Goal: Task Accomplishment & Management: Manage account settings

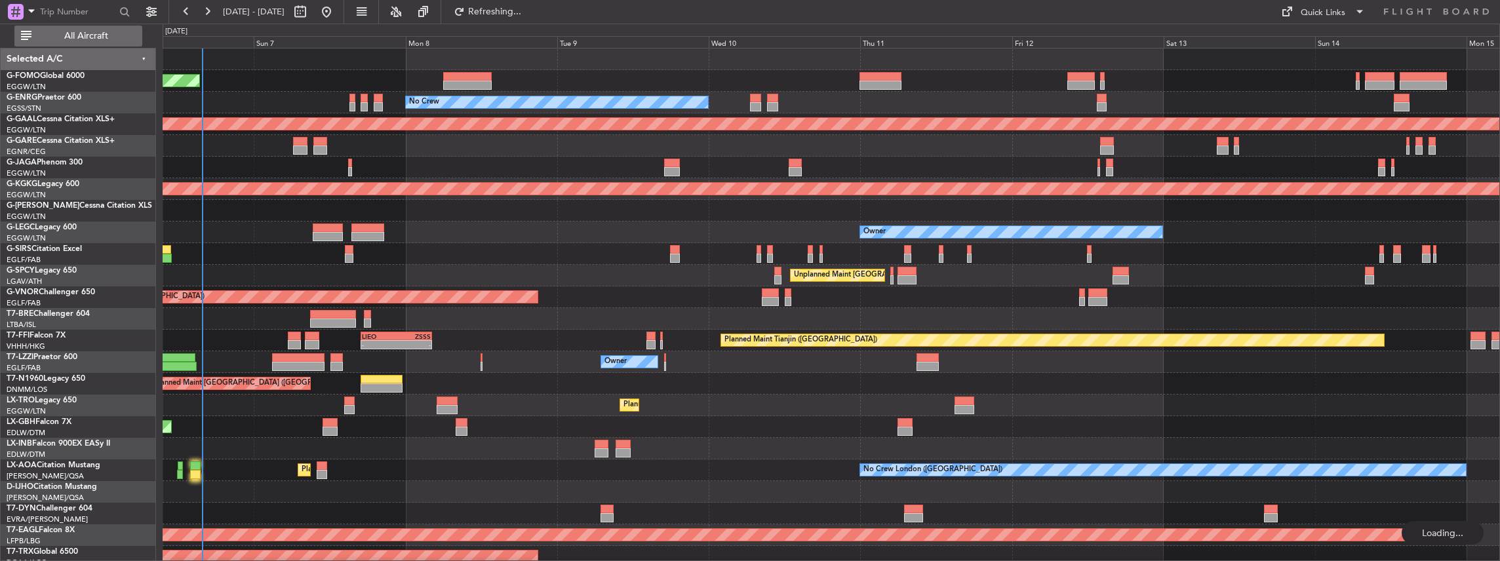
click at [86, 35] on span "All Aircraft" at bounding box center [86, 35] width 104 height 9
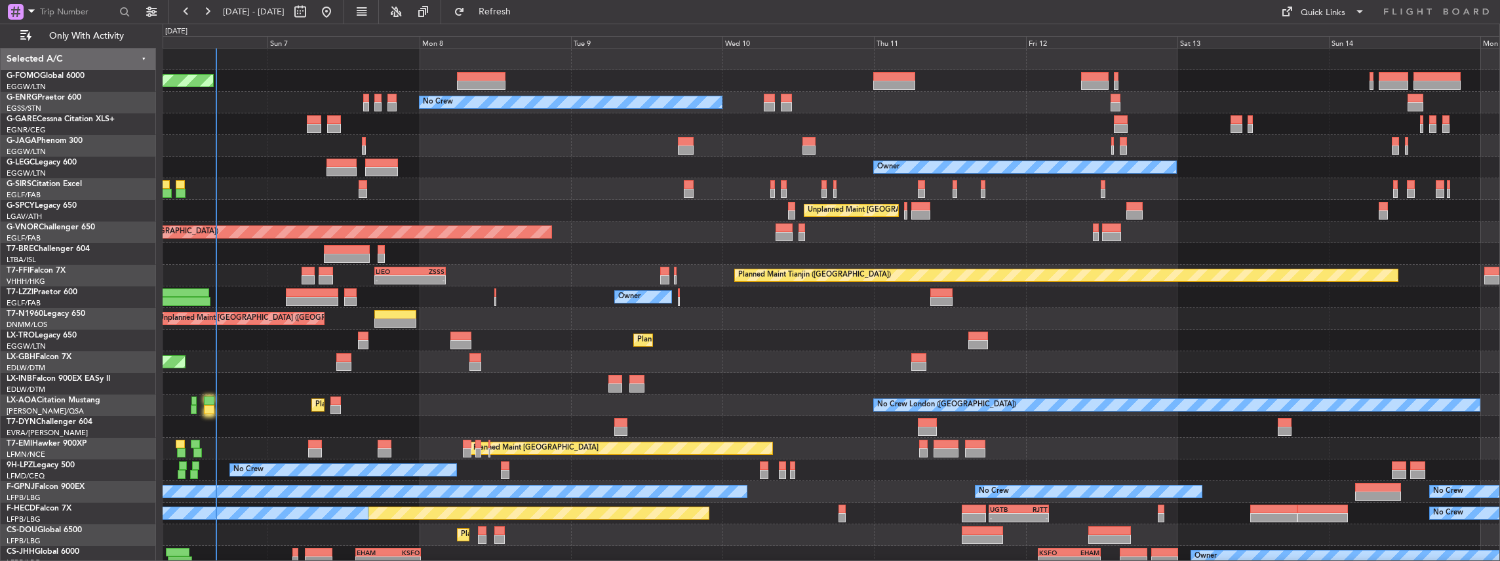
click at [536, 418] on div "Planned Maint [GEOGRAPHIC_DATA] ([GEOGRAPHIC_DATA]) No Crew Owner Planned Maint…" at bounding box center [831, 319] width 1337 height 541
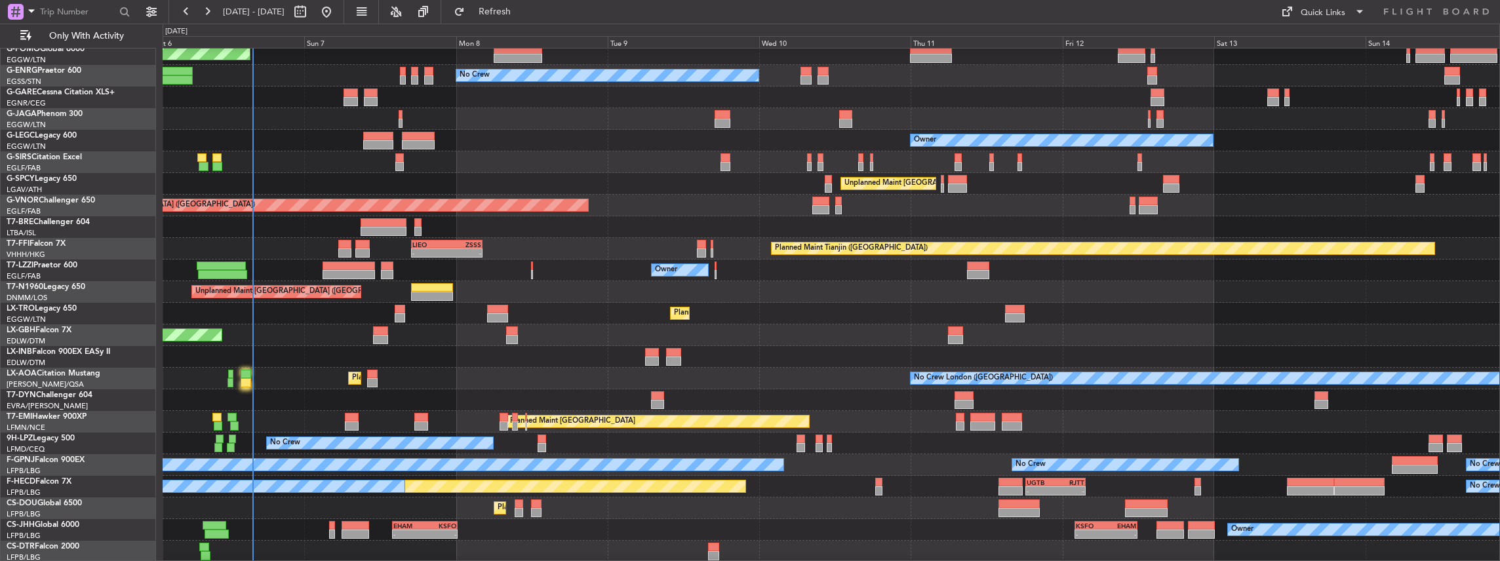
click at [486, 454] on div "Planned Maint London (Luton) No Crew Owner Planned Maint London (Farnborough) U…" at bounding box center [831, 292] width 1337 height 541
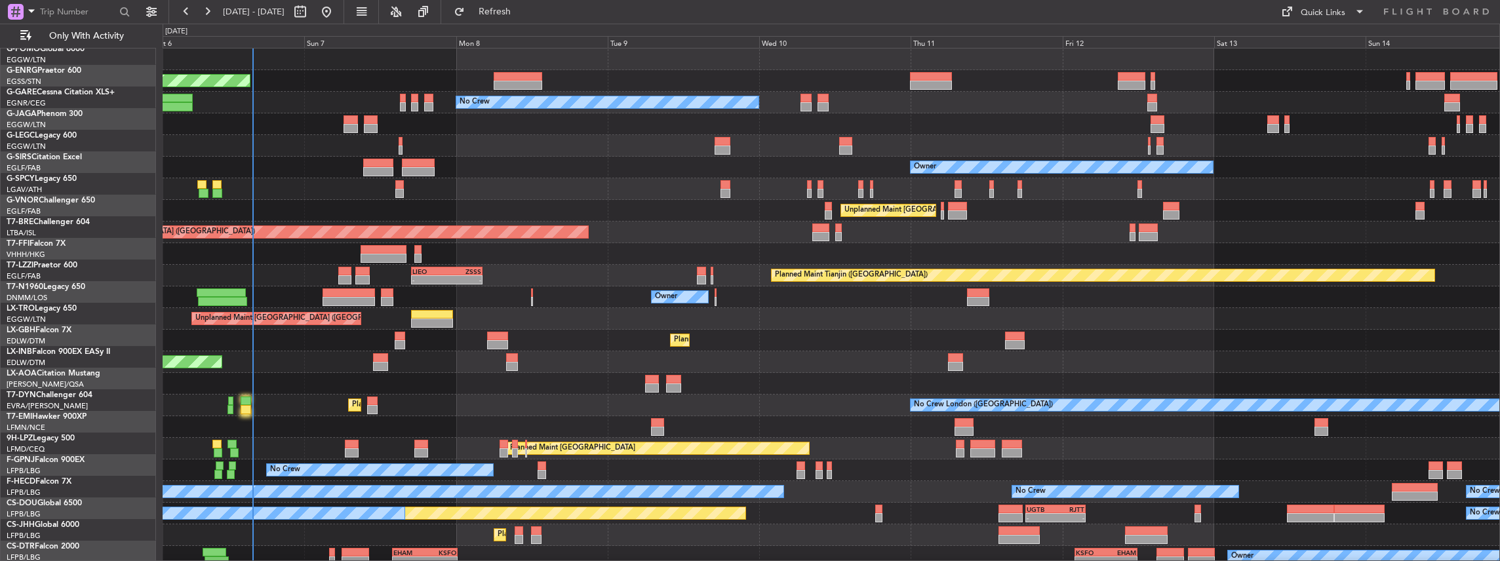
scroll to position [0, 0]
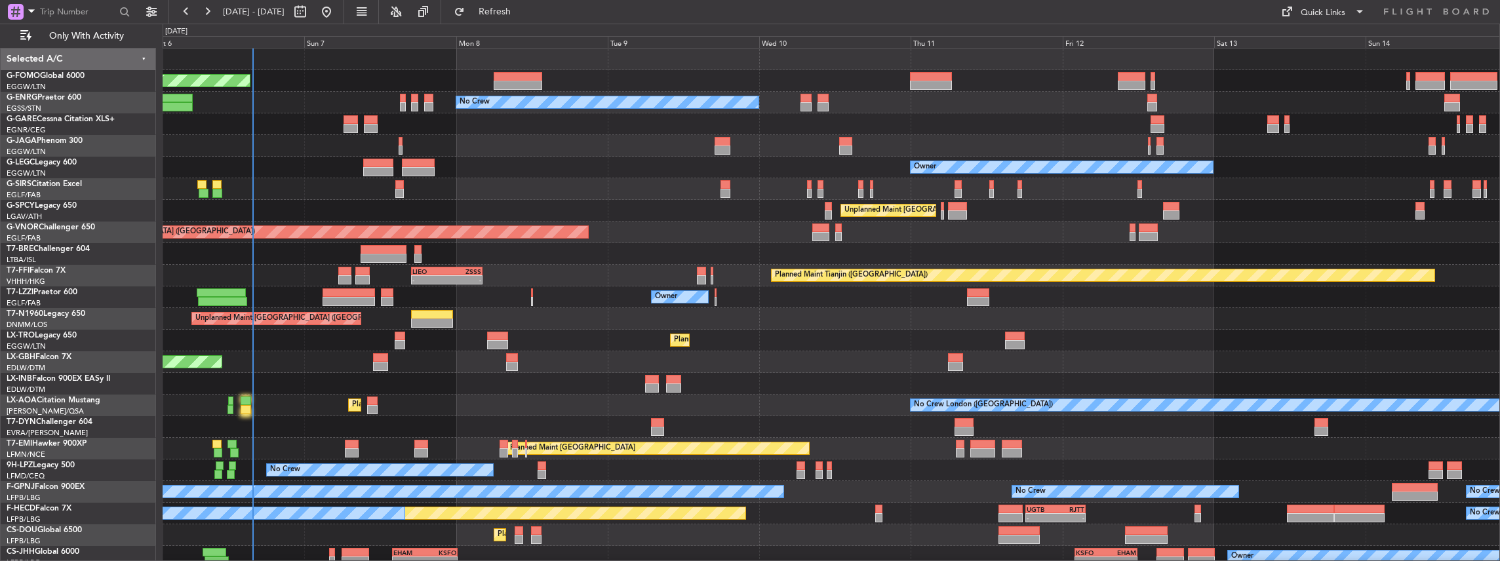
click at [583, 436] on div "Planned Maint London (Luton) No Crew Owner Planned Maint London (Farnborough) U…" at bounding box center [831, 319] width 1337 height 541
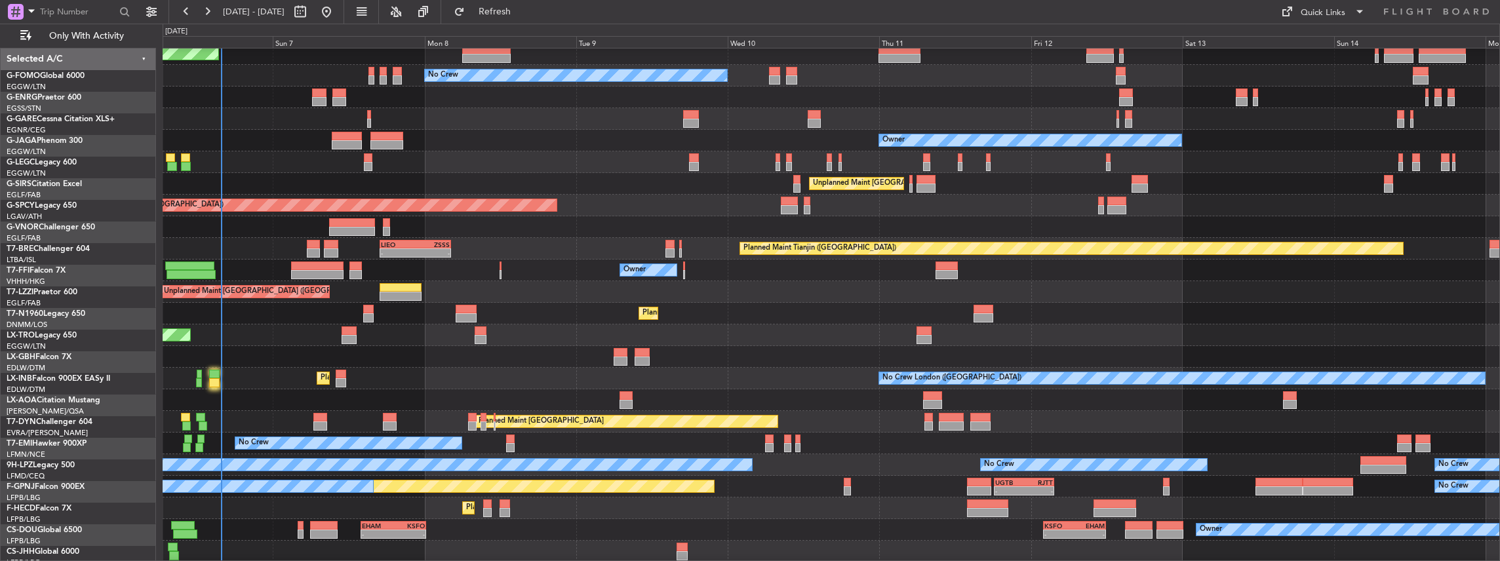
scroll to position [27, 0]
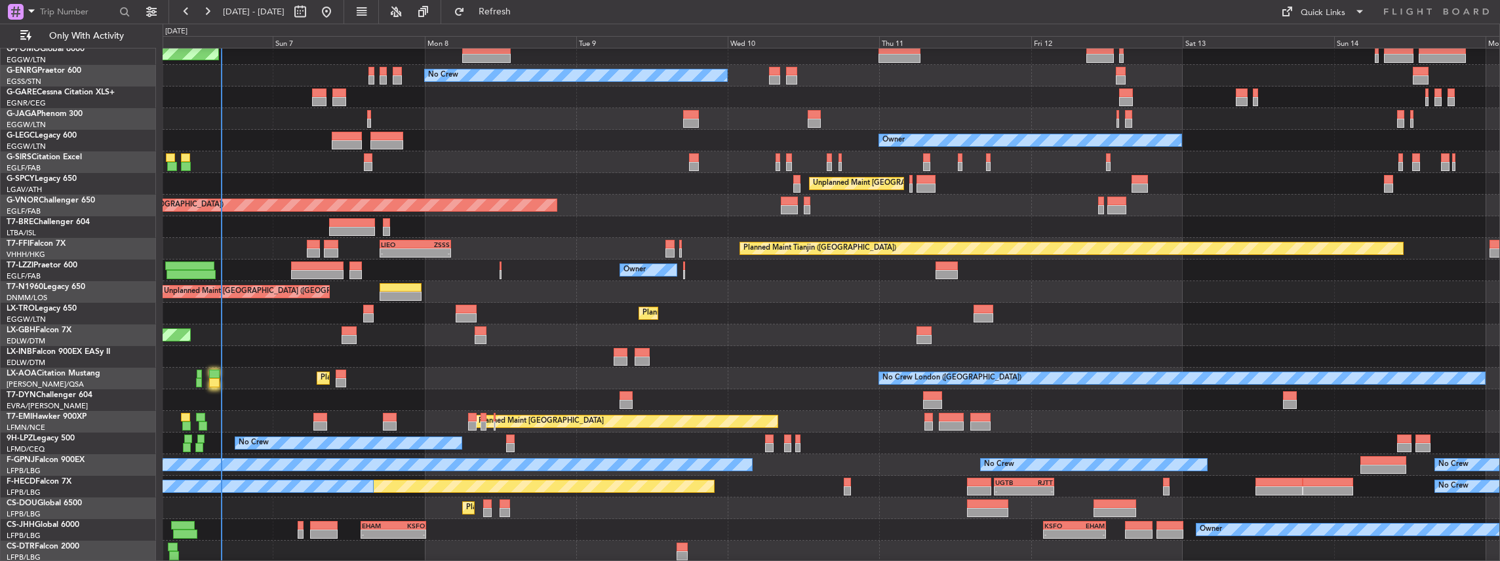
click at [618, 370] on div "No Crew London (Farnborough) Planned Maint Paris (Le Bourget) No Crew Dublin (D…" at bounding box center [831, 379] width 1337 height 22
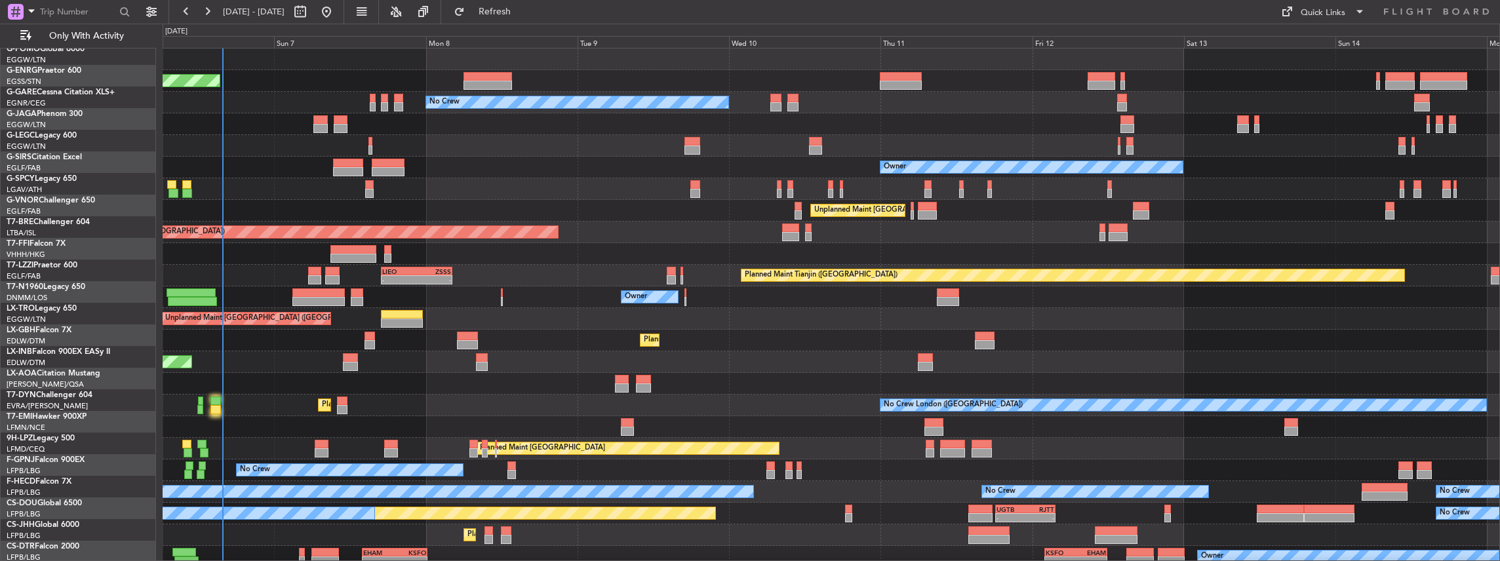
scroll to position [0, 0]
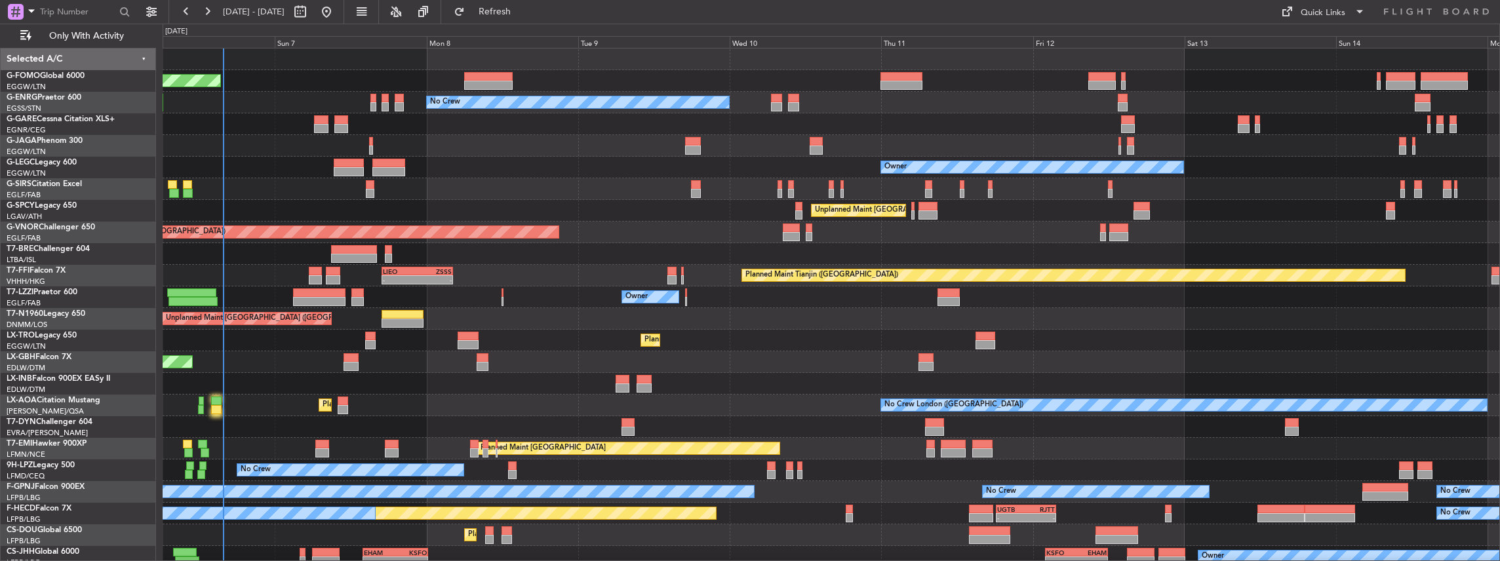
click at [724, 350] on div "Planned Maint [GEOGRAPHIC_DATA] ([GEOGRAPHIC_DATA]) No Crew Owner Planned Maint…" at bounding box center [831, 319] width 1337 height 541
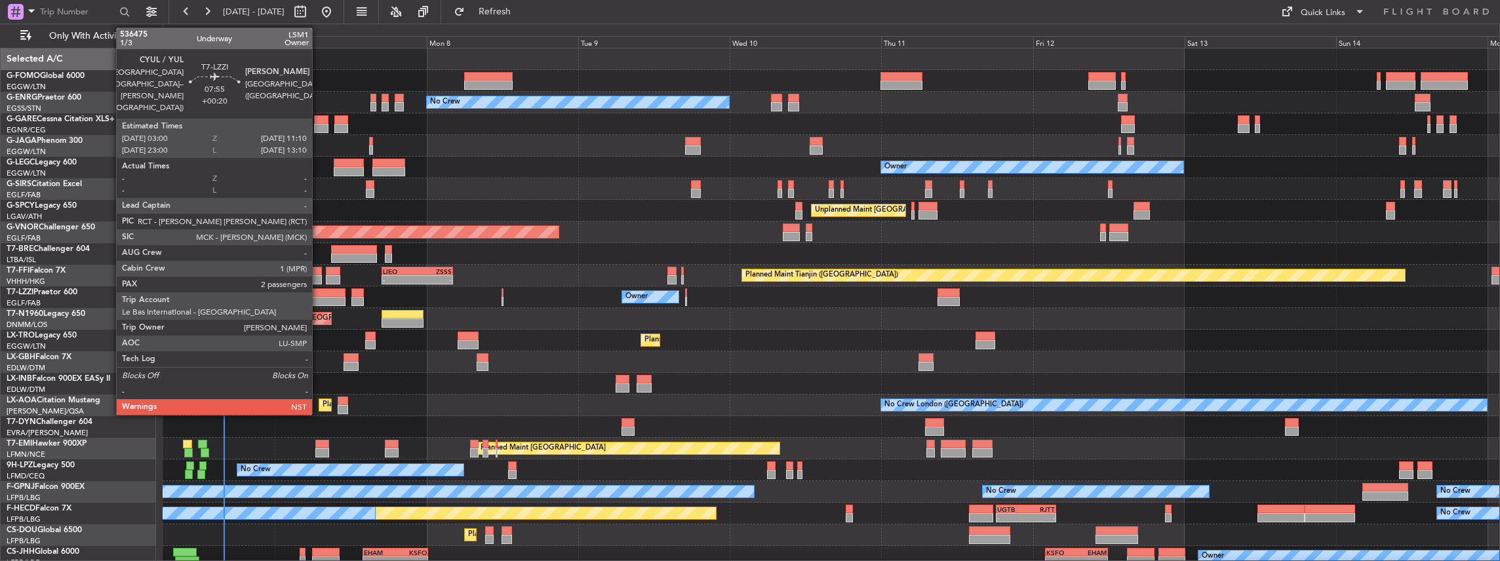
click at [319, 299] on div at bounding box center [319, 301] width 52 height 9
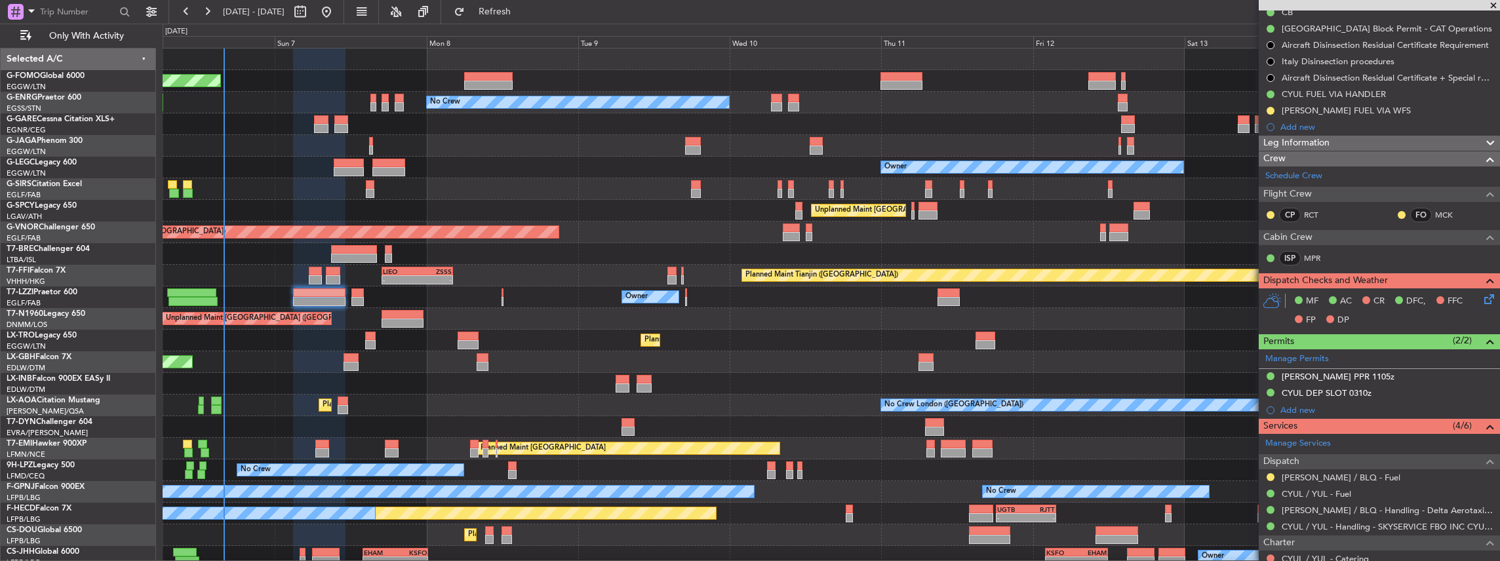
scroll to position [218, 0]
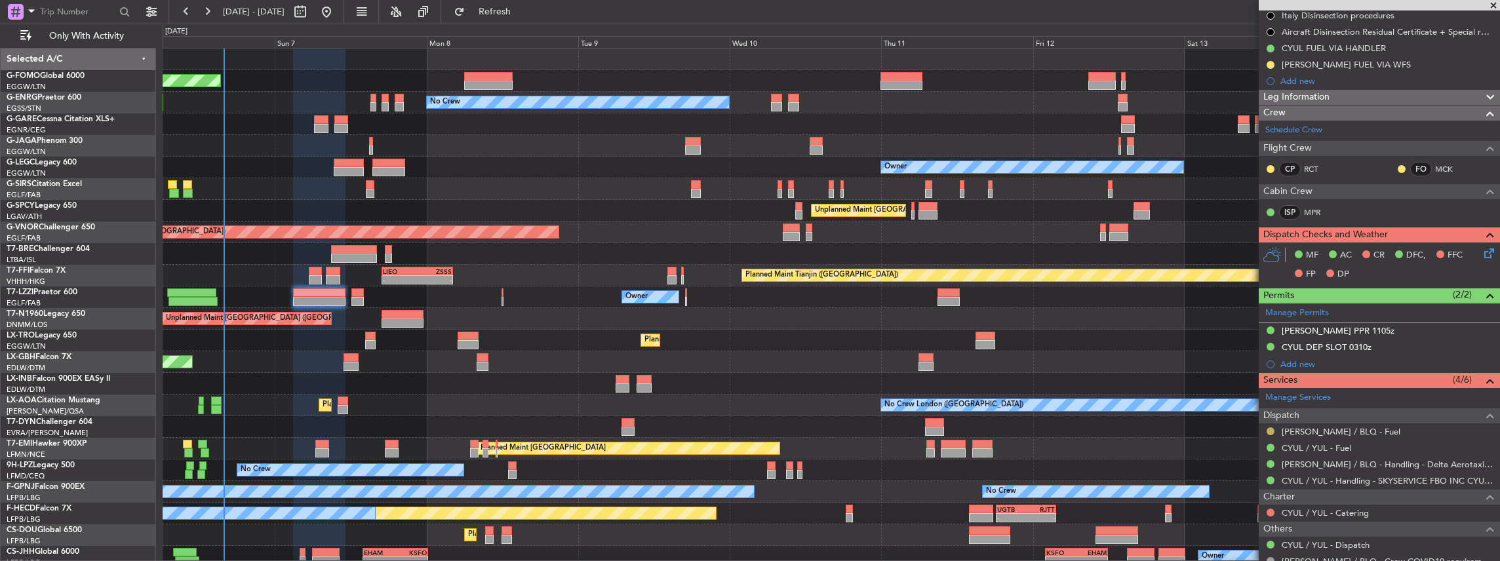
click at [1272, 427] on button at bounding box center [1271, 431] width 8 height 8
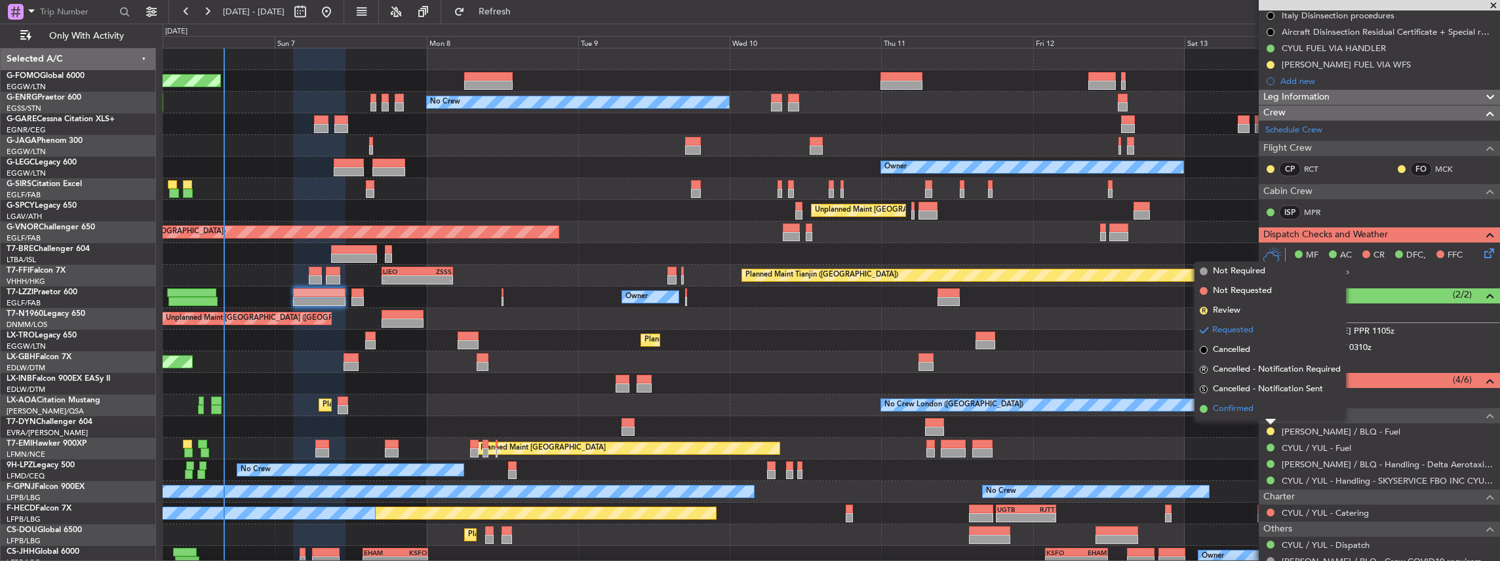
click at [1240, 413] on span "Confirmed" at bounding box center [1233, 409] width 41 height 13
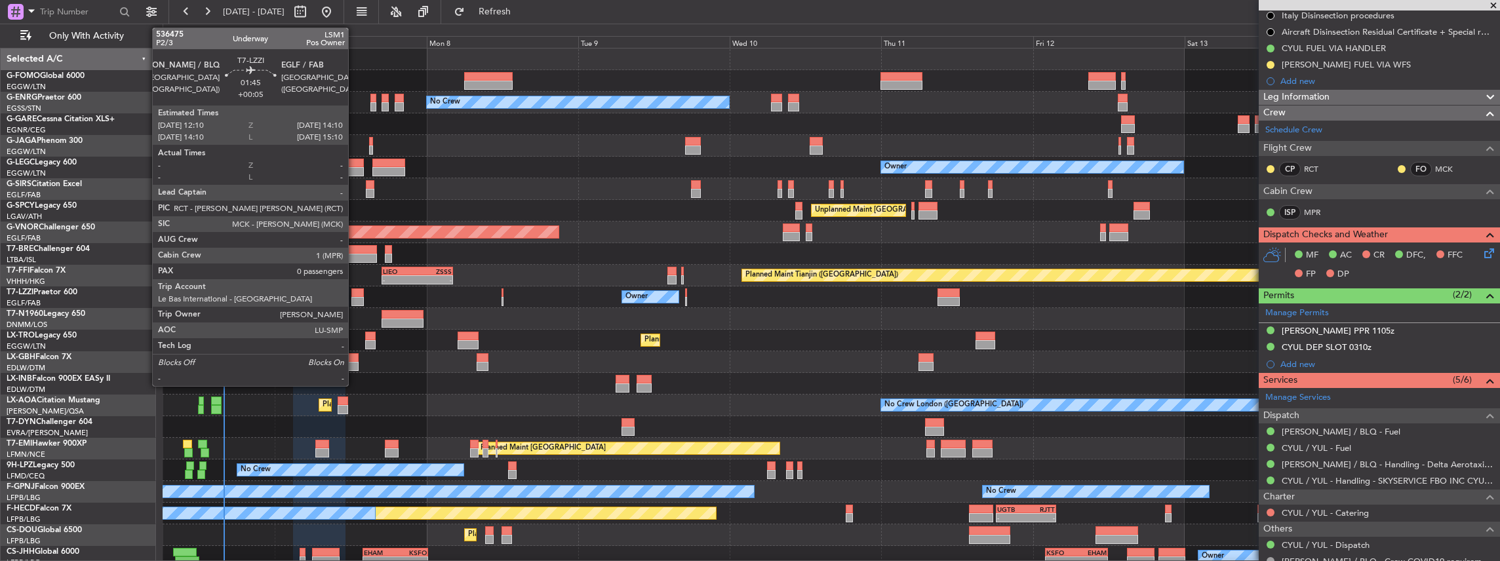
click at [355, 295] on div at bounding box center [357, 292] width 13 height 9
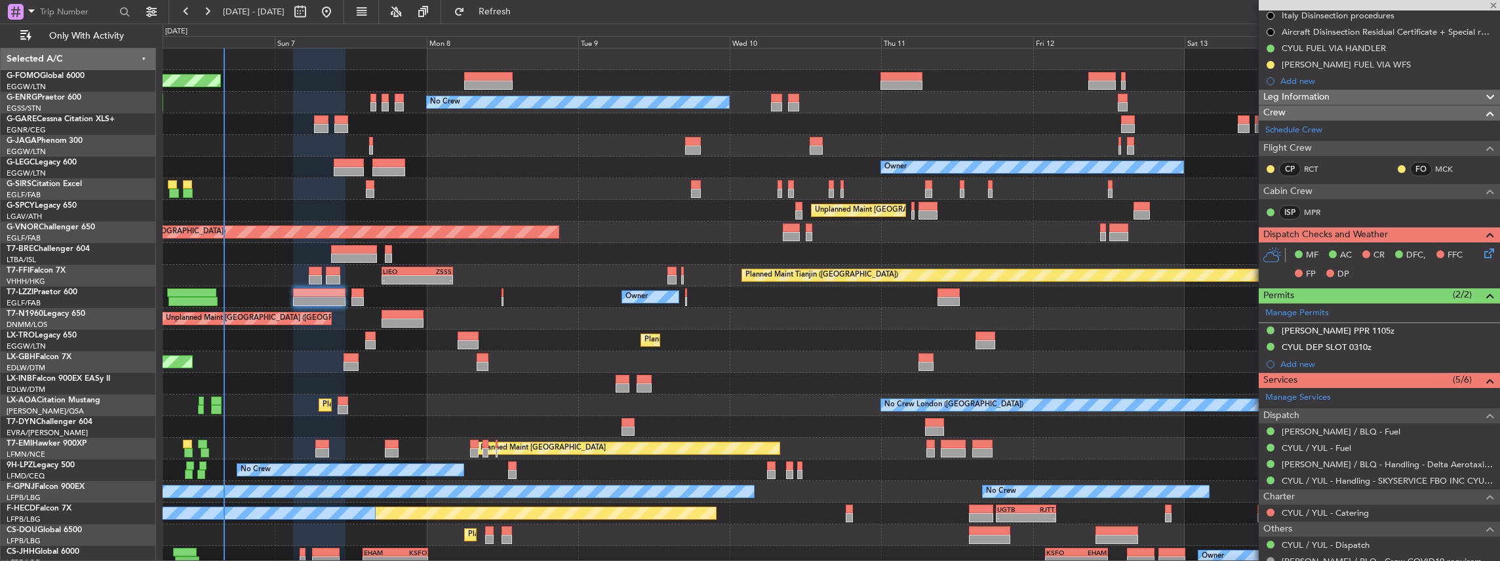
type input "+00:05"
type input "0"
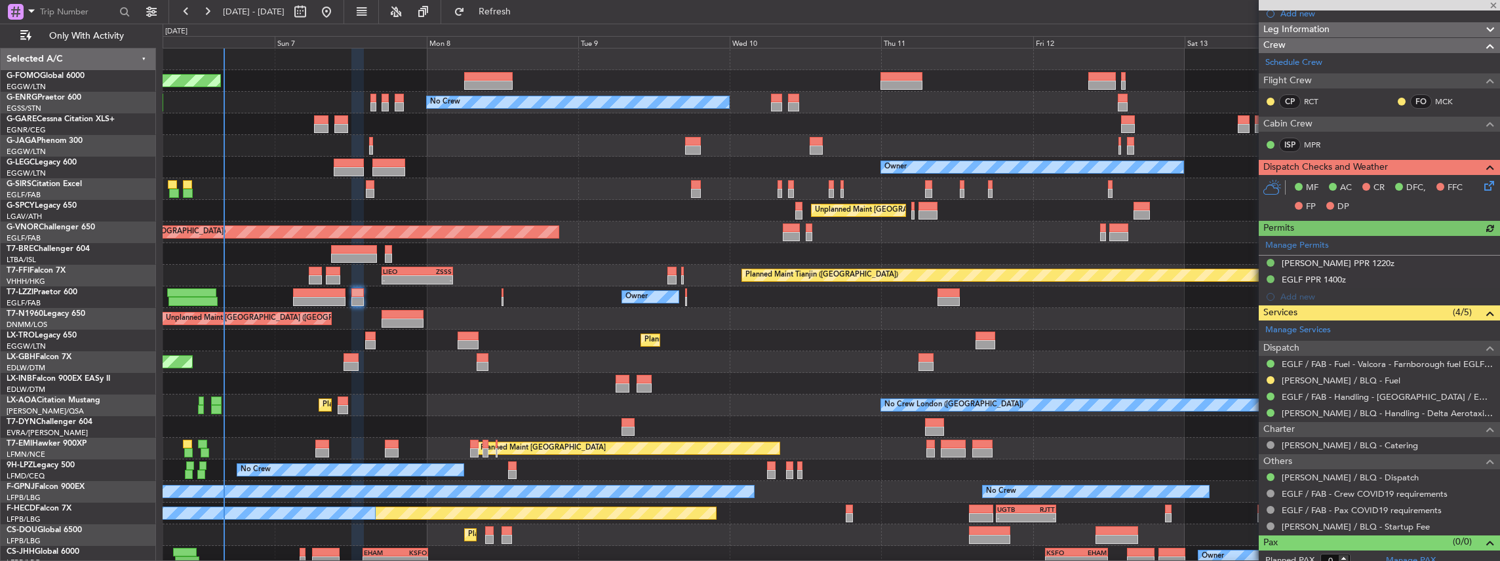
scroll to position [227, 0]
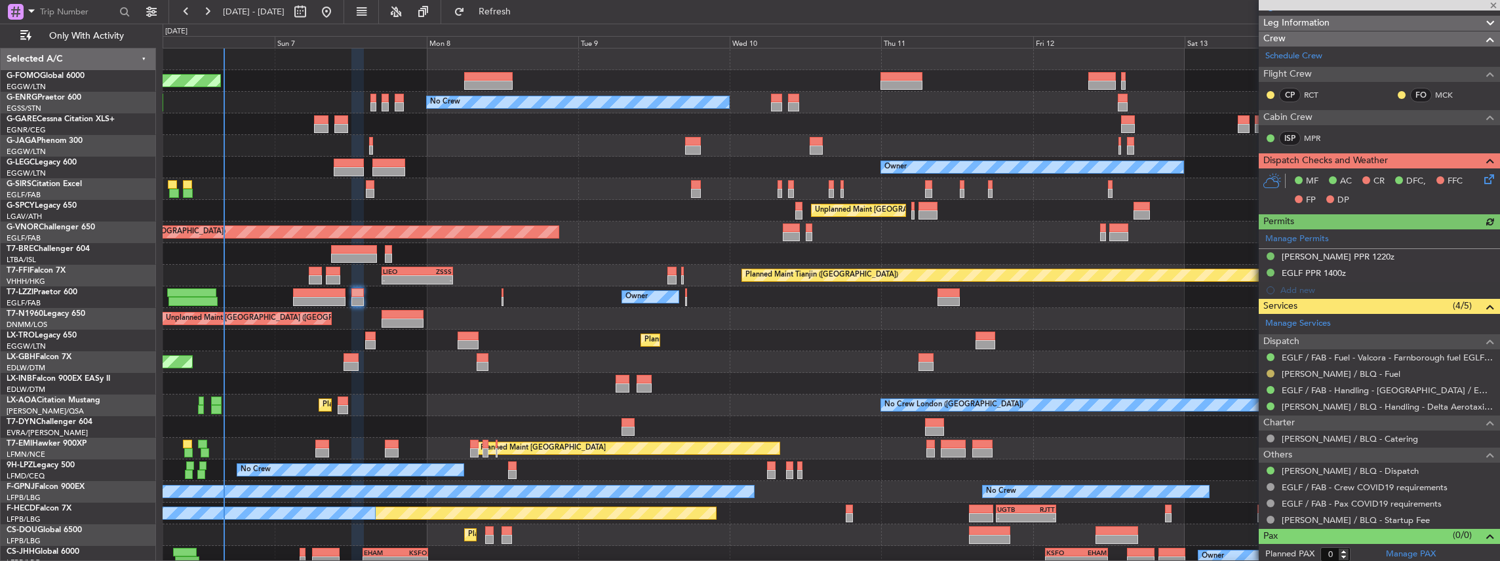
click at [1269, 370] on button at bounding box center [1271, 374] width 8 height 8
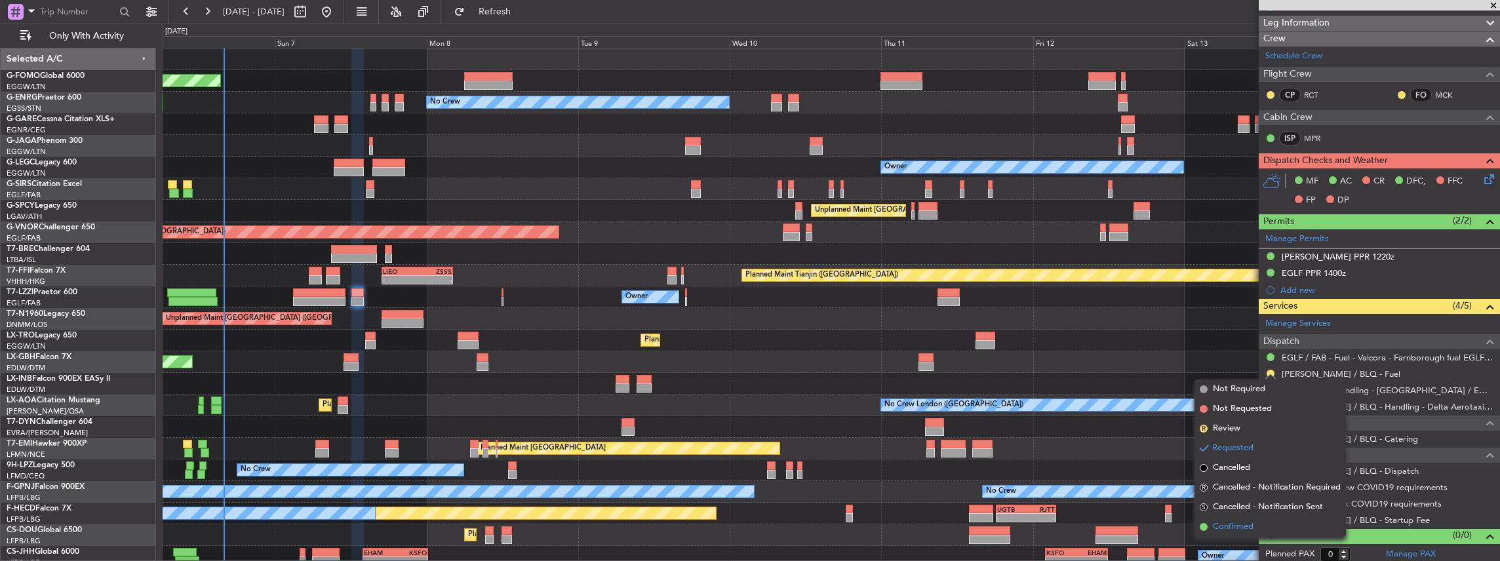
click at [1238, 525] on span "Confirmed" at bounding box center [1233, 527] width 41 height 13
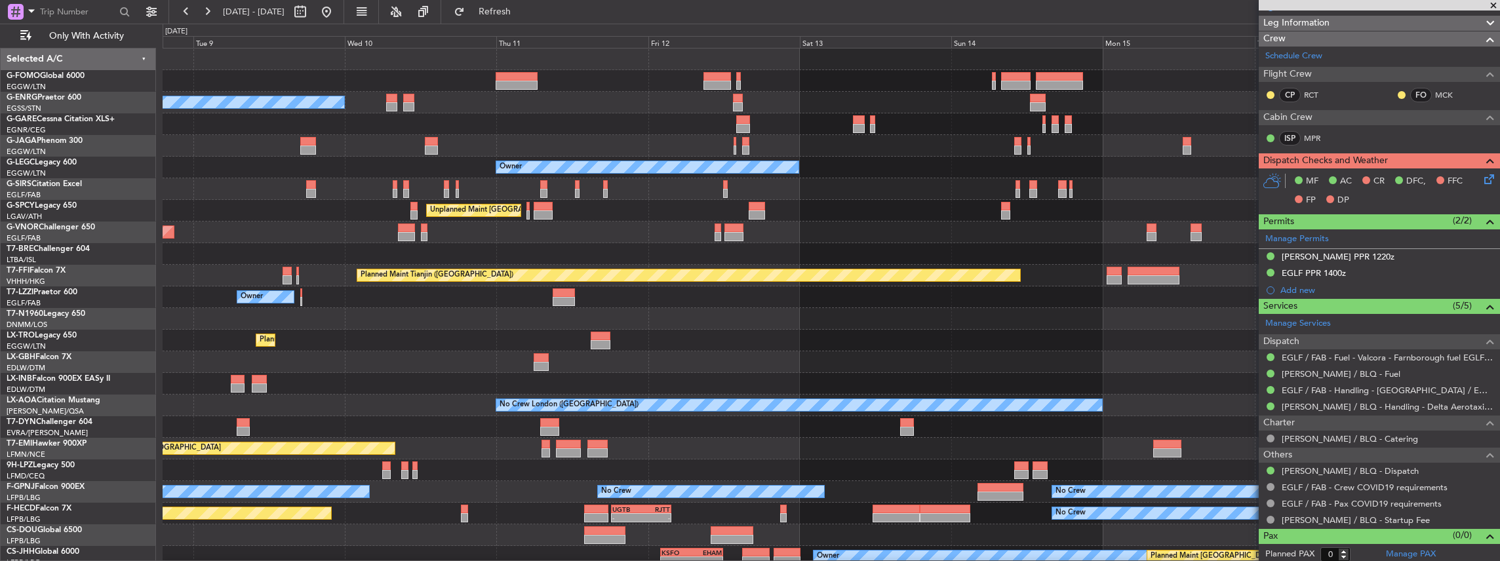
click at [606, 435] on div at bounding box center [831, 427] width 1337 height 22
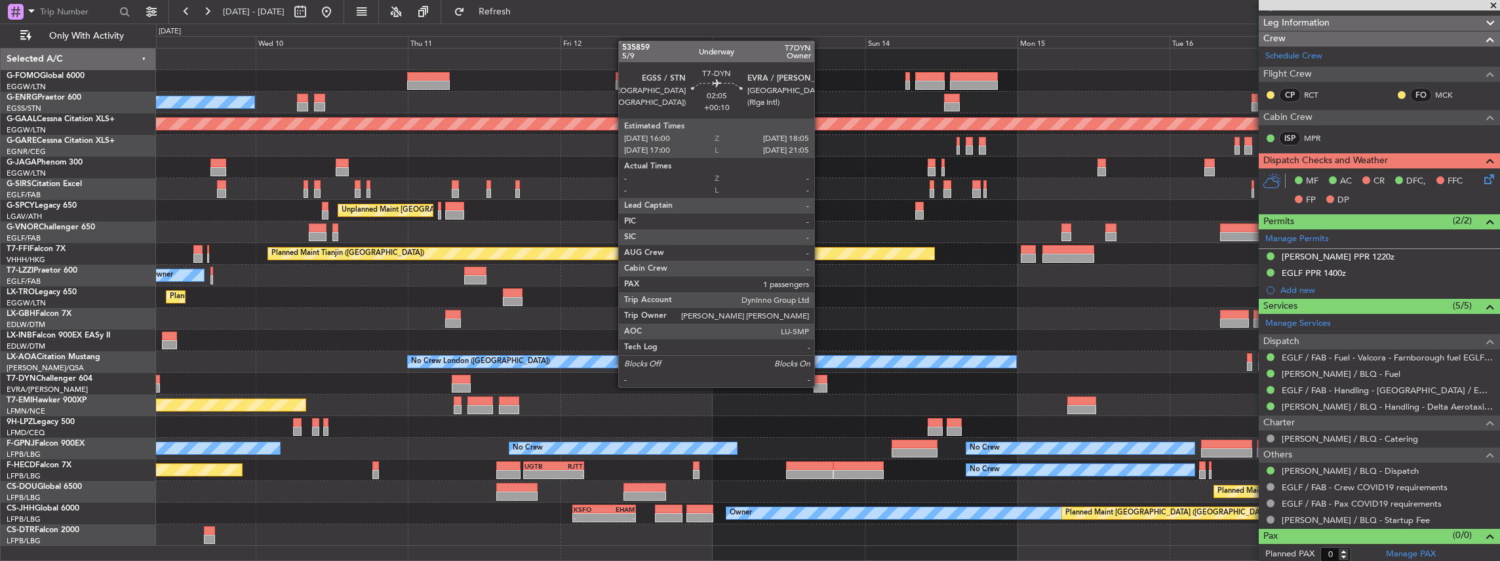
click at [821, 386] on div at bounding box center [821, 388] width 14 height 9
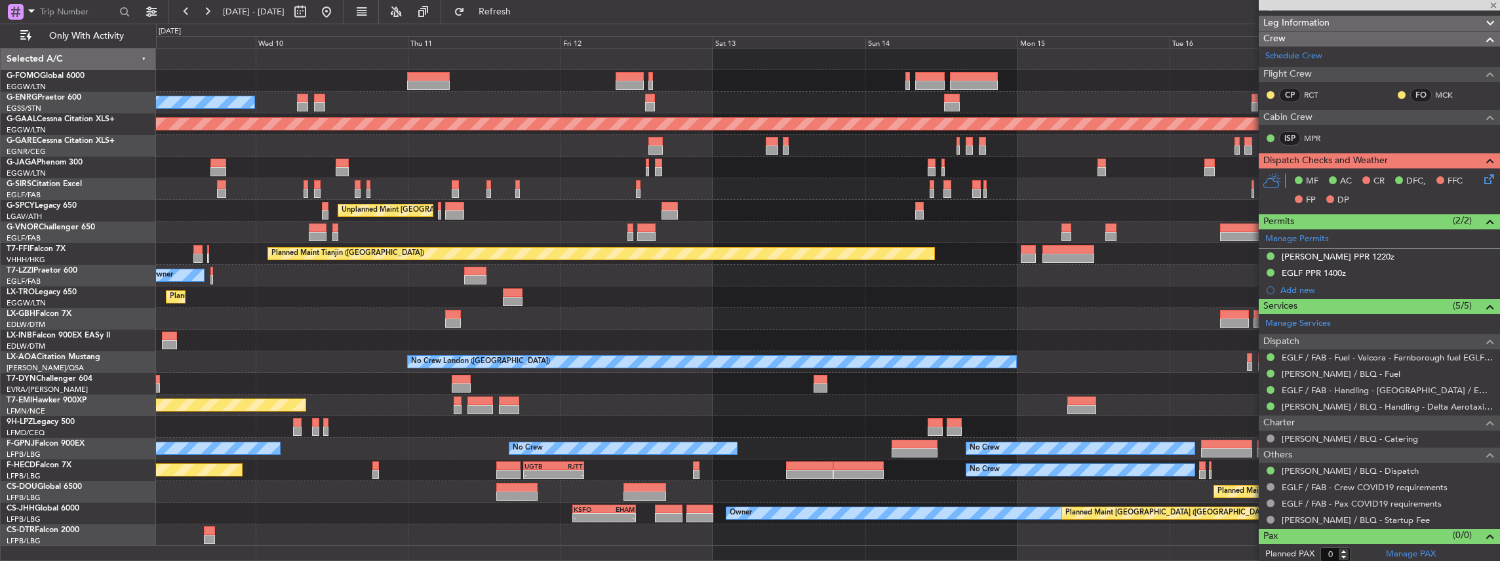
type input "+00:10"
type input "1"
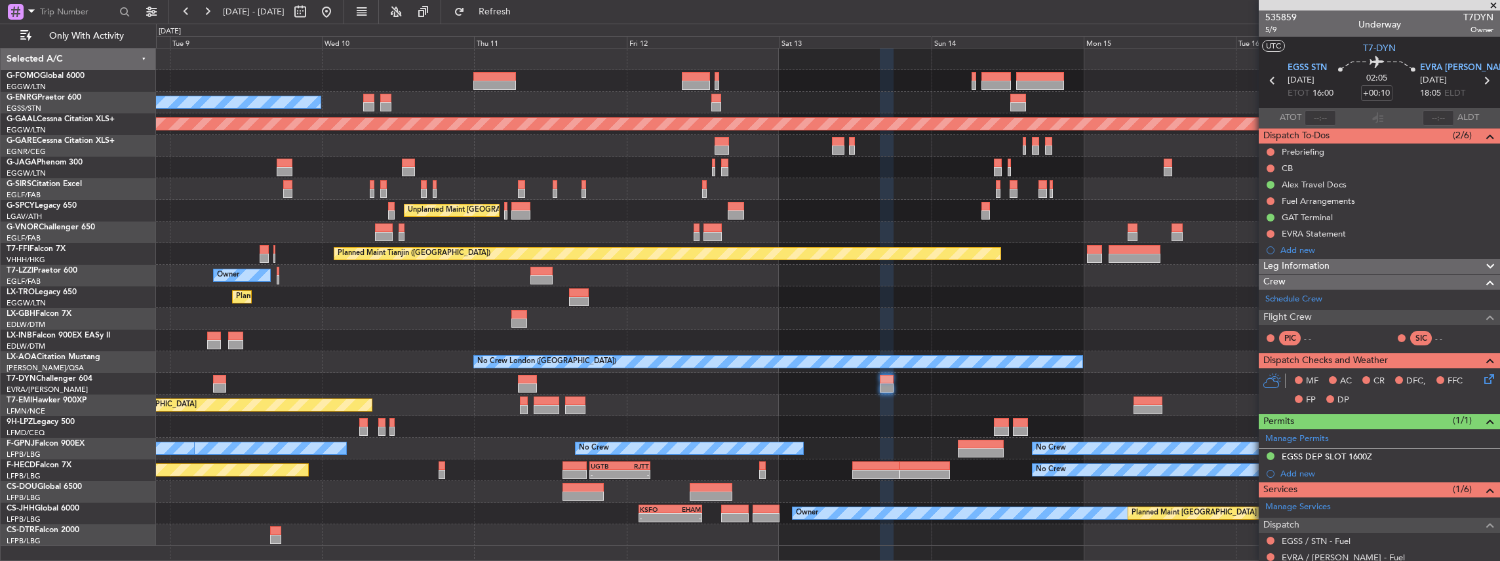
click at [497, 389] on div at bounding box center [828, 384] width 1344 height 22
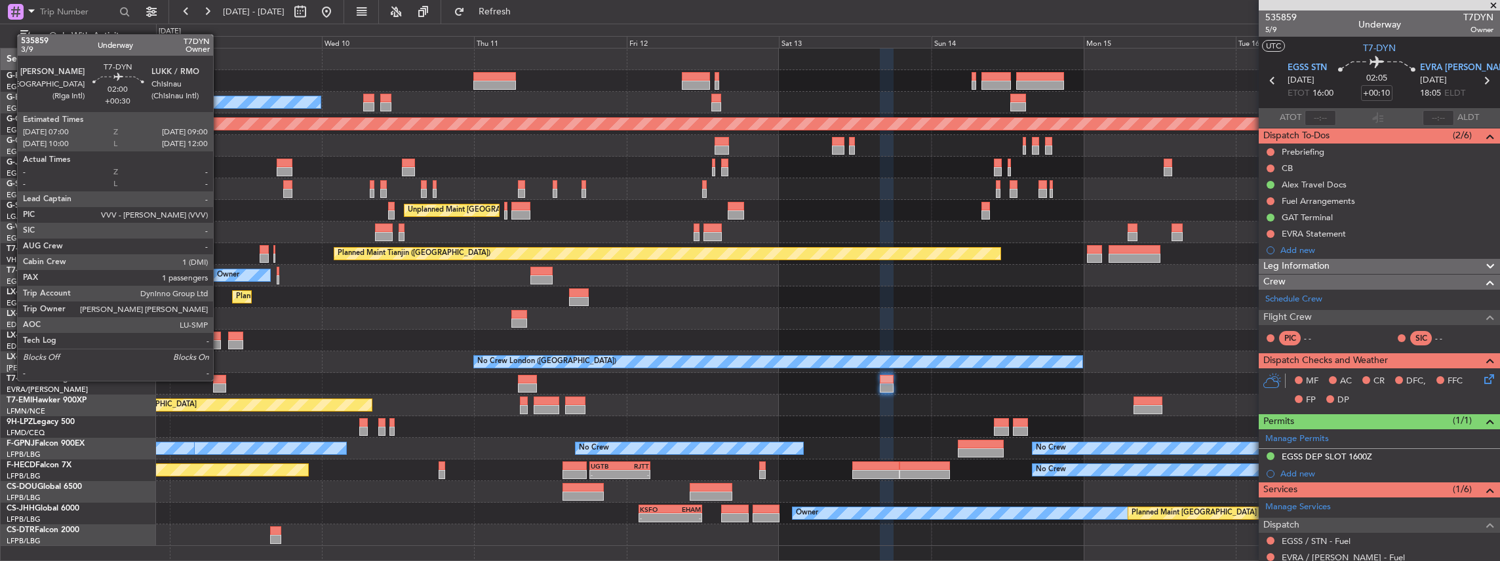
click at [220, 380] on div at bounding box center [219, 379] width 13 height 9
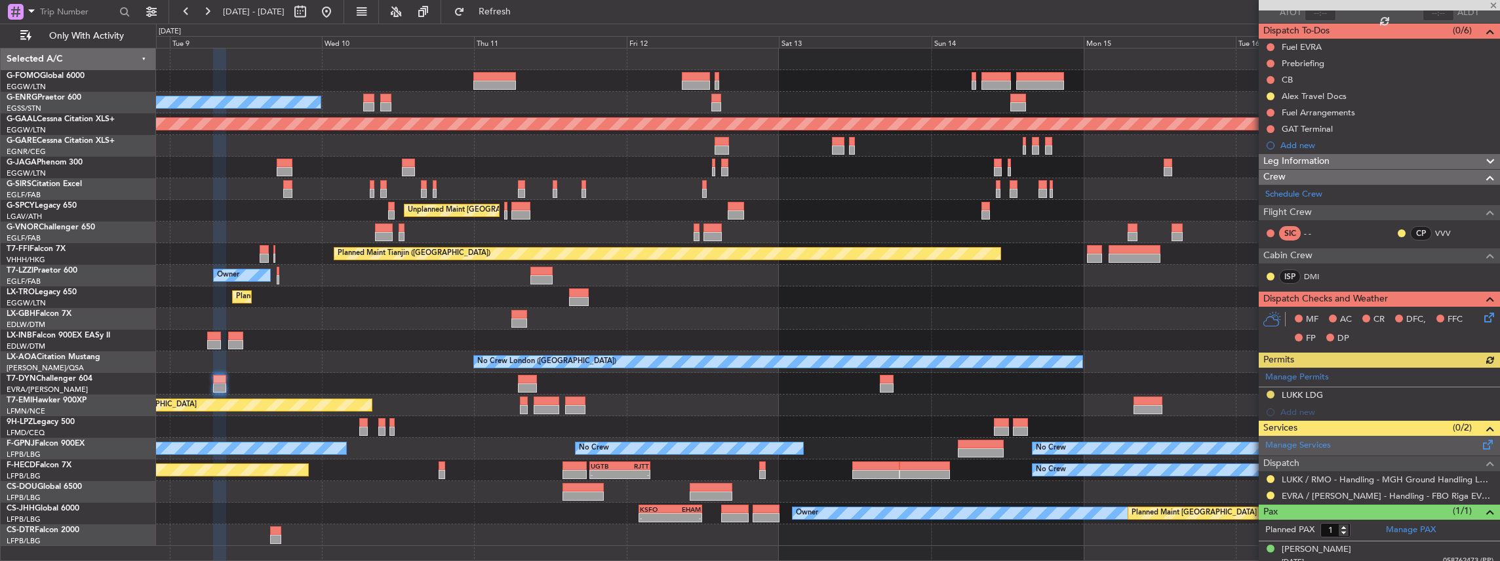
scroll to position [111, 0]
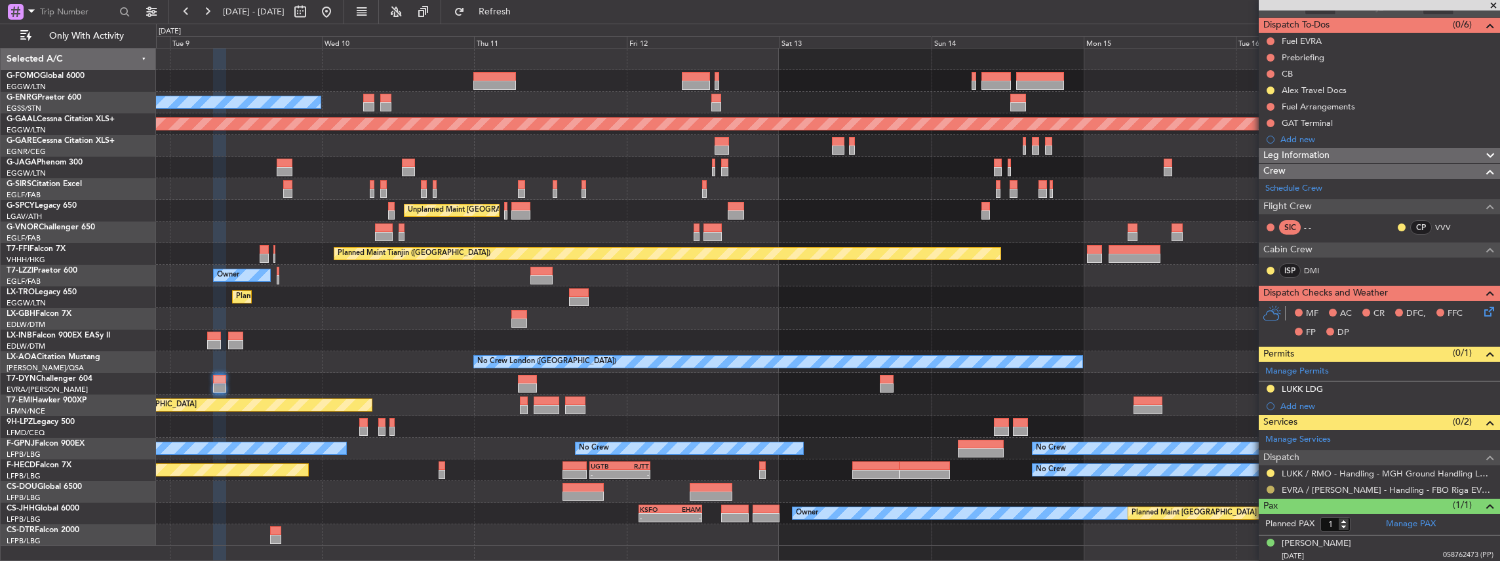
click at [1271, 486] on button at bounding box center [1271, 490] width 8 height 8
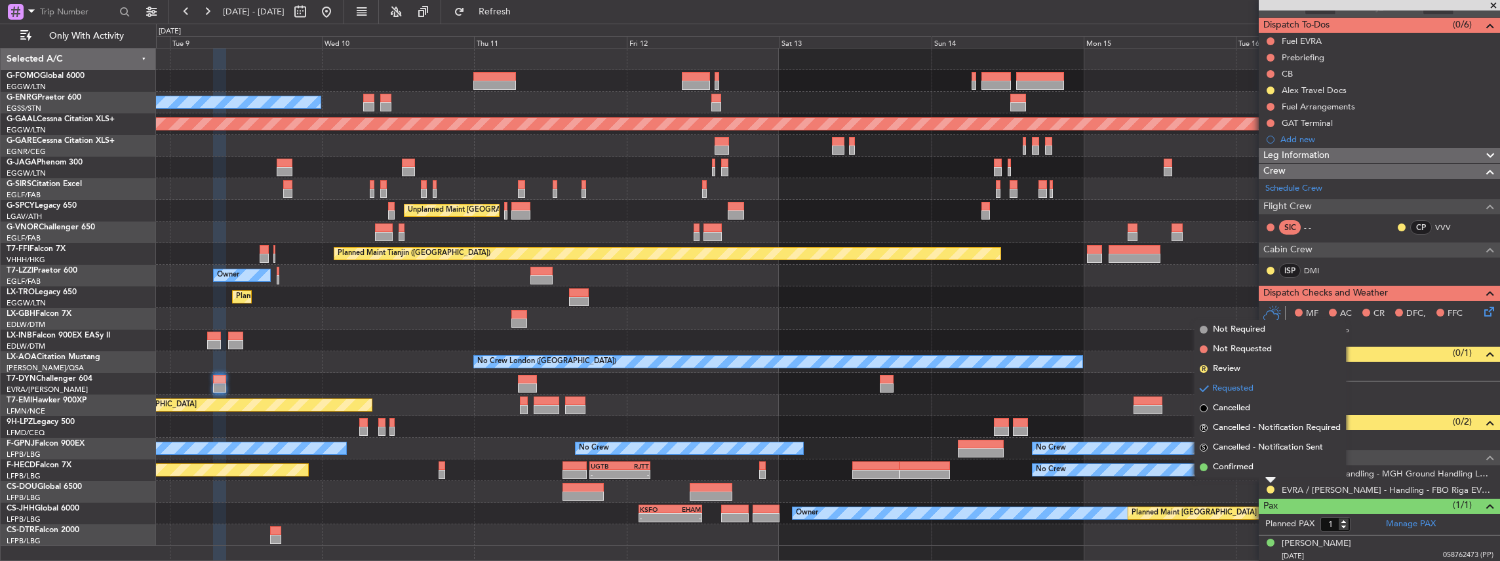
click at [1260, 467] on li "Confirmed" at bounding box center [1269, 468] width 151 height 20
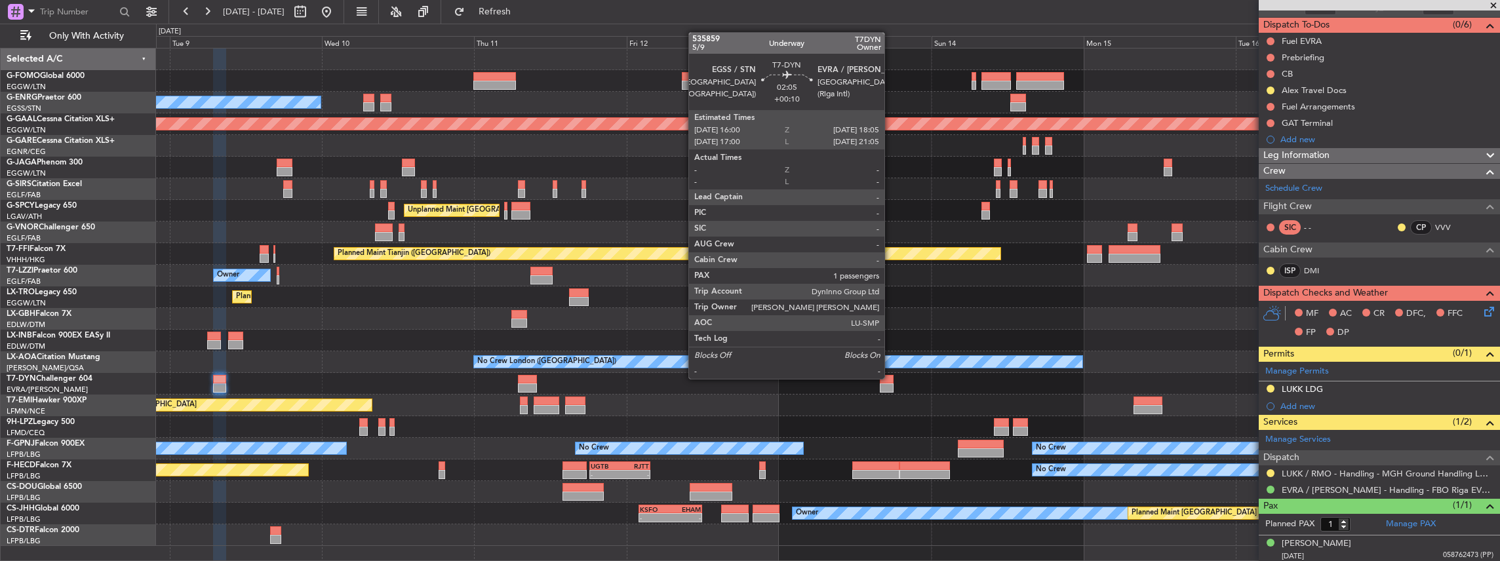
click at [891, 378] on div at bounding box center [887, 379] width 14 height 9
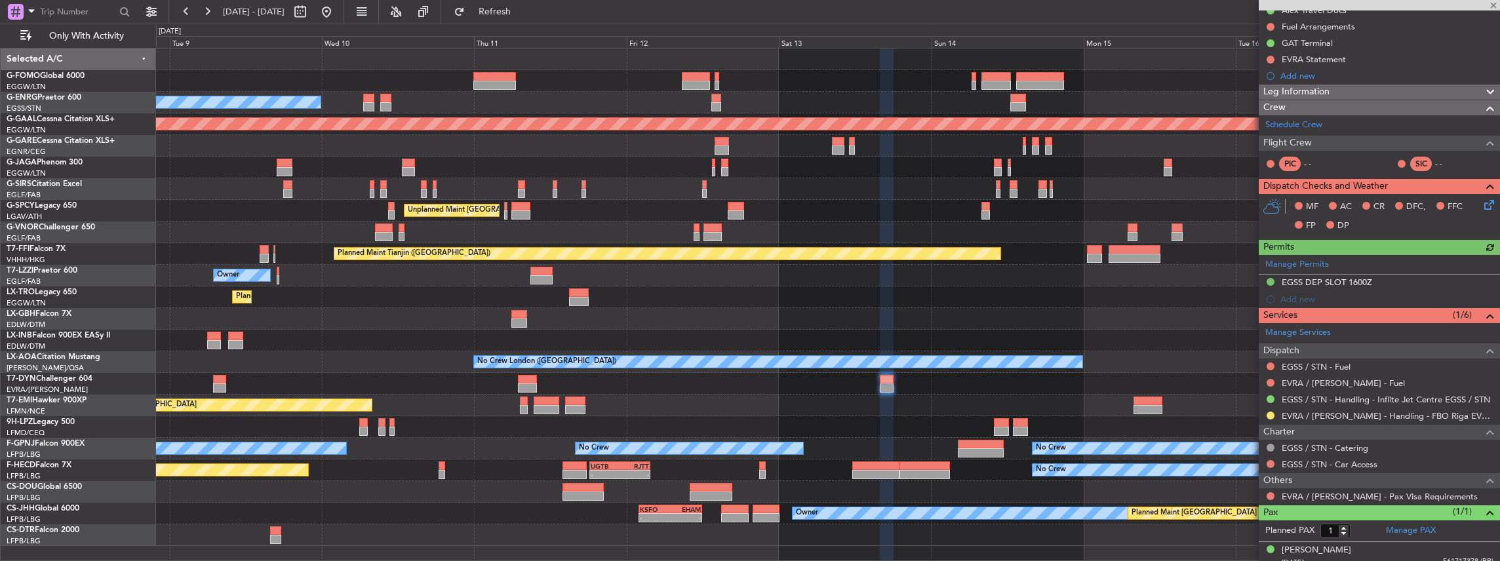
scroll to position [181, 0]
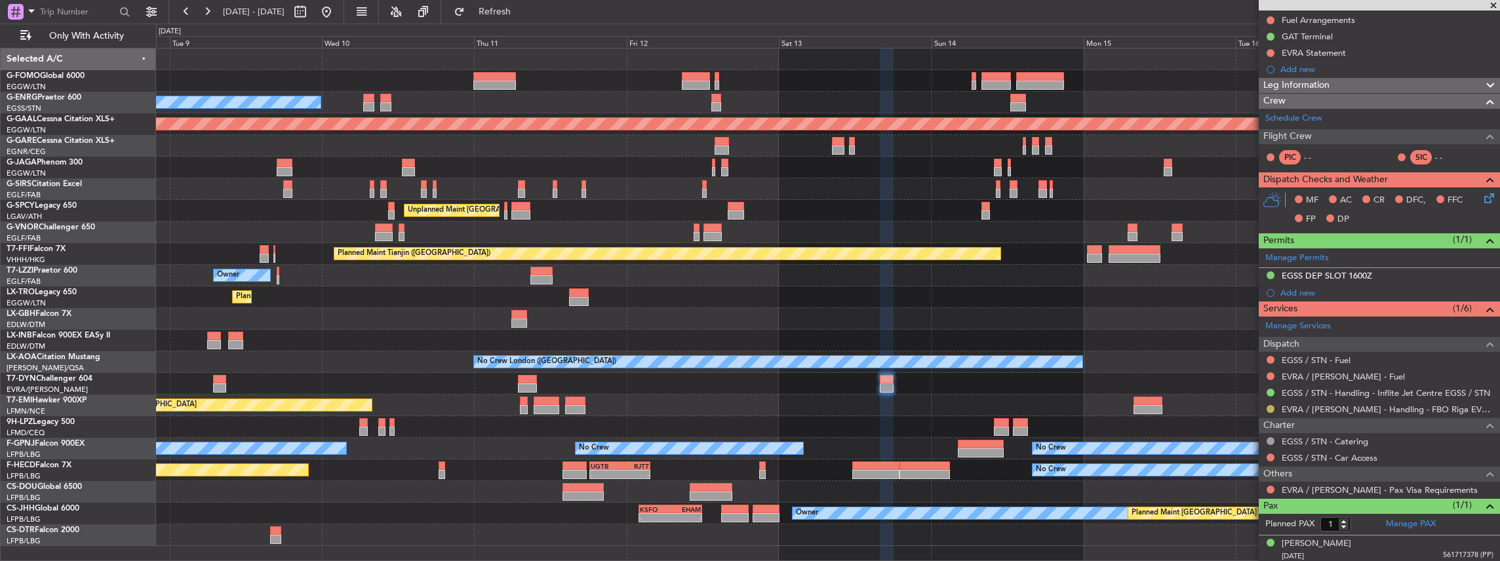
click at [1270, 405] on button at bounding box center [1271, 409] width 8 height 8
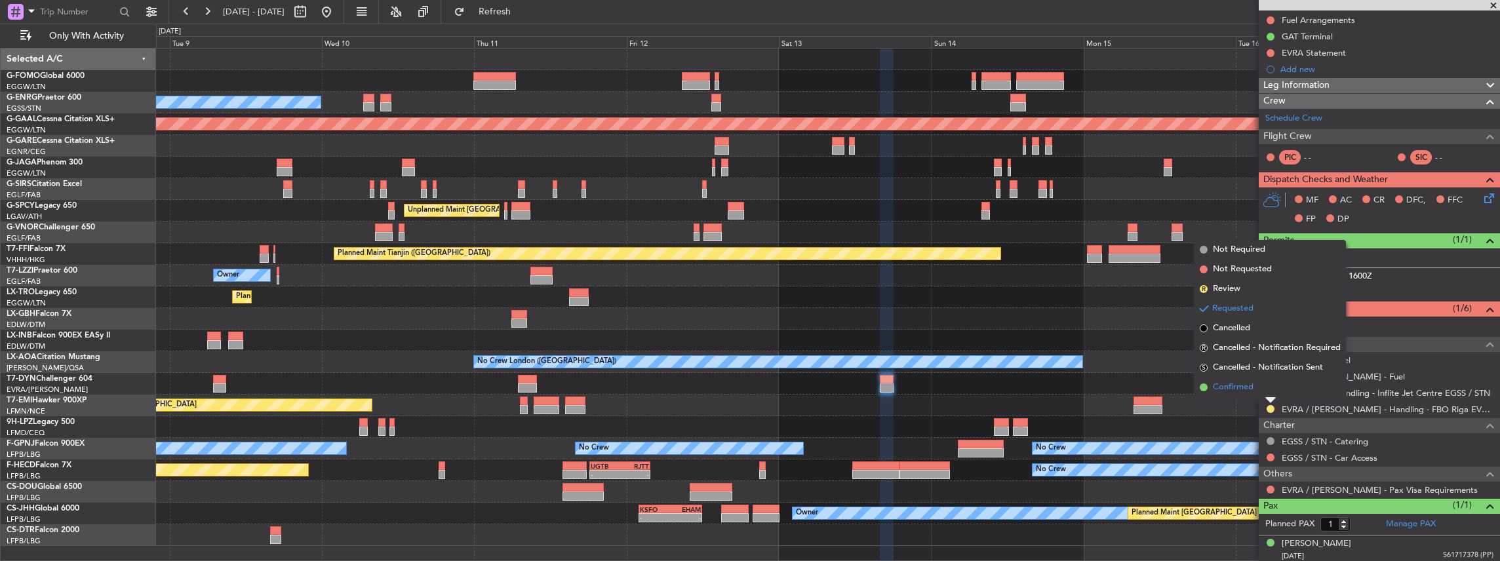
click at [1225, 384] on span "Confirmed" at bounding box center [1233, 387] width 41 height 13
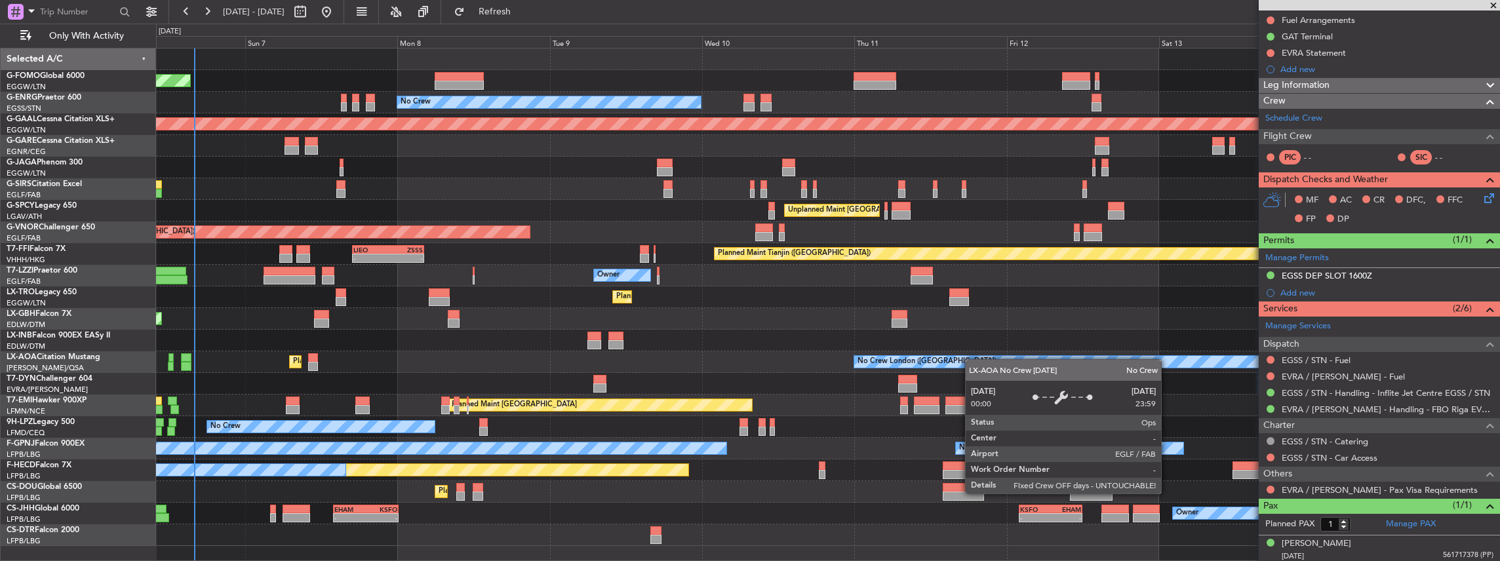
click at [966, 364] on div "Planned Maint London (Luton) No Crew Planned Maint Dusseldorf Planned Maint Lon…" at bounding box center [828, 298] width 1344 height 498
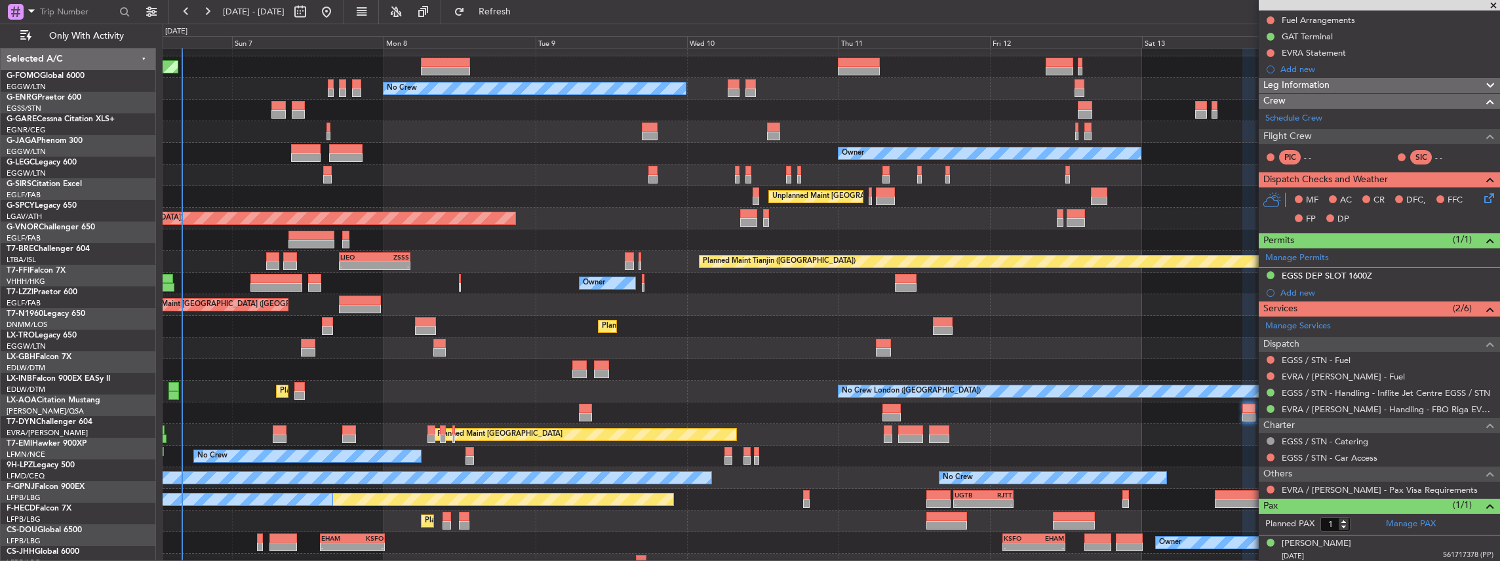
scroll to position [14, 0]
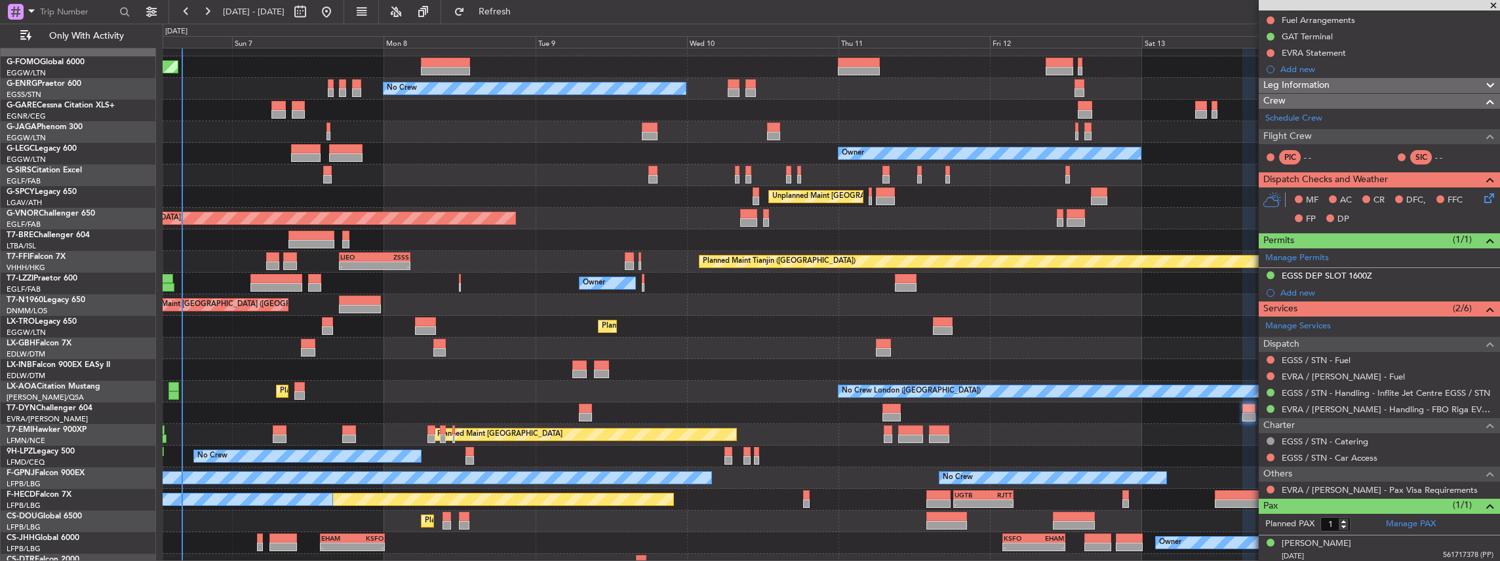
click at [1062, 319] on div "Planned Maint Dusseldorf" at bounding box center [831, 327] width 1337 height 22
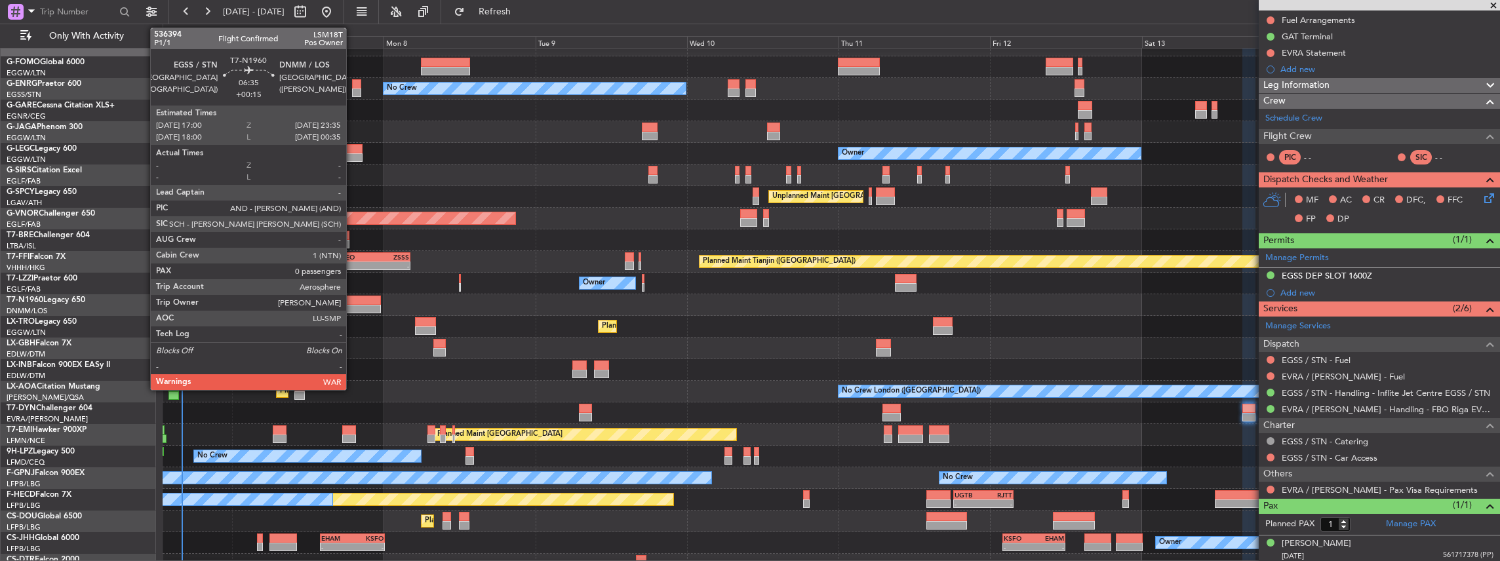
click at [353, 305] on div at bounding box center [360, 309] width 42 height 9
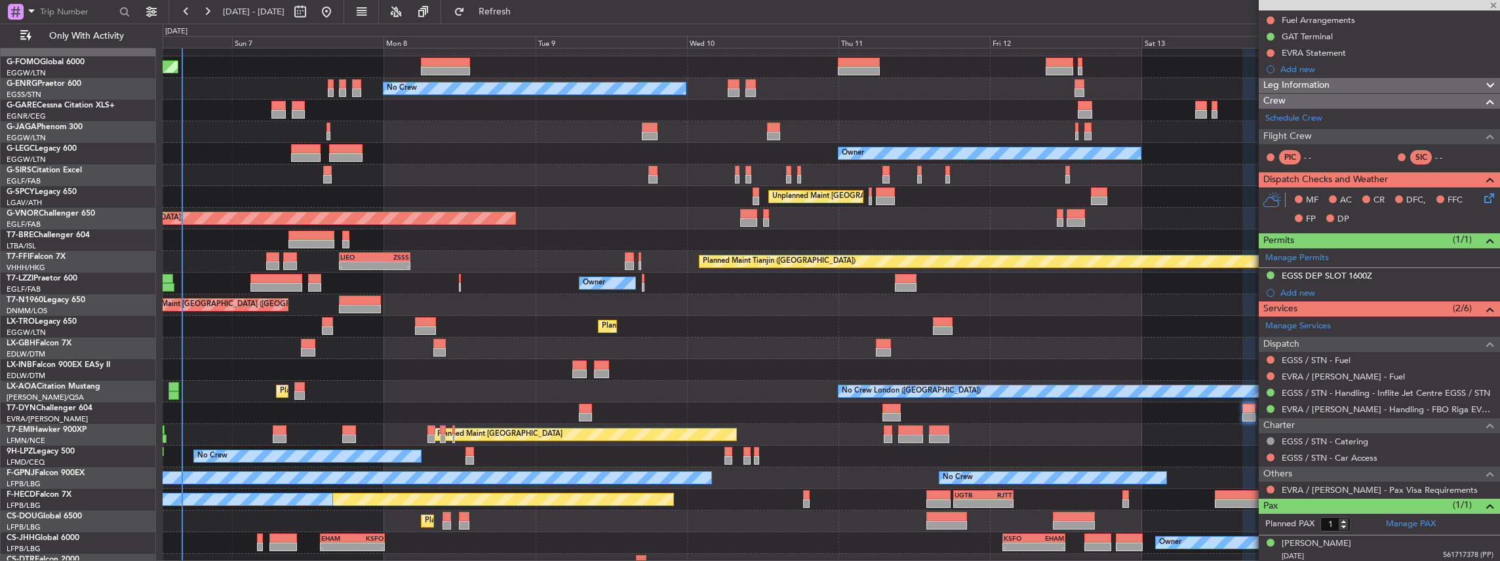
type input "+00:15"
type input "0"
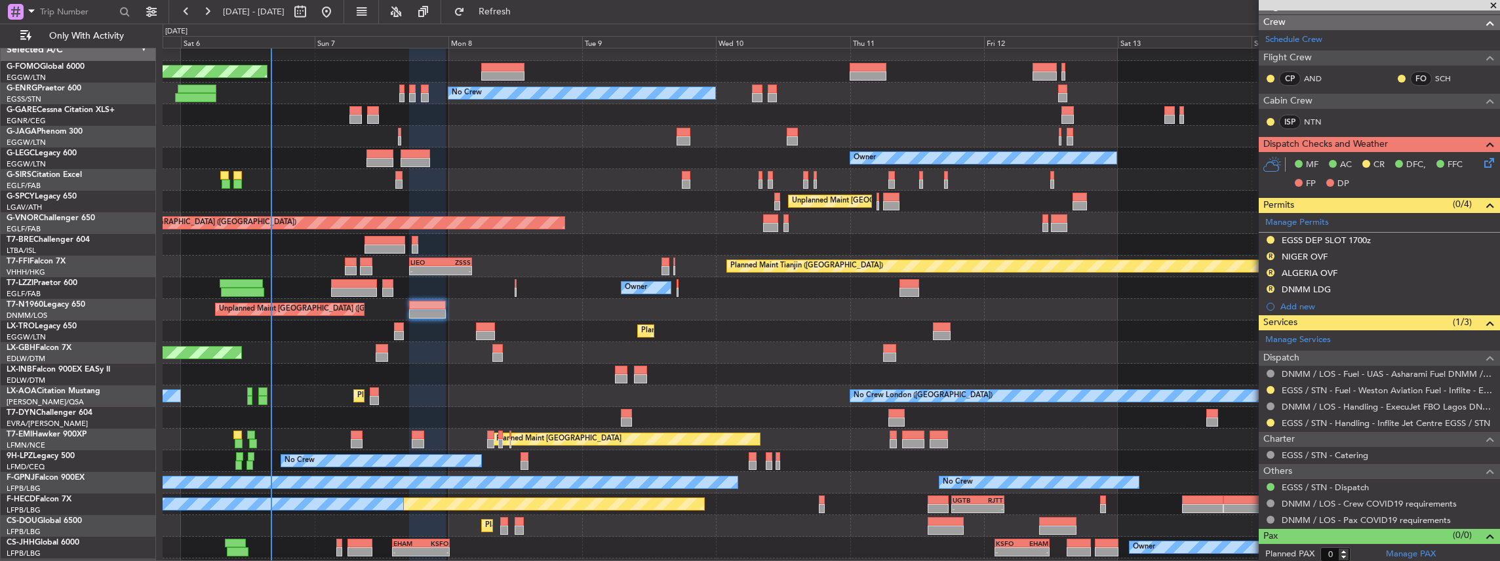
scroll to position [194, 0]
click at [1269, 386] on button at bounding box center [1271, 390] width 8 height 8
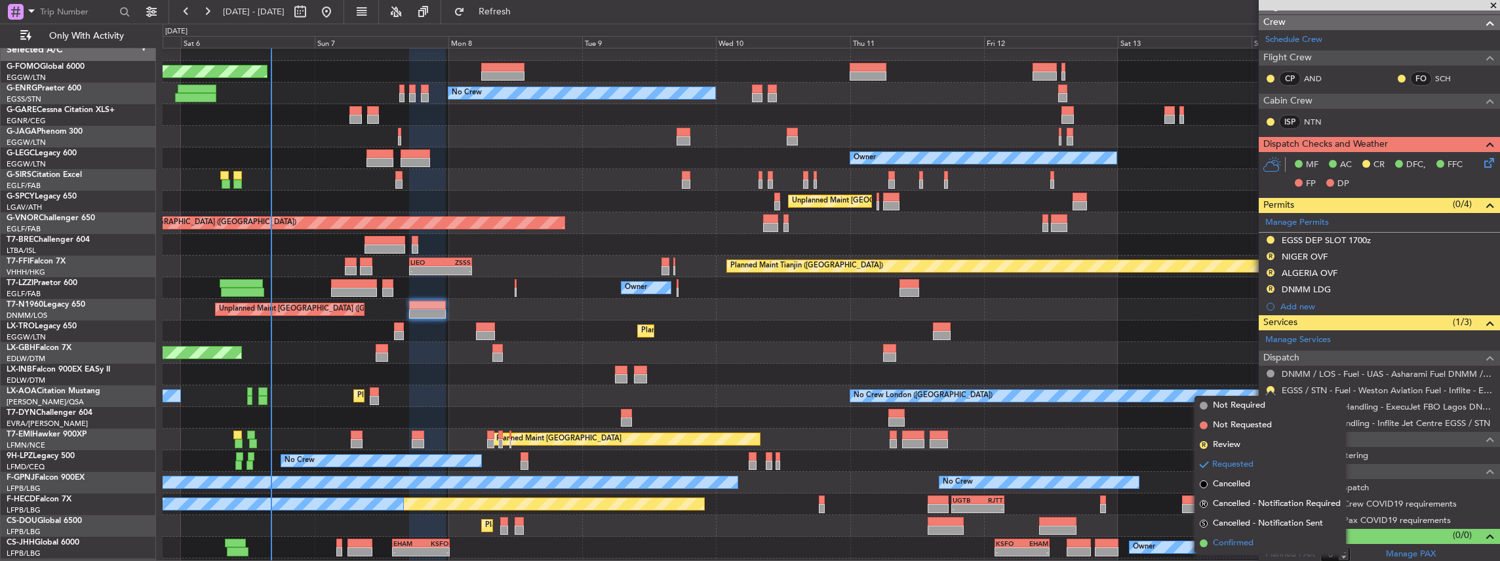
click at [1231, 543] on span "Confirmed" at bounding box center [1233, 543] width 41 height 13
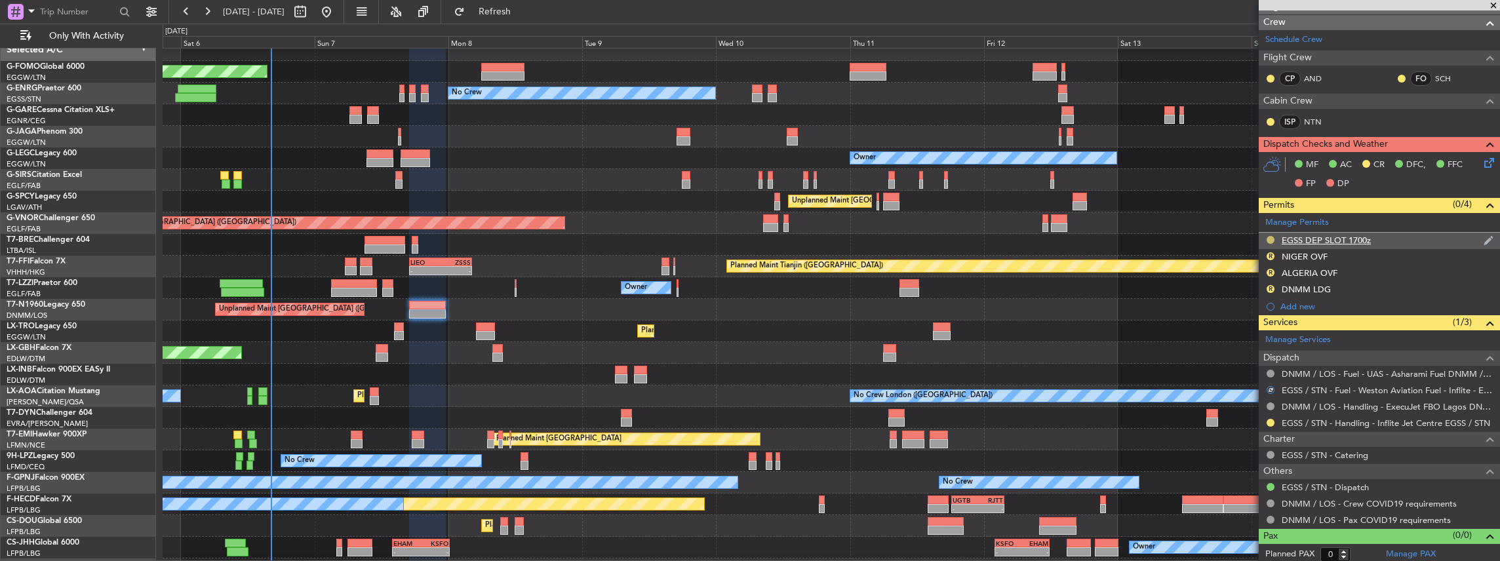
click at [1272, 239] on button at bounding box center [1271, 240] width 8 height 8
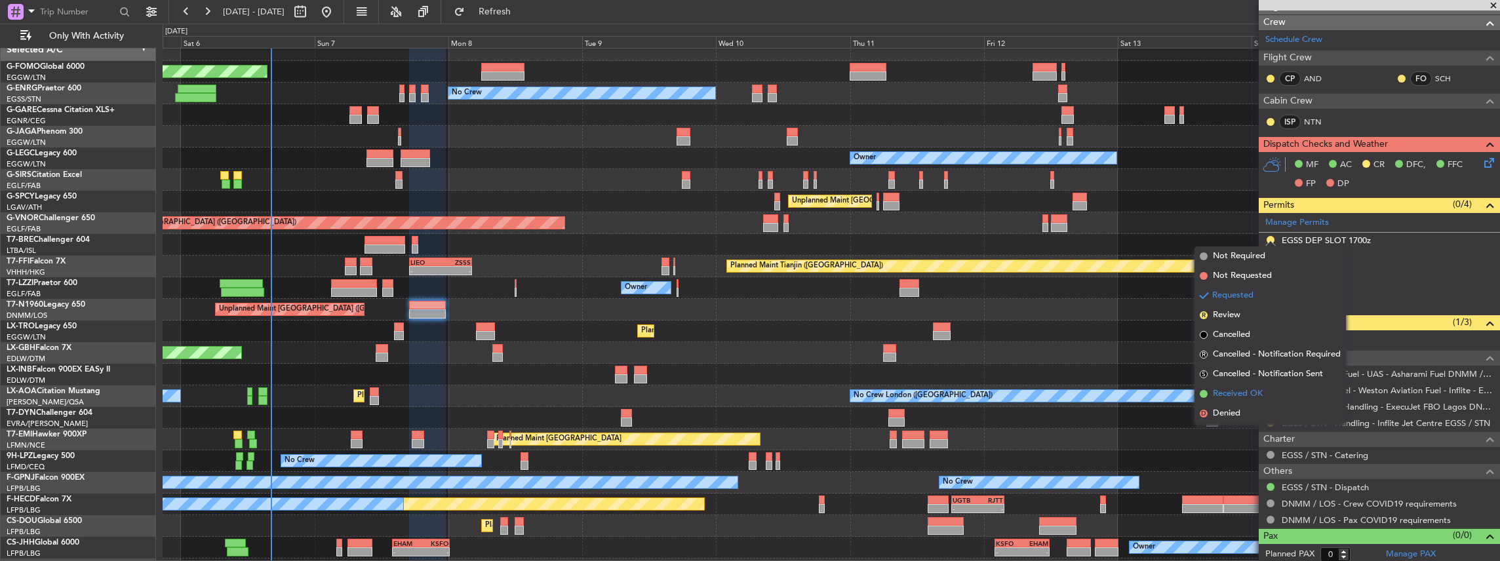
click at [1238, 392] on span "Received OK" at bounding box center [1238, 393] width 50 height 13
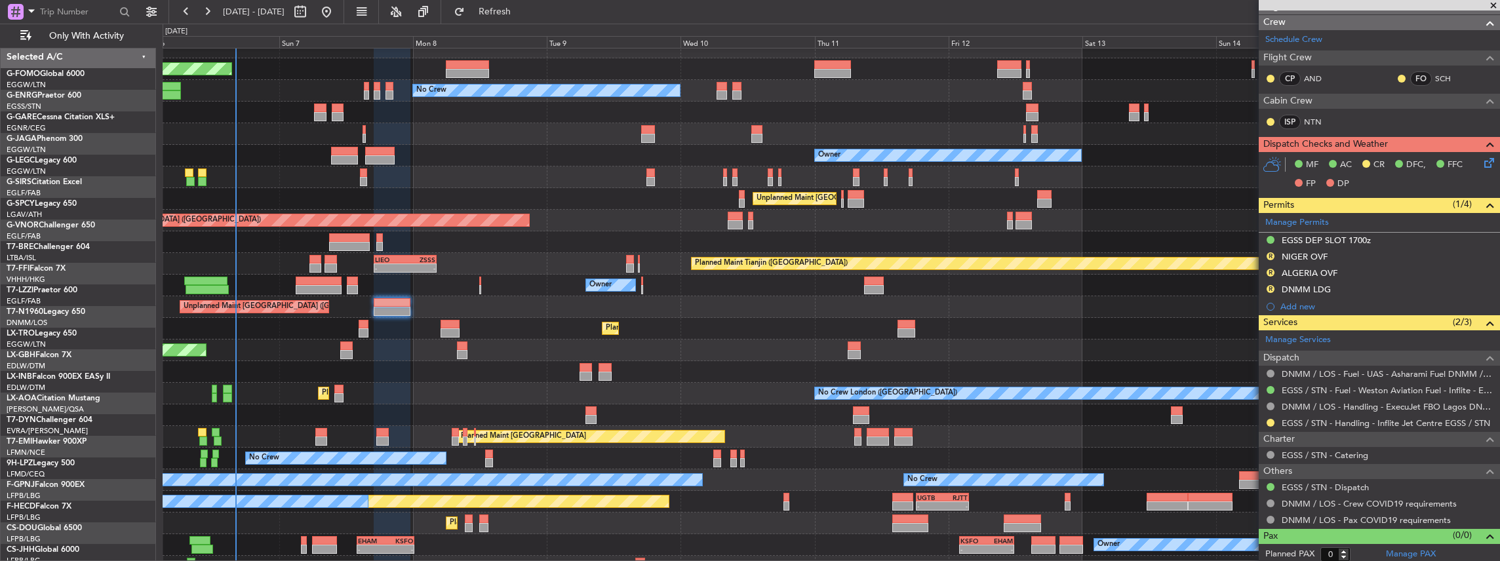
scroll to position [12, 0]
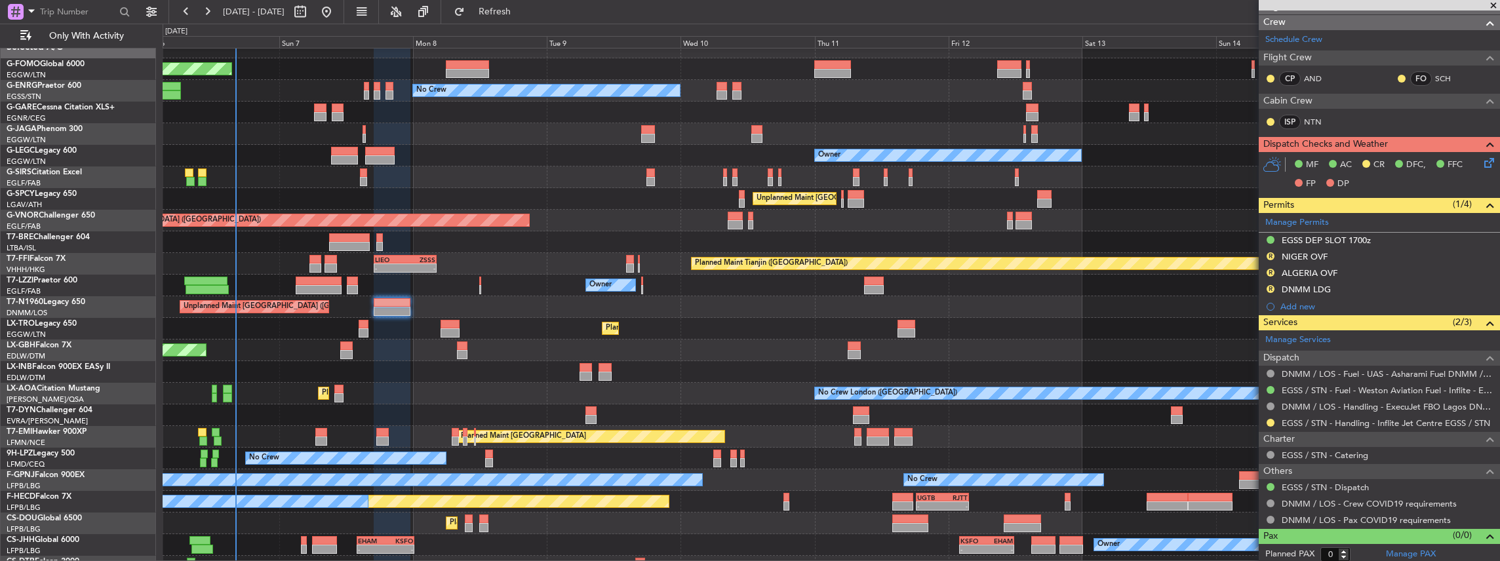
click at [472, 236] on div at bounding box center [831, 242] width 1337 height 22
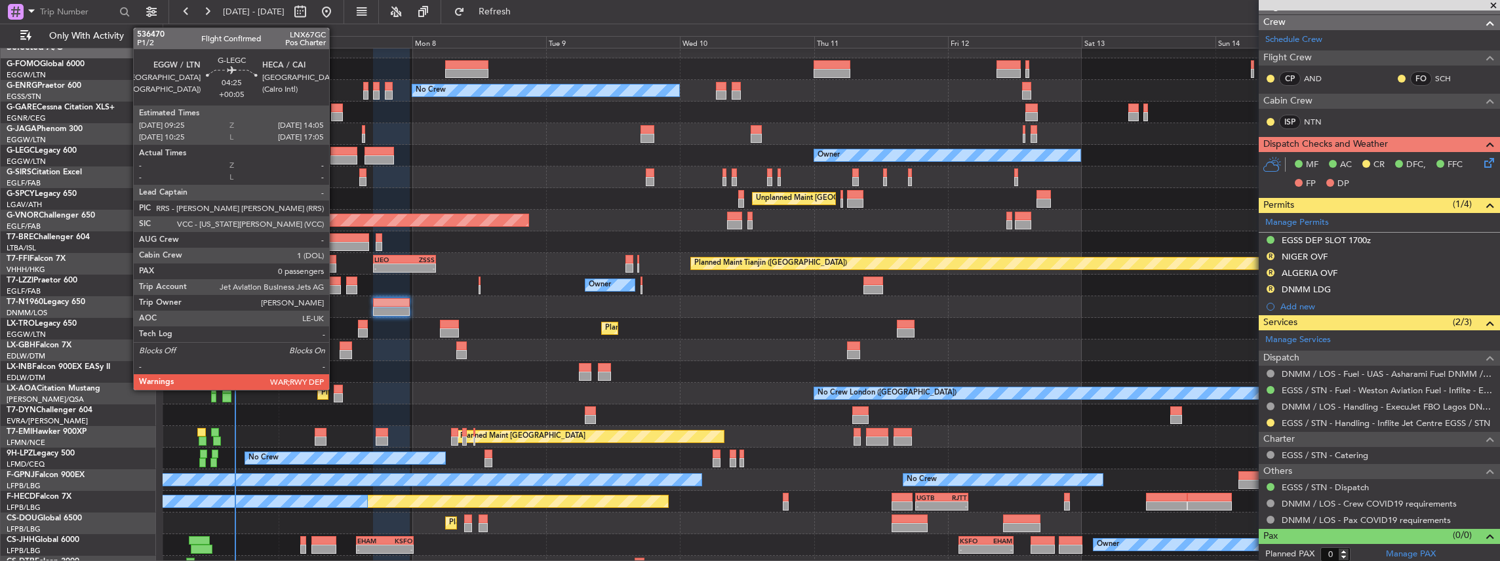
click at [336, 150] on div at bounding box center [343, 151] width 26 height 9
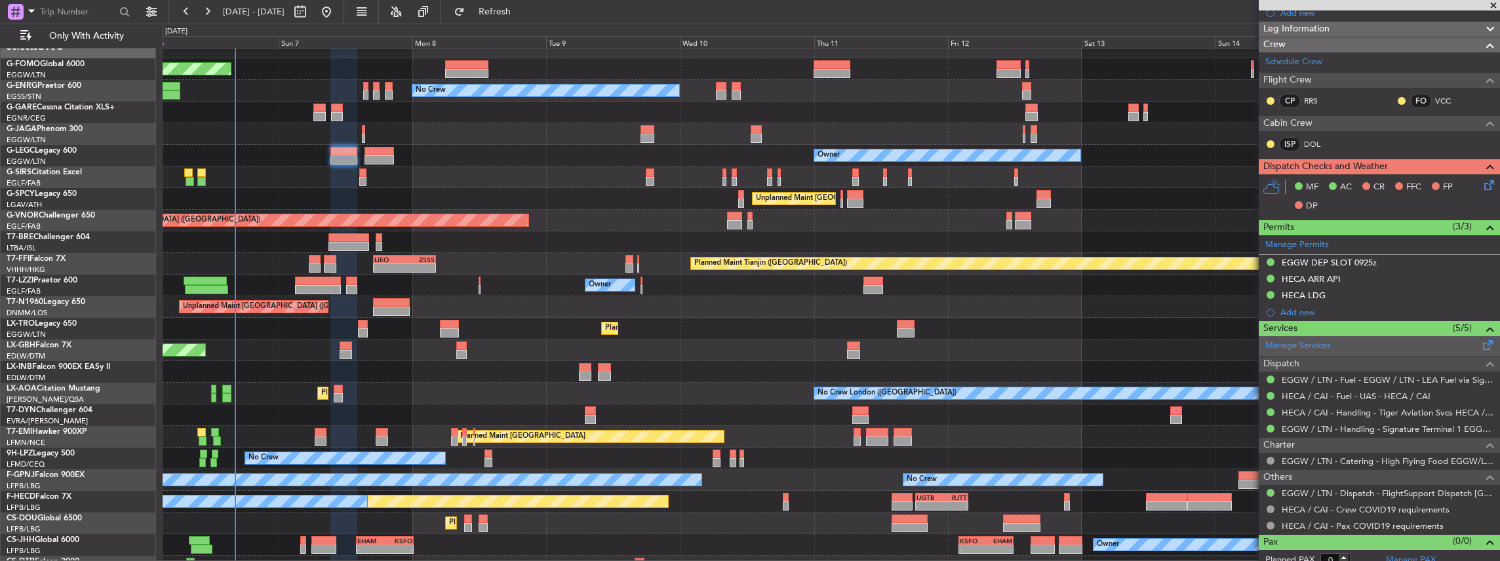
scroll to position [178, 0]
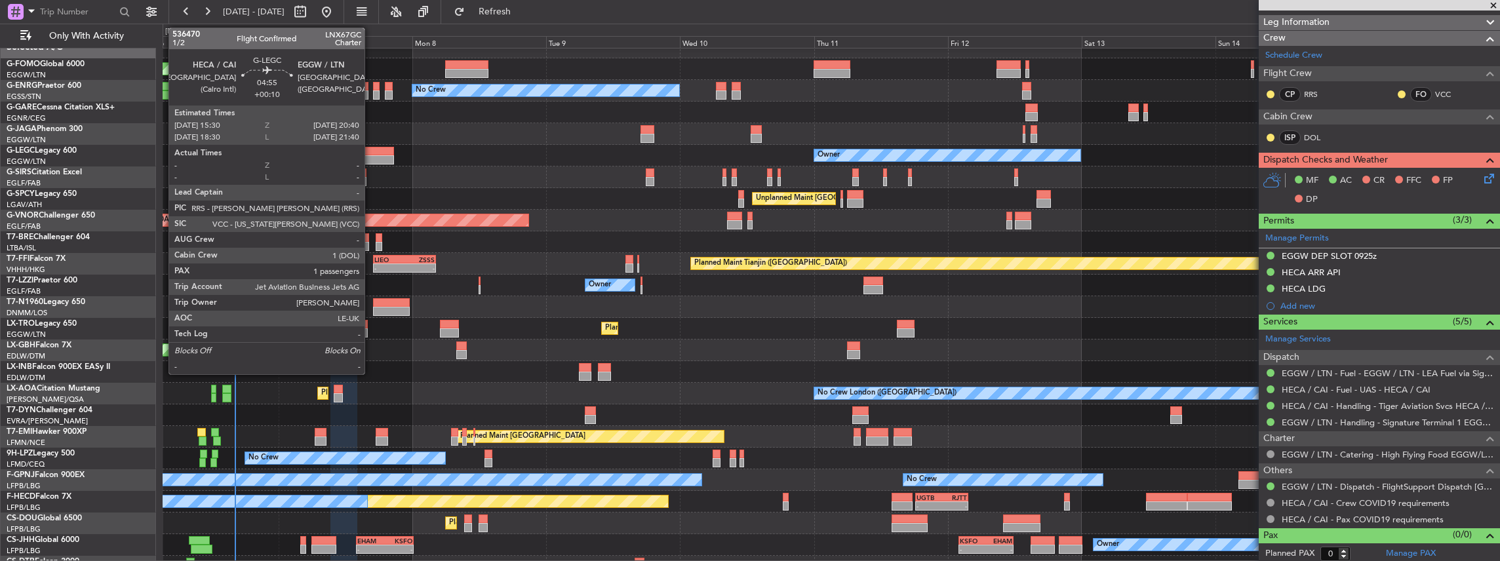
click at [371, 152] on div at bounding box center [378, 151] width 29 height 9
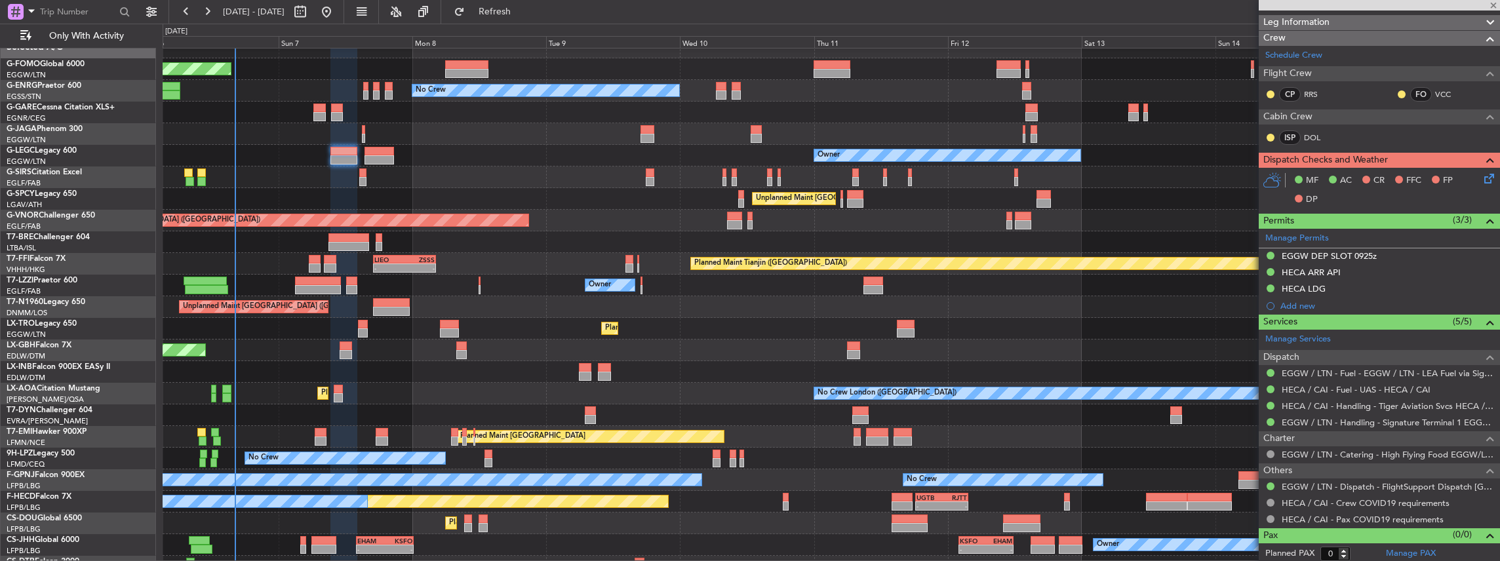
type input "+00:10"
type input "1"
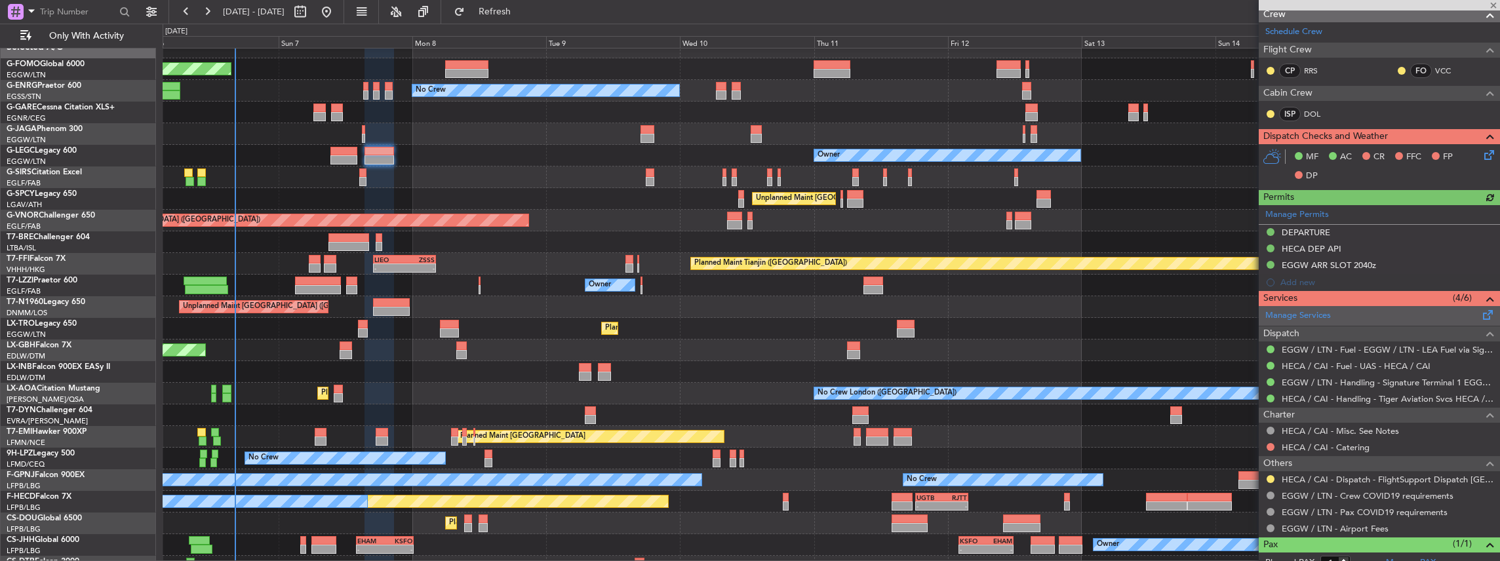
scroll to position [0, 0]
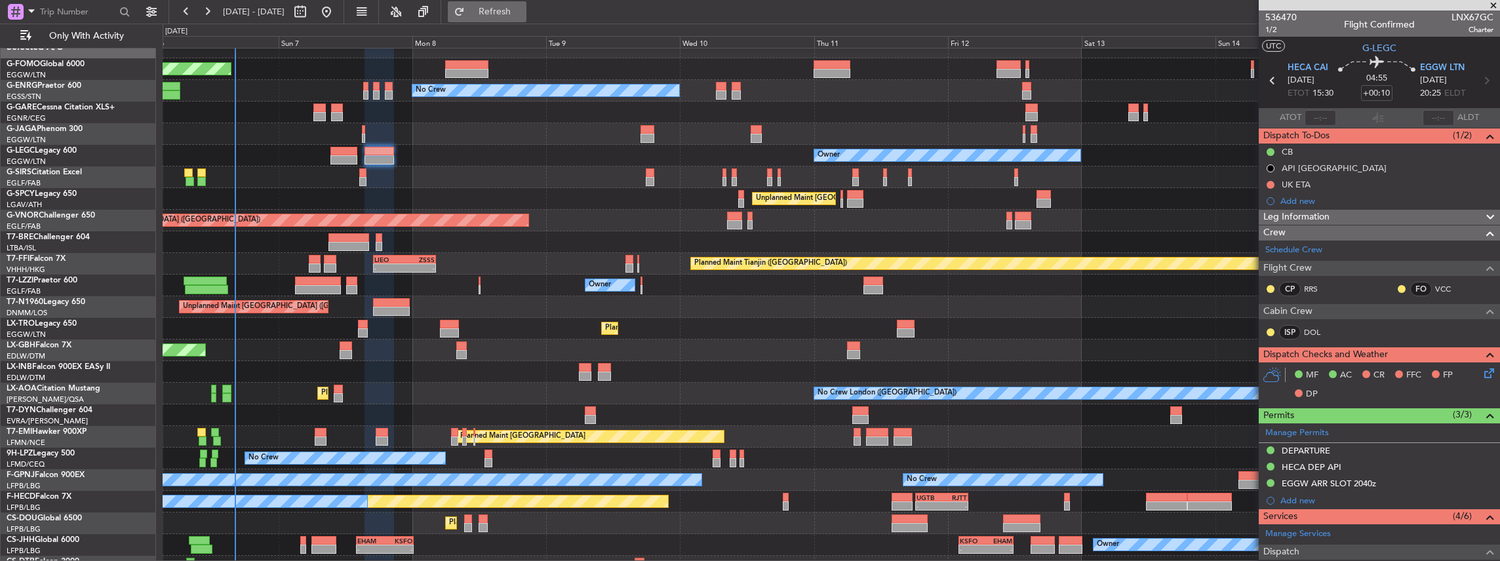
click at [514, 17] on button "Refresh" at bounding box center [487, 11] width 79 height 21
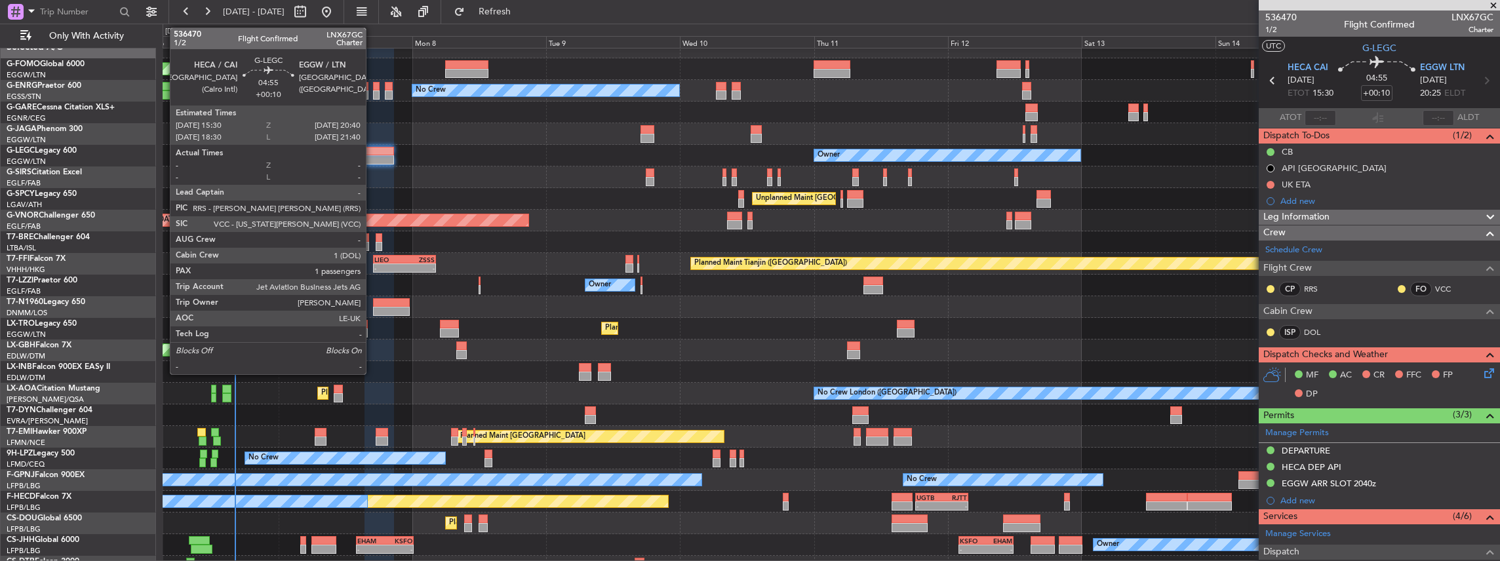
click at [372, 155] on div at bounding box center [378, 159] width 29 height 9
click at [370, 155] on div at bounding box center [378, 151] width 29 height 9
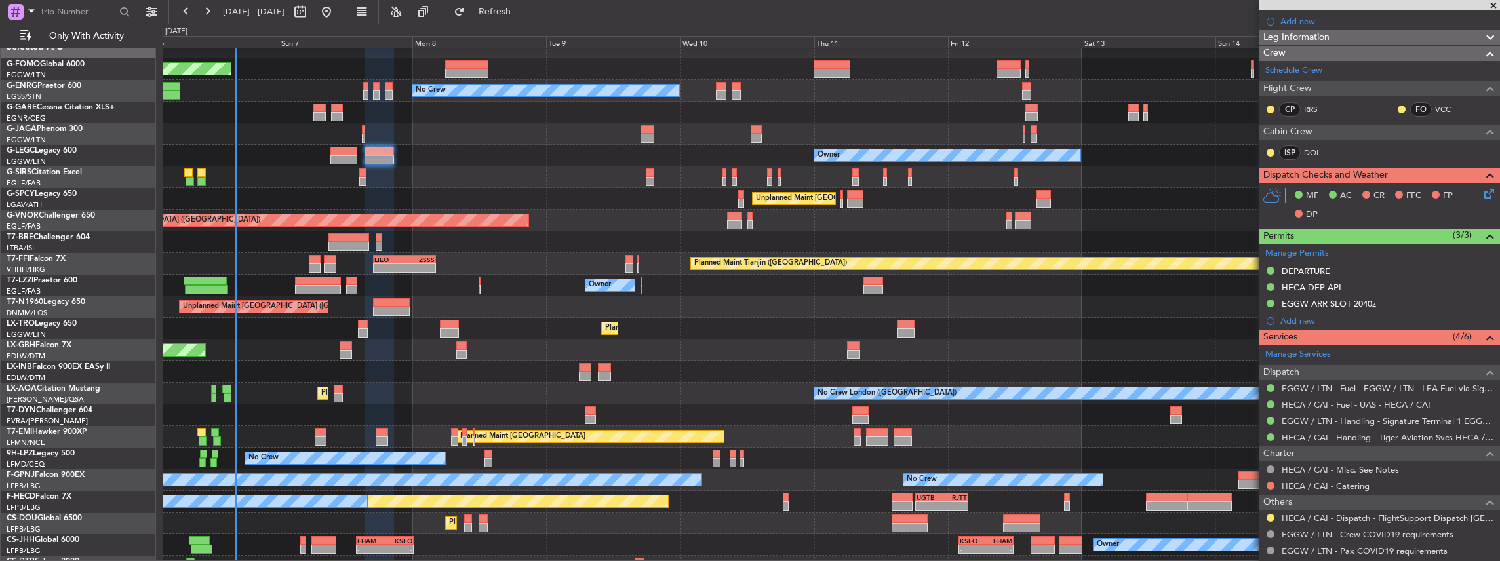
scroll to position [131, 0]
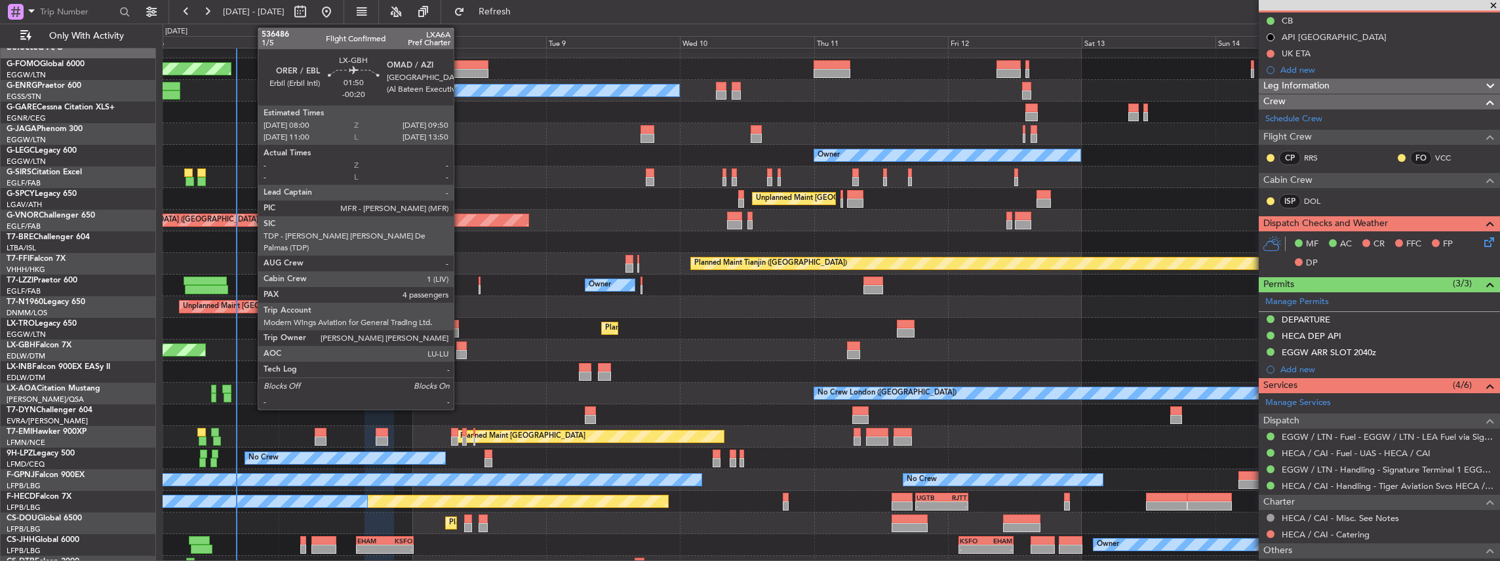
click at [460, 350] on div at bounding box center [461, 354] width 10 height 9
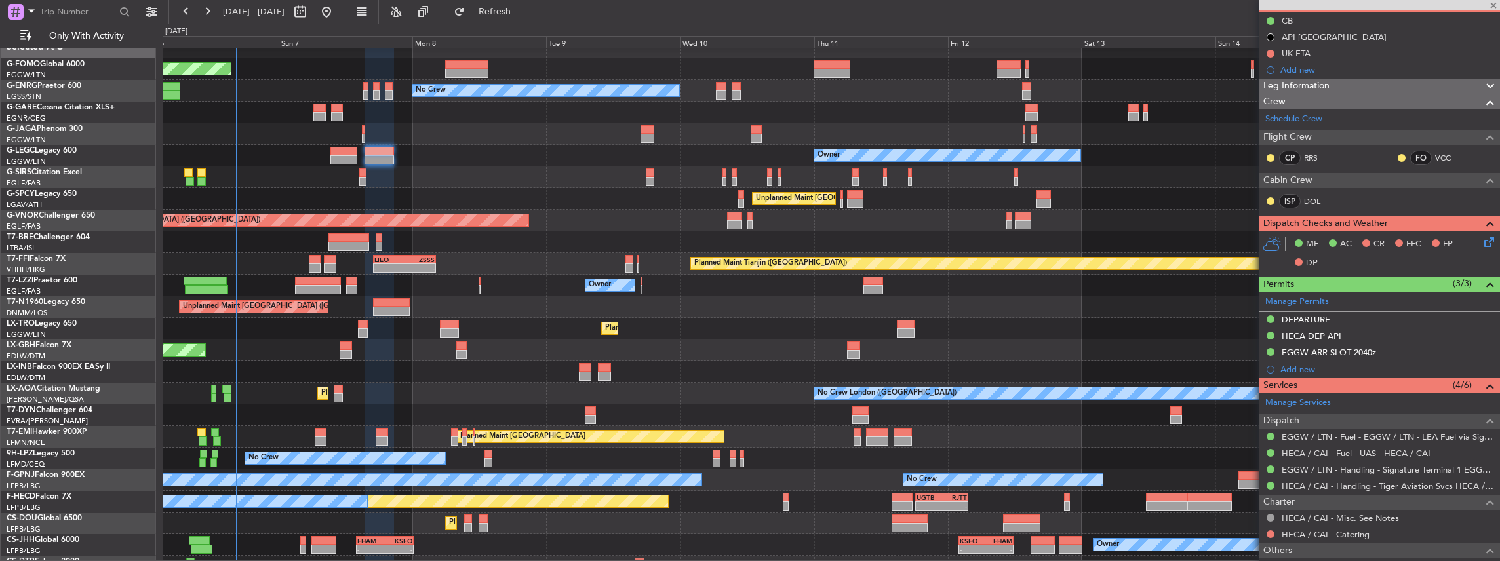
type input "-00:20"
type input "4"
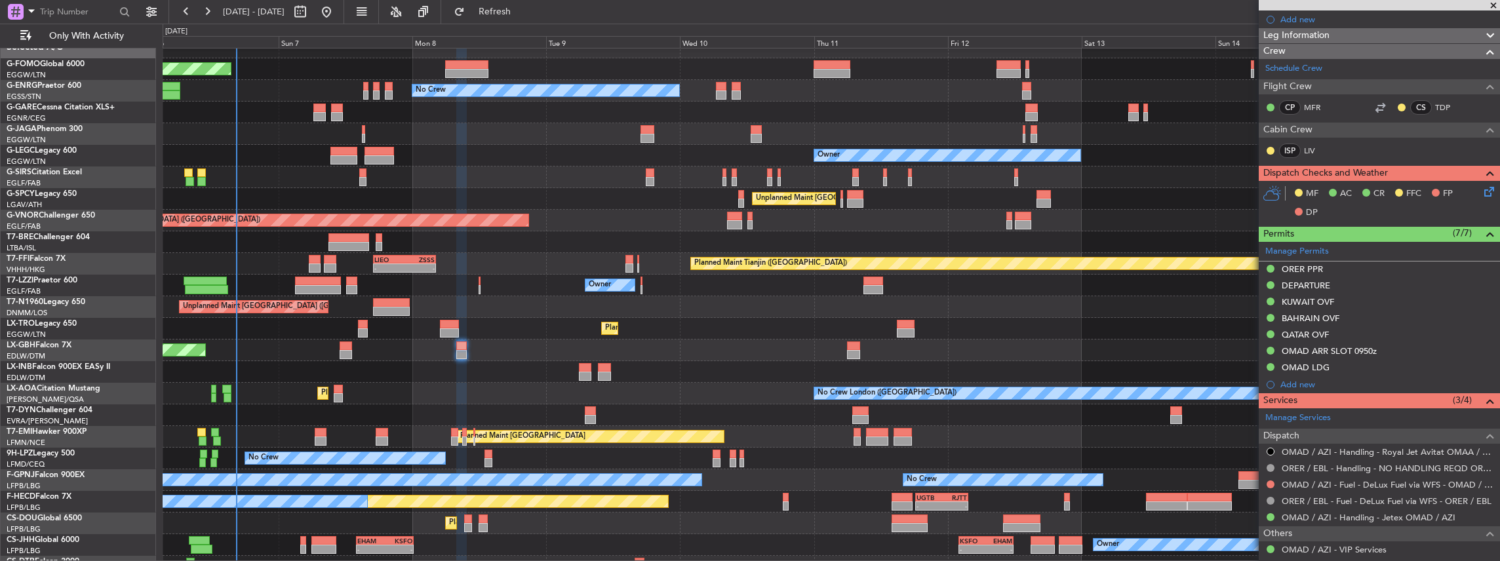
scroll to position [262, 0]
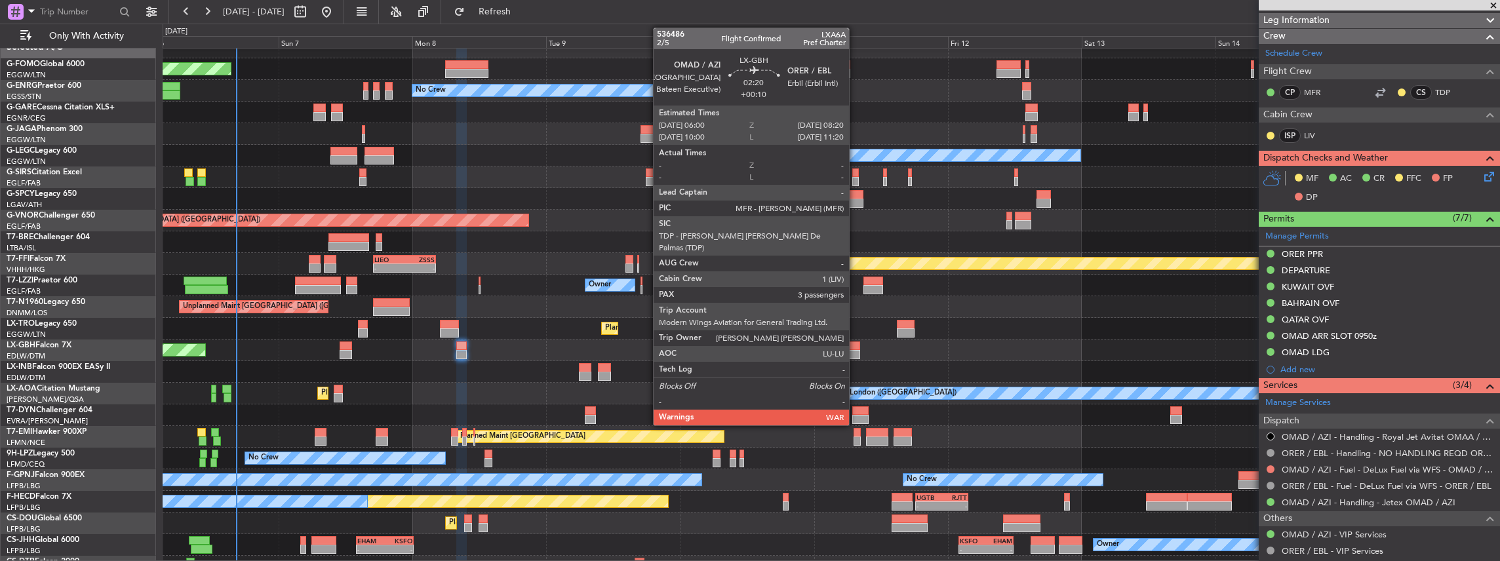
click at [856, 347] on div at bounding box center [853, 346] width 13 height 9
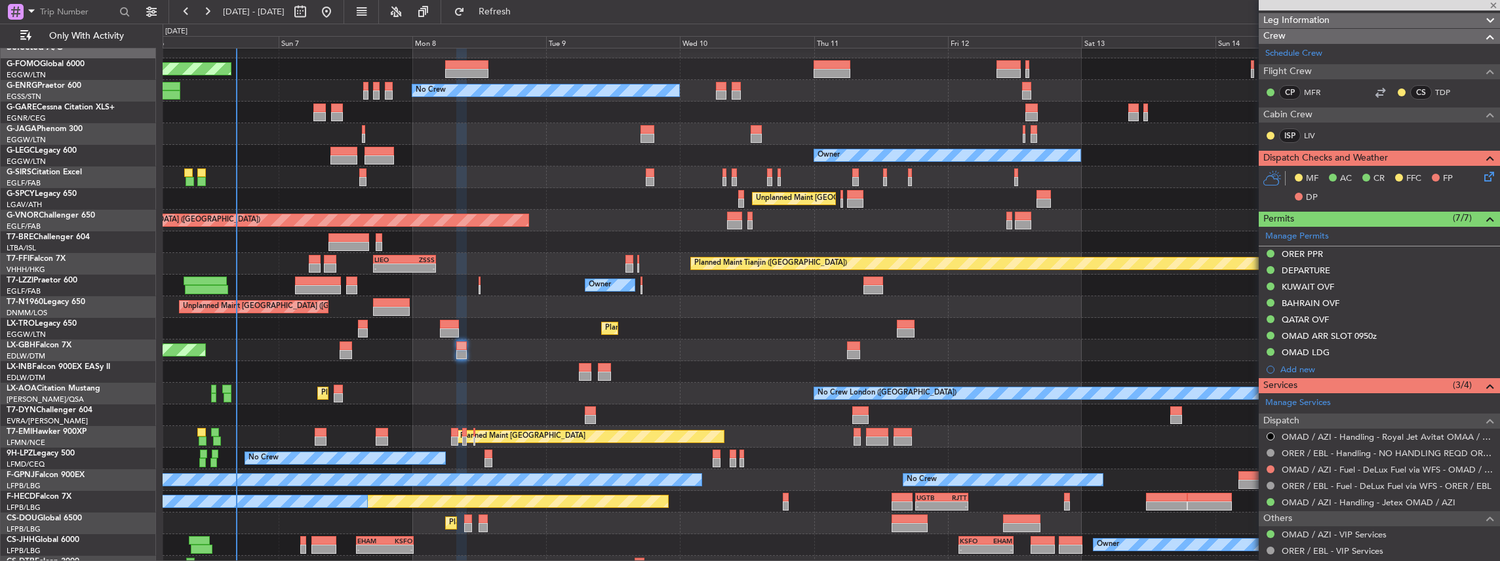
type input "+00:10"
type input "3"
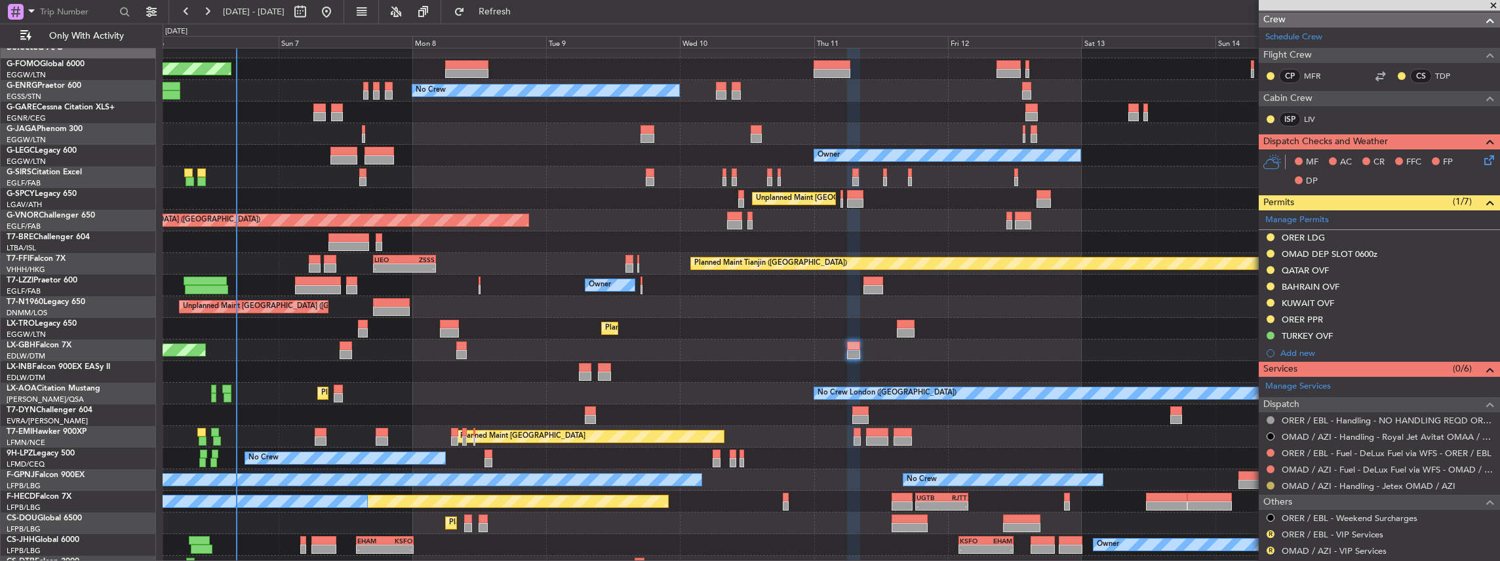
click at [1271, 482] on button at bounding box center [1271, 486] width 8 height 8
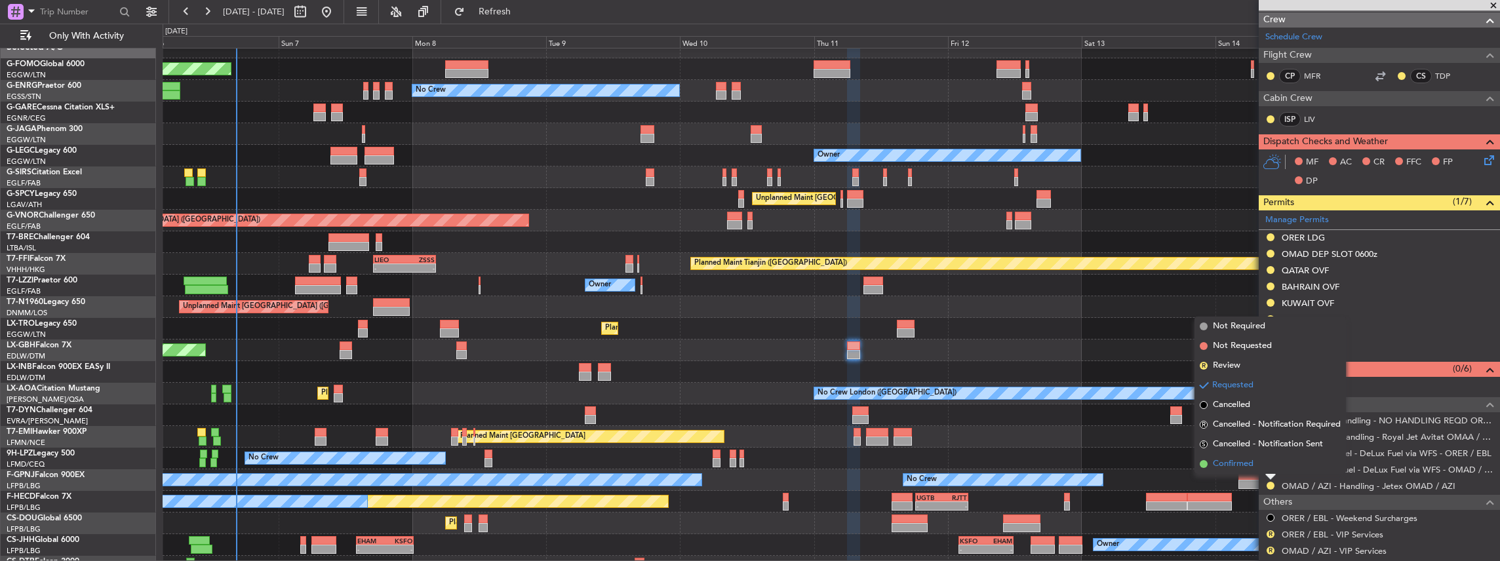
click at [1247, 458] on span "Confirmed" at bounding box center [1233, 464] width 41 height 13
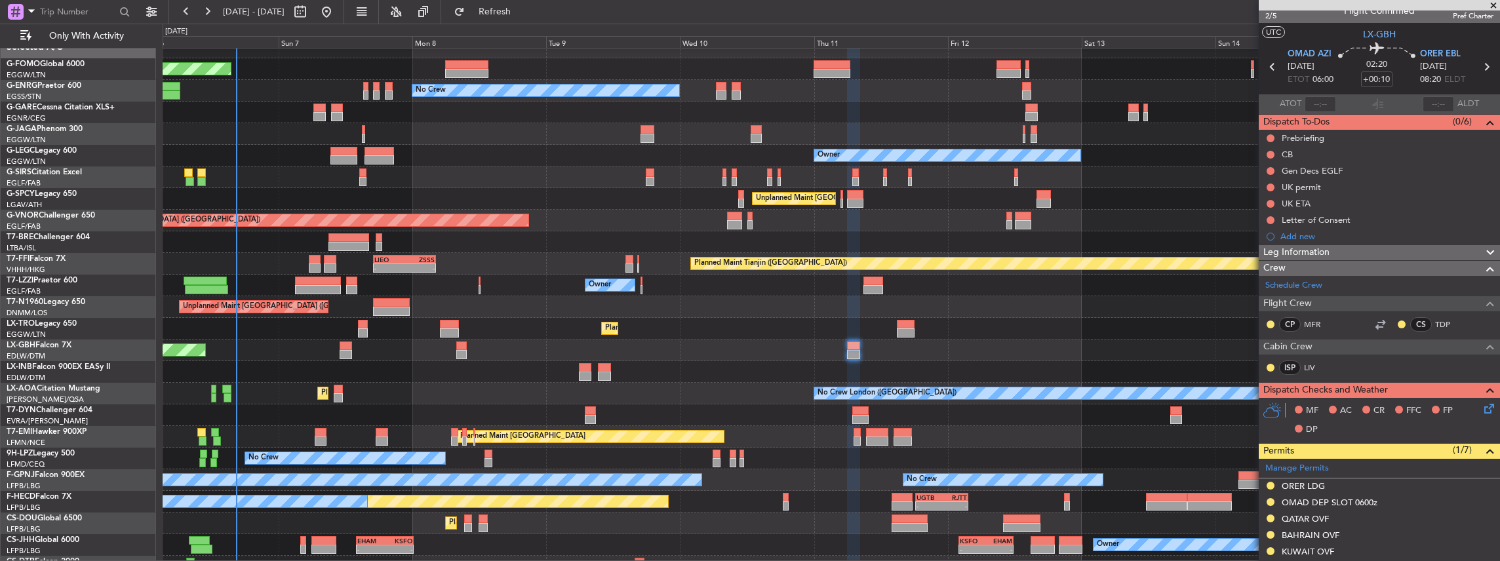
scroll to position [0, 0]
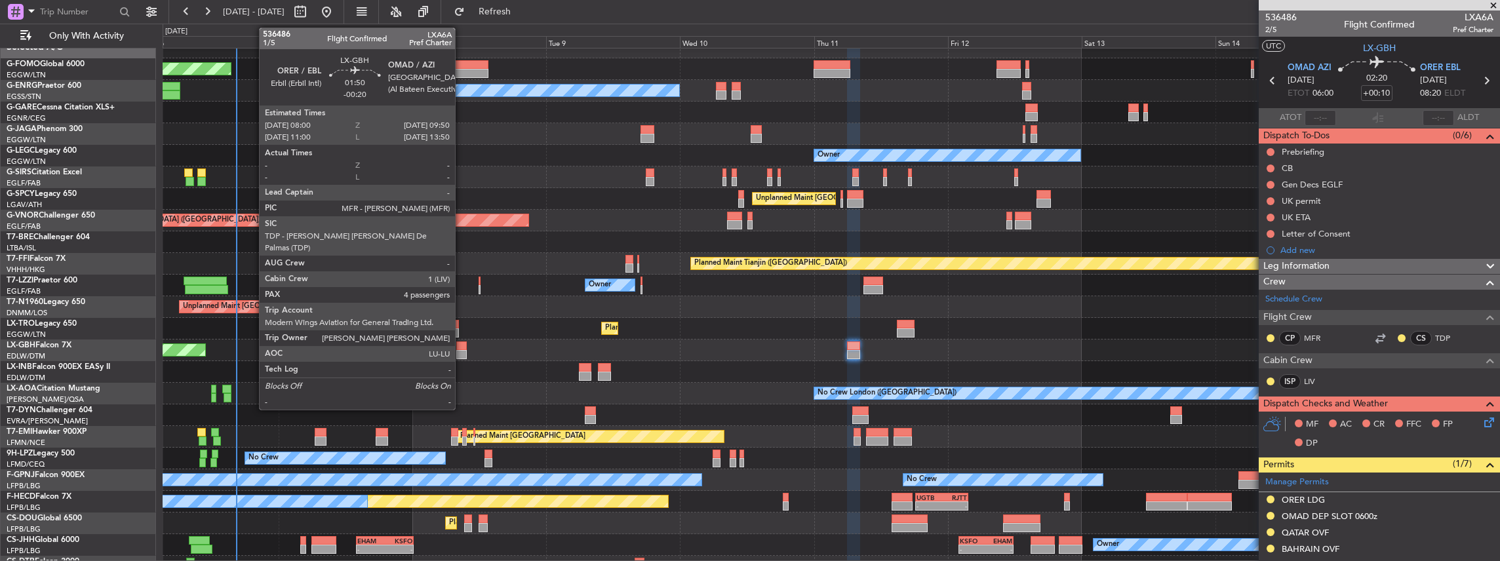
click at [462, 351] on div at bounding box center [461, 354] width 10 height 9
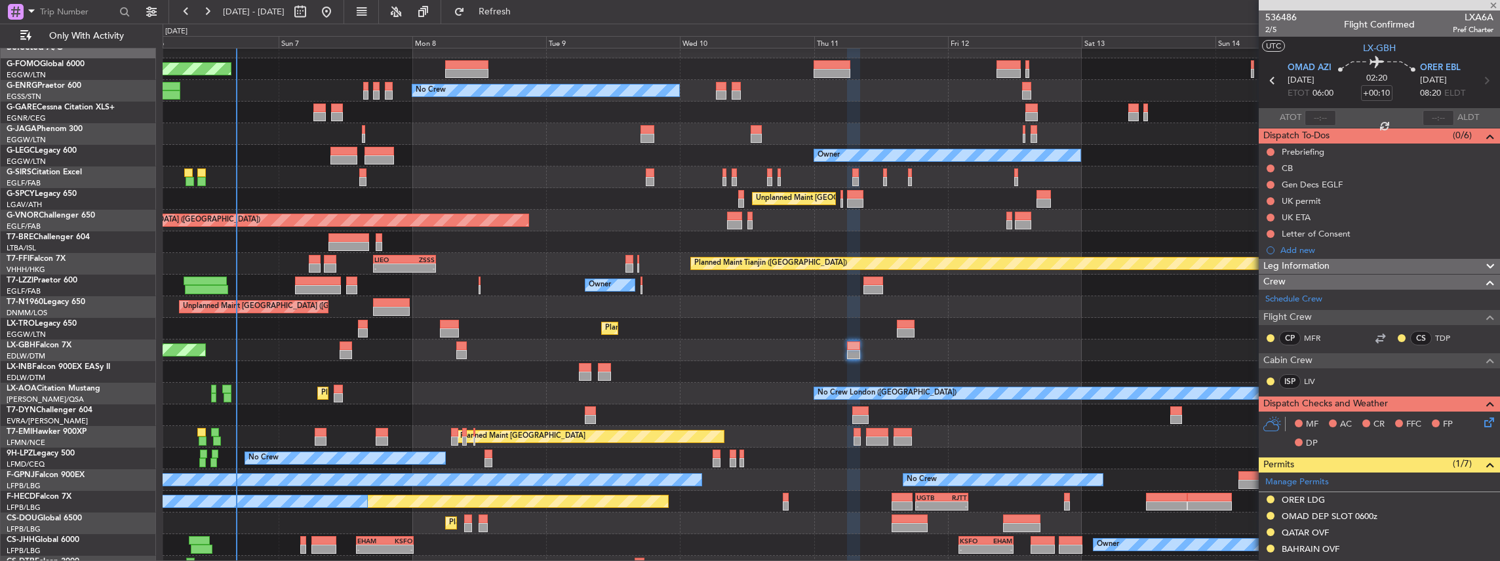
type input "-00:20"
type input "4"
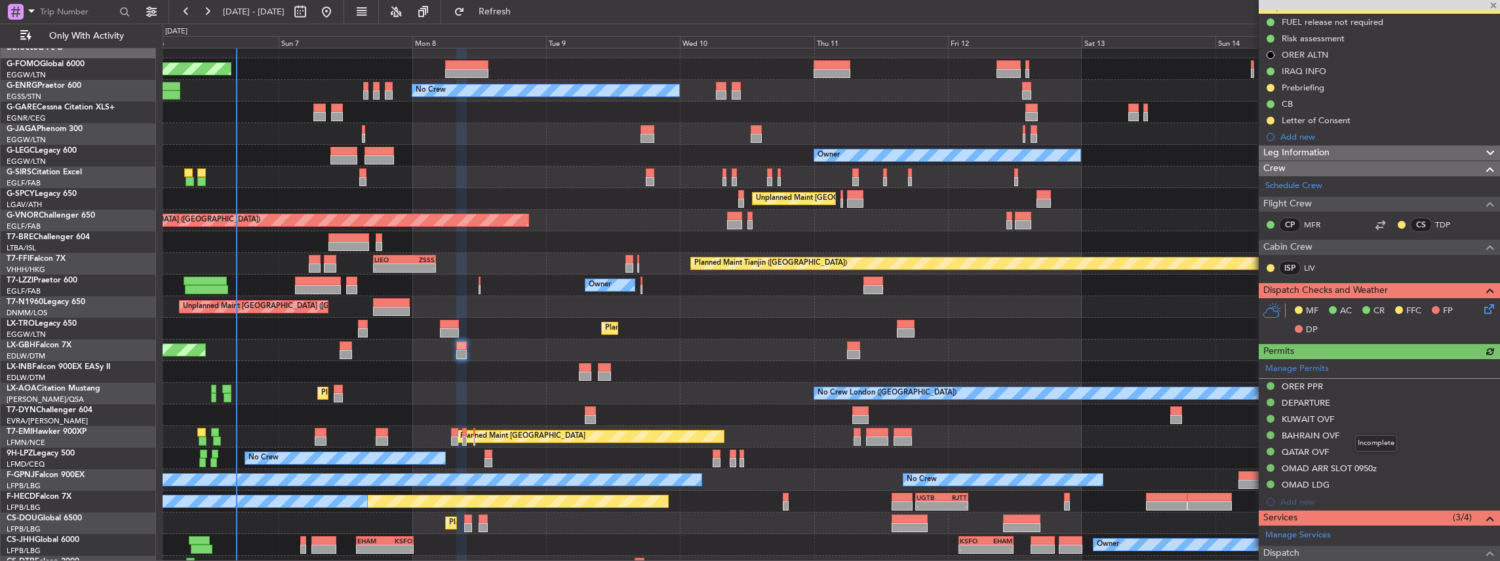
scroll to position [131, 0]
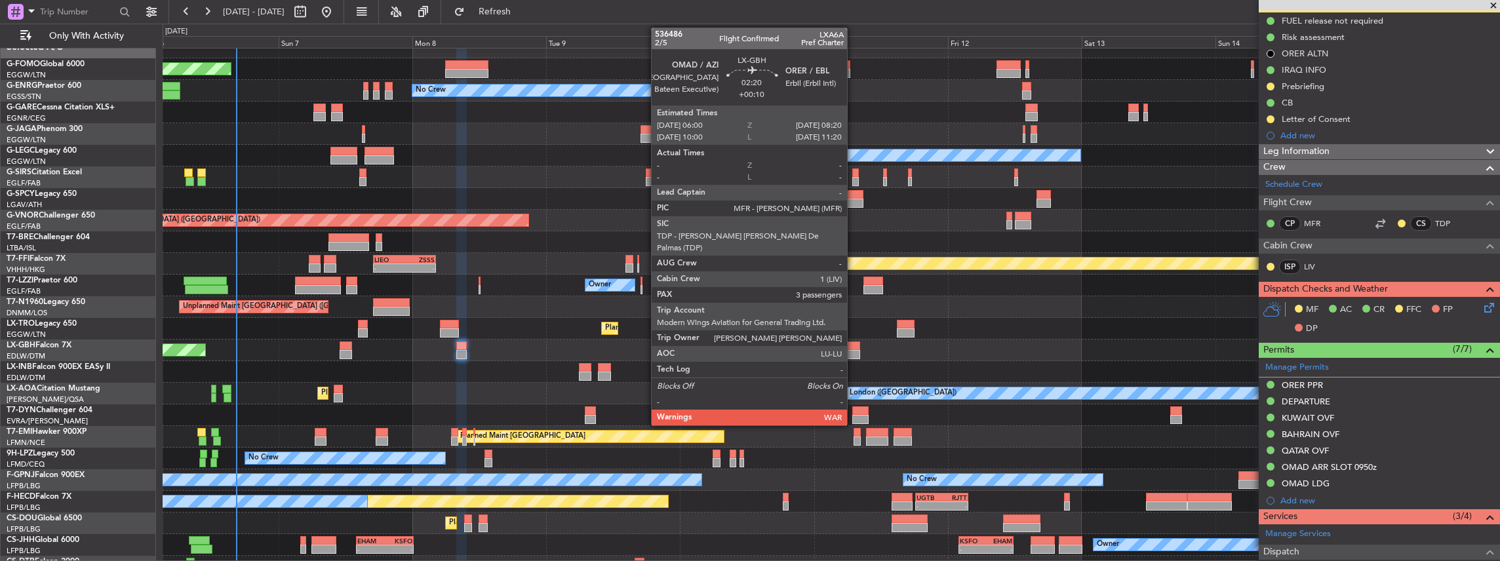
click at [854, 347] on div at bounding box center [853, 346] width 13 height 9
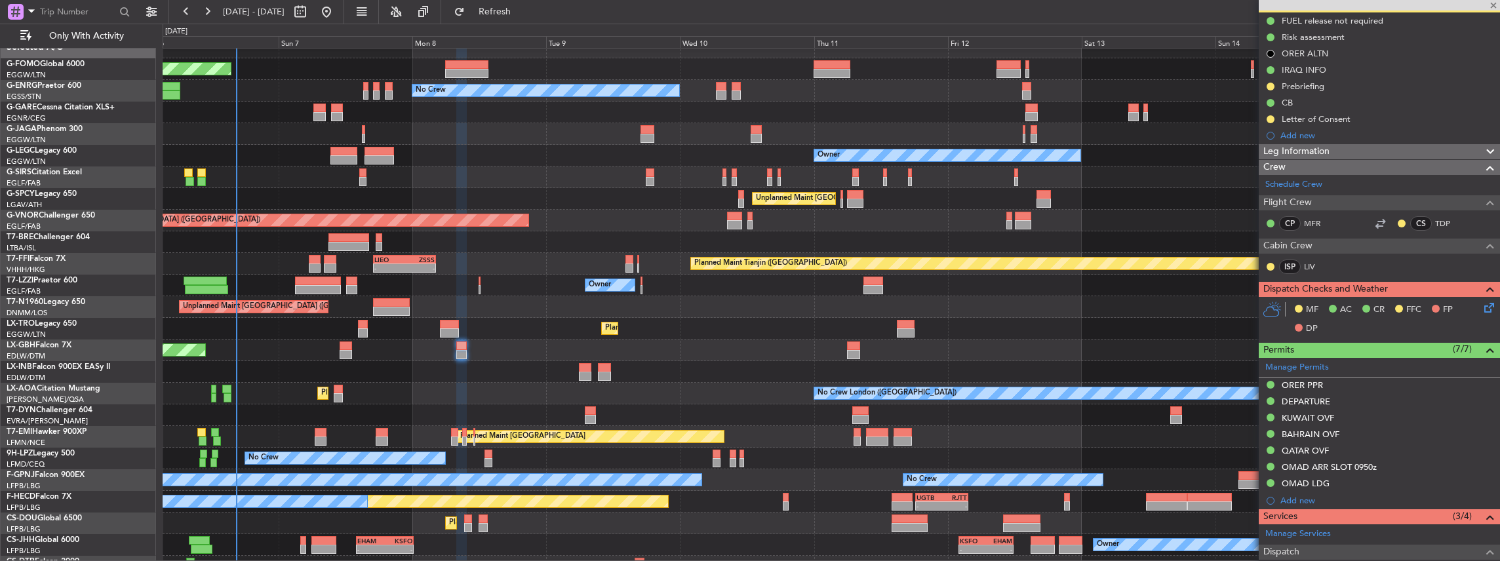
type input "+00:10"
type input "3"
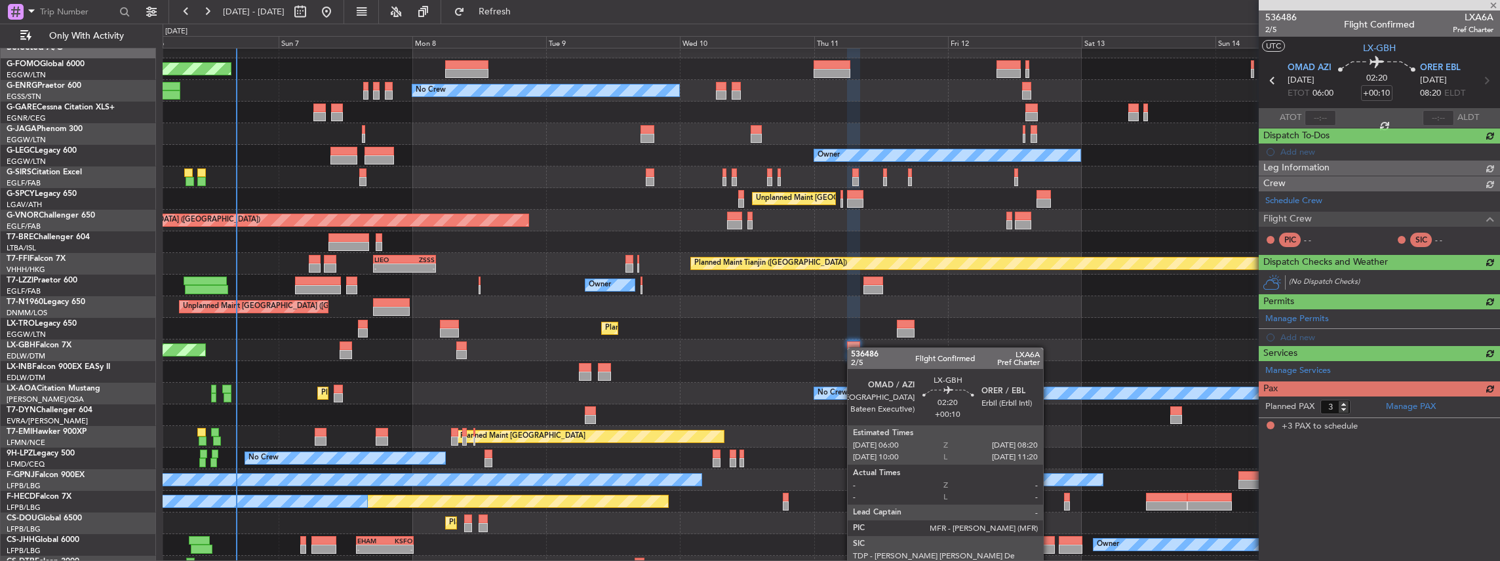
scroll to position [0, 0]
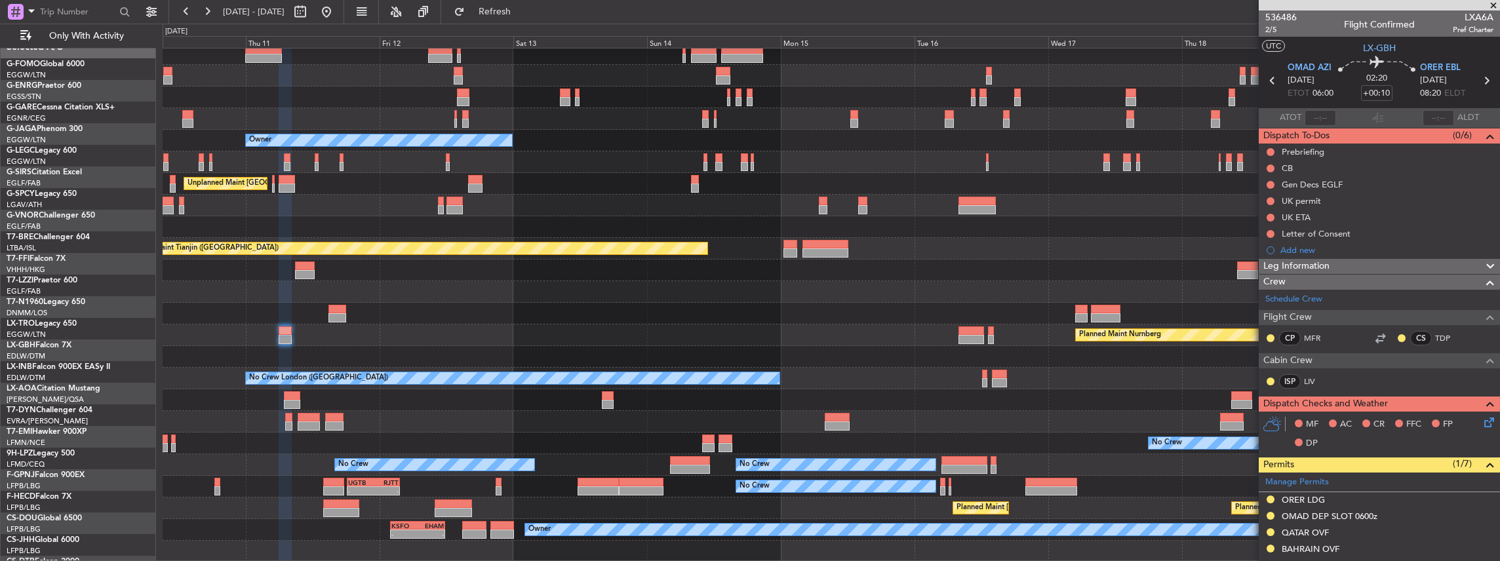
scroll to position [27, 0]
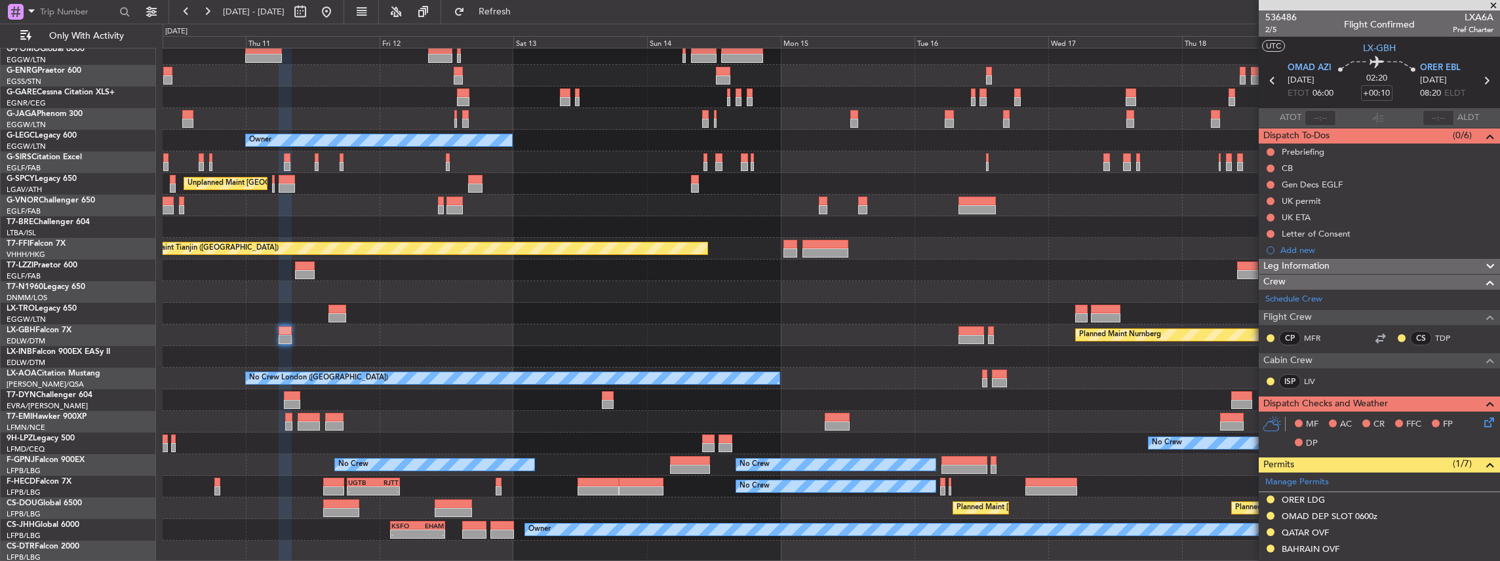
click at [351, 435] on div "No Crew Owner Unplanned Maint Athens (Eleftherios Venizelos Intl) Planned Maint…" at bounding box center [831, 292] width 1337 height 541
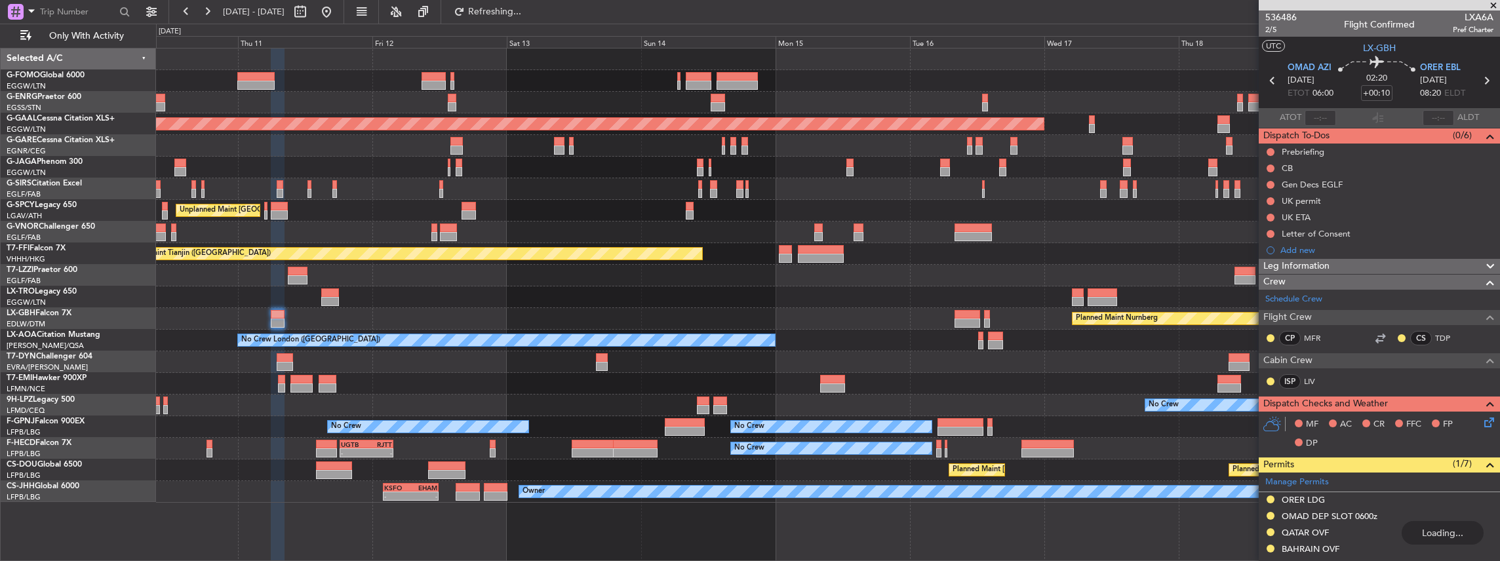
scroll to position [0, 0]
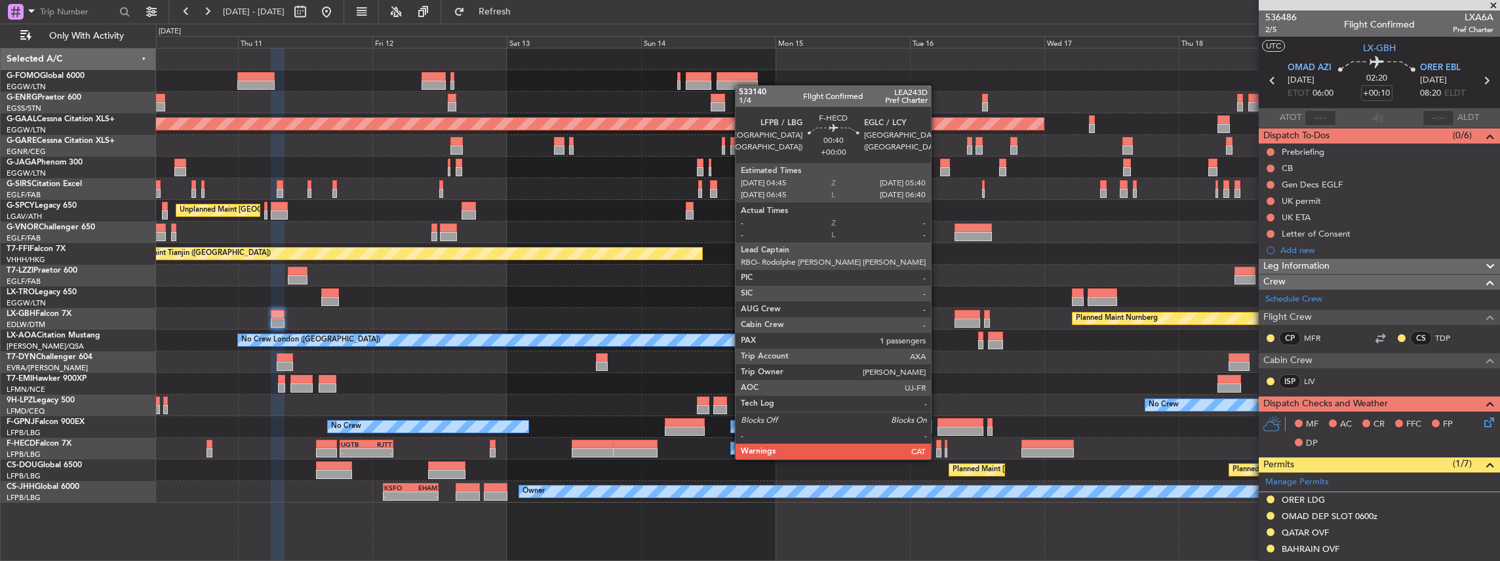
click at [937, 446] on div at bounding box center [938, 444] width 5 height 9
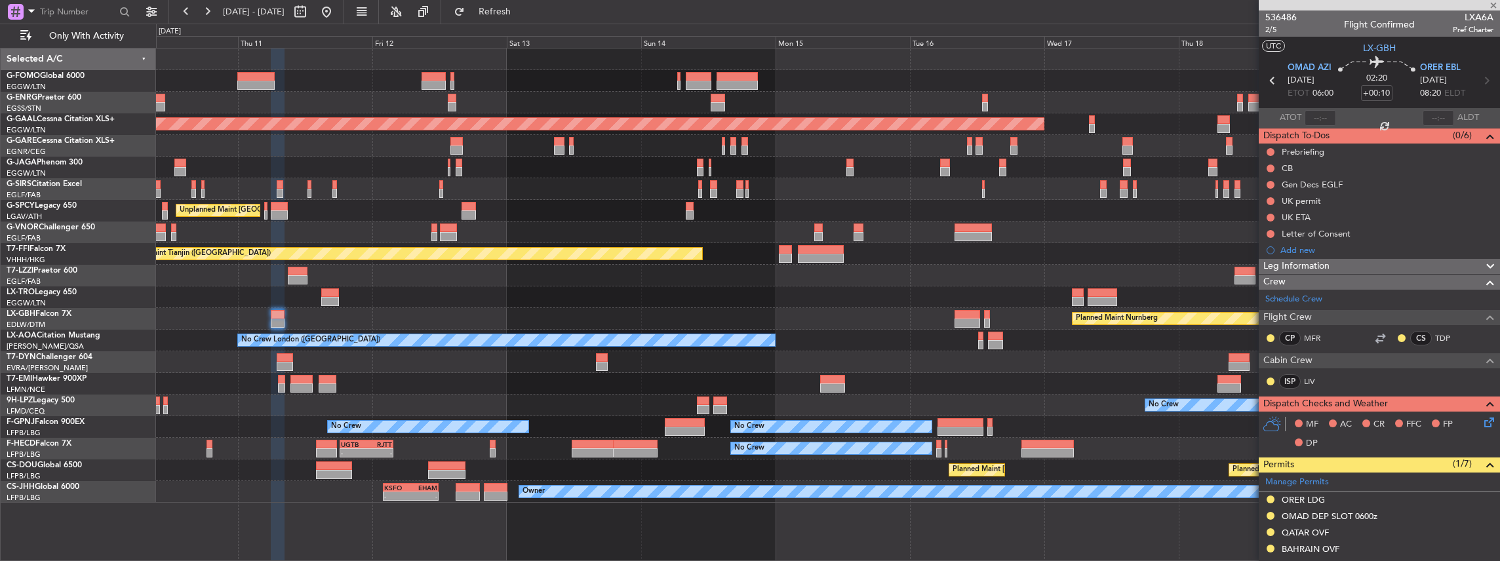
type input "1"
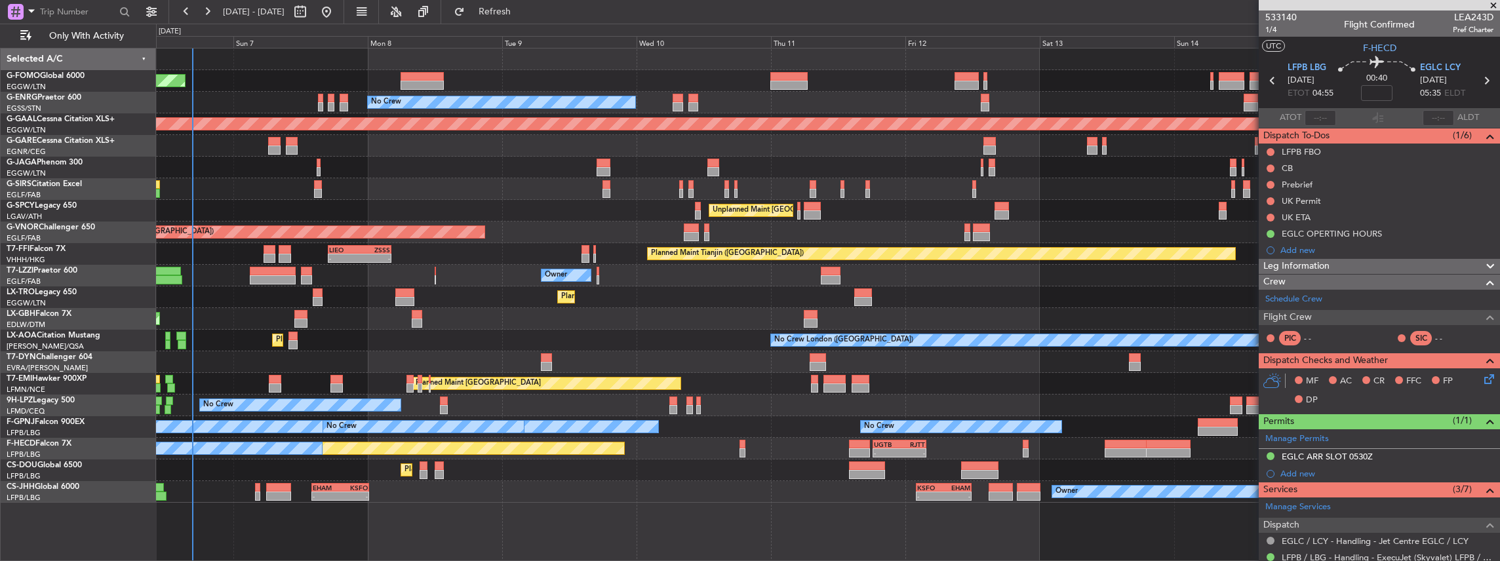
click at [1189, 372] on div "Planned Maint London (Luton) No Crew Planned Maint Dusseldorf Planned Maint Lon…" at bounding box center [828, 276] width 1344 height 454
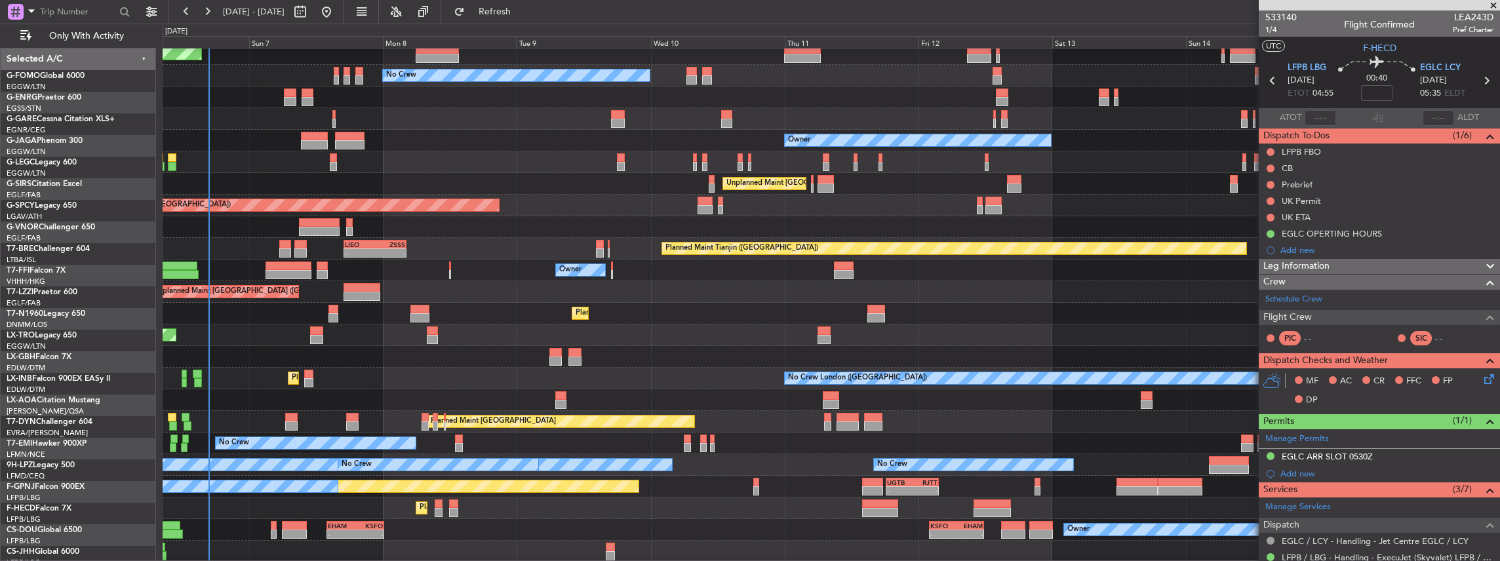
scroll to position [27, 0]
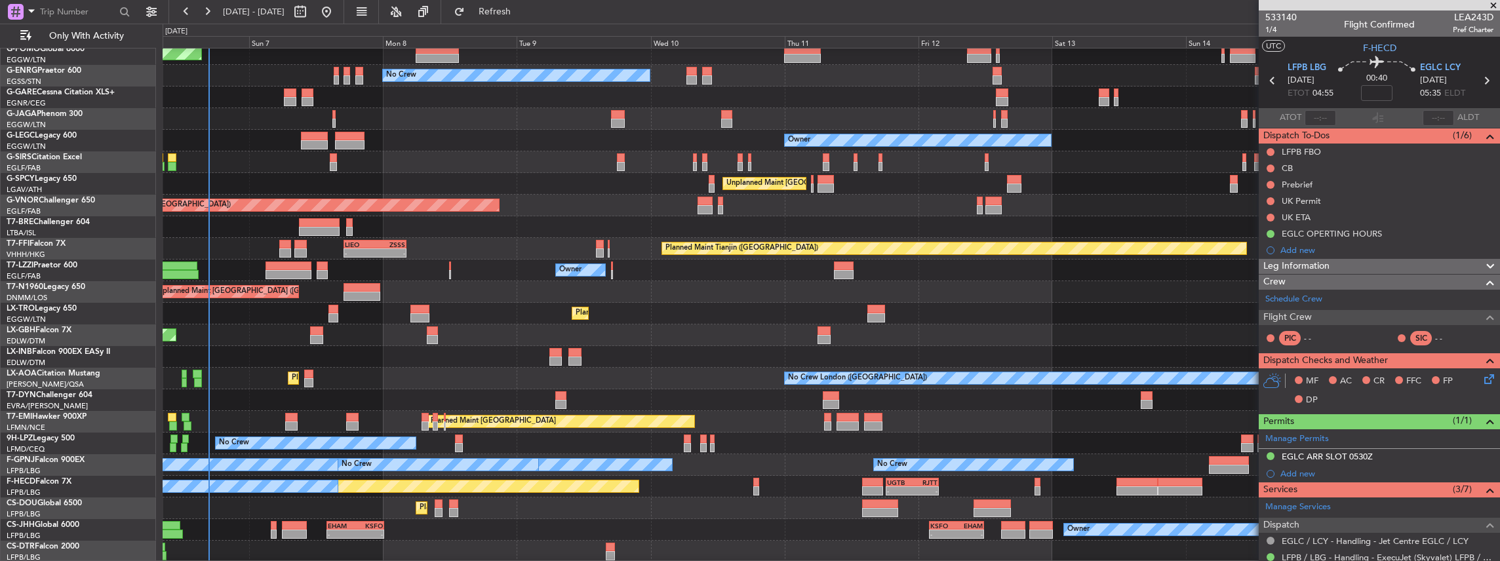
click at [581, 192] on div "Planned Maint London (Luton) No Crew Owner Planned Maint London (Farnborough) U…" at bounding box center [831, 292] width 1337 height 541
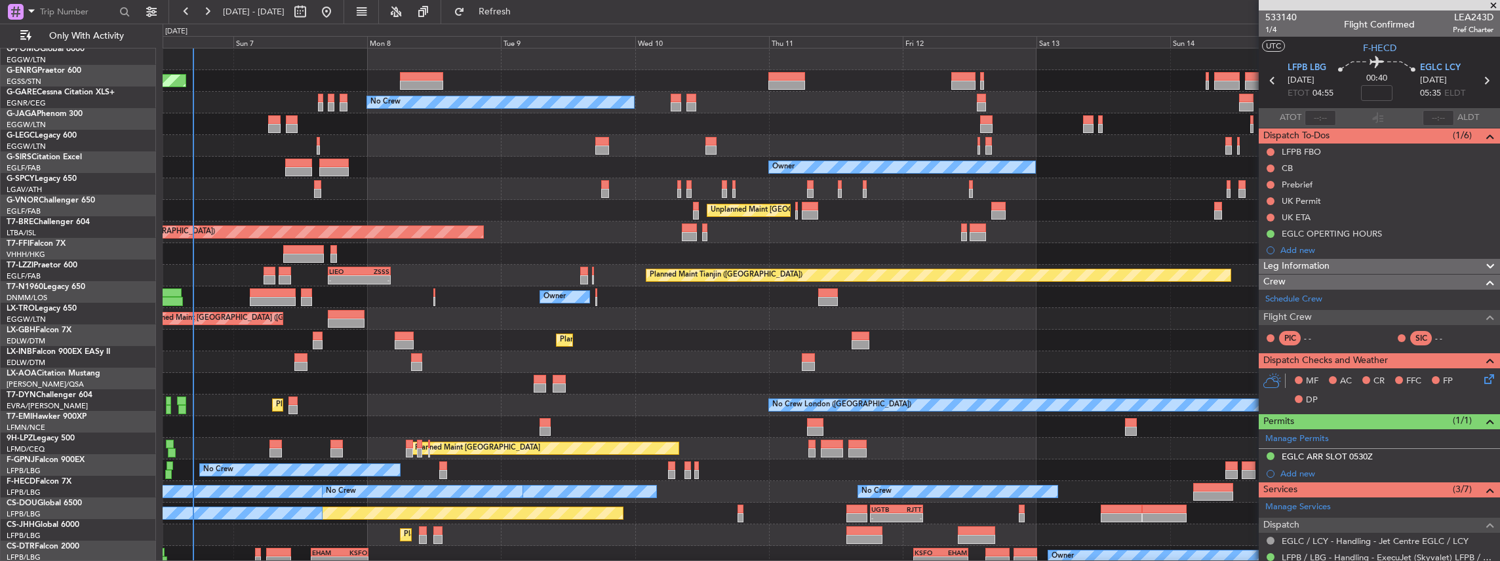
scroll to position [0, 0]
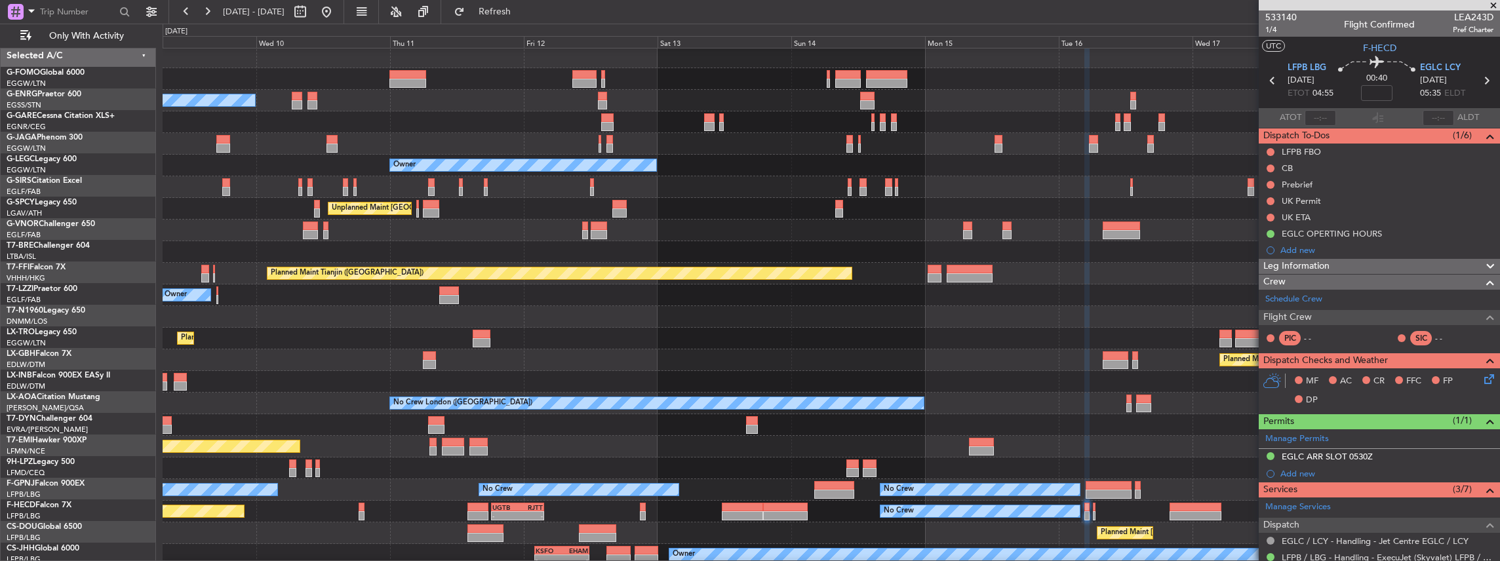
click at [687, 360] on div "Planned Maint Nurnberg" at bounding box center [831, 360] width 1337 height 22
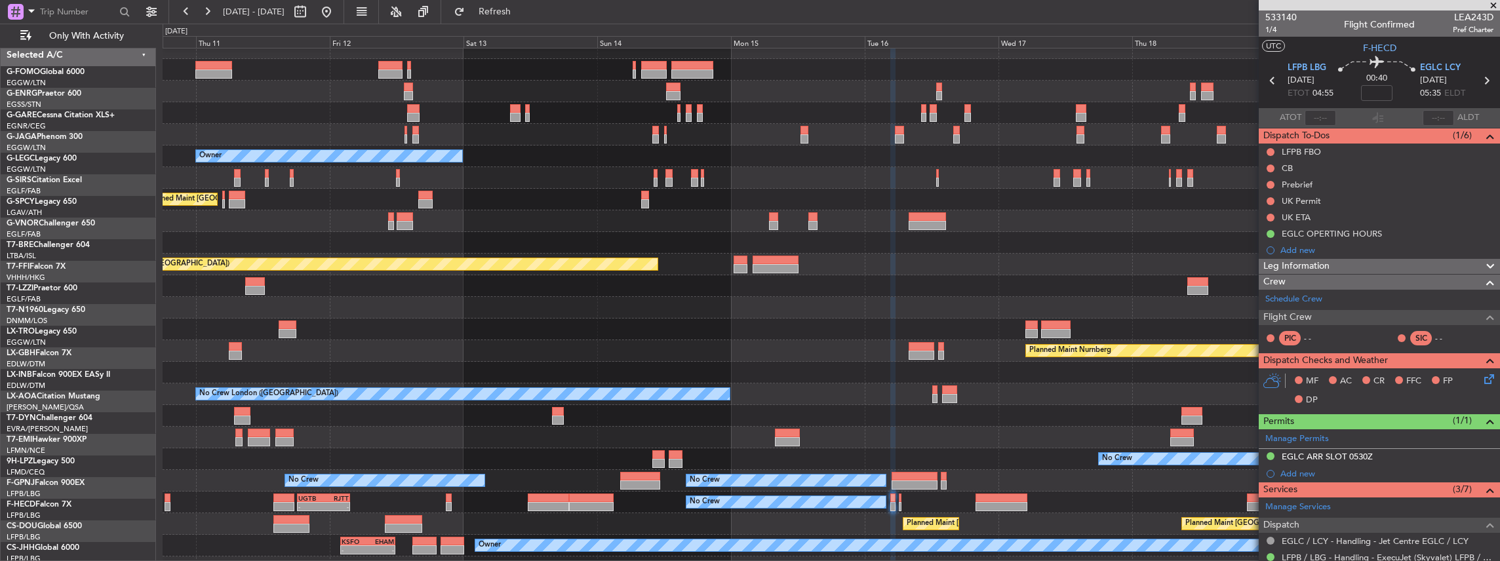
scroll to position [11, 0]
click at [886, 338] on div "Planned Maint Dusseldorf" at bounding box center [831, 330] width 1337 height 22
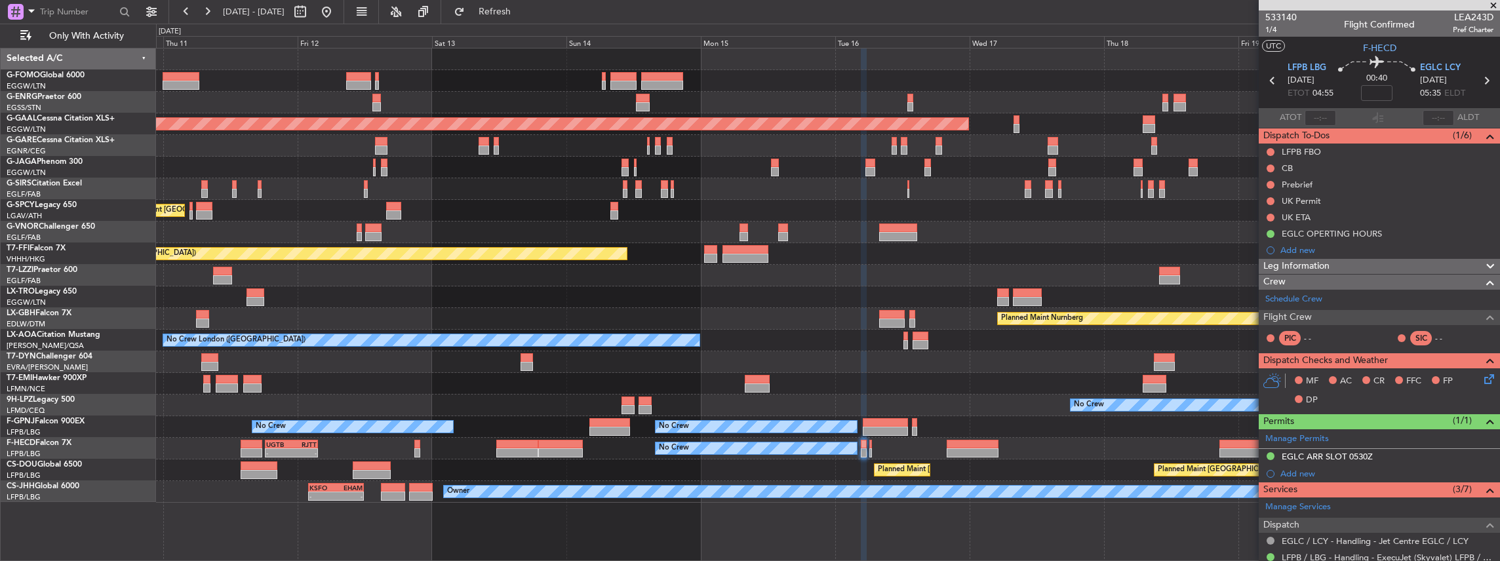
scroll to position [0, 0]
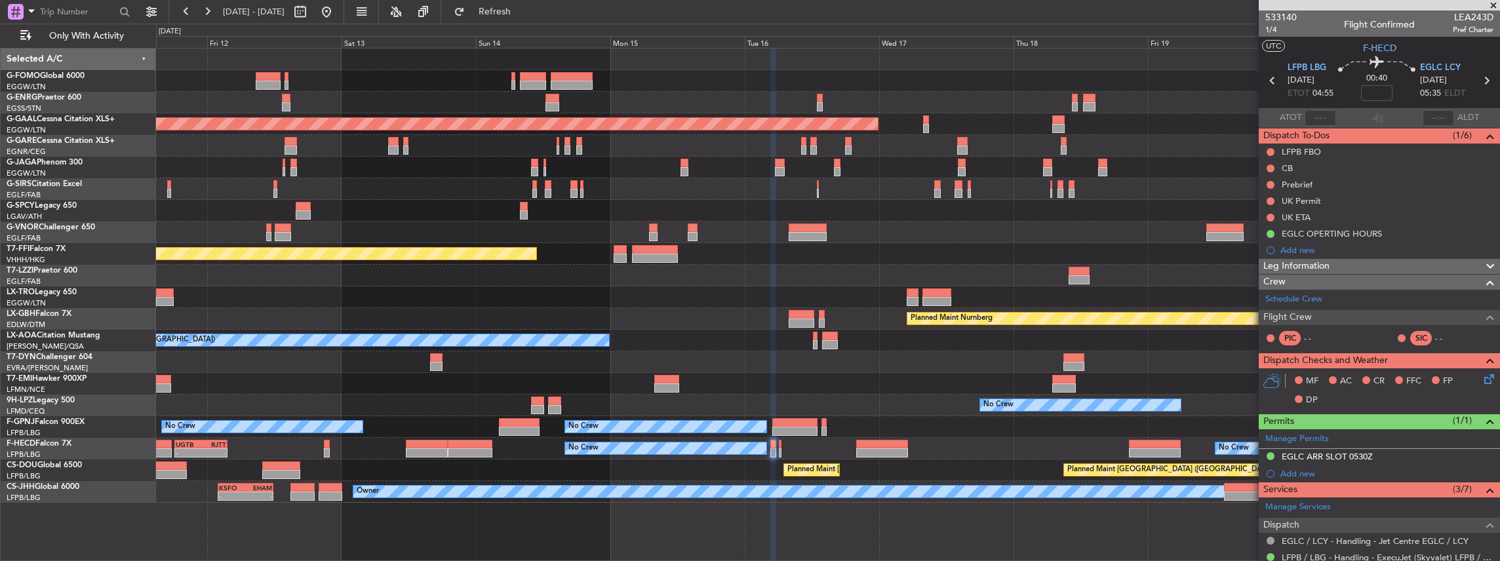
click at [996, 390] on div "No Crew Planned Maint Dusseldorf Unplanned Maint Athens (Eleftherios Venizelos …" at bounding box center [828, 276] width 1344 height 454
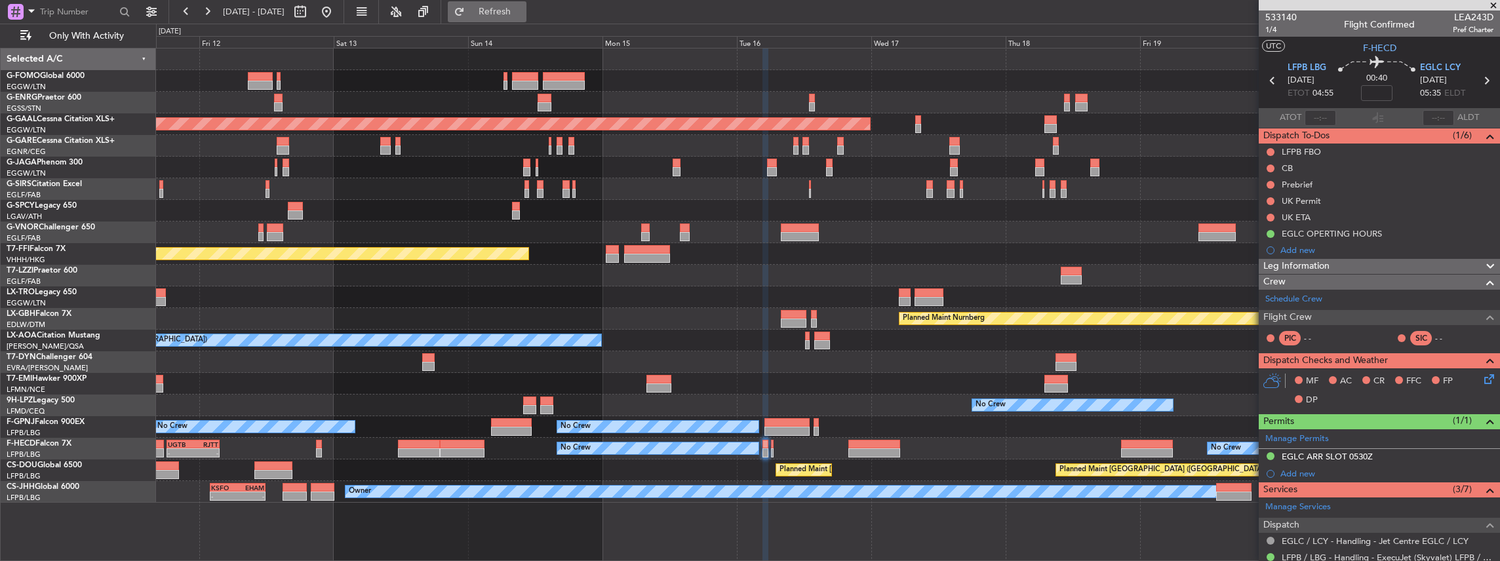
click at [514, 18] on button "Refresh" at bounding box center [487, 11] width 79 height 21
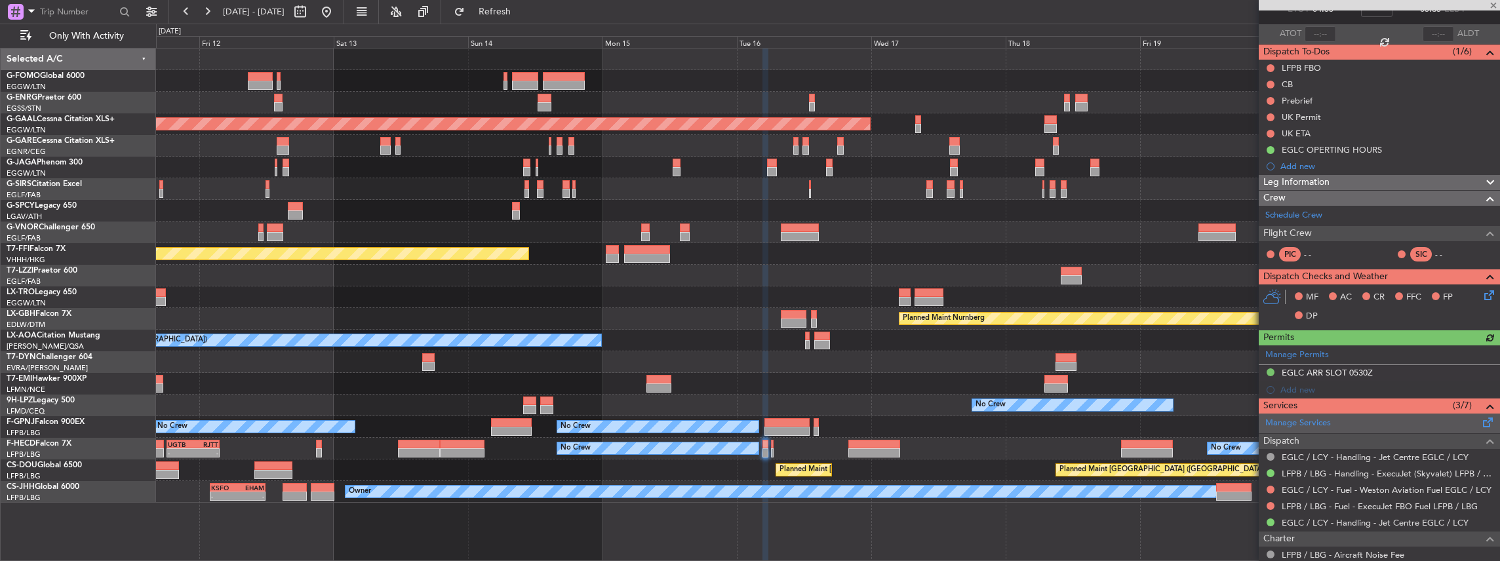
scroll to position [214, 0]
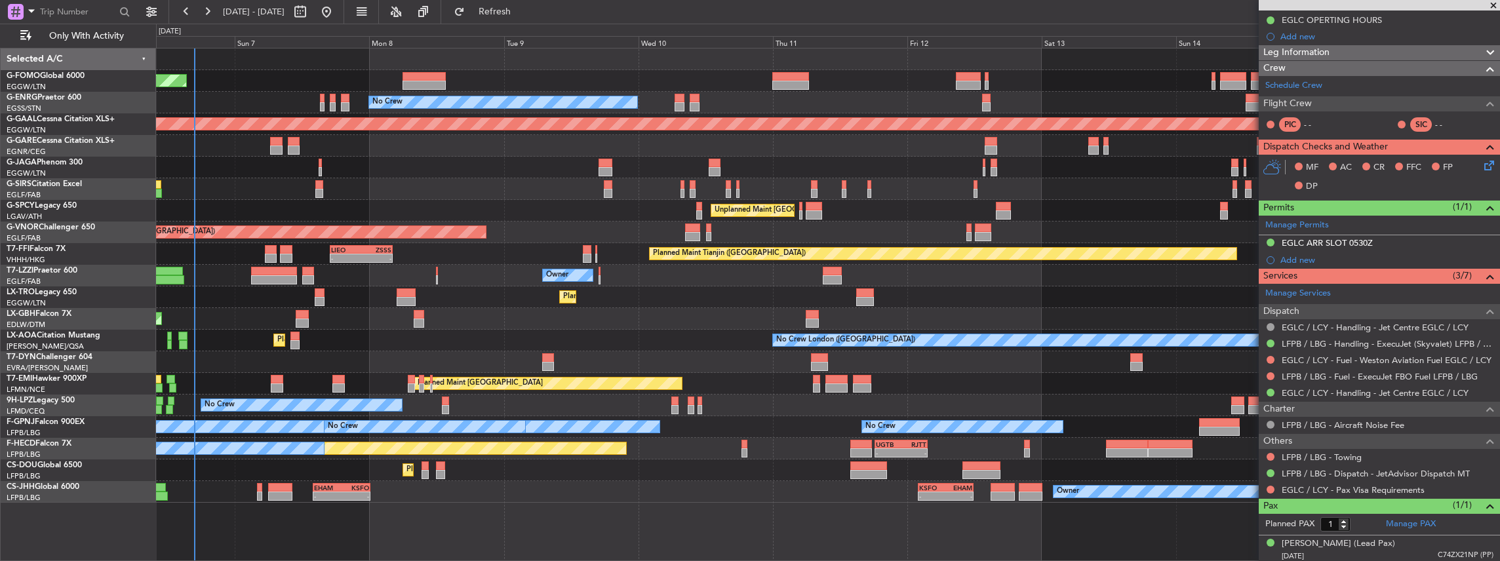
click at [1398, 431] on fb-app "11 Sep 2025 - 21 Sep 2025 Refresh Quick Links Only With Activity Planned Maint …" at bounding box center [750, 285] width 1500 height 551
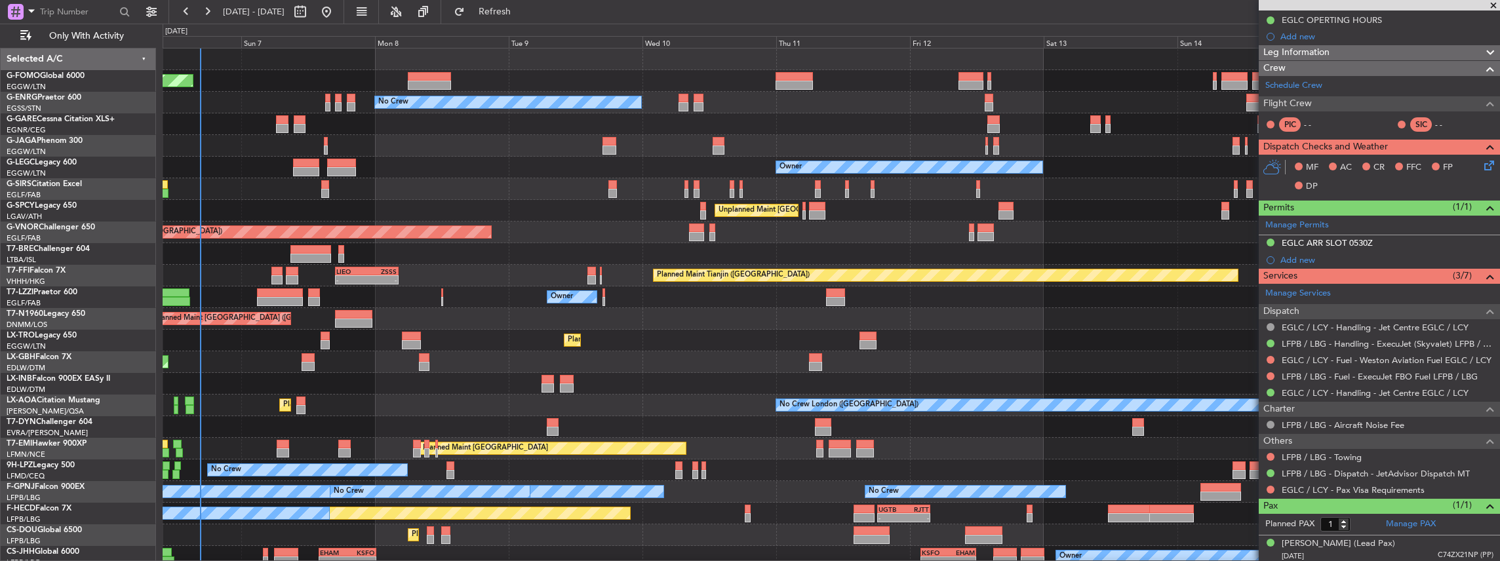
click at [313, 77] on div "Planned Maint [GEOGRAPHIC_DATA] ([GEOGRAPHIC_DATA])" at bounding box center [831, 81] width 1337 height 22
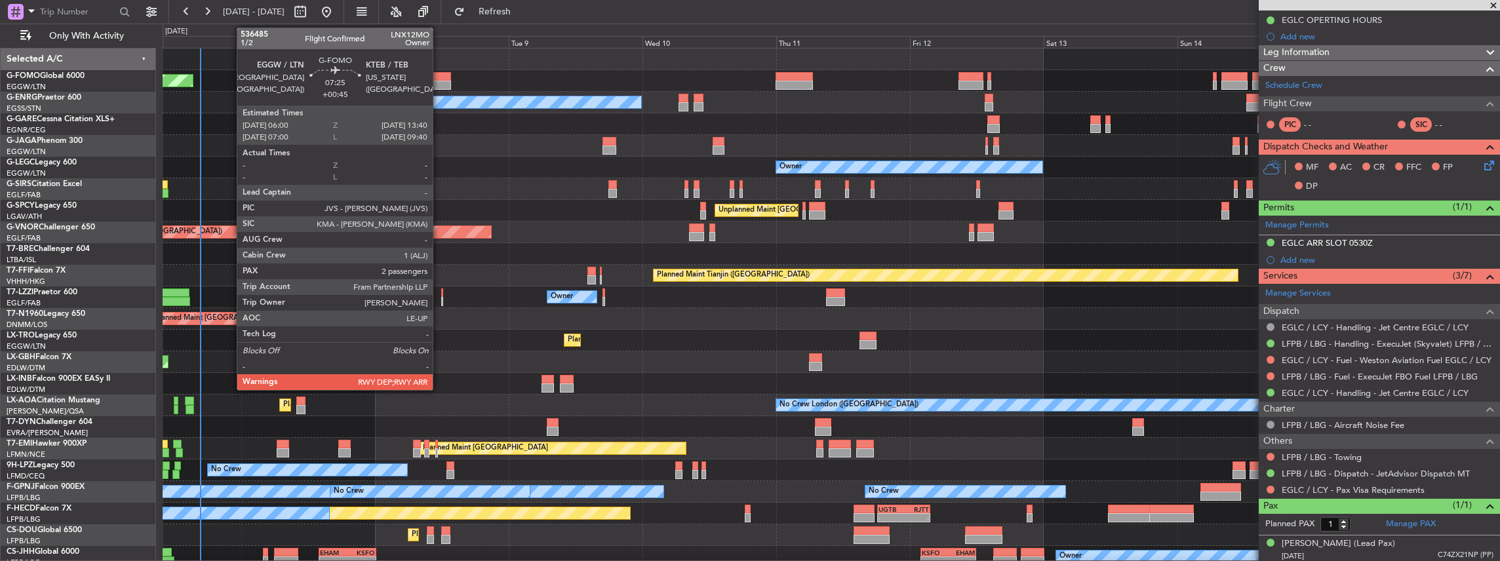
click at [438, 76] on div at bounding box center [429, 76] width 43 height 9
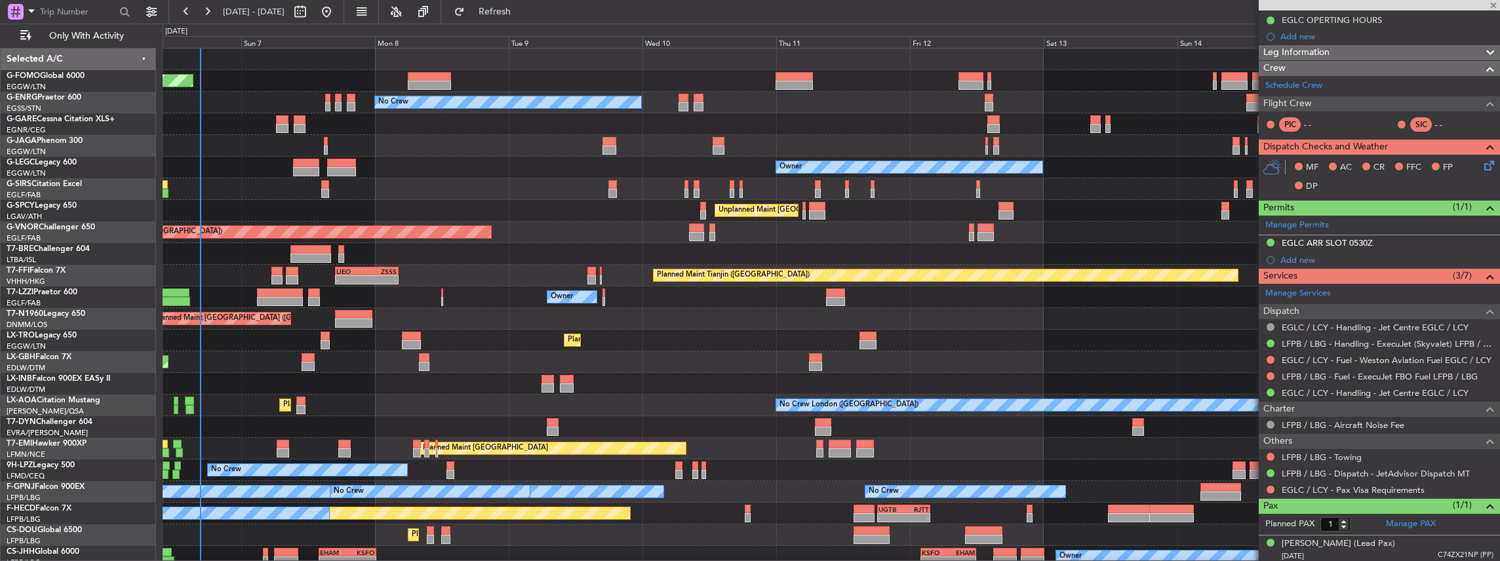
type input "+00:45"
type input "2"
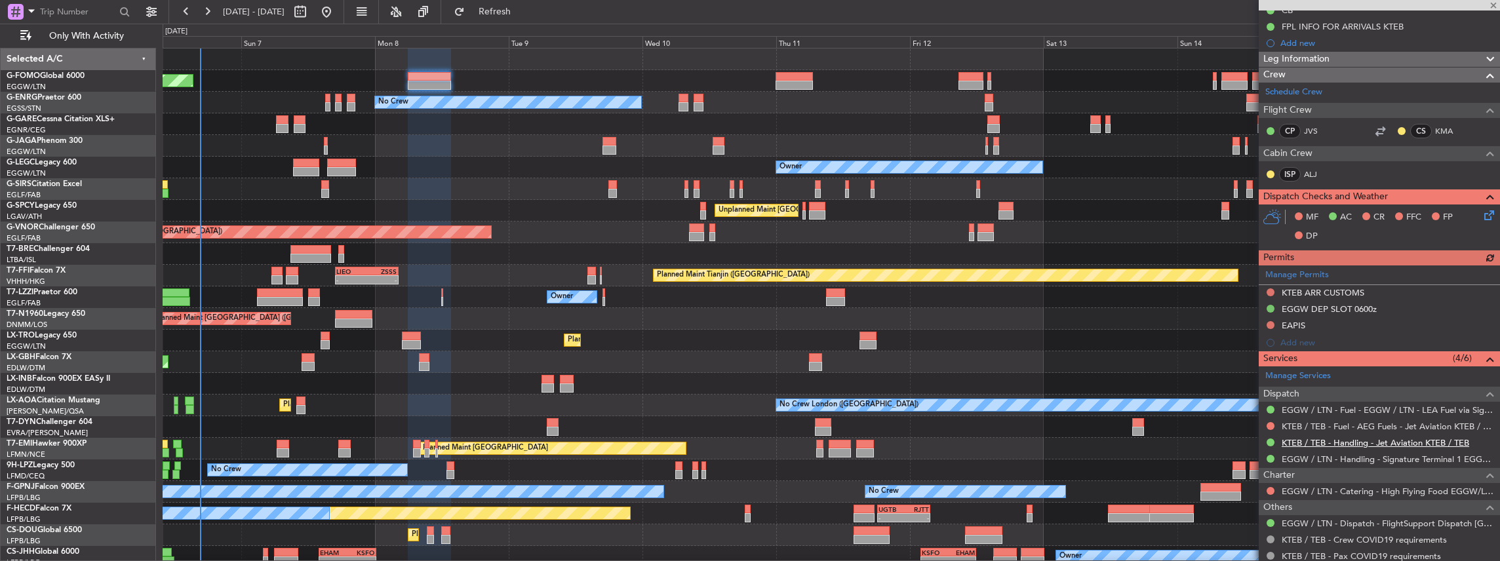
scroll to position [0, 0]
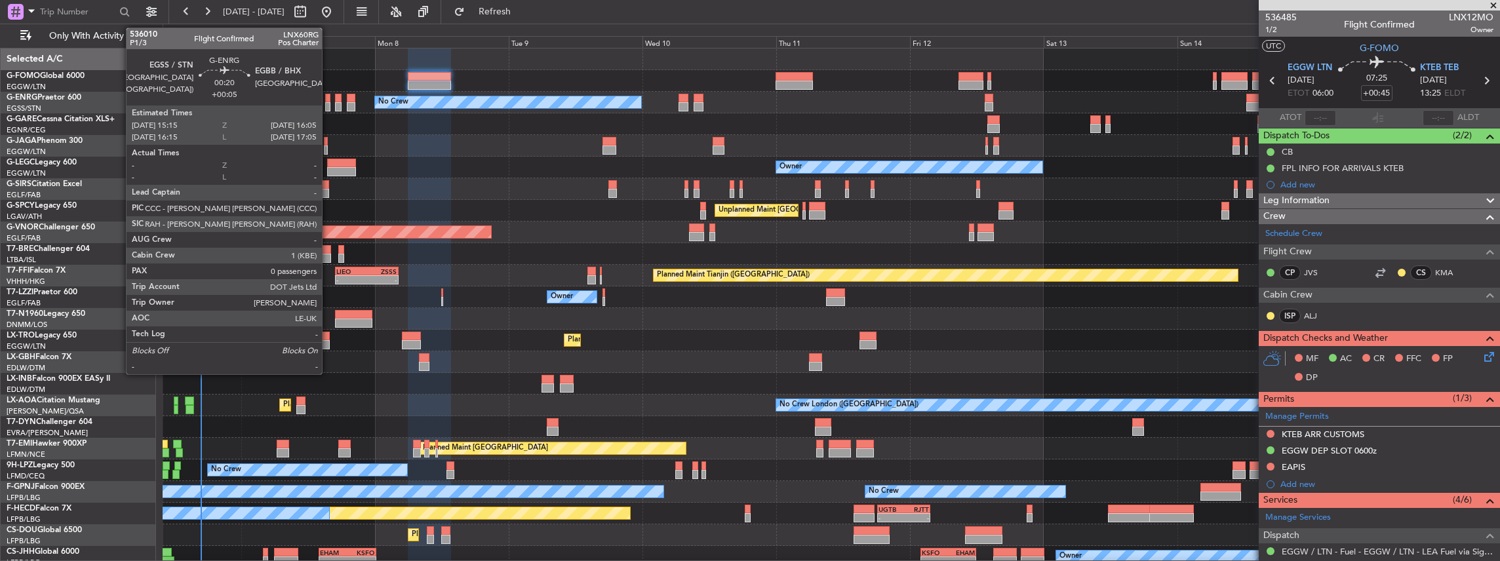
click at [328, 105] on div at bounding box center [327, 106] width 5 height 9
type input "+00:05"
type input "0"
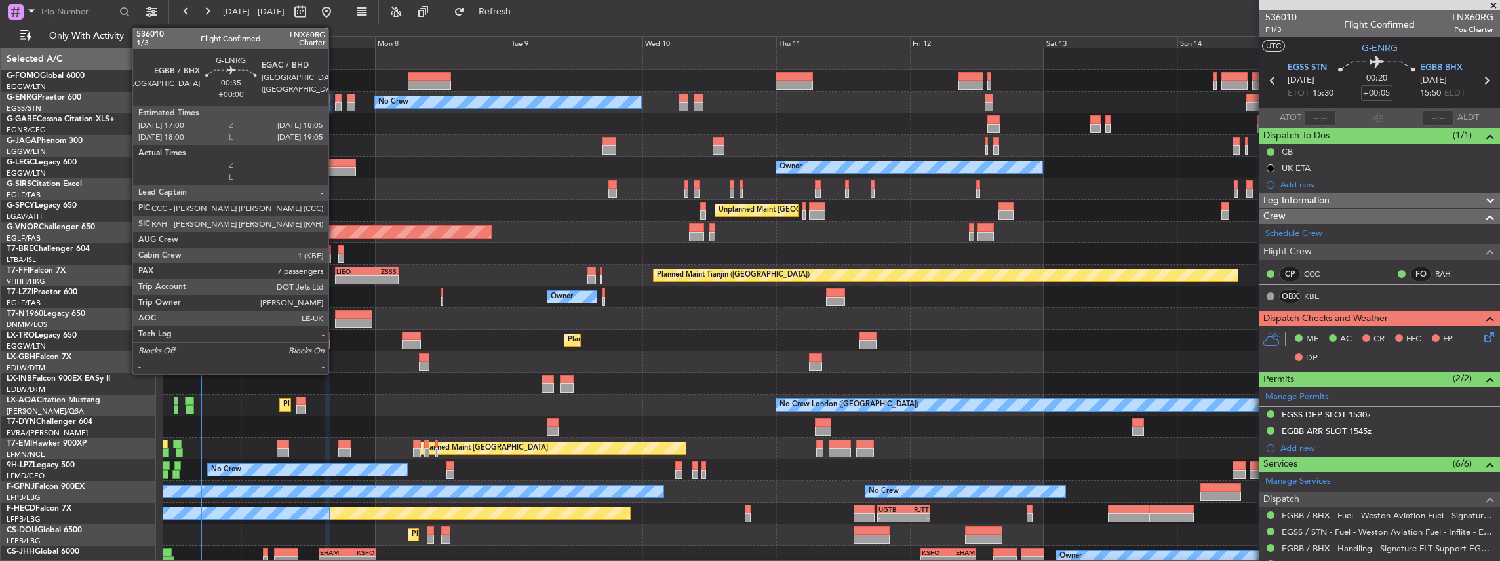
click at [335, 99] on div at bounding box center [338, 98] width 7 height 9
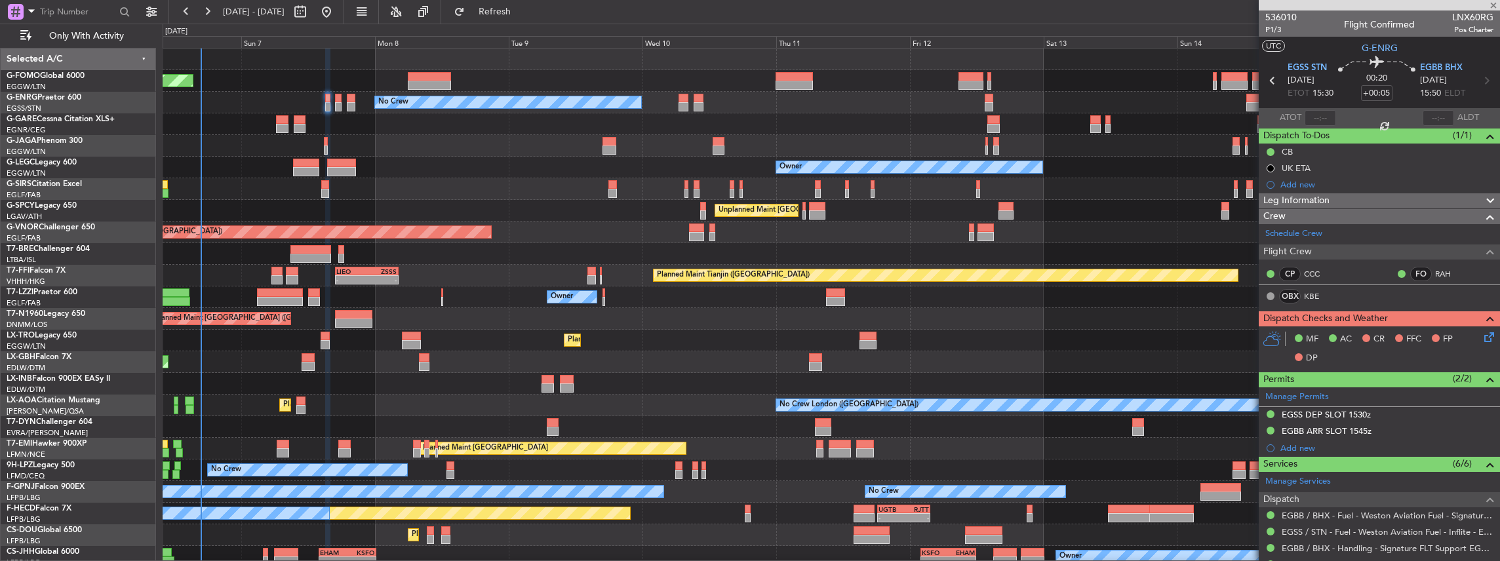
type input "7"
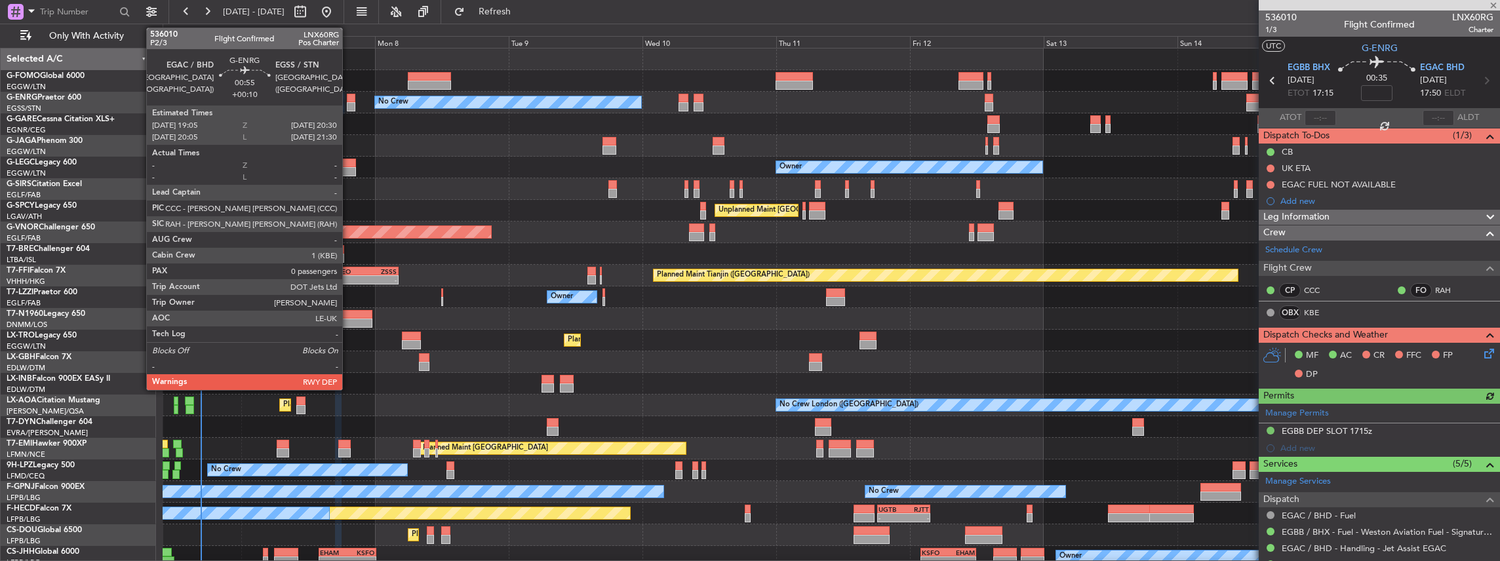
click at [349, 100] on div at bounding box center [351, 98] width 9 height 9
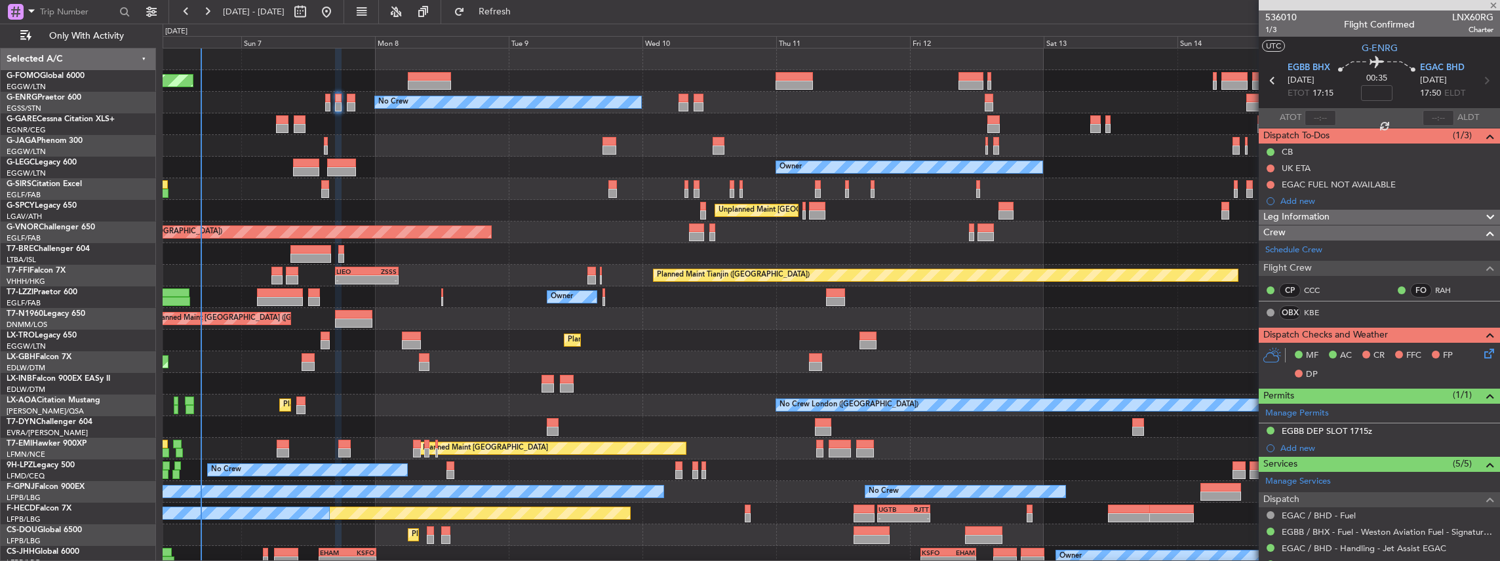
type input "+00:10"
type input "0"
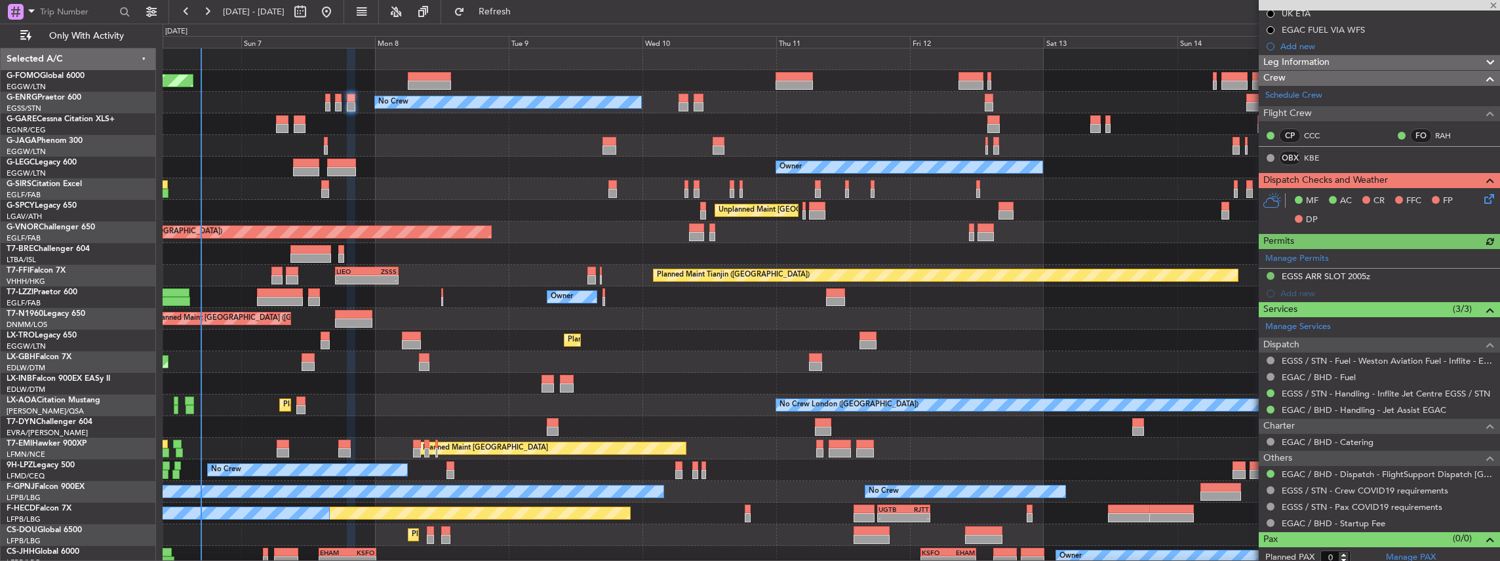
scroll to position [159, 0]
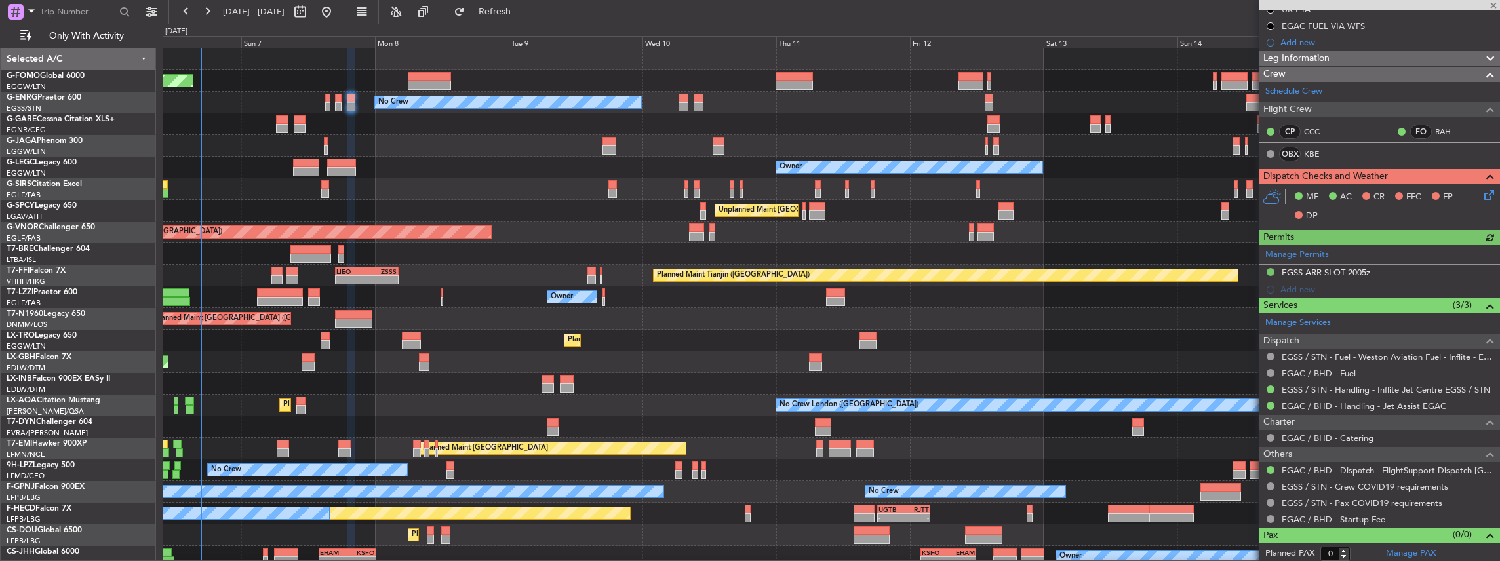
click at [285, 124] on div at bounding box center [282, 128] width 12 height 9
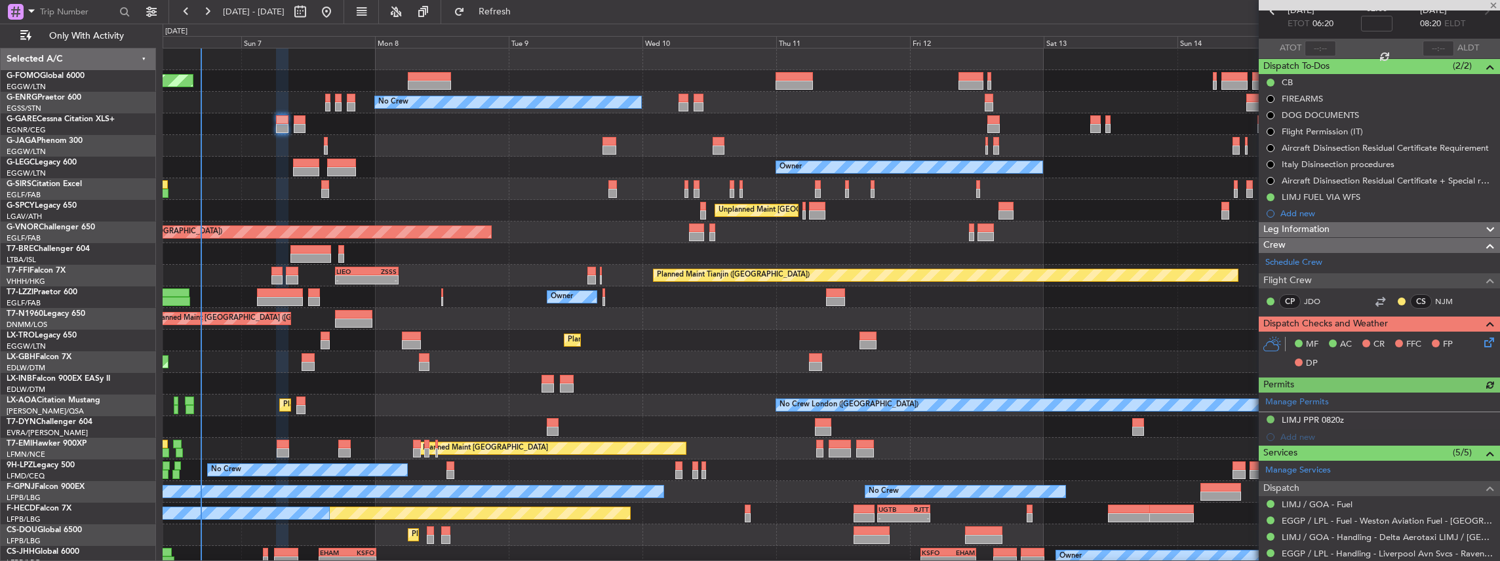
scroll to position [87, 0]
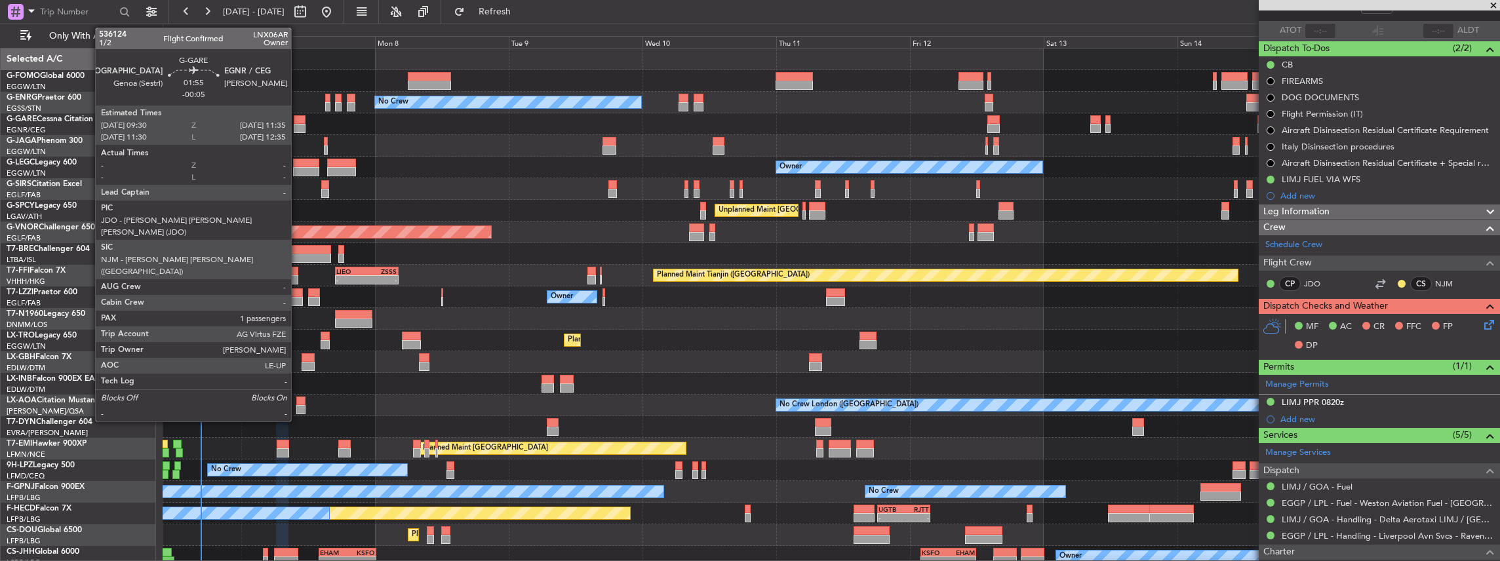
click at [298, 124] on div at bounding box center [300, 128] width 12 height 9
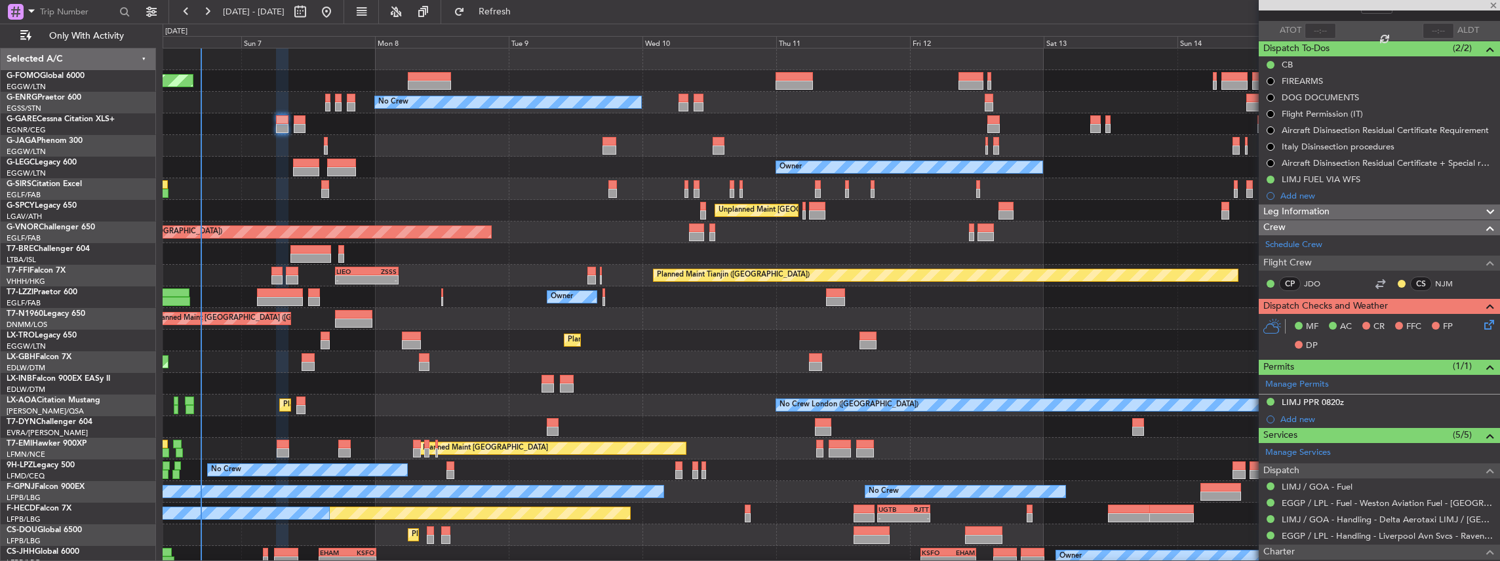
type input "-00:05"
type input "1"
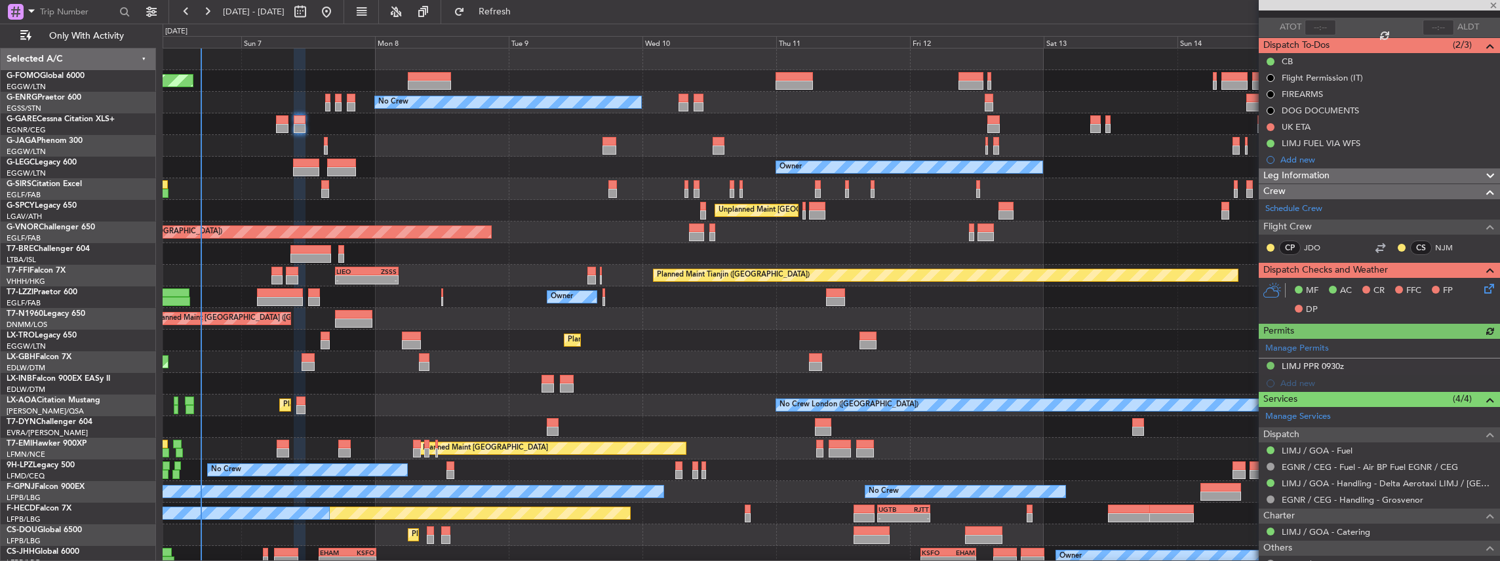
scroll to position [131, 0]
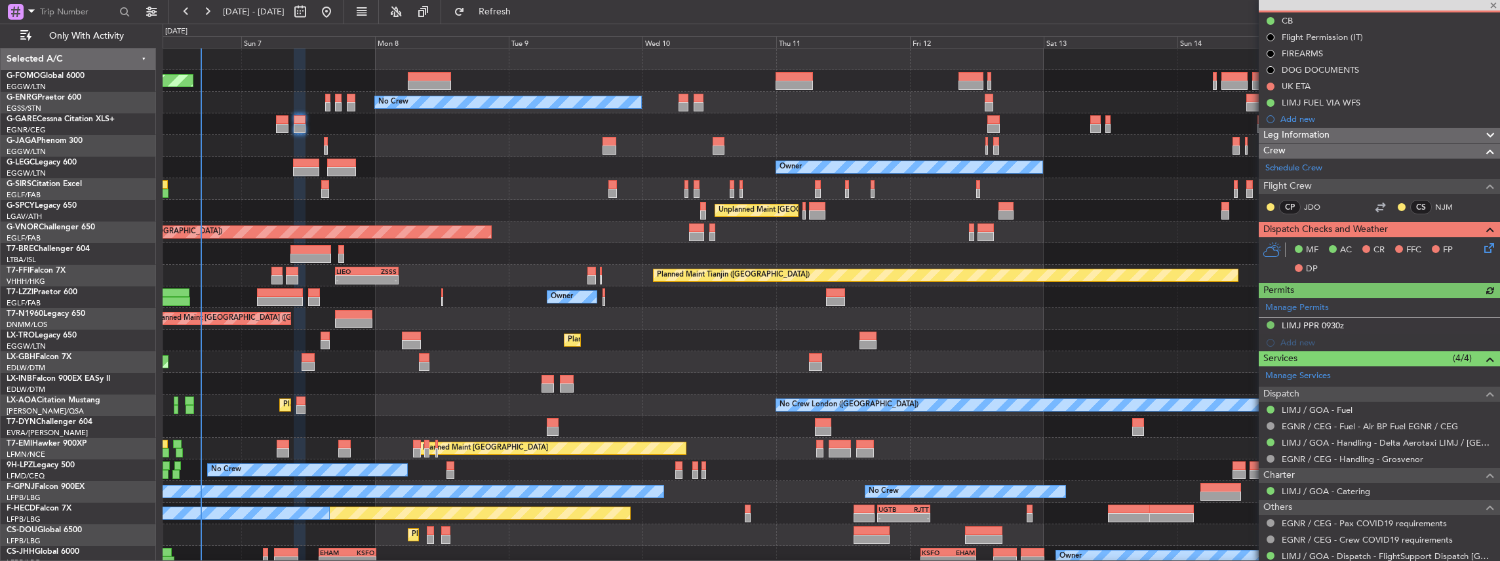
click at [323, 140] on div at bounding box center [831, 146] width 1337 height 22
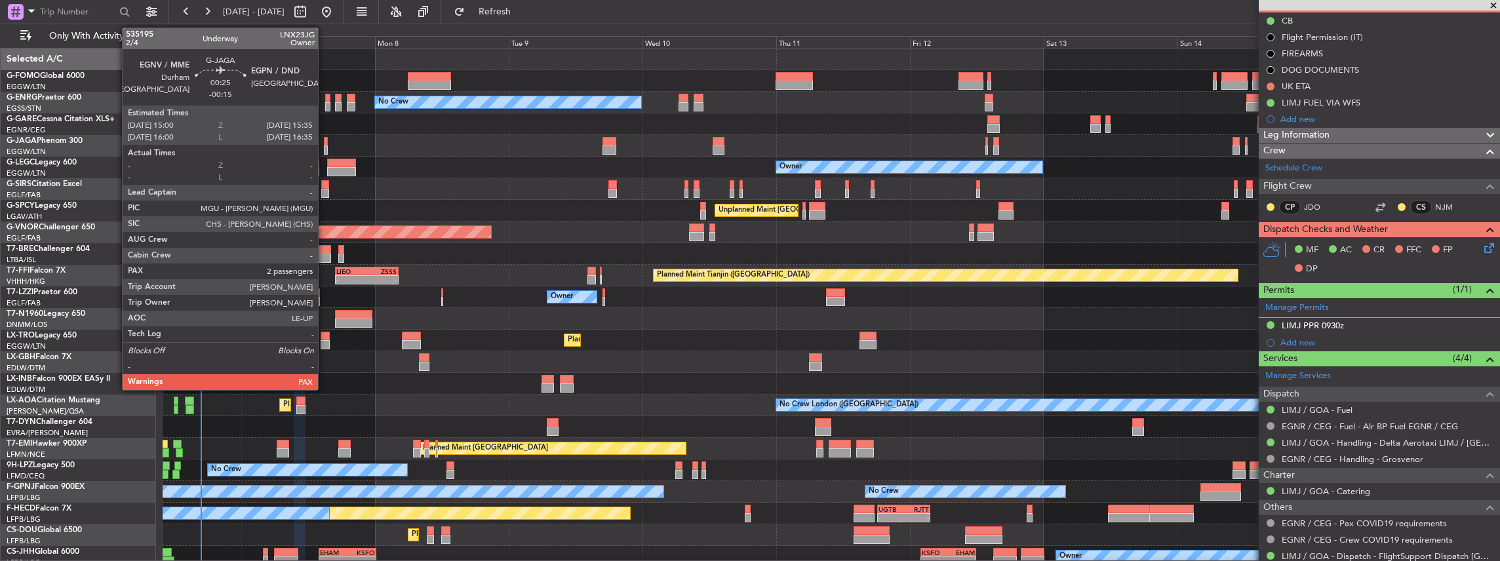
click at [326, 144] on div at bounding box center [325, 141] width 3 height 9
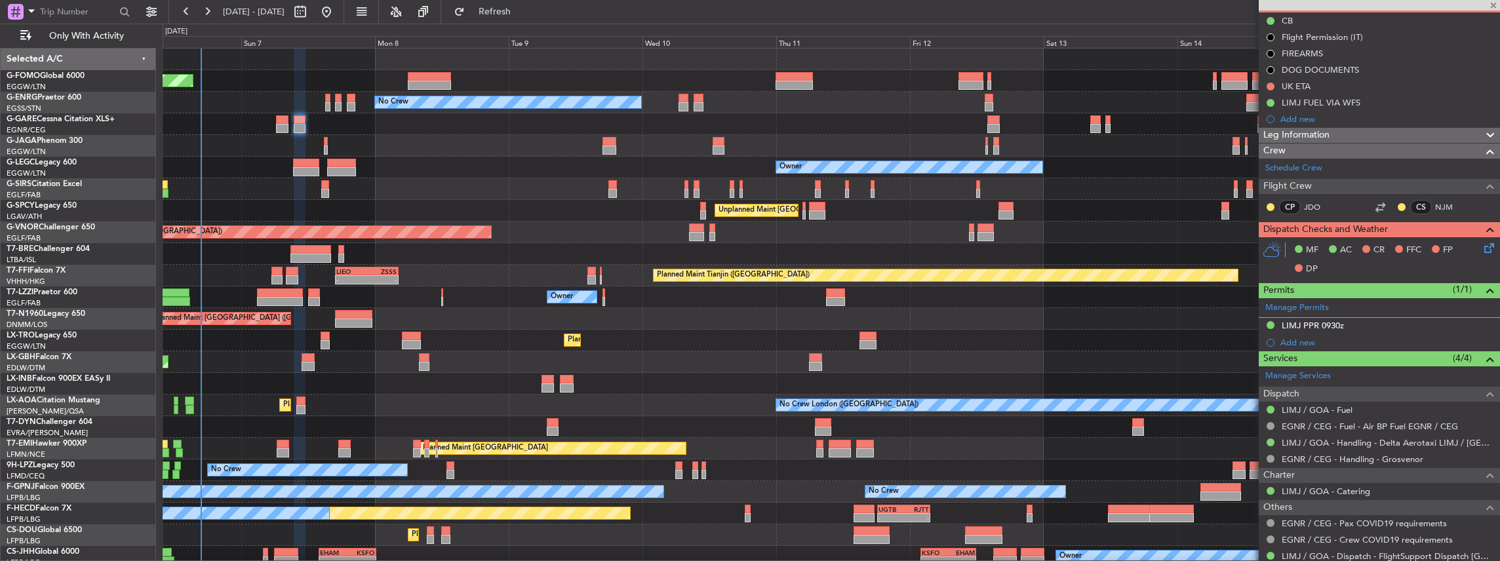
type input "-00:15"
type input "2"
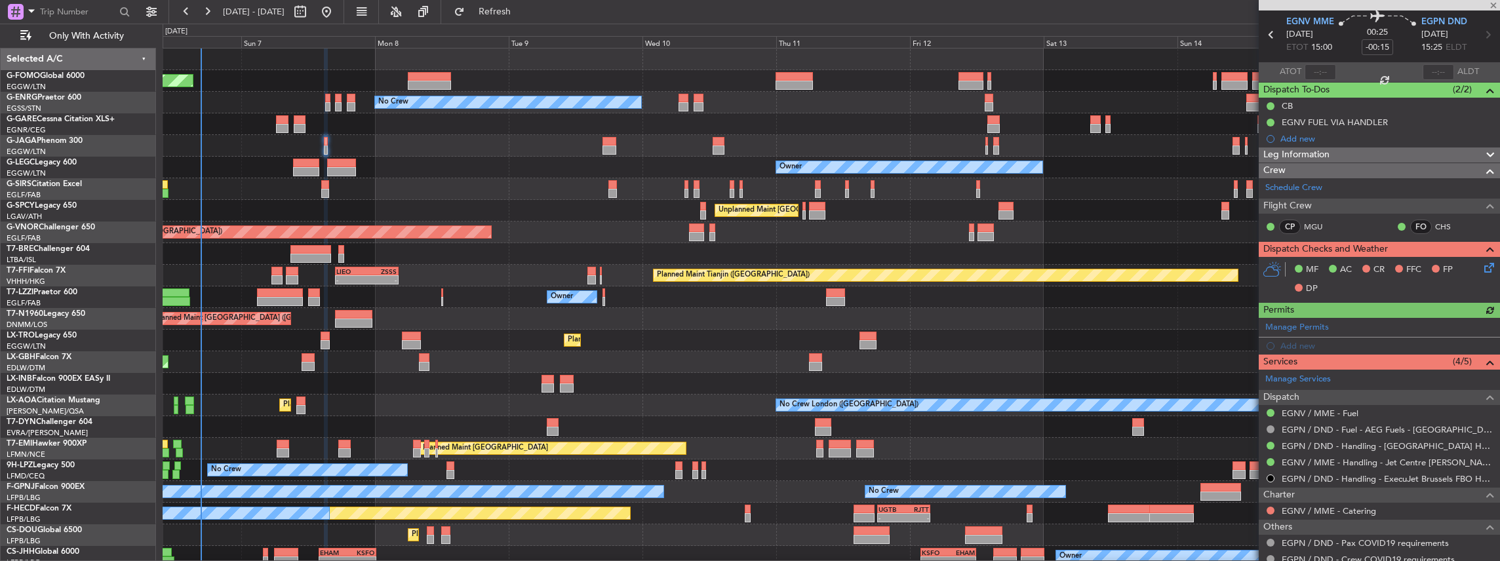
scroll to position [87, 0]
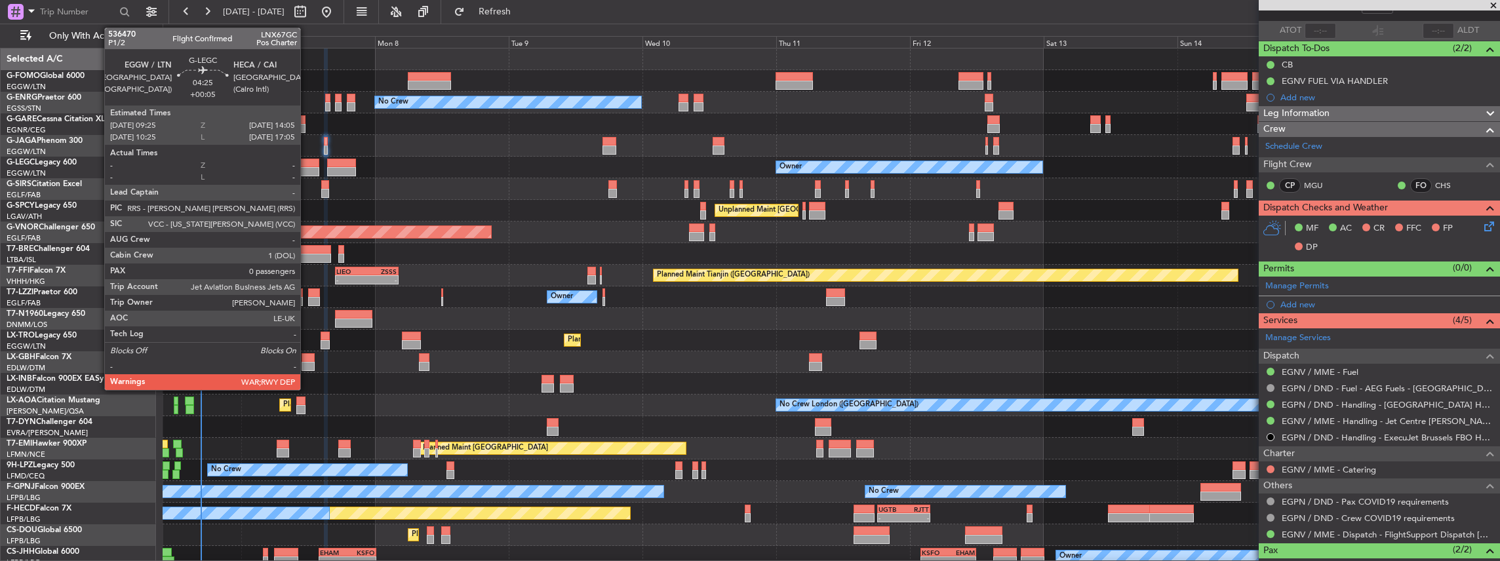
click at [307, 169] on div at bounding box center [306, 171] width 26 height 9
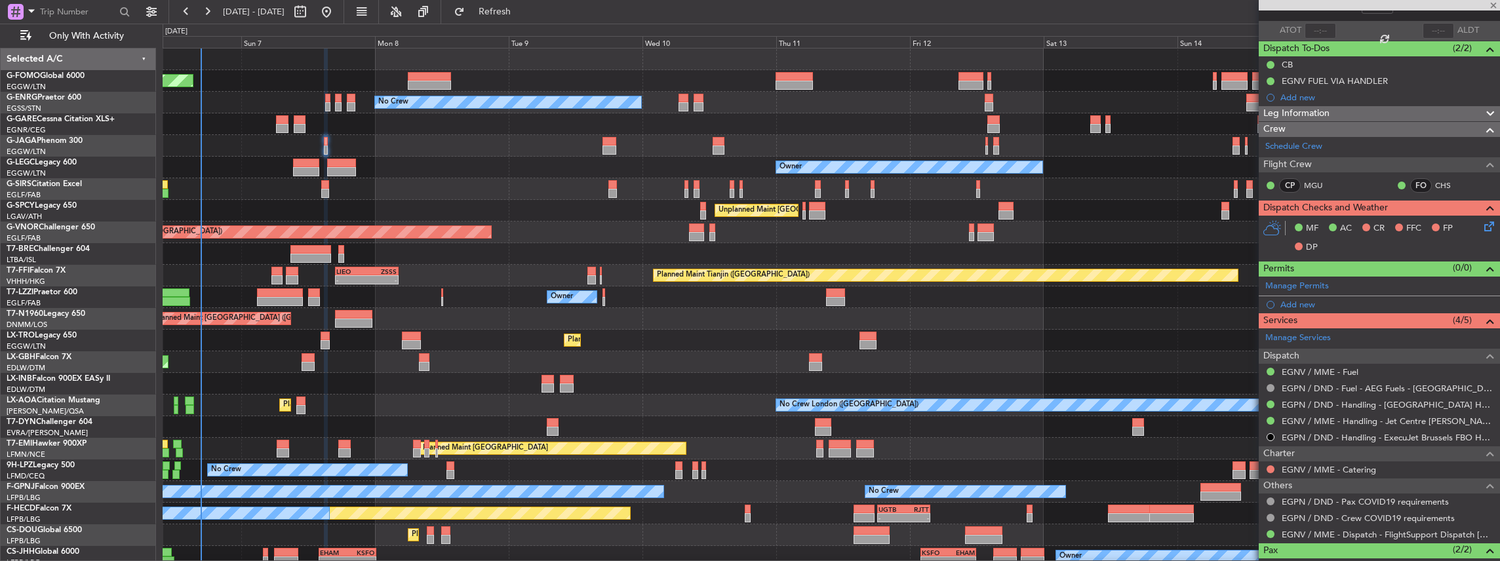
type input "+00:05"
type input "0"
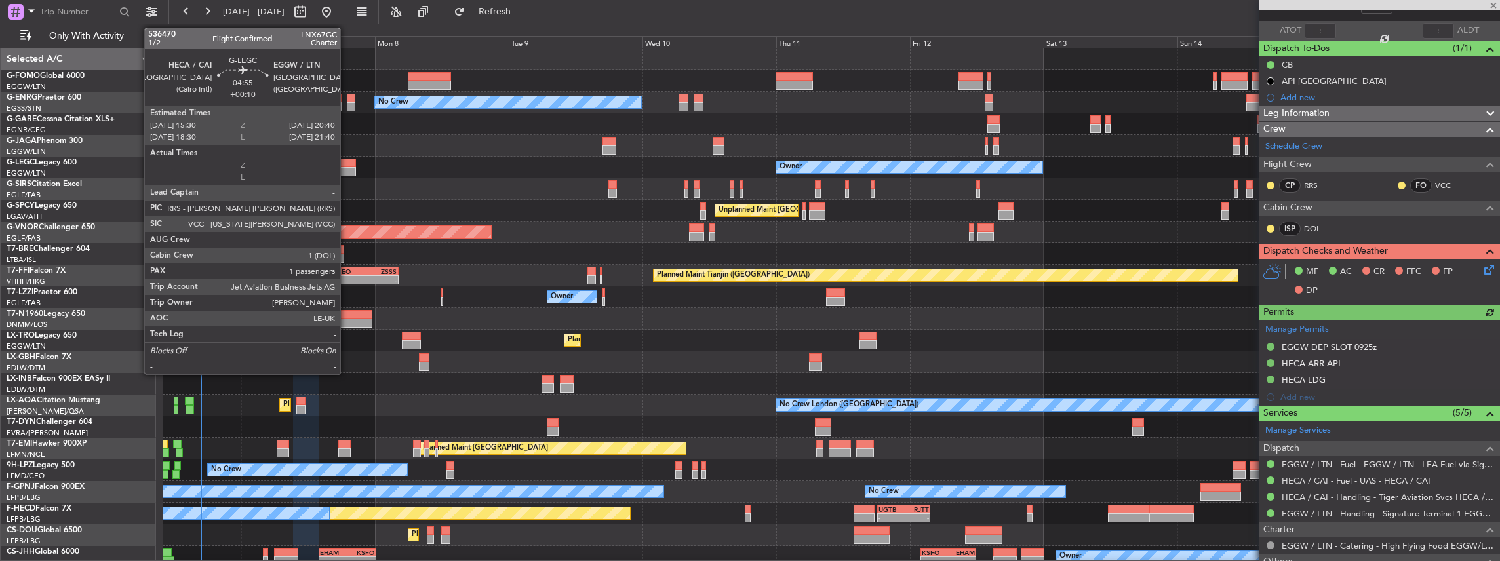
click at [347, 163] on div at bounding box center [341, 163] width 29 height 9
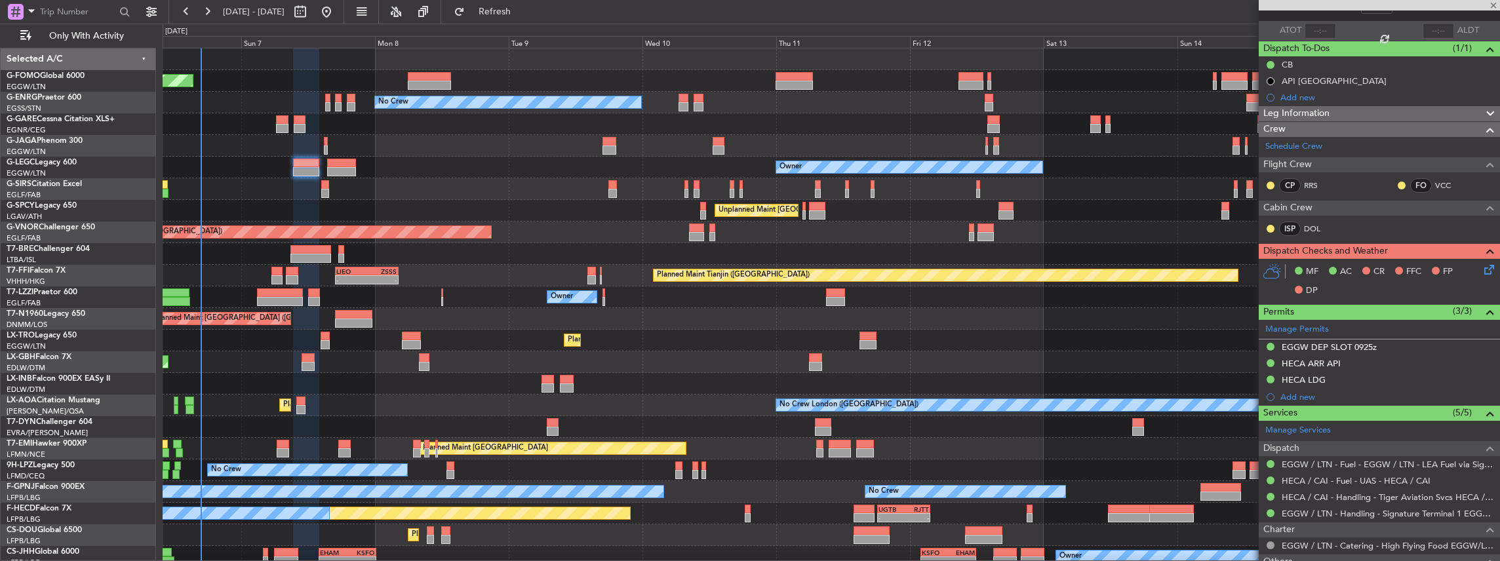
type input "+00:10"
type input "1"
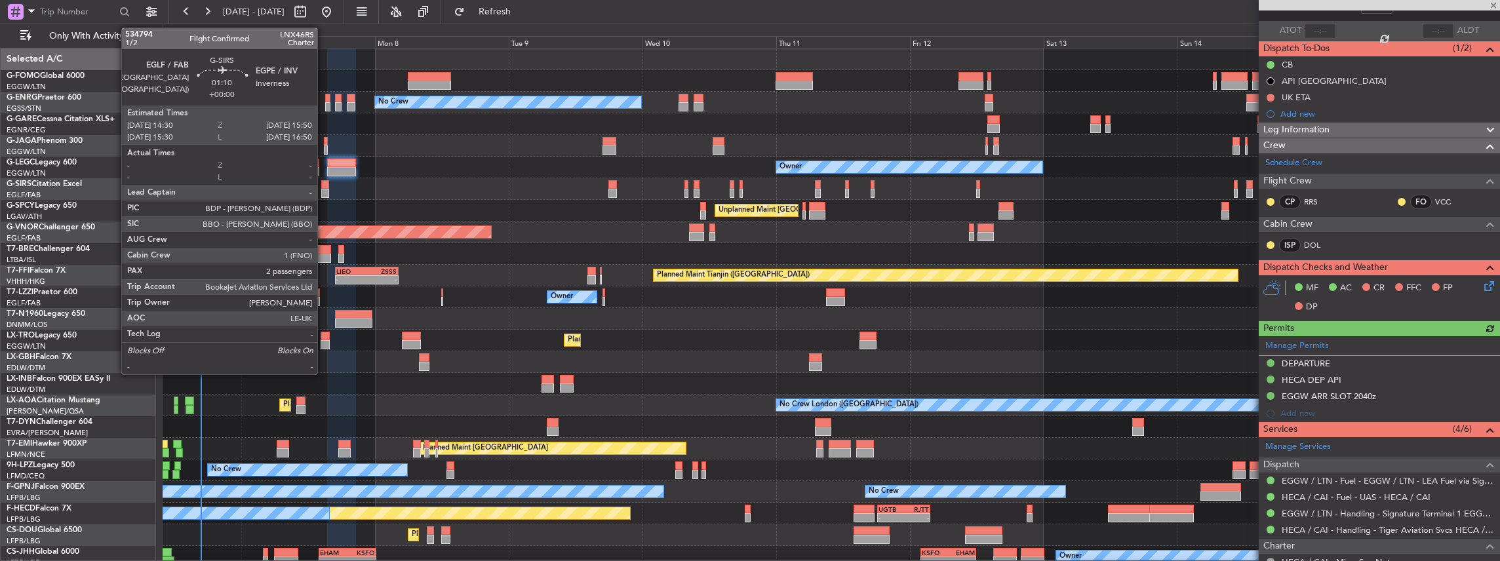
click at [324, 187] on div at bounding box center [325, 184] width 8 height 9
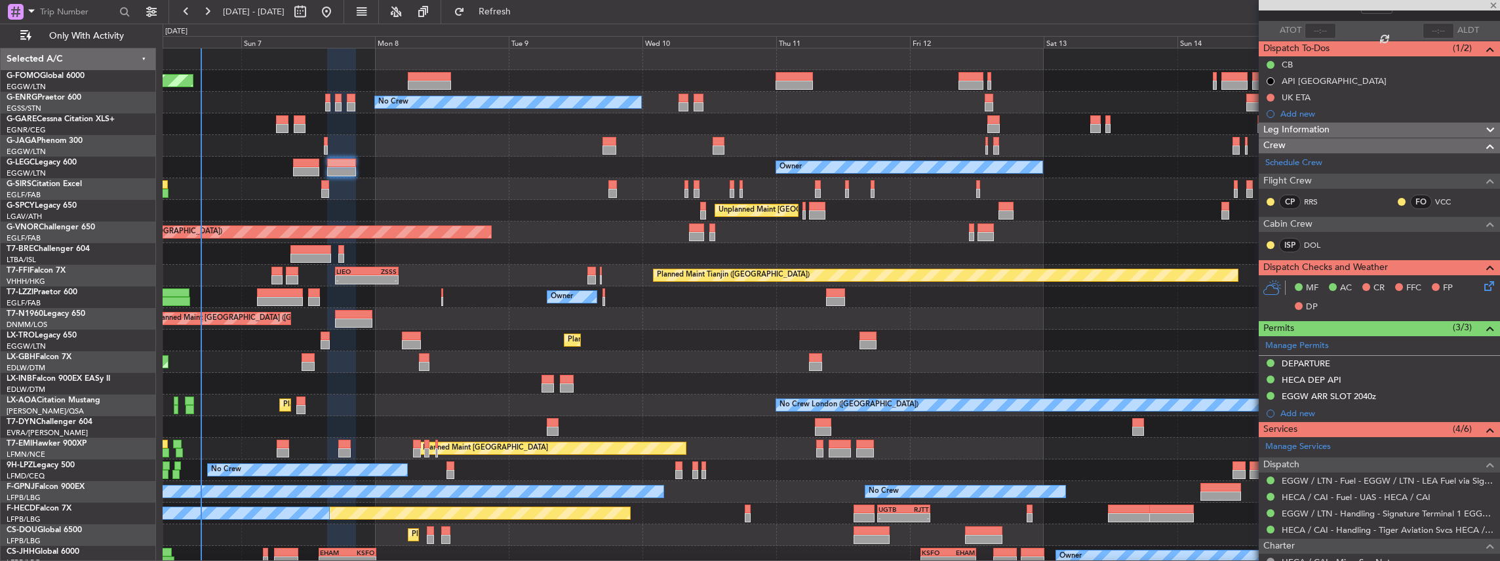
type input "2"
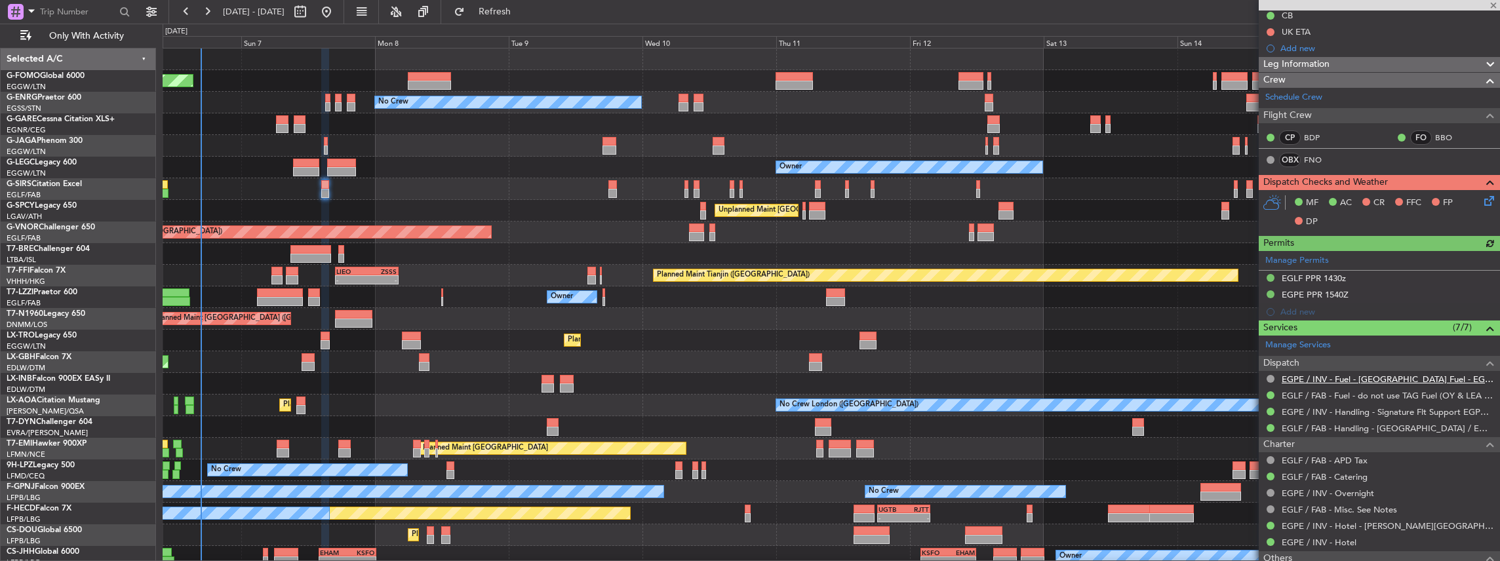
scroll to position [174, 0]
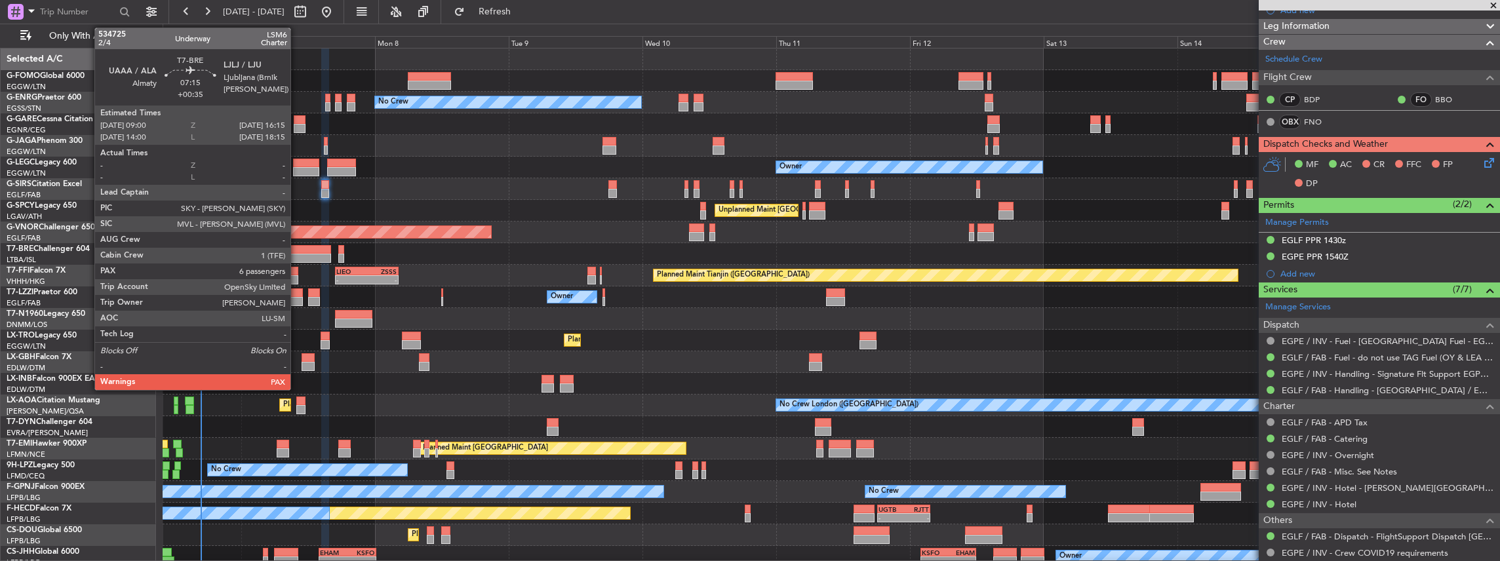
click at [297, 256] on div at bounding box center [310, 258] width 41 height 9
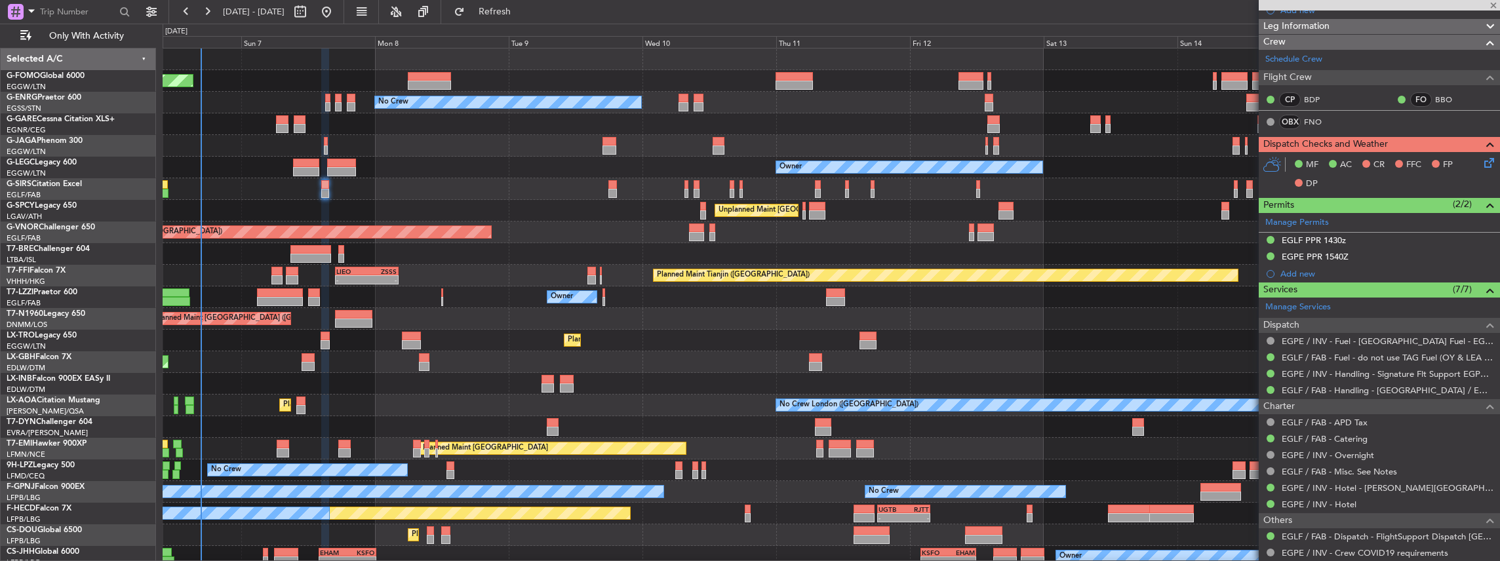
type input "+00:35"
type input "7"
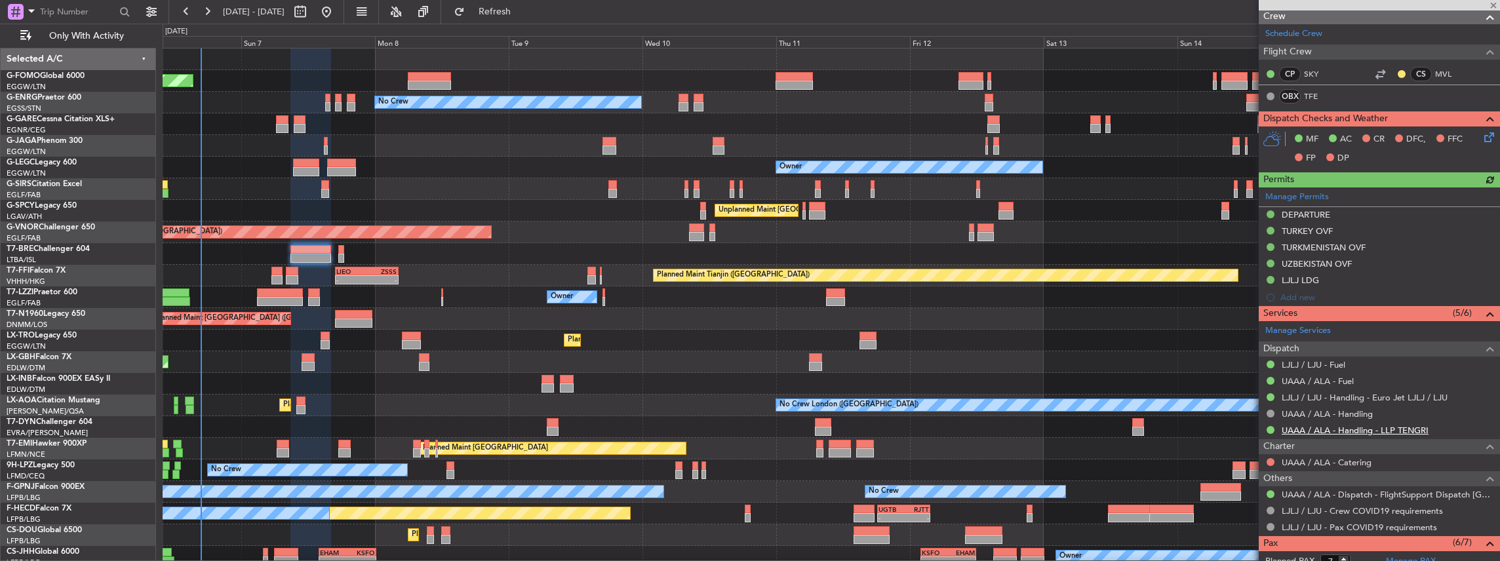
scroll to position [218, 0]
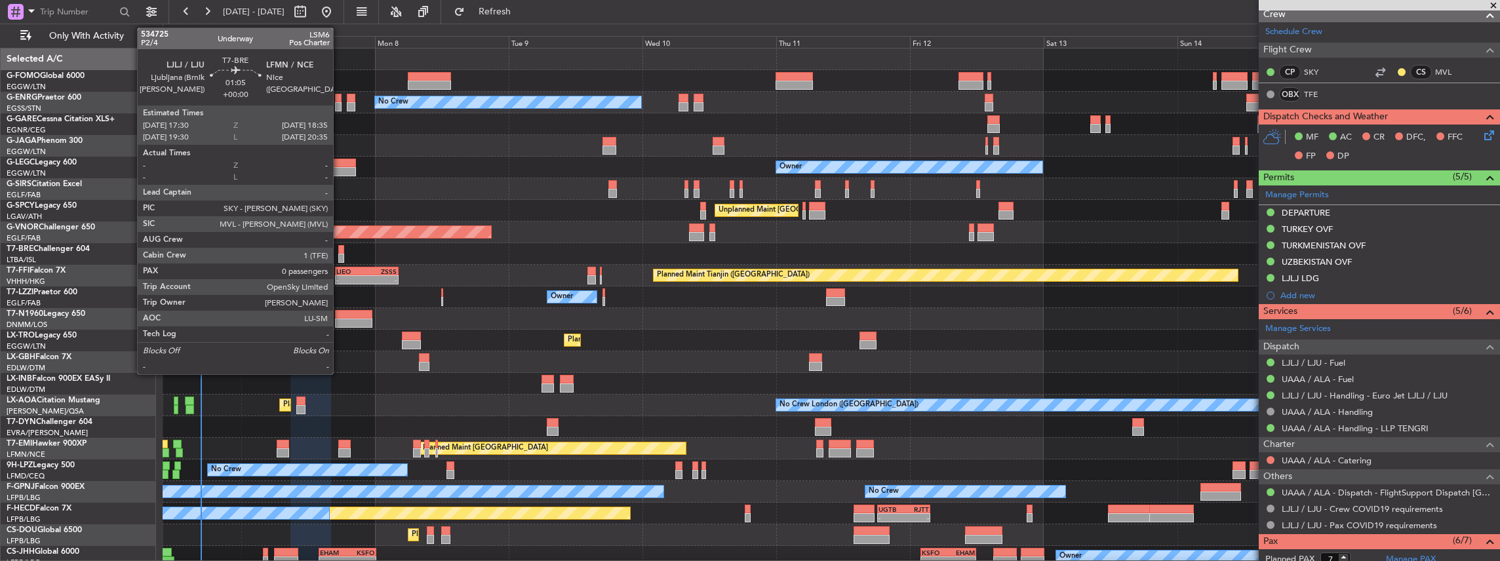
click at [340, 251] on div at bounding box center [341, 249] width 7 height 9
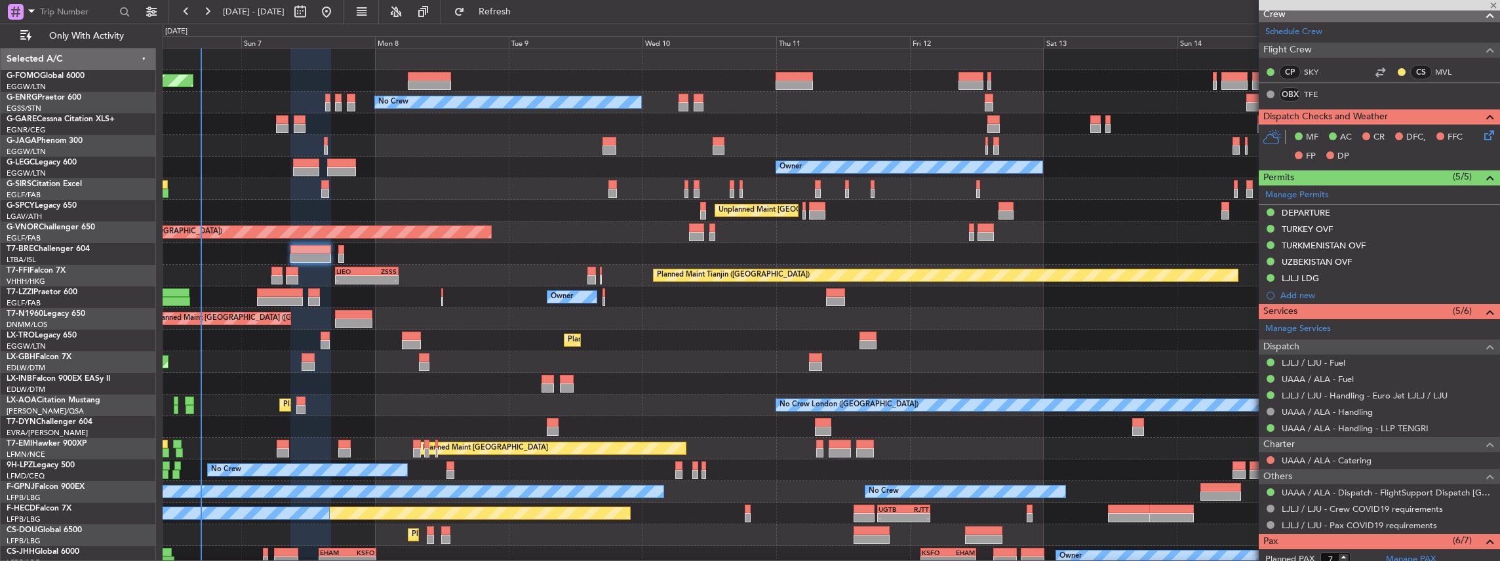
type input "0"
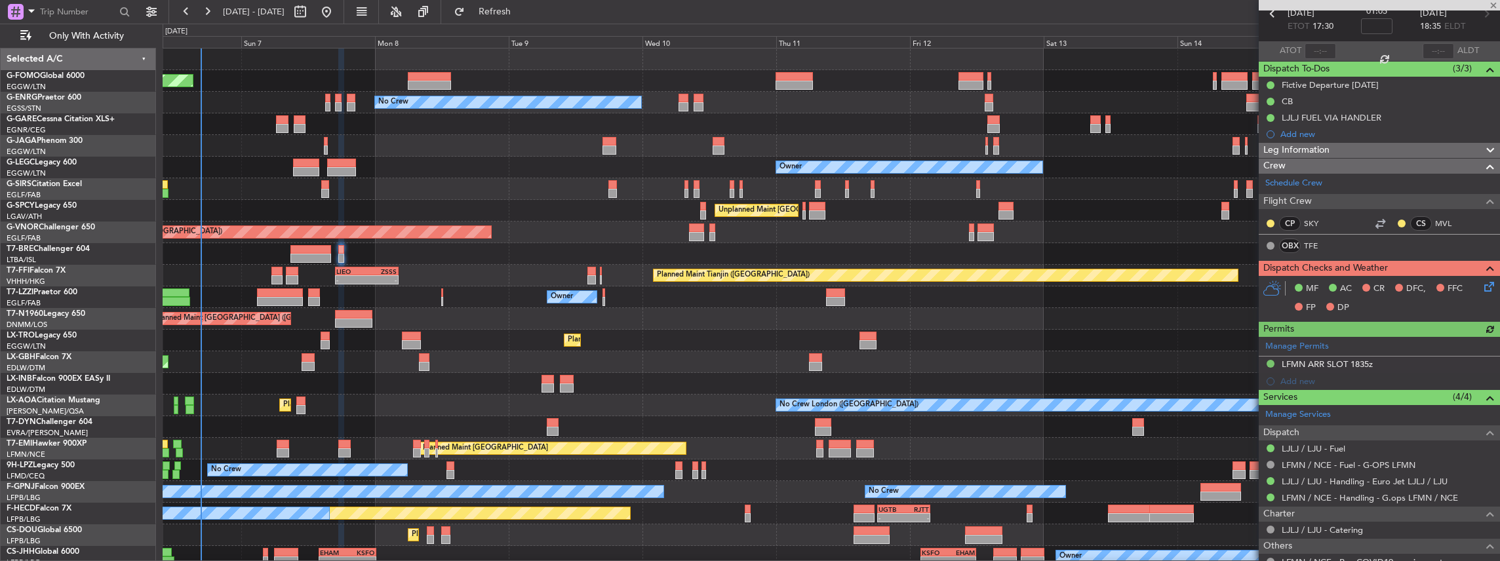
scroll to position [142, 0]
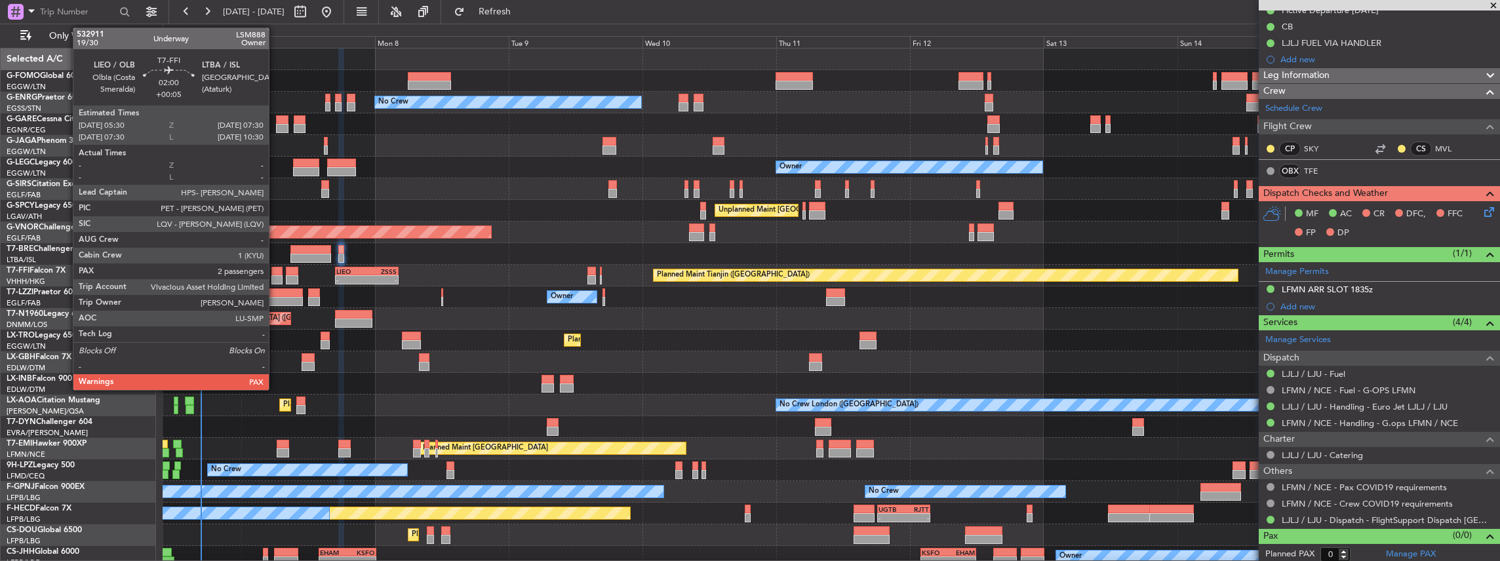
click at [275, 275] on div at bounding box center [277, 279] width 12 height 9
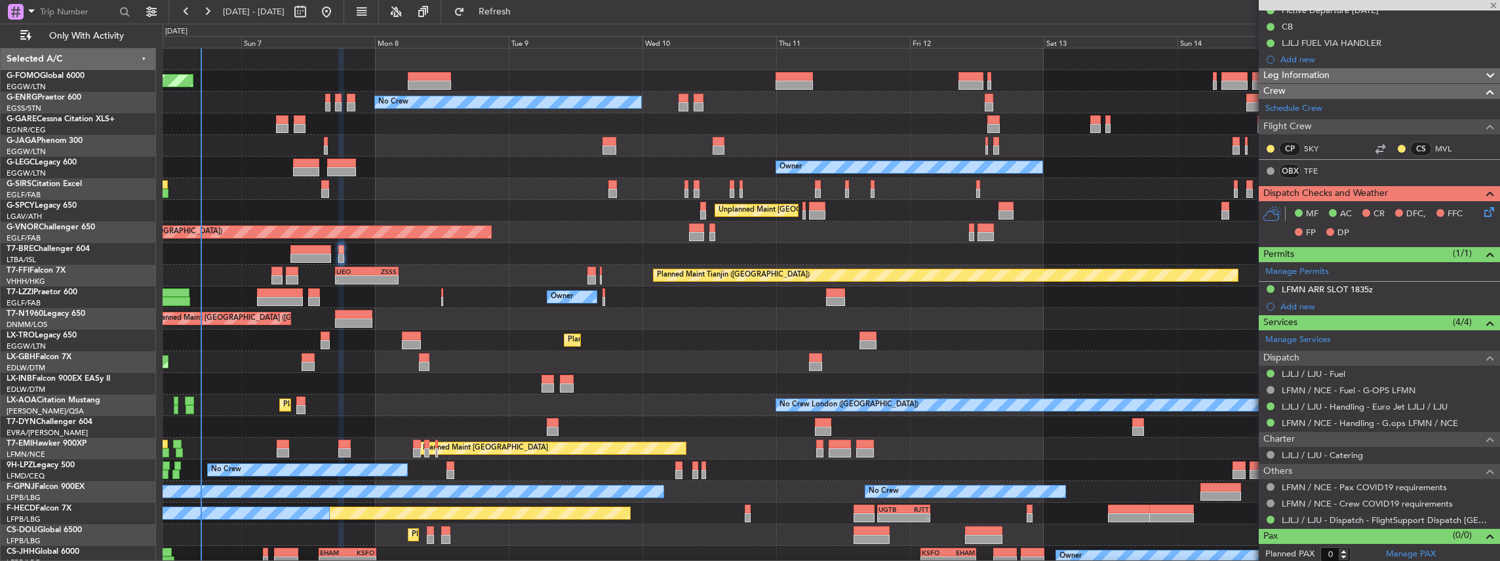
type input "+00:05"
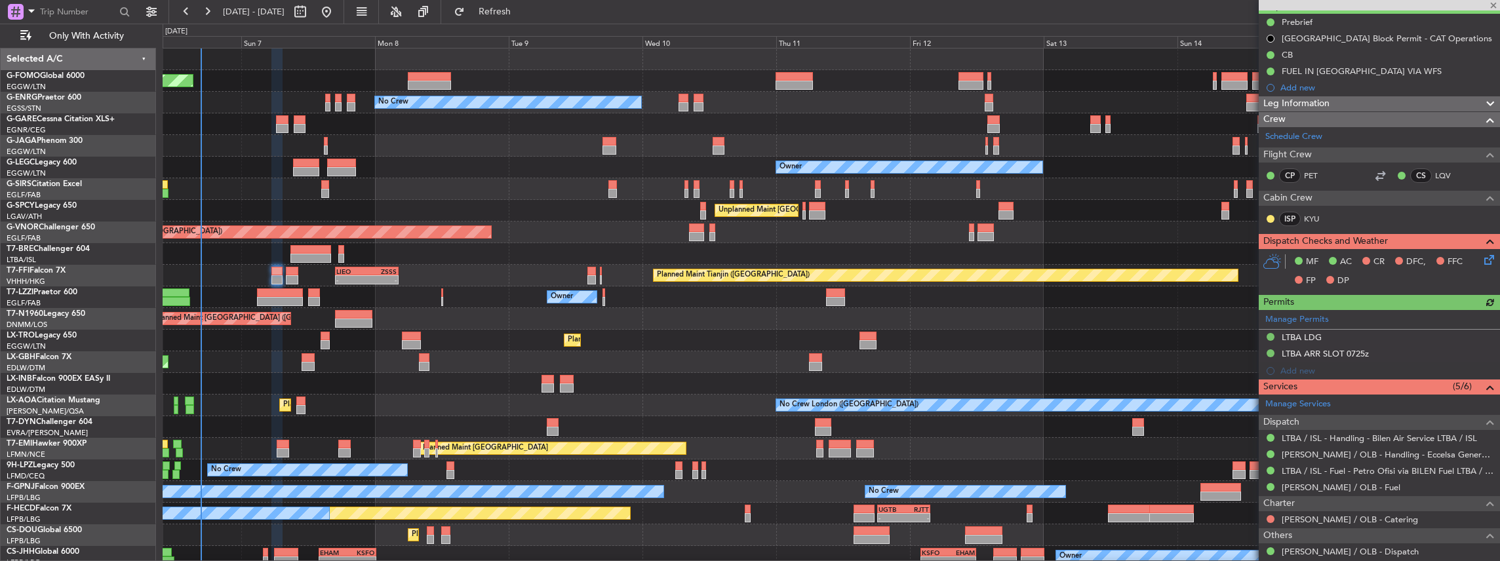
scroll to position [131, 0]
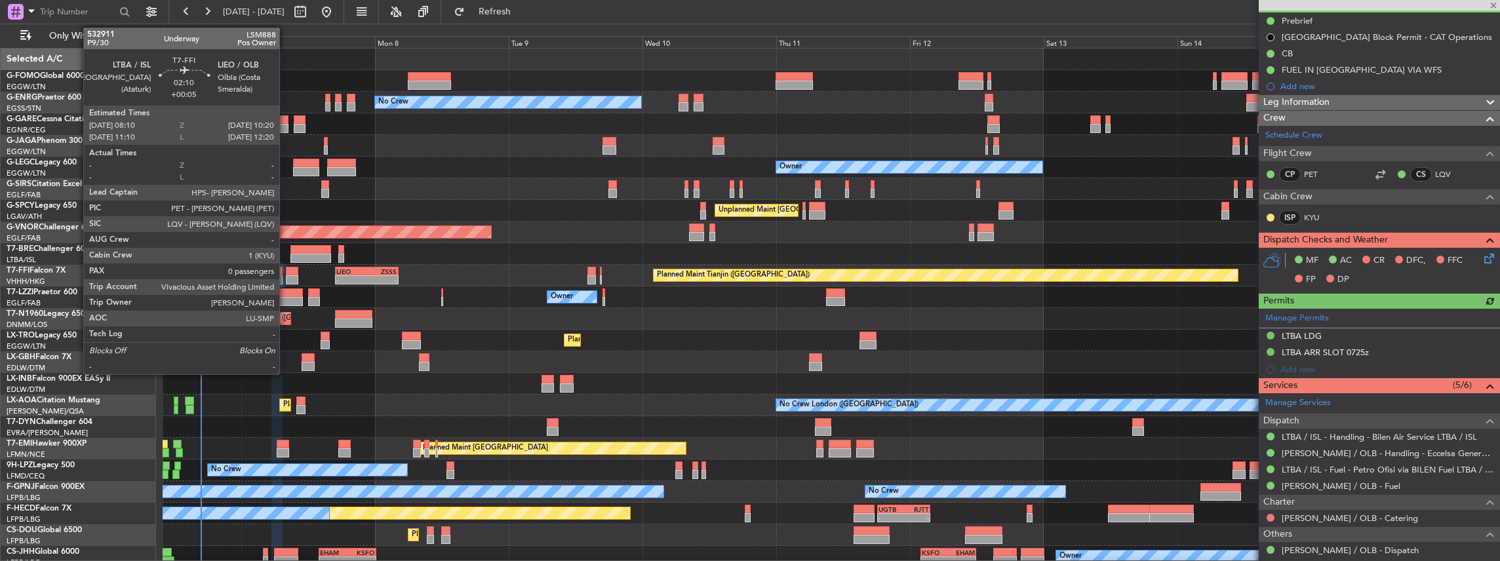
click at [286, 268] on div at bounding box center [292, 271] width 12 height 9
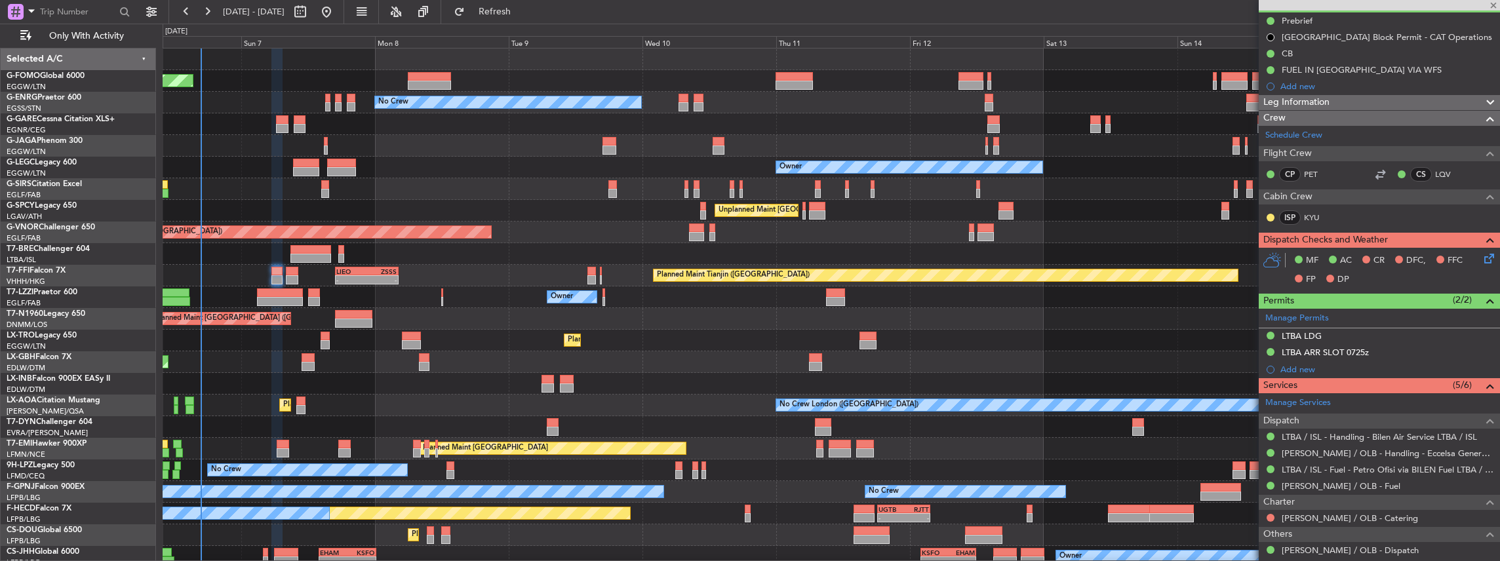
type input "0"
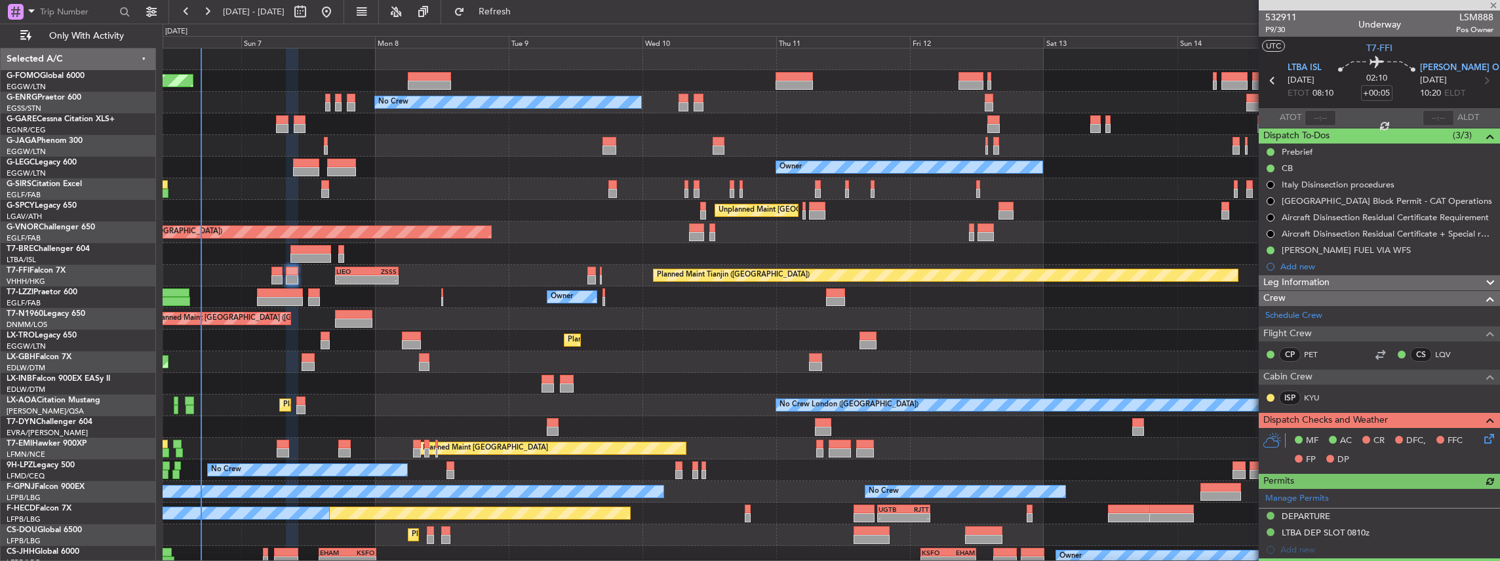
scroll to position [43, 0]
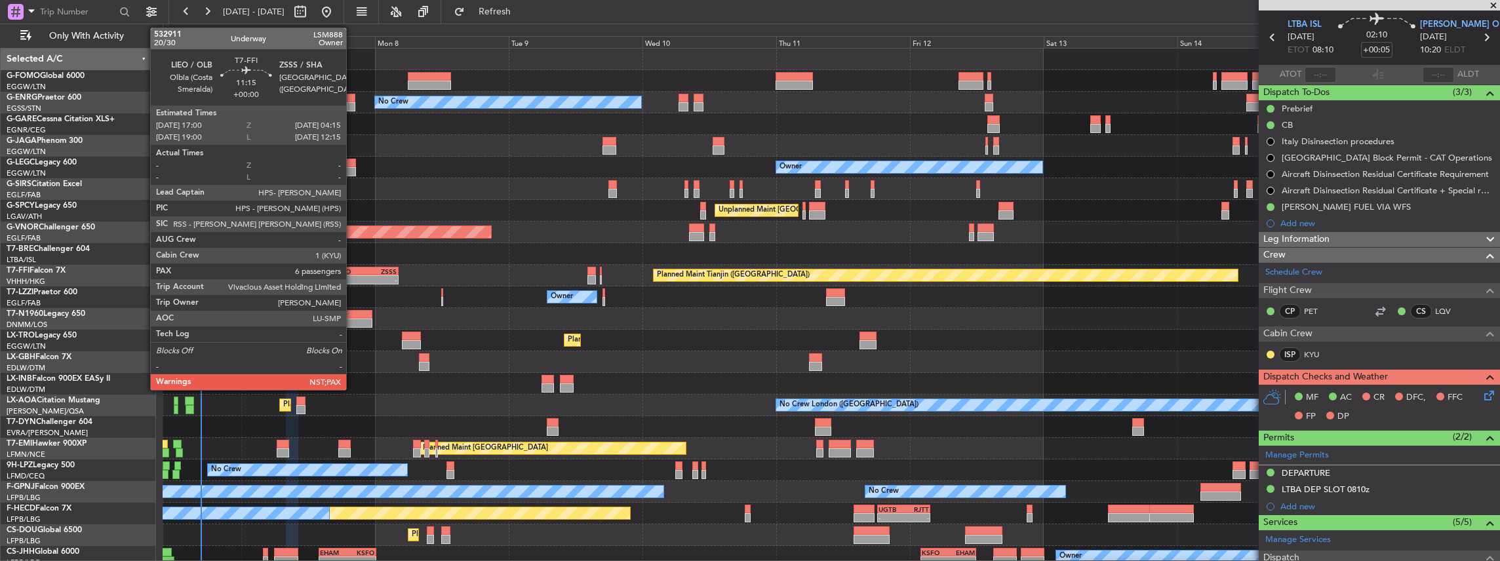
click at [353, 276] on div "-" at bounding box center [351, 280] width 30 height 8
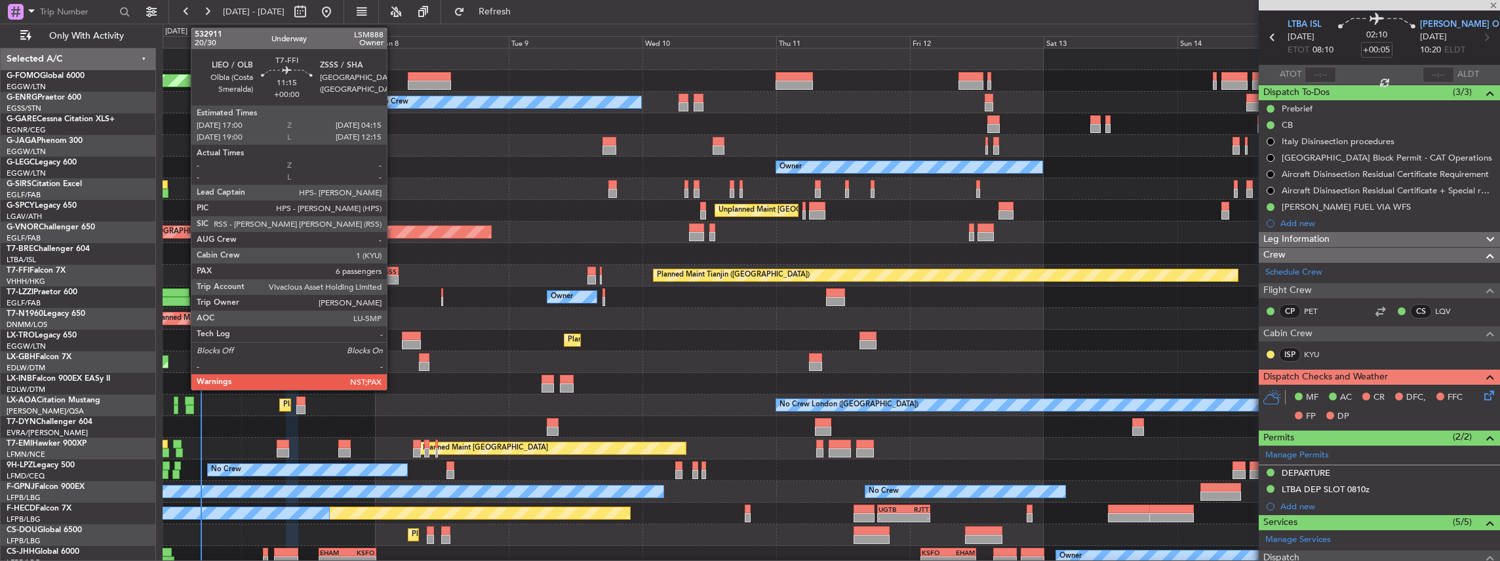
type input "6"
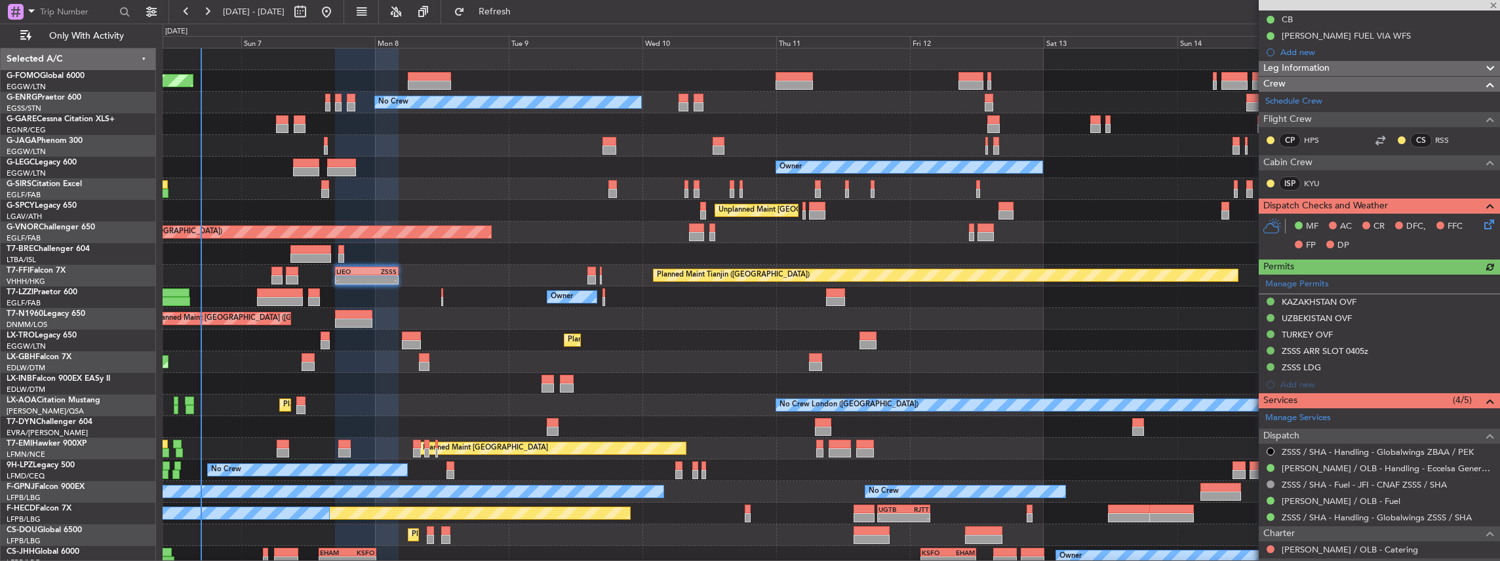
scroll to position [174, 0]
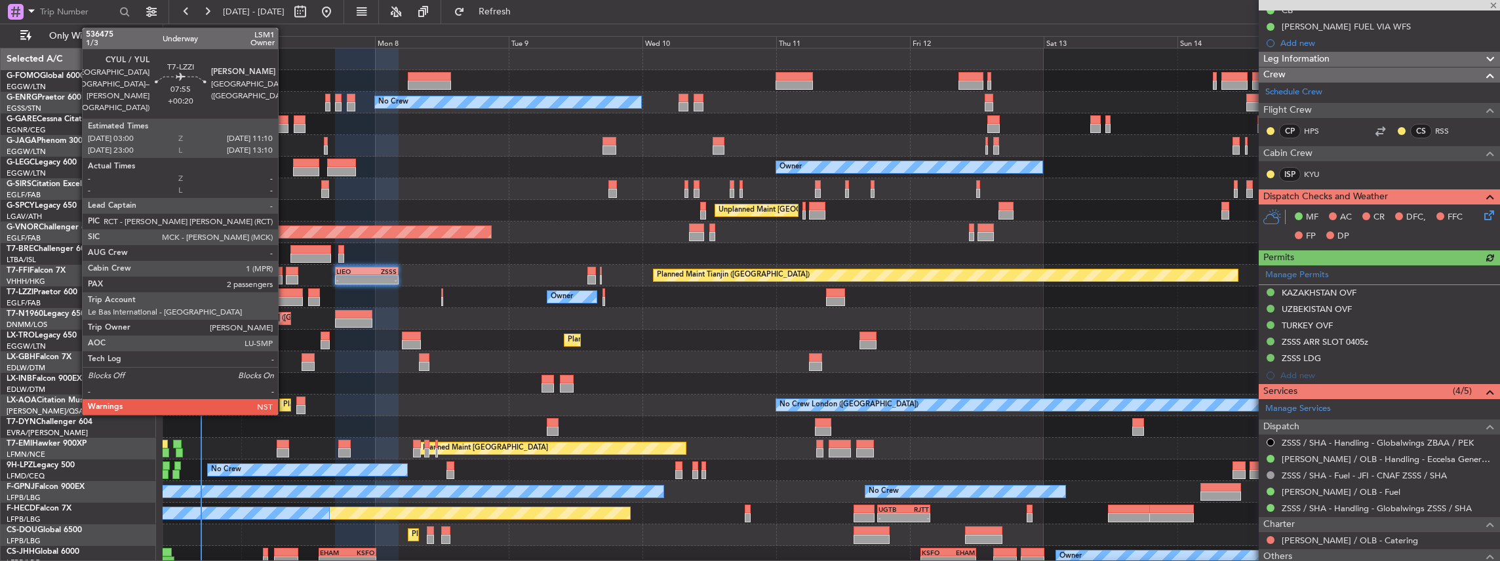
click at [285, 304] on div at bounding box center [280, 301] width 46 height 9
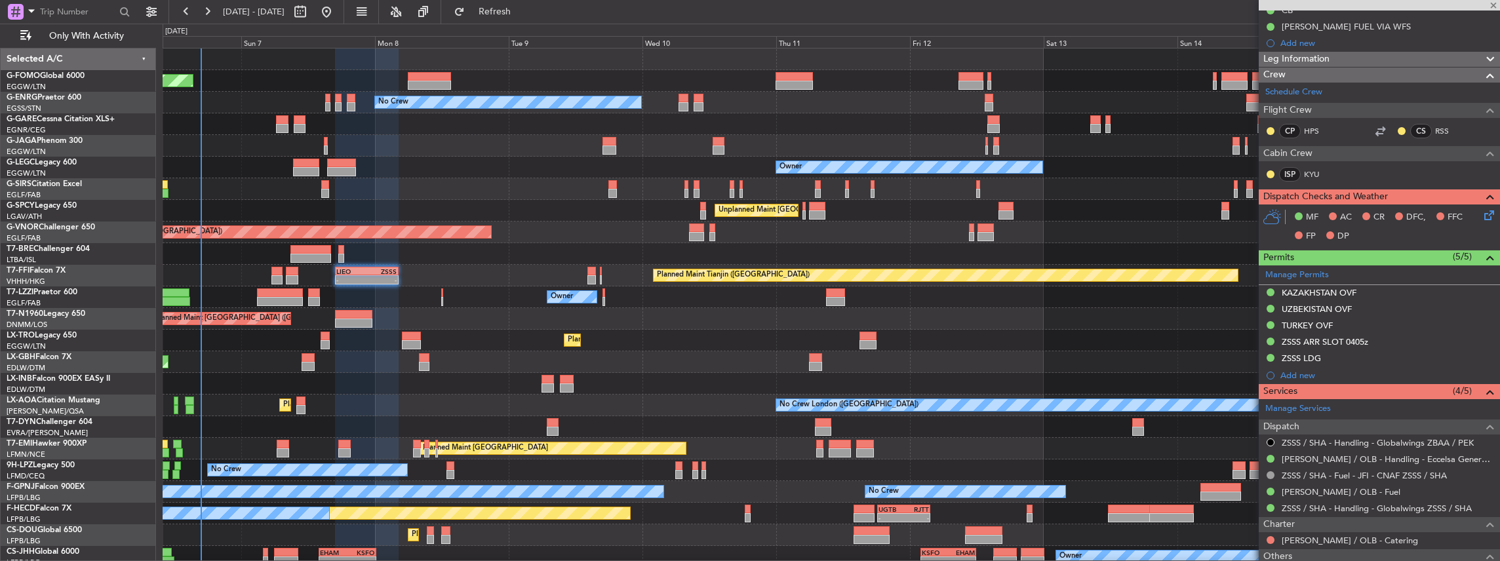
type input "+00:20"
type input "2"
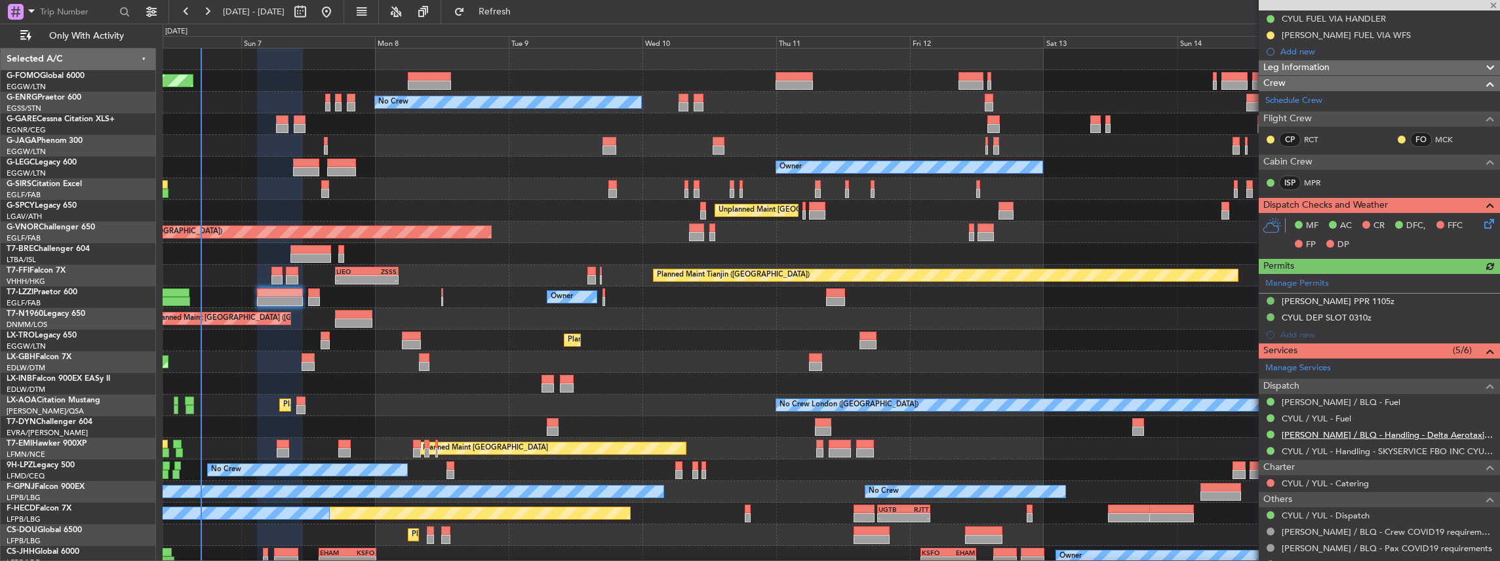
scroll to position [262, 0]
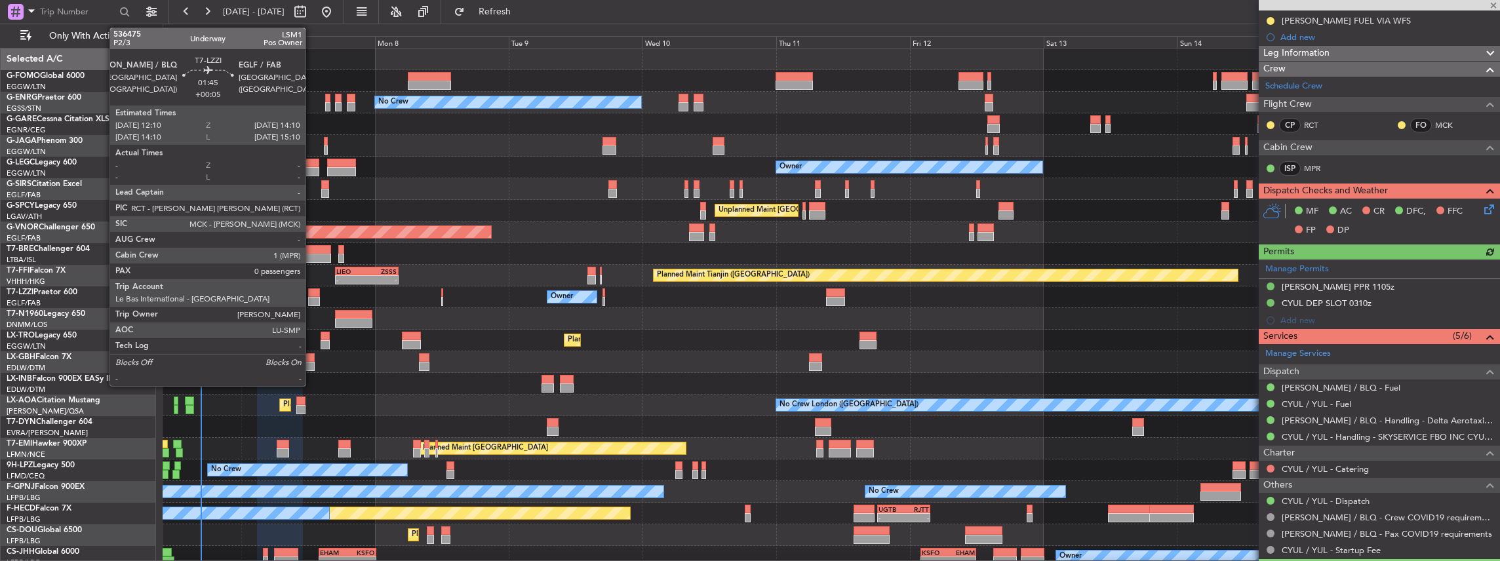
click at [312, 294] on div at bounding box center [314, 292] width 12 height 9
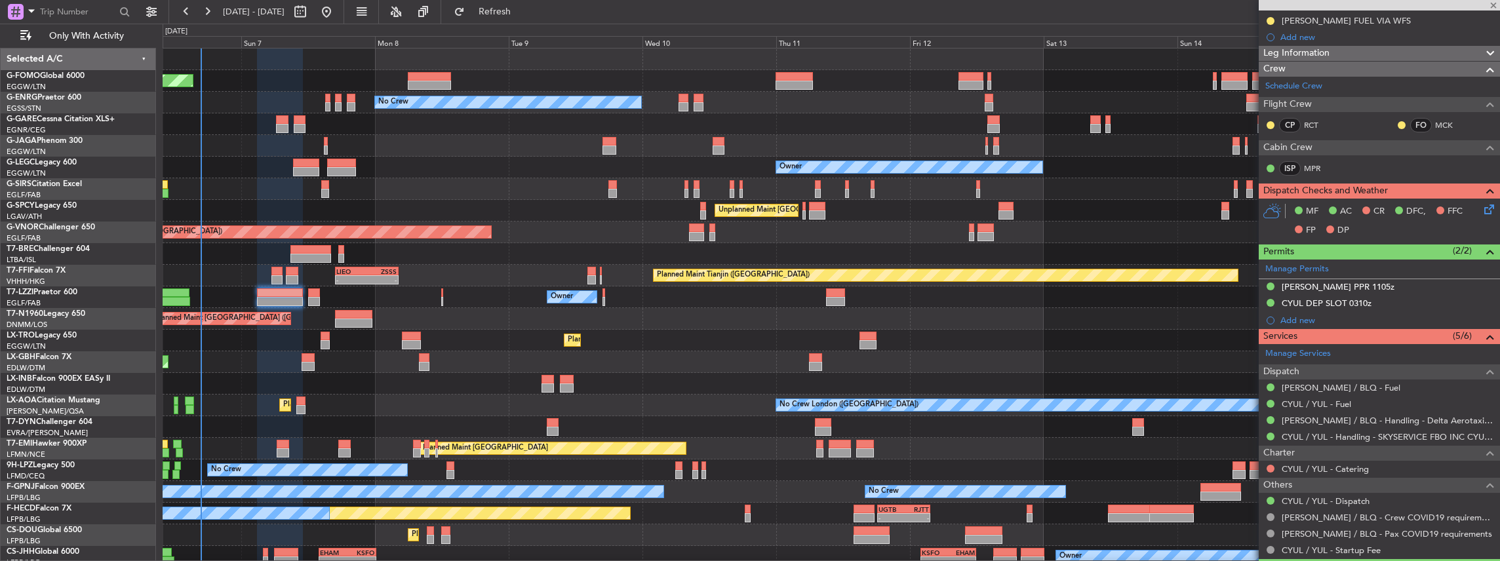
type input "+00:05"
type input "0"
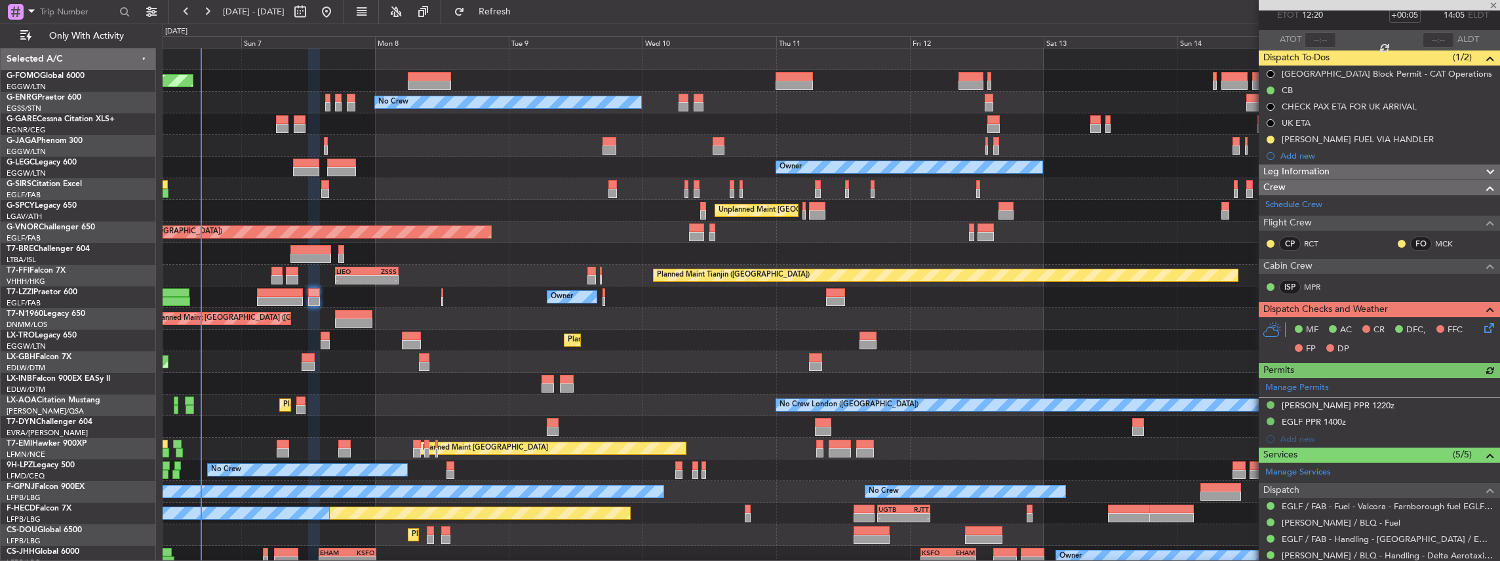
scroll to position [174, 0]
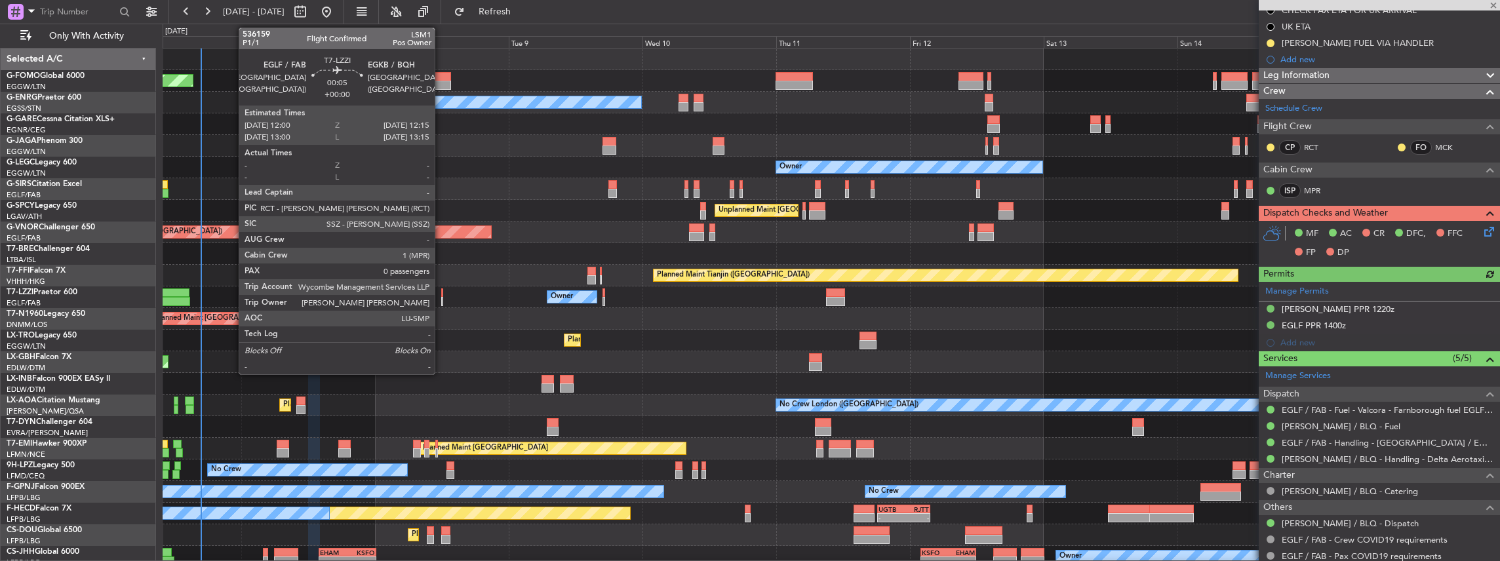
click at [441, 294] on div at bounding box center [442, 292] width 2 height 9
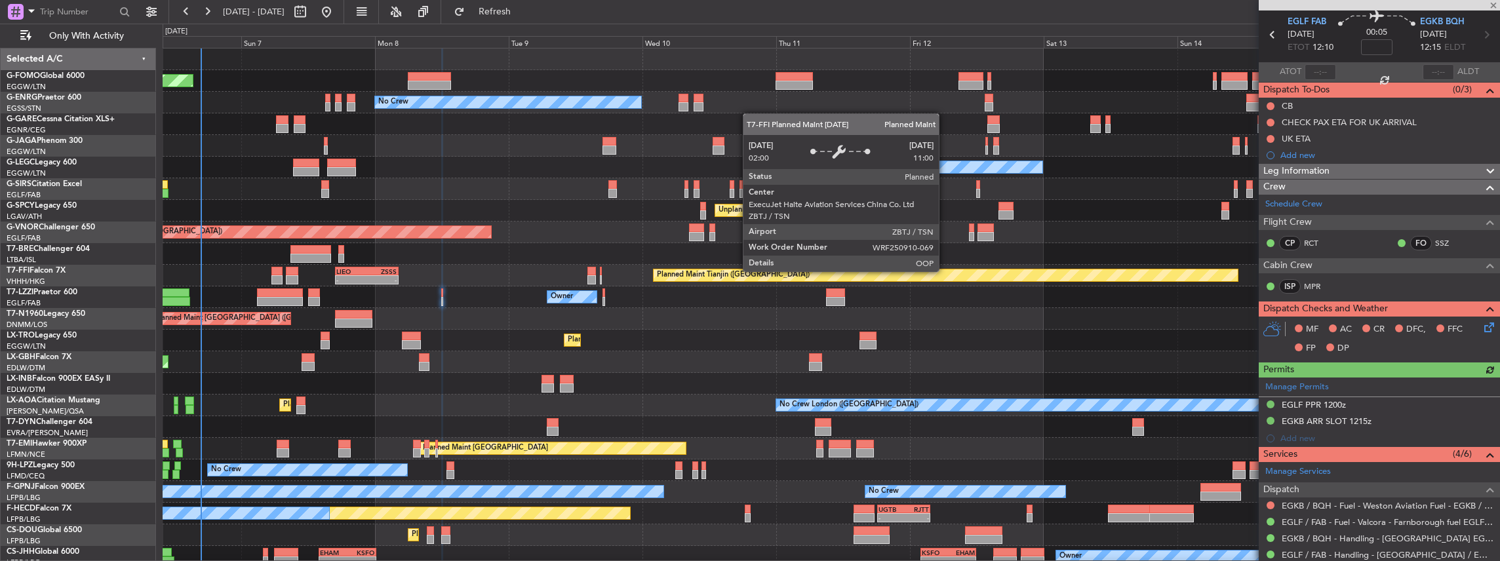
scroll to position [87, 0]
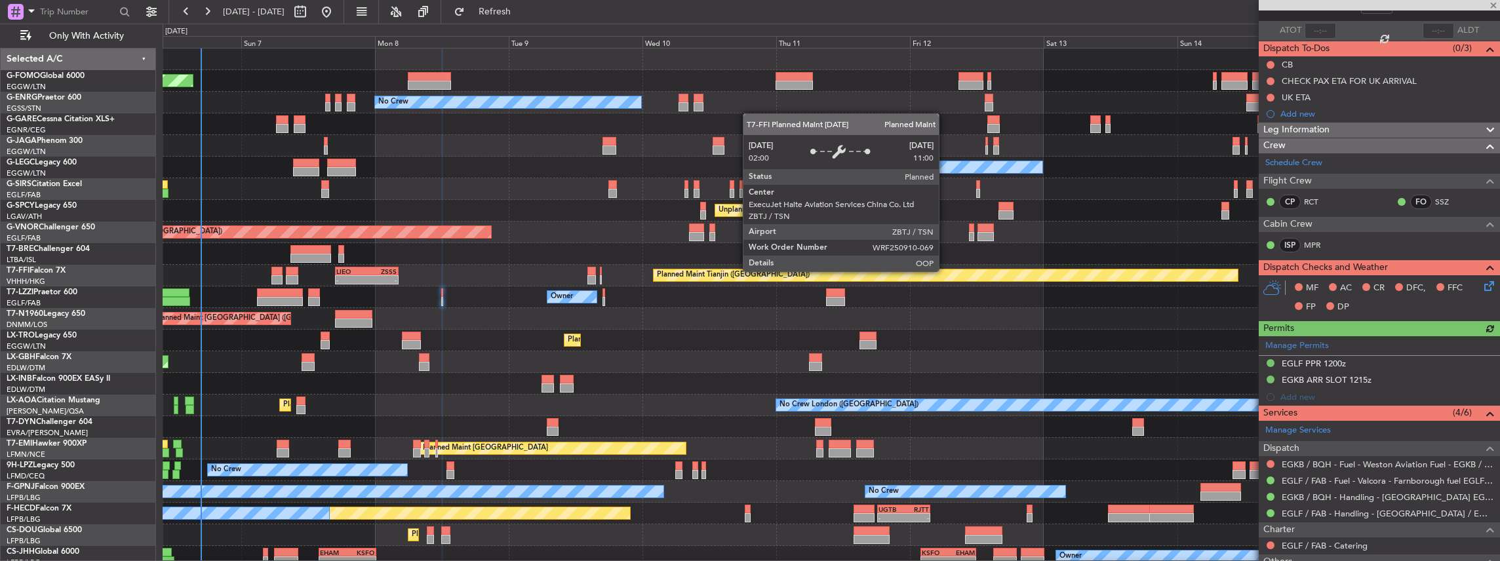
click at [628, 325] on div "Unplanned Maint London (Stansted) Planned Maint London (Stansted)" at bounding box center [831, 319] width 1337 height 22
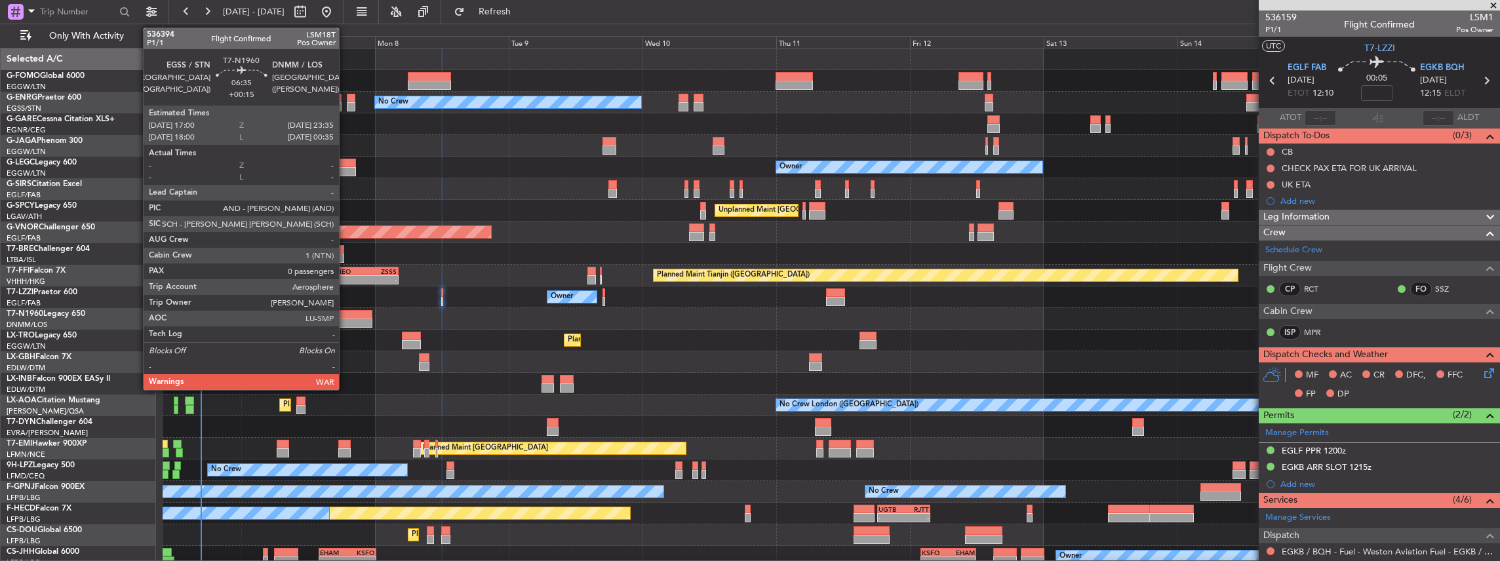
click at [345, 317] on div at bounding box center [353, 314] width 37 height 9
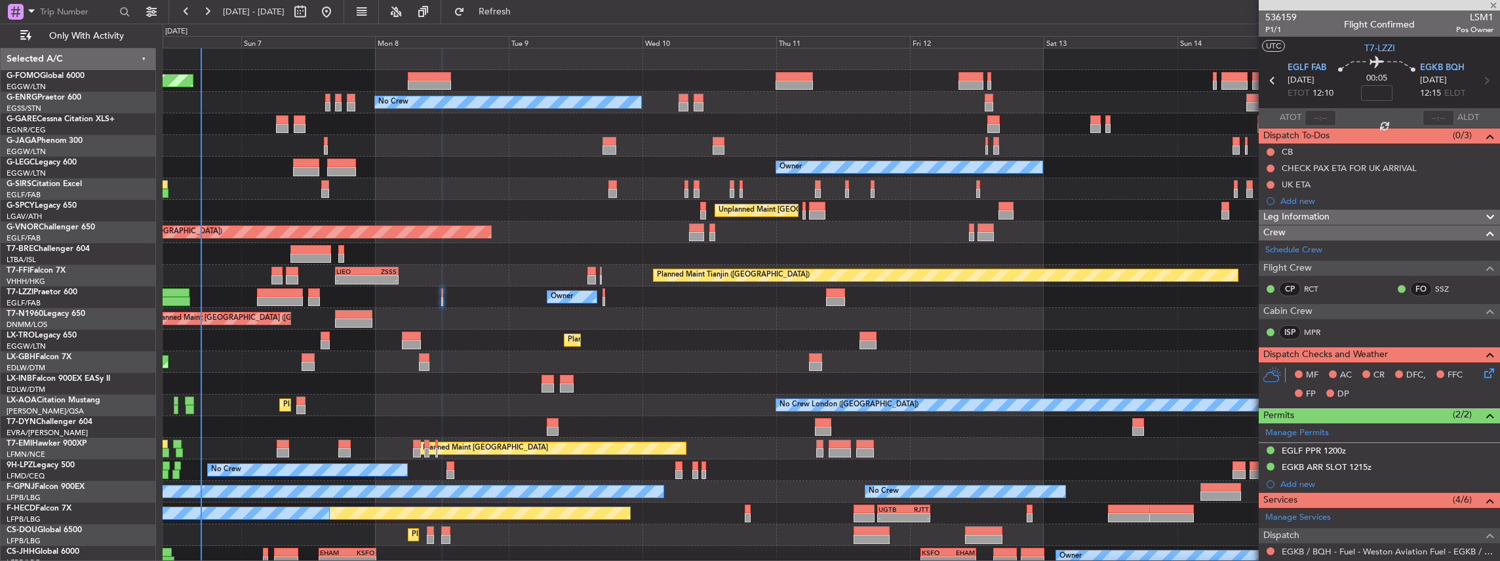
type input "+00:15"
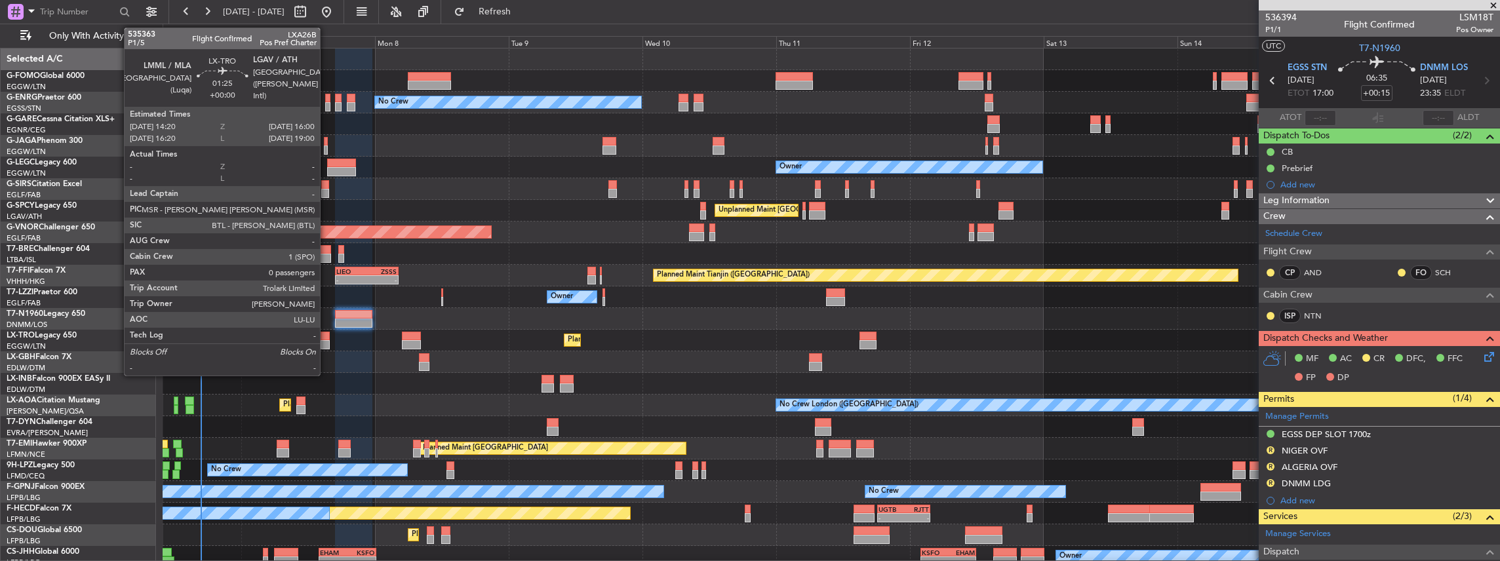
click at [326, 341] on div at bounding box center [326, 344] width 10 height 9
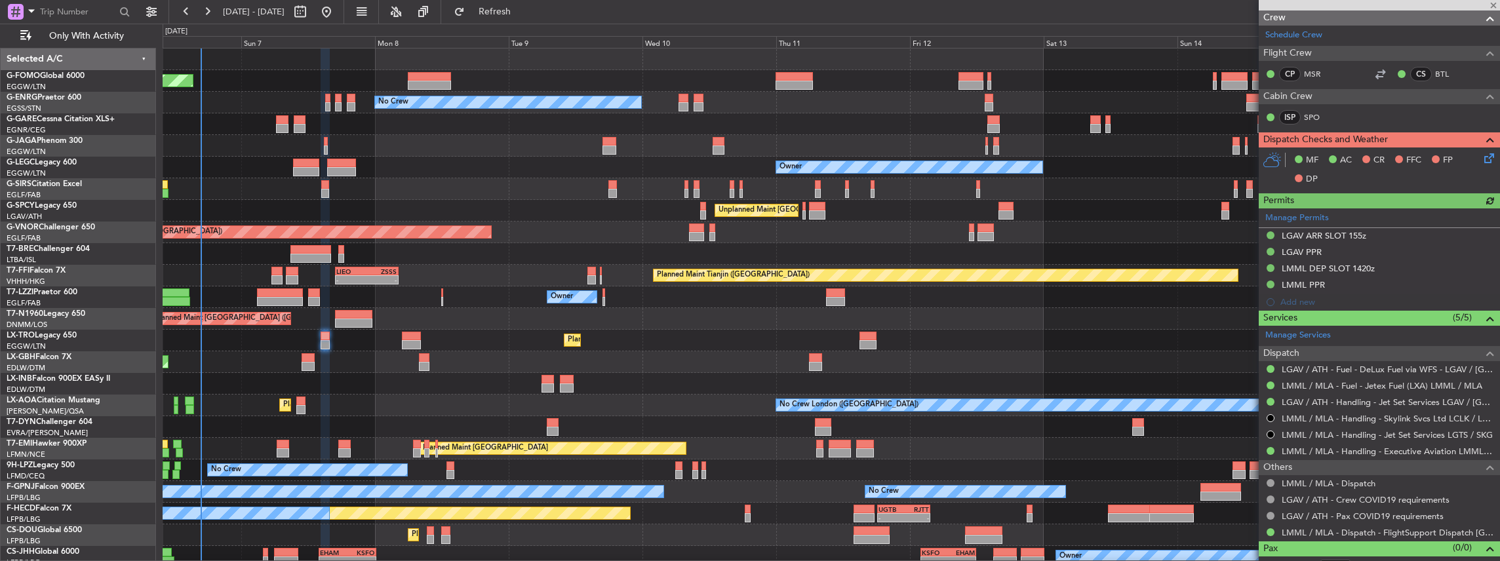
scroll to position [218, 0]
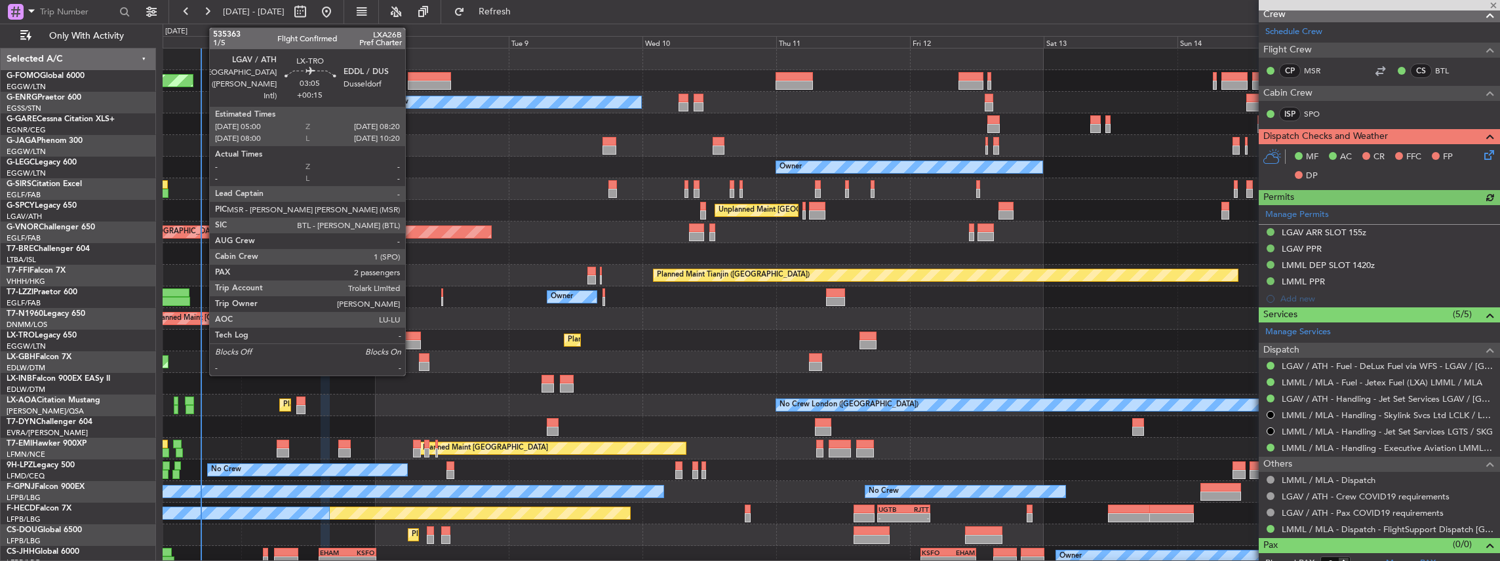
click at [411, 342] on div at bounding box center [411, 344] width 19 height 9
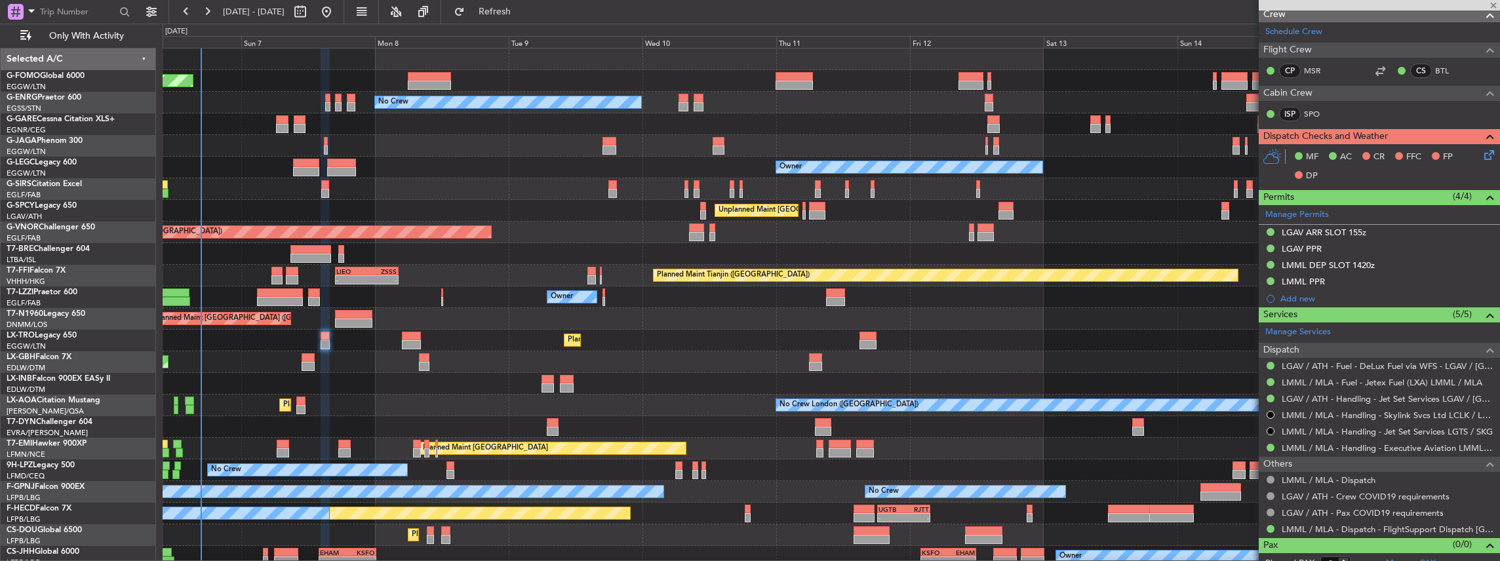
type input "+00:15"
type input "2"
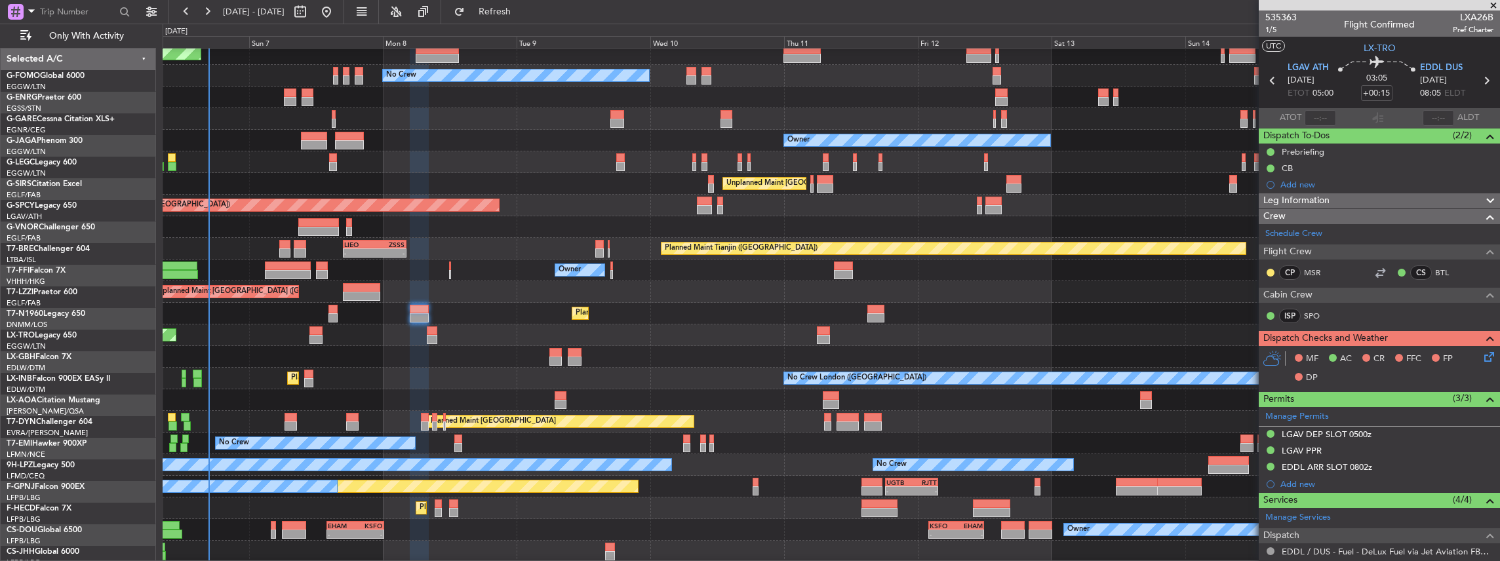
scroll to position [27, 0]
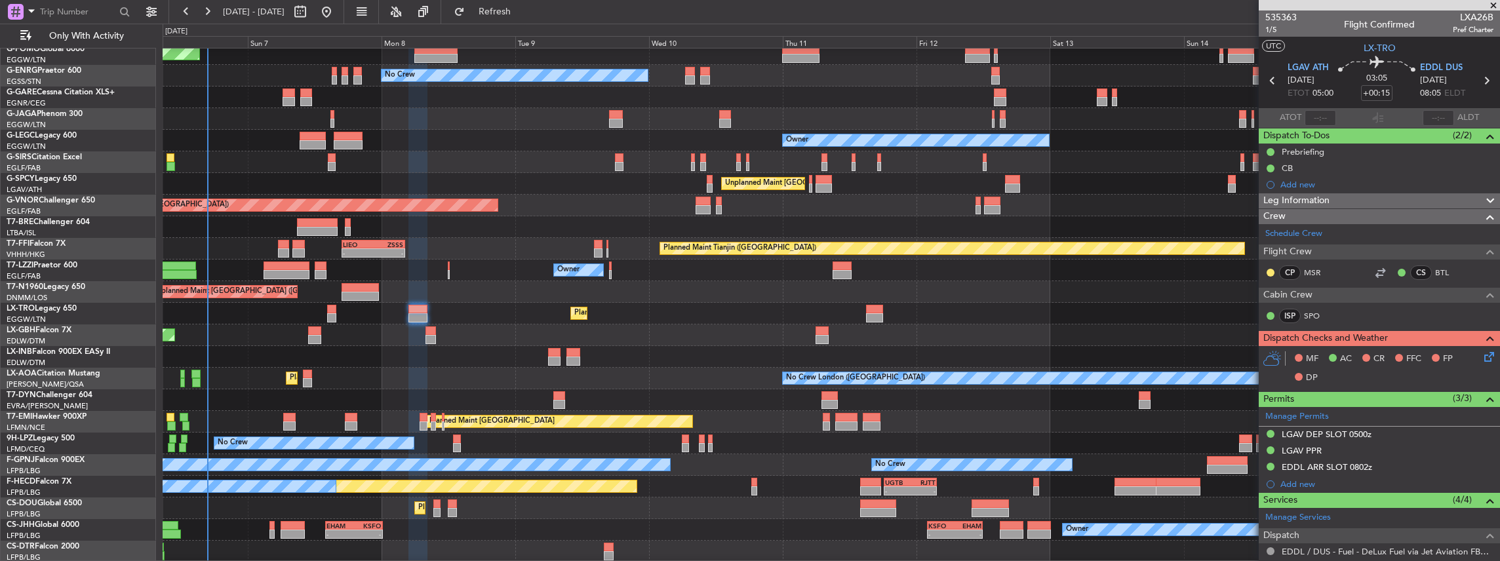
click at [435, 307] on div "Planned Maint [GEOGRAPHIC_DATA] ([GEOGRAPHIC_DATA]) No Crew Owner Planned Maint…" at bounding box center [831, 292] width 1337 height 541
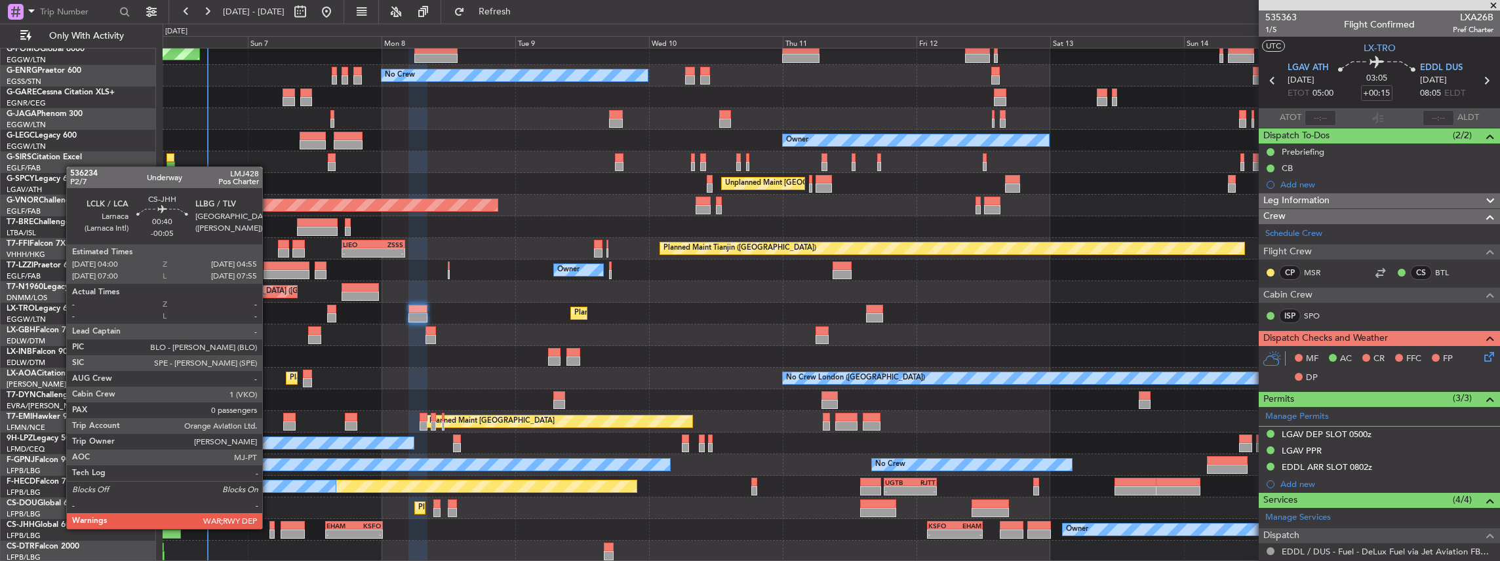
click at [268, 528] on div "Owner Planned Maint Paris (Le Bourget) - - EHAM 14:00 Z KSFO 00:15 Z - - KSFO 0…" at bounding box center [831, 530] width 1337 height 22
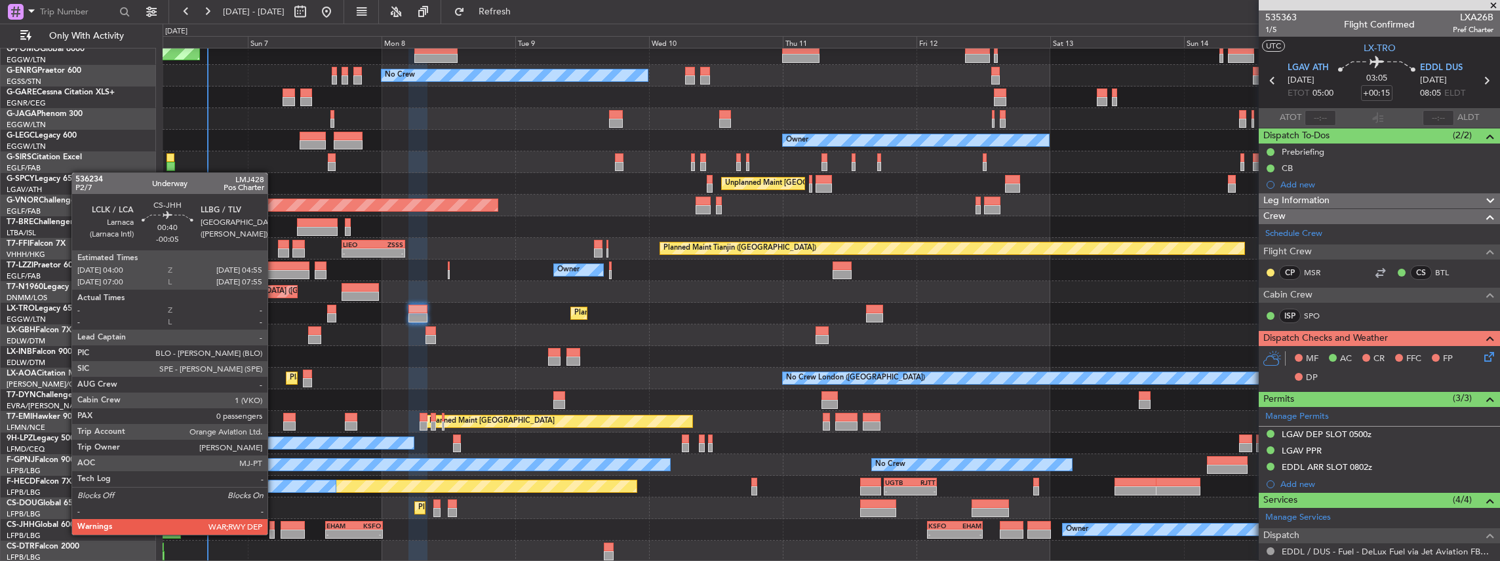
click at [274, 534] on div at bounding box center [271, 534] width 5 height 9
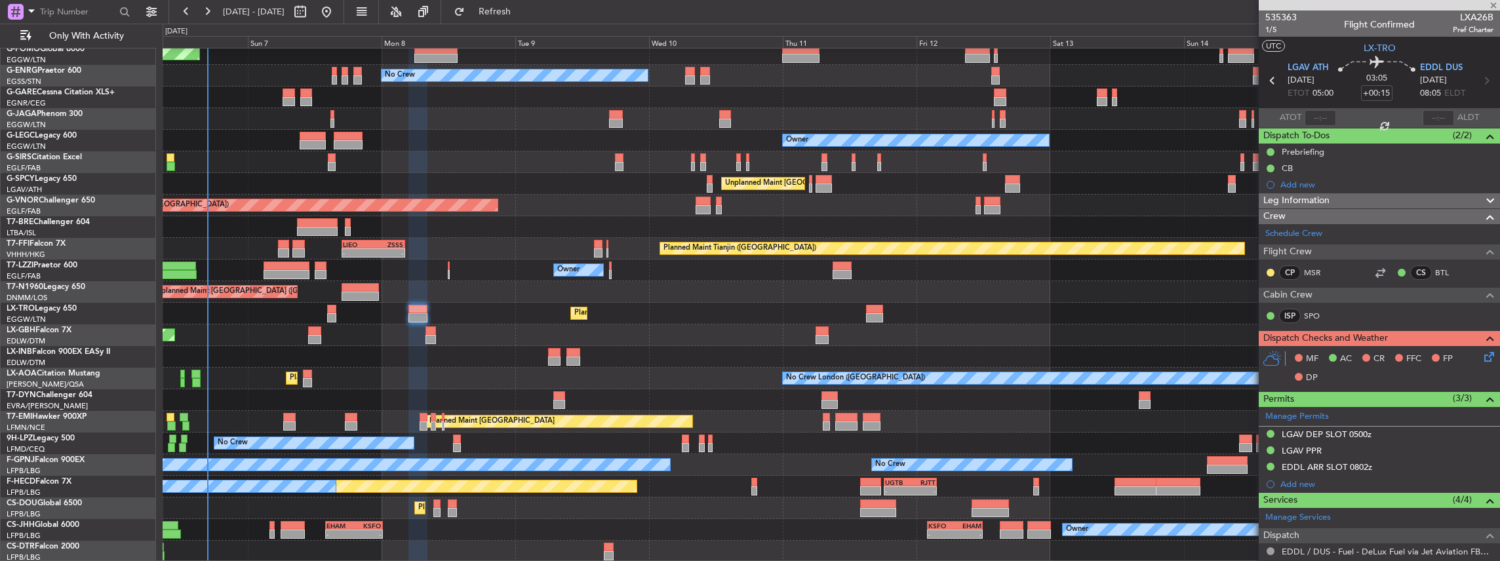
type input "-00:05"
type input "0"
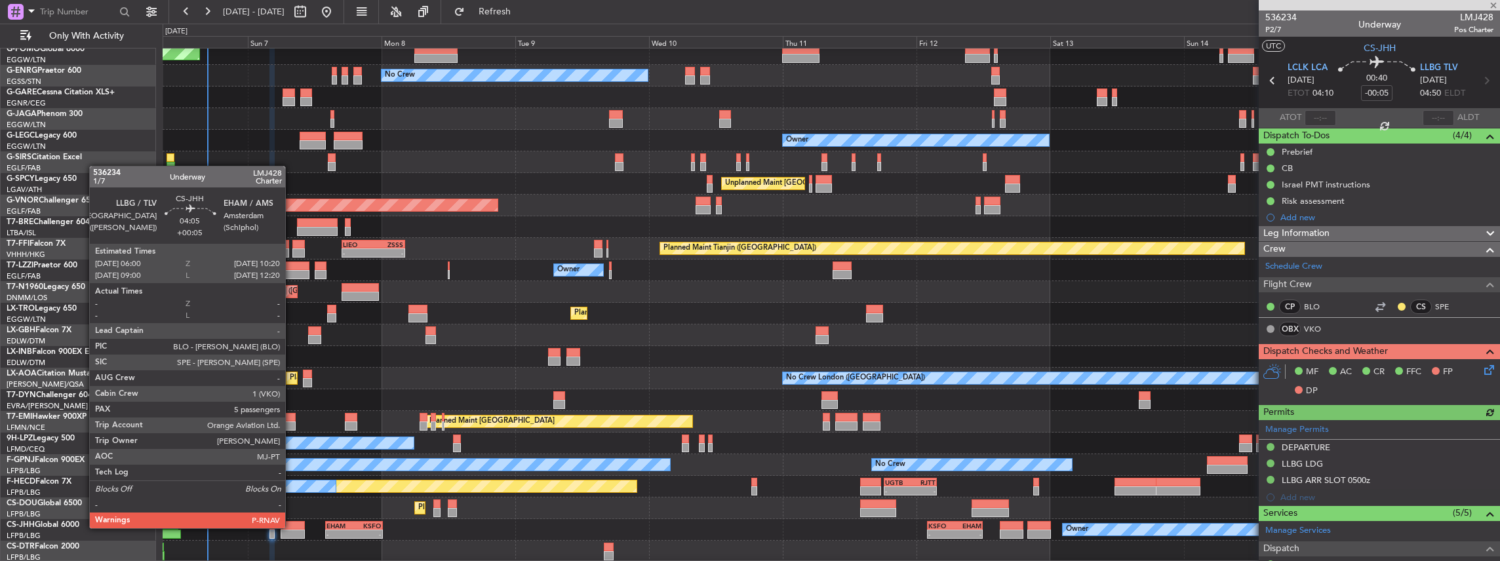
click at [292, 527] on div at bounding box center [293, 525] width 24 height 9
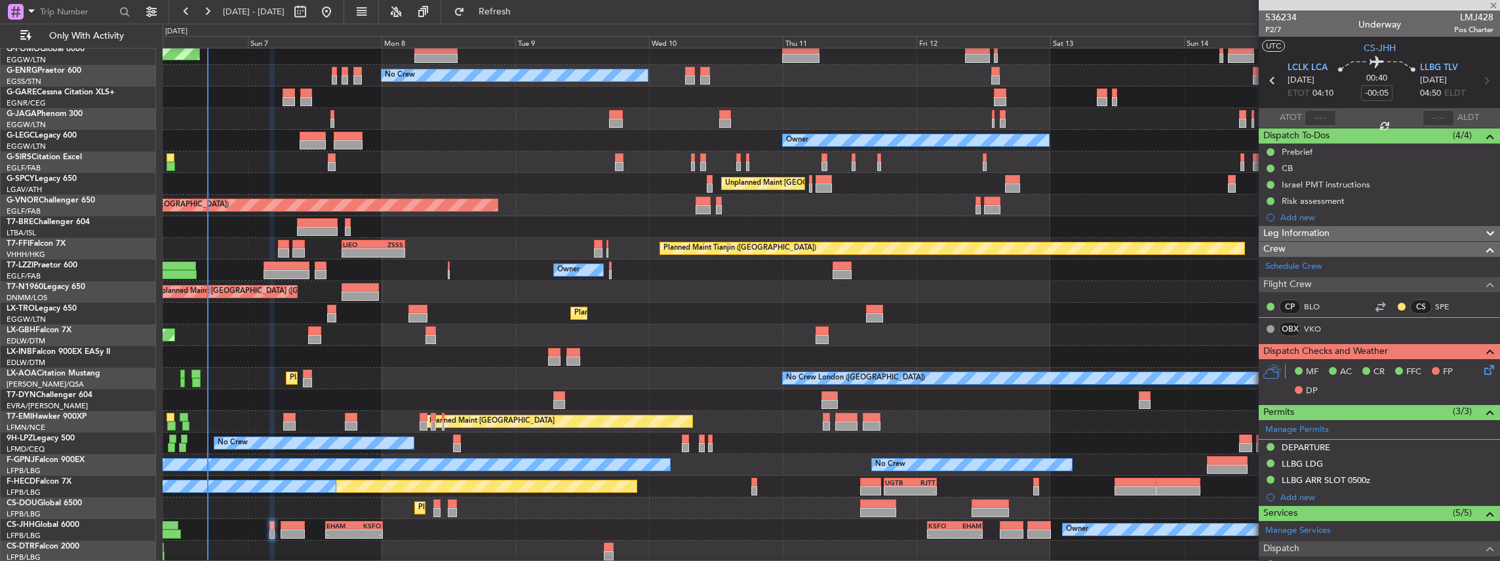
type input "+00:05"
type input "5"
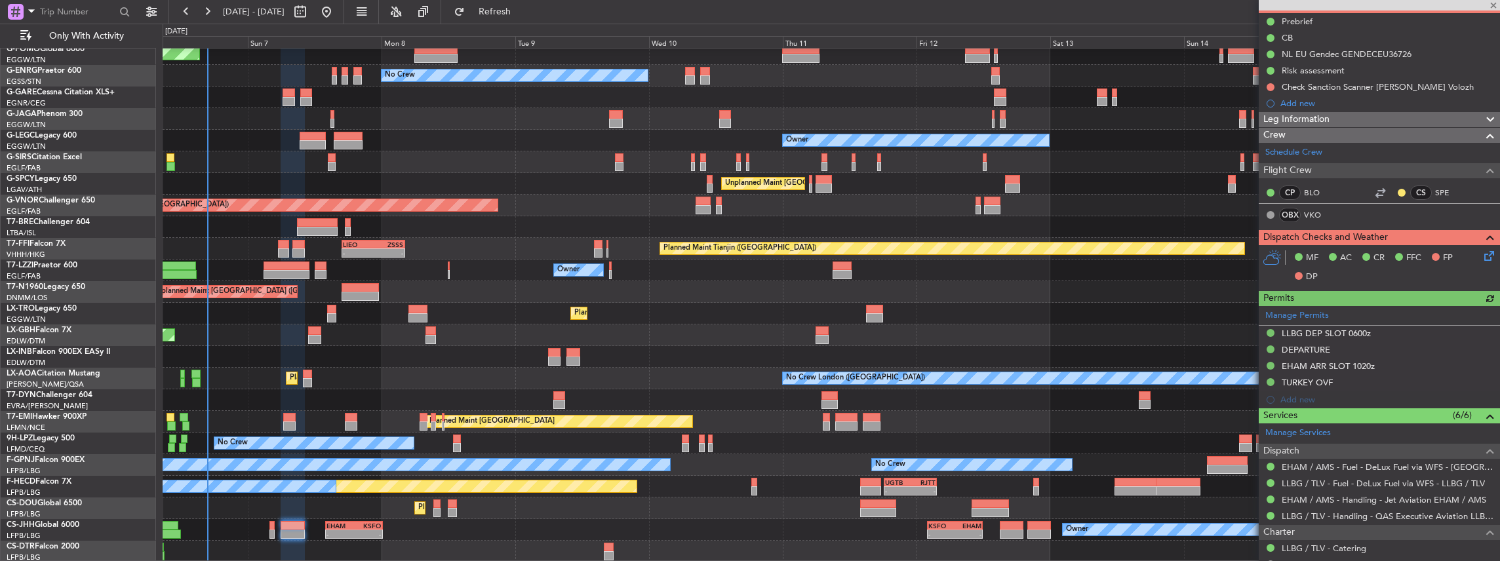
scroll to position [131, 0]
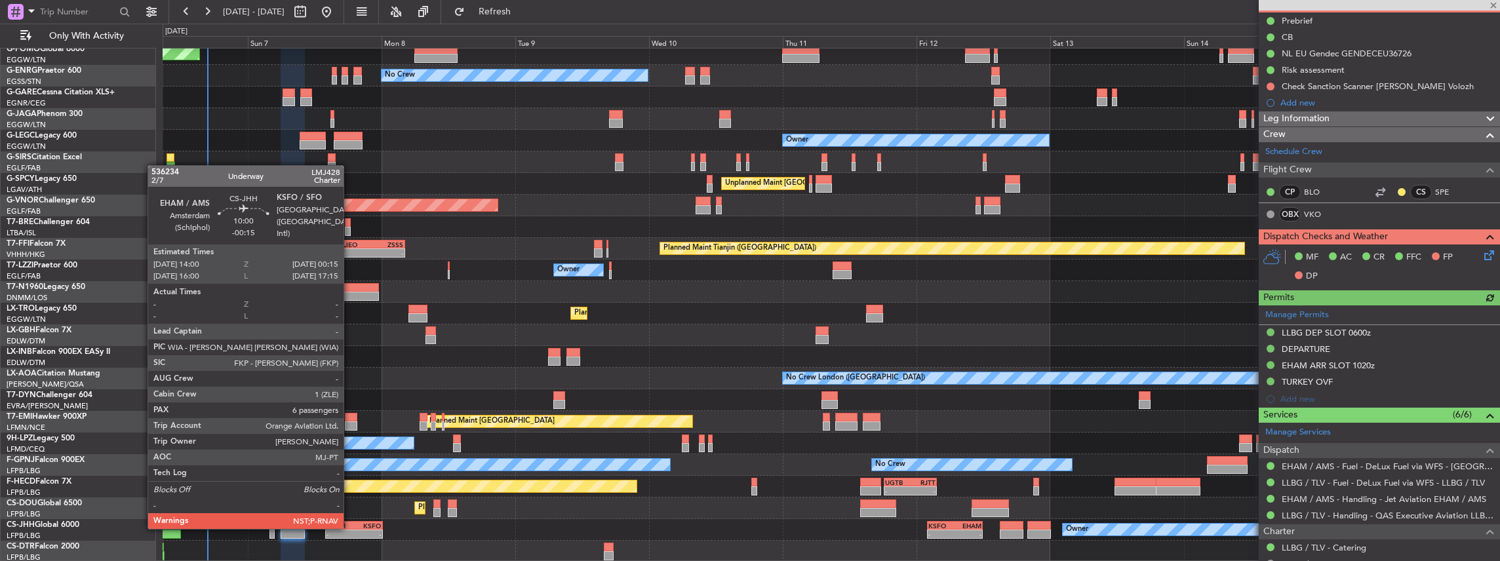
click at [350, 528] on div "EHAM" at bounding box center [340, 526] width 28 height 8
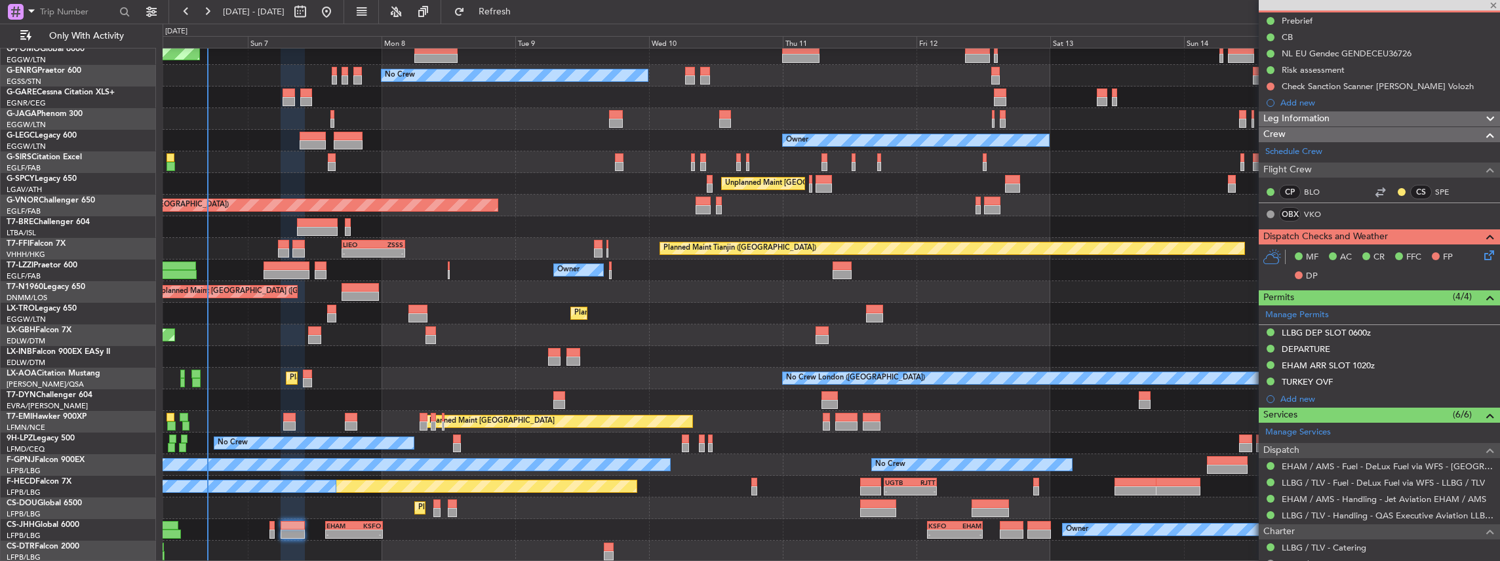
type input "-00:15"
type input "6"
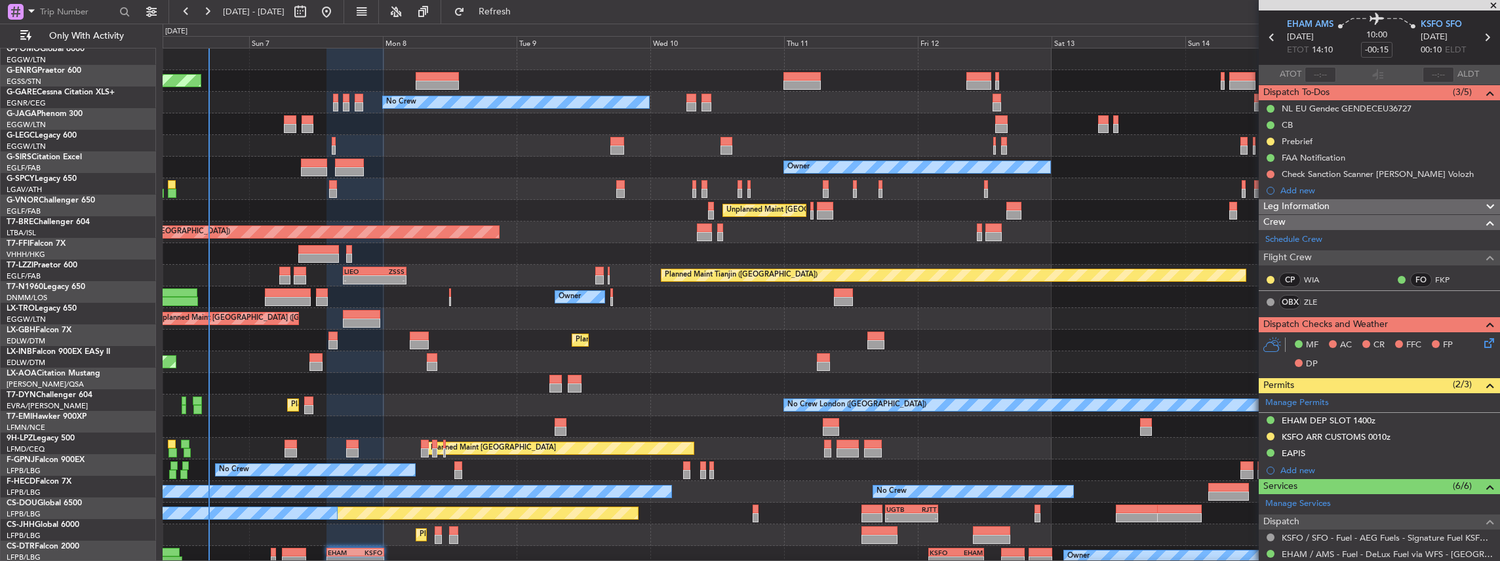
scroll to position [0, 0]
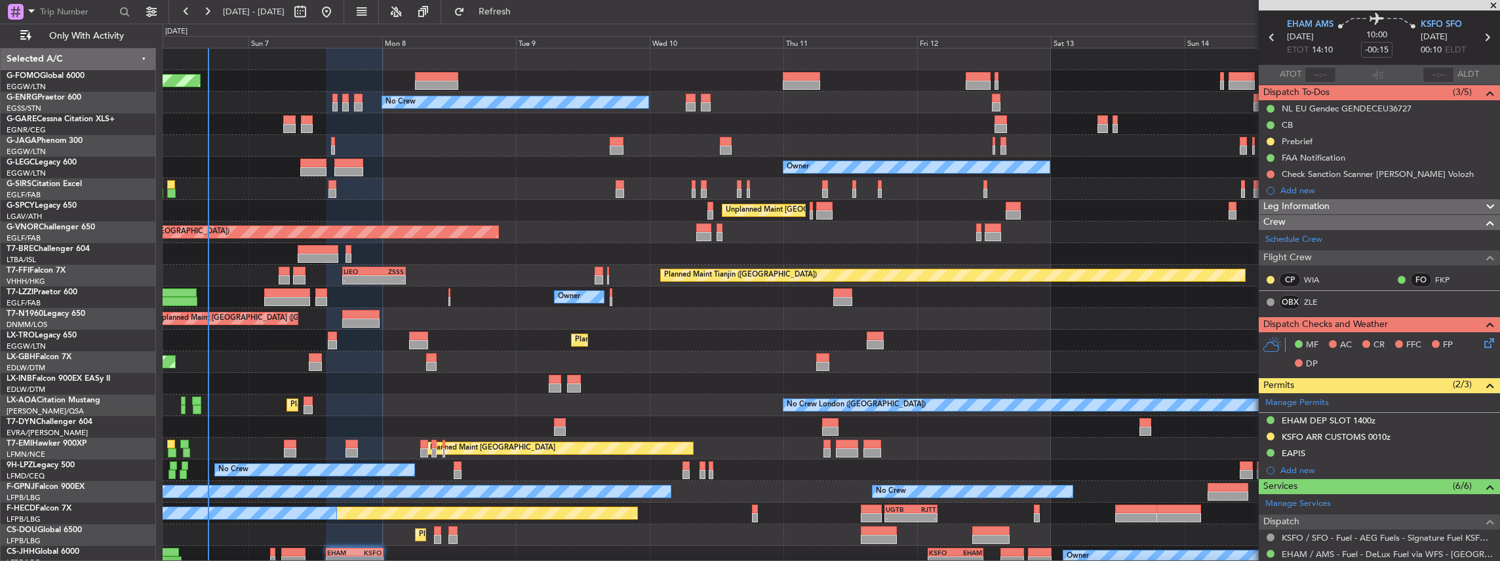
click at [409, 258] on div "Planned Maint [GEOGRAPHIC_DATA] ([GEOGRAPHIC_DATA]) No Crew Owner Planned Maint…" at bounding box center [831, 319] width 1337 height 541
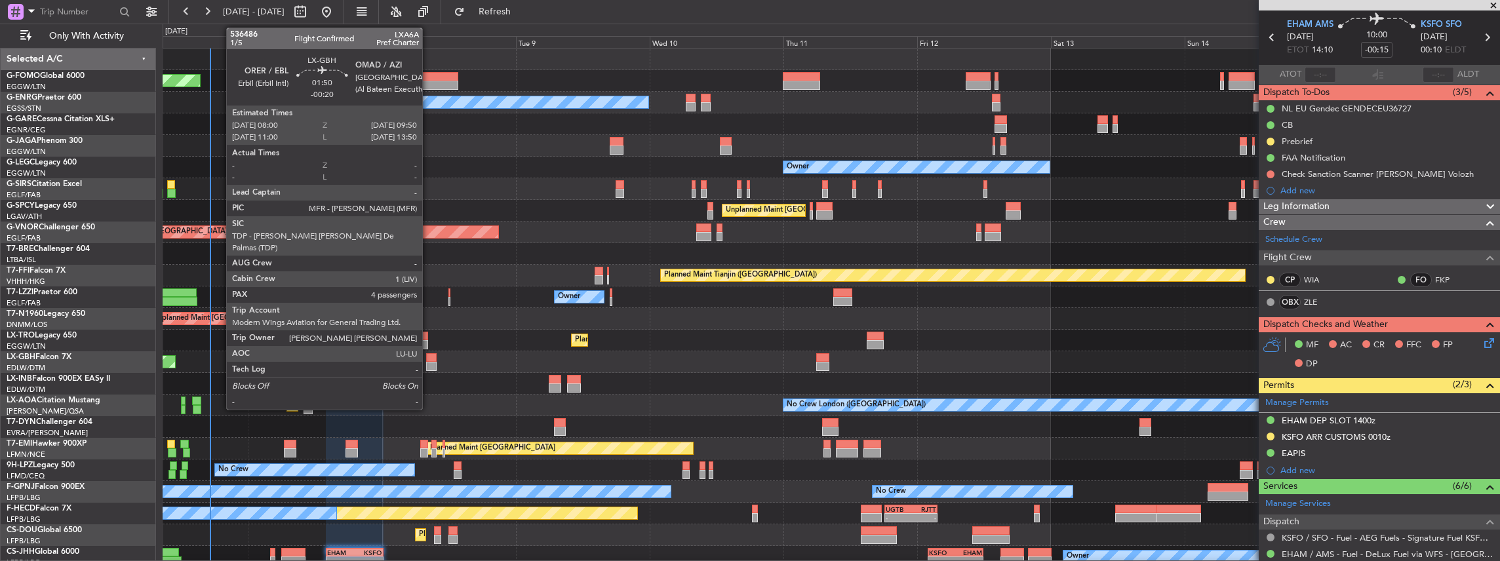
click at [429, 357] on div at bounding box center [431, 357] width 10 height 9
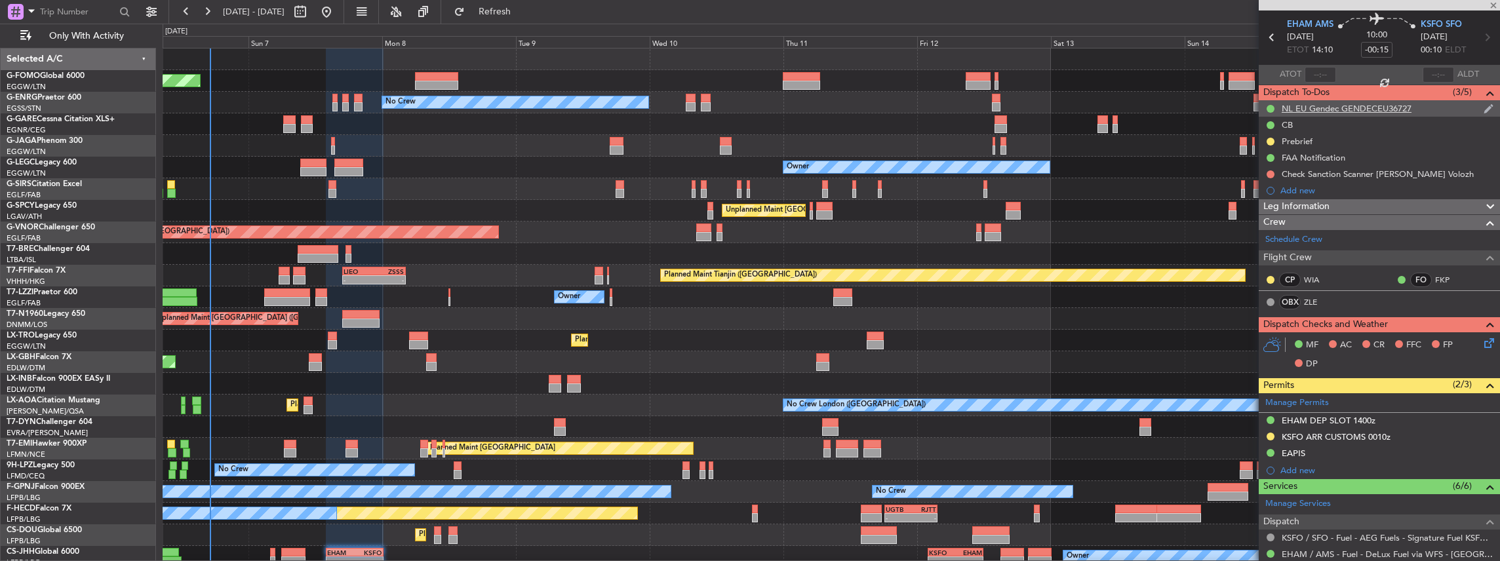
type input "-00:20"
type input "4"
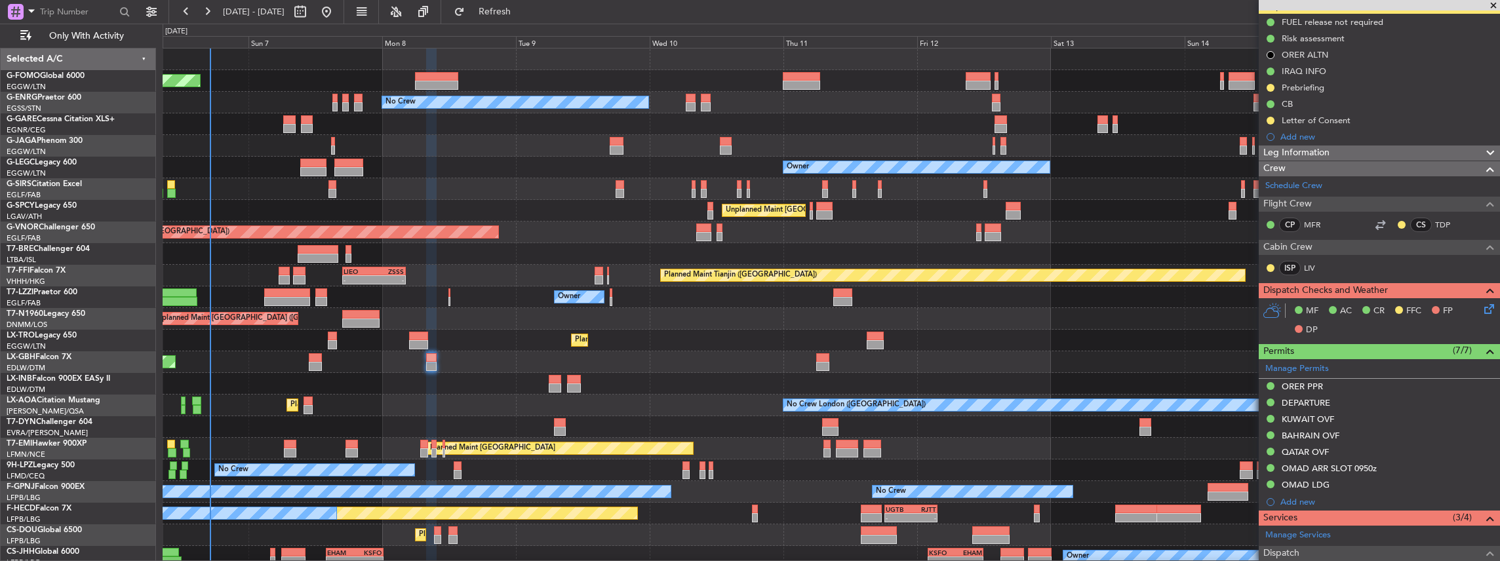
scroll to position [262, 0]
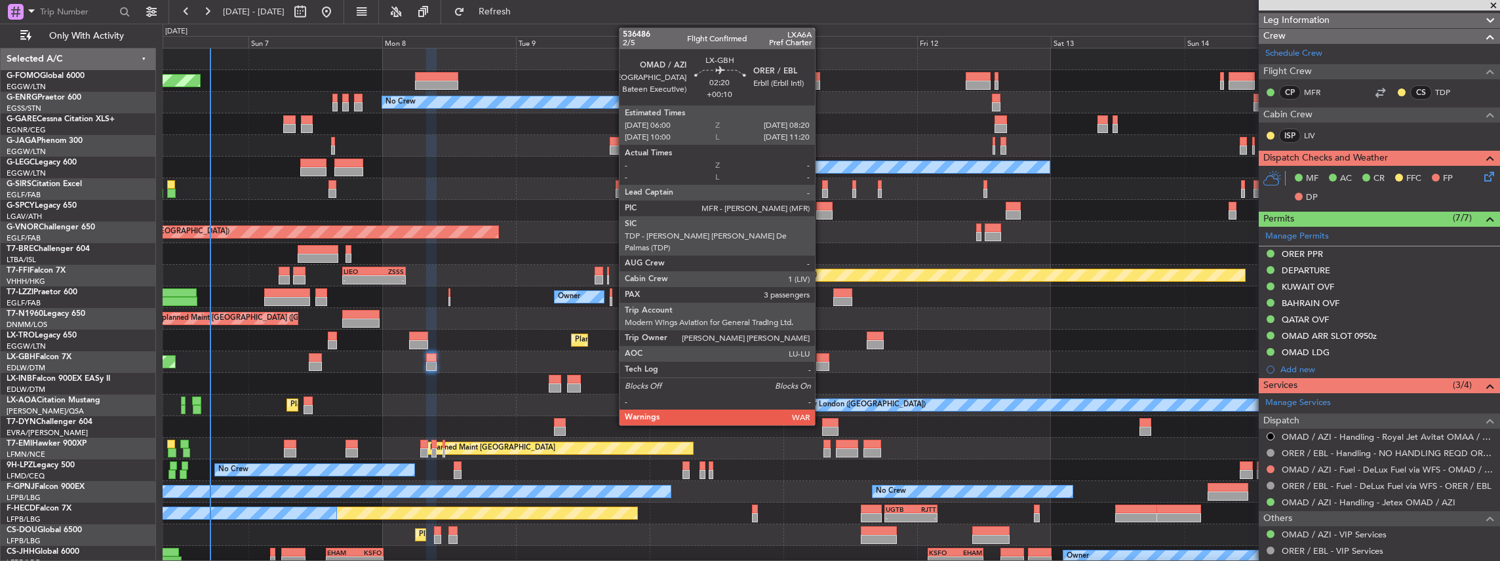
click at [821, 361] on div at bounding box center [822, 357] width 13 height 9
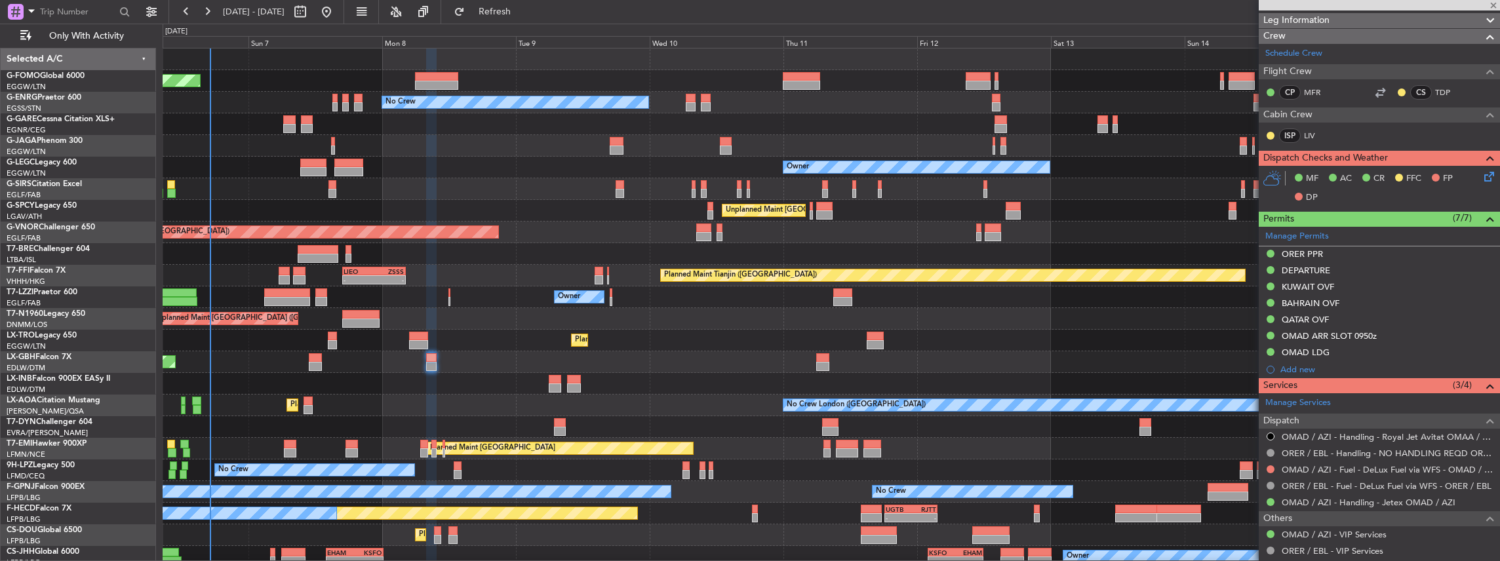
type input "+00:10"
type input "3"
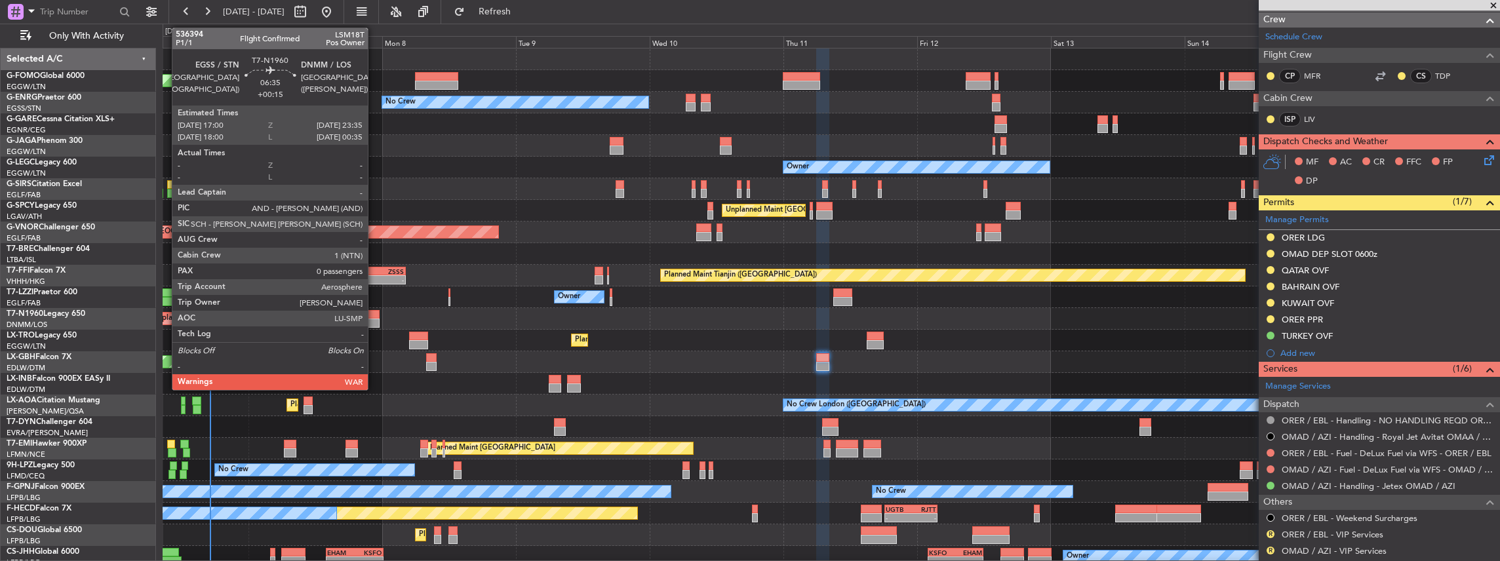
click at [374, 314] on div at bounding box center [360, 314] width 37 height 9
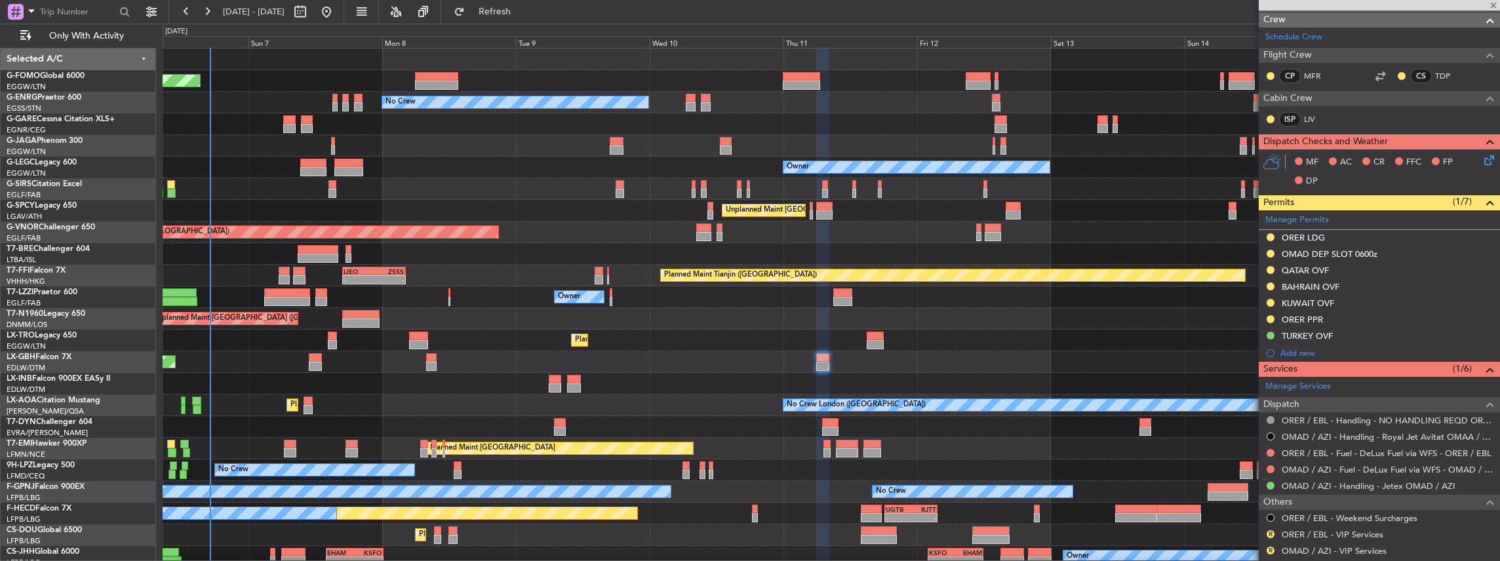
type input "+00:15"
type input "0"
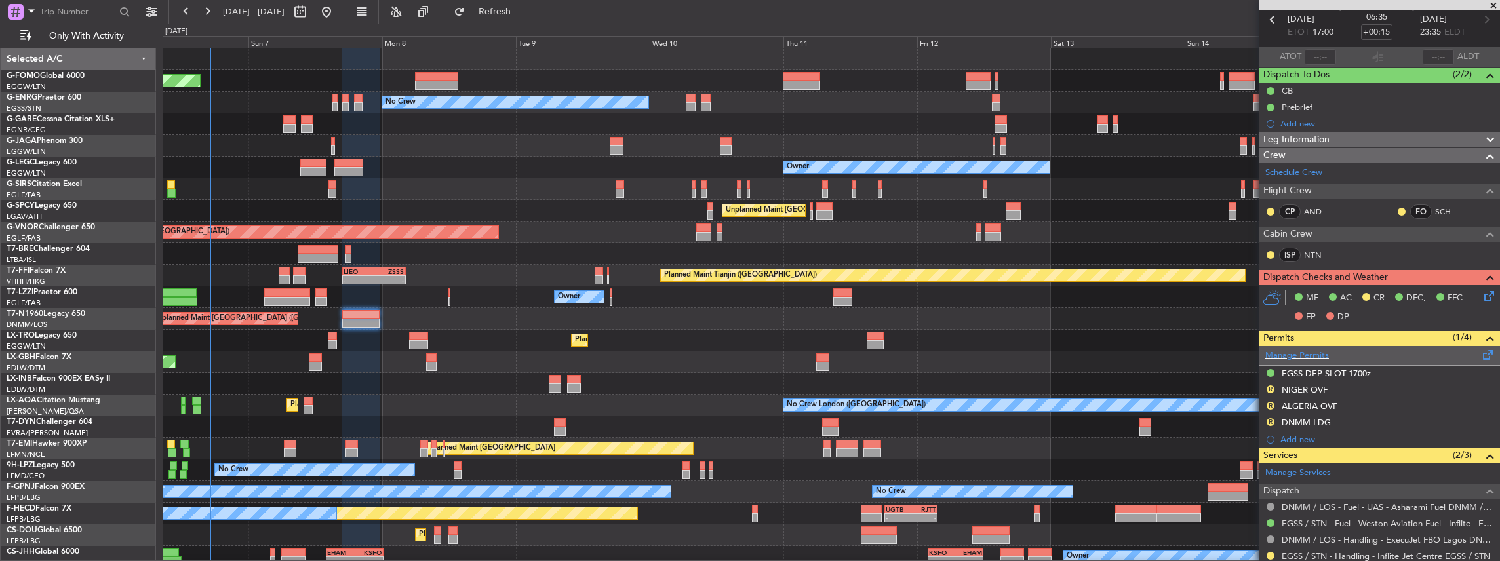
scroll to position [194, 0]
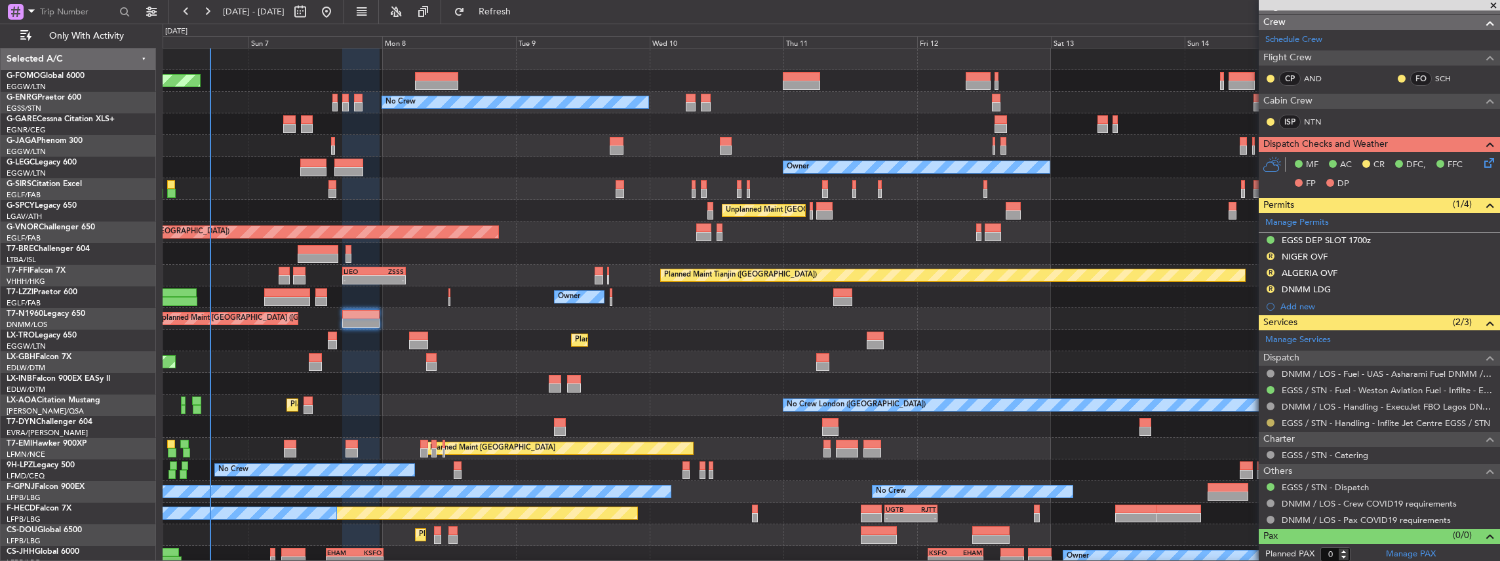
click at [1270, 419] on button at bounding box center [1271, 423] width 8 height 8
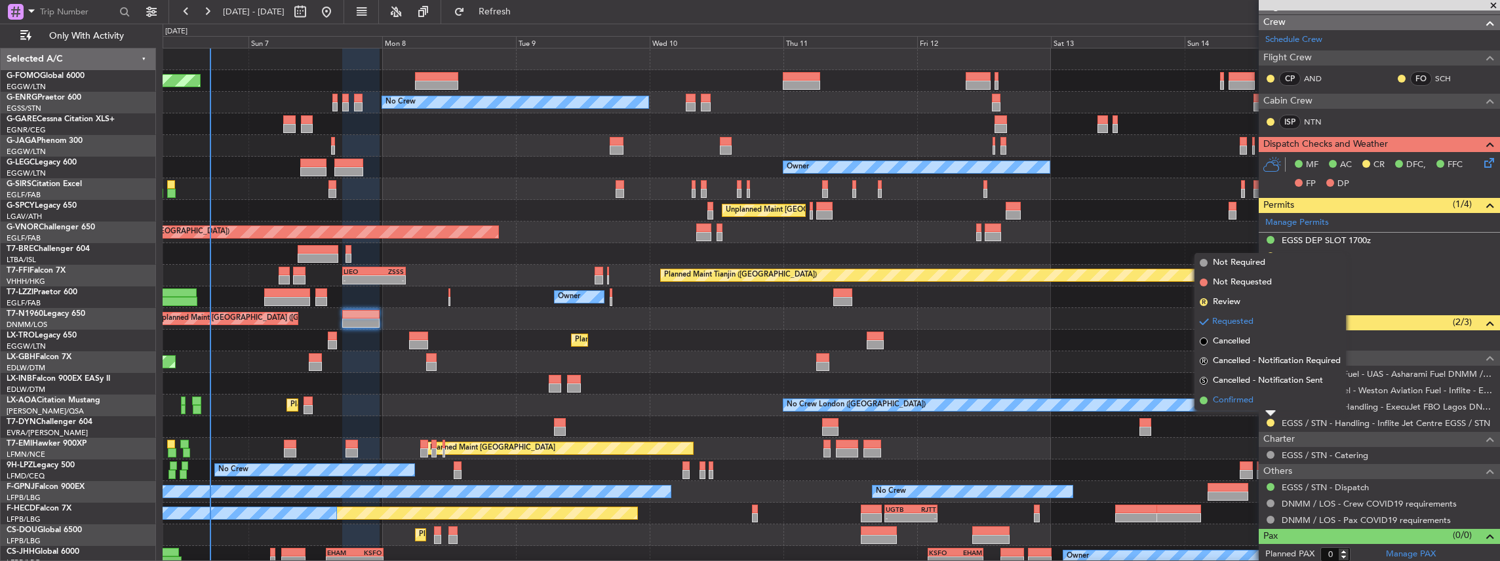
click at [1240, 397] on span "Confirmed" at bounding box center [1233, 400] width 41 height 13
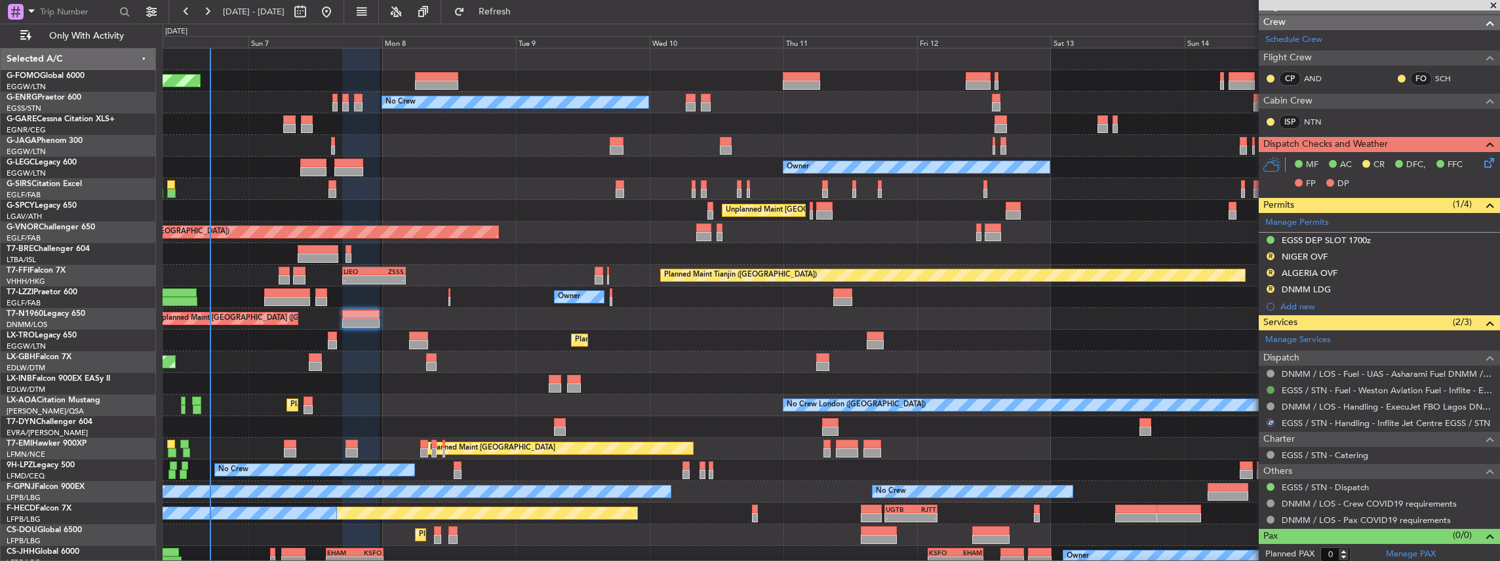
click at [1270, 387] on button at bounding box center [1271, 390] width 8 height 8
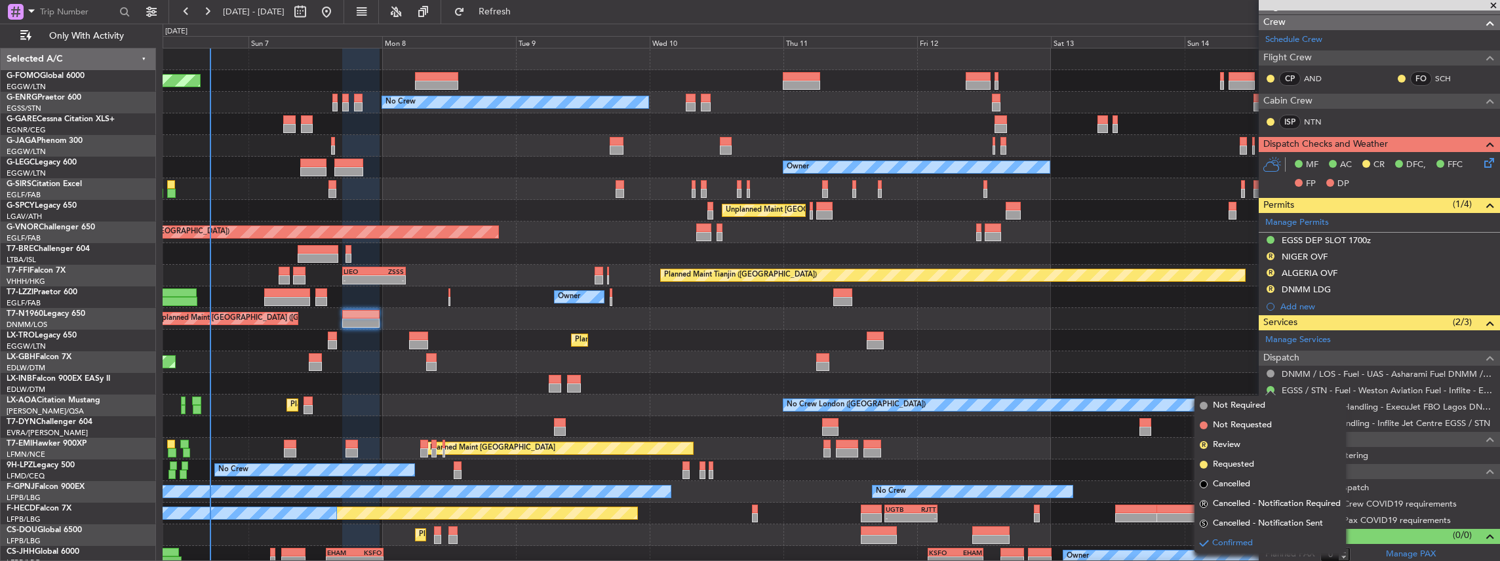
click at [1217, 341] on div "Planned Maint Dusseldorf" at bounding box center [831, 341] width 1337 height 22
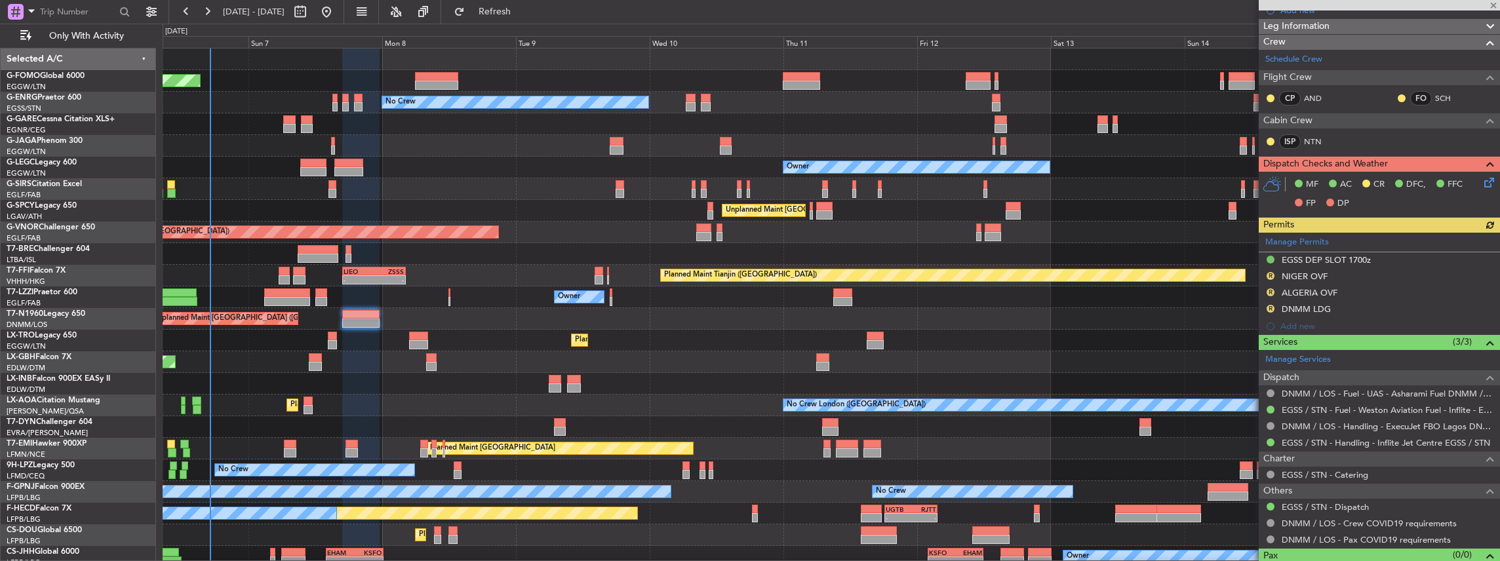
scroll to position [174, 0]
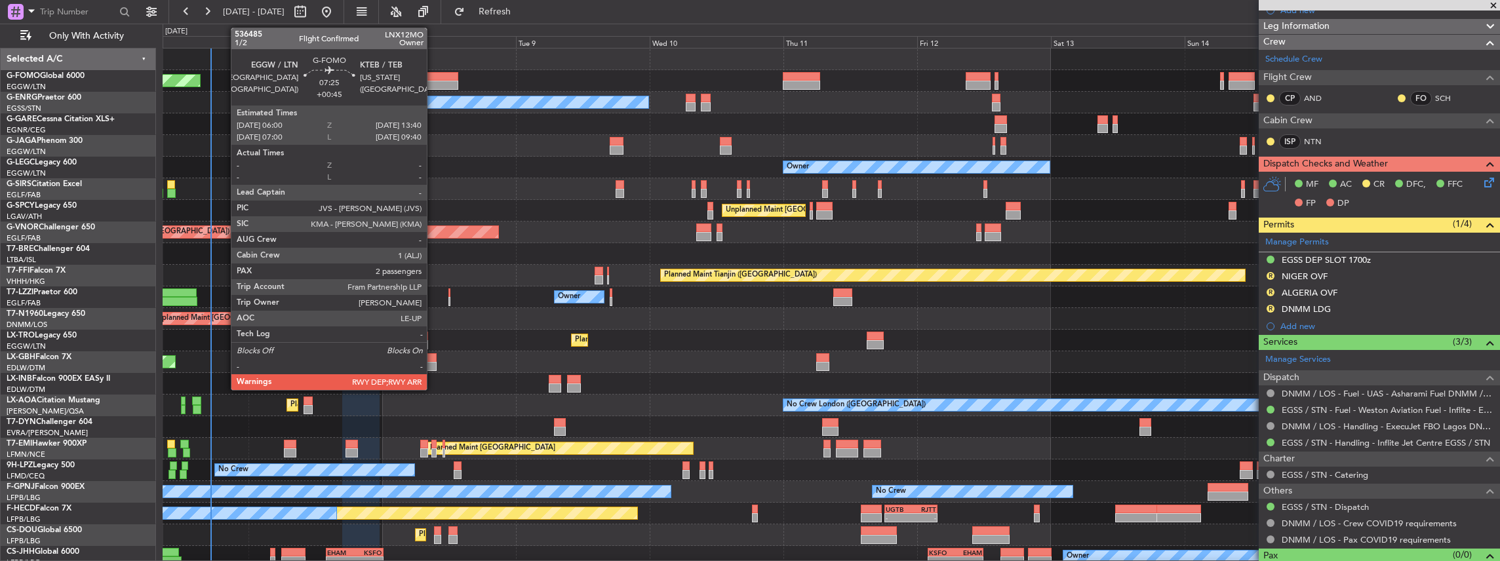
click at [433, 81] on div at bounding box center [436, 85] width 43 height 9
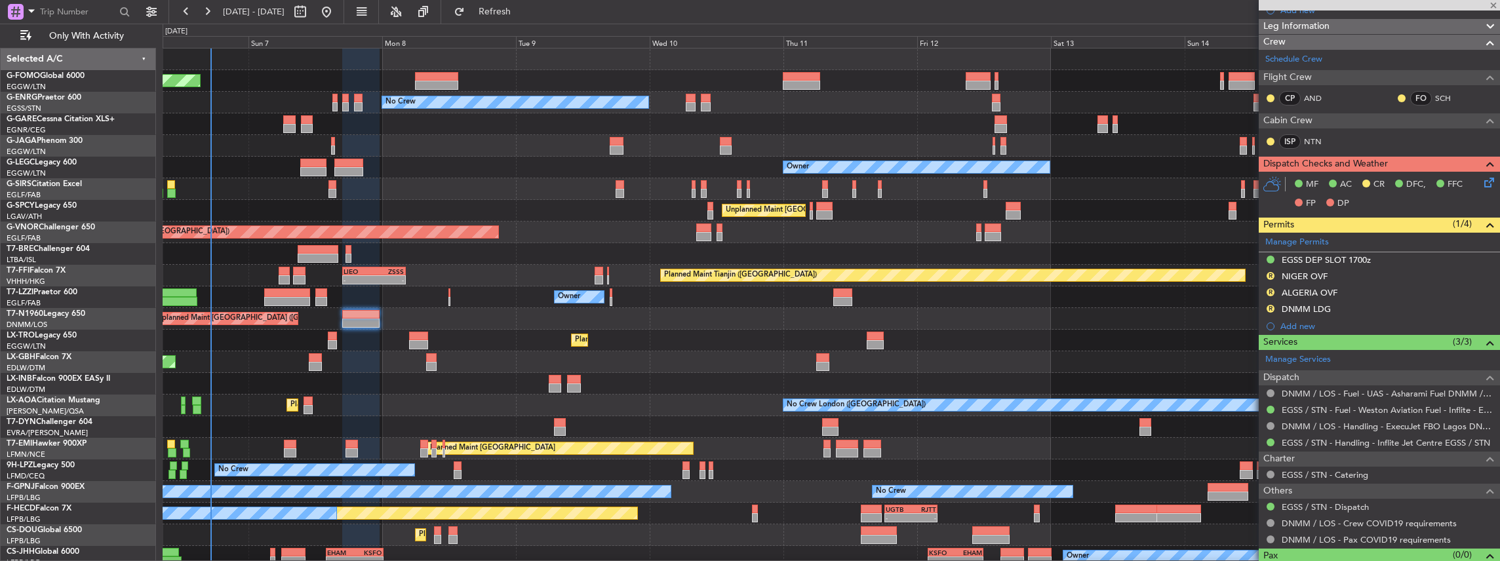
type input "+00:45"
type input "2"
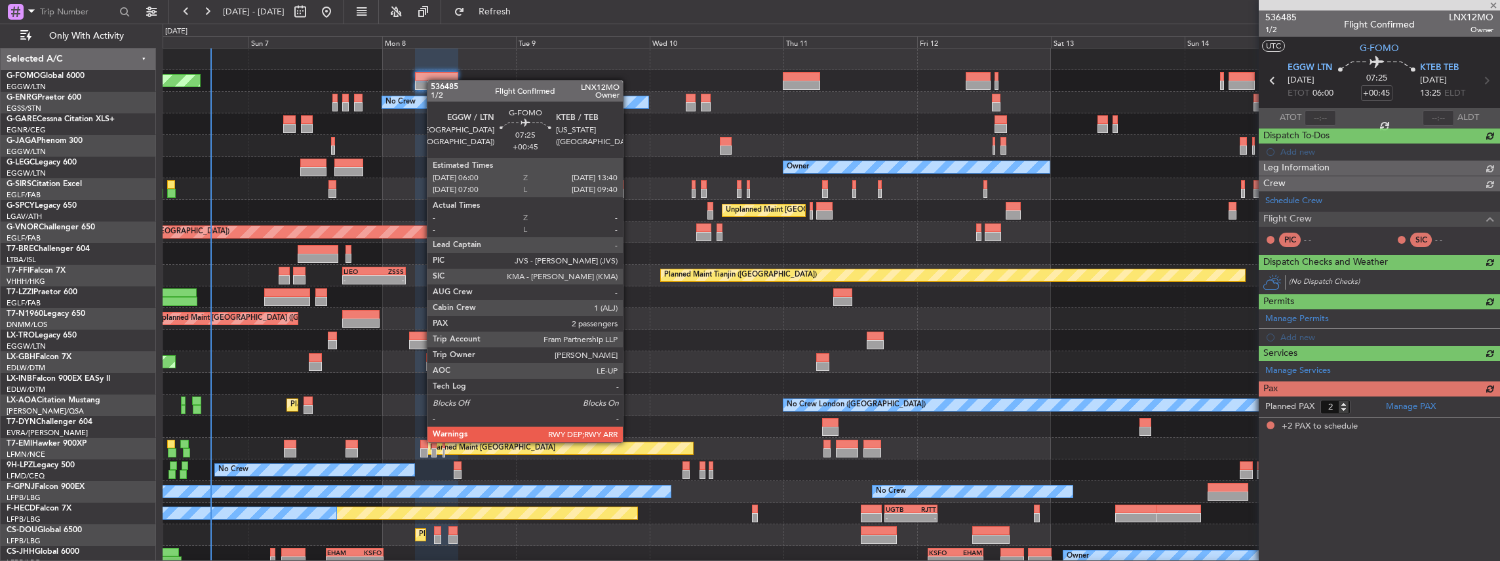
scroll to position [0, 0]
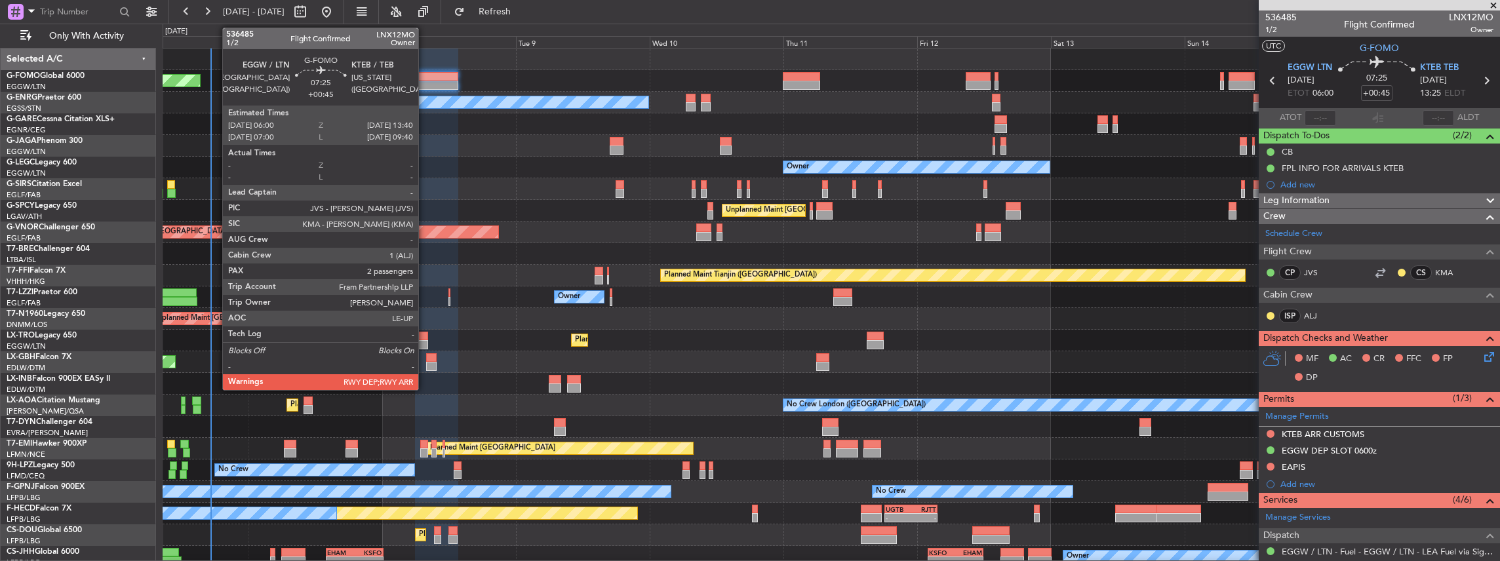
click at [425, 84] on div at bounding box center [436, 85] width 43 height 9
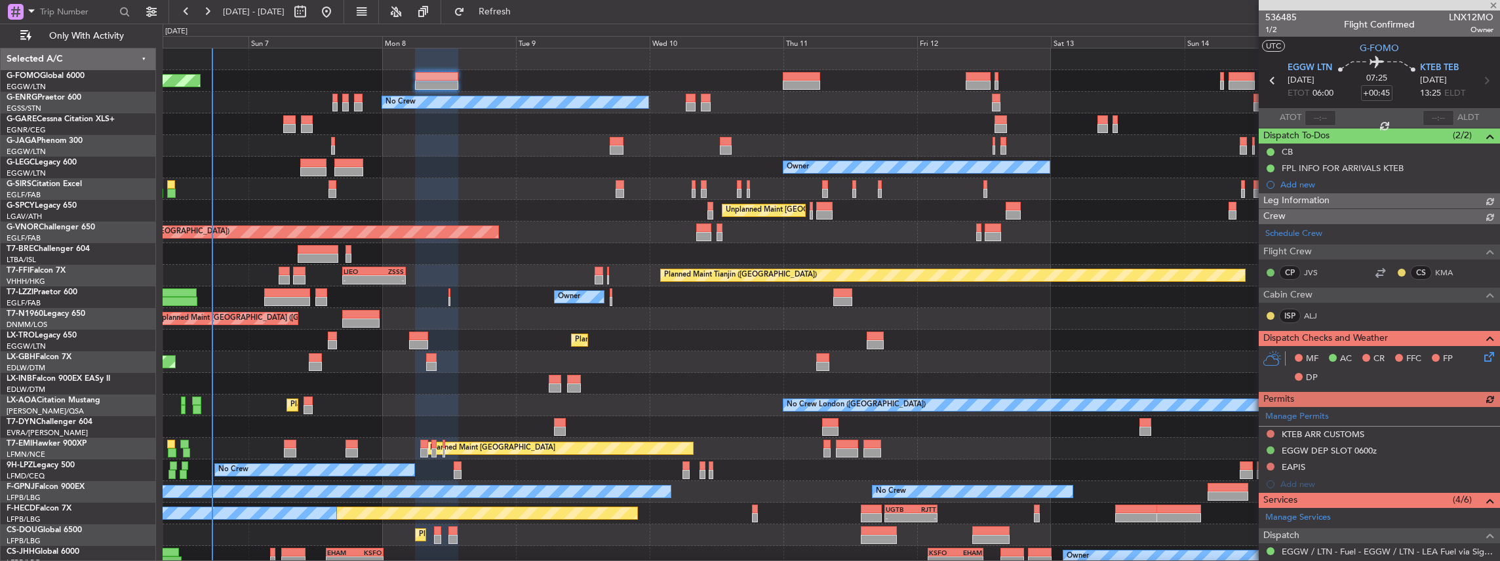
click at [1482, 354] on icon at bounding box center [1487, 354] width 10 height 10
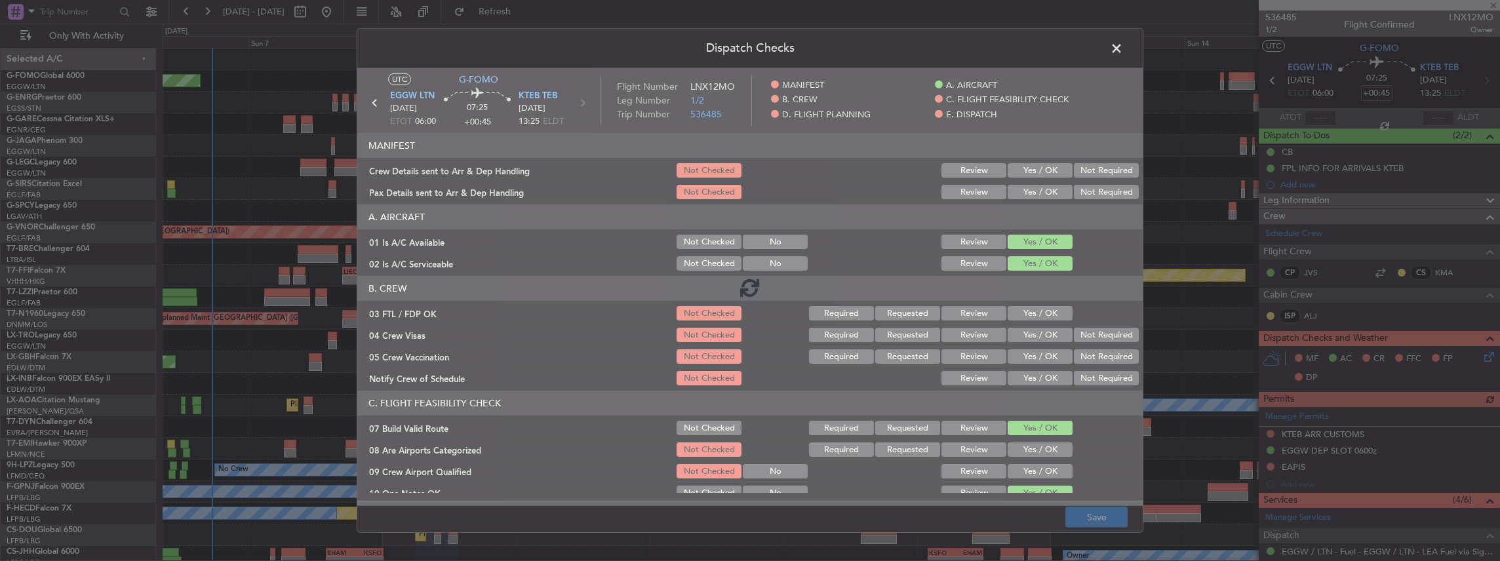
click at [1038, 169] on button "Yes / OK" at bounding box center [1040, 170] width 65 height 14
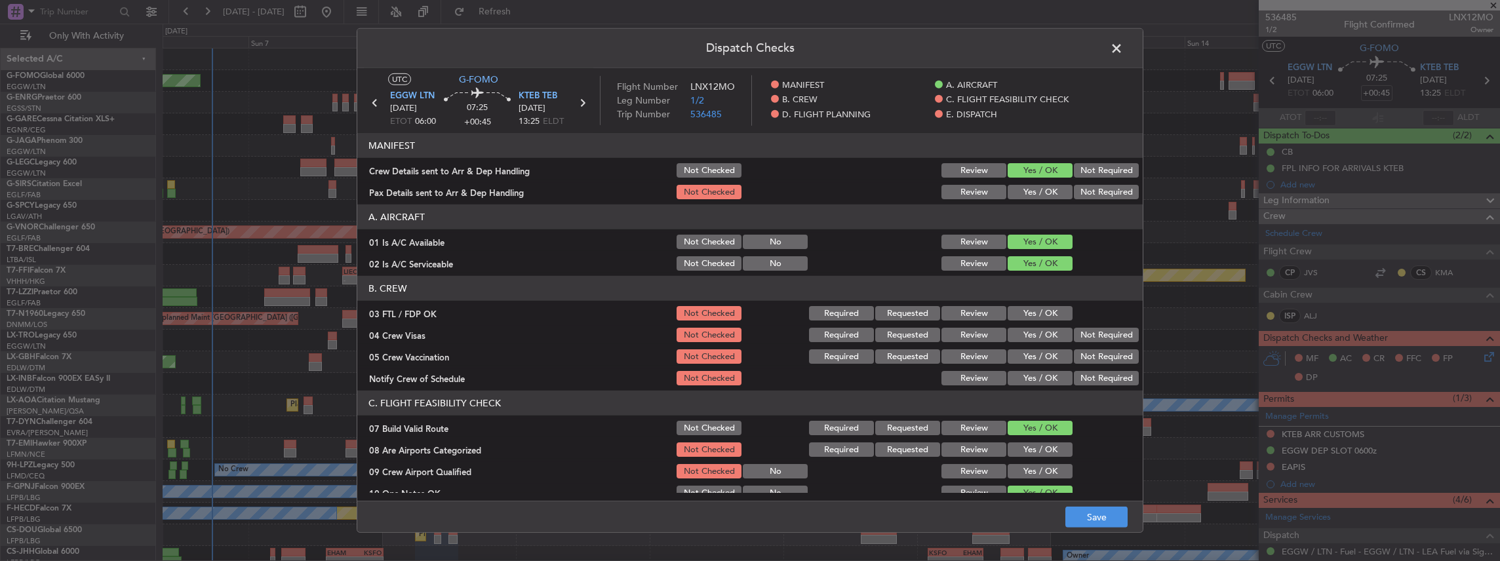
click at [1027, 194] on button "Yes / OK" at bounding box center [1040, 192] width 65 height 14
click at [1092, 521] on button "Save" at bounding box center [1096, 517] width 62 height 21
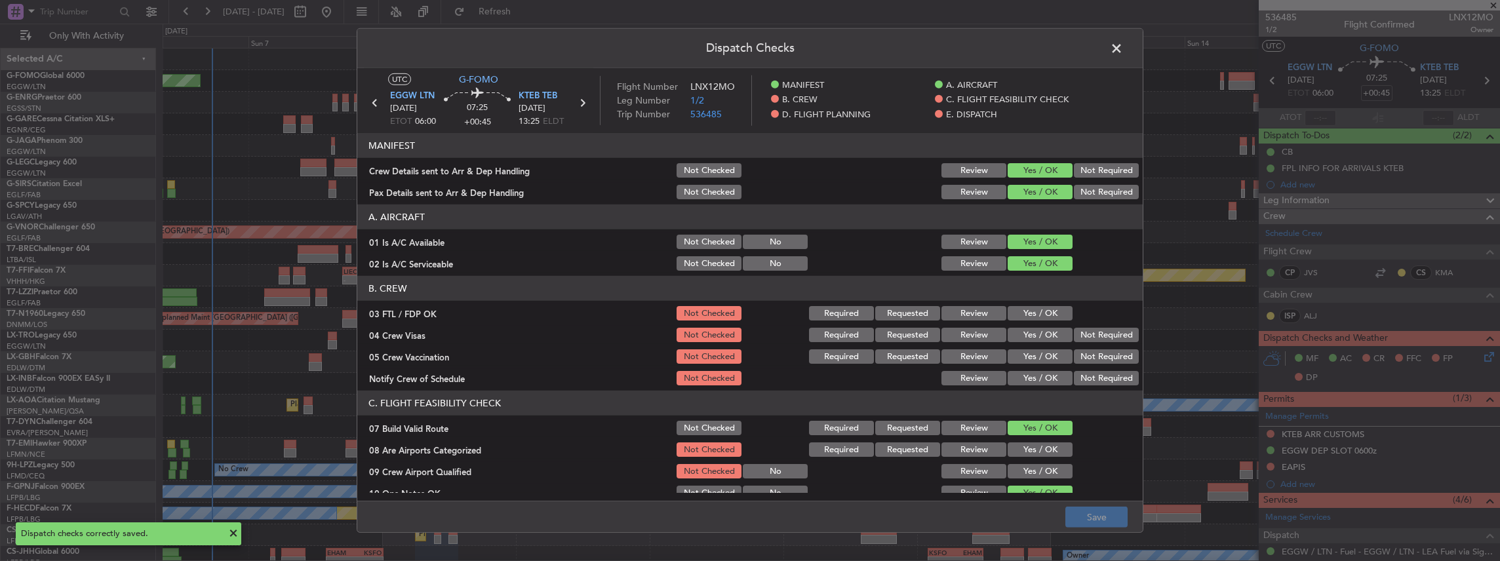
click at [1123, 47] on span at bounding box center [1123, 52] width 0 height 26
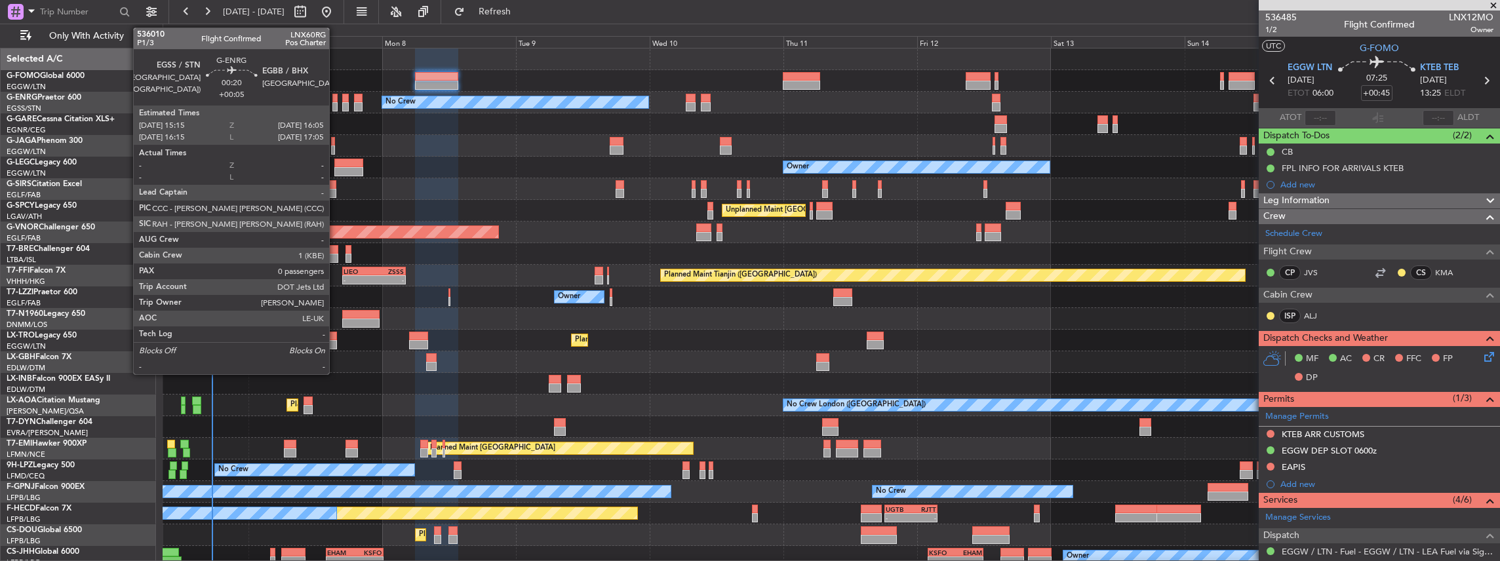
click at [336, 105] on div at bounding box center [334, 106] width 5 height 9
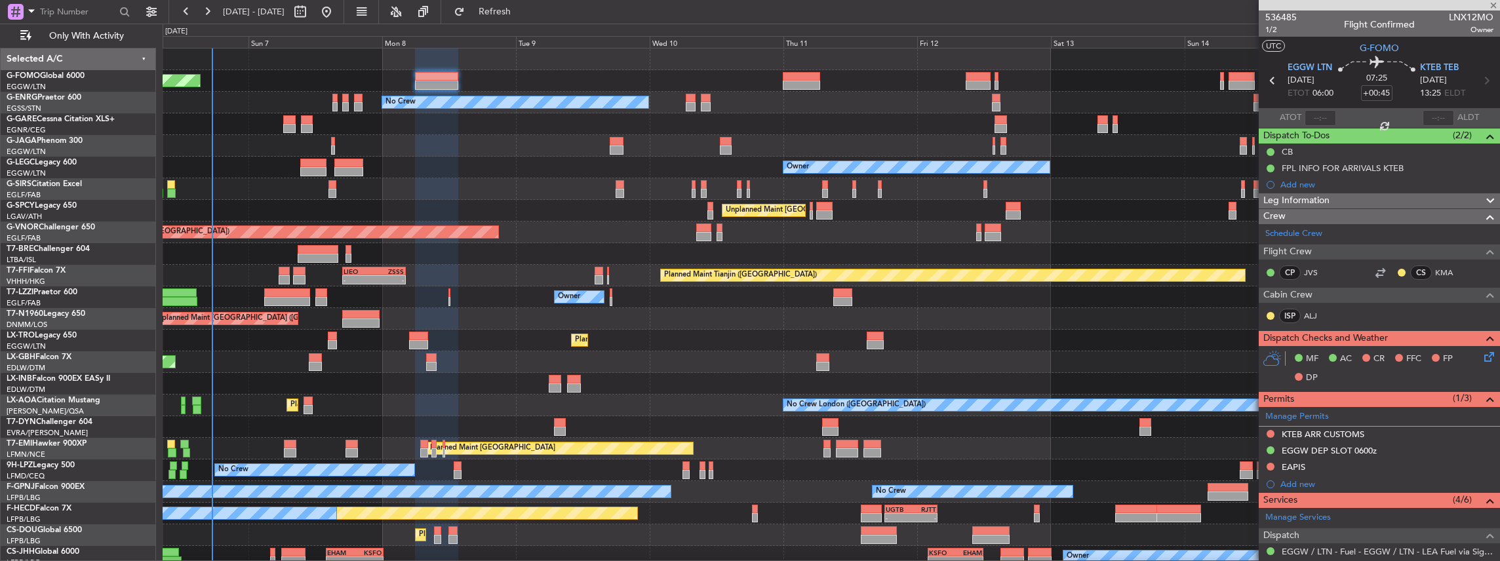
type input "+00:05"
type input "0"
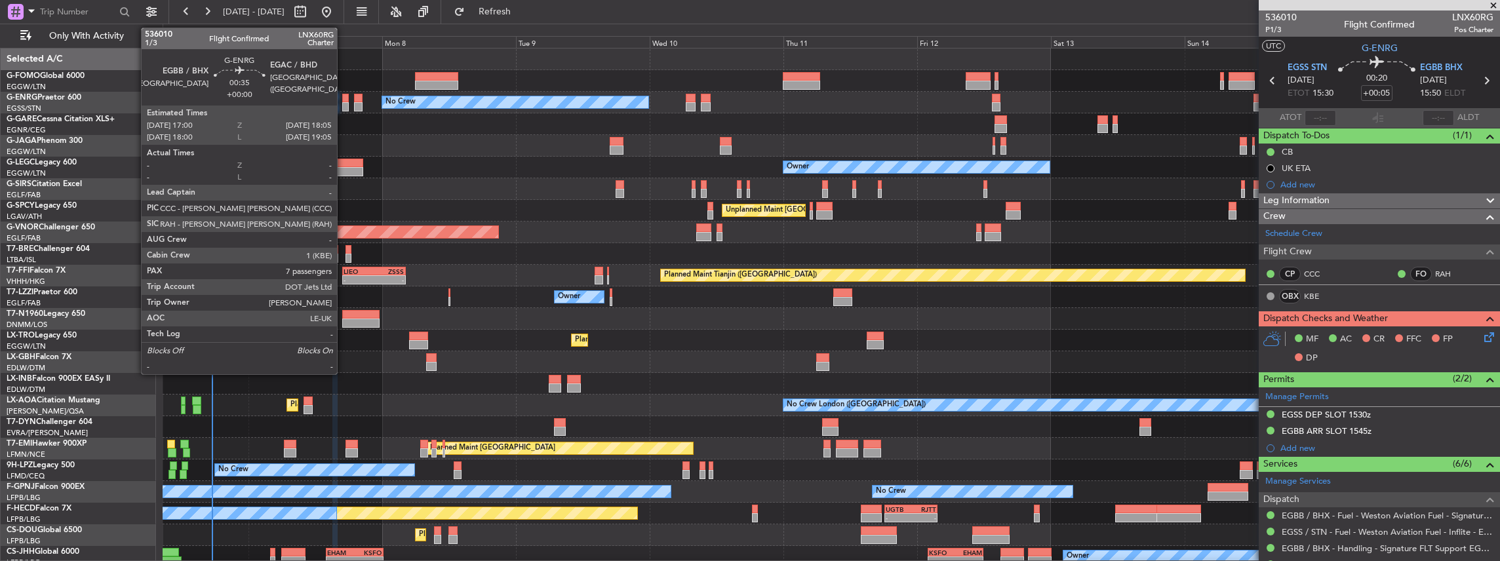
click at [344, 104] on div at bounding box center [345, 106] width 7 height 9
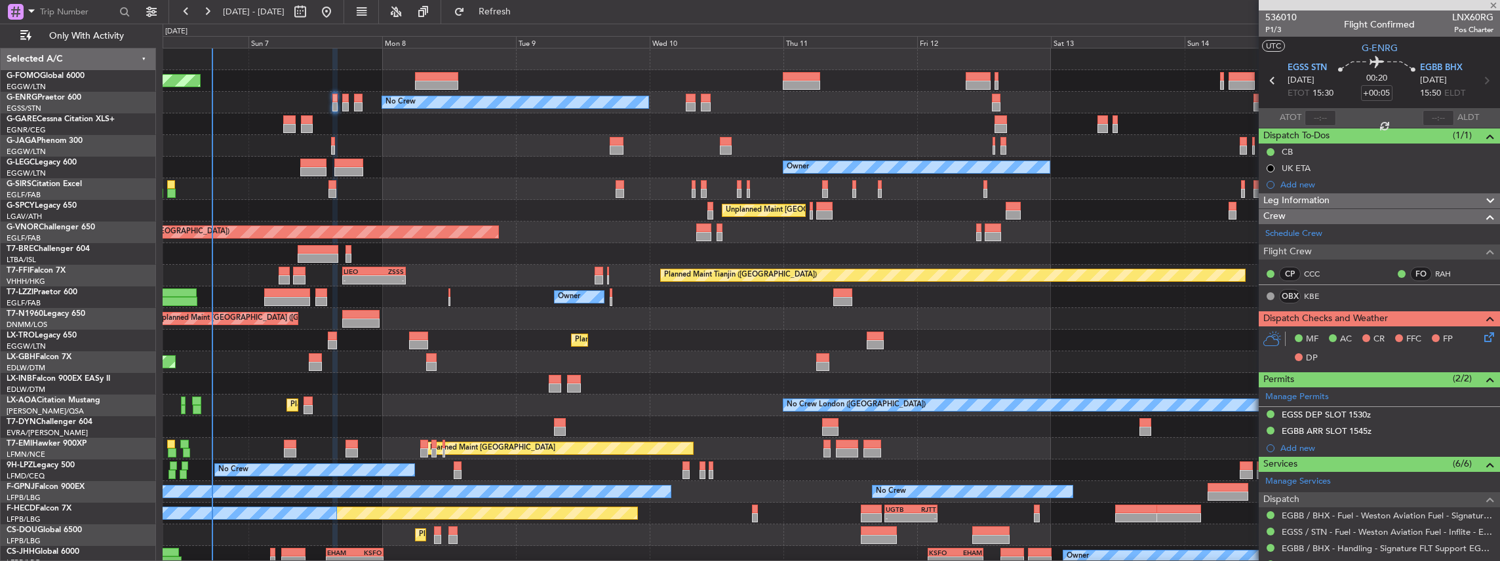
type input "7"
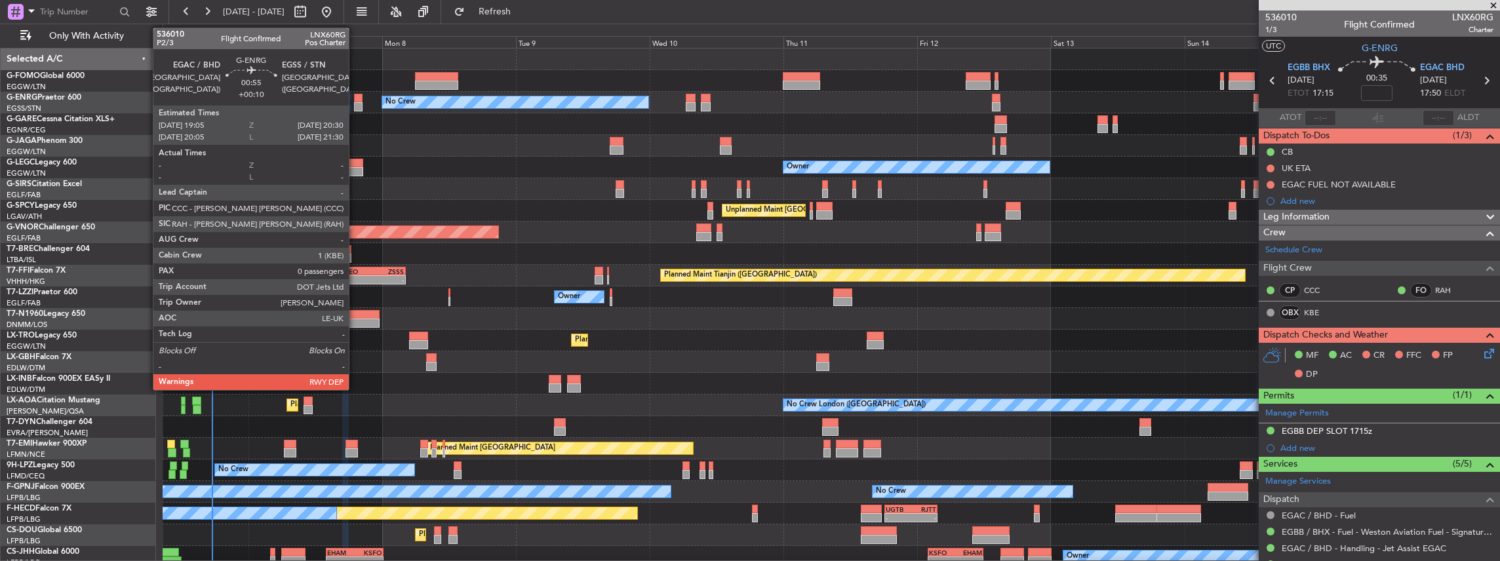
click at [355, 106] on div at bounding box center [358, 106] width 9 height 9
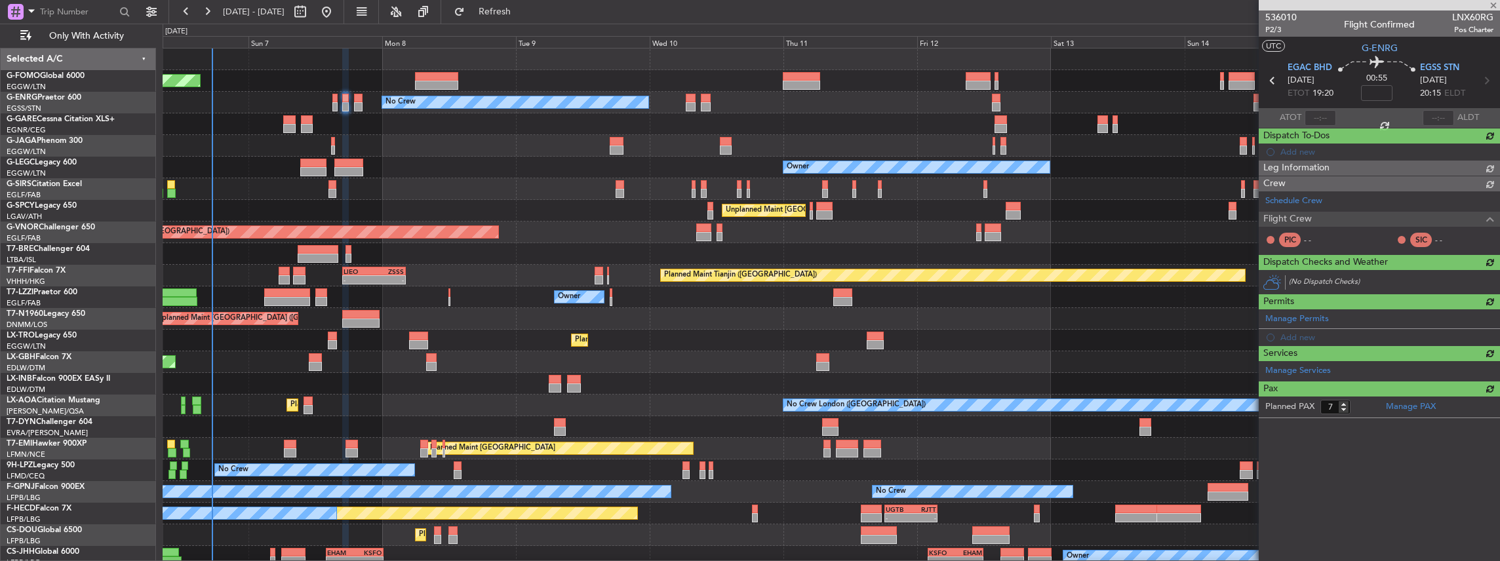
type input "+00:10"
type input "0"
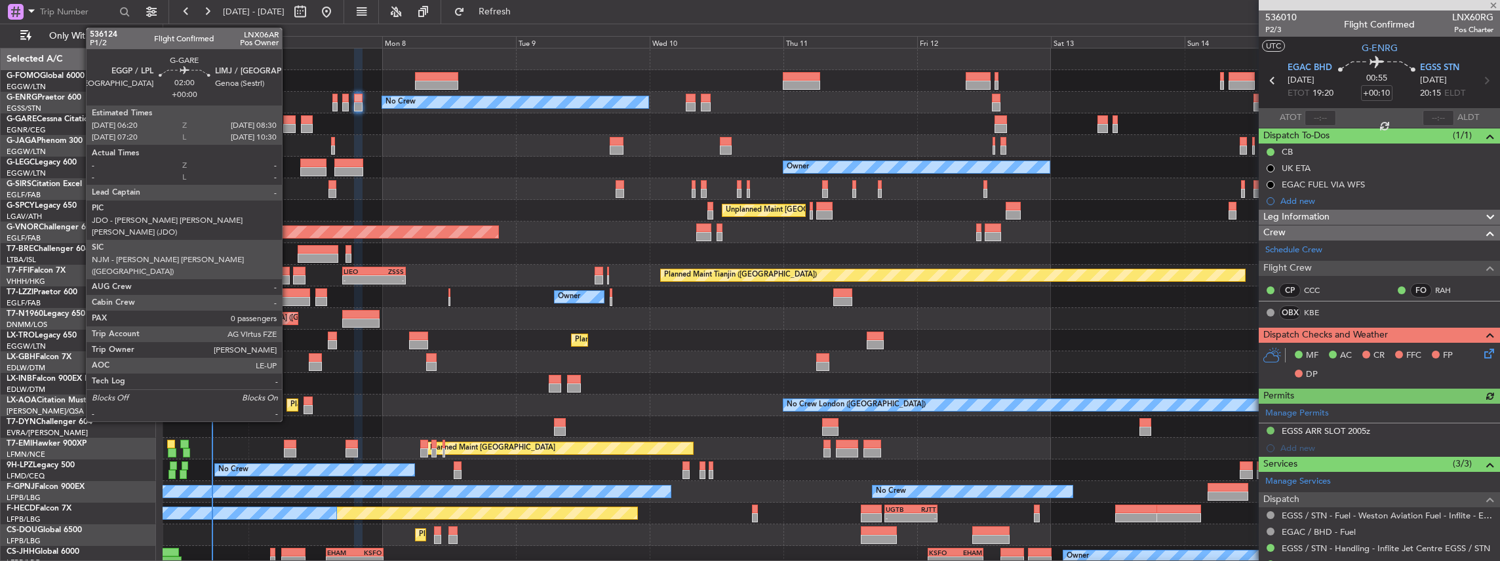
click at [288, 125] on div at bounding box center [289, 128] width 12 height 9
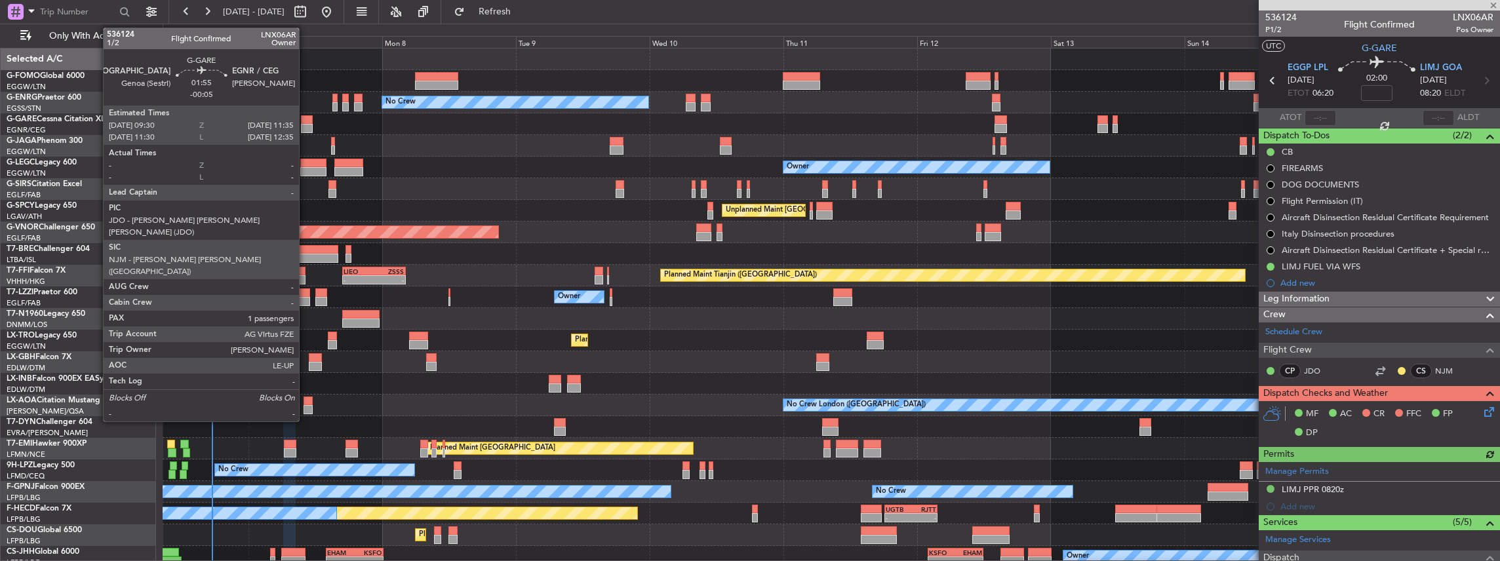
click at [305, 124] on div at bounding box center [307, 128] width 12 height 9
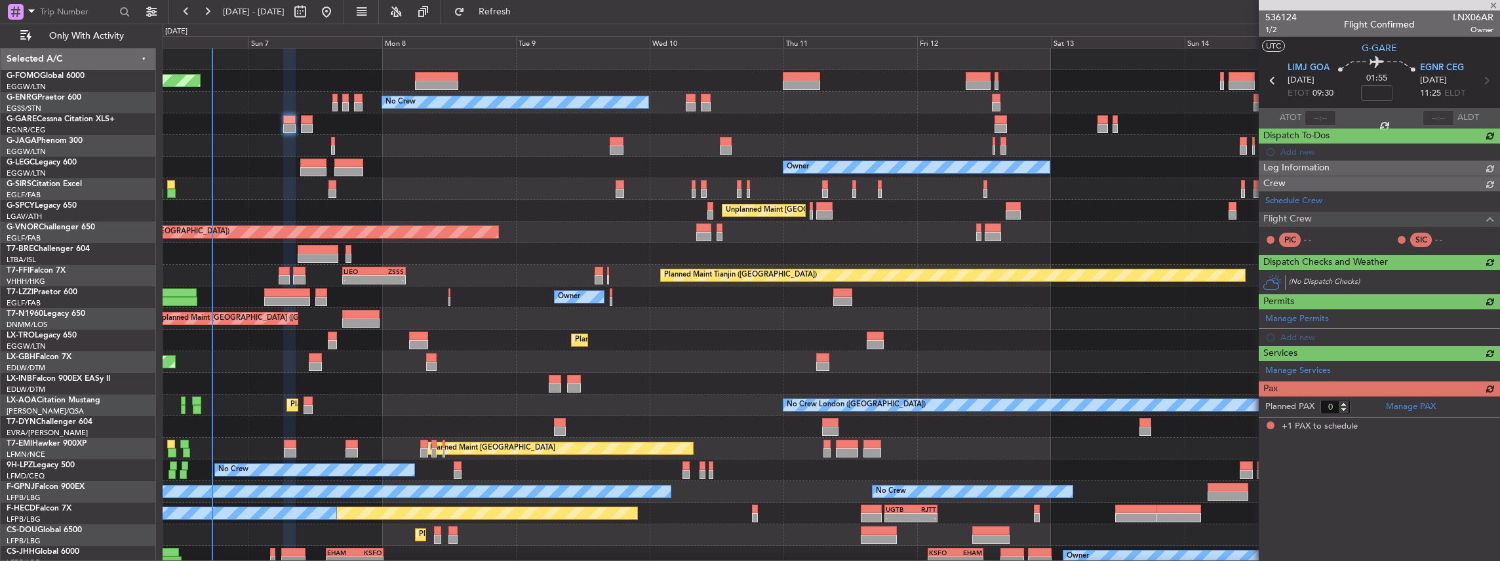
type input "-00:05"
type input "1"
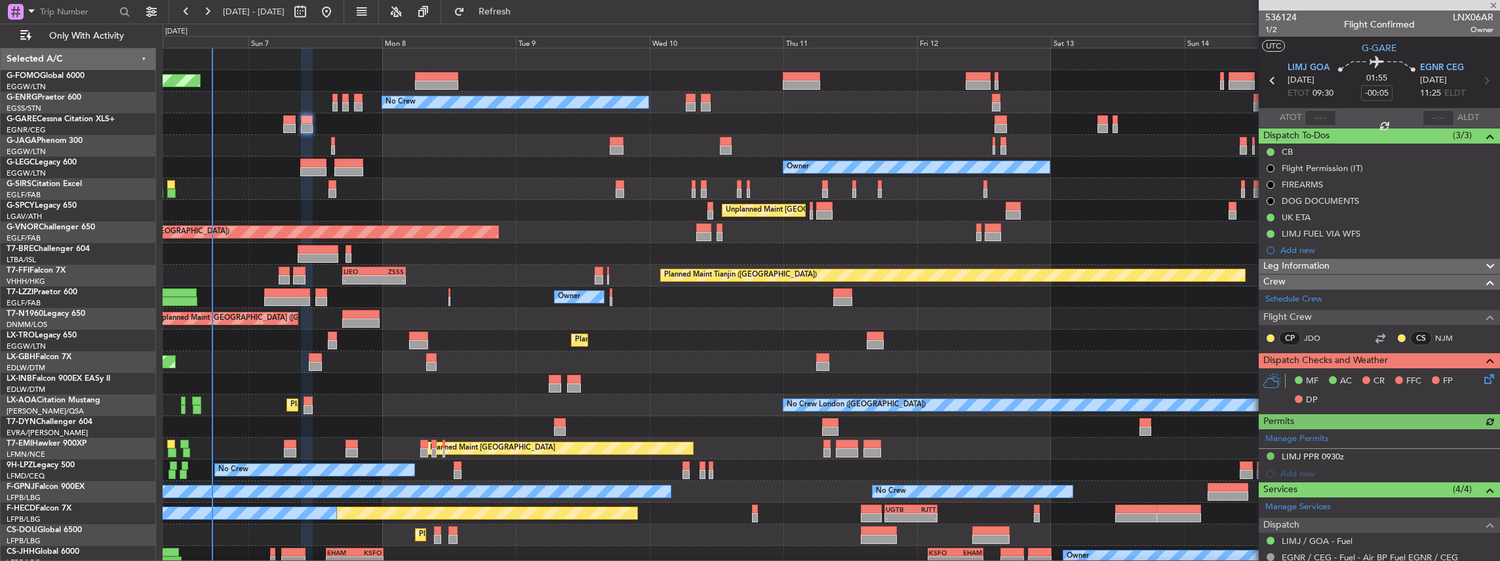
click at [330, 142] on div at bounding box center [831, 146] width 1337 height 22
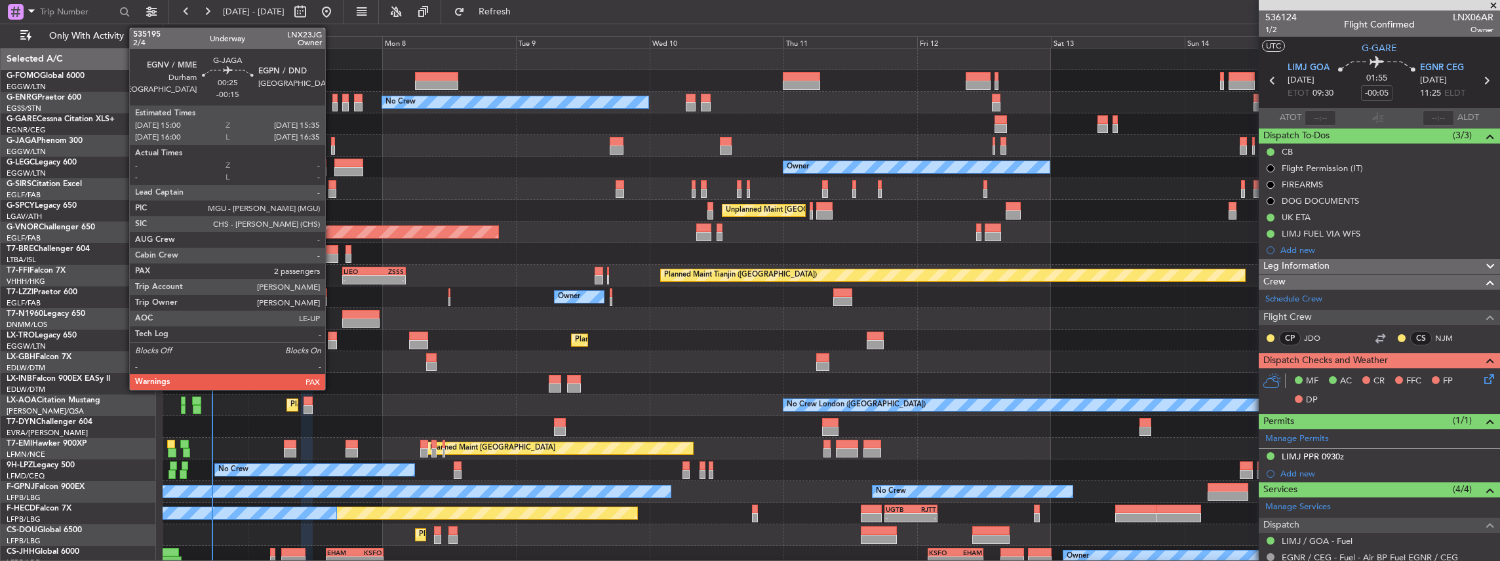
click at [332, 142] on div at bounding box center [332, 141] width 3 height 9
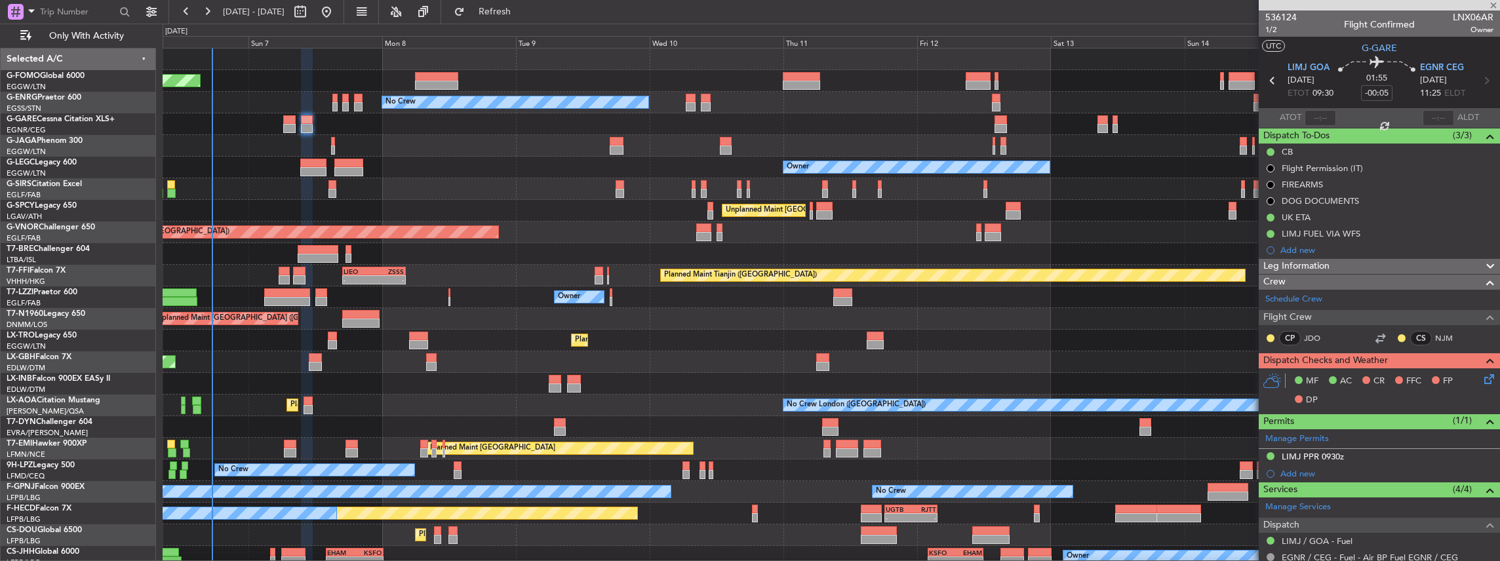
type input "-00:15"
type input "2"
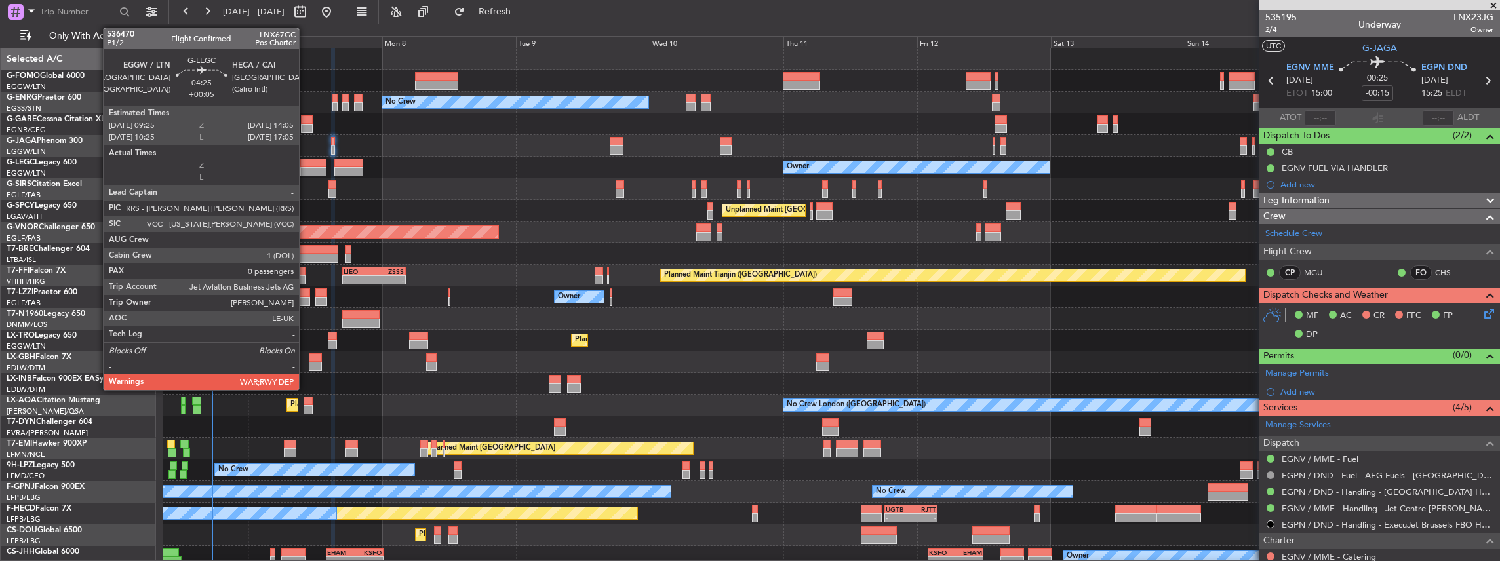
click at [306, 168] on div at bounding box center [313, 171] width 26 height 9
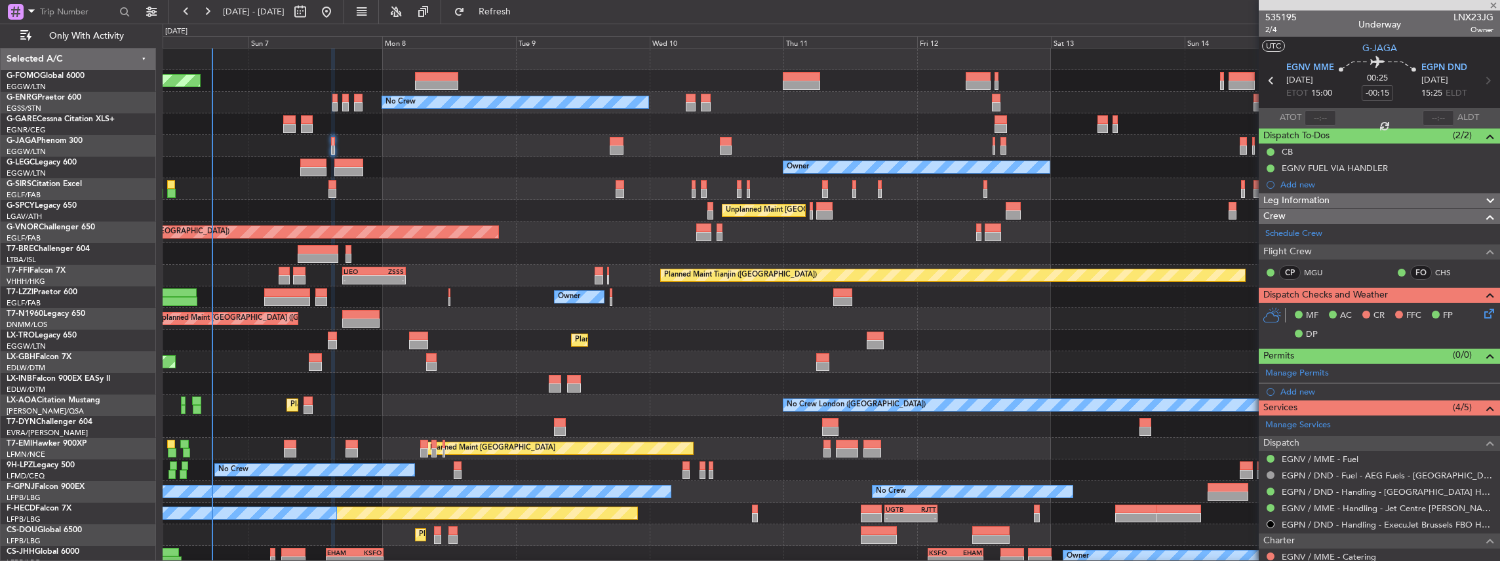
type input "+00:05"
type input "0"
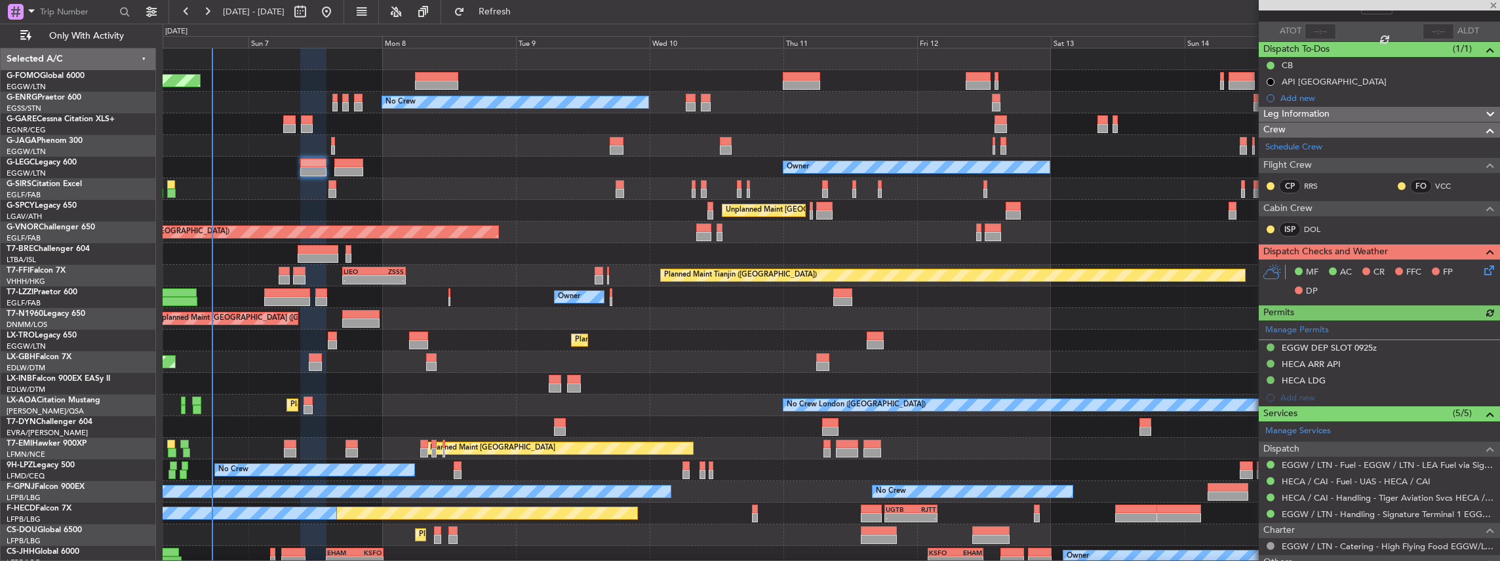
scroll to position [87, 0]
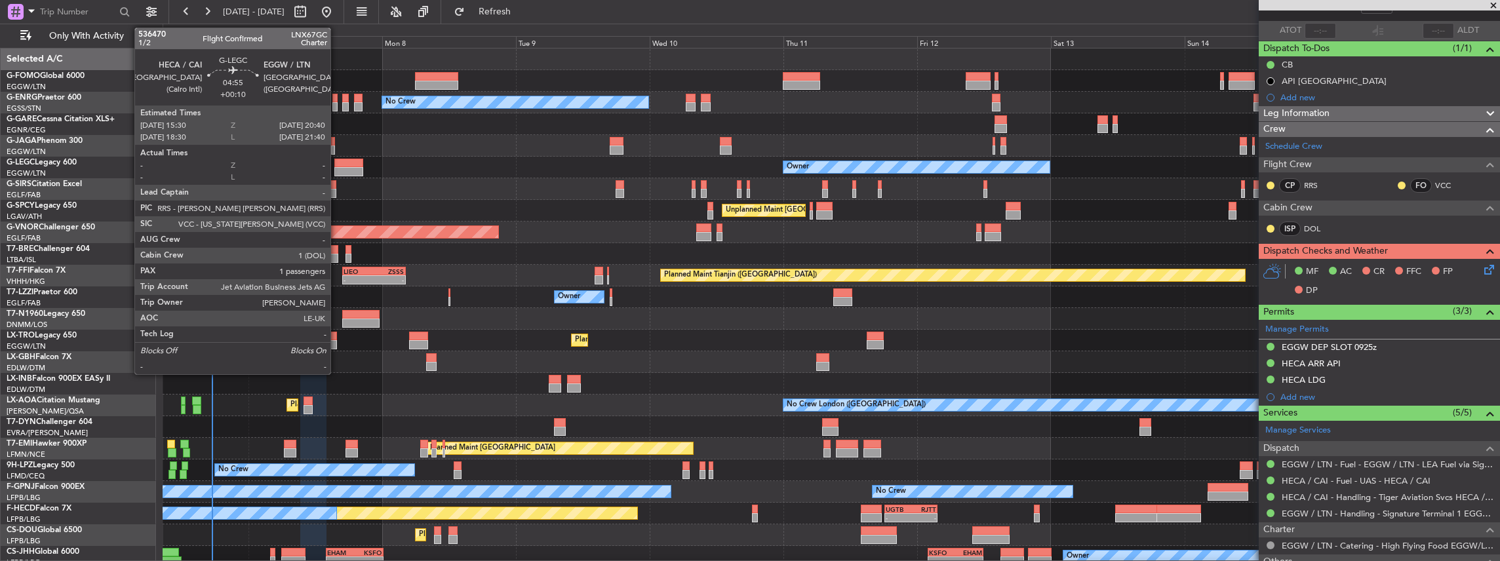
click at [338, 166] on div at bounding box center [348, 163] width 29 height 9
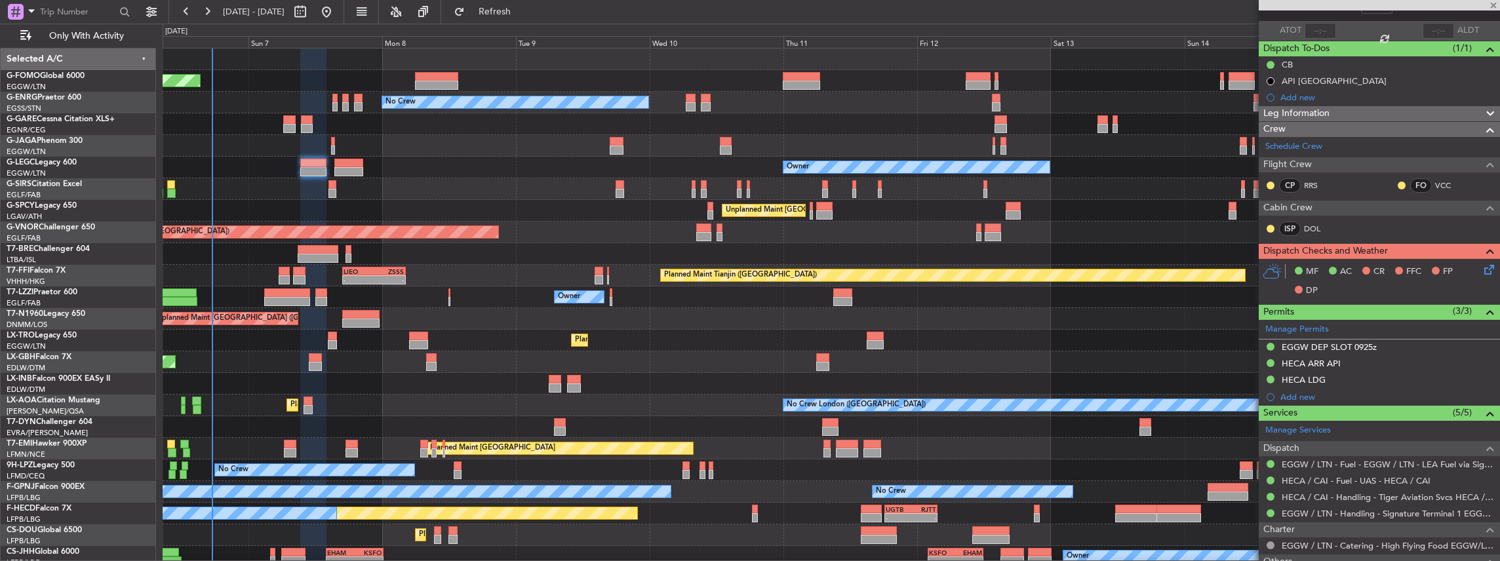
type input "+00:10"
type input "1"
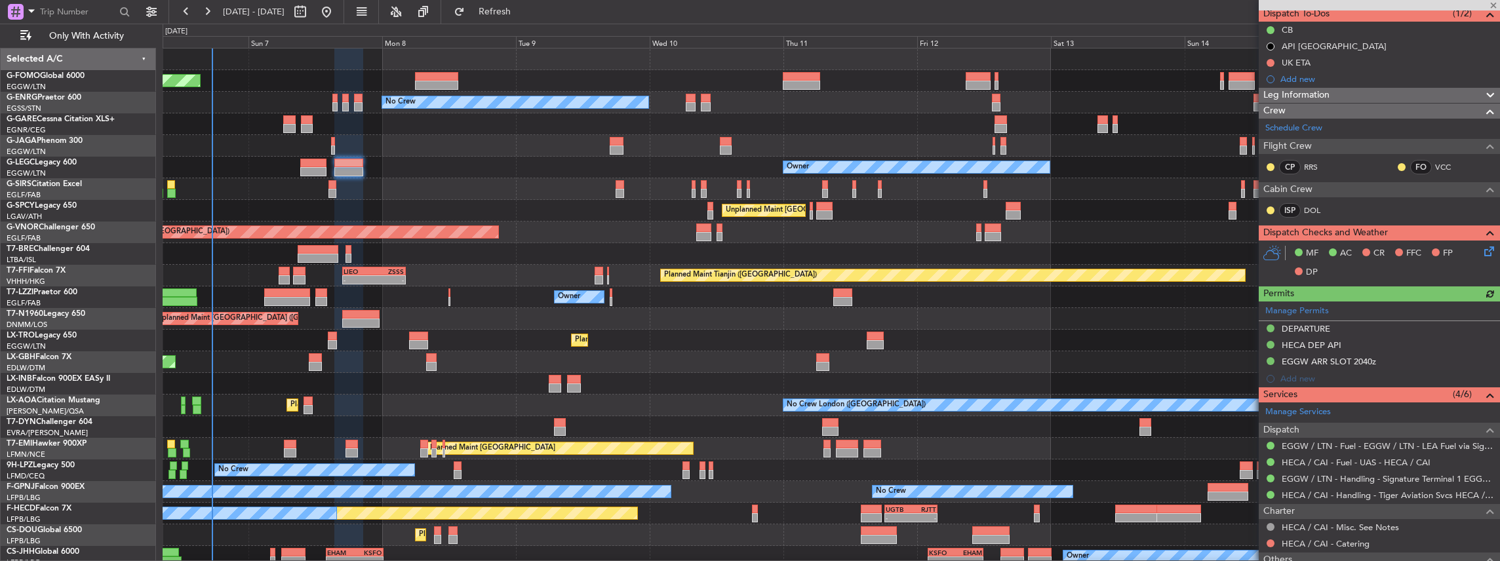
scroll to position [131, 0]
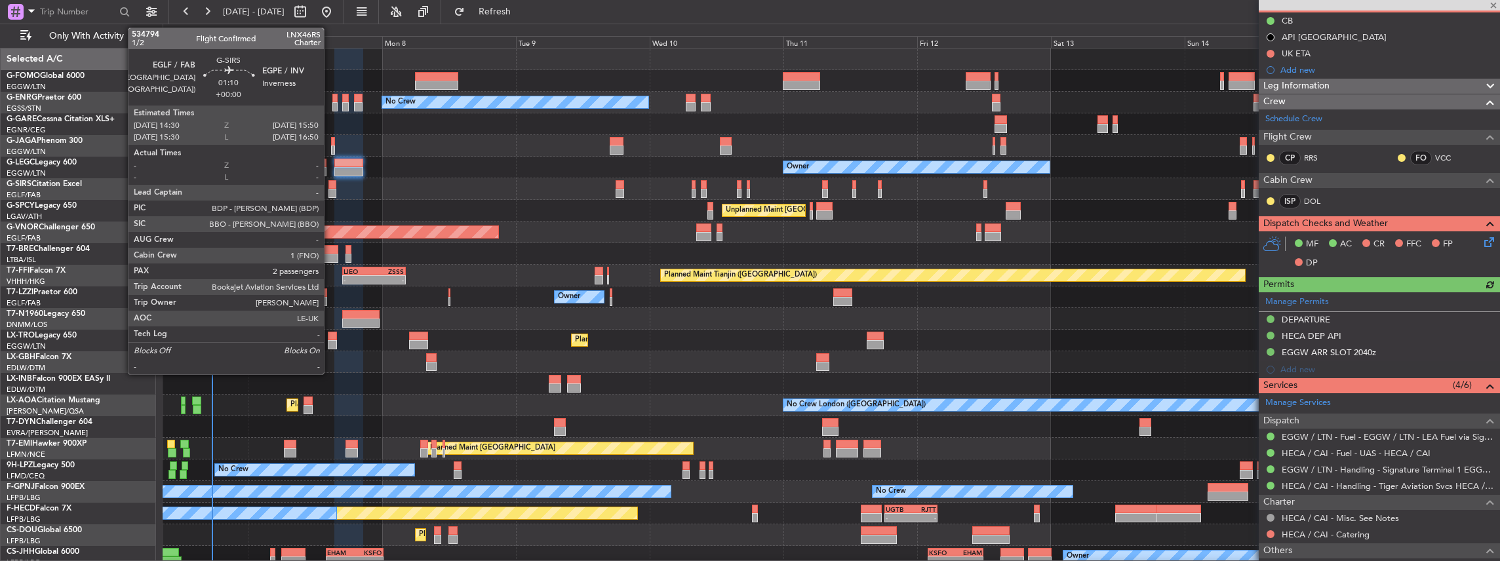
click at [330, 191] on div at bounding box center [332, 193] width 8 height 9
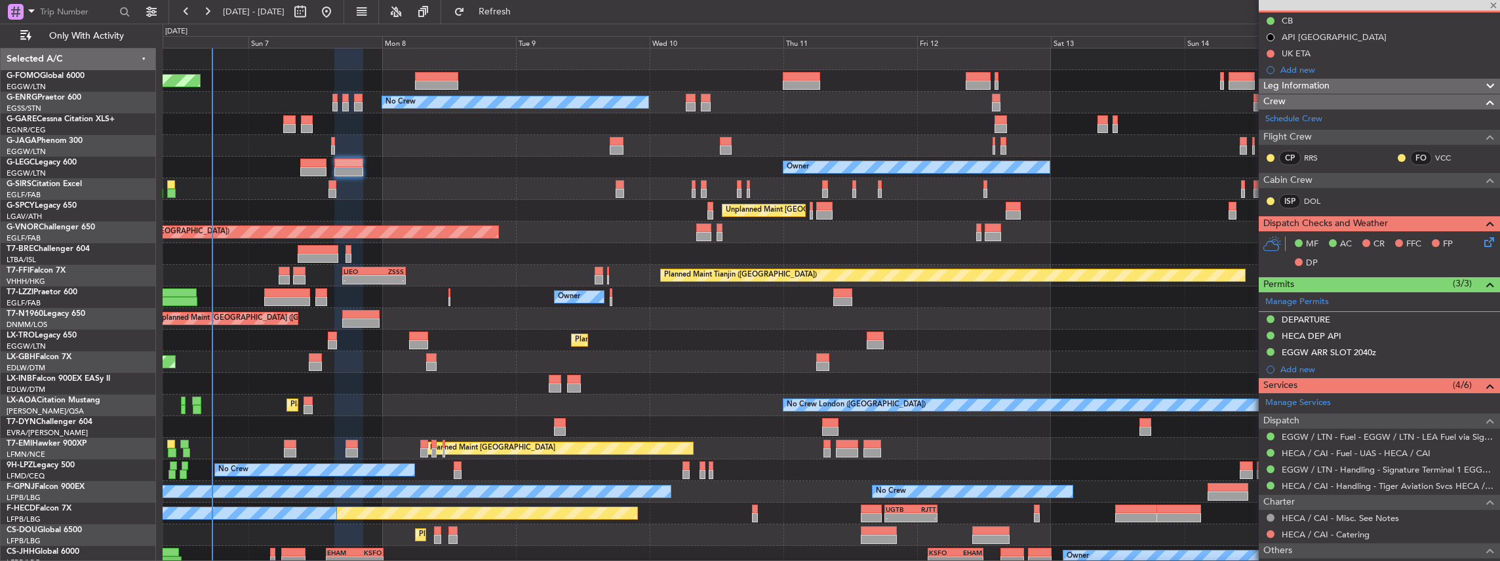
type input "2"
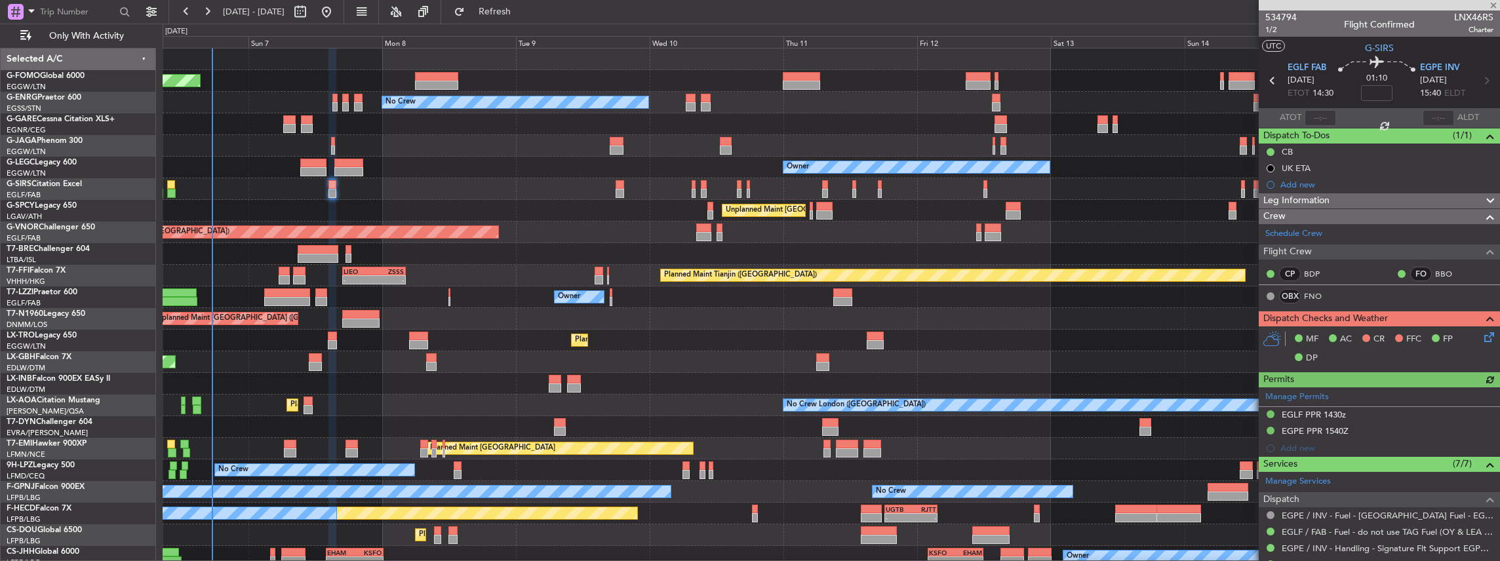
scroll to position [43, 0]
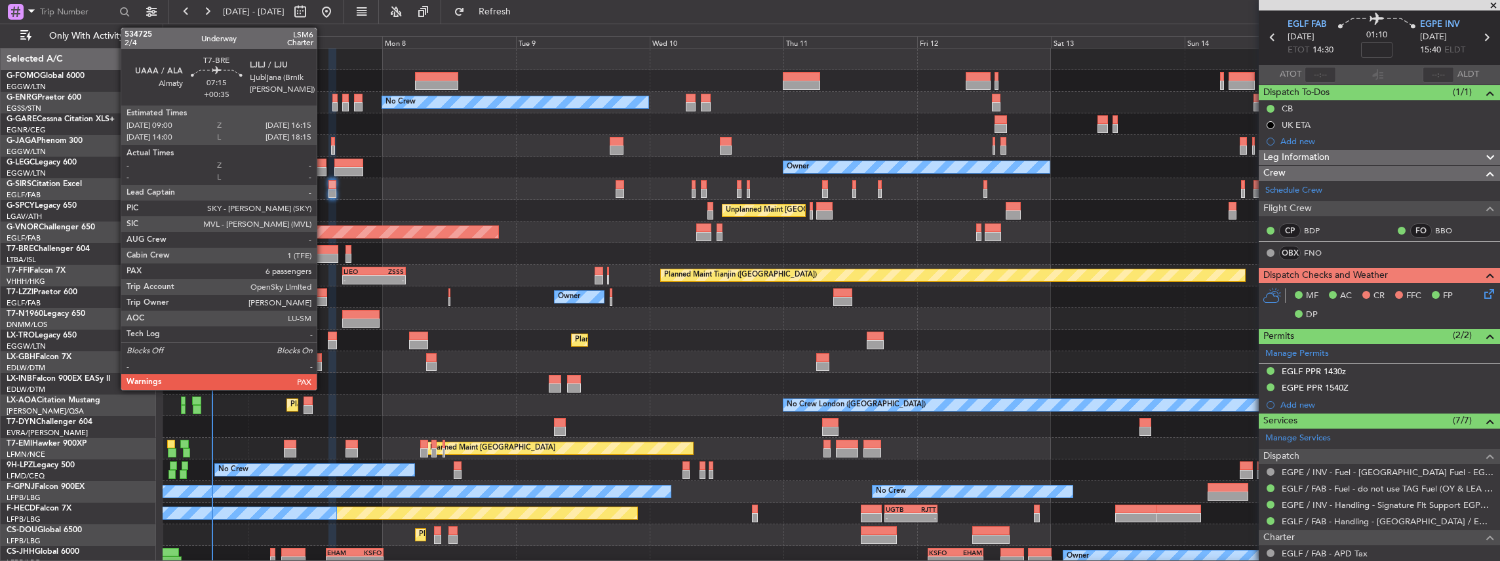
click at [322, 251] on div at bounding box center [318, 249] width 41 height 9
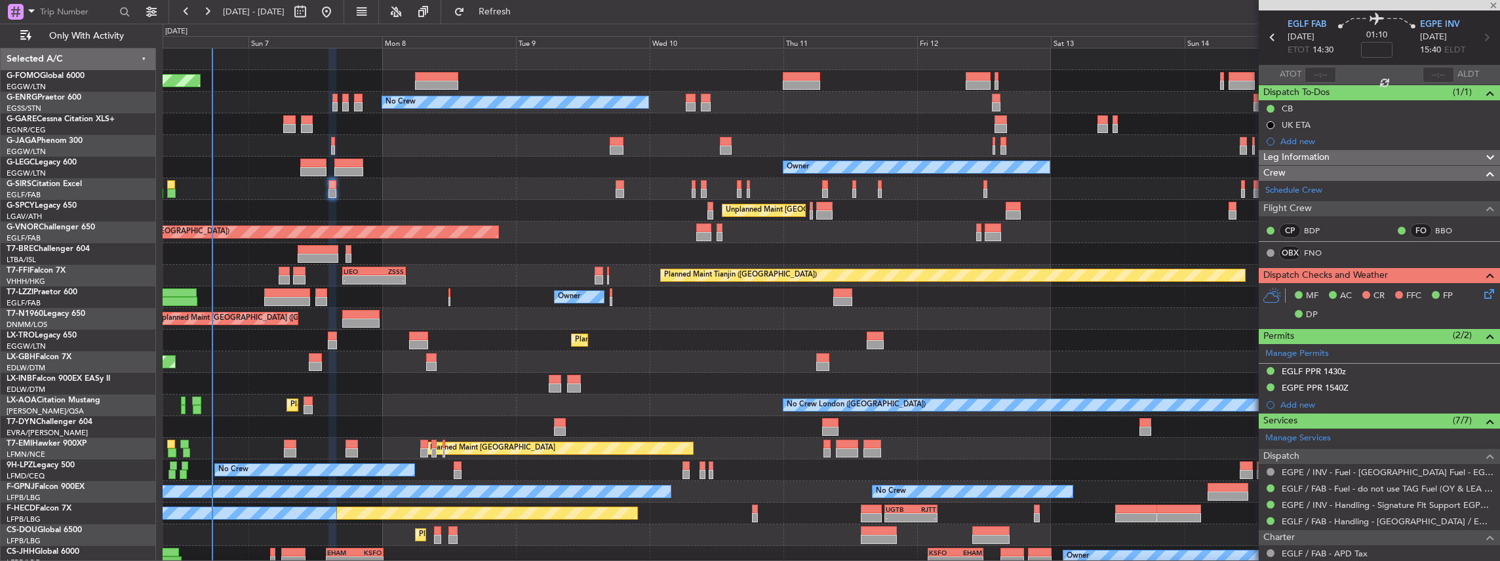
type input "+00:35"
type input "7"
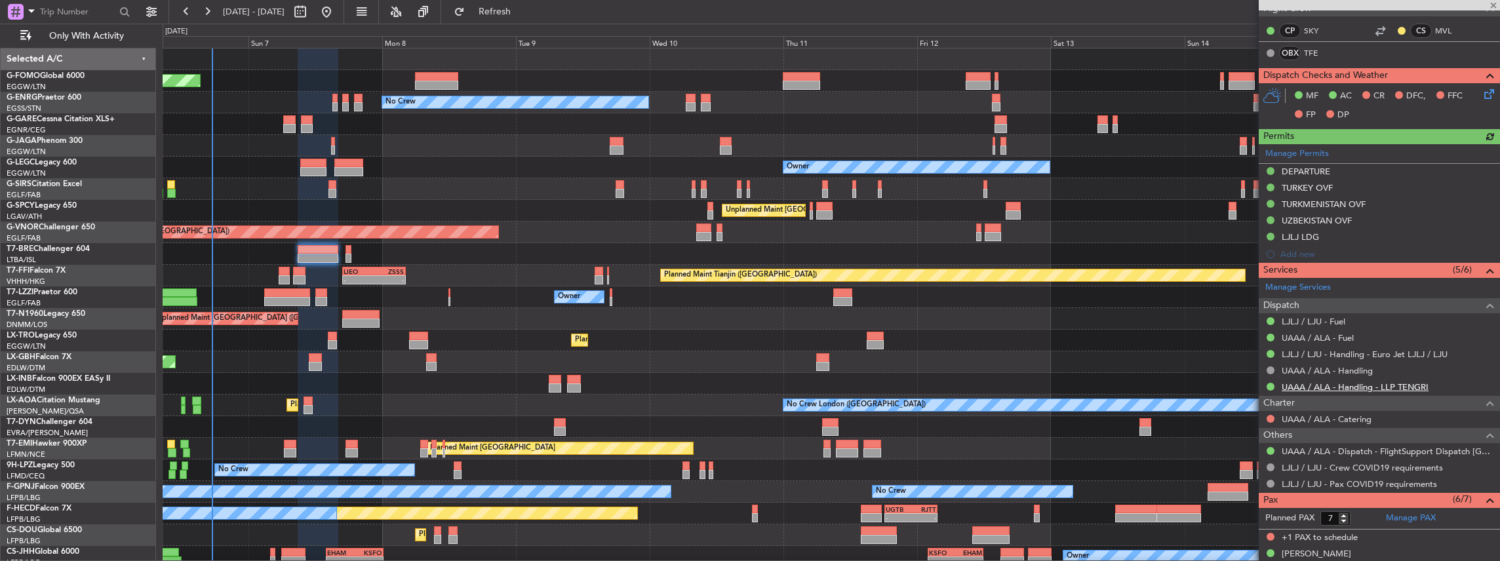
scroll to position [262, 0]
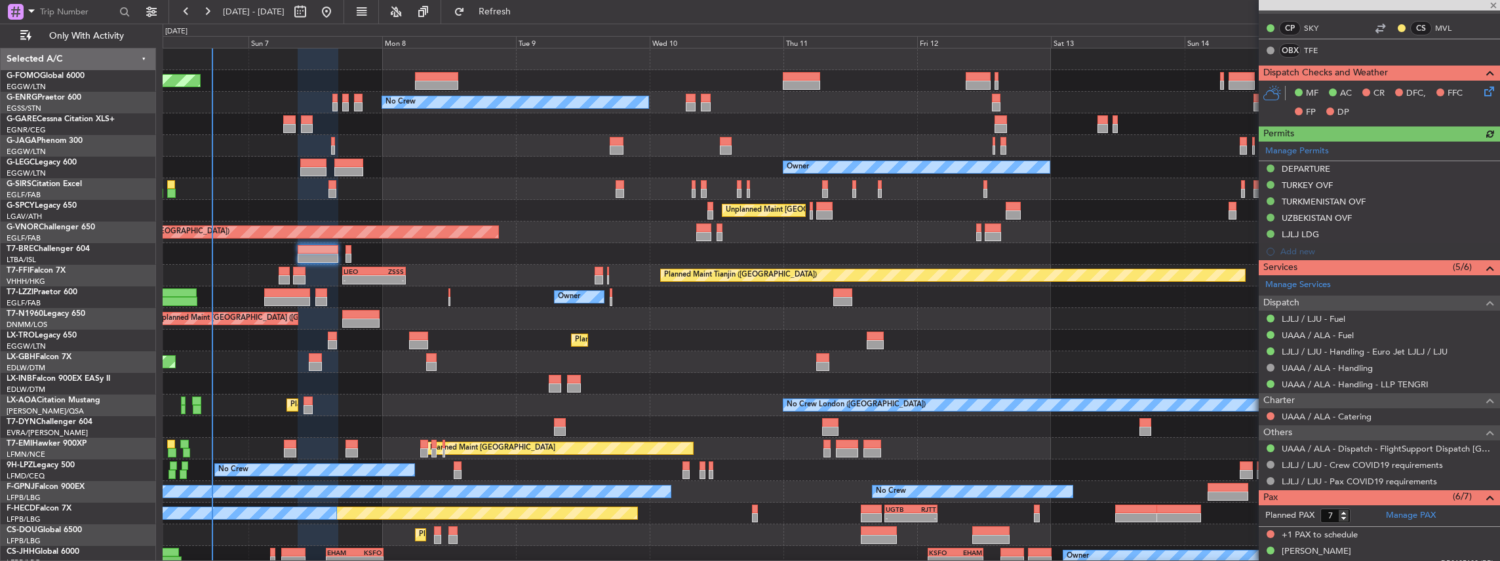
click at [343, 249] on div at bounding box center [831, 254] width 1337 height 22
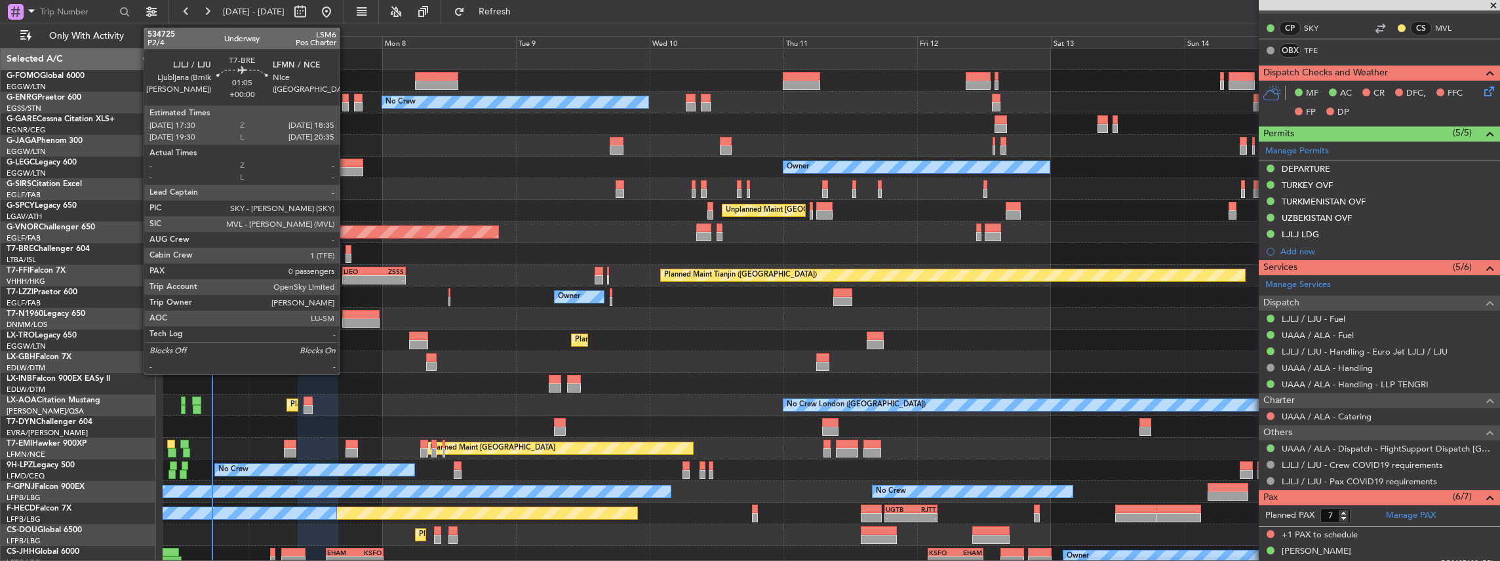
click at [346, 249] on div at bounding box center [348, 249] width 7 height 9
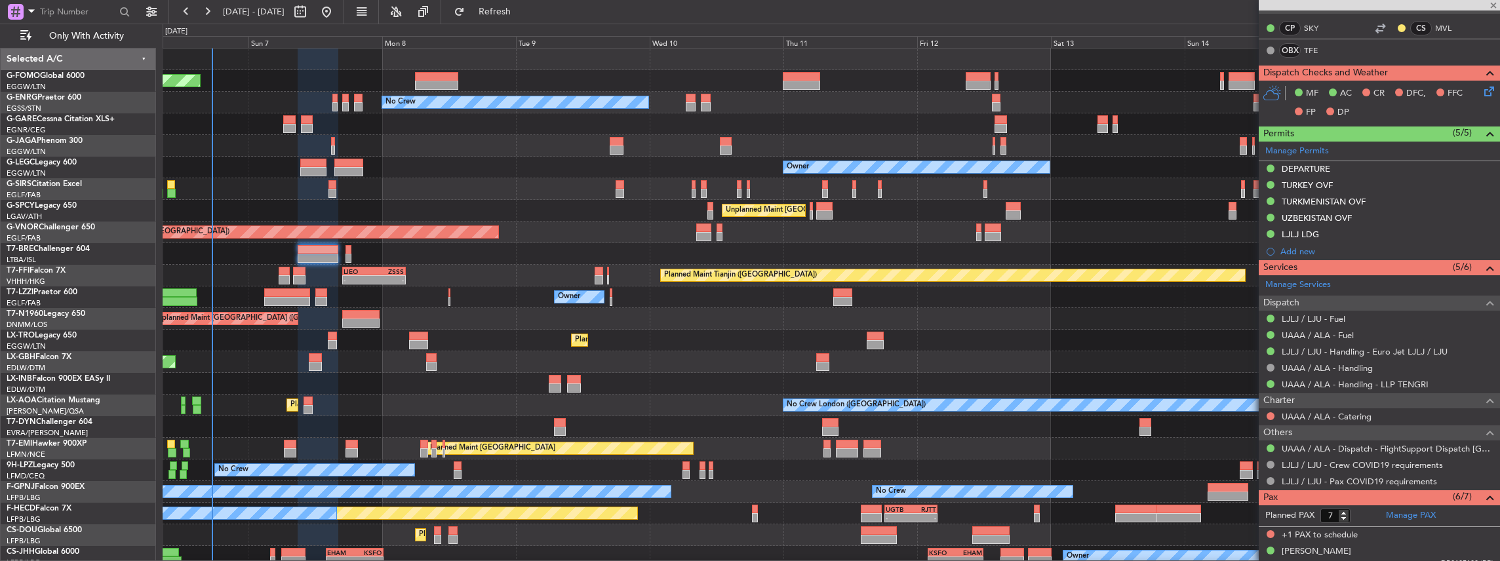
type input "0"
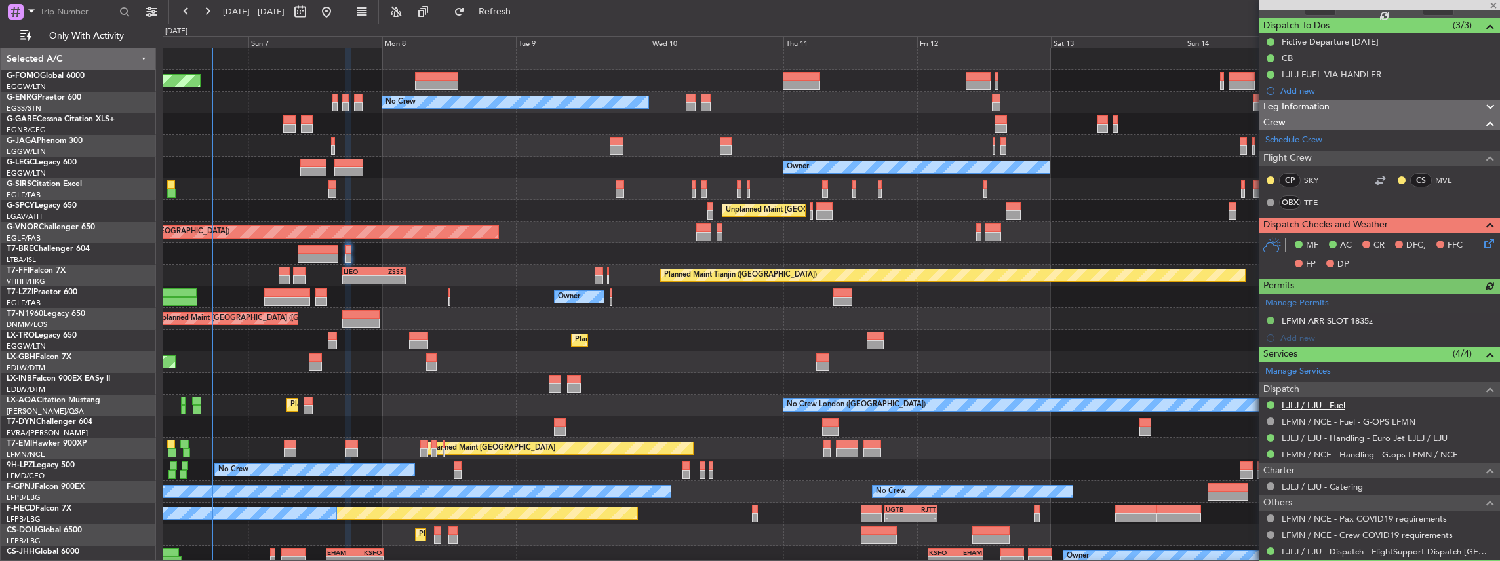
scroll to position [131, 0]
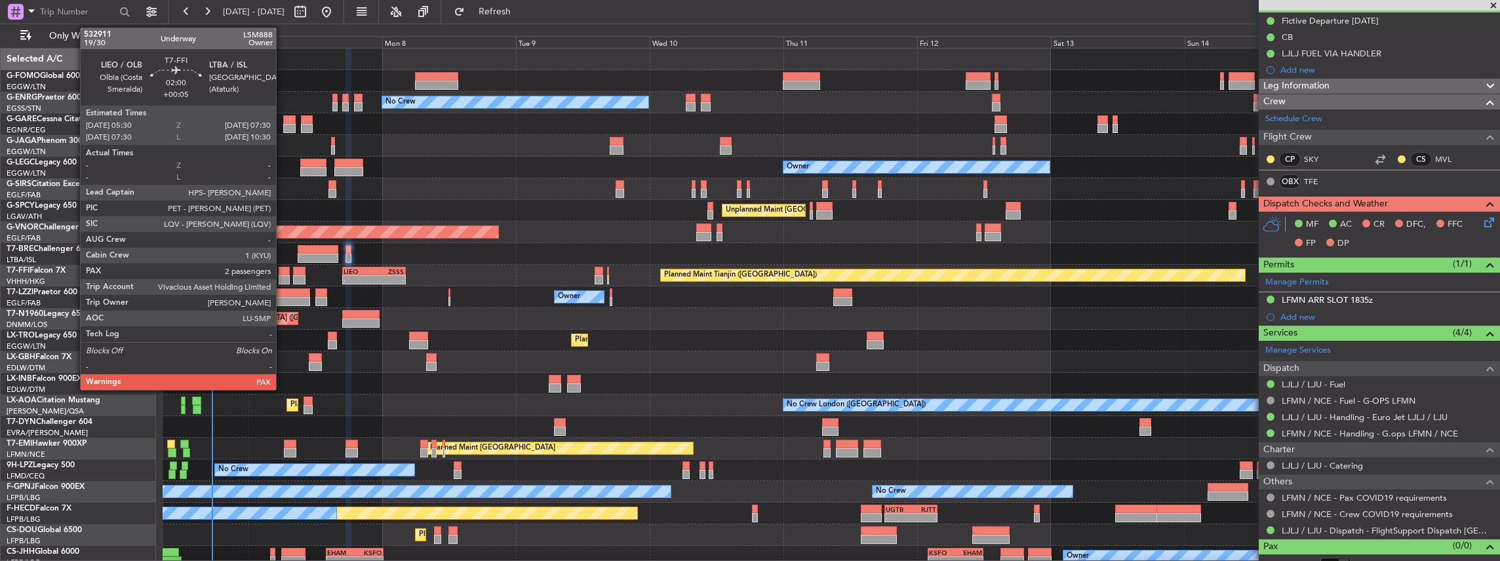
click at [283, 273] on div at bounding box center [285, 271] width 12 height 9
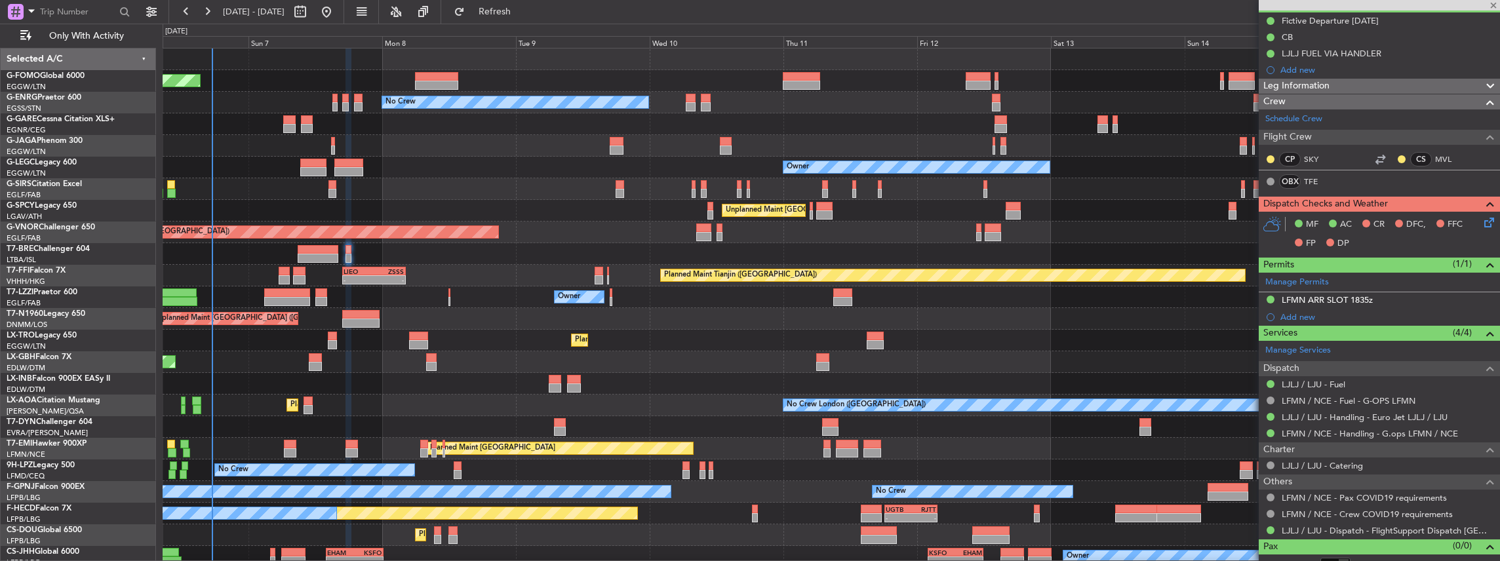
type input "+00:05"
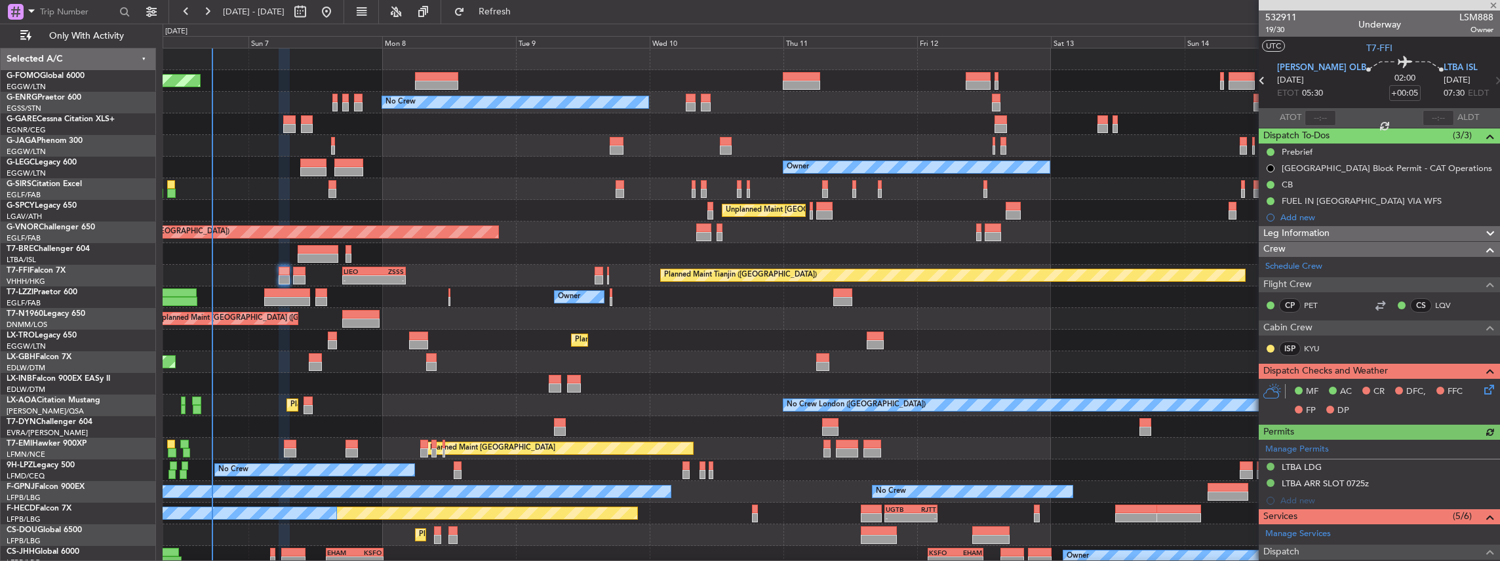
scroll to position [87, 0]
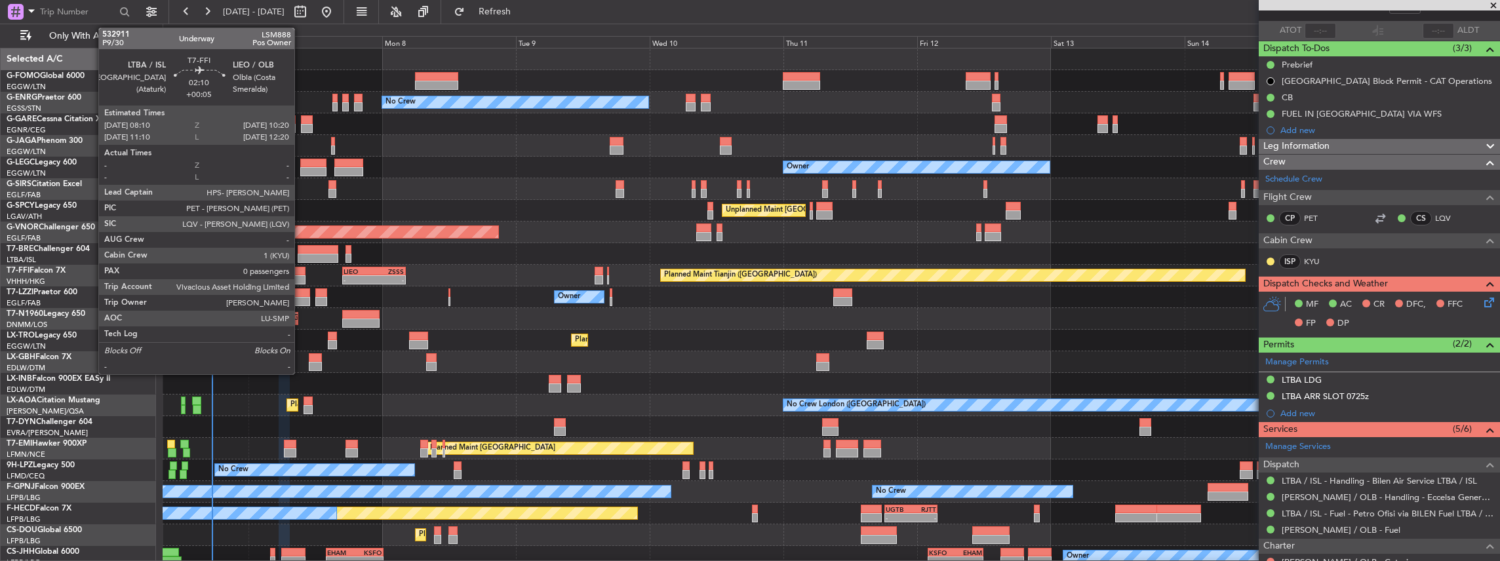
click at [301, 275] on div at bounding box center [299, 279] width 12 height 9
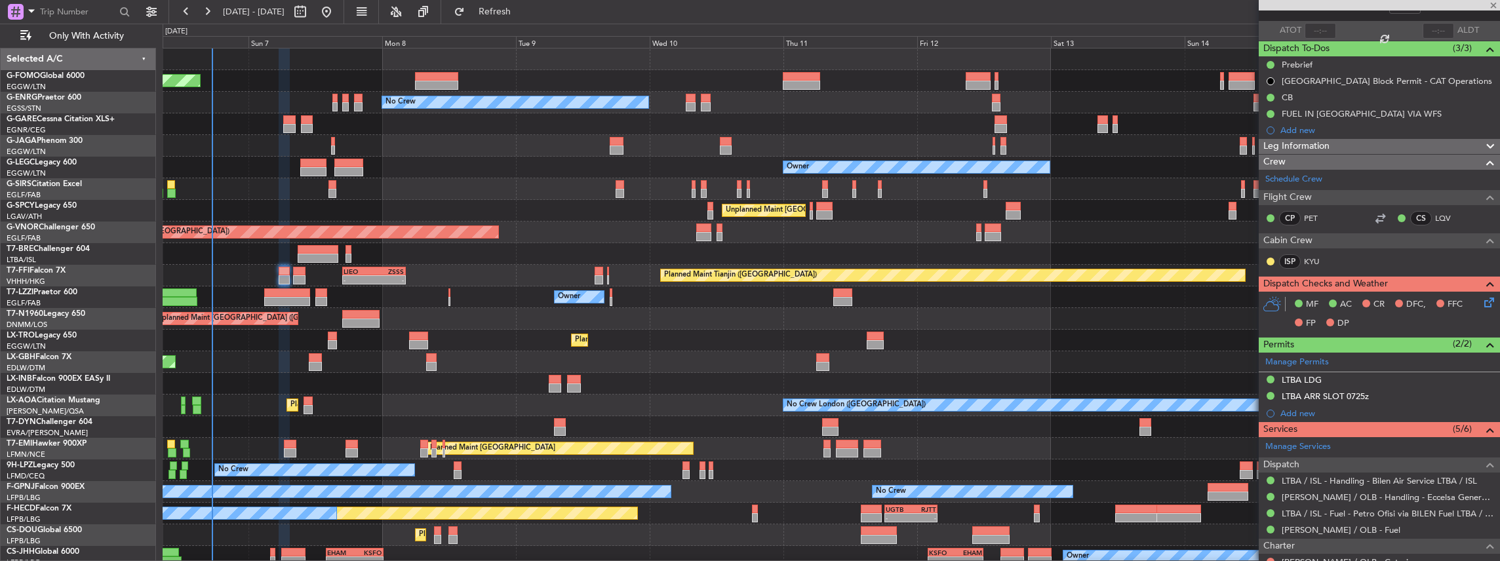
type input "0"
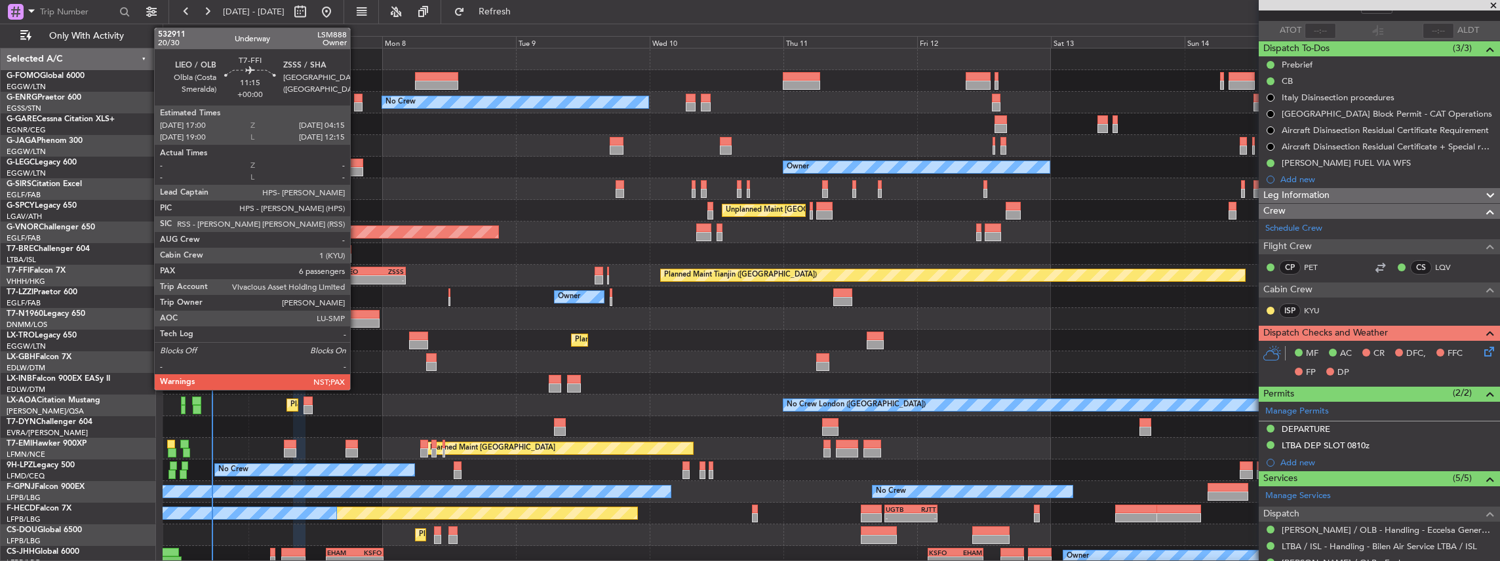
click at [357, 267] on div "LIEO" at bounding box center [359, 271] width 30 height 8
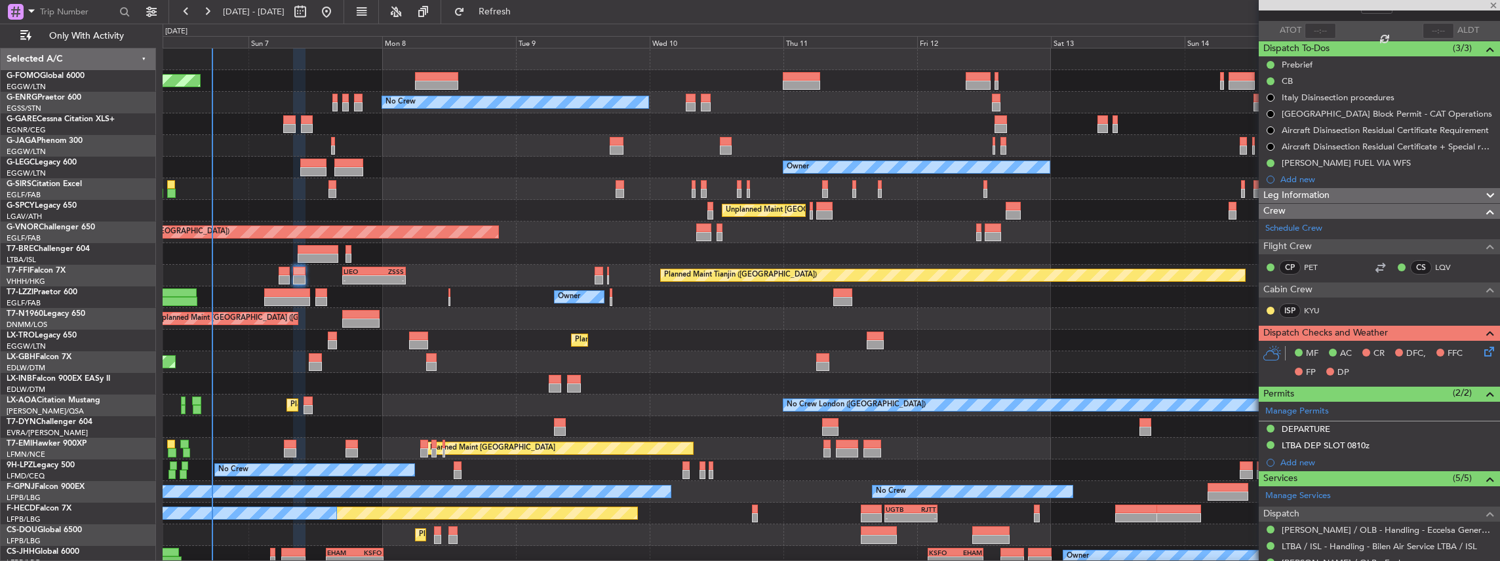
type input "6"
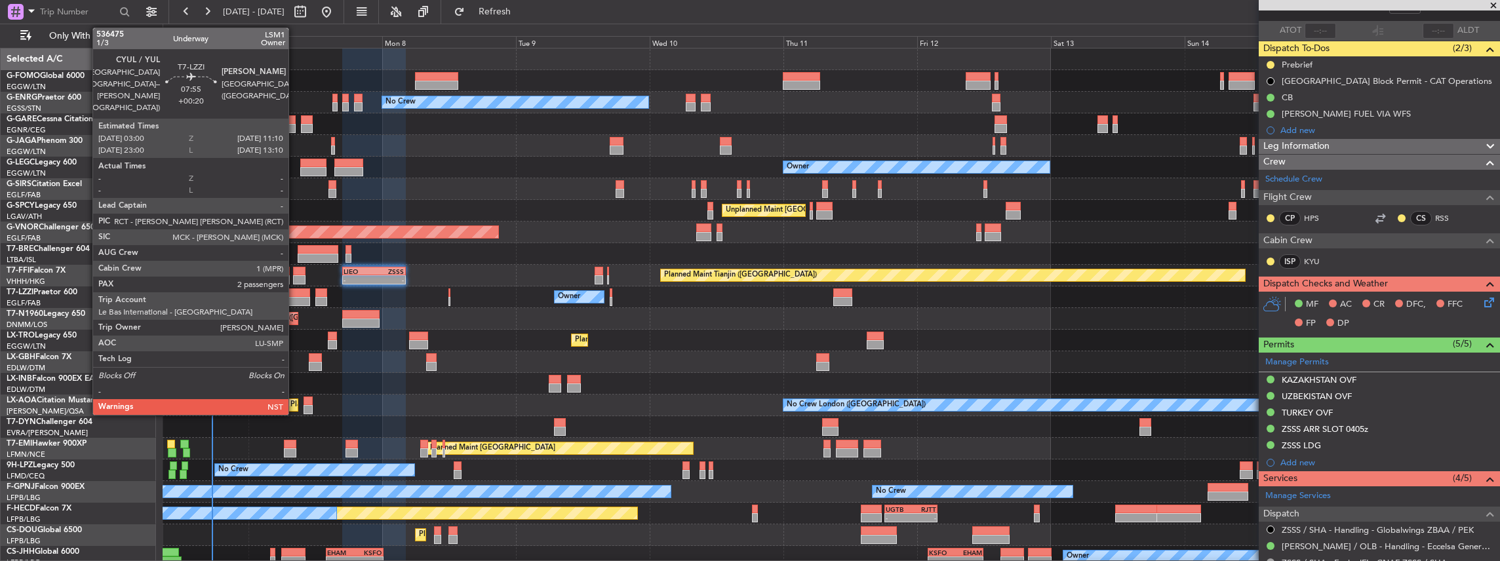
click at [295, 295] on div at bounding box center [287, 292] width 46 height 9
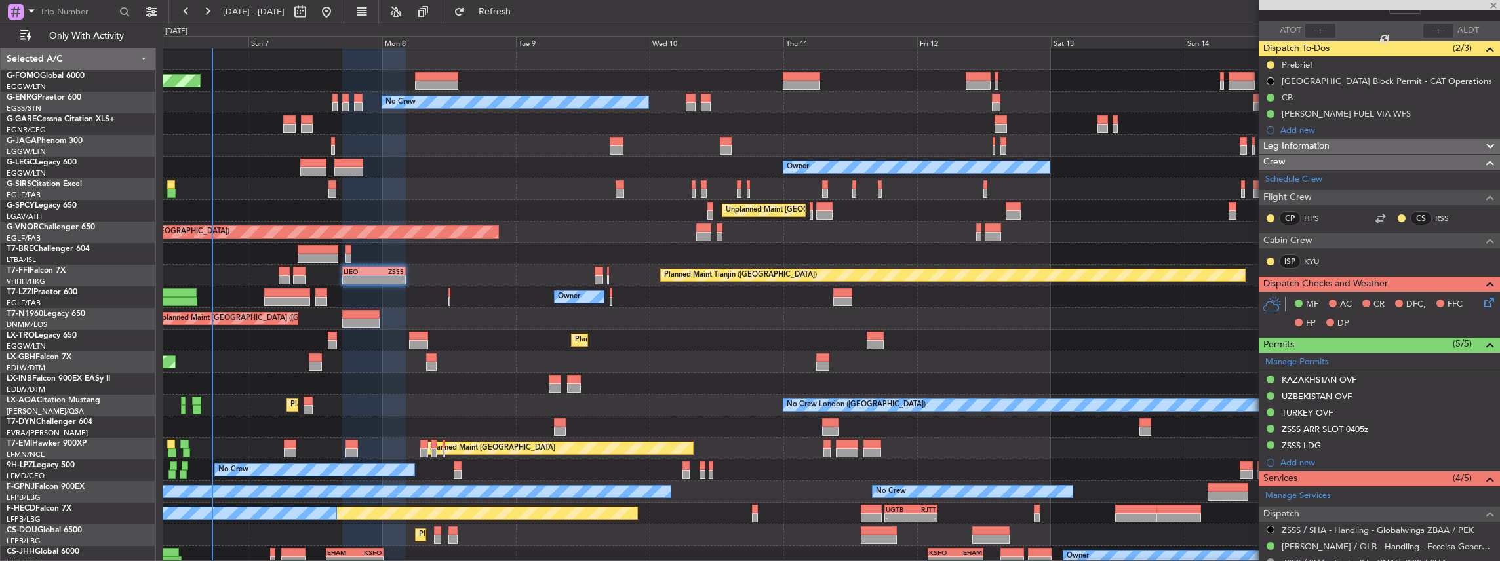
type input "+00:20"
type input "2"
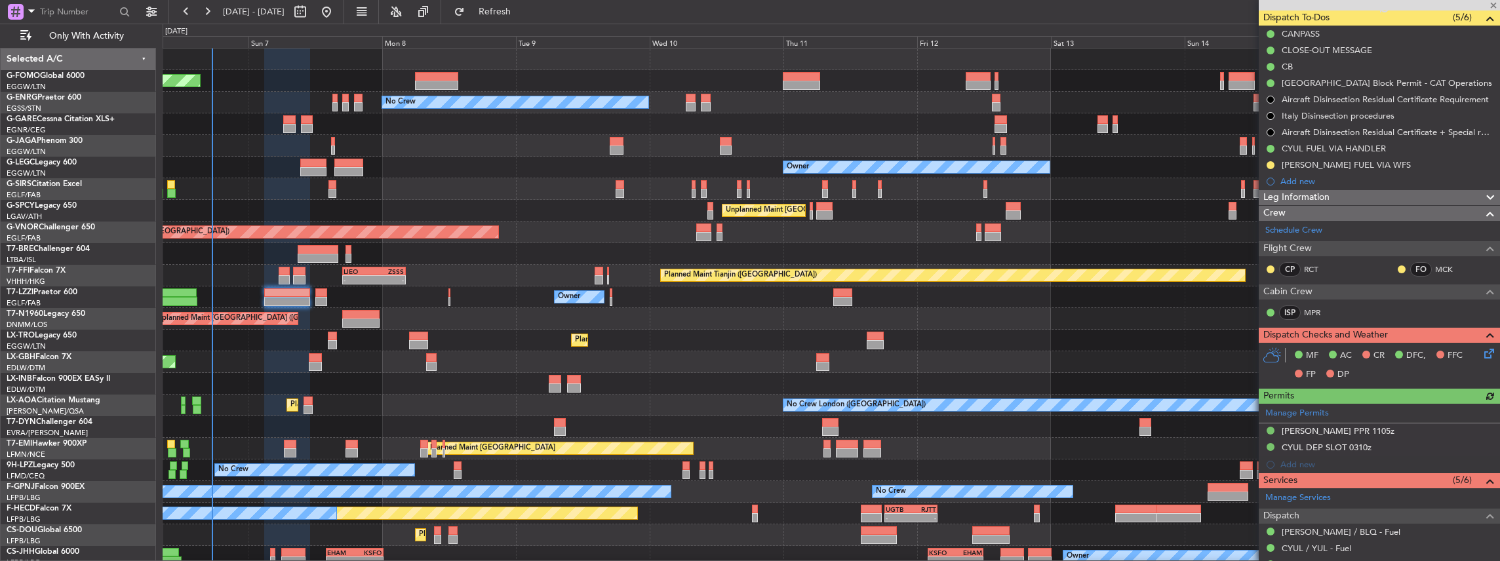
scroll to position [131, 0]
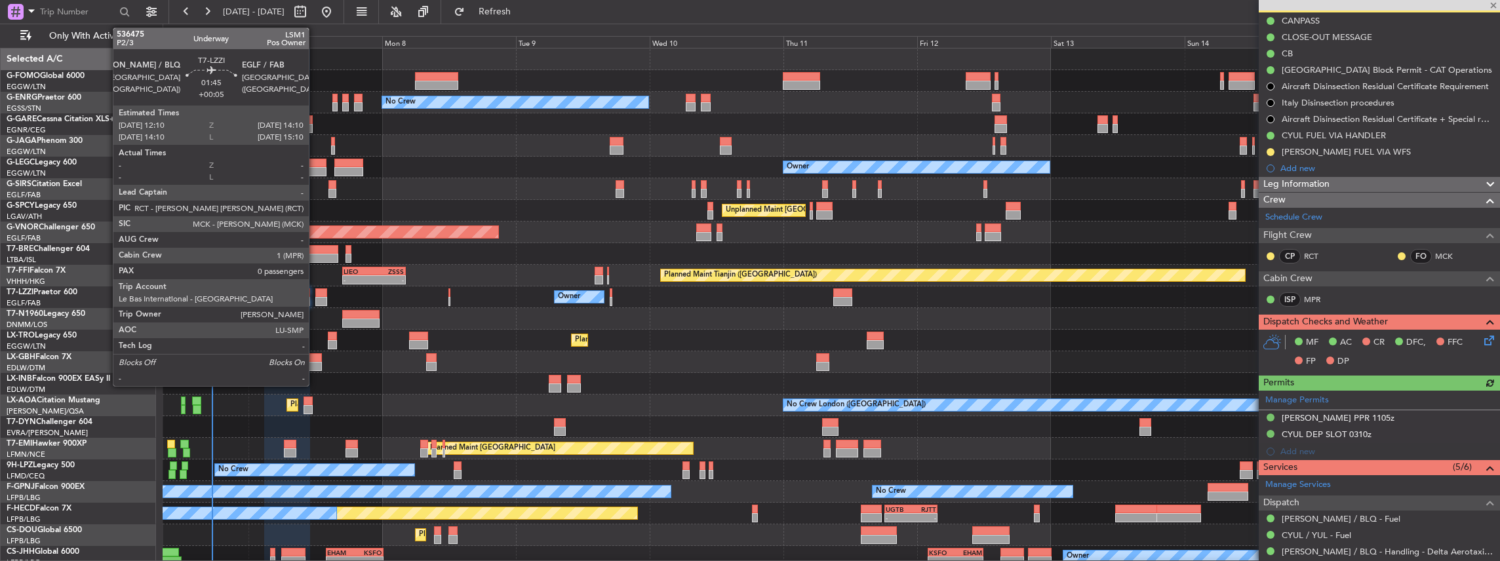
click at [317, 297] on div at bounding box center [321, 301] width 12 height 9
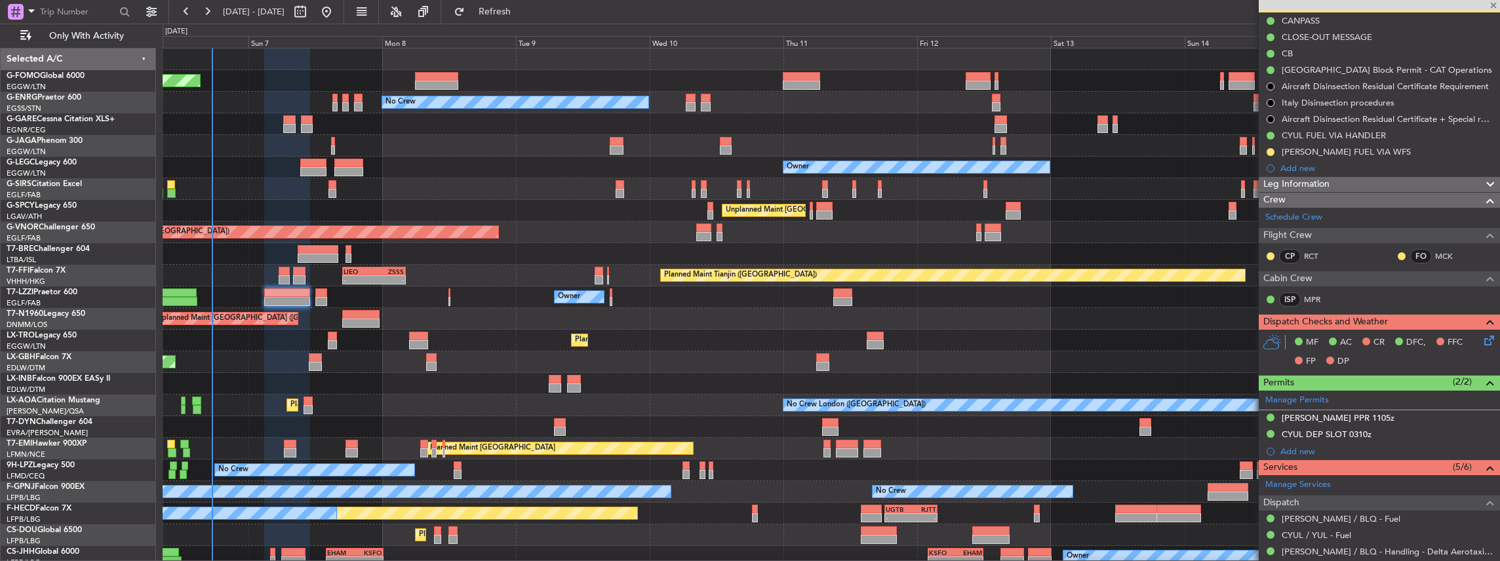
type input "+00:05"
type input "0"
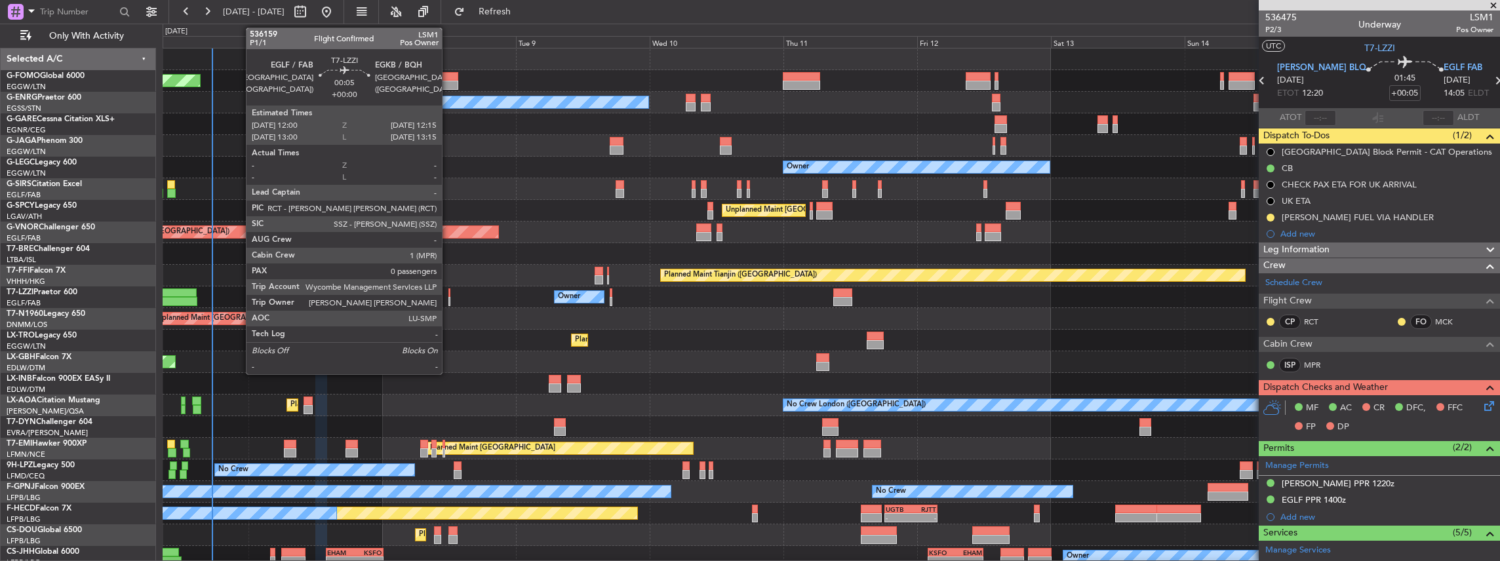
click at [448, 297] on div at bounding box center [449, 301] width 2 height 9
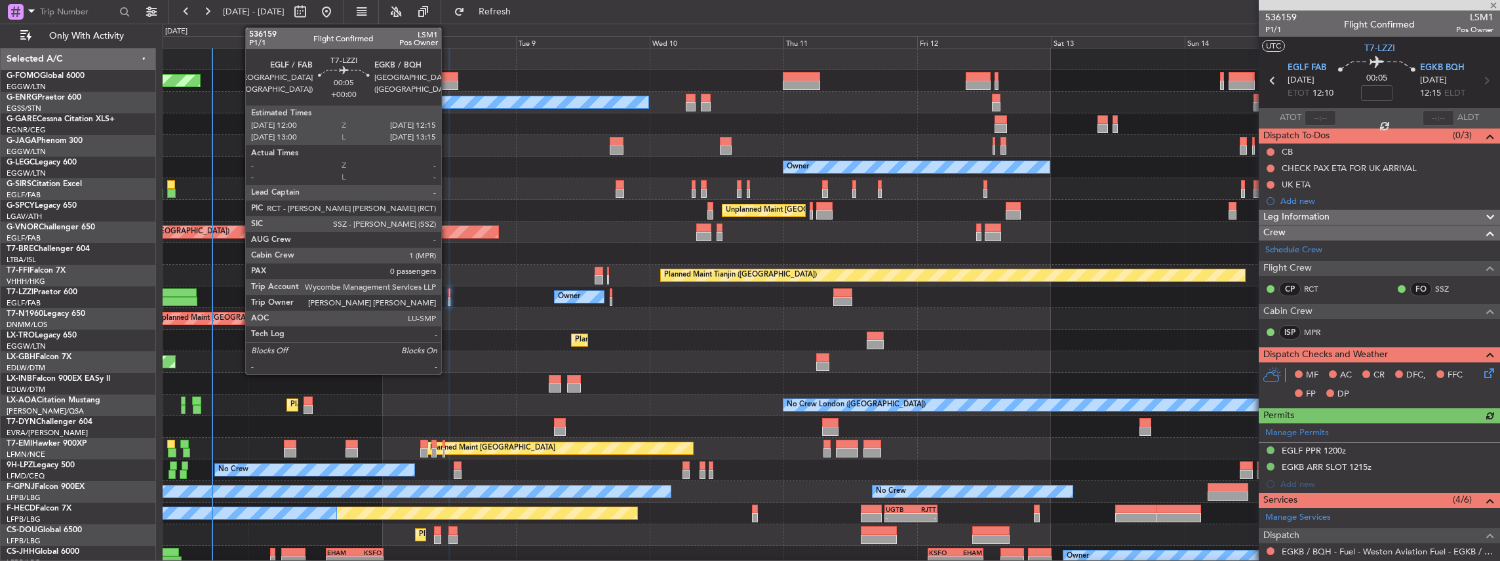
click at [448, 302] on div at bounding box center [449, 301] width 2 height 9
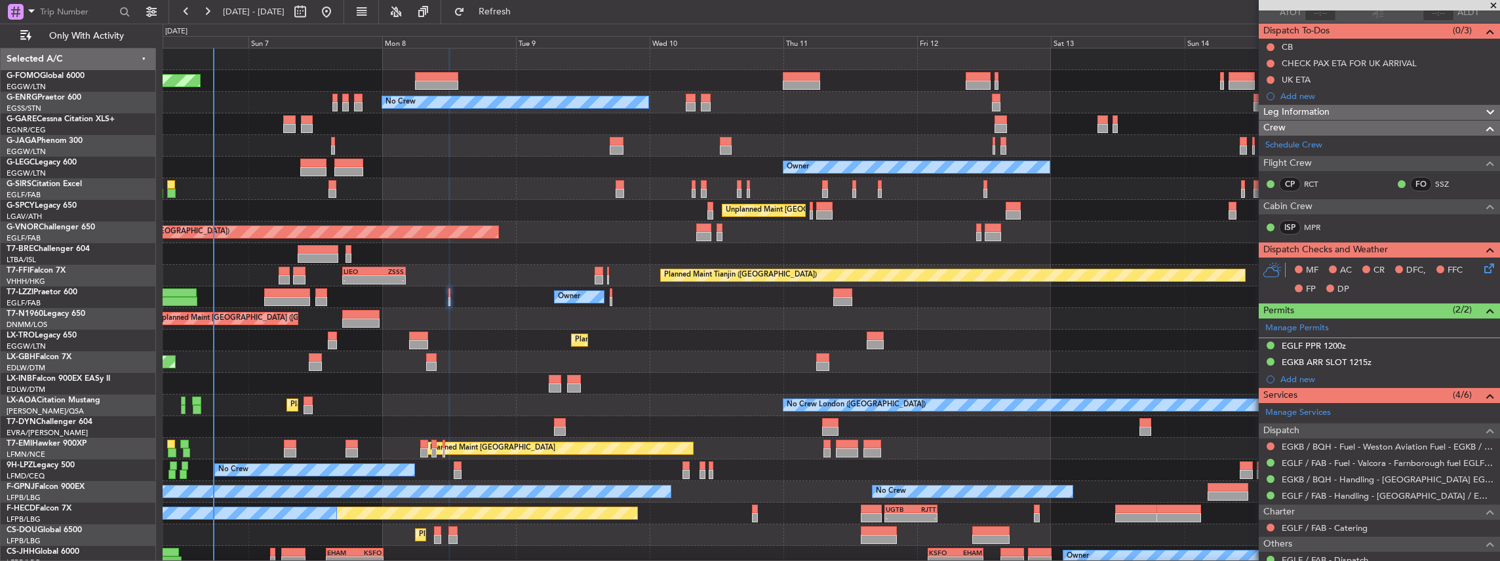
scroll to position [131, 0]
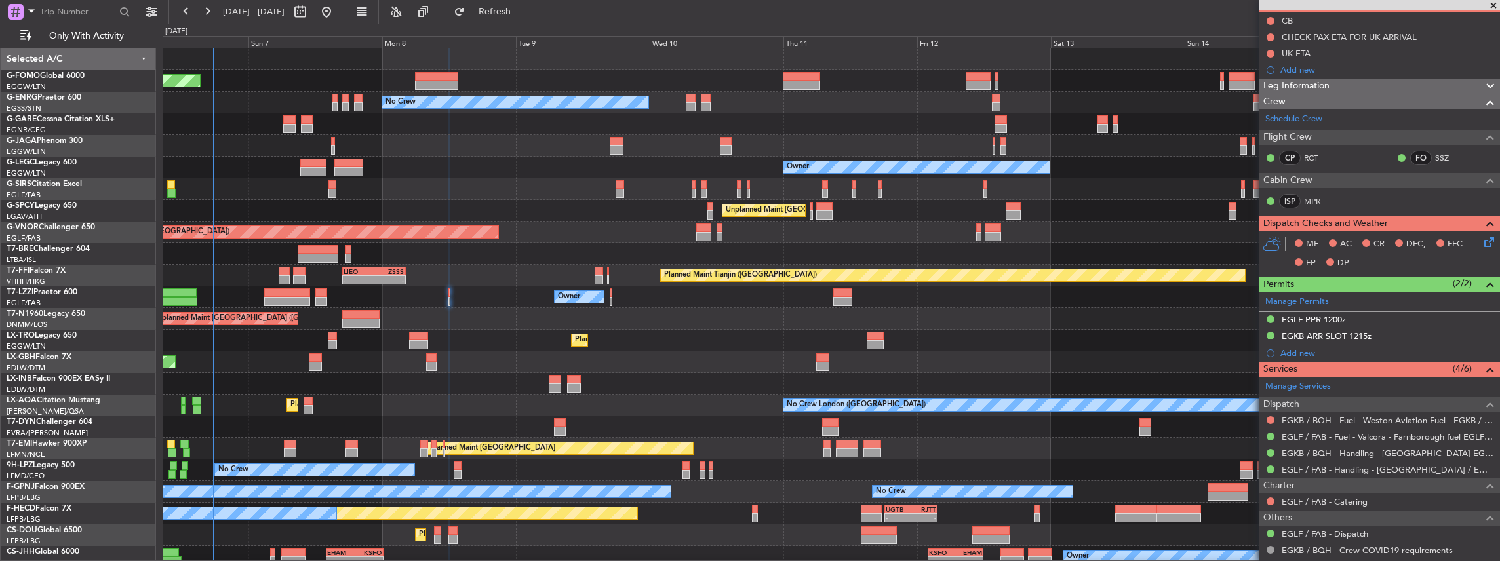
click at [1224, 253] on div at bounding box center [831, 254] width 1337 height 22
click at [1482, 242] on icon at bounding box center [1487, 240] width 10 height 10
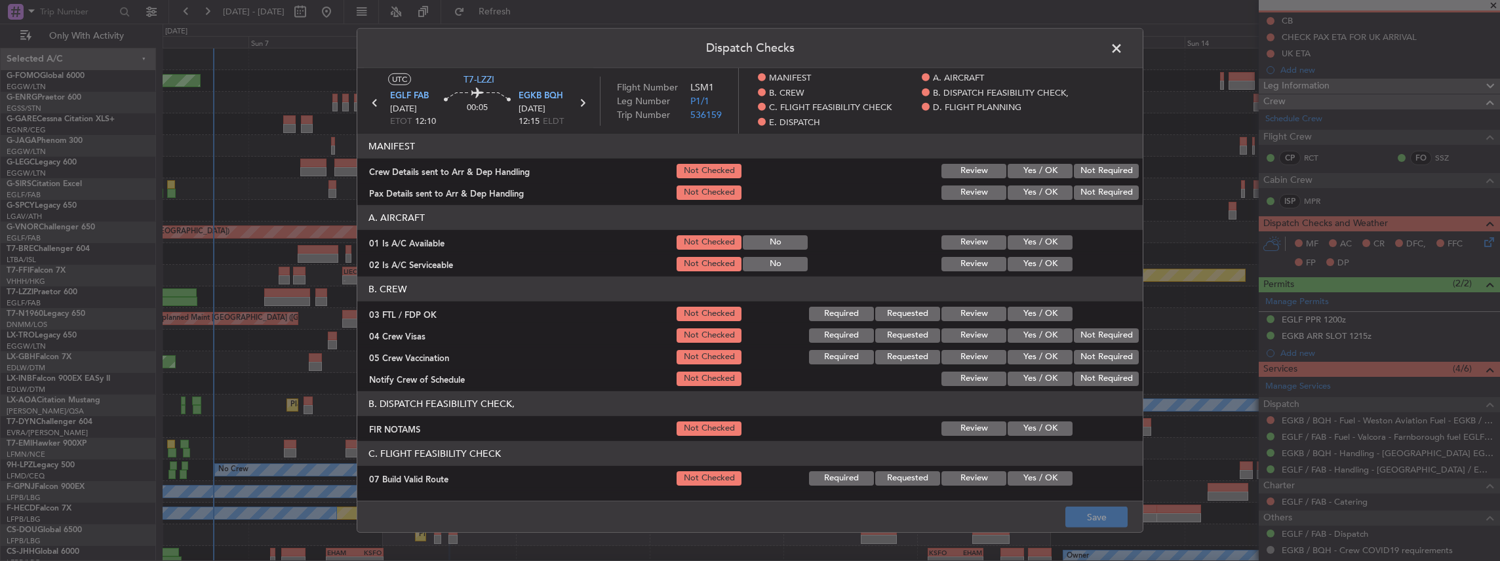
click at [1056, 170] on button "Yes / OK" at bounding box center [1040, 171] width 65 height 14
click at [1052, 187] on button "Yes / OK" at bounding box center [1040, 193] width 65 height 14
click at [1097, 526] on button "Save" at bounding box center [1096, 517] width 62 height 21
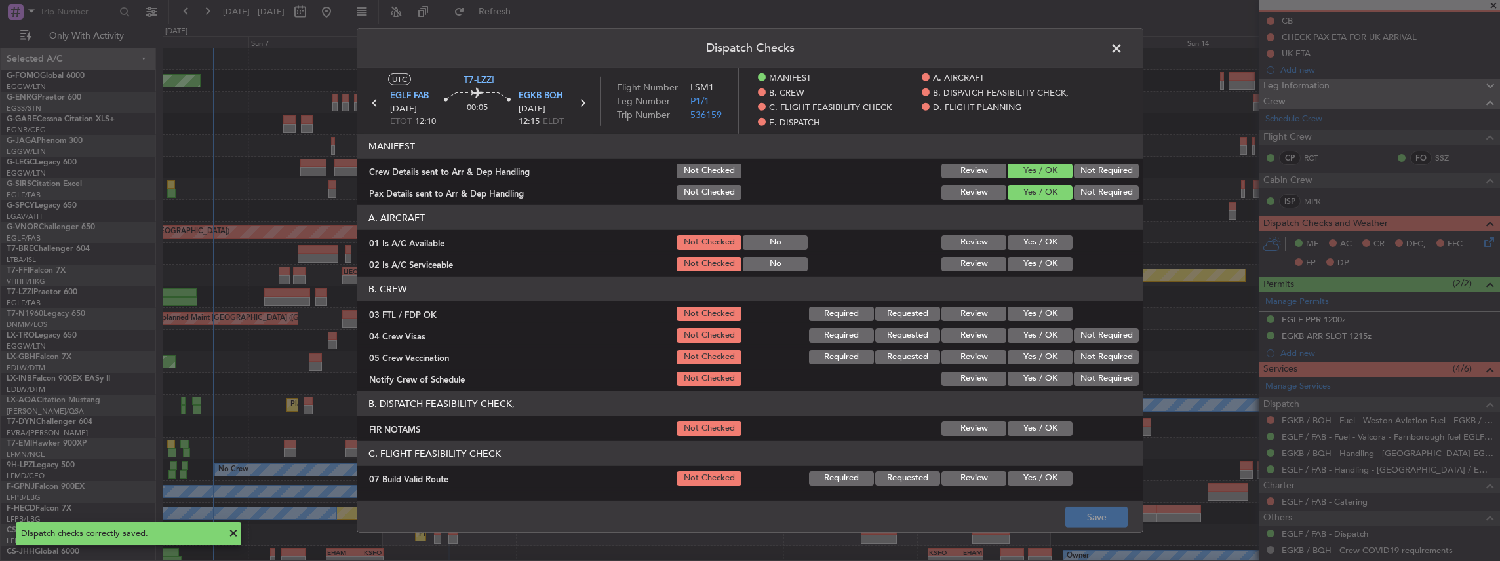
click at [1123, 43] on span at bounding box center [1123, 52] width 0 height 26
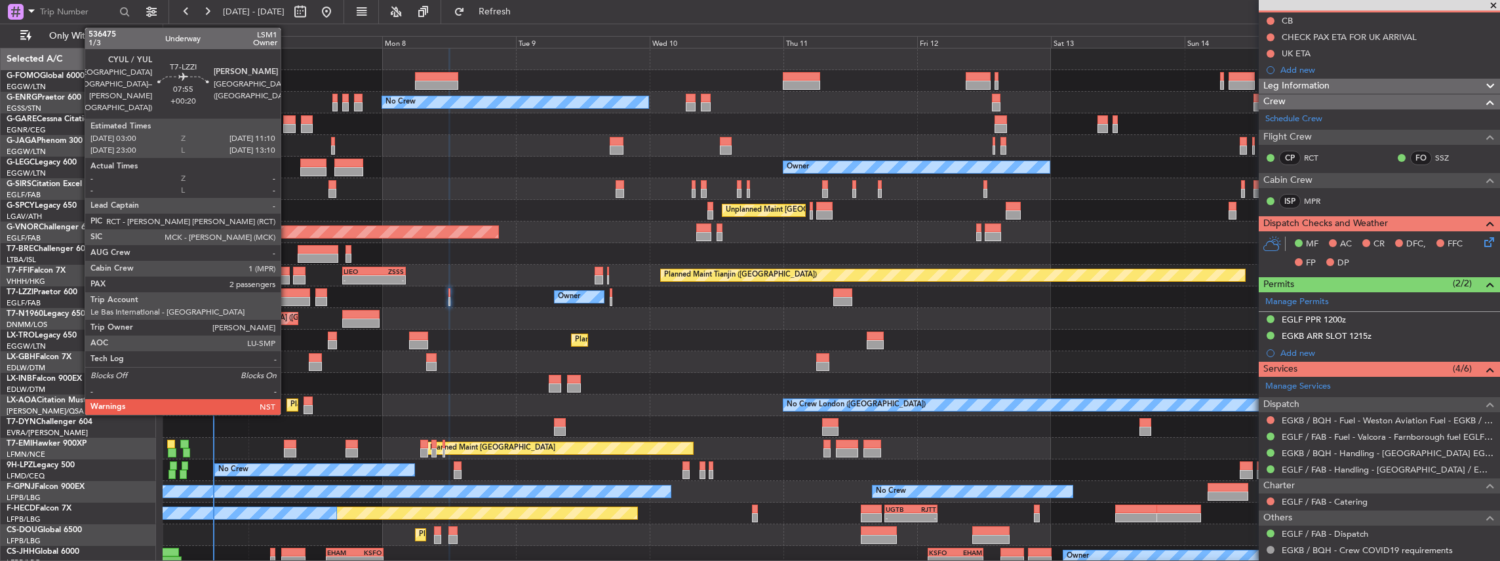
click at [287, 298] on div at bounding box center [287, 301] width 46 height 9
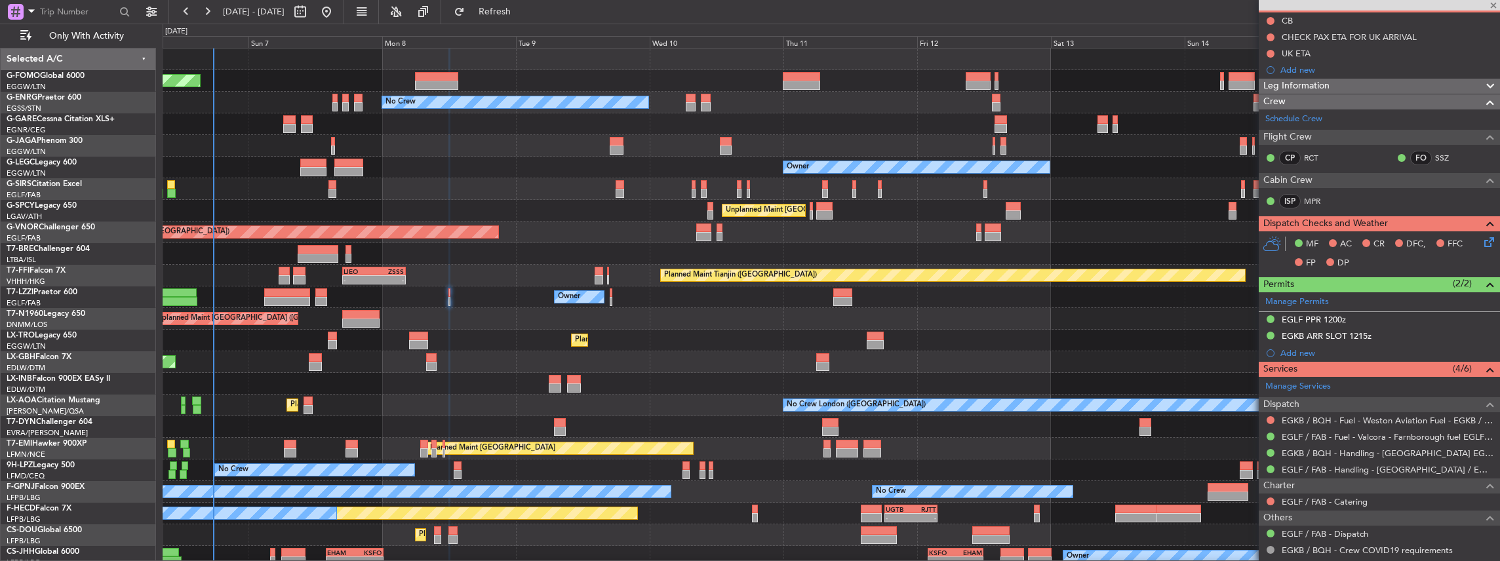
type input "+00:20"
type input "2"
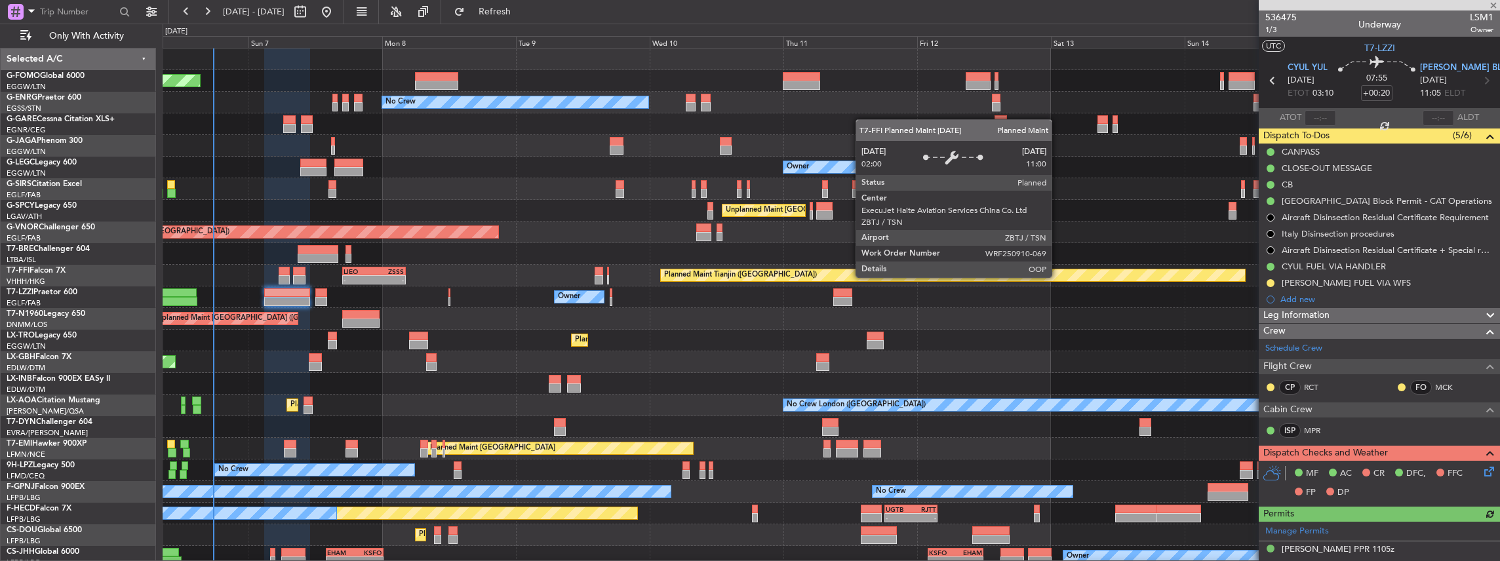
scroll to position [87, 0]
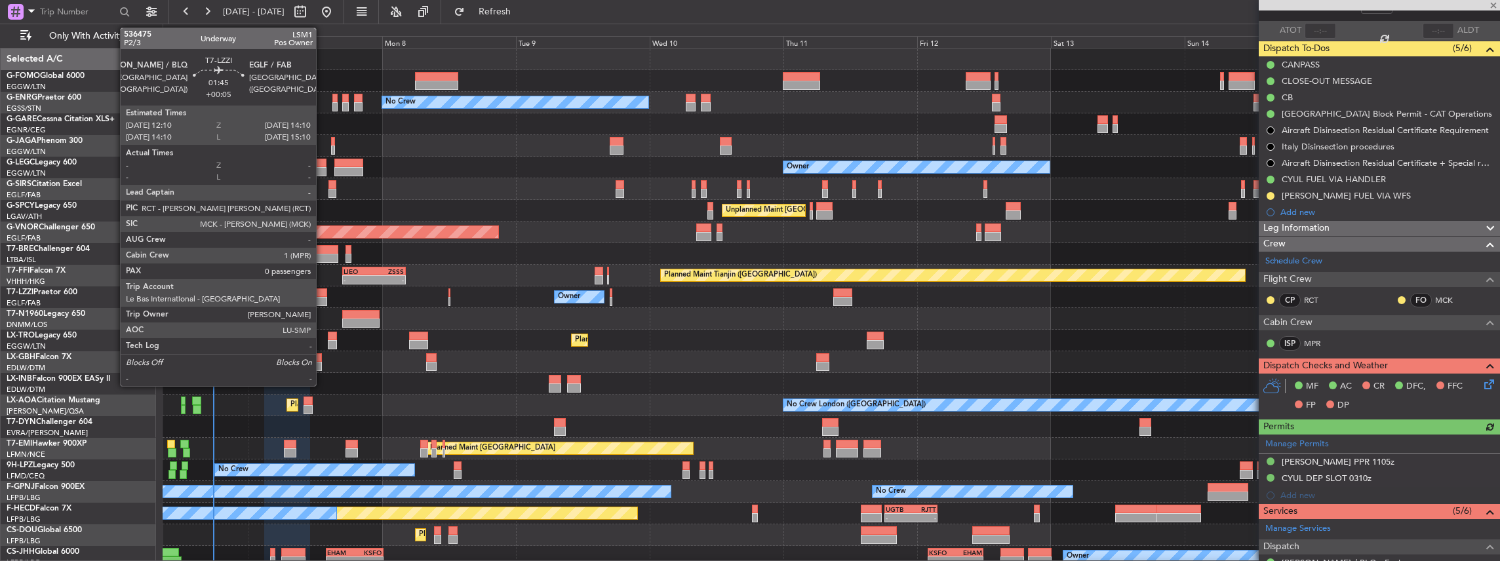
click at [323, 294] on div at bounding box center [321, 292] width 12 height 9
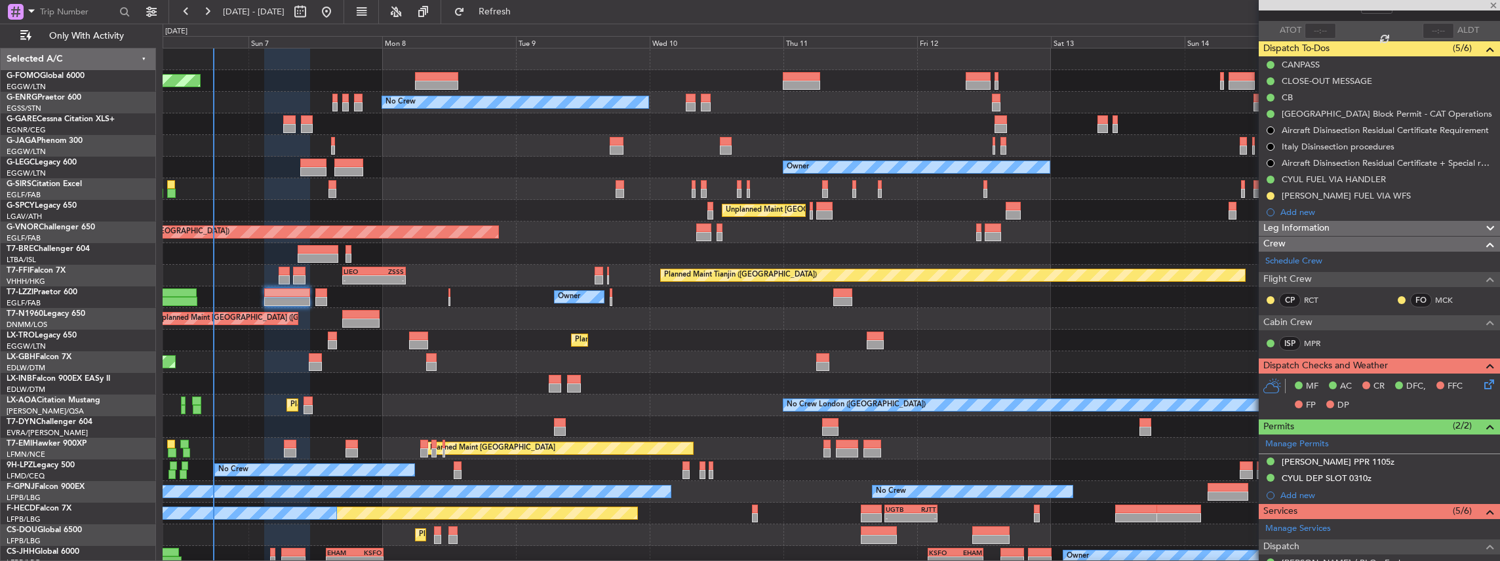
type input "+00:05"
type input "0"
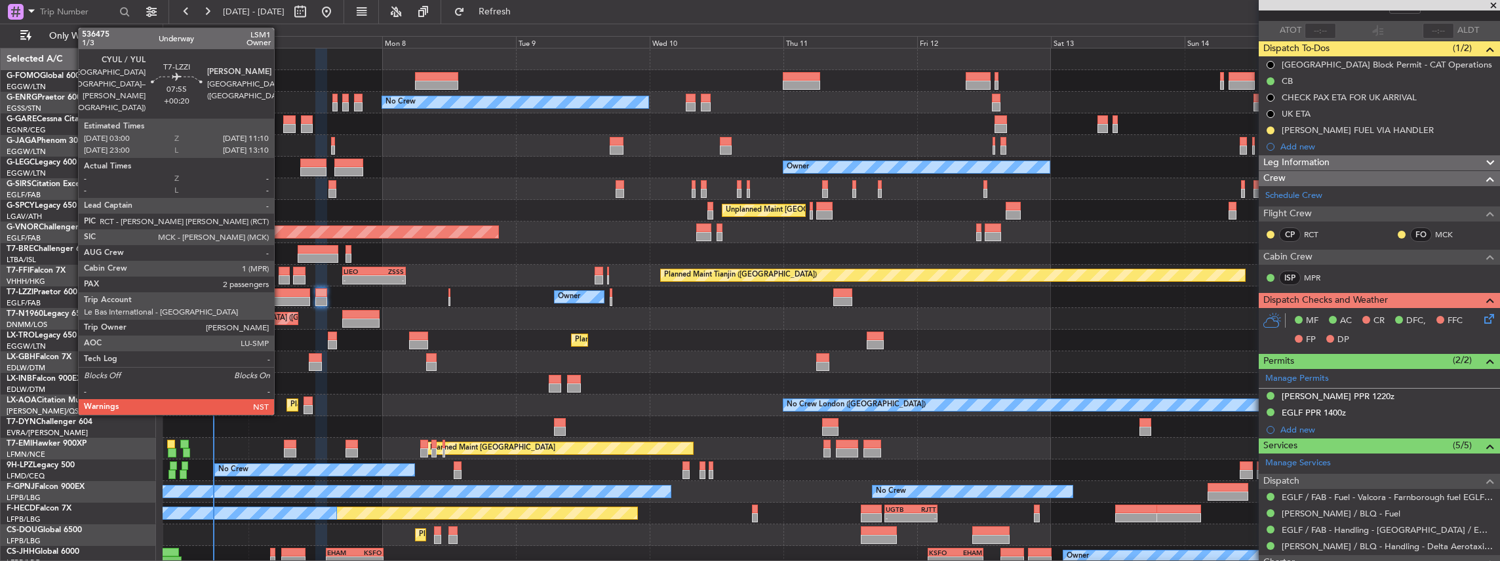
click at [281, 297] on div at bounding box center [287, 301] width 46 height 9
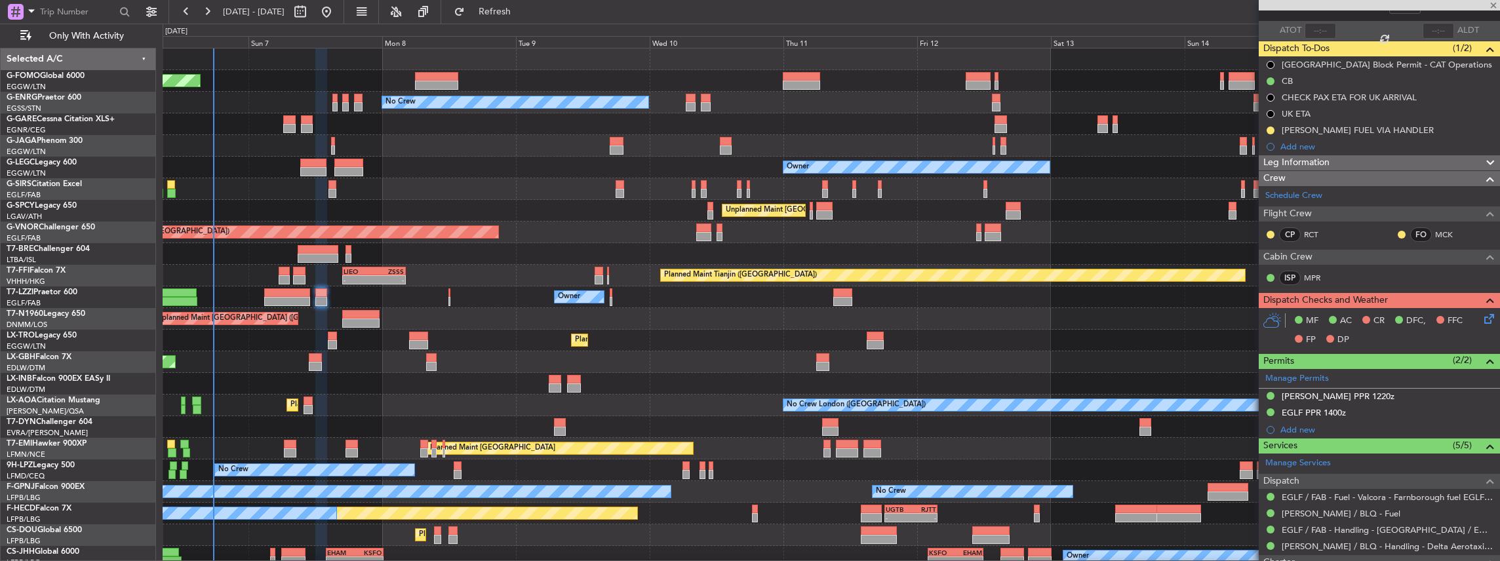
type input "+00:20"
type input "2"
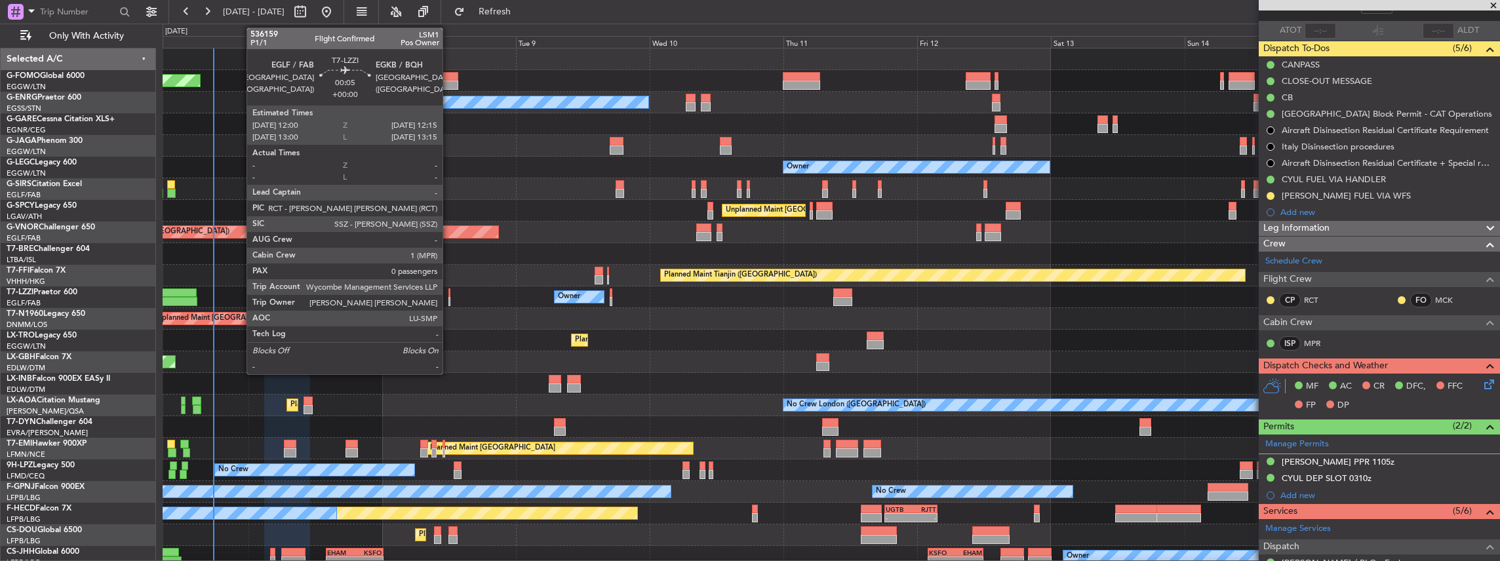
click at [449, 298] on div at bounding box center [449, 301] width 2 height 9
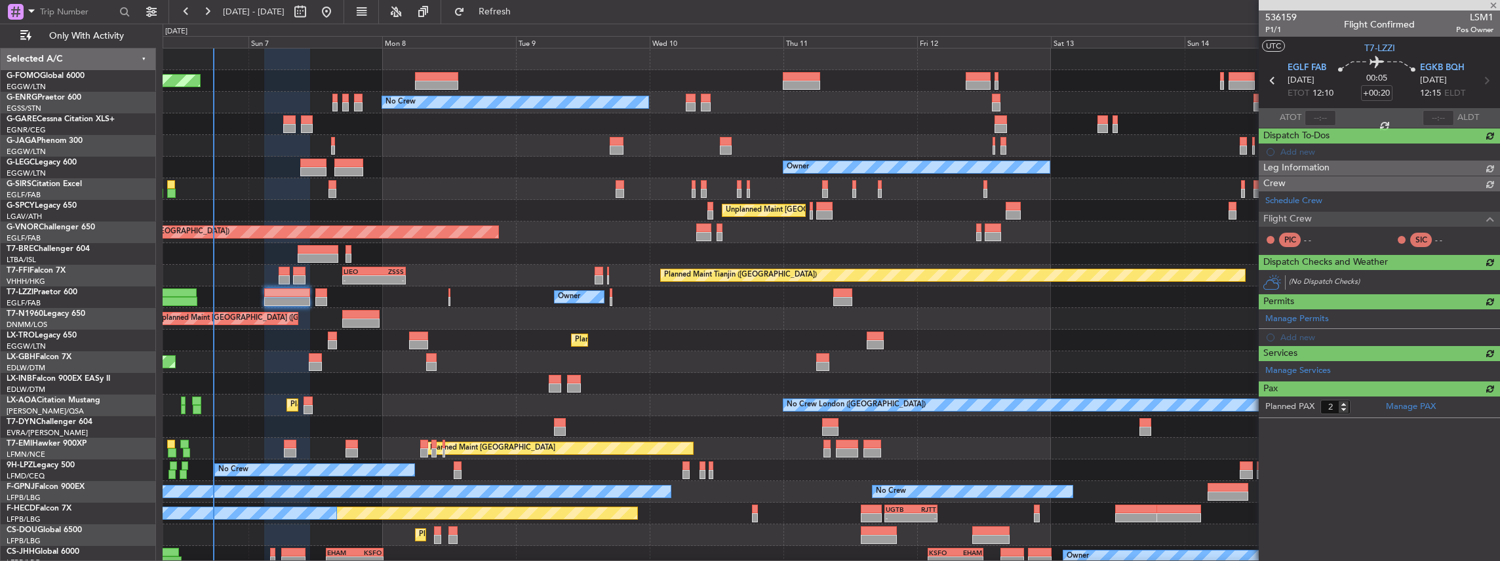
type input "0"
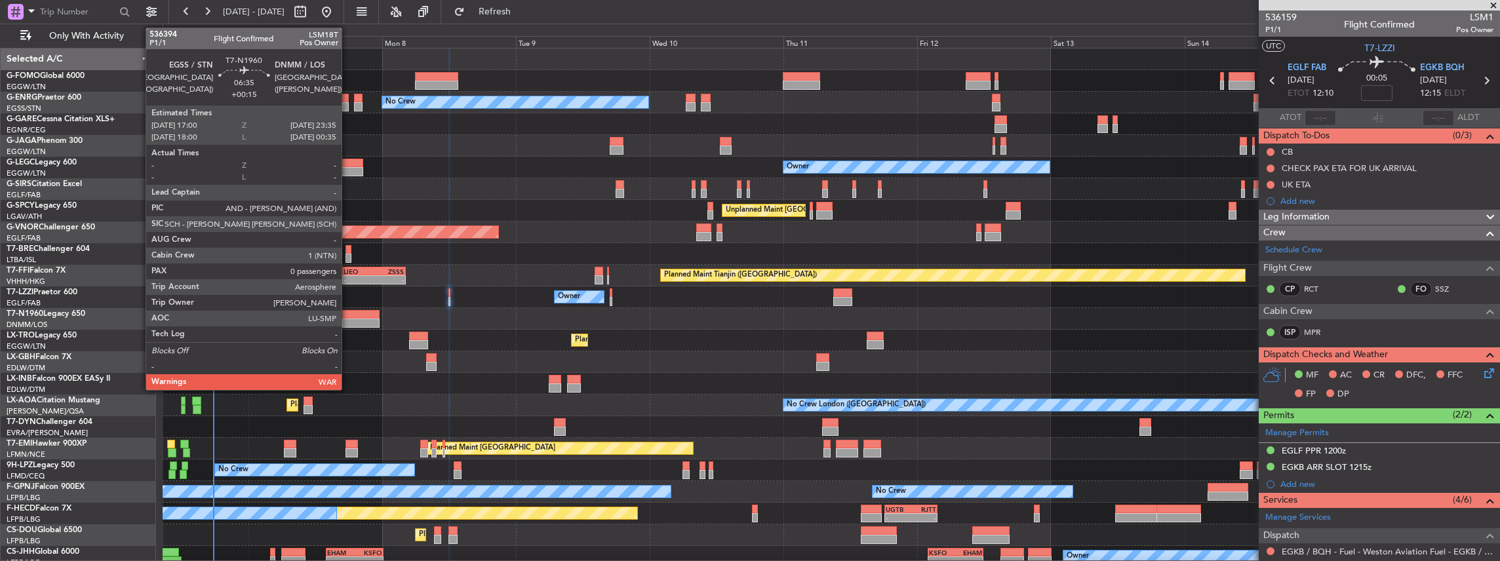
click at [348, 313] on div at bounding box center [360, 314] width 37 height 9
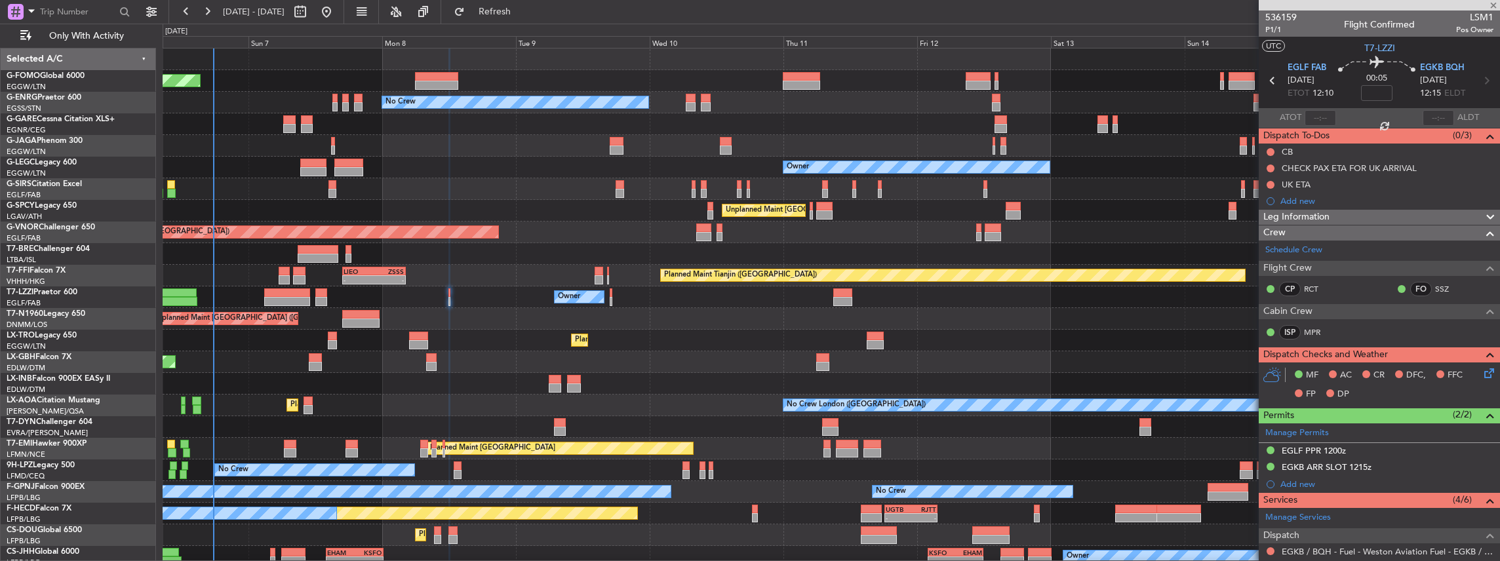
type input "+00:15"
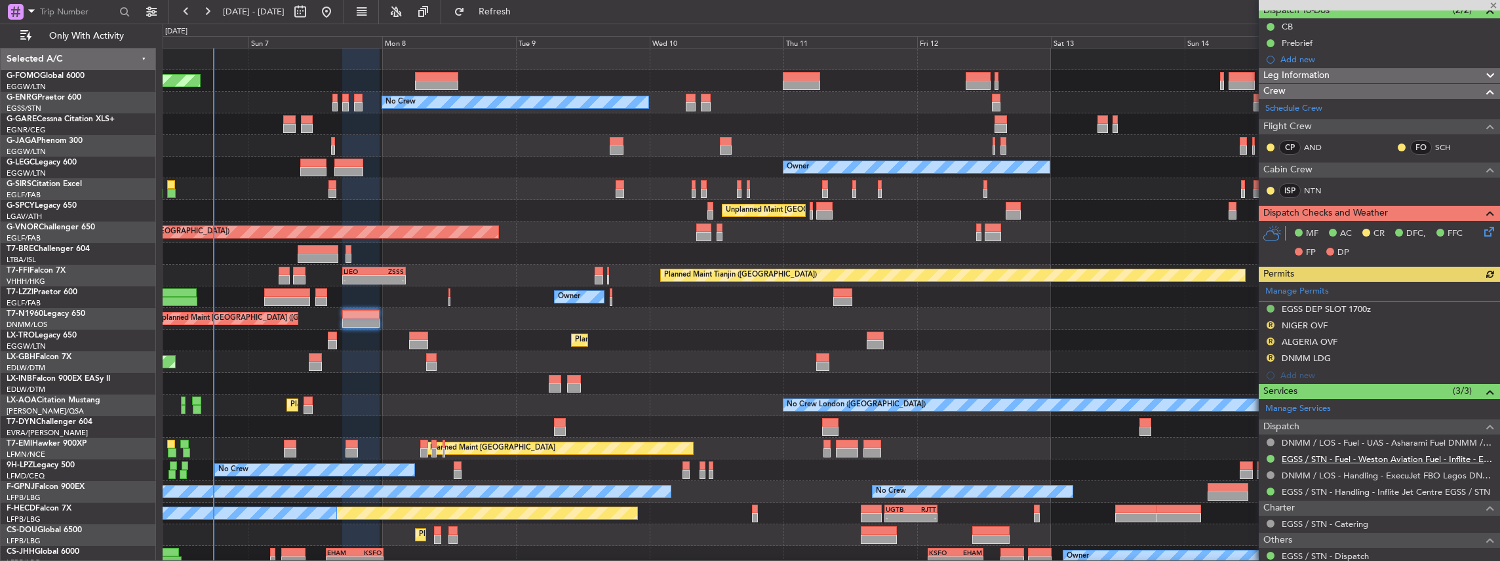
scroll to position [131, 0]
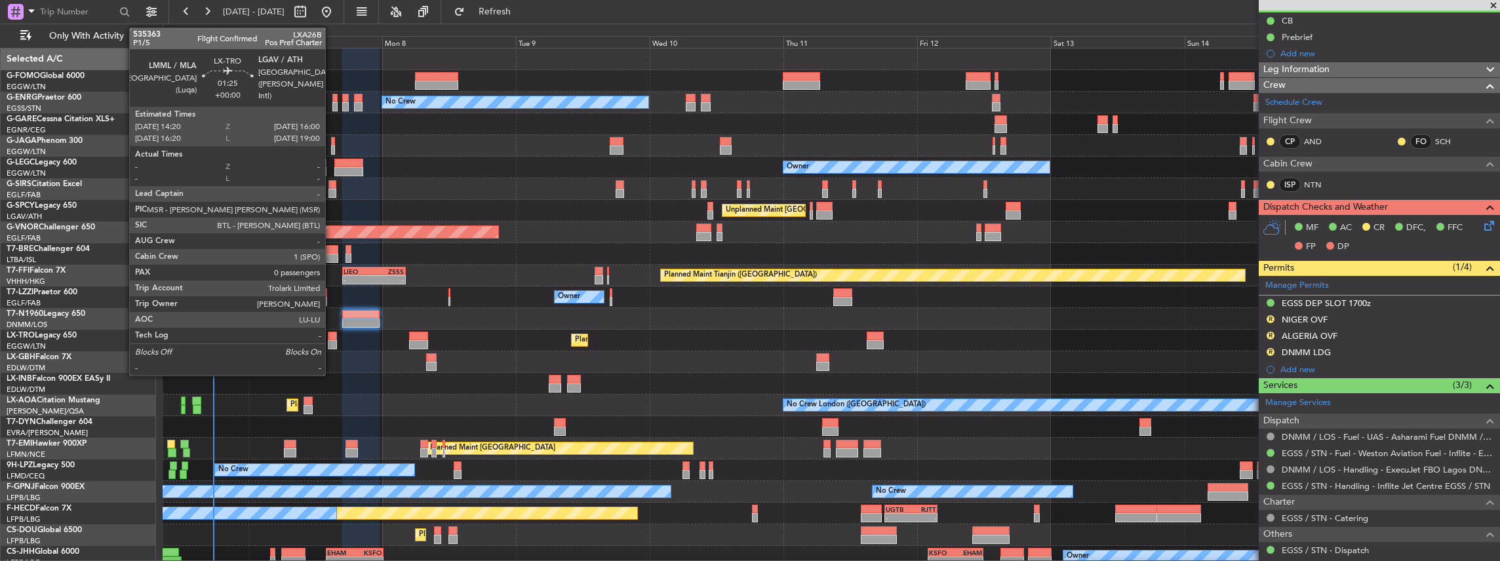
click at [332, 342] on div at bounding box center [333, 344] width 10 height 9
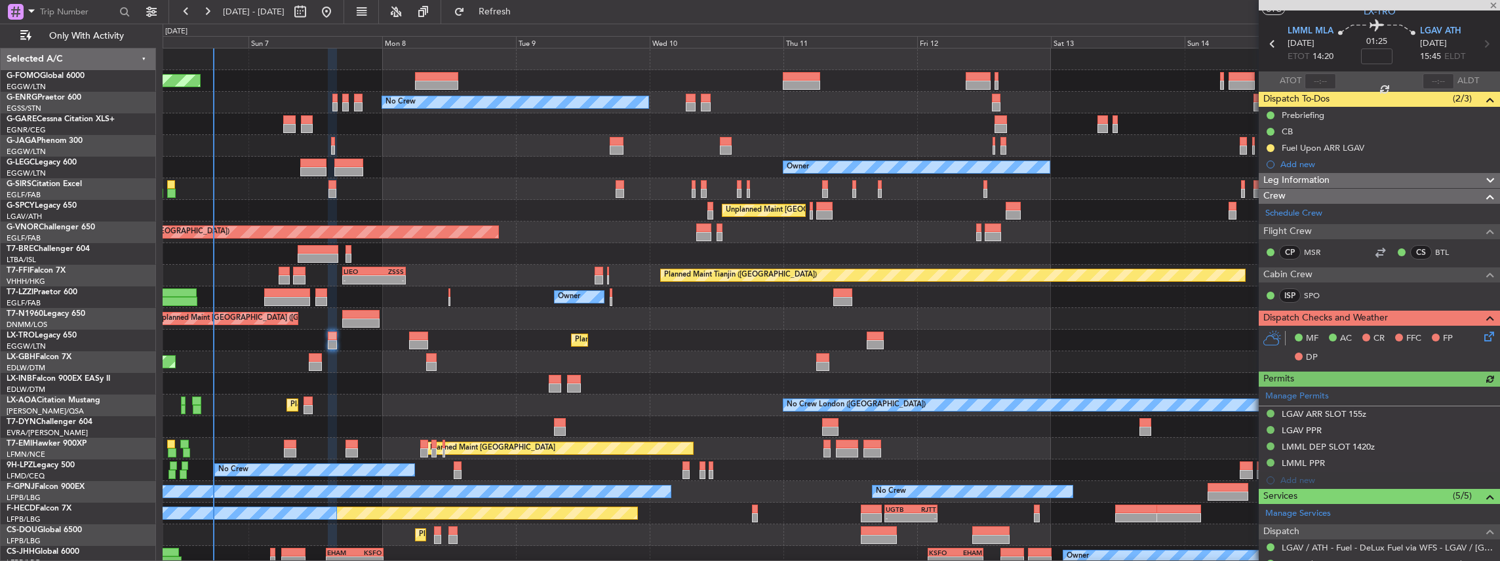
scroll to position [87, 0]
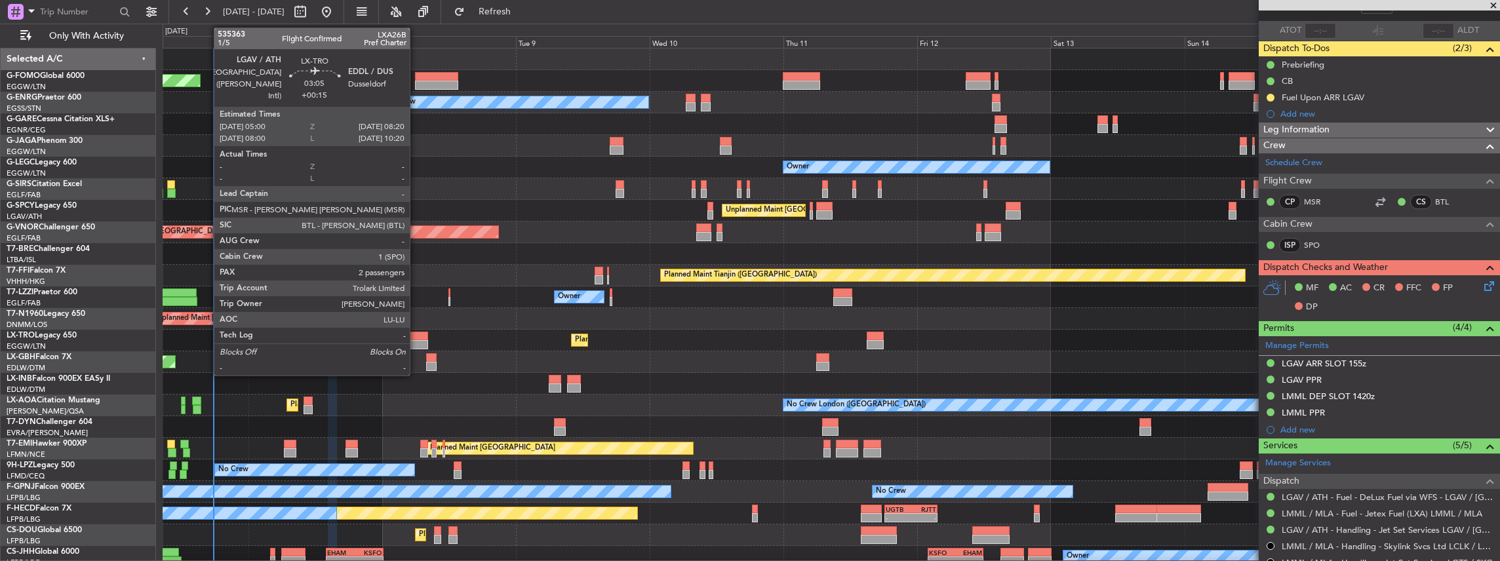
click at [416, 343] on div at bounding box center [418, 344] width 19 height 9
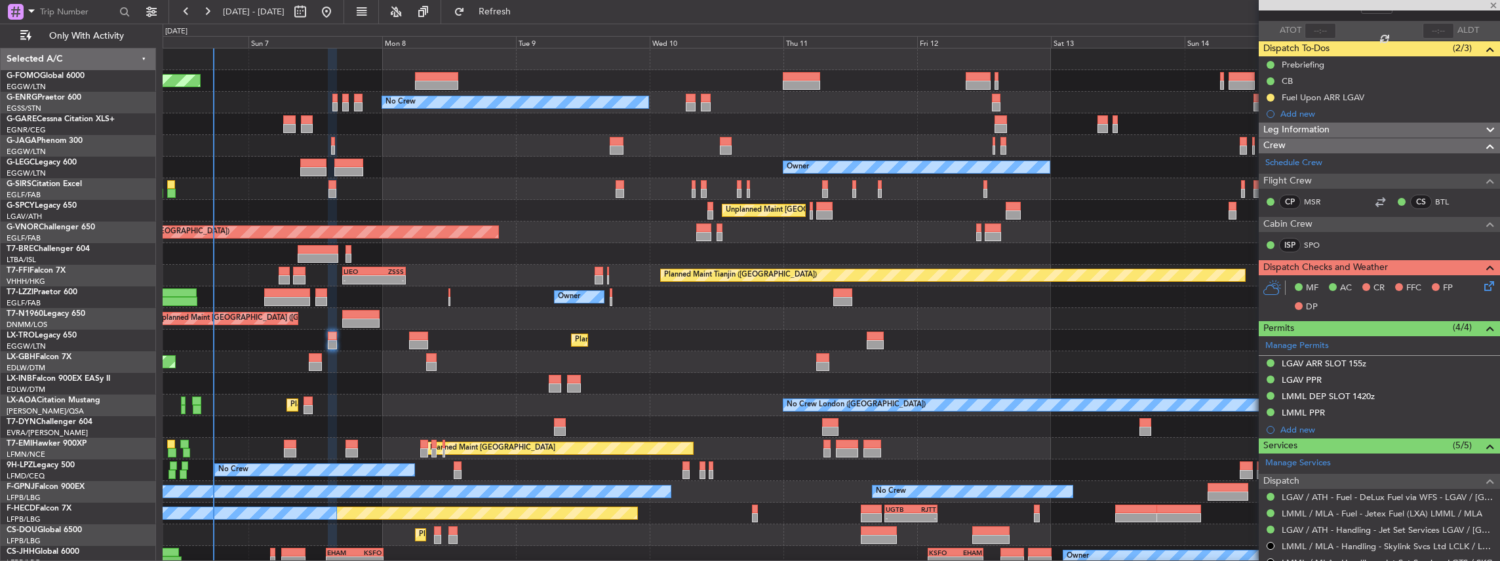
type input "+00:15"
type input "2"
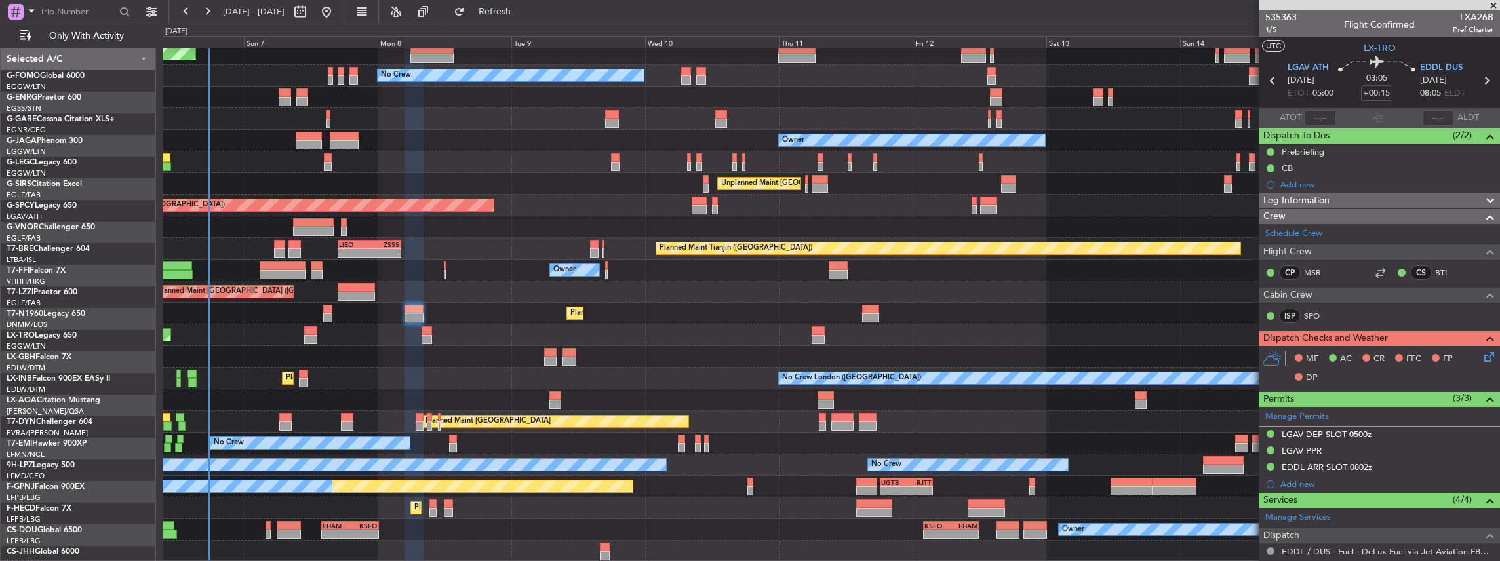
scroll to position [27, 0]
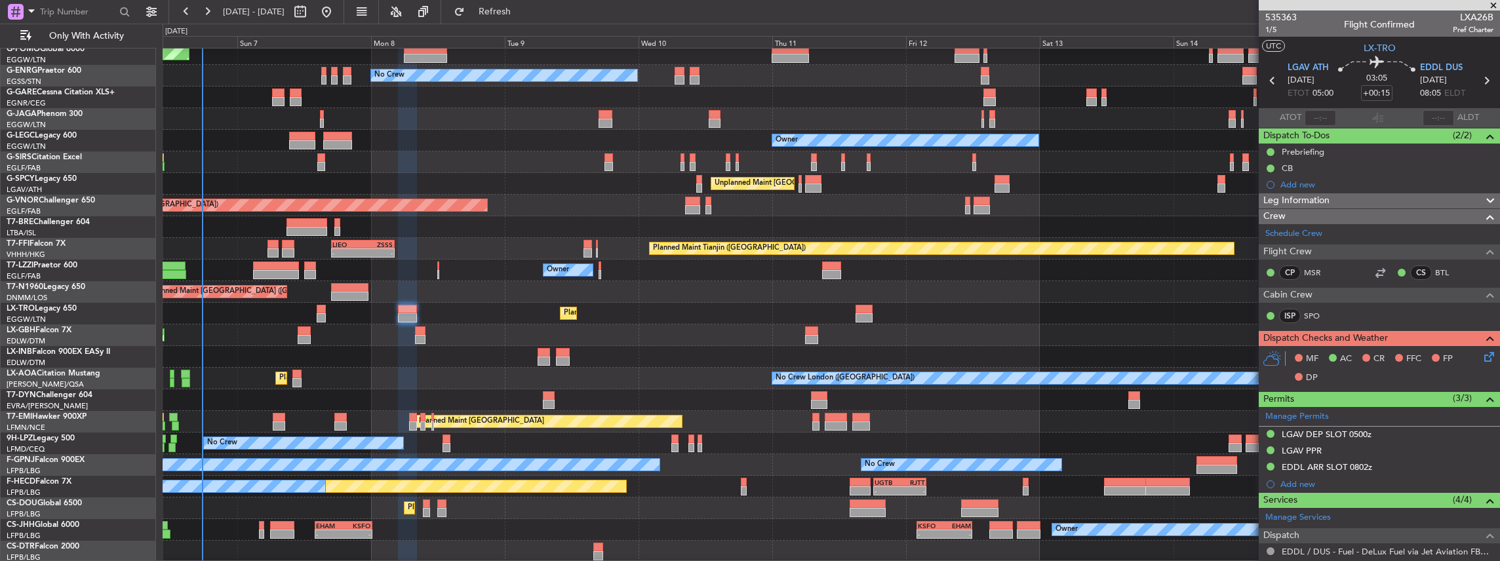
click at [466, 248] on div "Planned Maint [GEOGRAPHIC_DATA] ([GEOGRAPHIC_DATA]) No Crew Owner Planned Maint…" at bounding box center [831, 292] width 1337 height 541
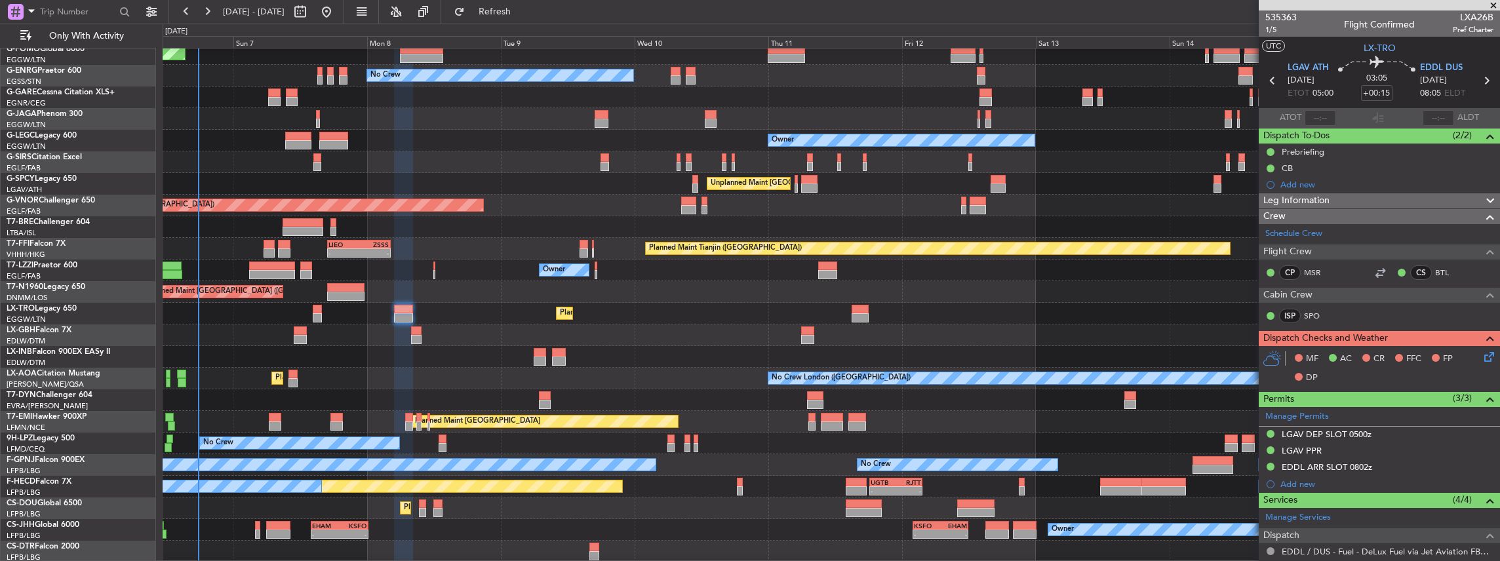
click at [372, 296] on div "Planned Maint [GEOGRAPHIC_DATA] ([GEOGRAPHIC_DATA]) No Crew Owner Planned Maint…" at bounding box center [831, 292] width 1337 height 541
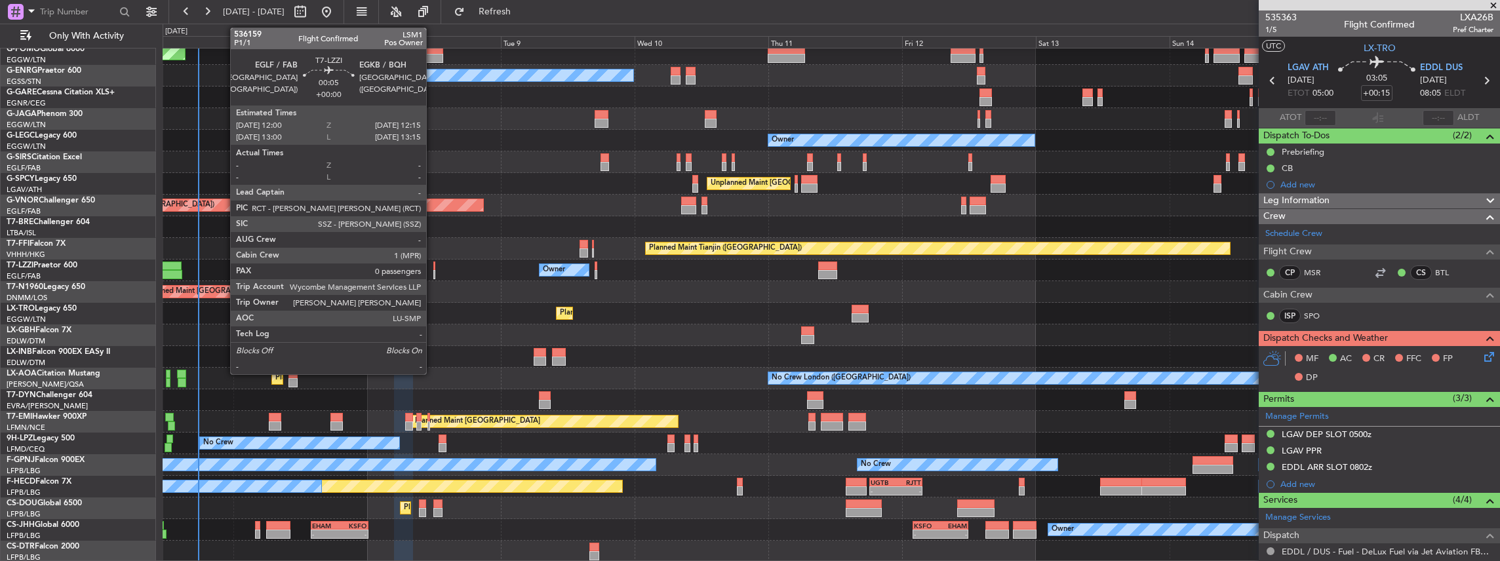
click at [433, 273] on div at bounding box center [434, 274] width 2 height 9
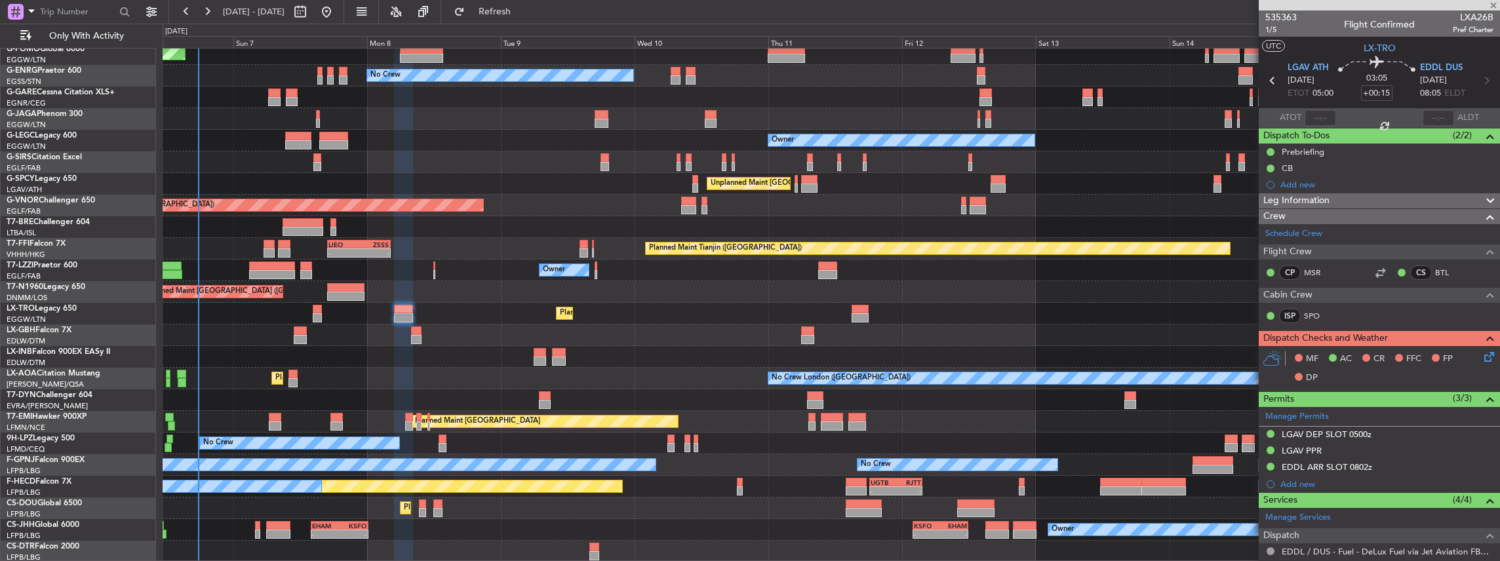
type input "0"
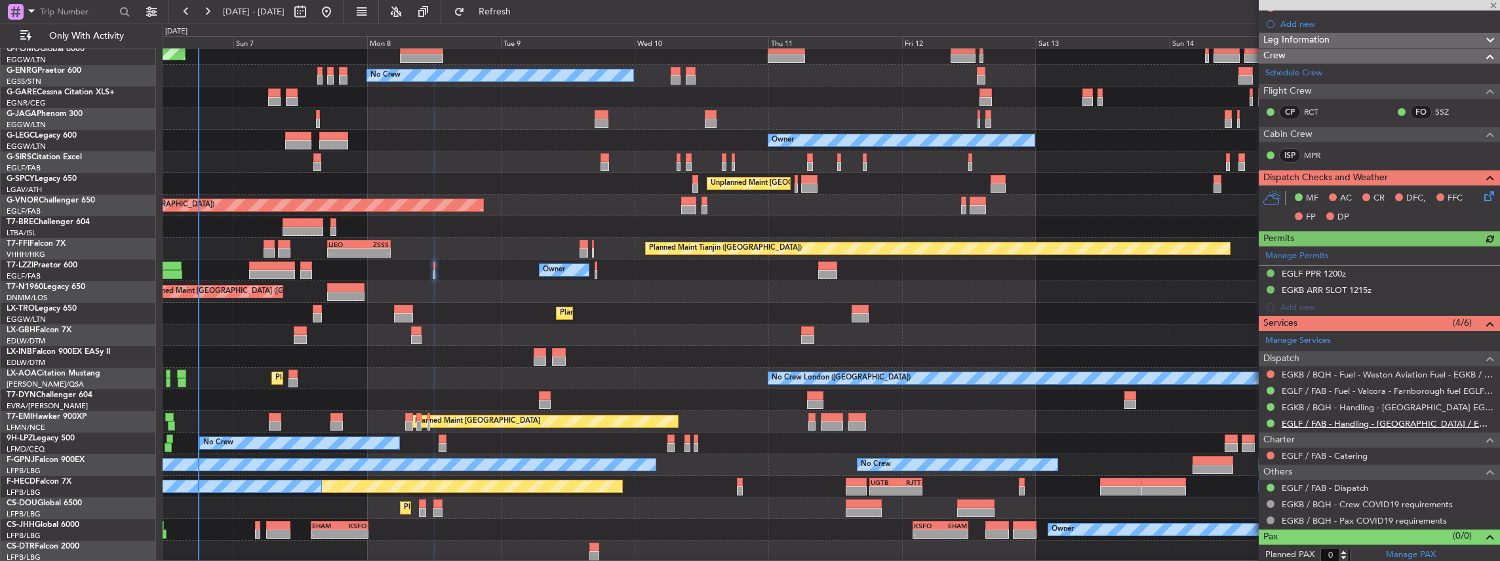
scroll to position [178, 0]
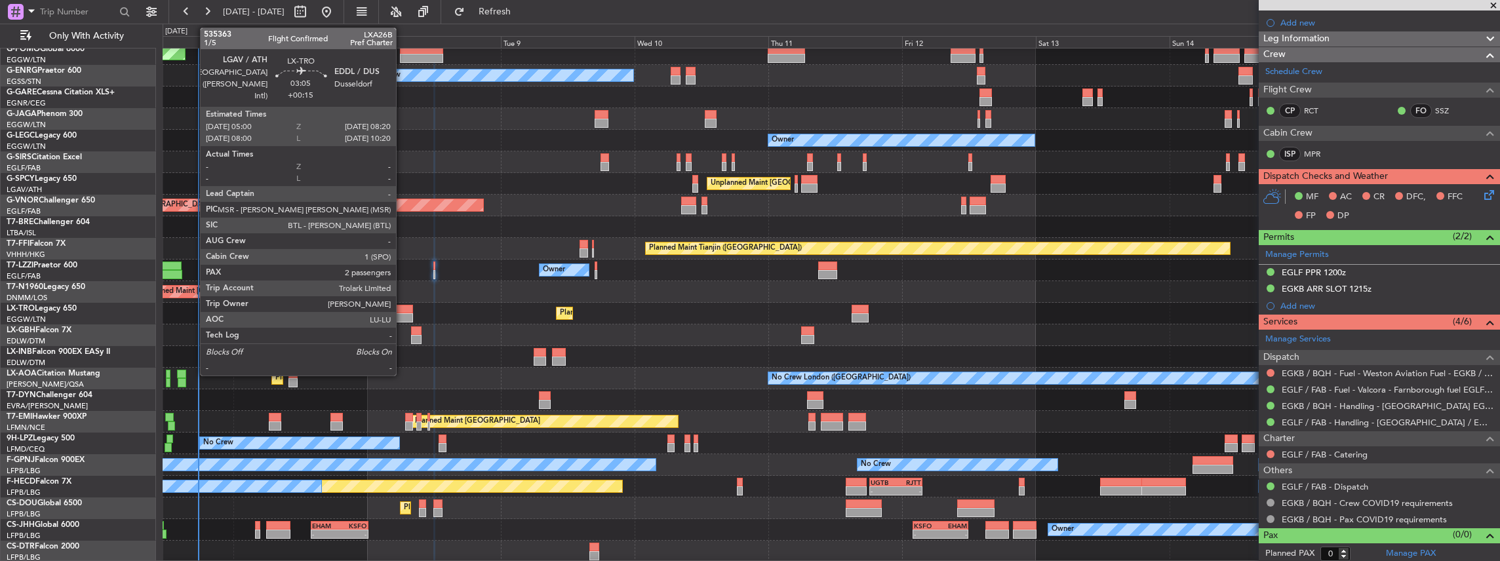
click at [403, 313] on div at bounding box center [403, 317] width 19 height 9
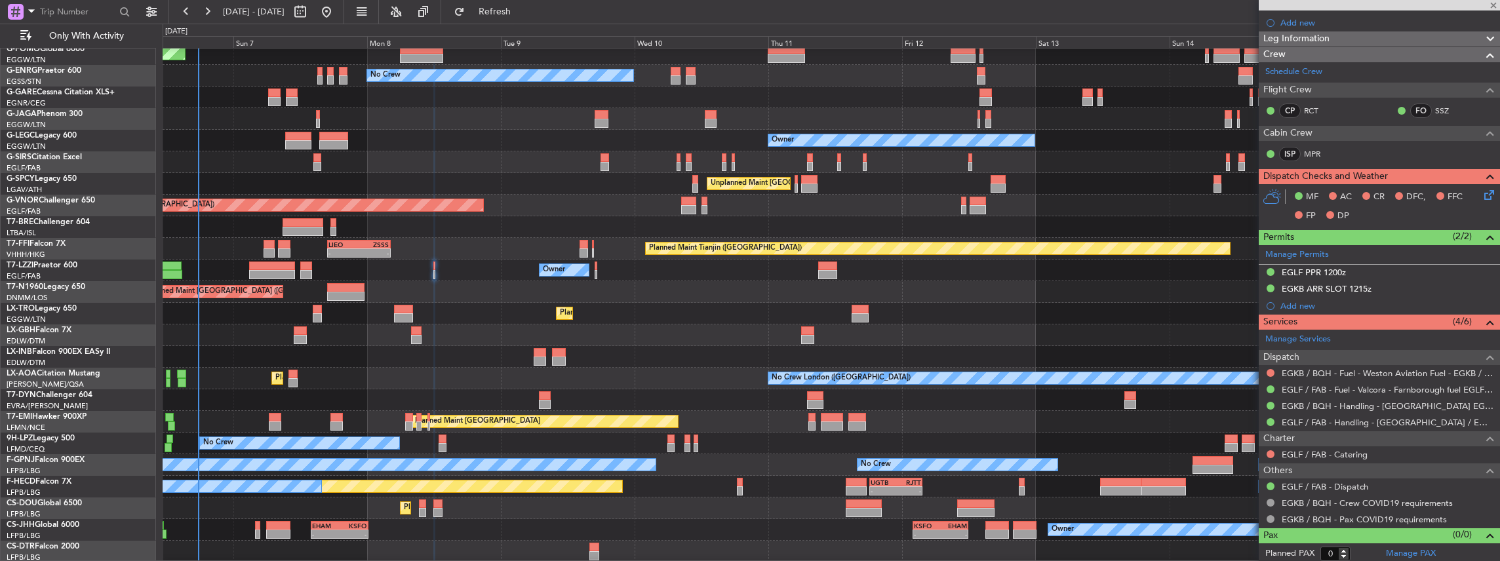
type input "+00:15"
type input "2"
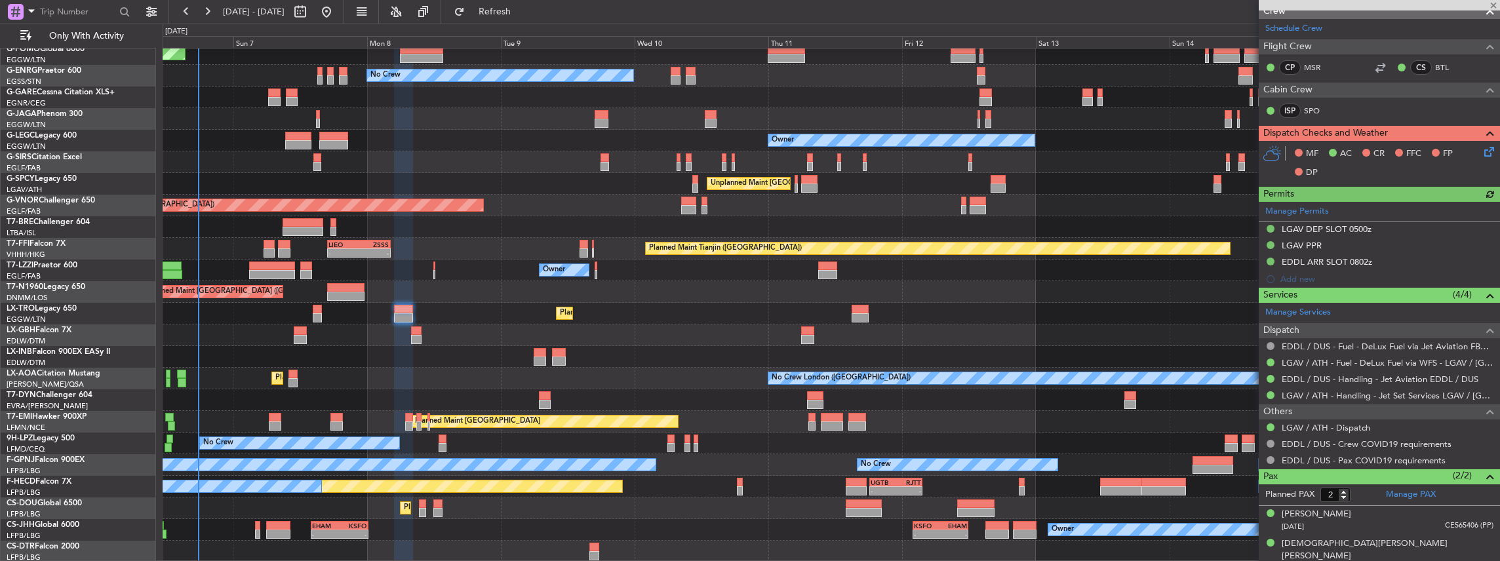
scroll to position [0, 0]
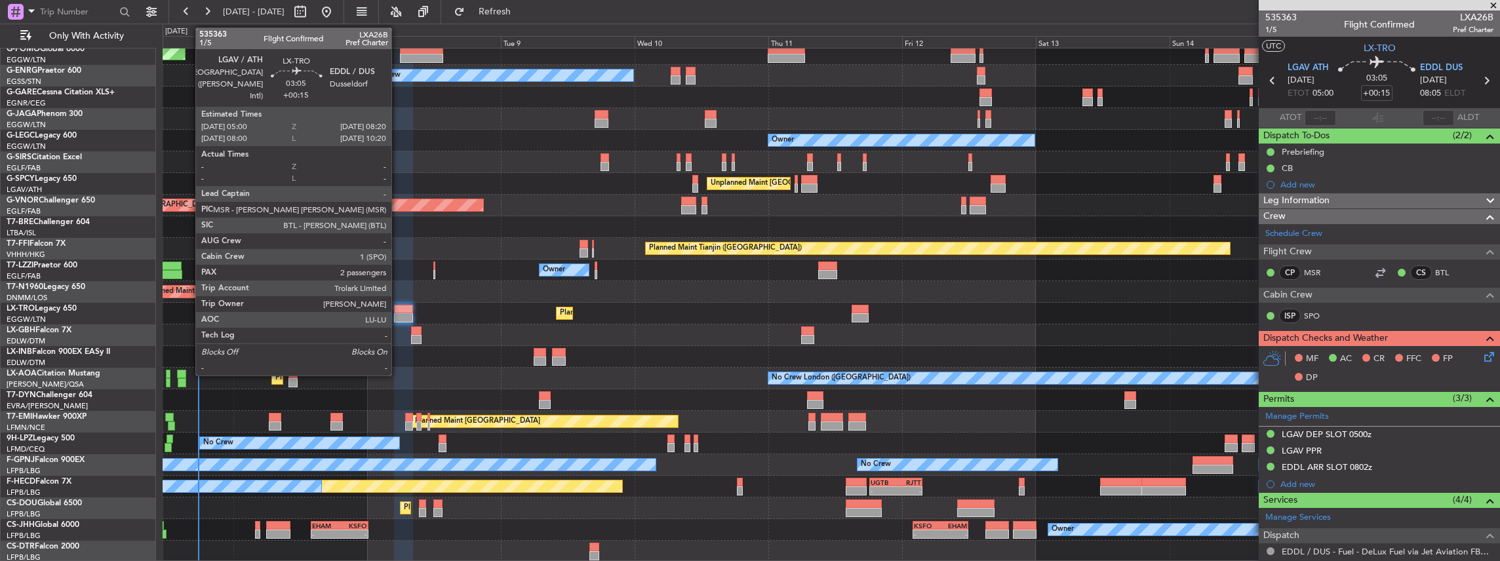
click at [398, 313] on div at bounding box center [403, 317] width 19 height 9
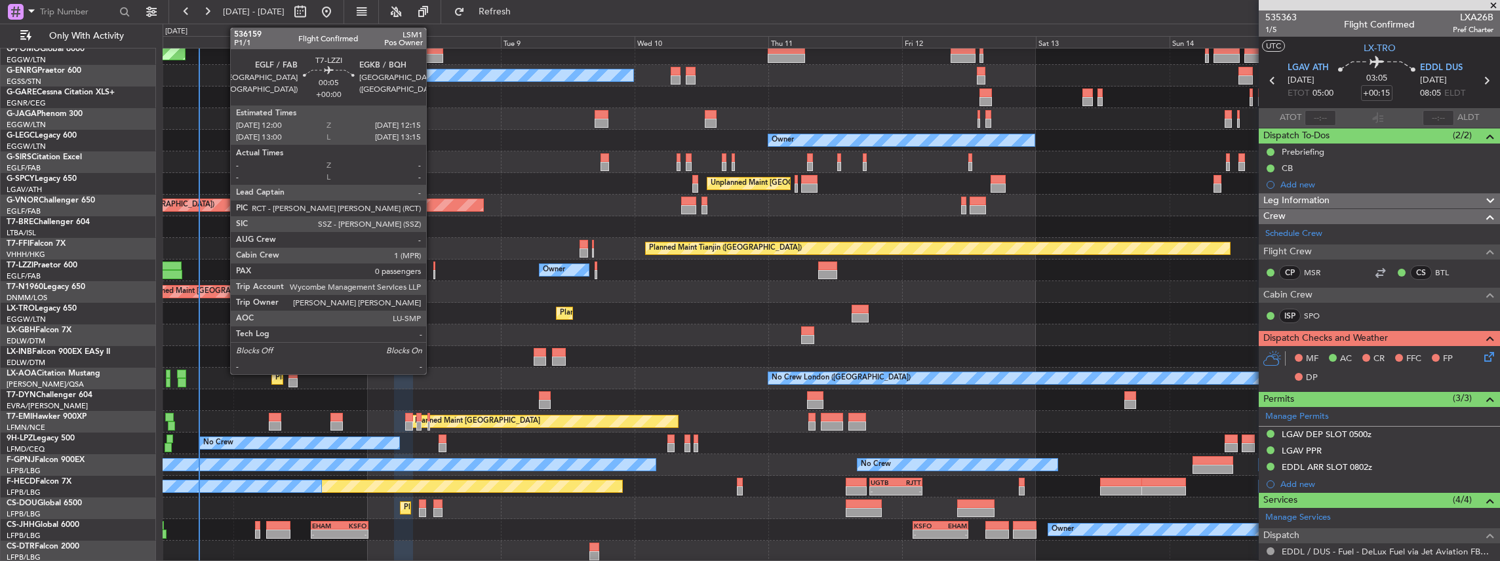
click at [433, 273] on div at bounding box center [434, 274] width 2 height 9
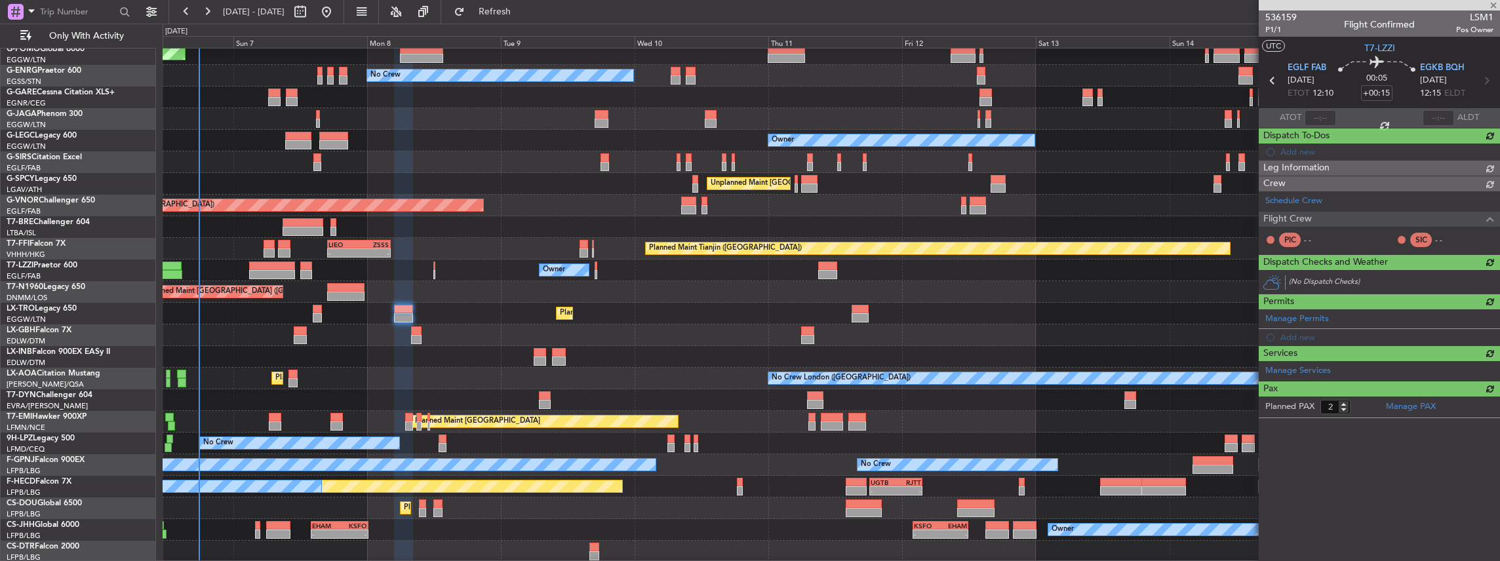
type input "0"
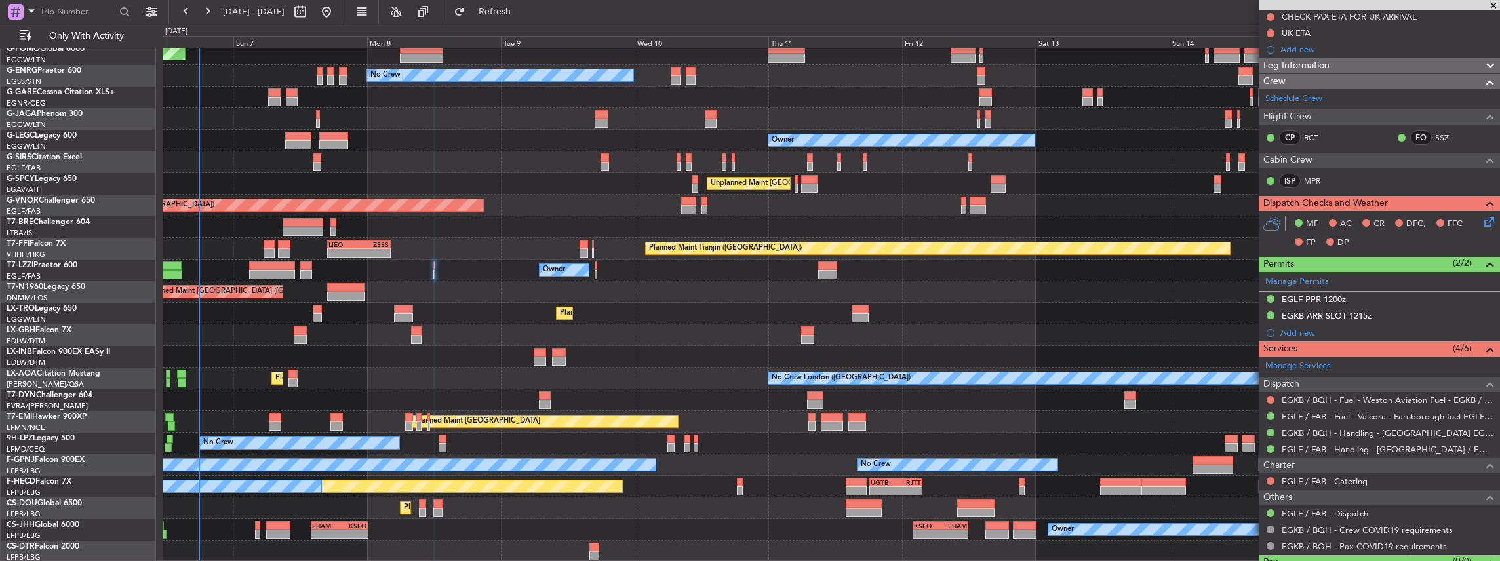
scroll to position [178, 0]
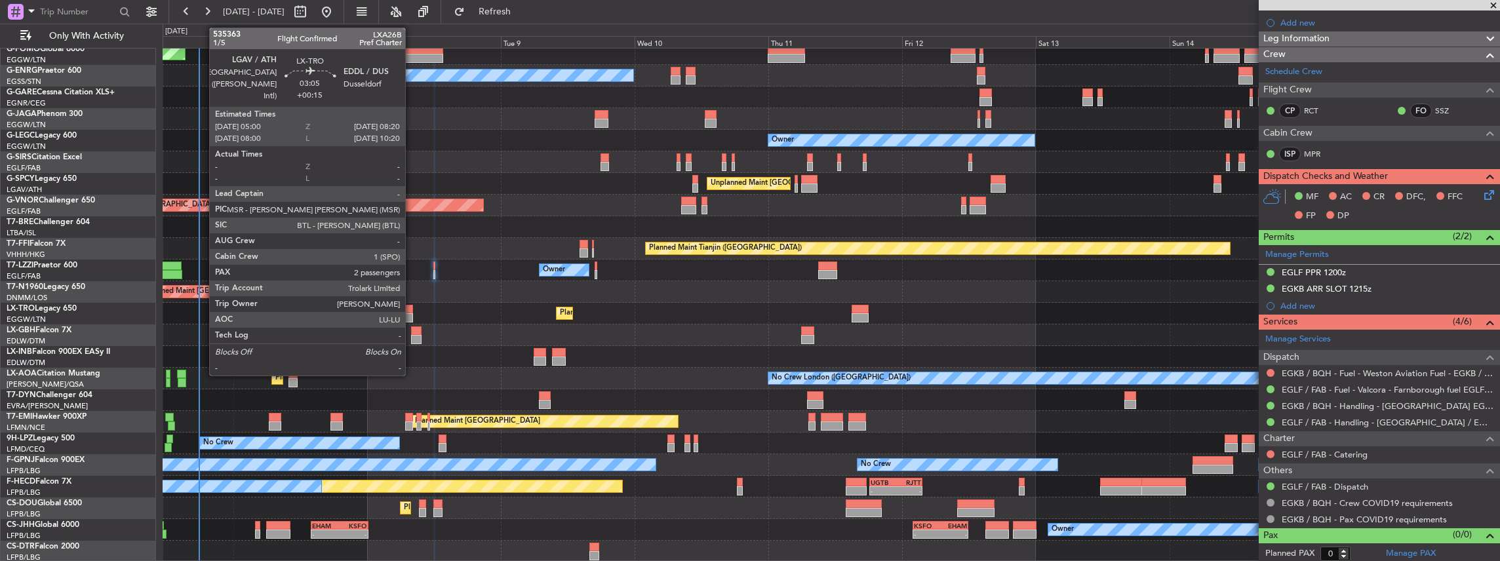
click at [412, 312] on div at bounding box center [403, 309] width 19 height 9
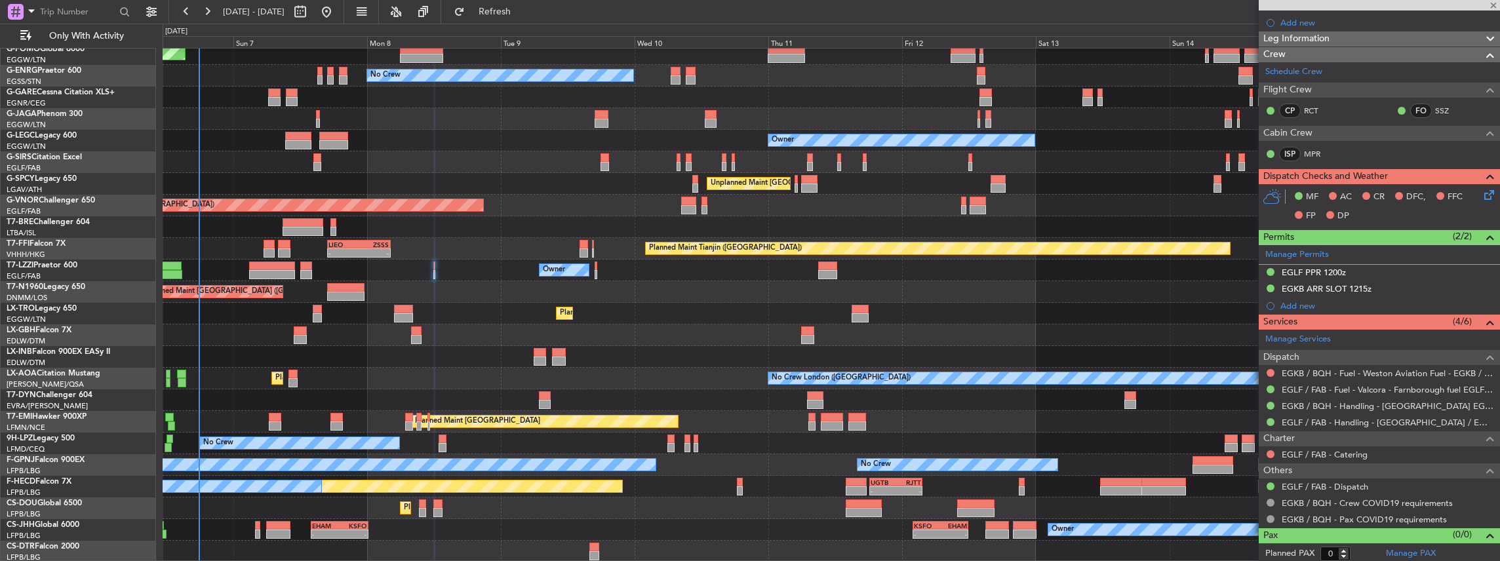
type input "+00:15"
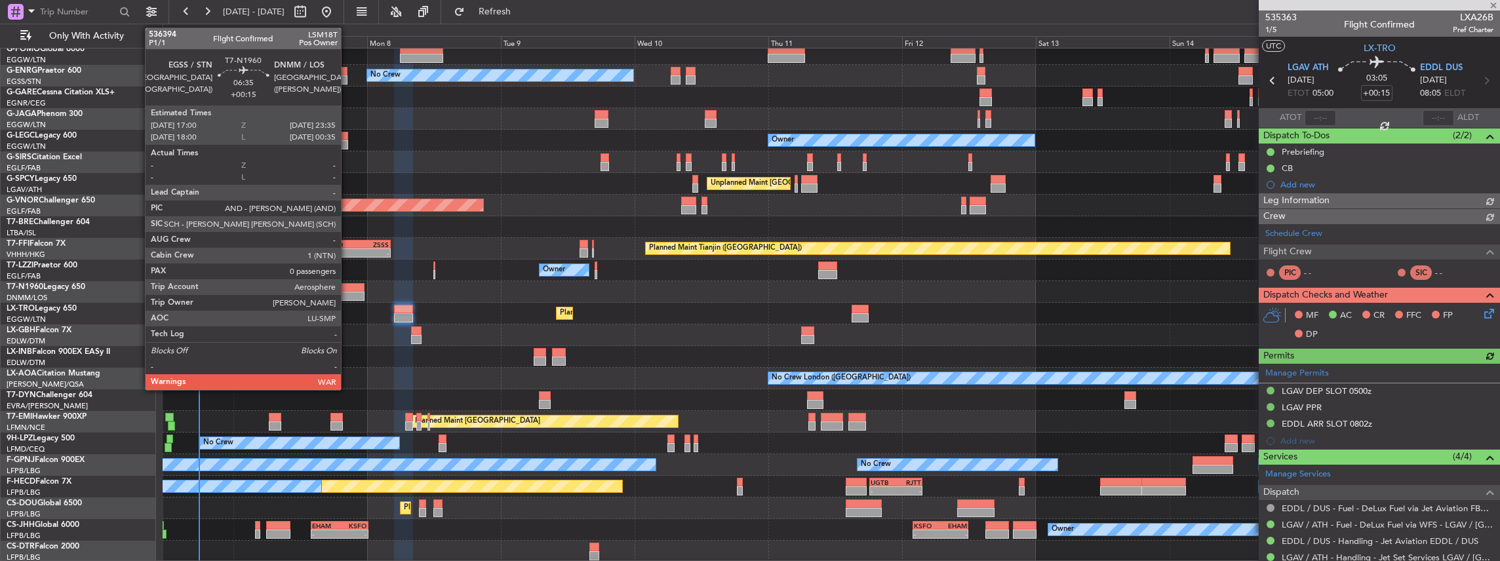
click at [347, 292] on div at bounding box center [345, 296] width 37 height 9
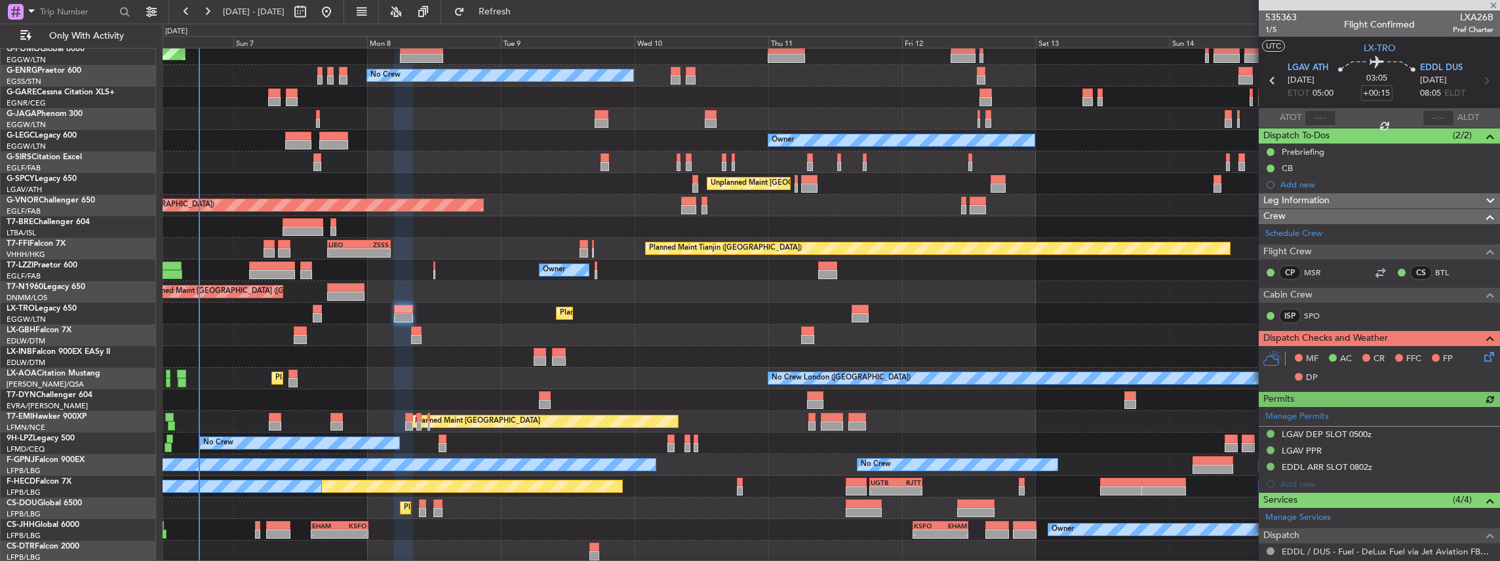
type input "0"
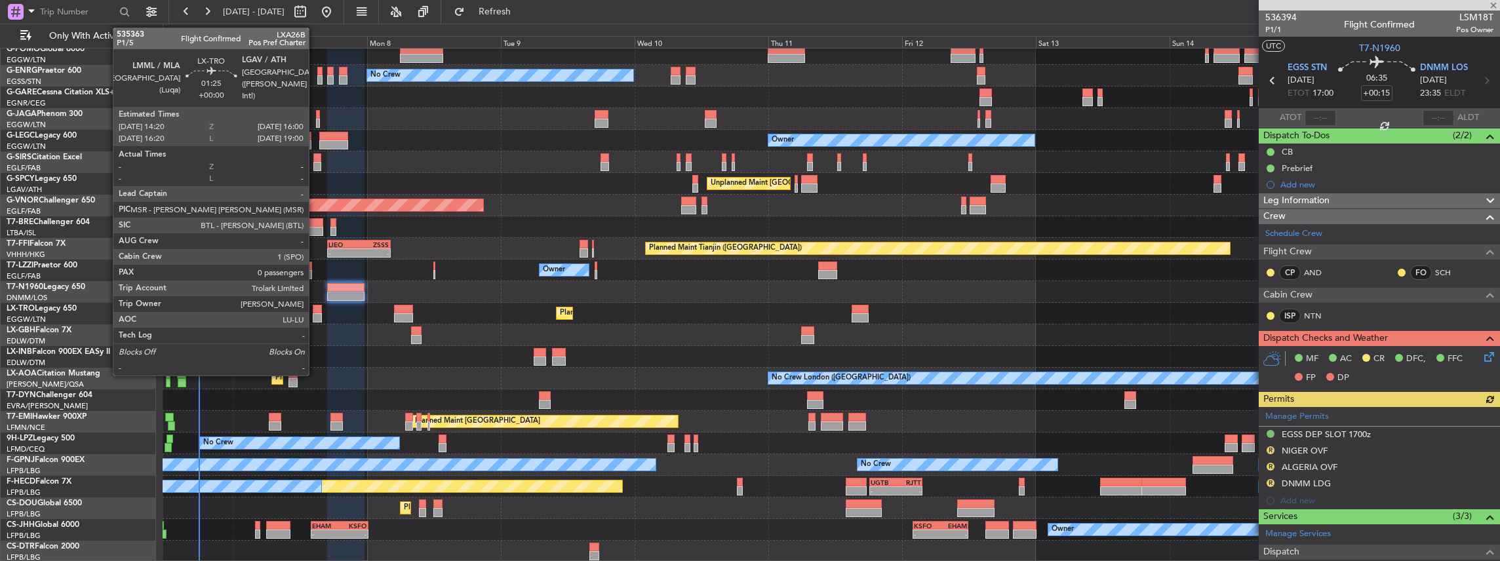
click at [315, 311] on div at bounding box center [318, 309] width 10 height 9
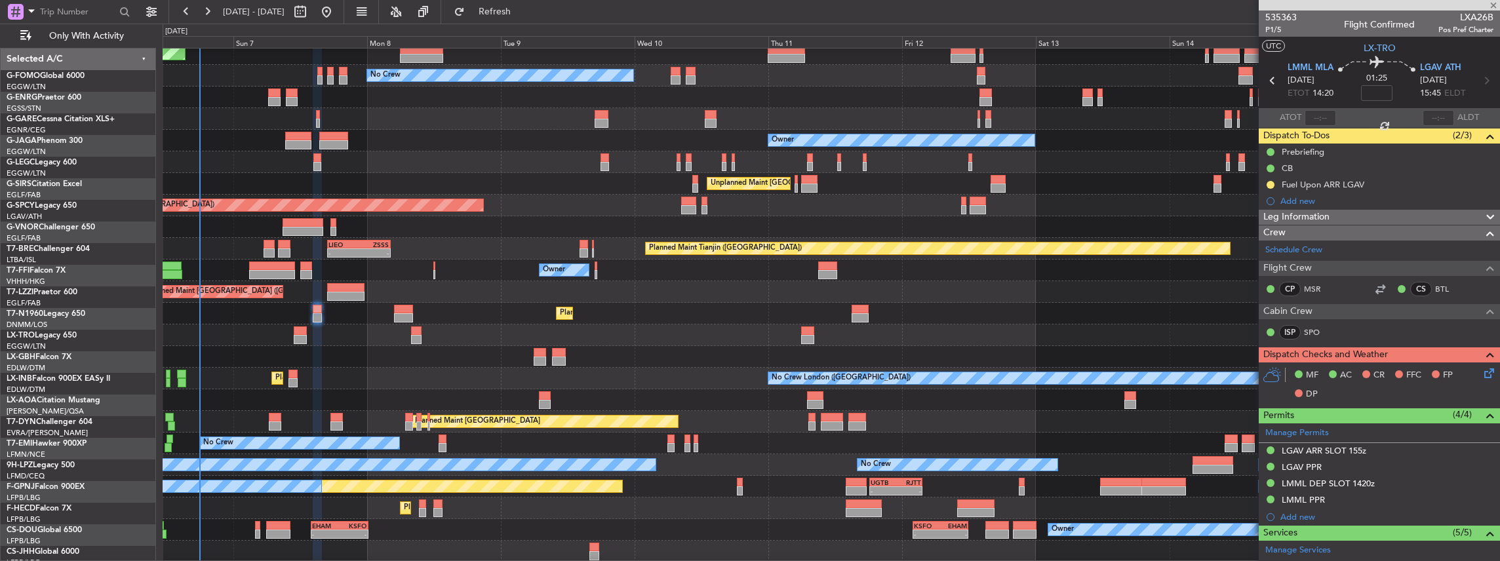
scroll to position [27, 0]
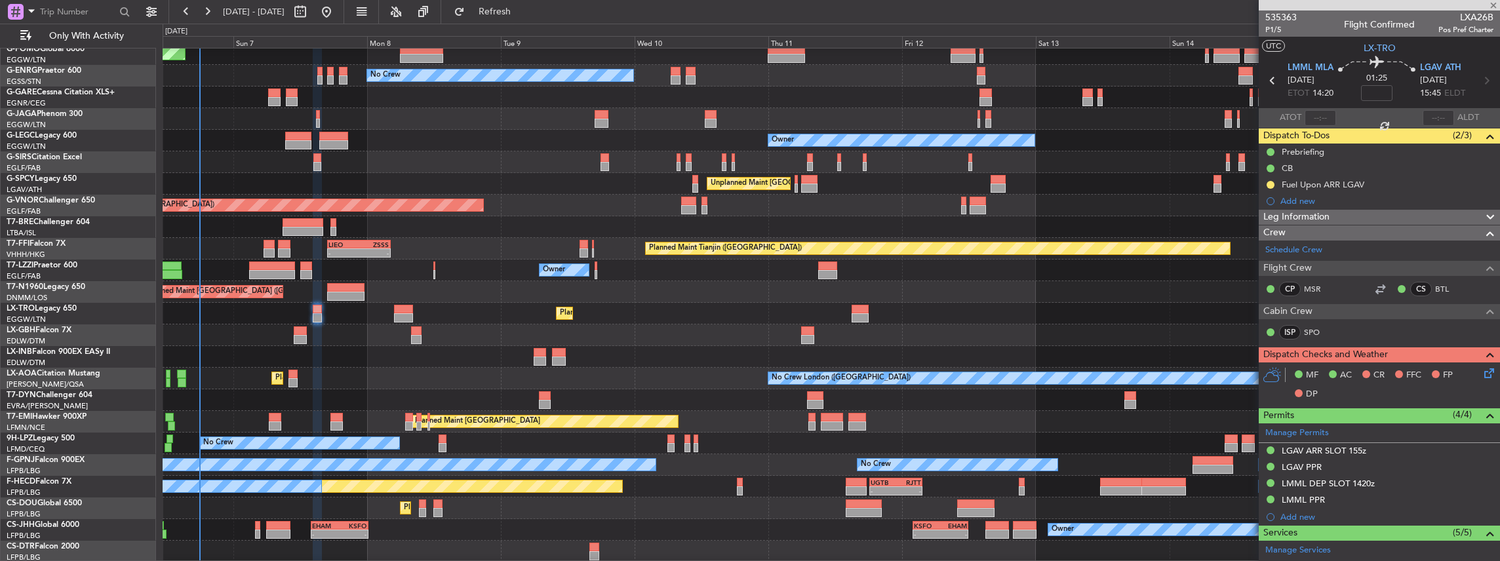
type input "+00:15"
type input "2"
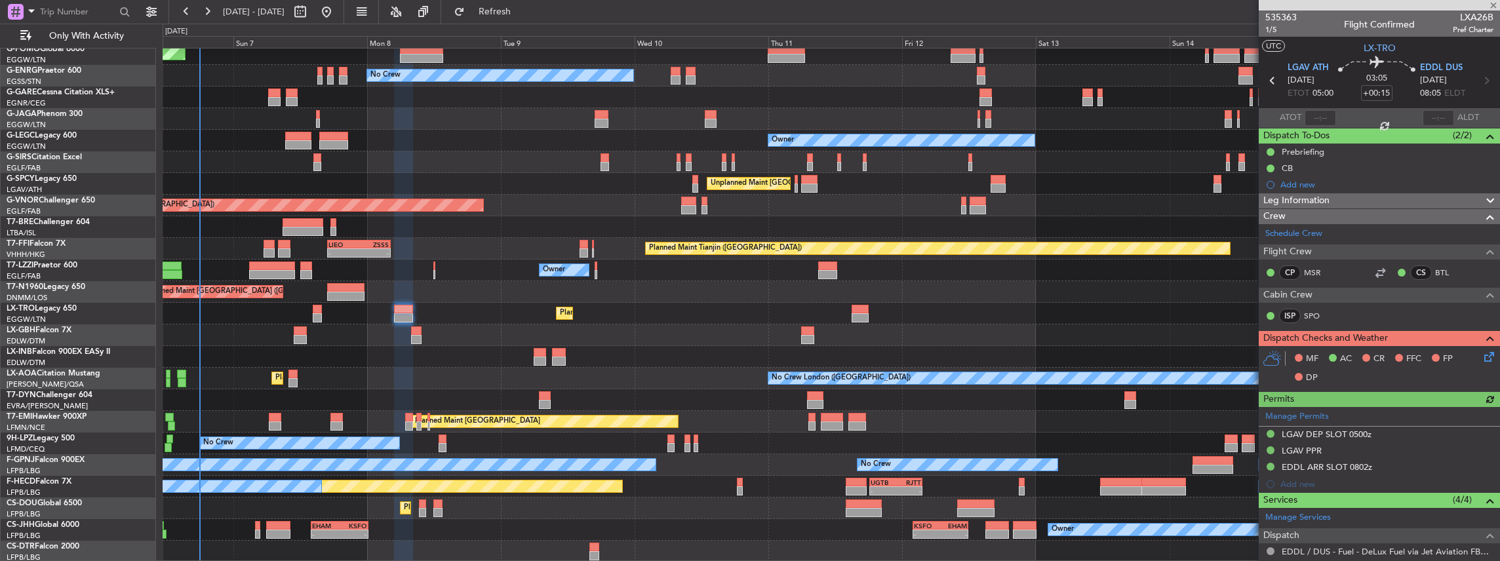
scroll to position [43, 0]
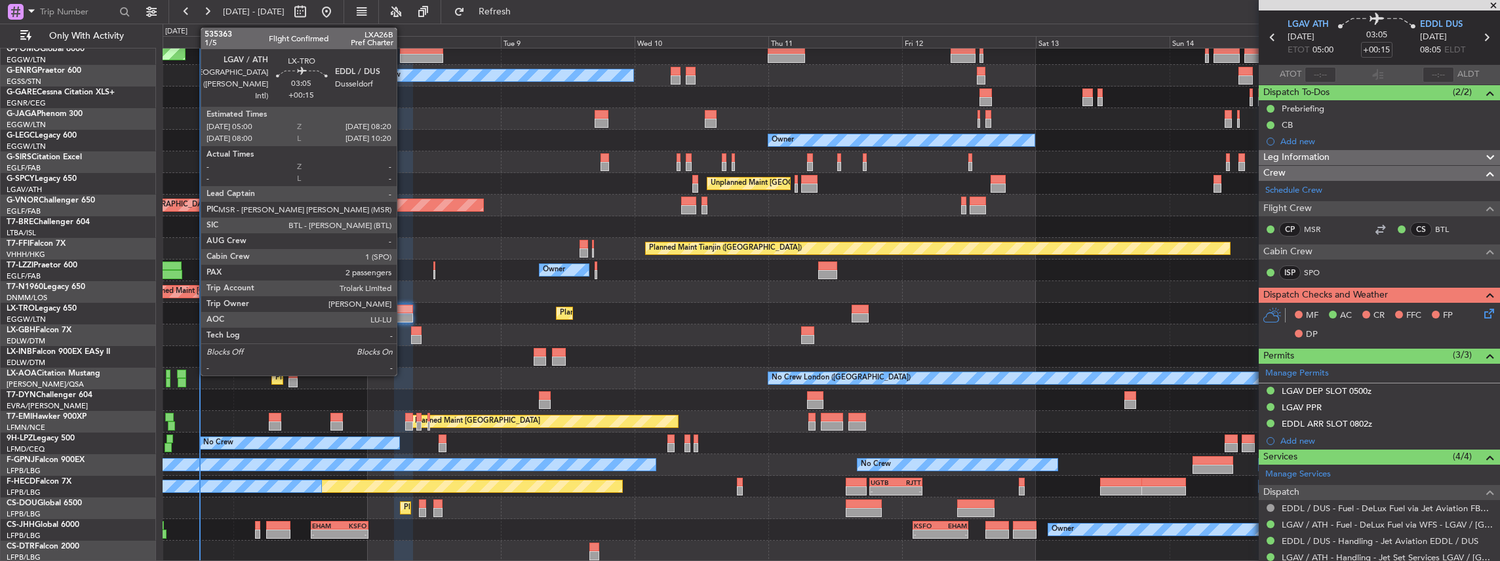
click at [403, 313] on div at bounding box center [403, 317] width 19 height 9
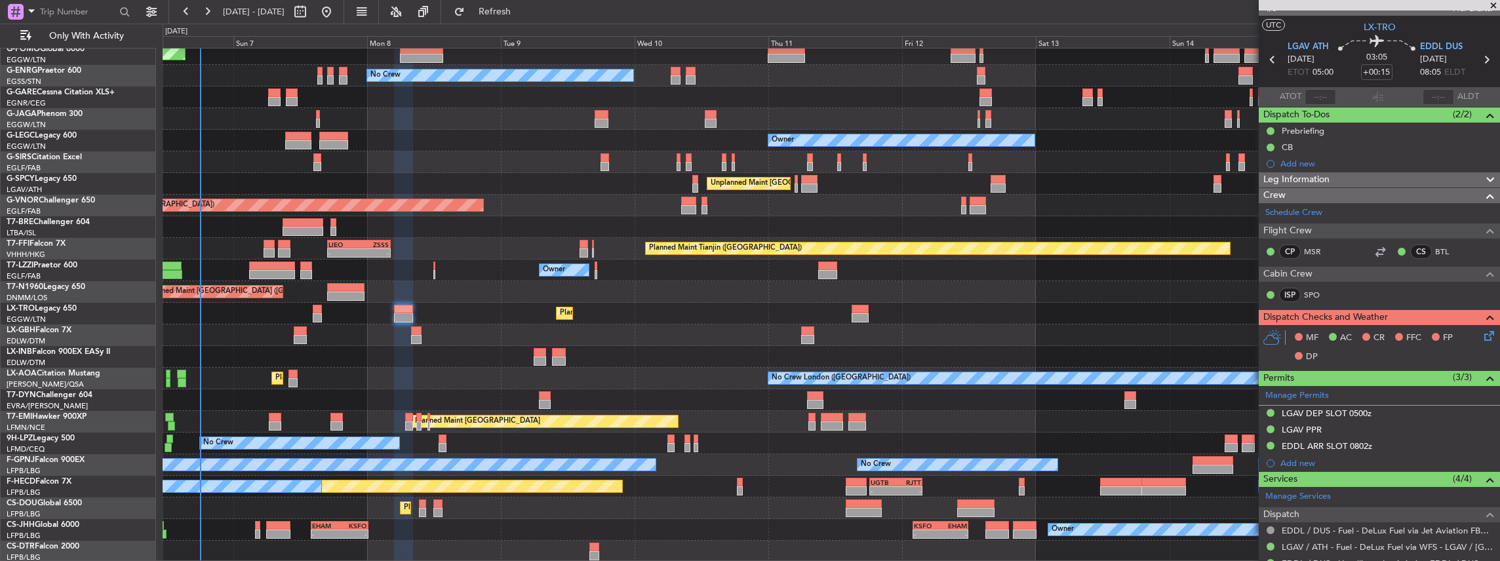
scroll to position [0, 0]
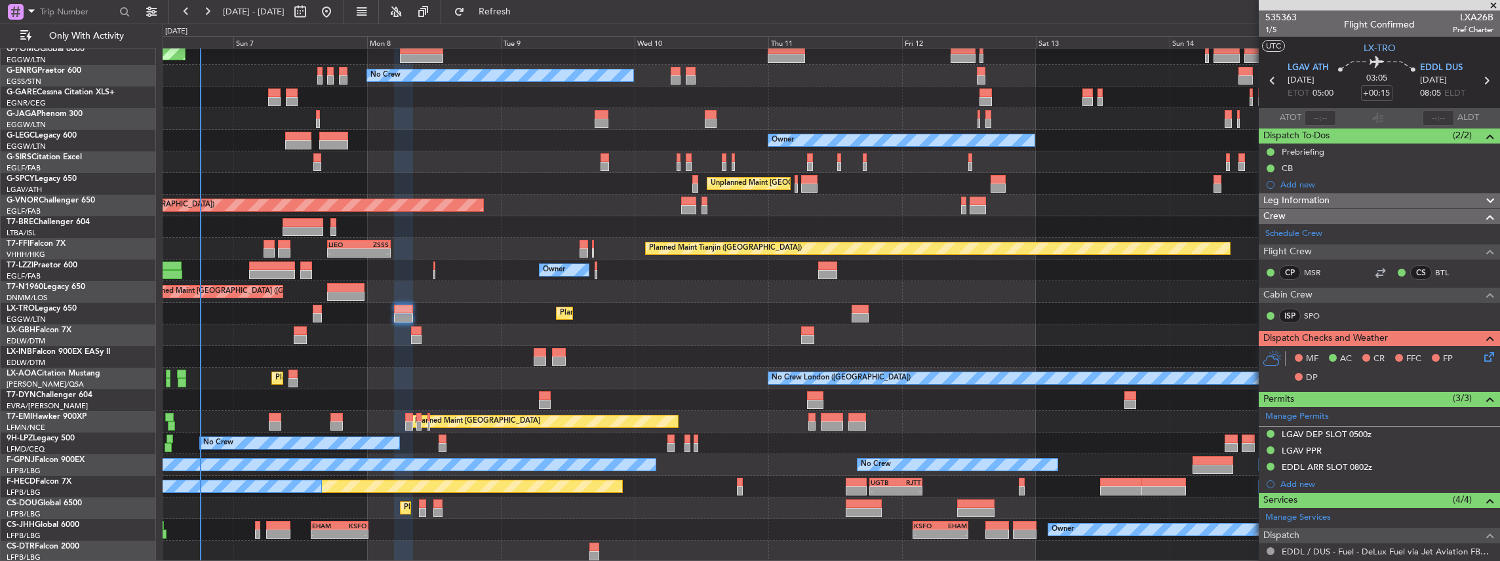
click at [1482, 359] on icon at bounding box center [1487, 354] width 10 height 10
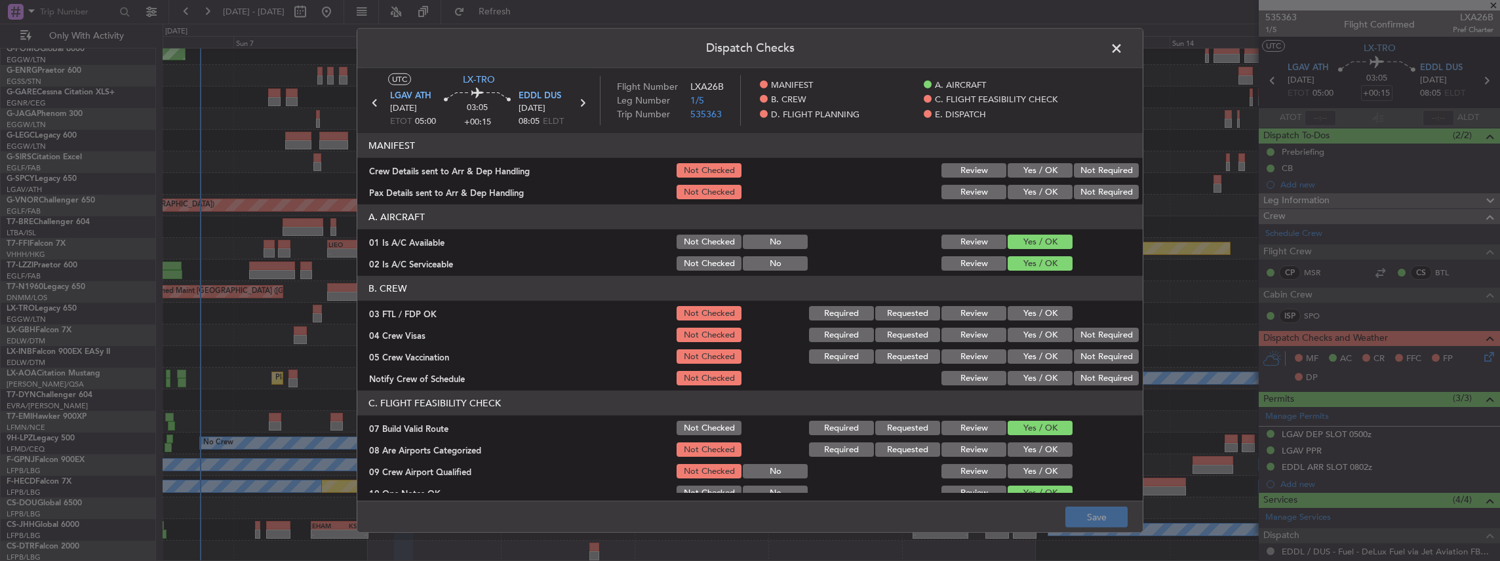
drag, startPoint x: 1025, startPoint y: 172, endPoint x: 1022, endPoint y: 193, distance: 21.1
click at [1024, 173] on button "Yes / OK" at bounding box center [1040, 170] width 65 height 14
click at [1022, 193] on button "Yes / OK" at bounding box center [1040, 192] width 65 height 14
click at [1105, 523] on button "Save" at bounding box center [1096, 517] width 62 height 21
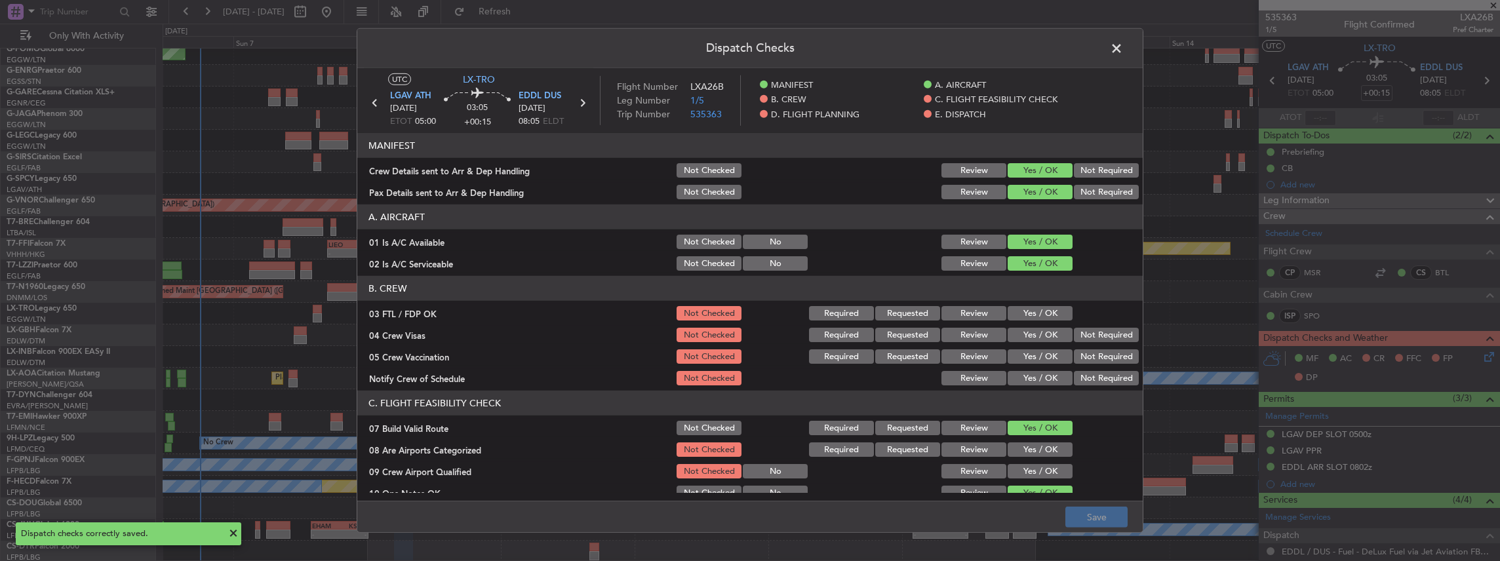
click at [1123, 49] on span at bounding box center [1123, 52] width 0 height 26
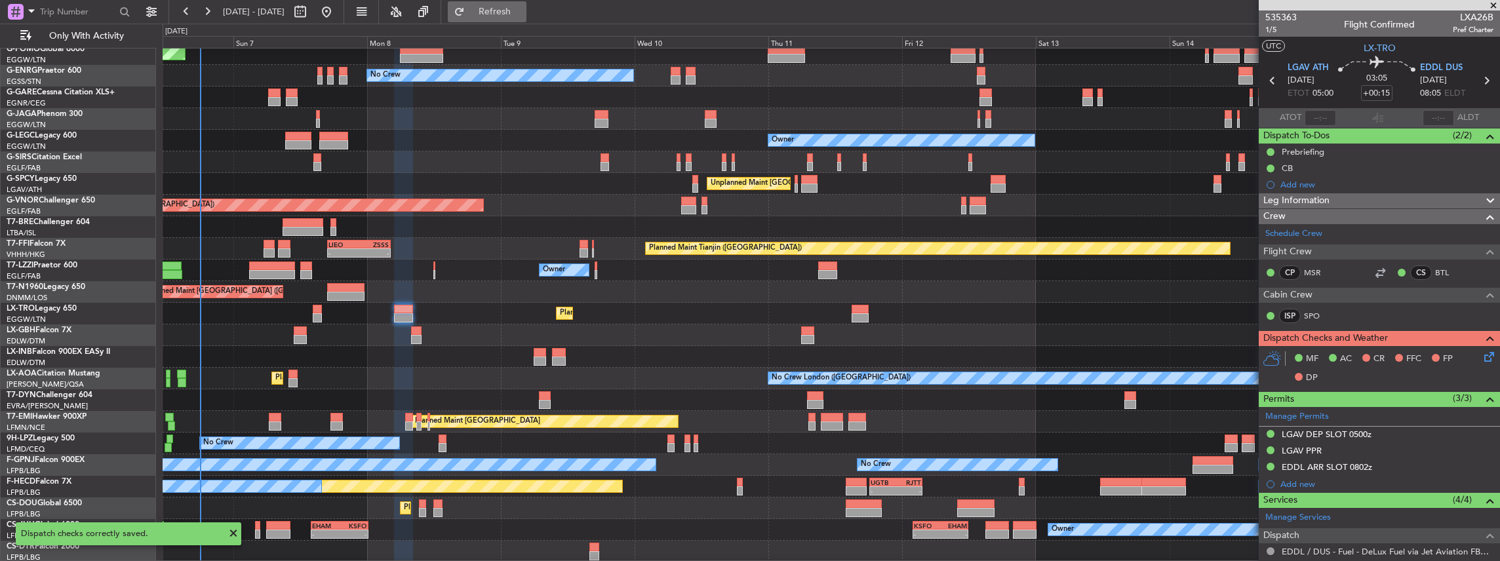
click at [509, 8] on span "Refresh" at bounding box center [494, 11] width 55 height 9
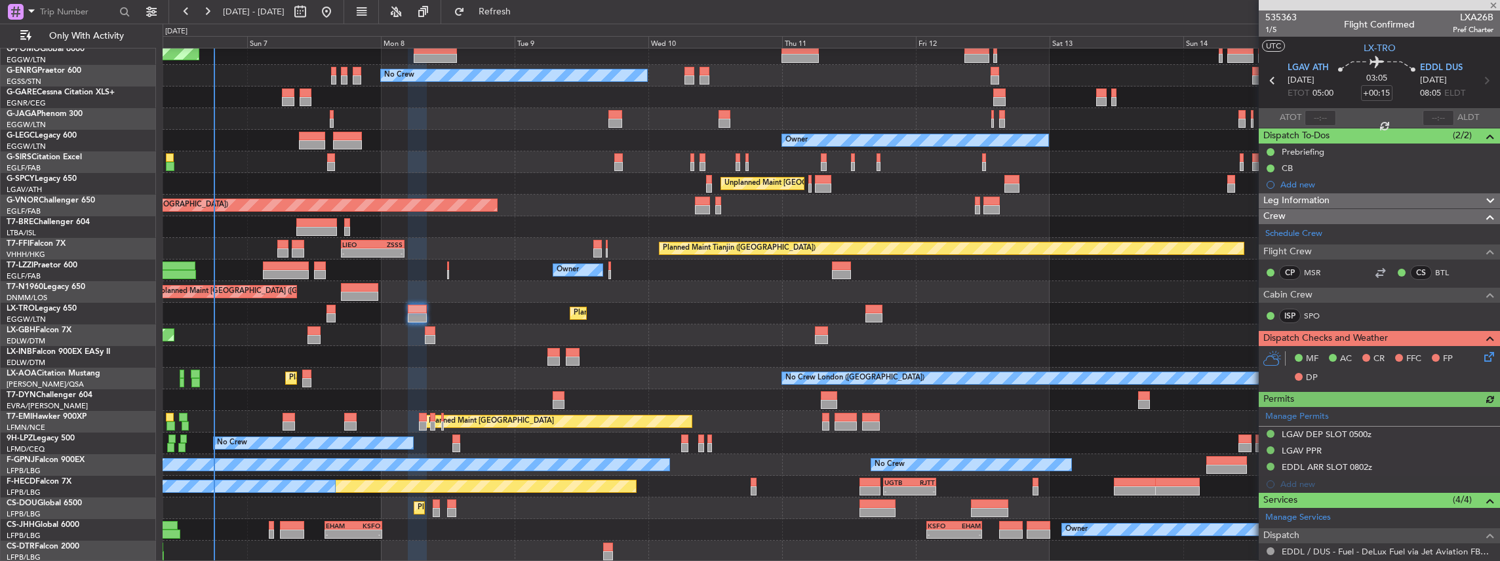
click at [627, 338] on div "Planned Maint [GEOGRAPHIC_DATA] ([GEOGRAPHIC_DATA]) No Crew Owner Planned Maint…" at bounding box center [831, 292] width 1337 height 541
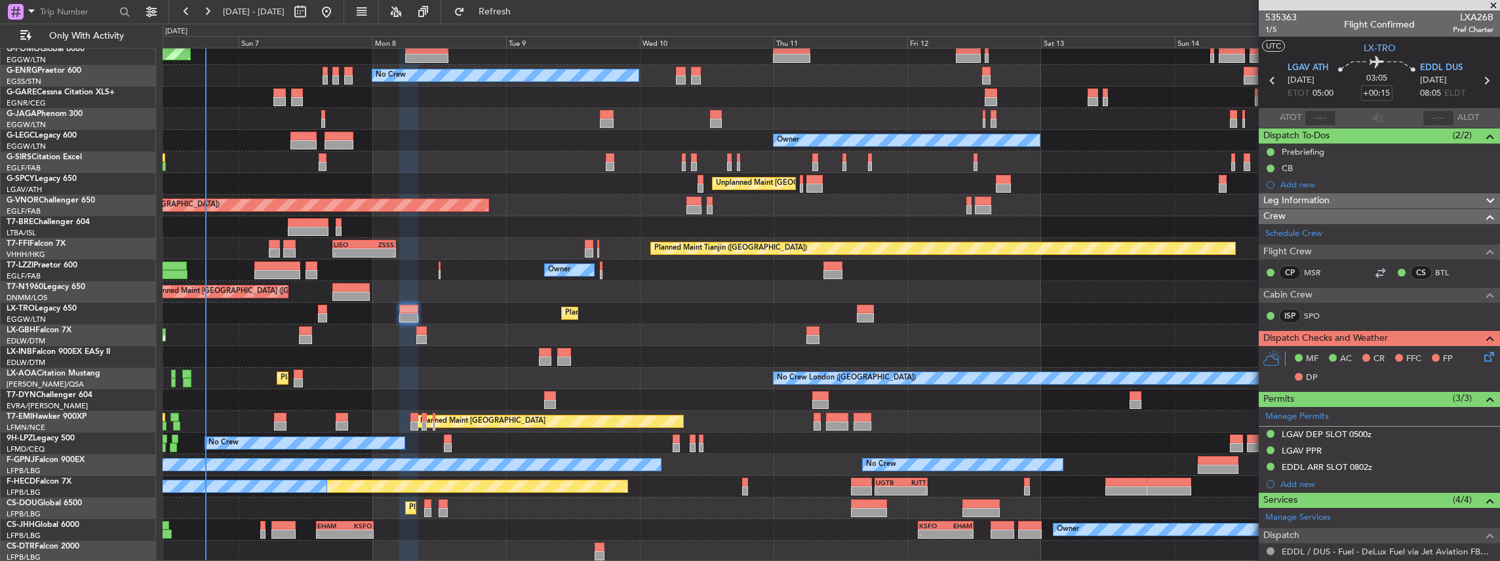
click at [267, 509] on div "Planned Maint [GEOGRAPHIC_DATA] ([GEOGRAPHIC_DATA]) No Crew Owner Planned Maint…" at bounding box center [831, 292] width 1337 height 541
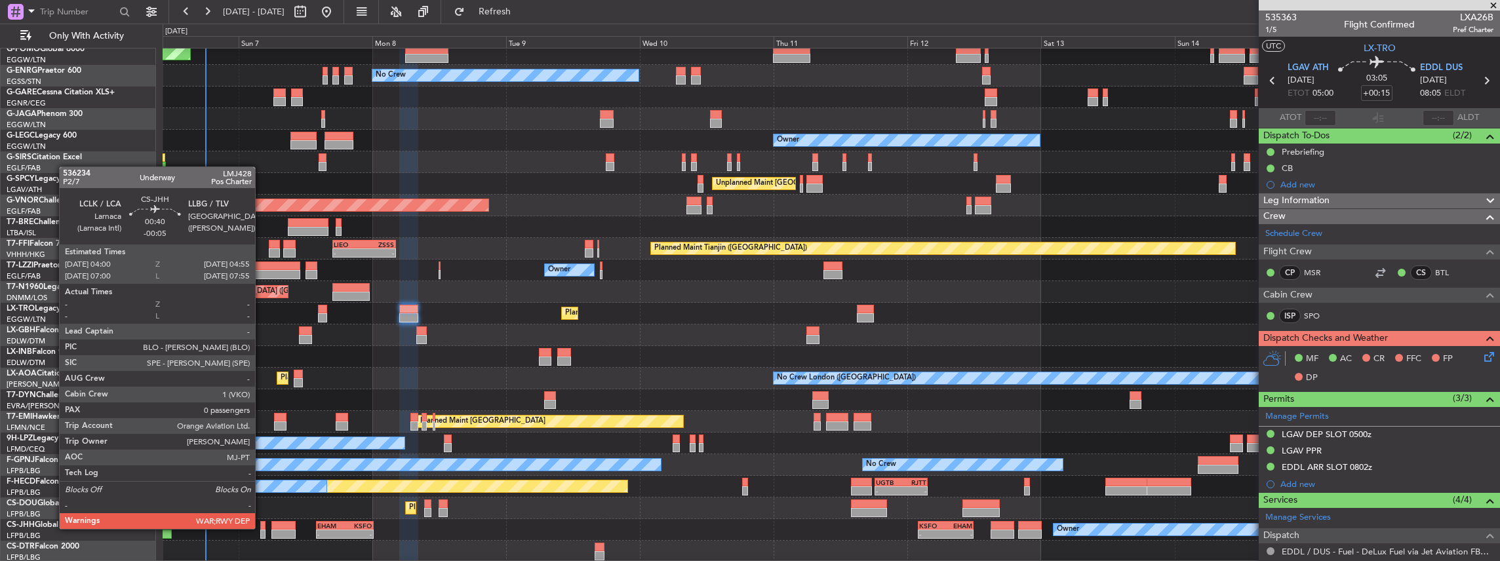
click at [262, 528] on div at bounding box center [262, 525] width 5 height 9
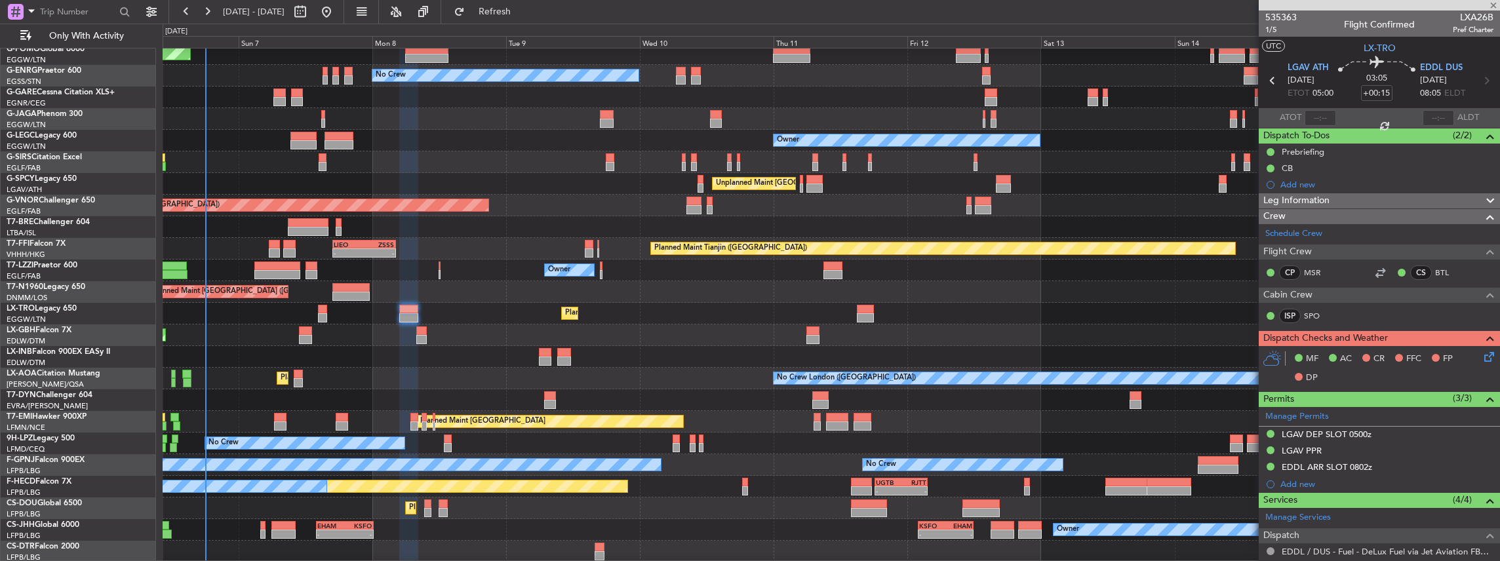
type input "-00:05"
type input "0"
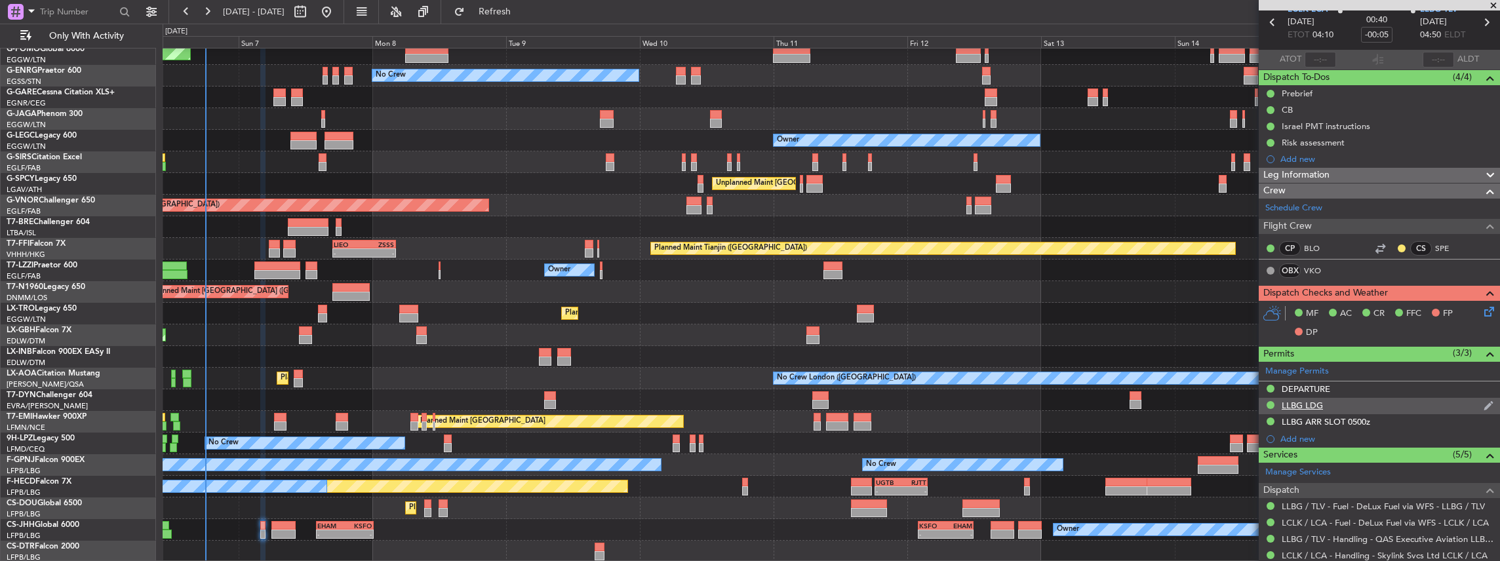
scroll to position [131, 0]
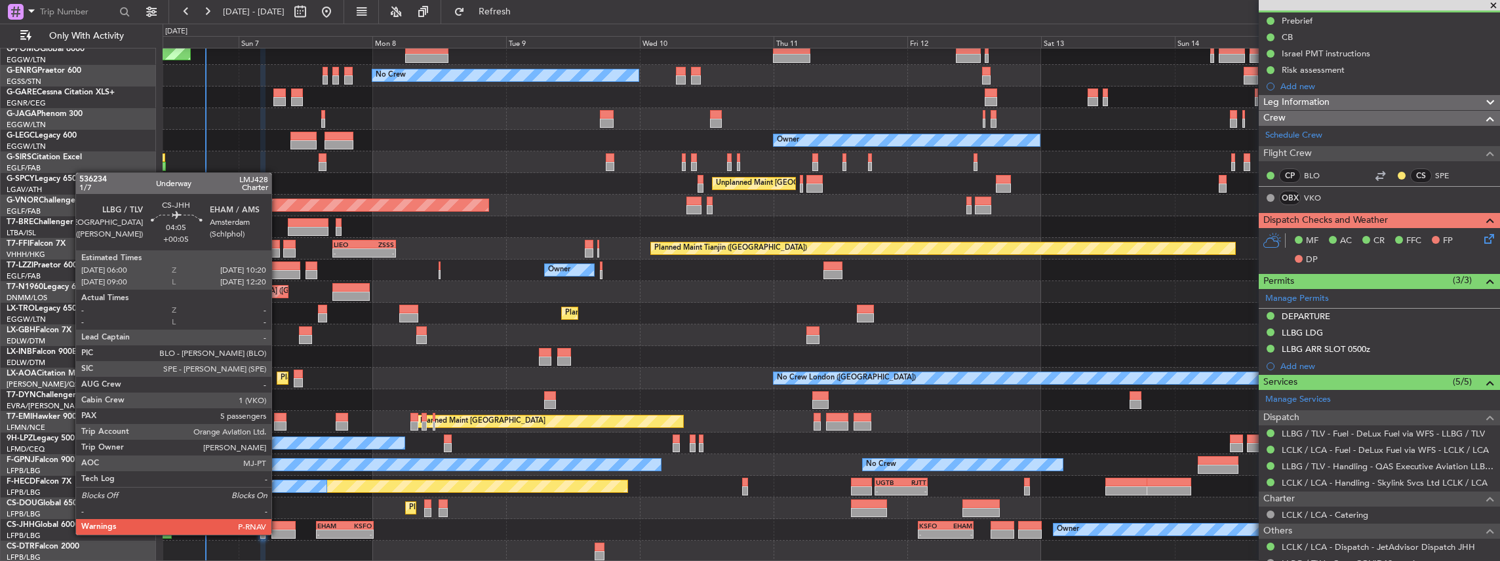
click at [278, 534] on div at bounding box center [283, 534] width 24 height 9
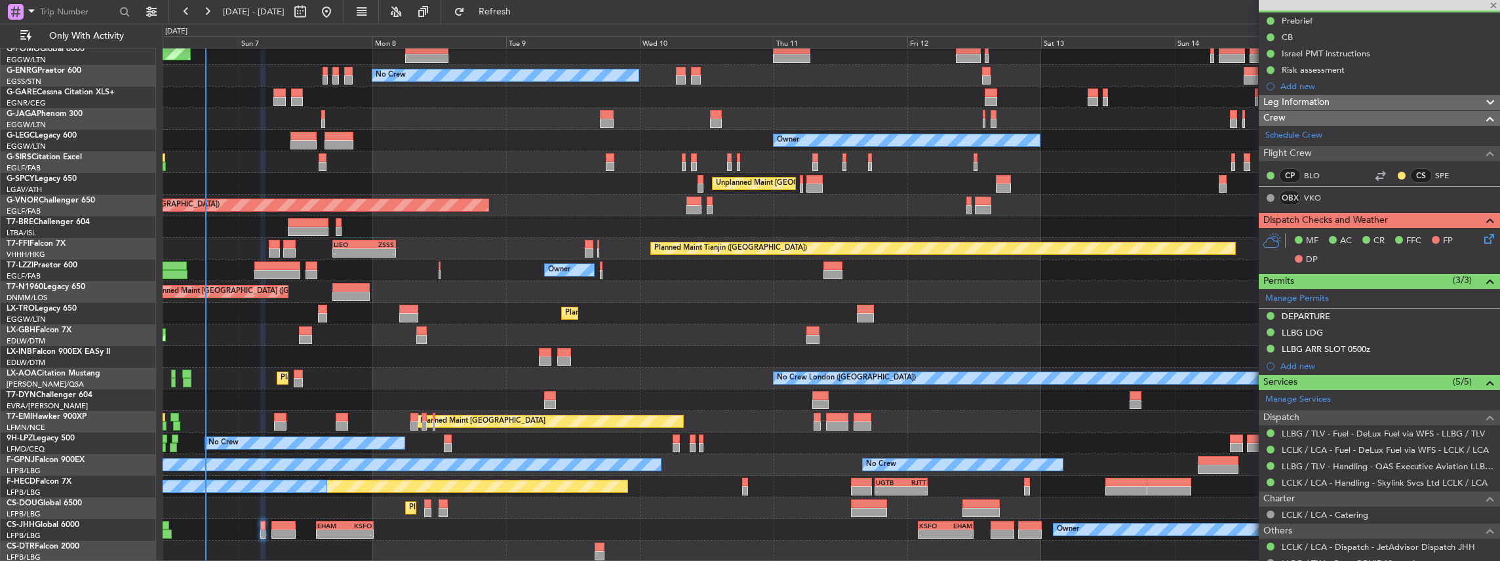
type input "+00:05"
type input "5"
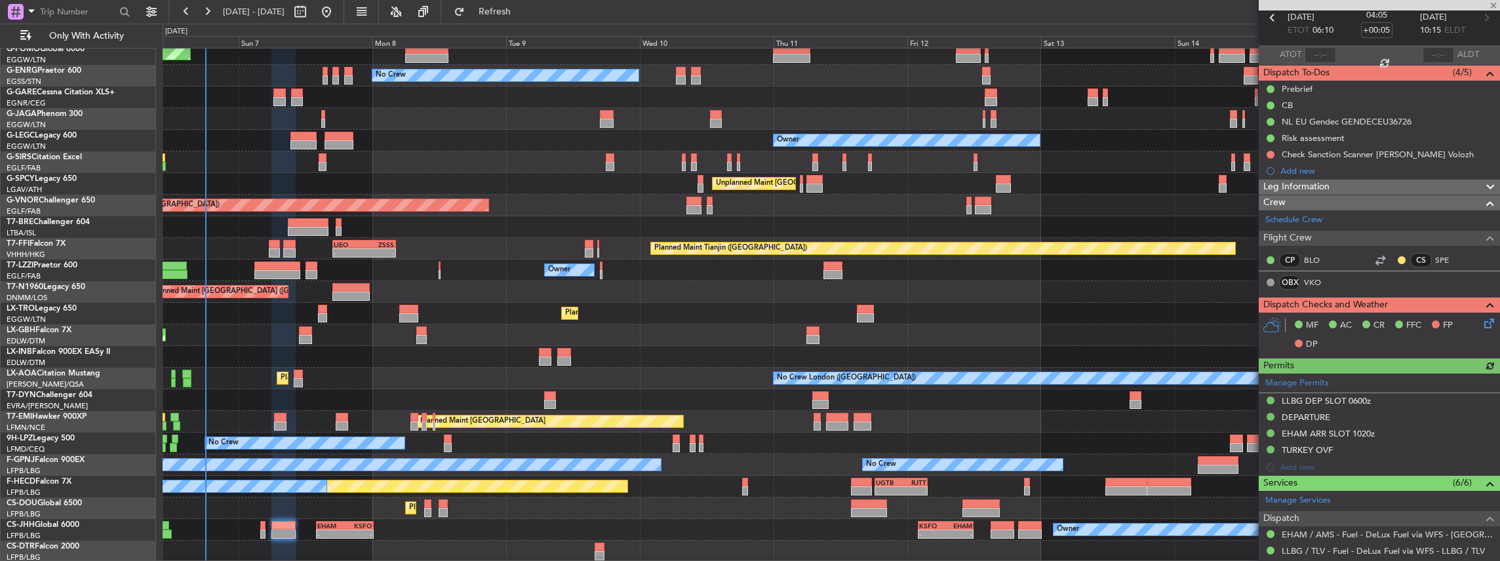
scroll to position [174, 0]
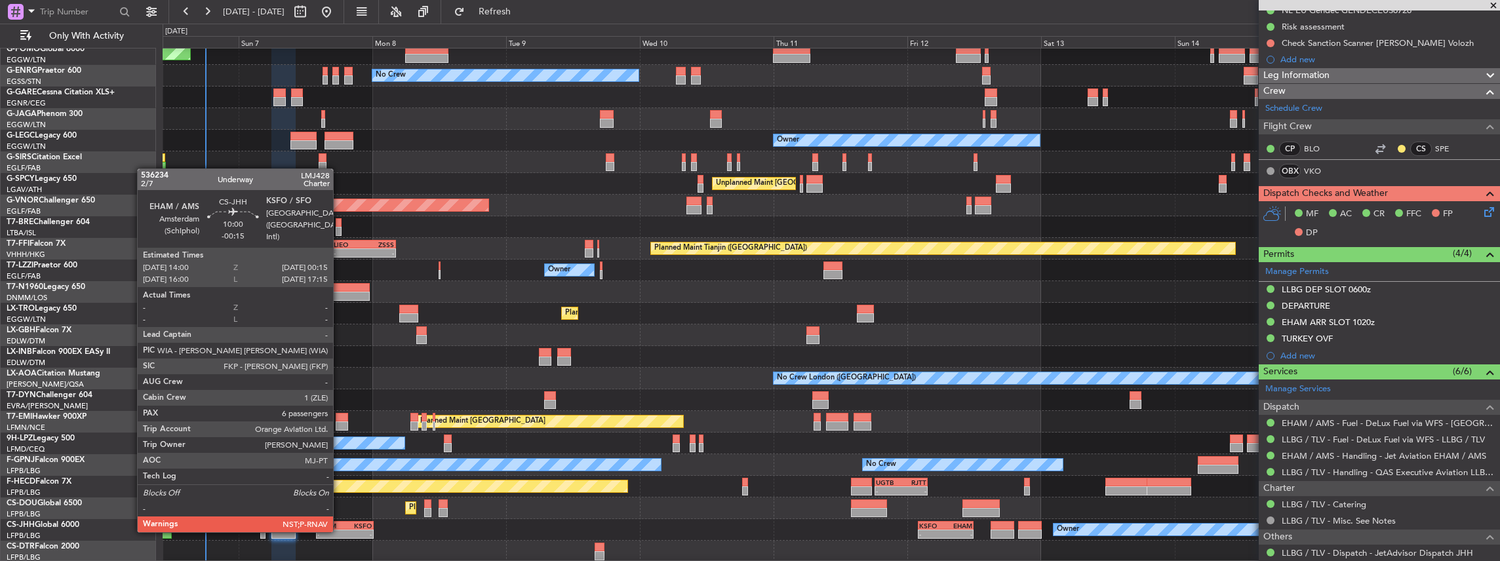
click at [340, 531] on div "-" at bounding box center [331, 534] width 28 height 8
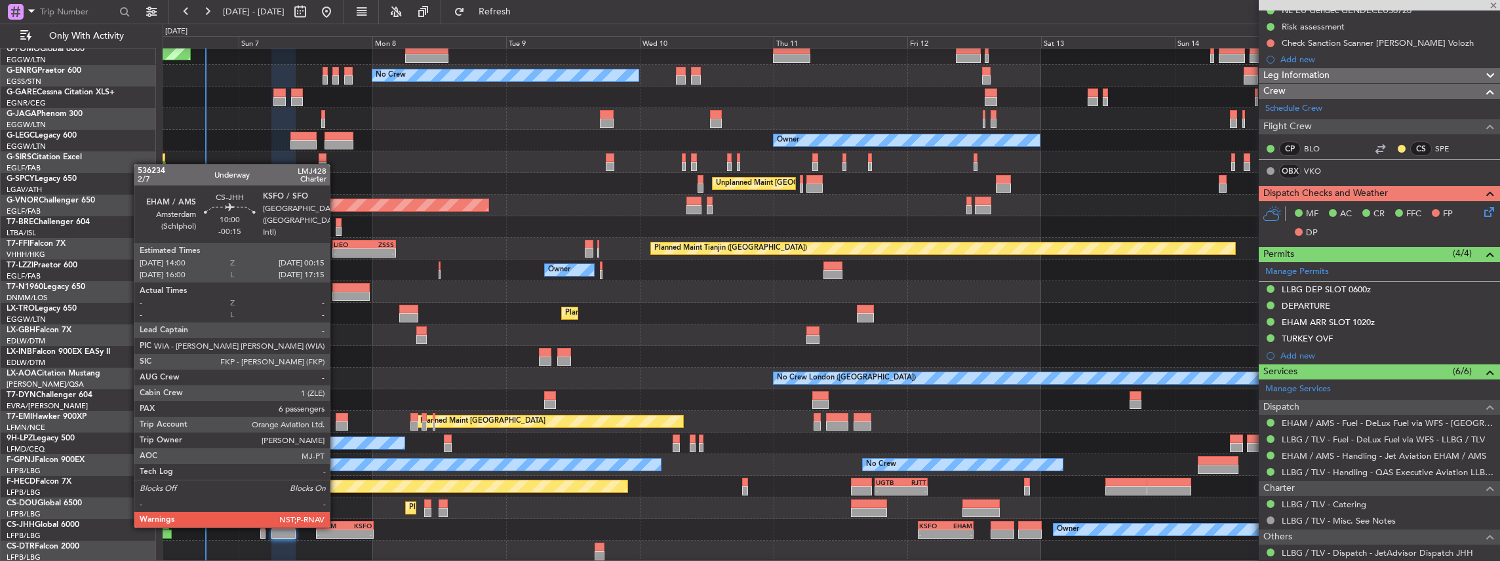
type input "-00:15"
type input "6"
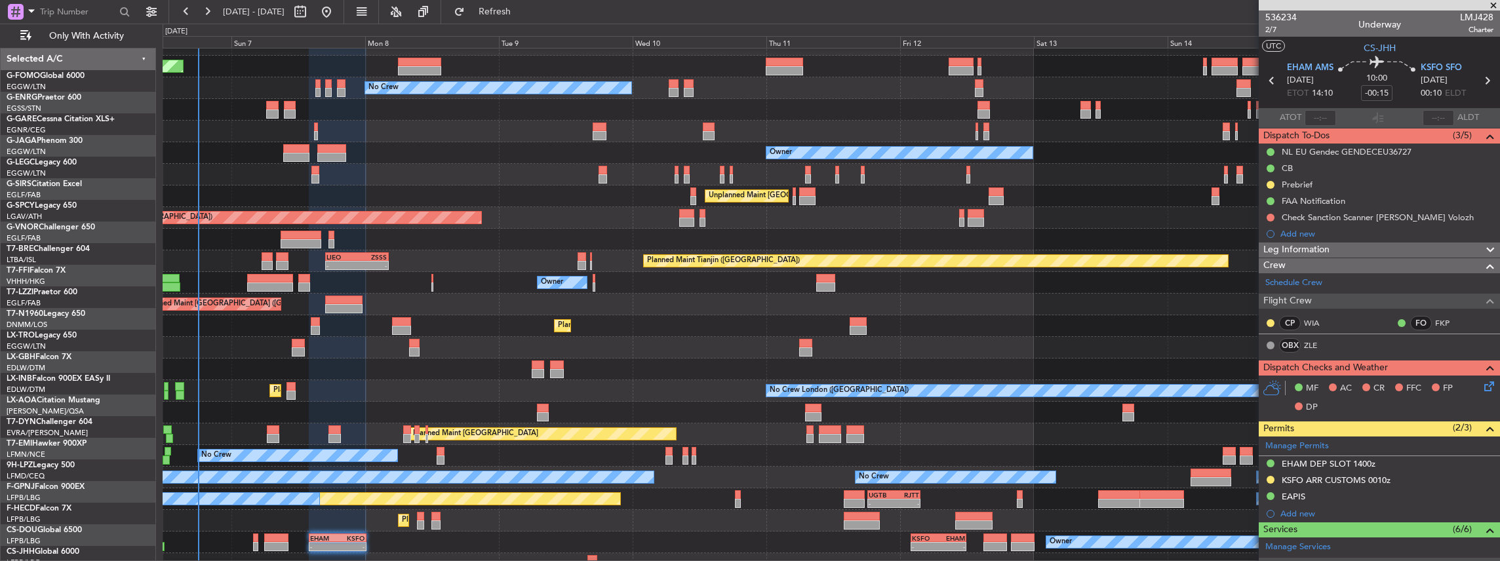
scroll to position [27, 0]
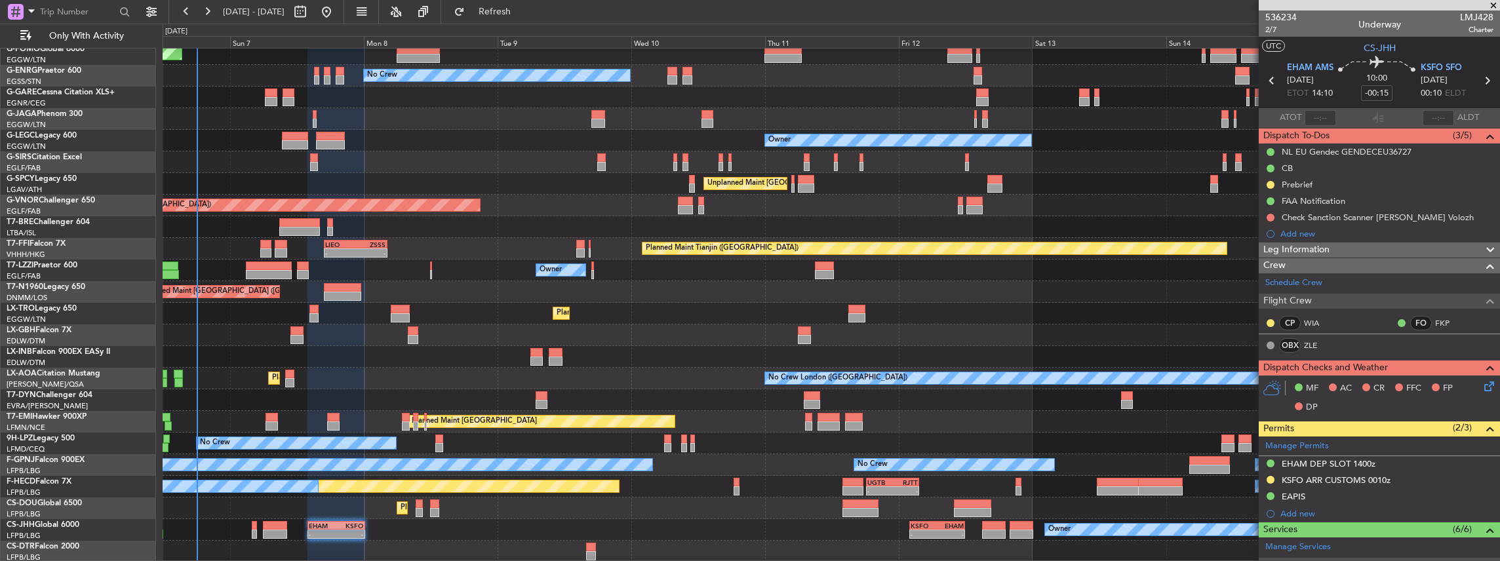
click at [633, 391] on div "Planned Maint [GEOGRAPHIC_DATA] ([GEOGRAPHIC_DATA]) No Crew Owner Planned Maint…" at bounding box center [831, 292] width 1337 height 541
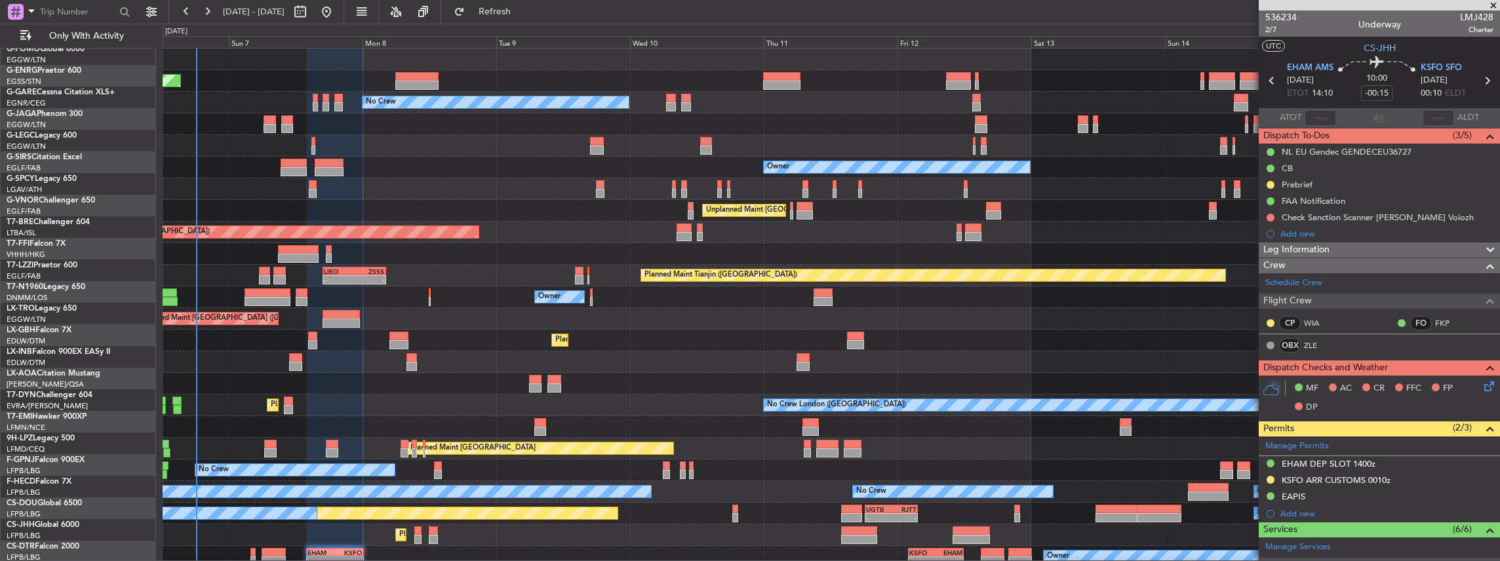
scroll to position [0, 0]
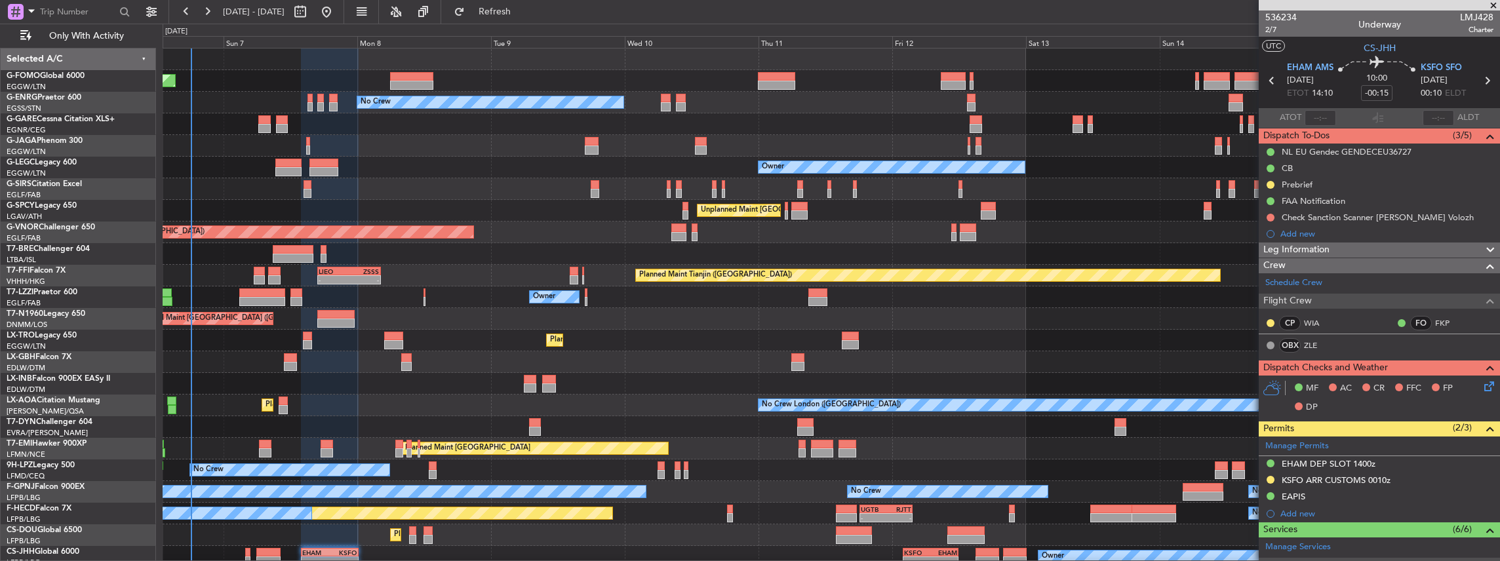
click at [716, 340] on div "Planned Maint [GEOGRAPHIC_DATA] ([GEOGRAPHIC_DATA]) No Crew Owner Planned Maint…" at bounding box center [831, 319] width 1337 height 541
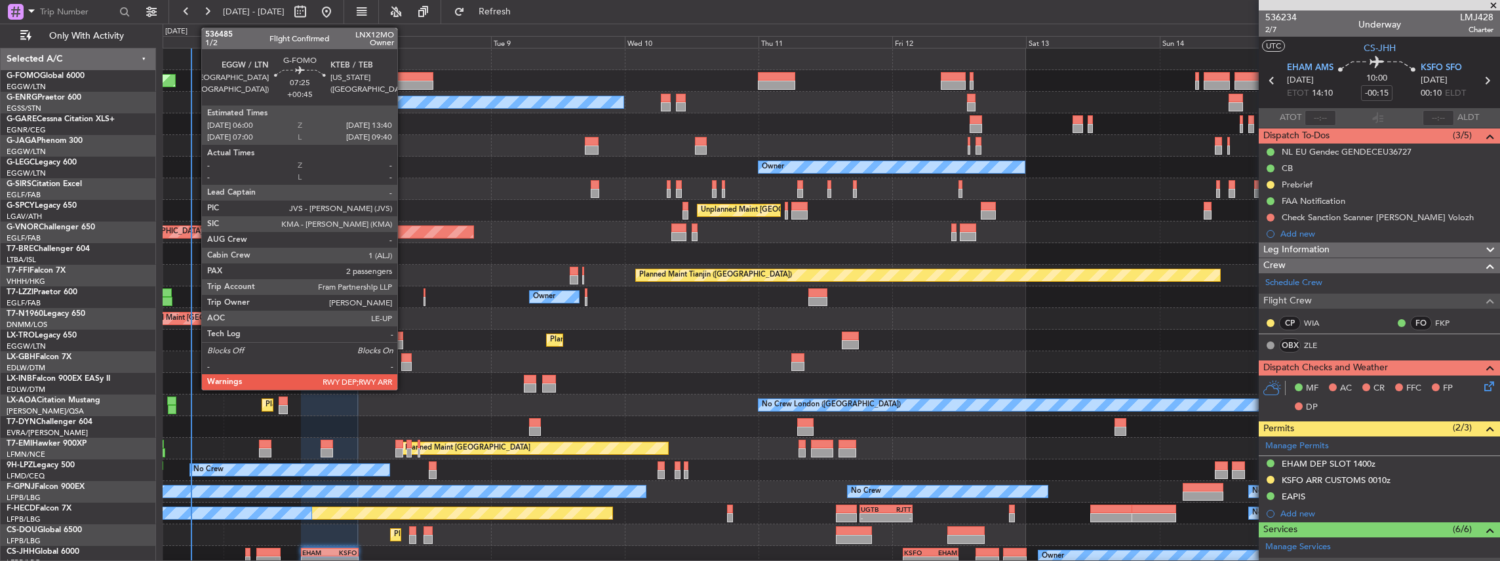
click at [404, 79] on div at bounding box center [411, 76] width 43 height 9
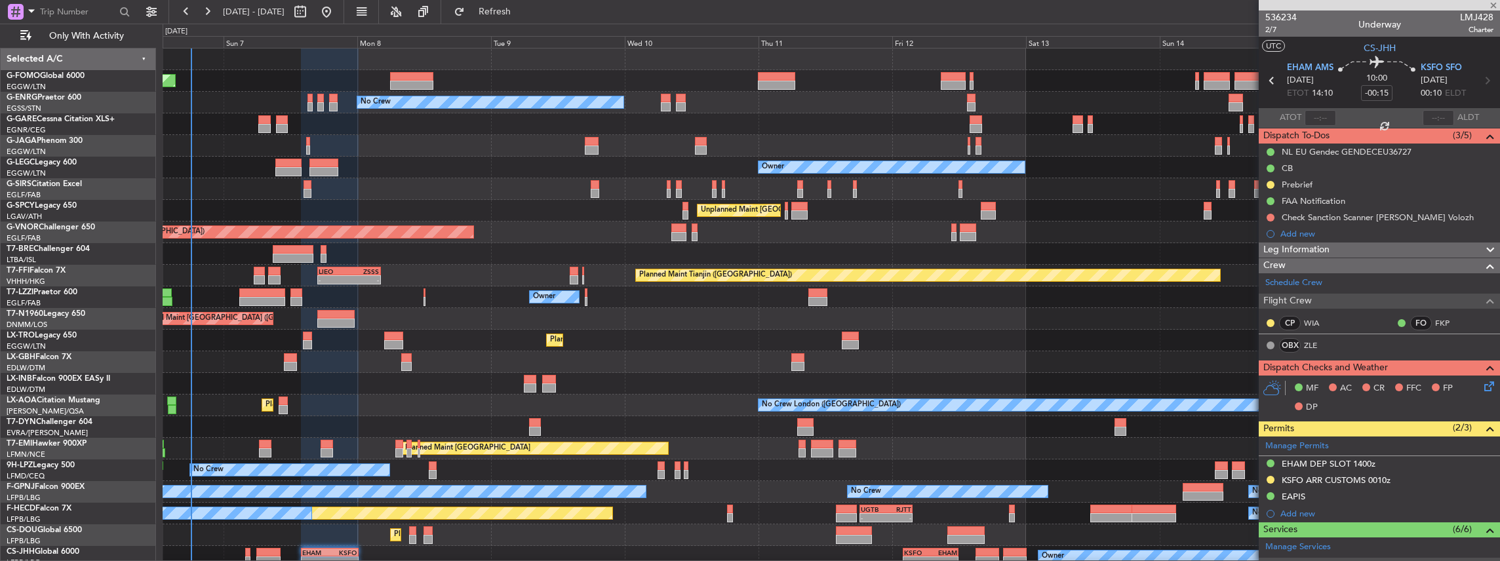
type input "+00:45"
type input "2"
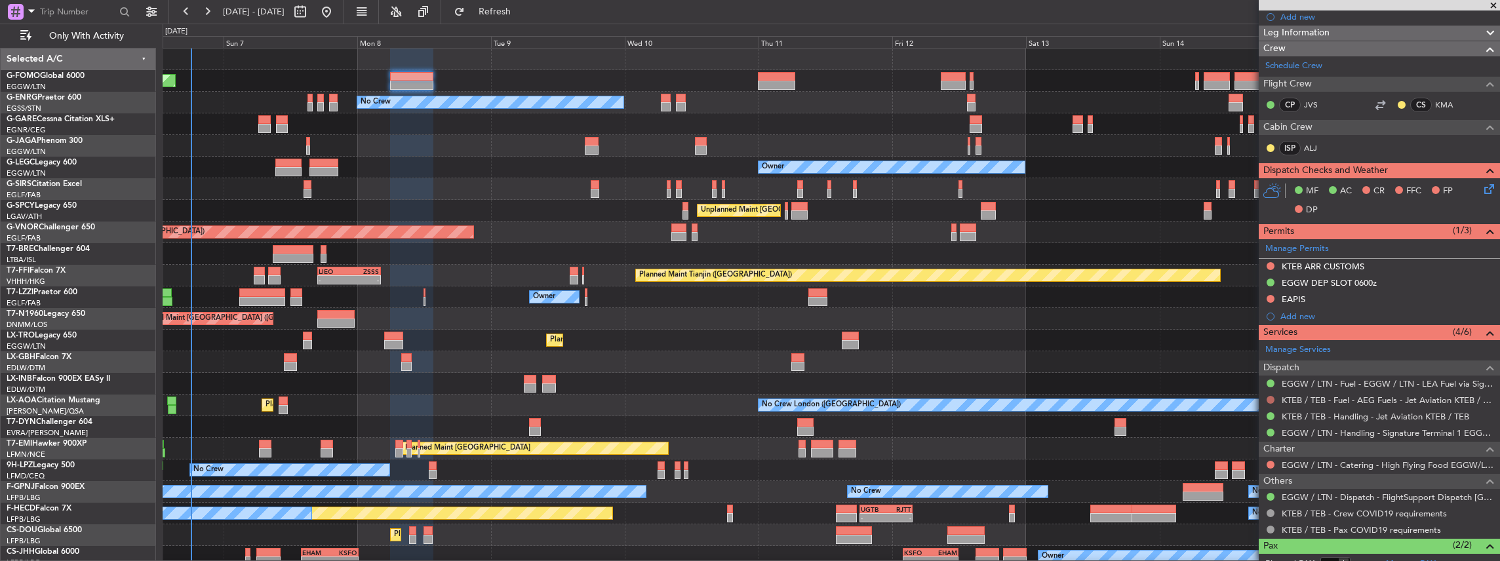
scroll to position [174, 0]
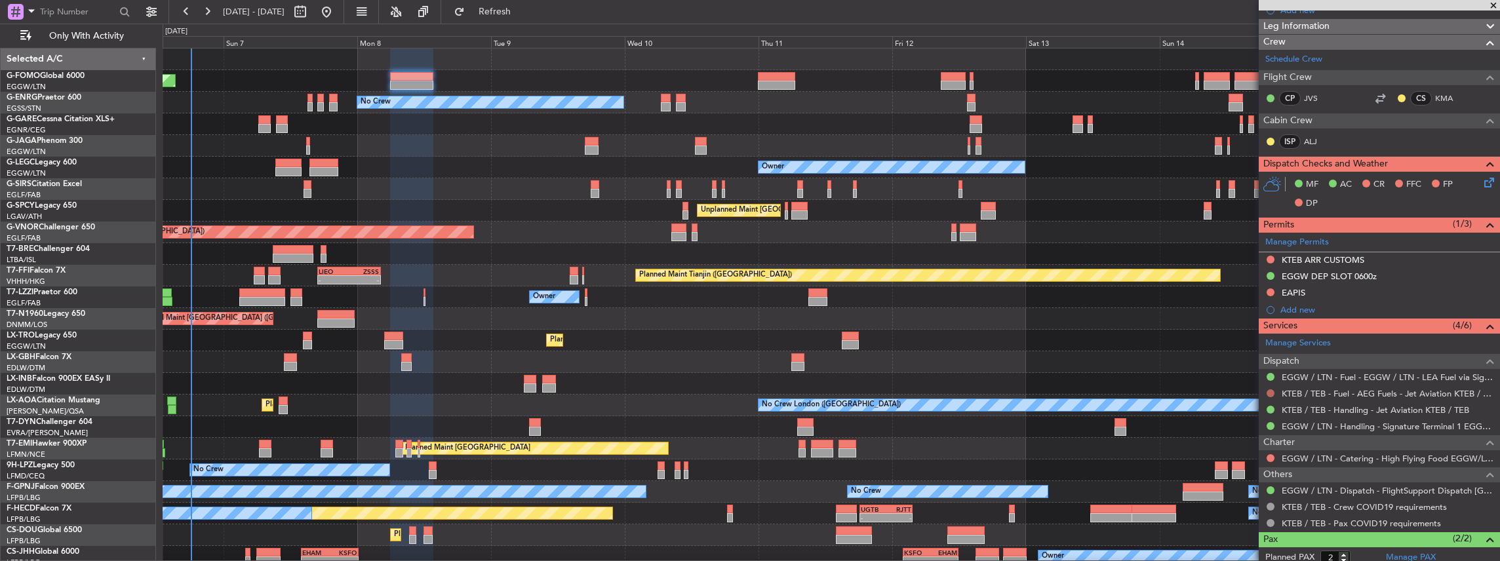
click at [1269, 391] on button at bounding box center [1271, 393] width 8 height 8
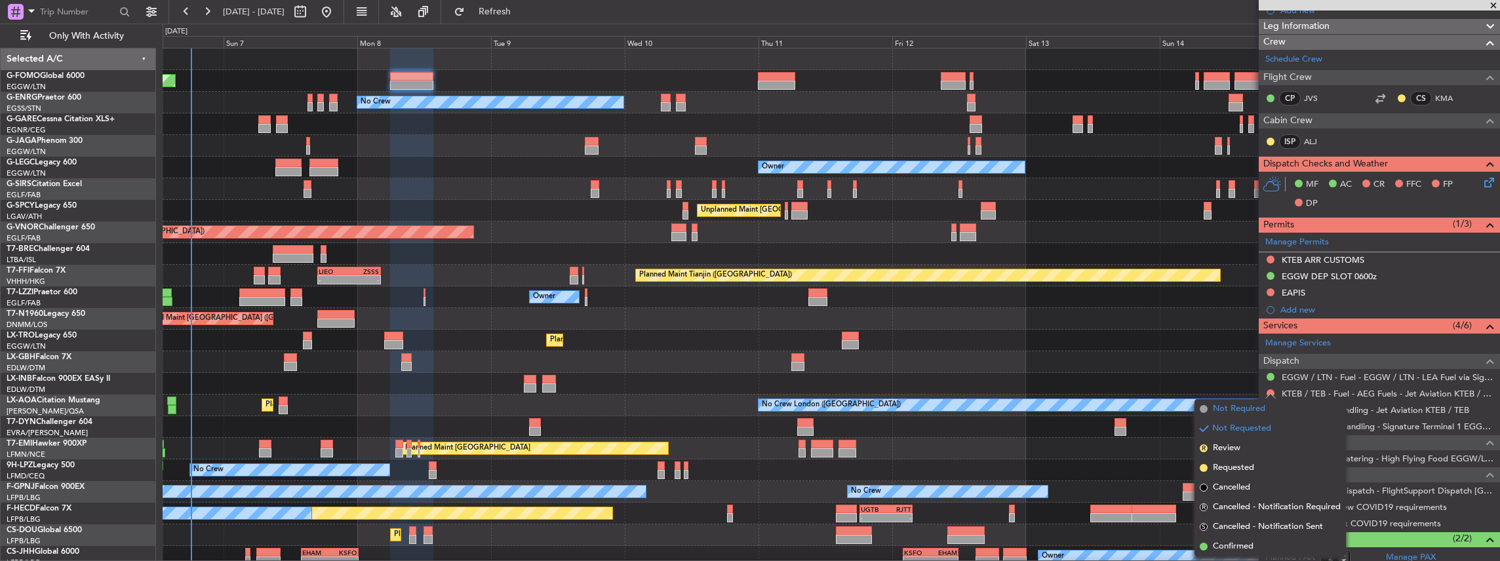
click at [1244, 408] on span "Not Required" at bounding box center [1239, 409] width 52 height 13
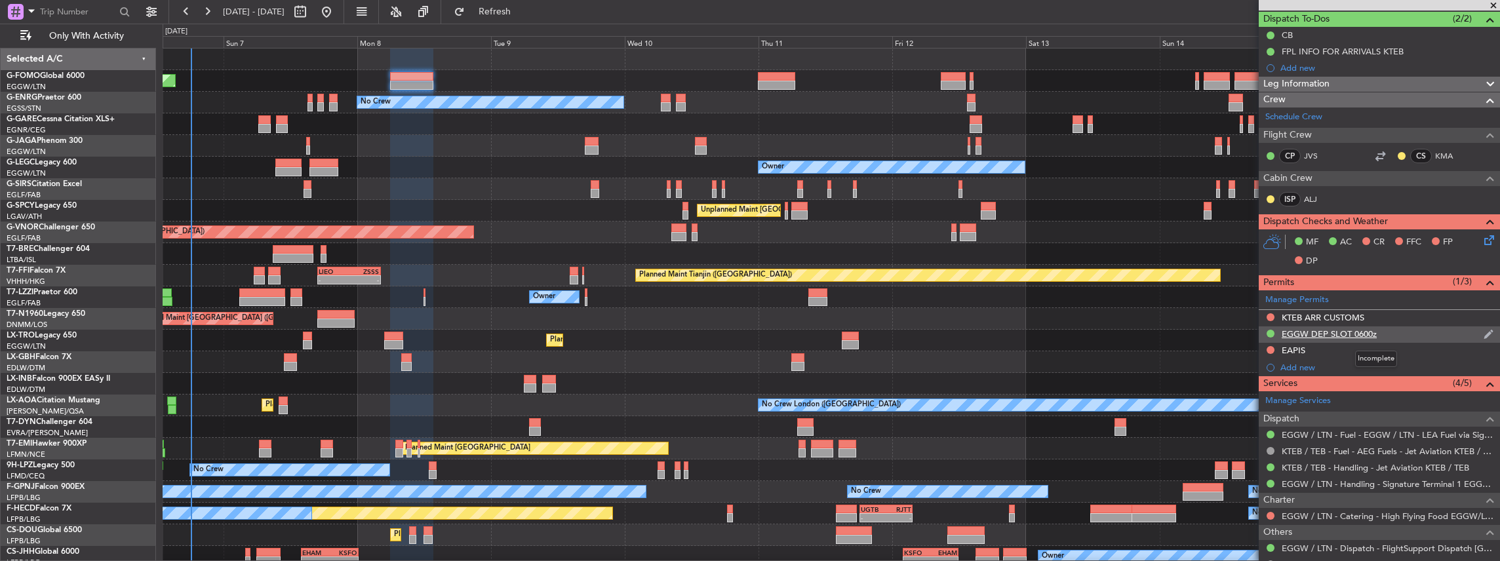
scroll to position [131, 0]
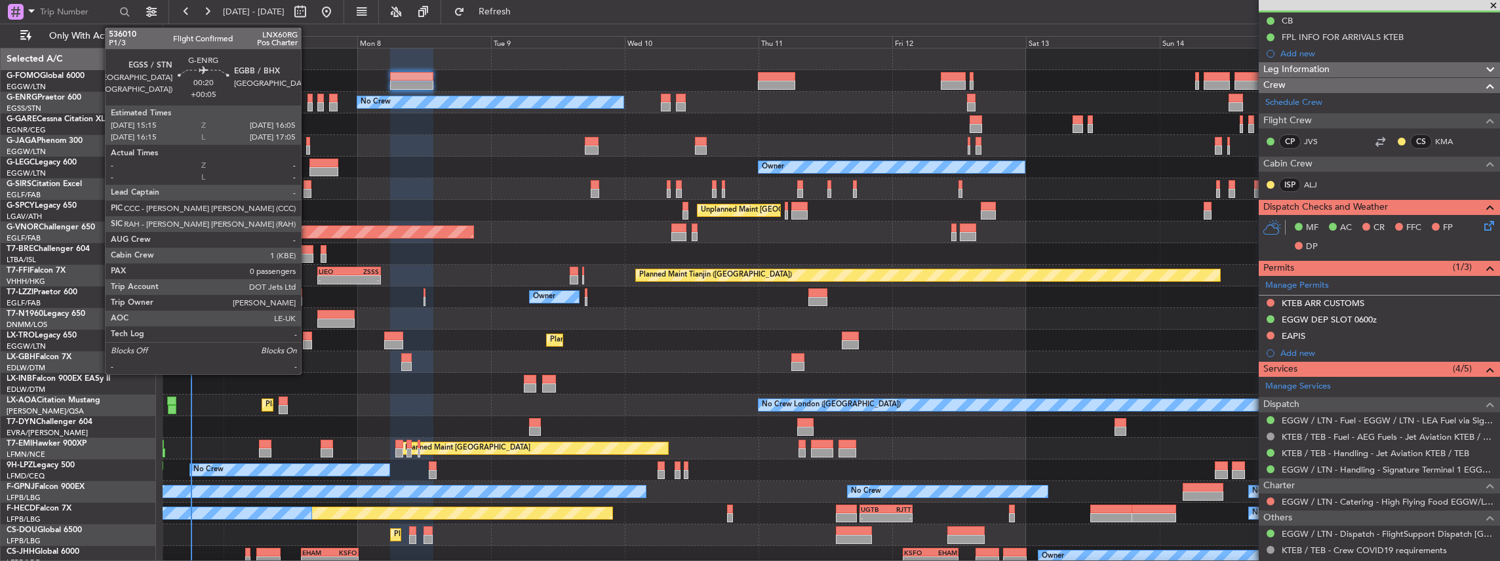
click at [307, 102] on div at bounding box center [309, 106] width 5 height 9
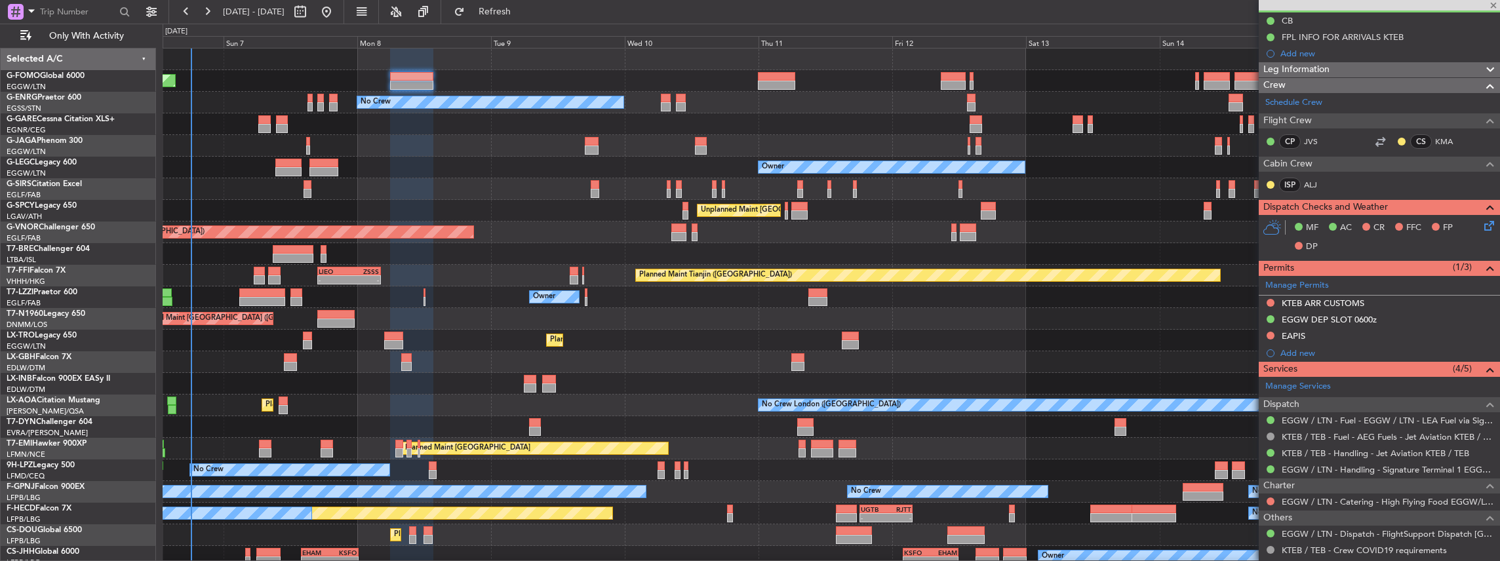
type input "+00:05"
type input "0"
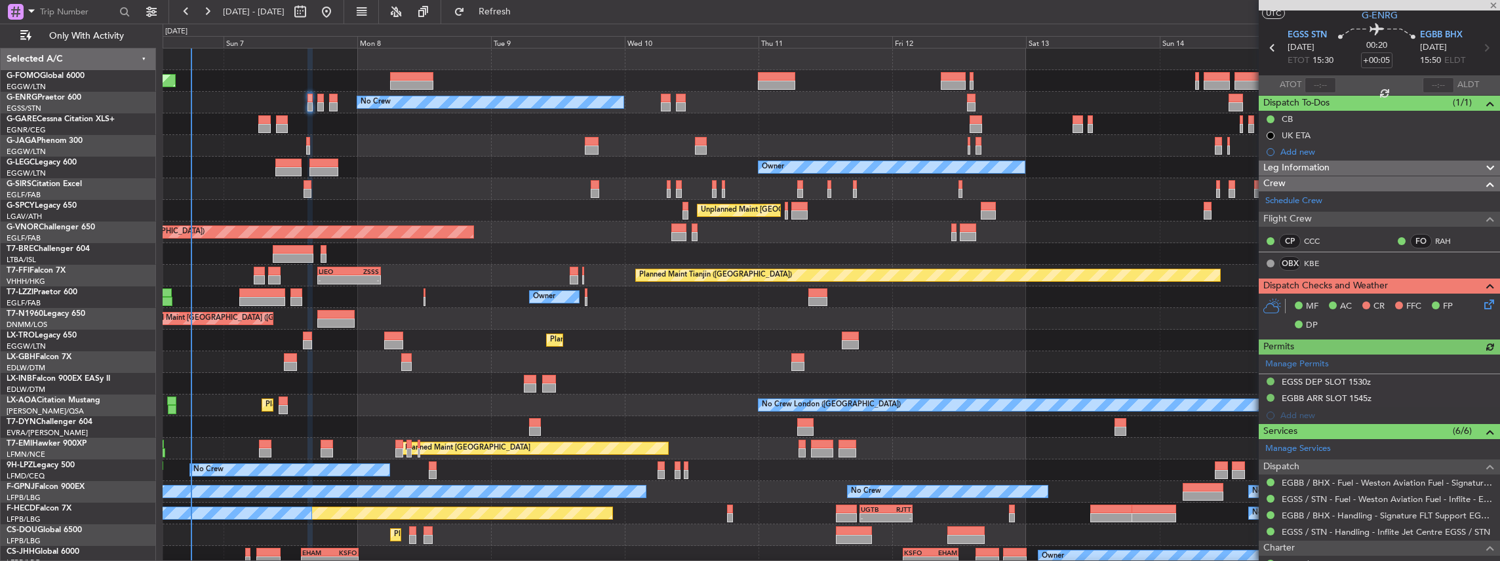
scroll to position [87, 0]
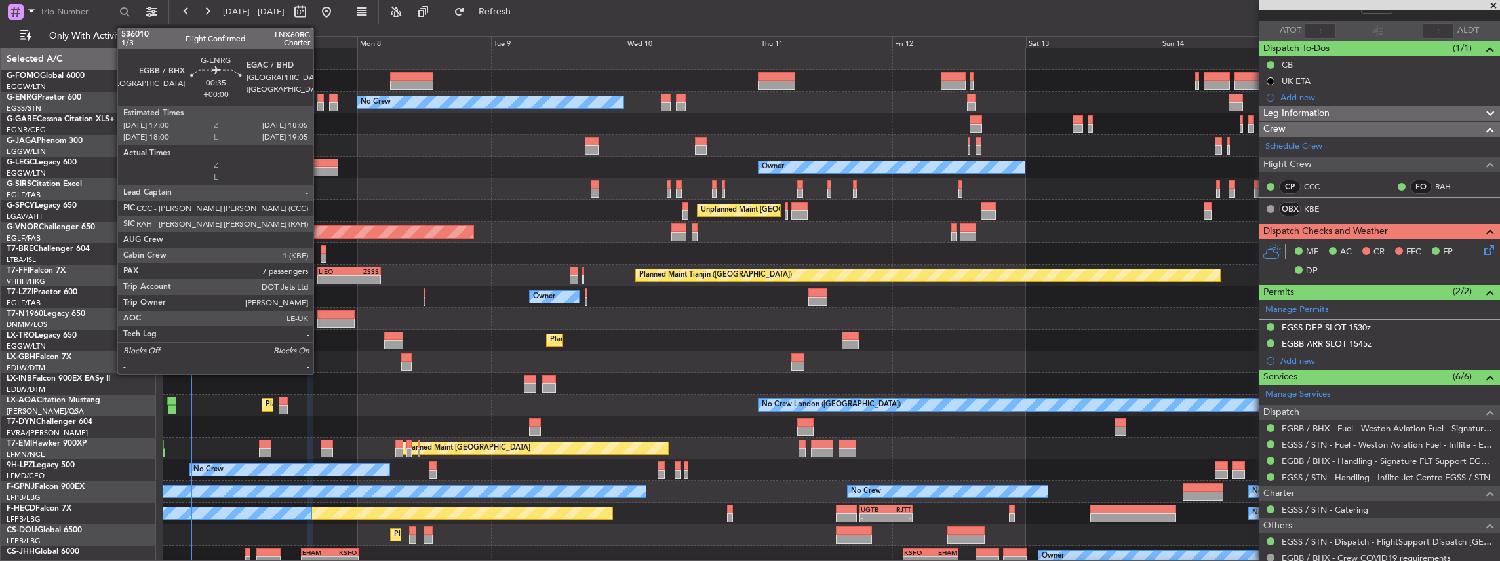
click at [320, 101] on div at bounding box center [320, 98] width 7 height 9
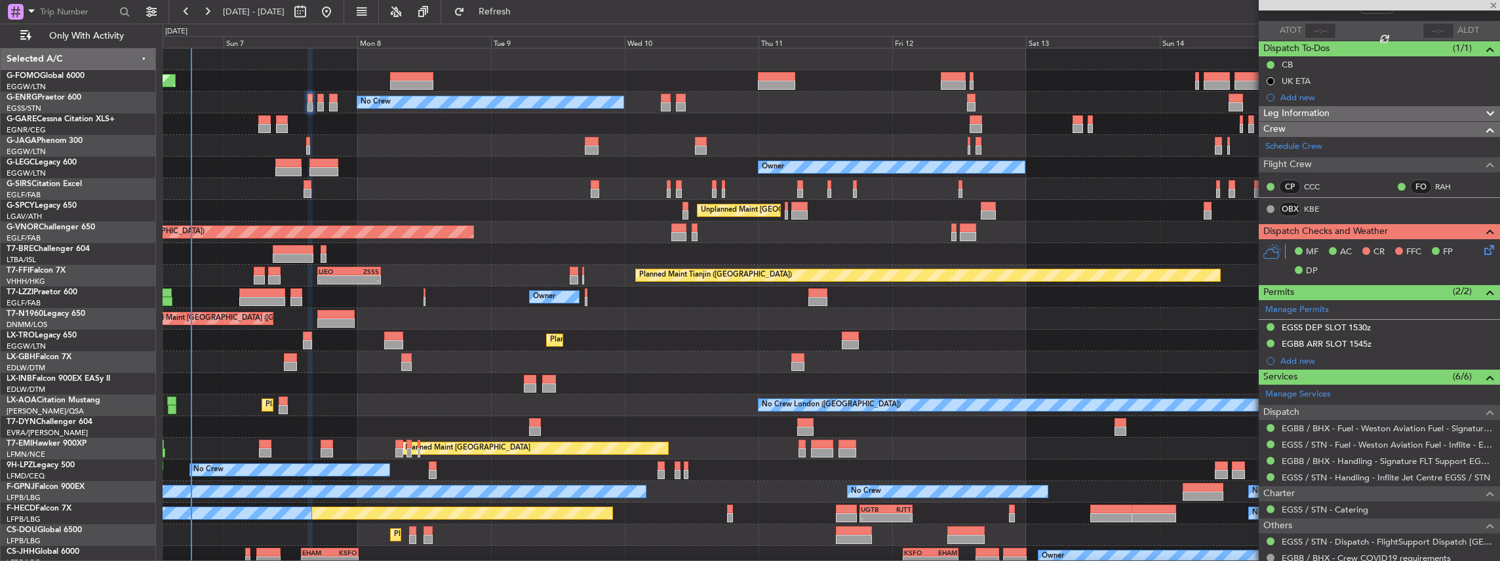
type input "7"
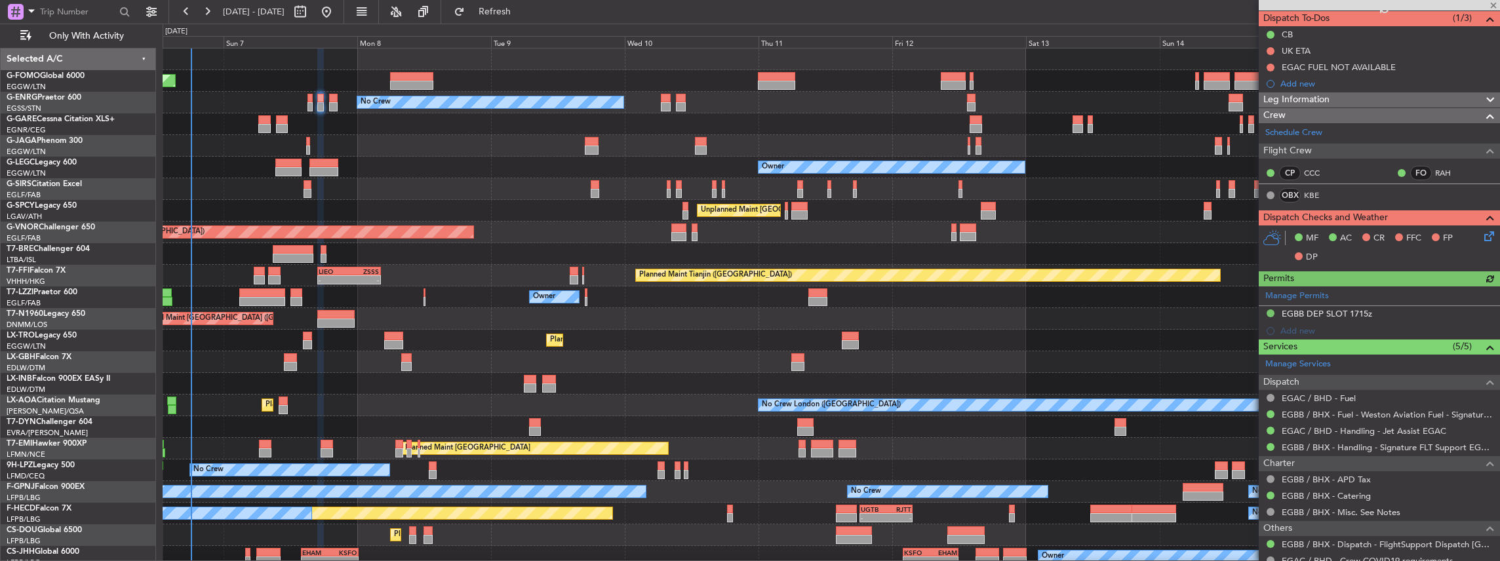
scroll to position [131, 0]
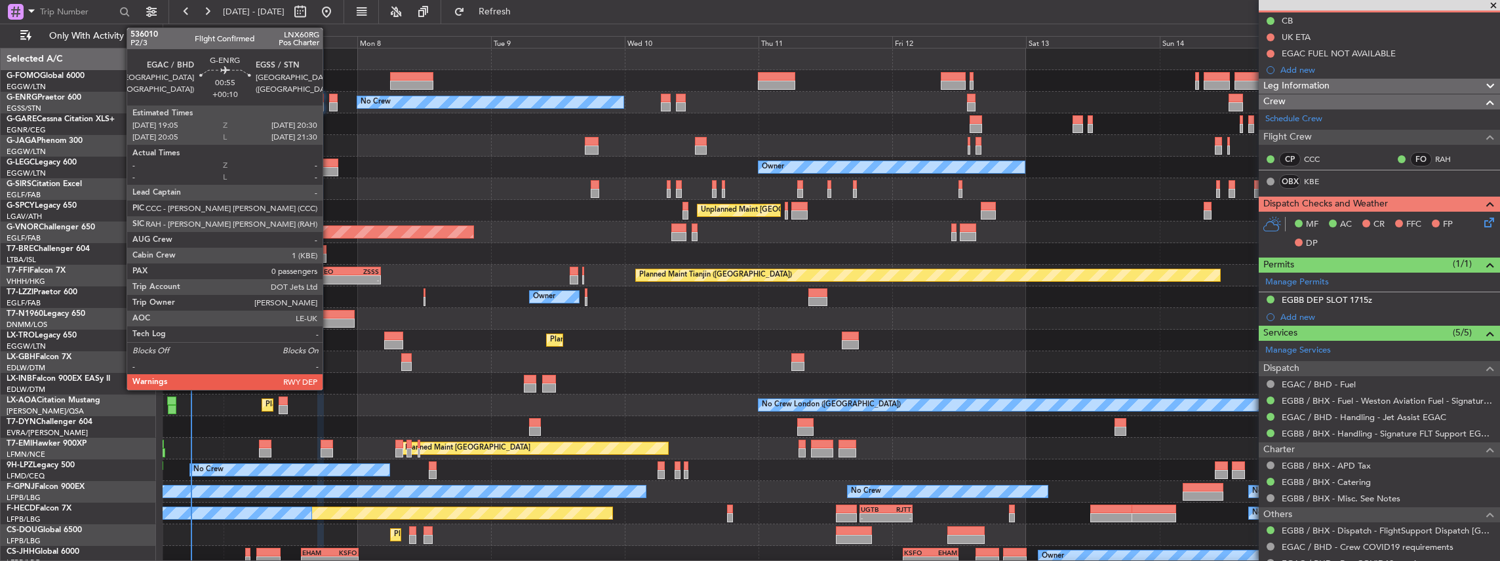
click at [329, 103] on div at bounding box center [333, 106] width 9 height 9
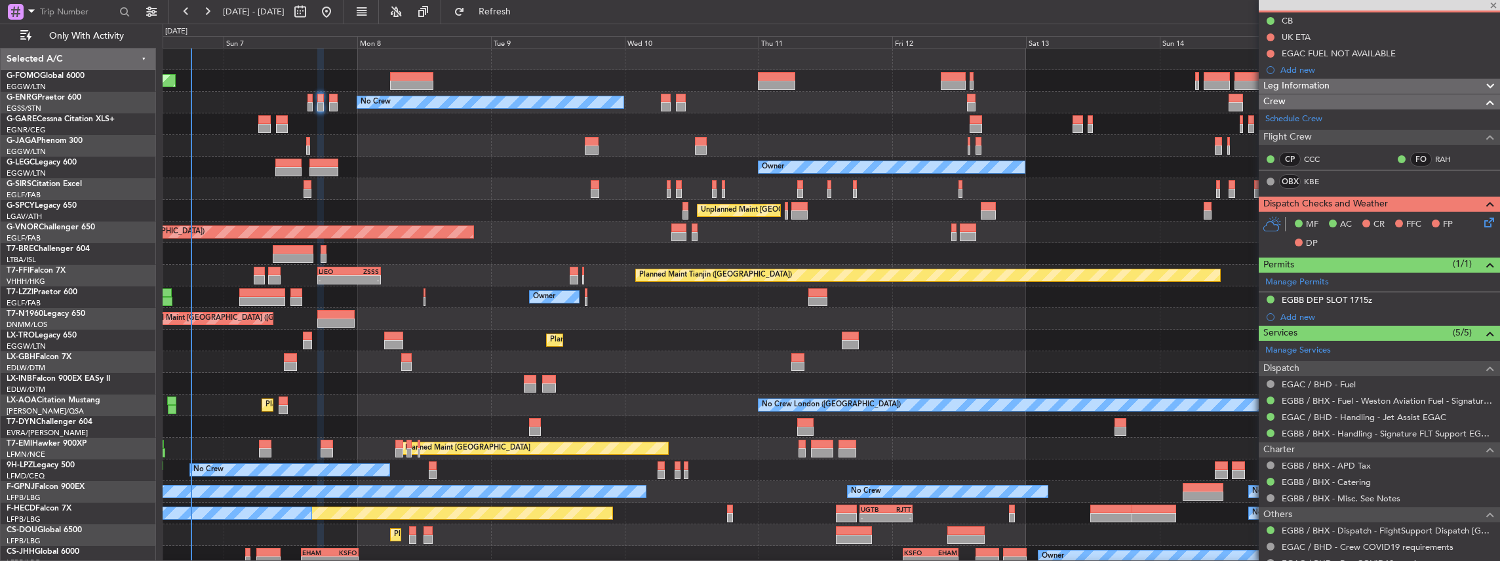
type input "+00:10"
type input "0"
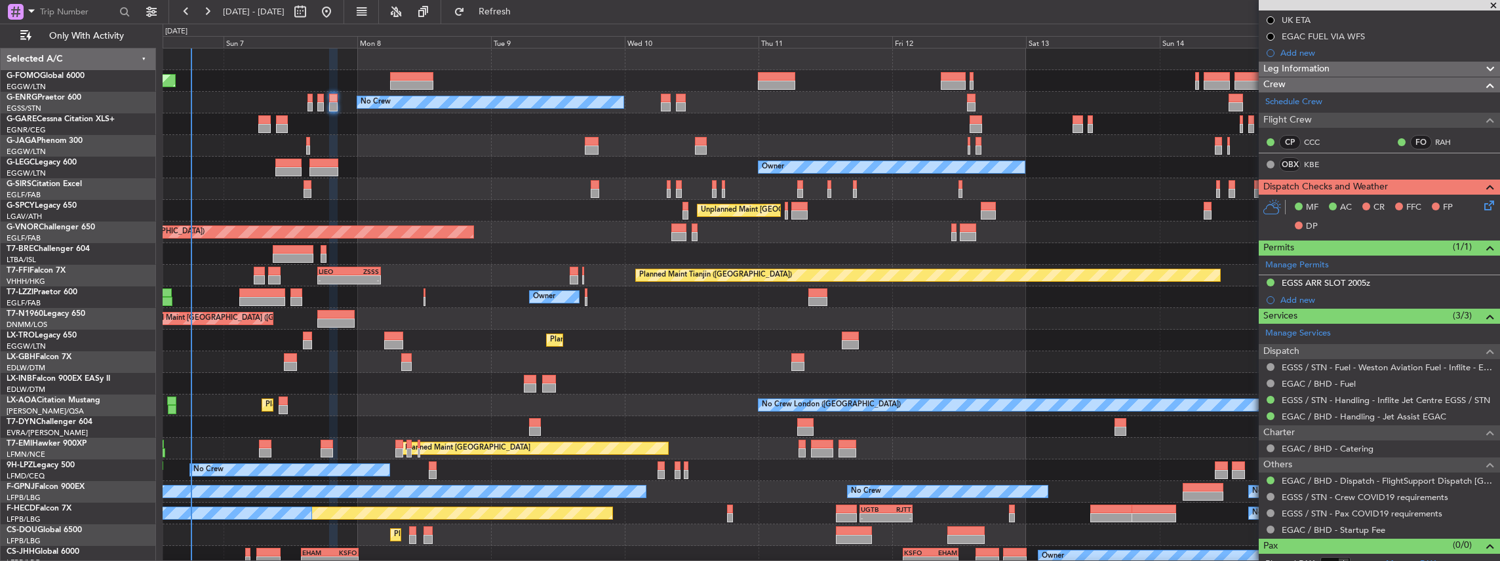
scroll to position [159, 0]
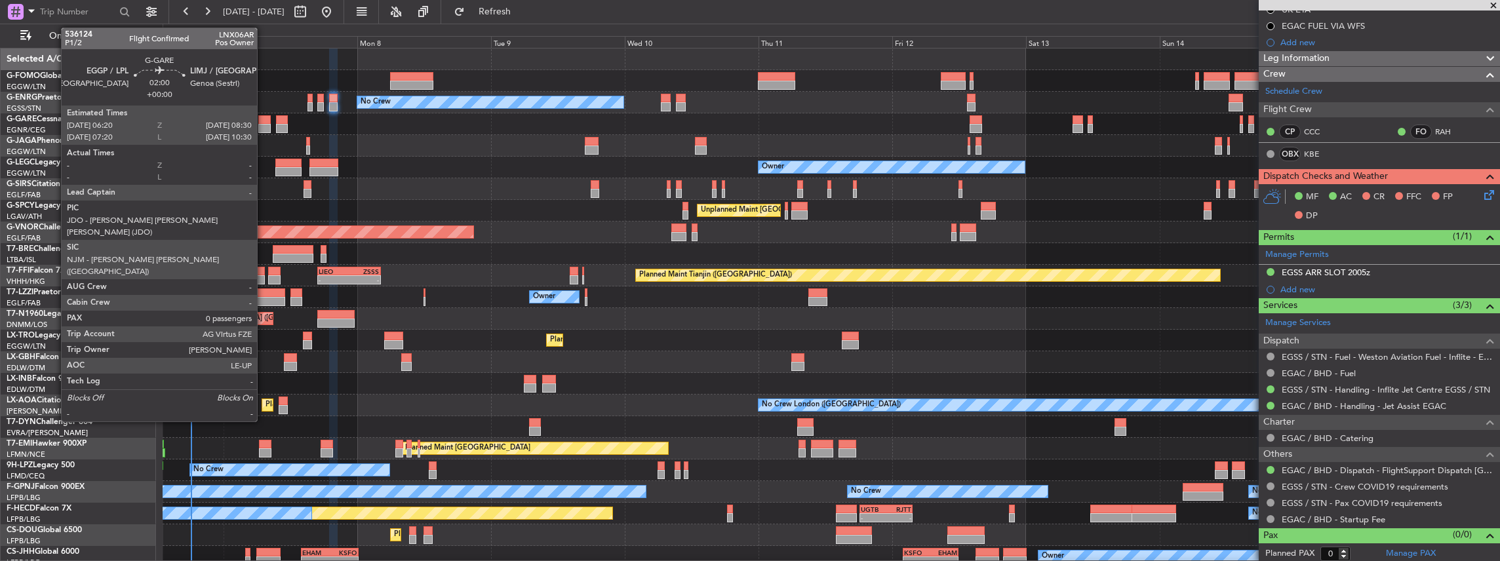
click at [264, 125] on div at bounding box center [264, 128] width 12 height 9
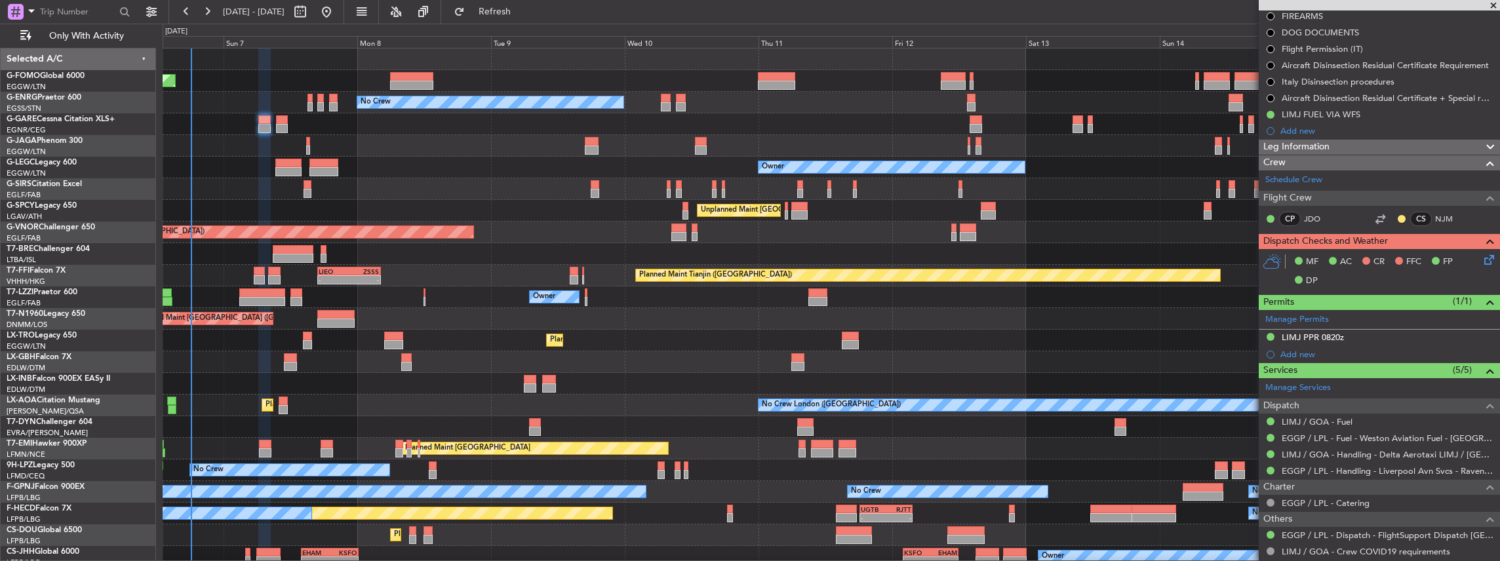
scroll to position [174, 0]
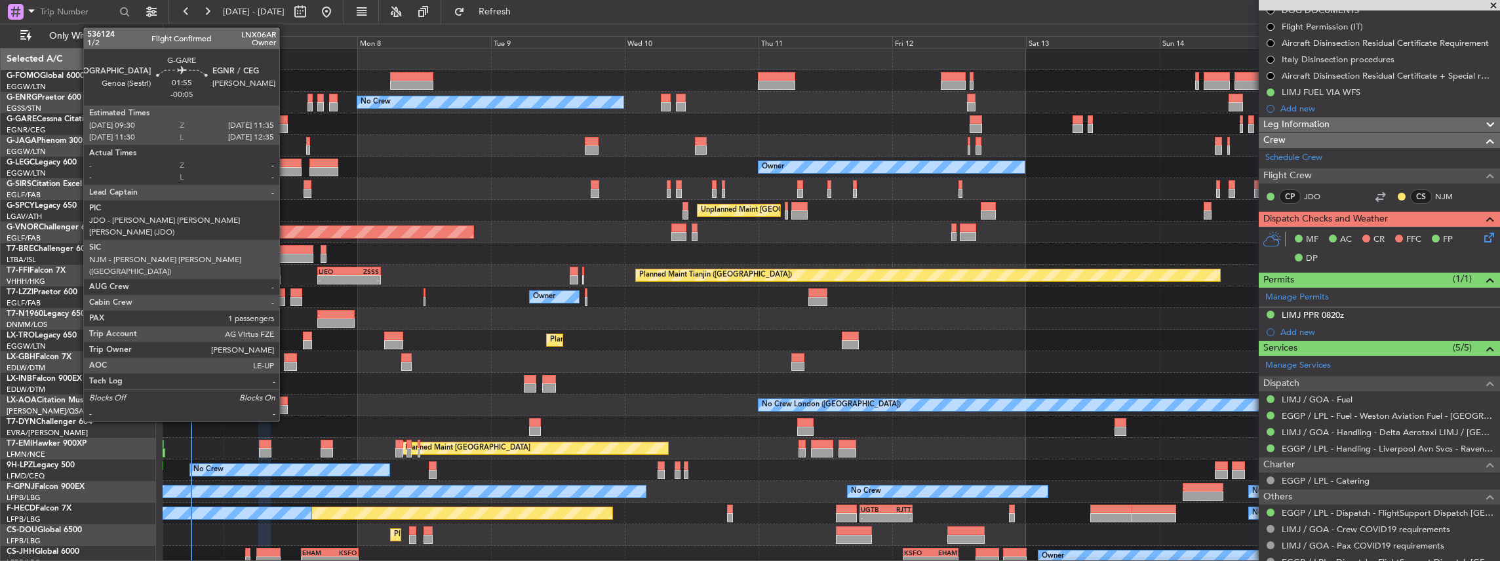
click at [286, 126] on div at bounding box center [282, 128] width 12 height 9
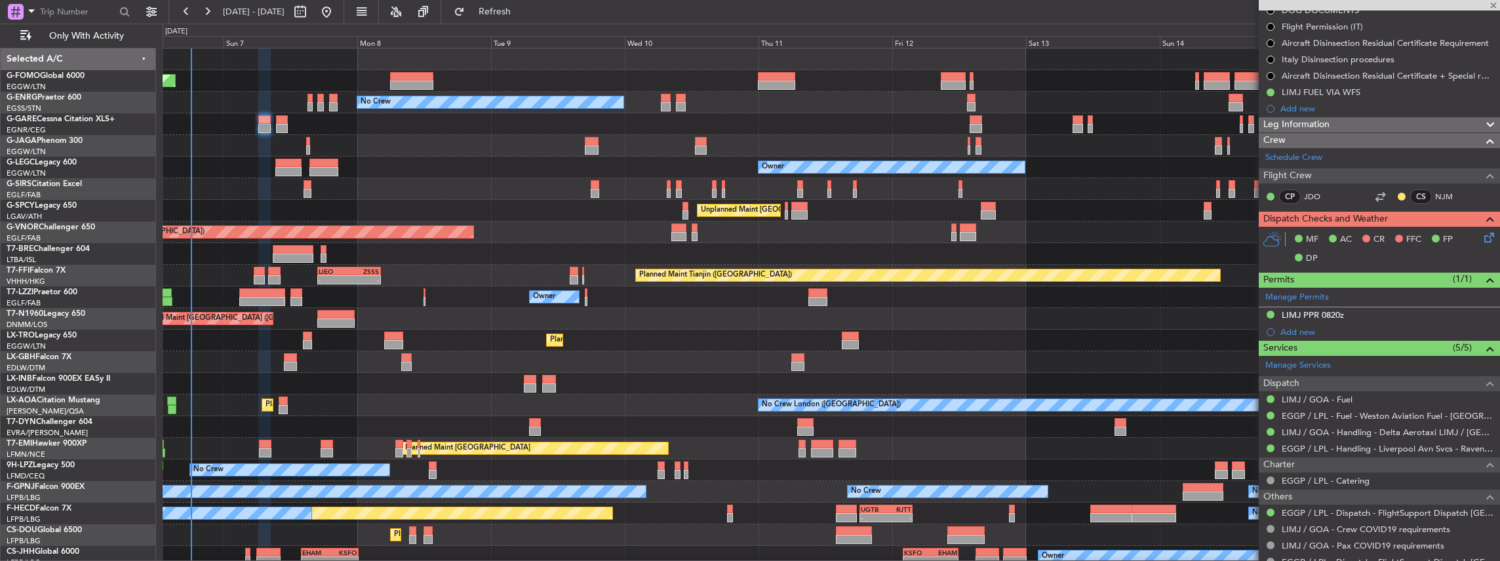
type input "-00:05"
type input "1"
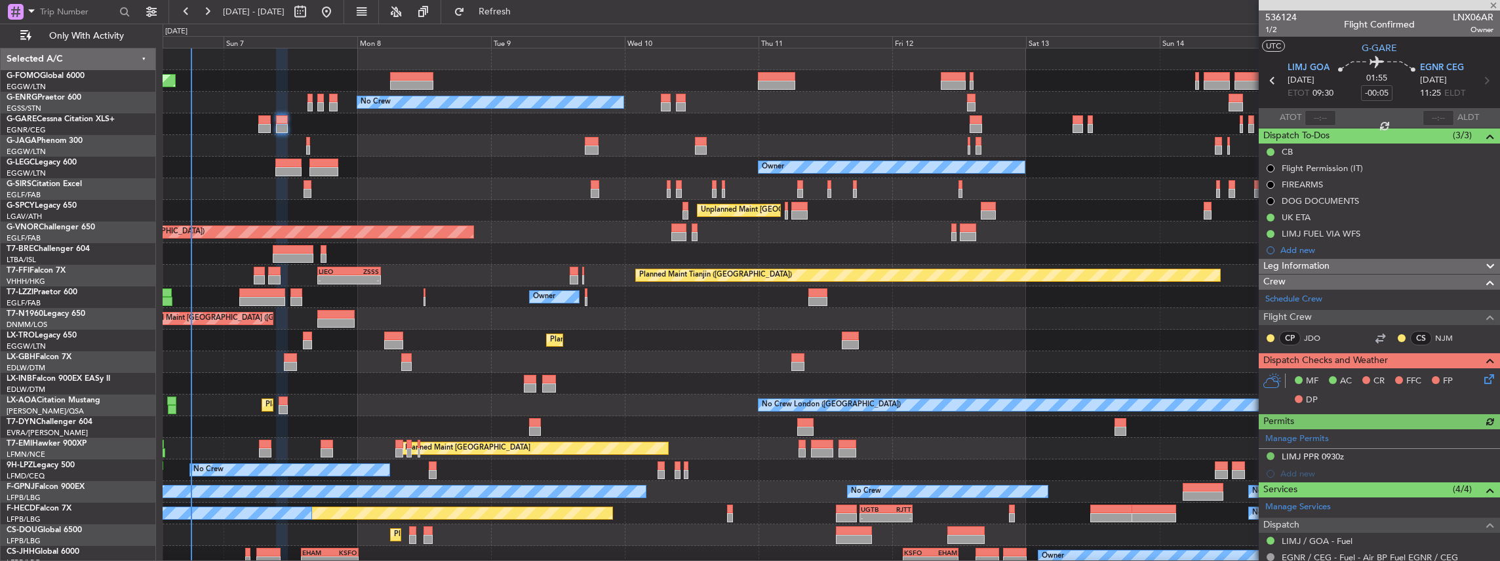
scroll to position [131, 0]
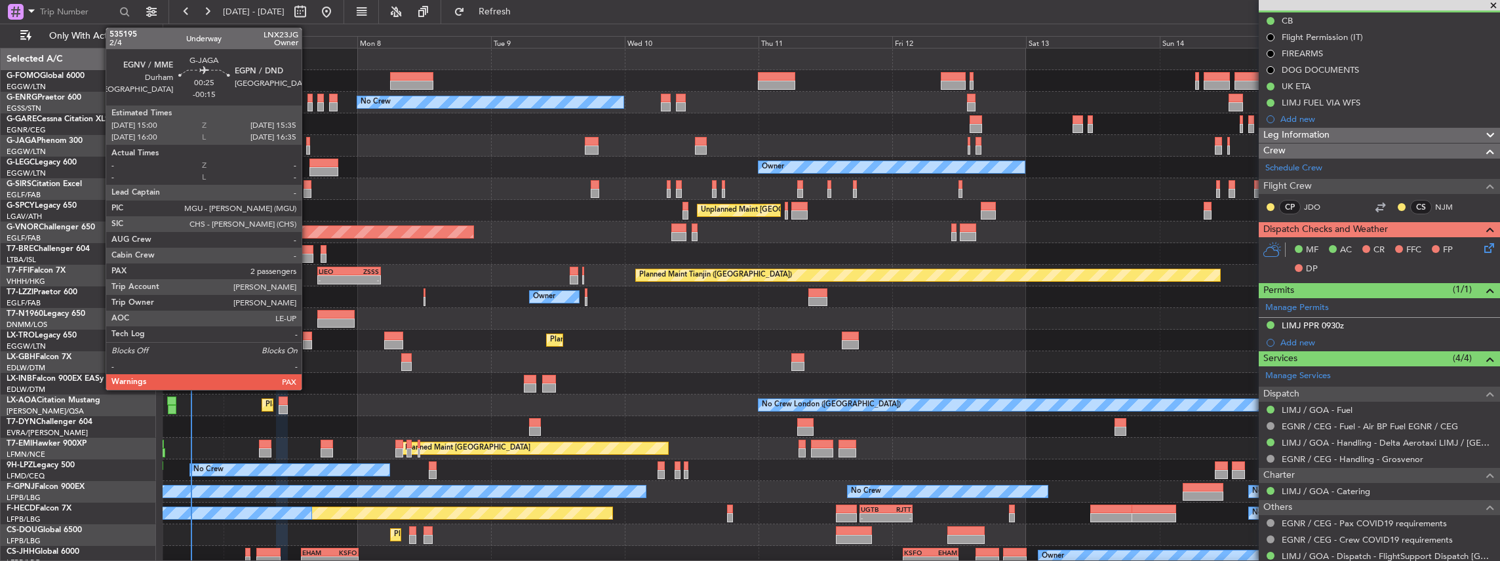
click at [308, 143] on div at bounding box center [307, 141] width 3 height 9
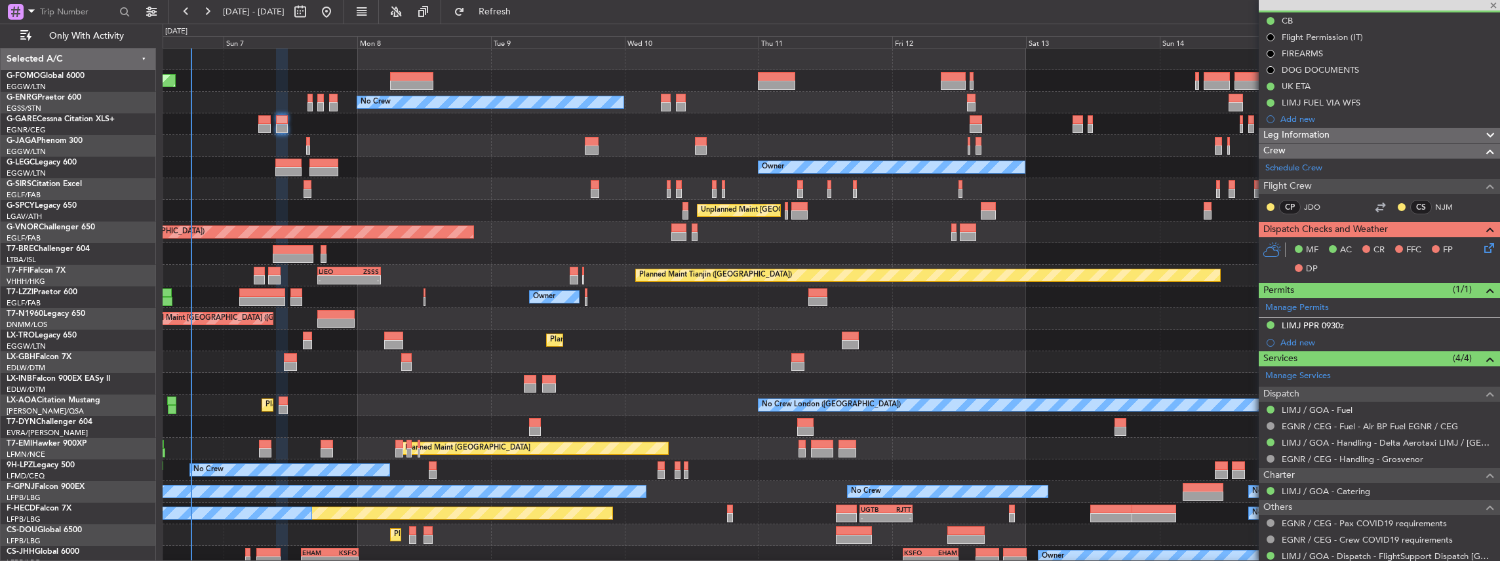
type input "-00:15"
type input "2"
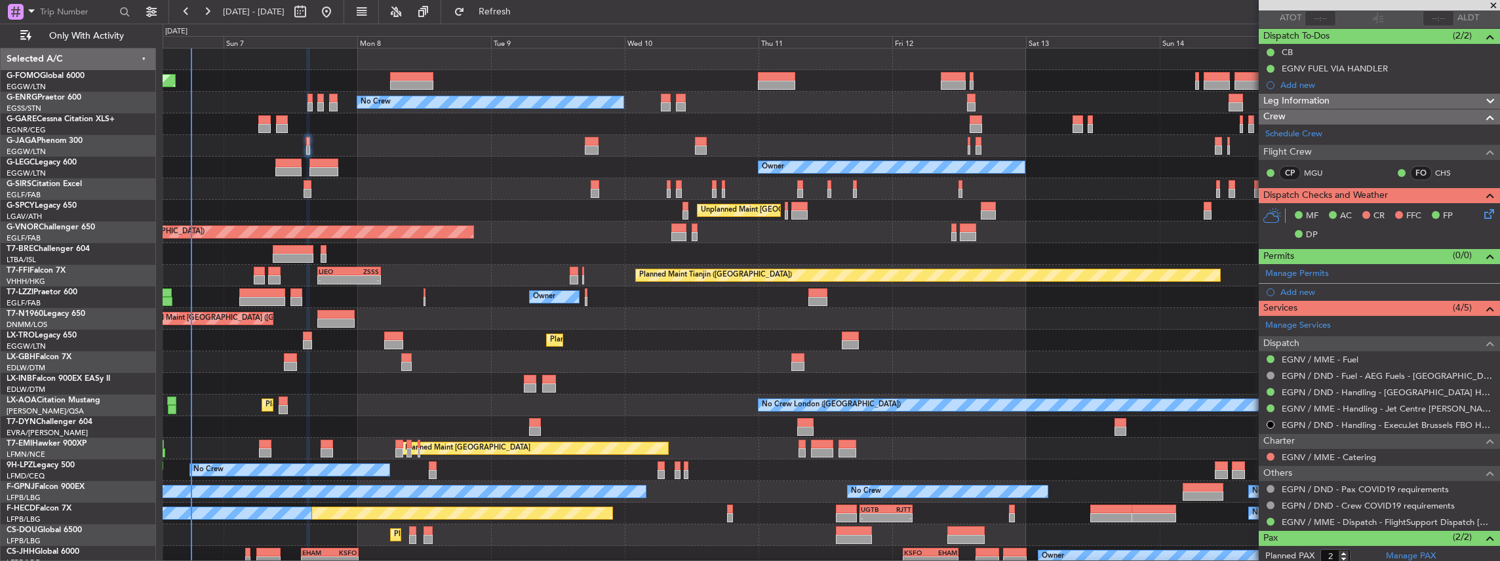
scroll to position [0, 0]
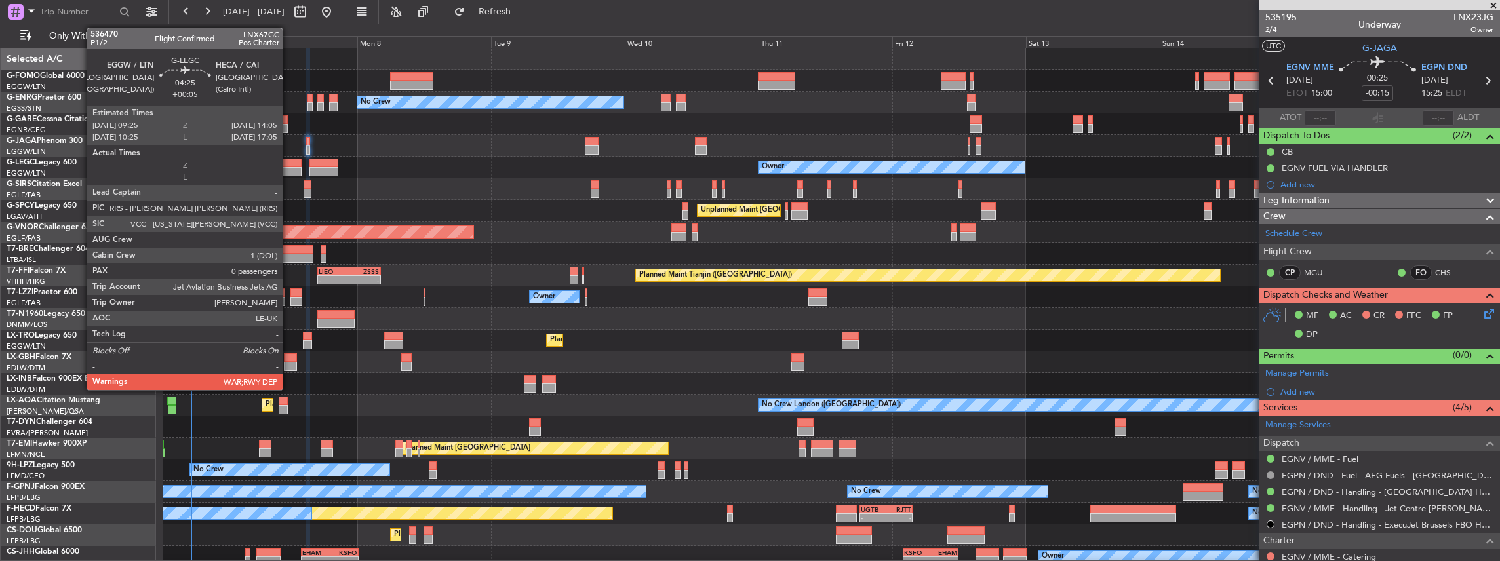
click at [289, 170] on div at bounding box center [288, 171] width 26 height 9
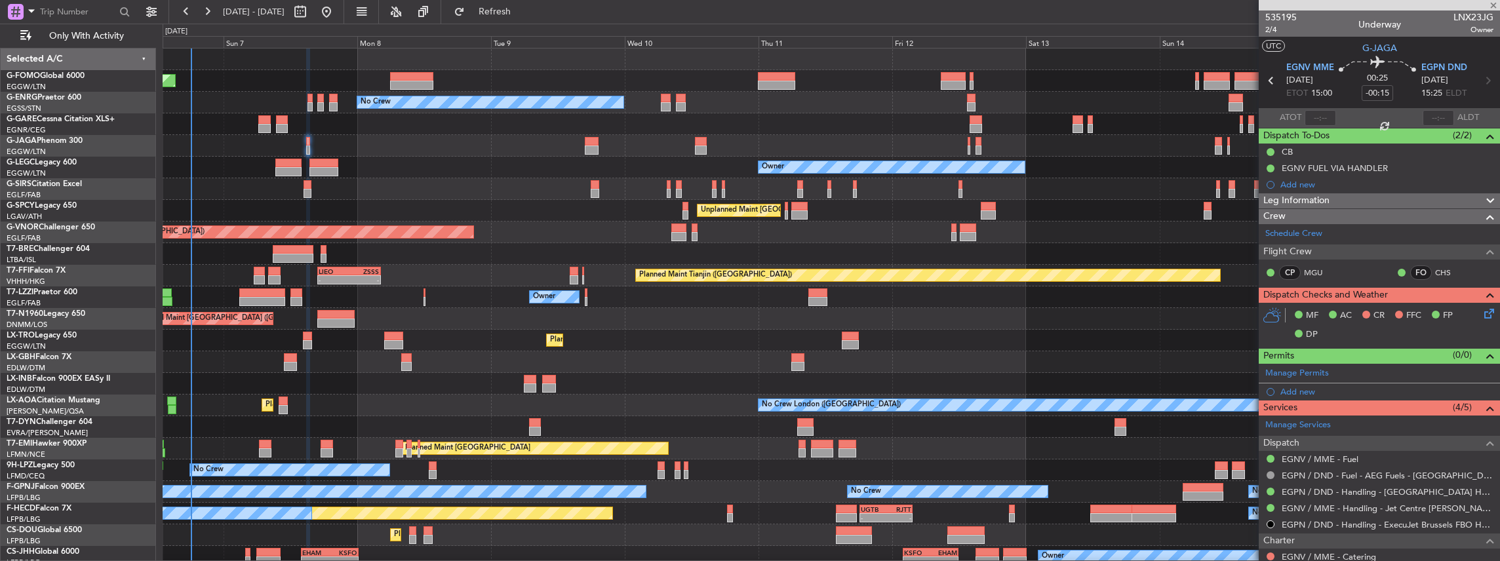
type input "+00:05"
type input "0"
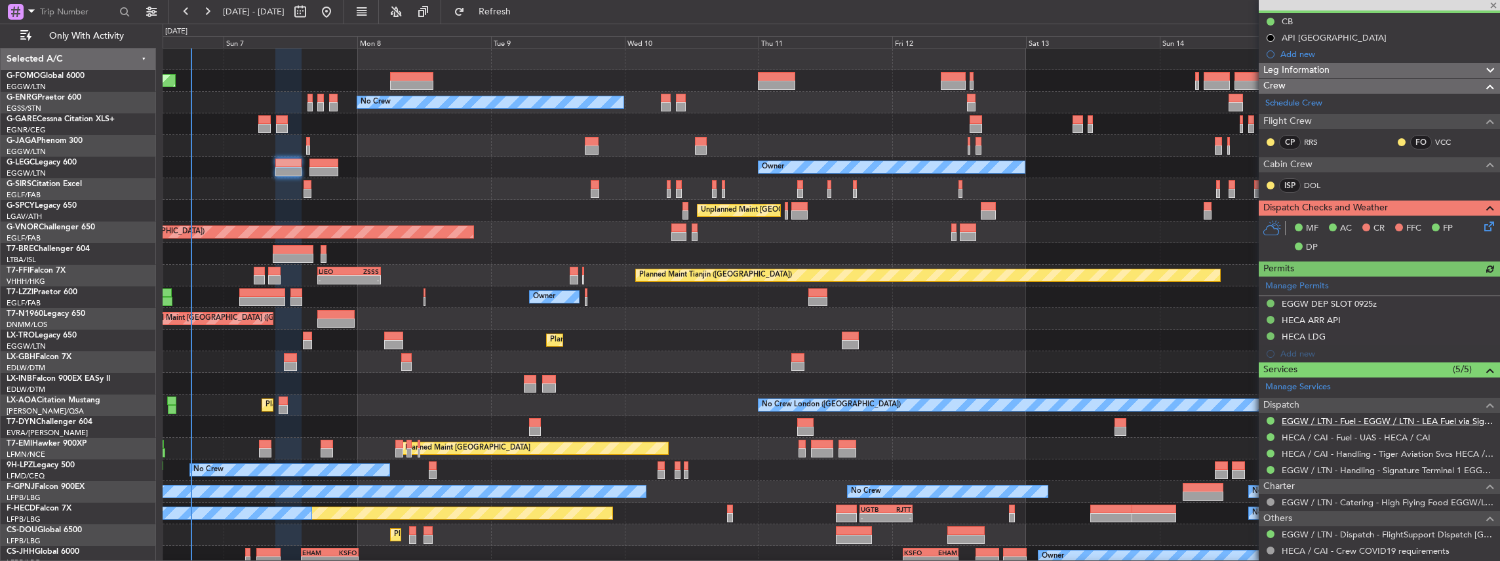
scroll to position [131, 0]
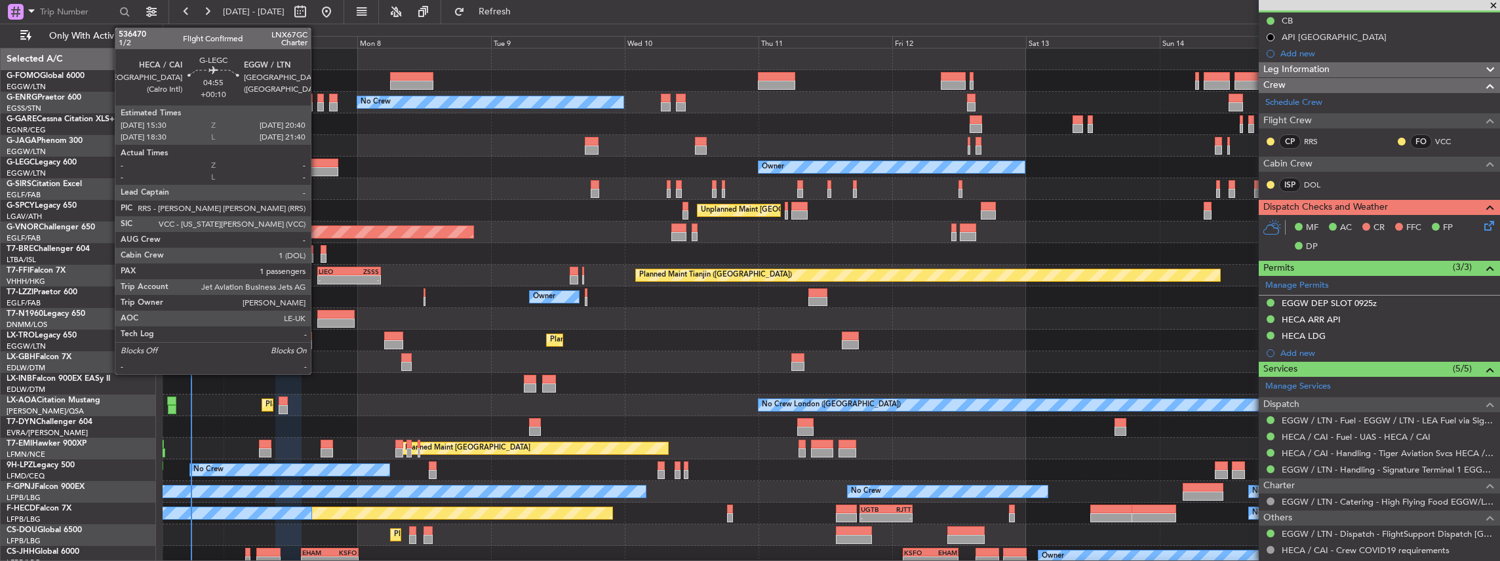
click at [317, 168] on div at bounding box center [323, 171] width 29 height 9
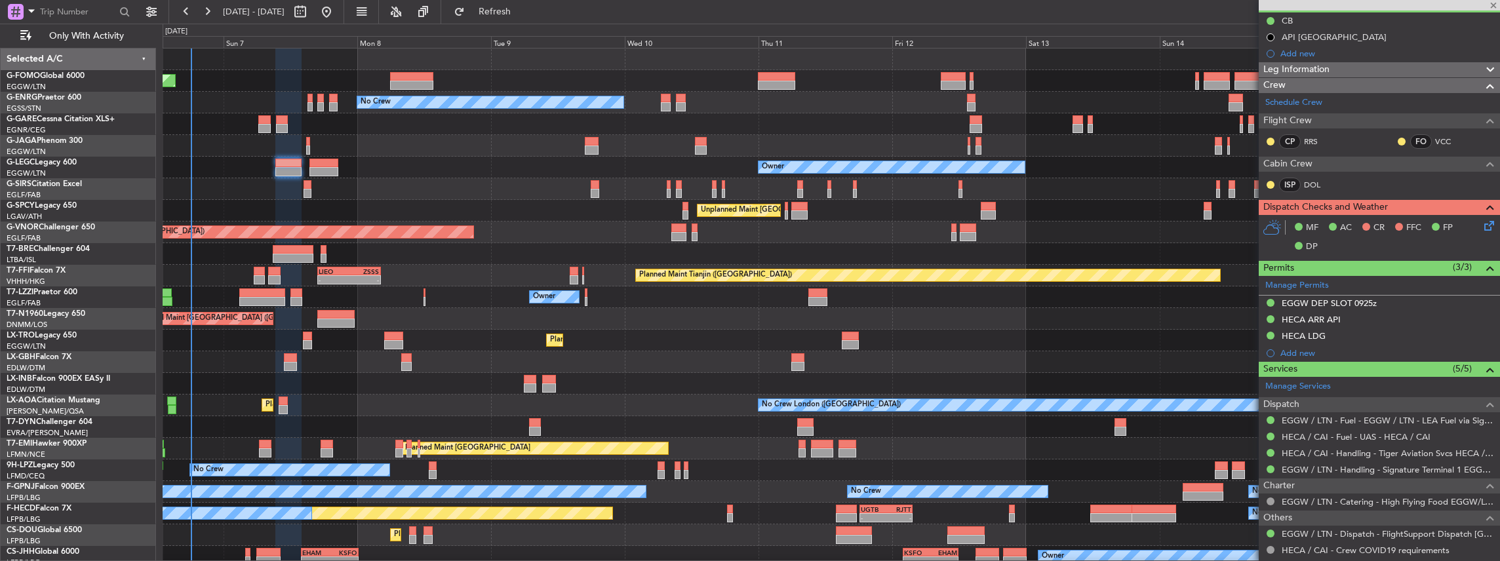
type input "+00:10"
type input "1"
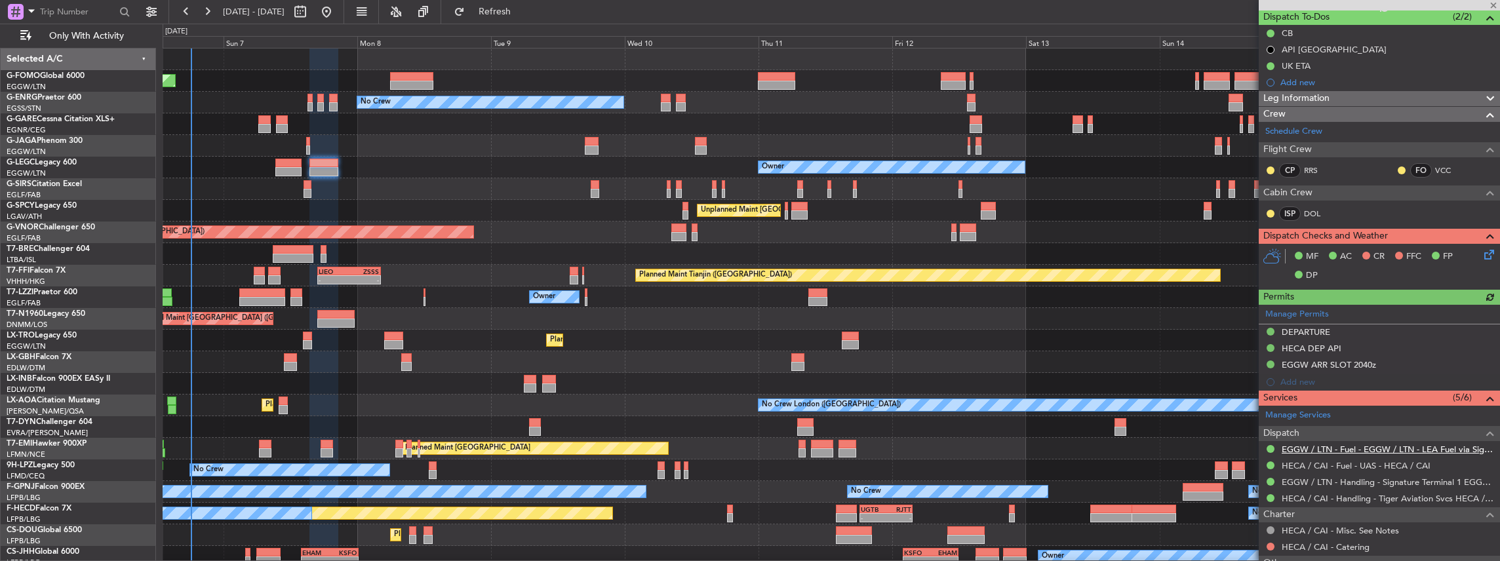
scroll to position [174, 0]
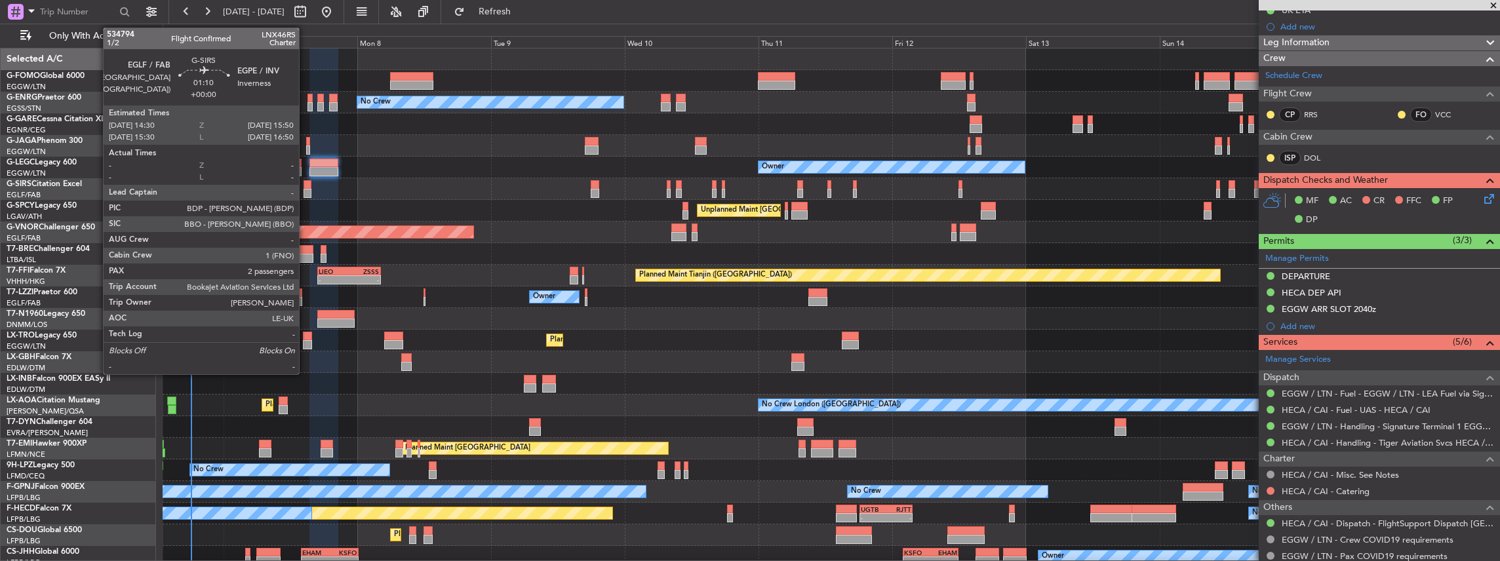
click at [305, 186] on div at bounding box center [308, 184] width 8 height 9
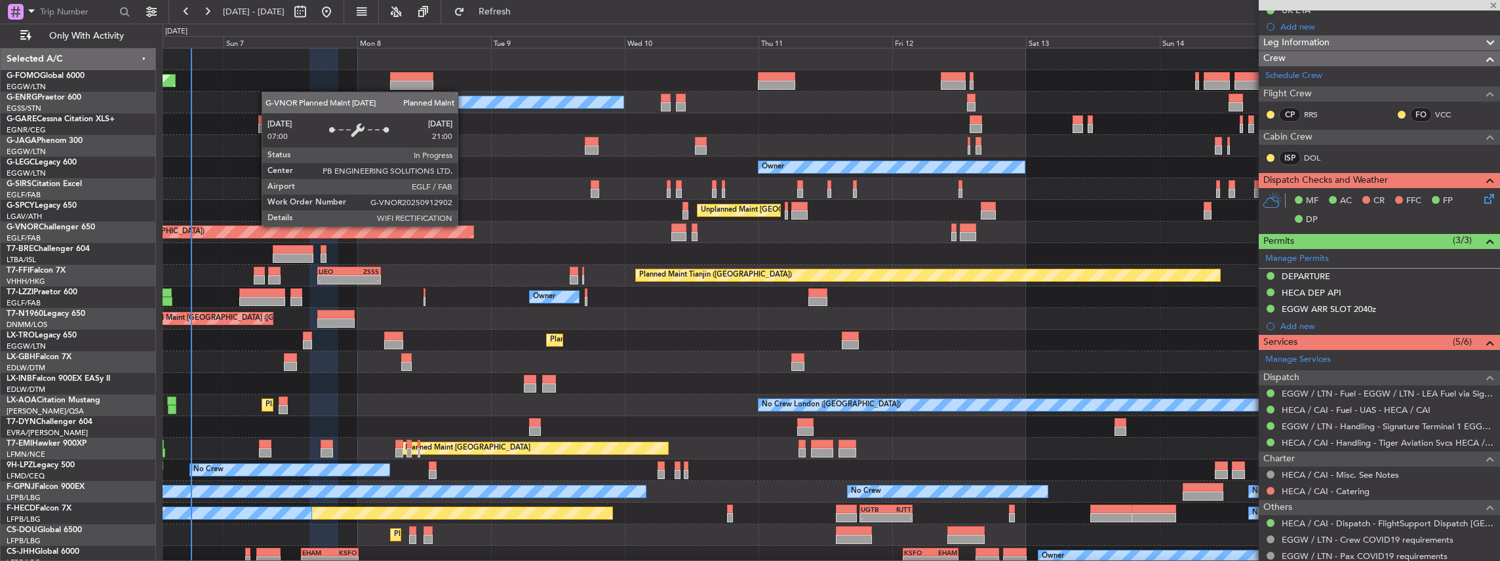
type input "2"
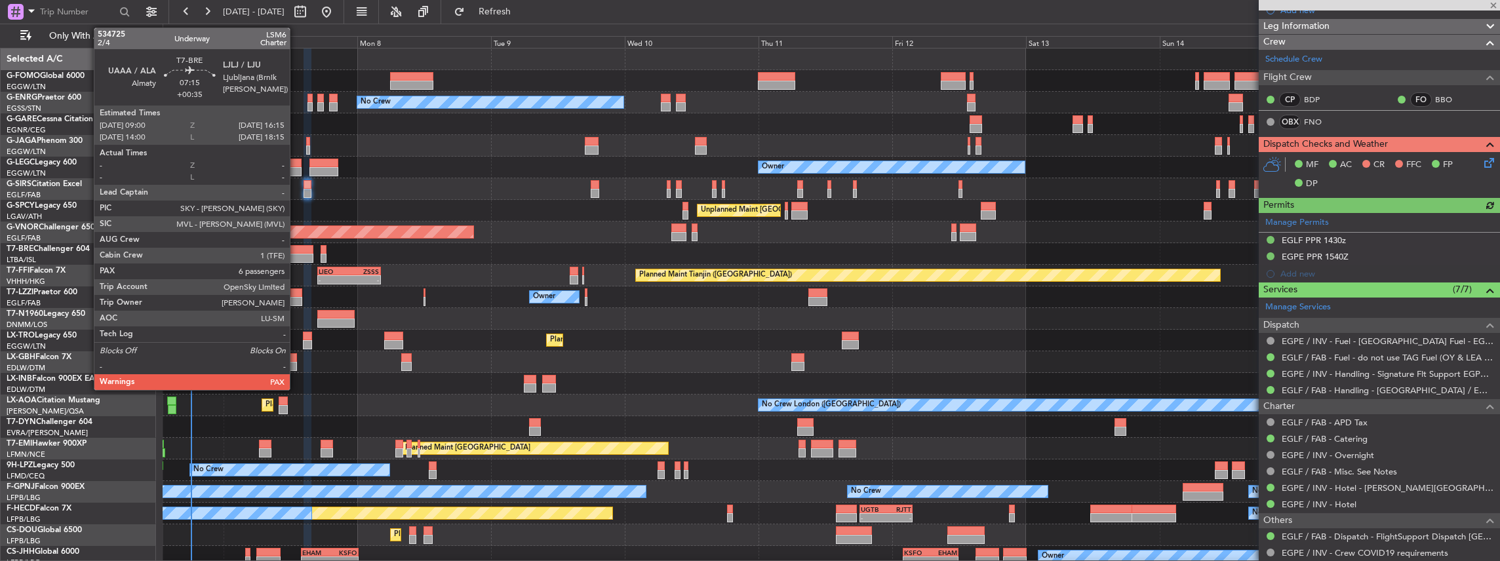
click at [296, 254] on div at bounding box center [293, 258] width 41 height 9
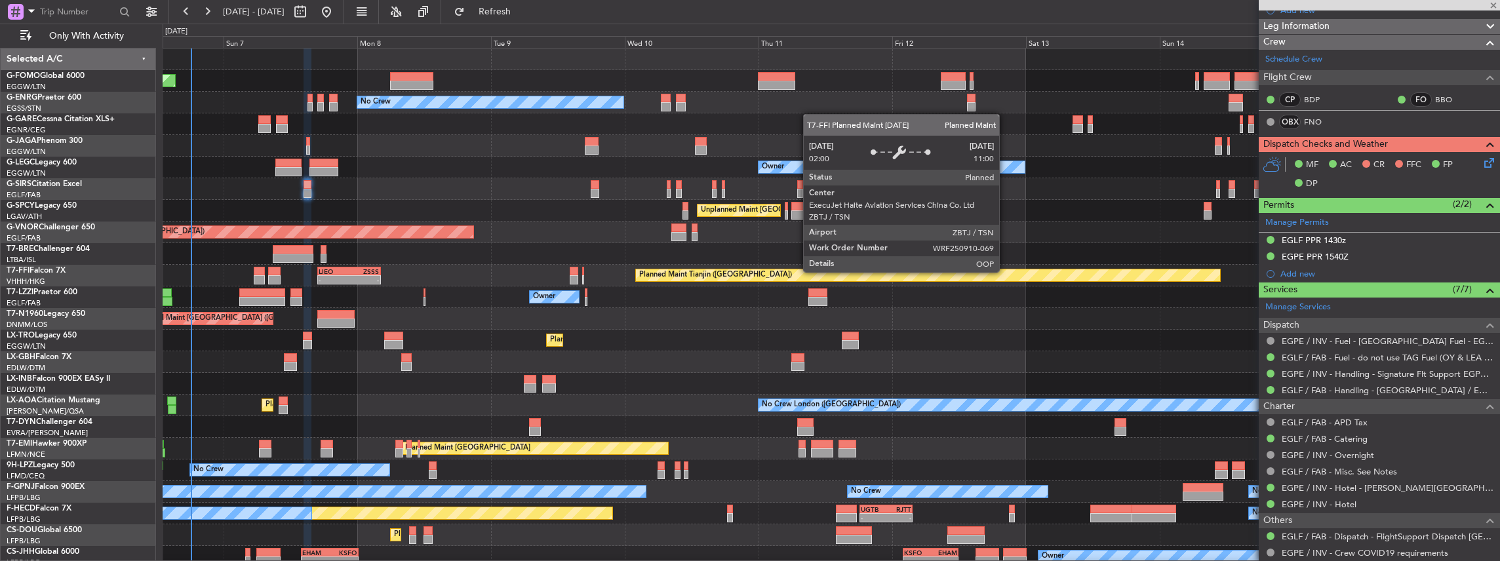
type input "+00:35"
type input "7"
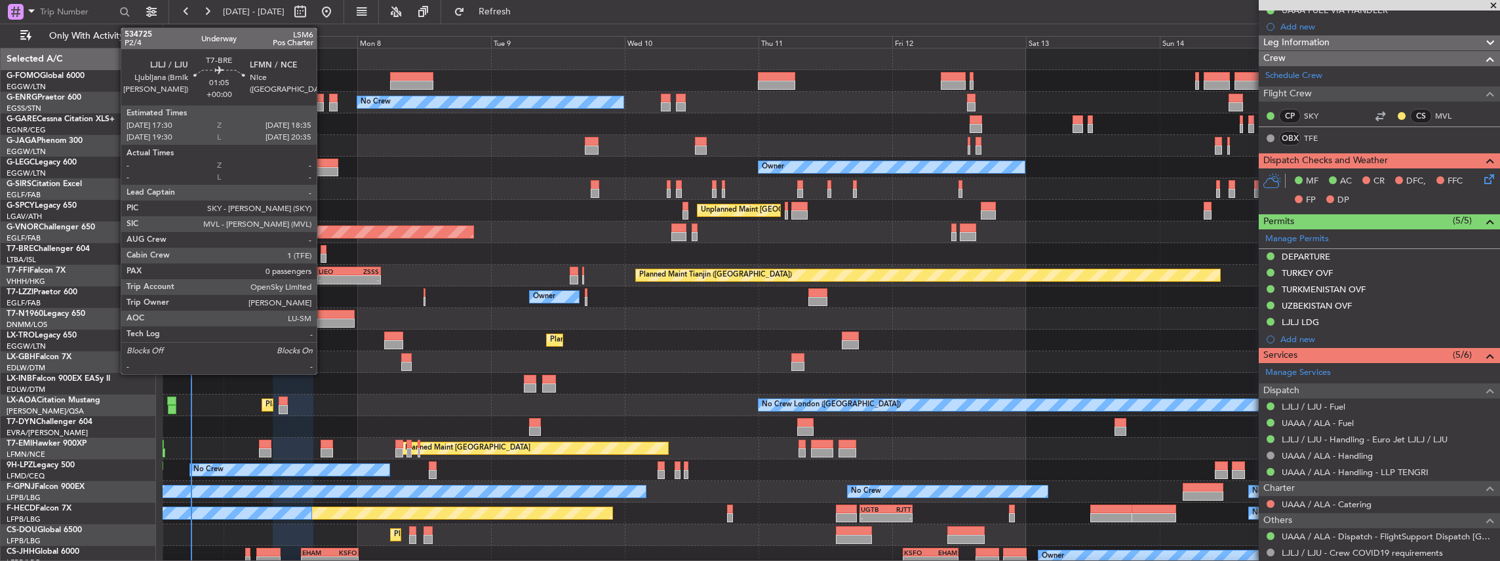
click at [324, 254] on div at bounding box center [324, 258] width 7 height 9
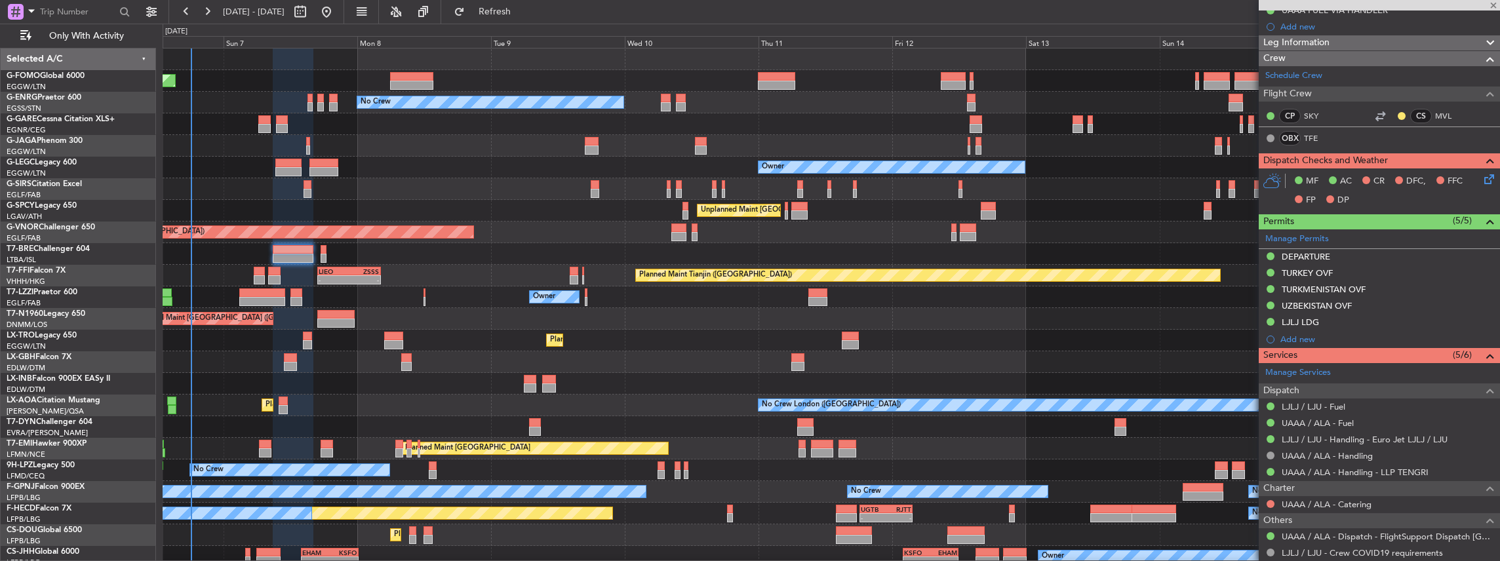
type input "0"
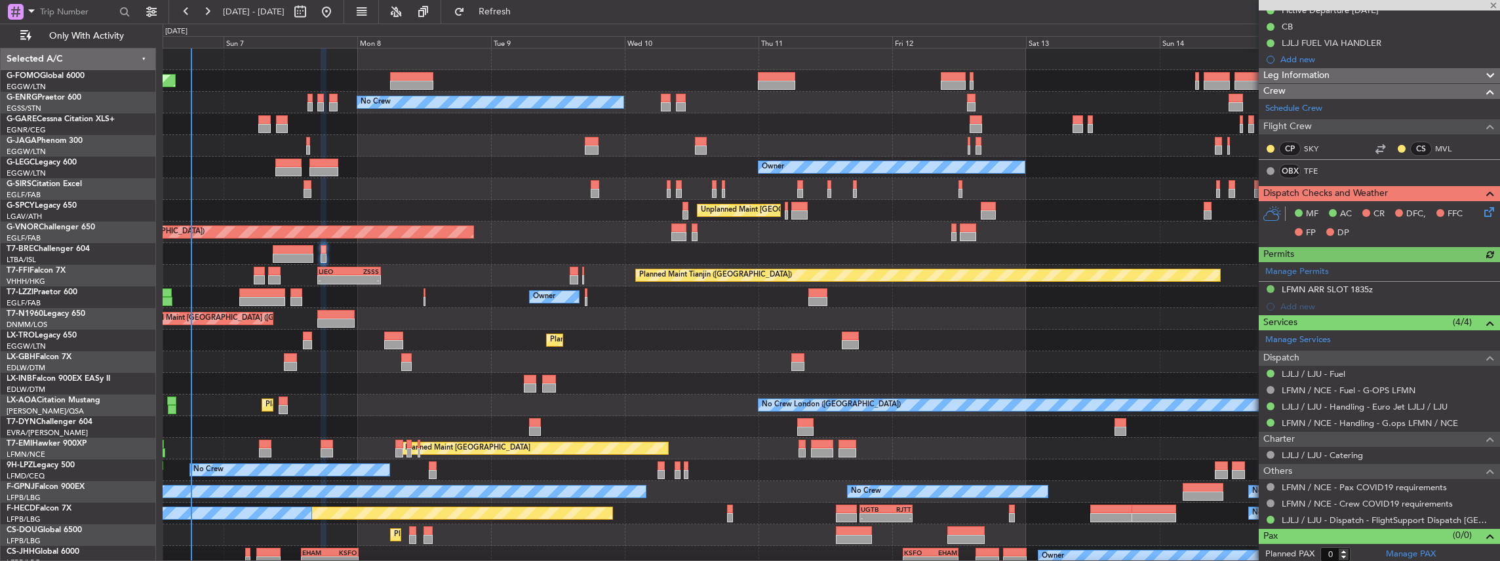
scroll to position [142, 0]
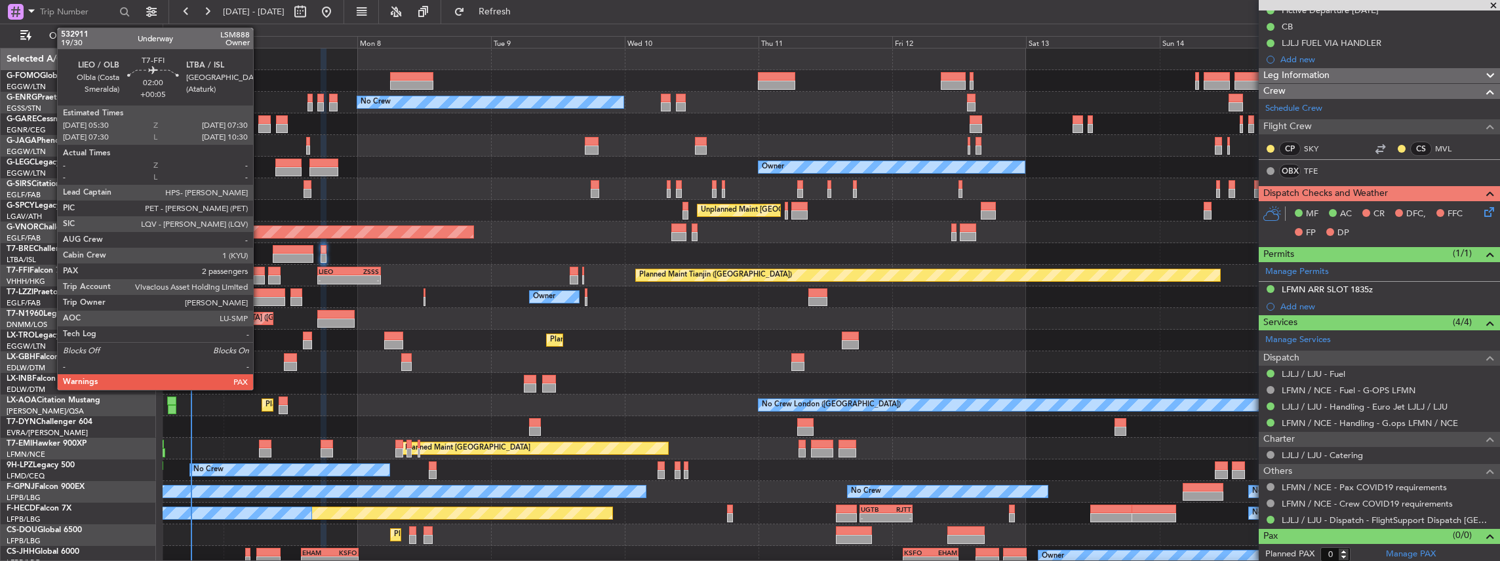
click at [260, 278] on div at bounding box center [260, 279] width 12 height 9
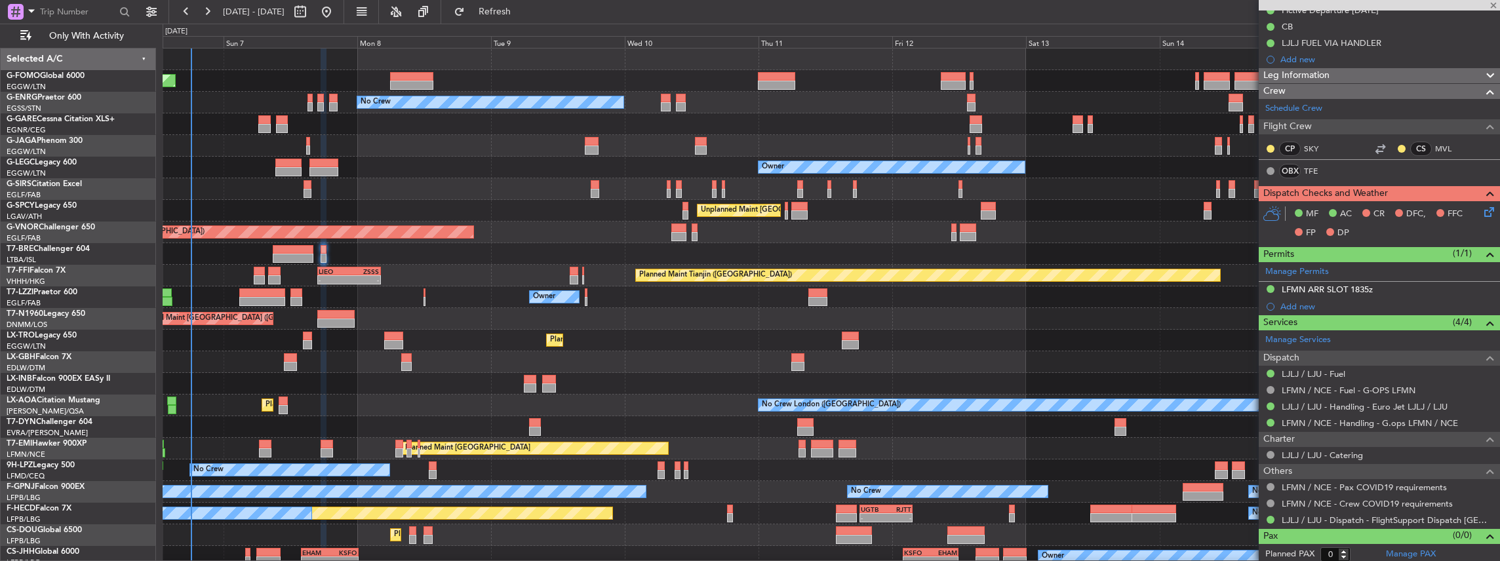
type input "+00:05"
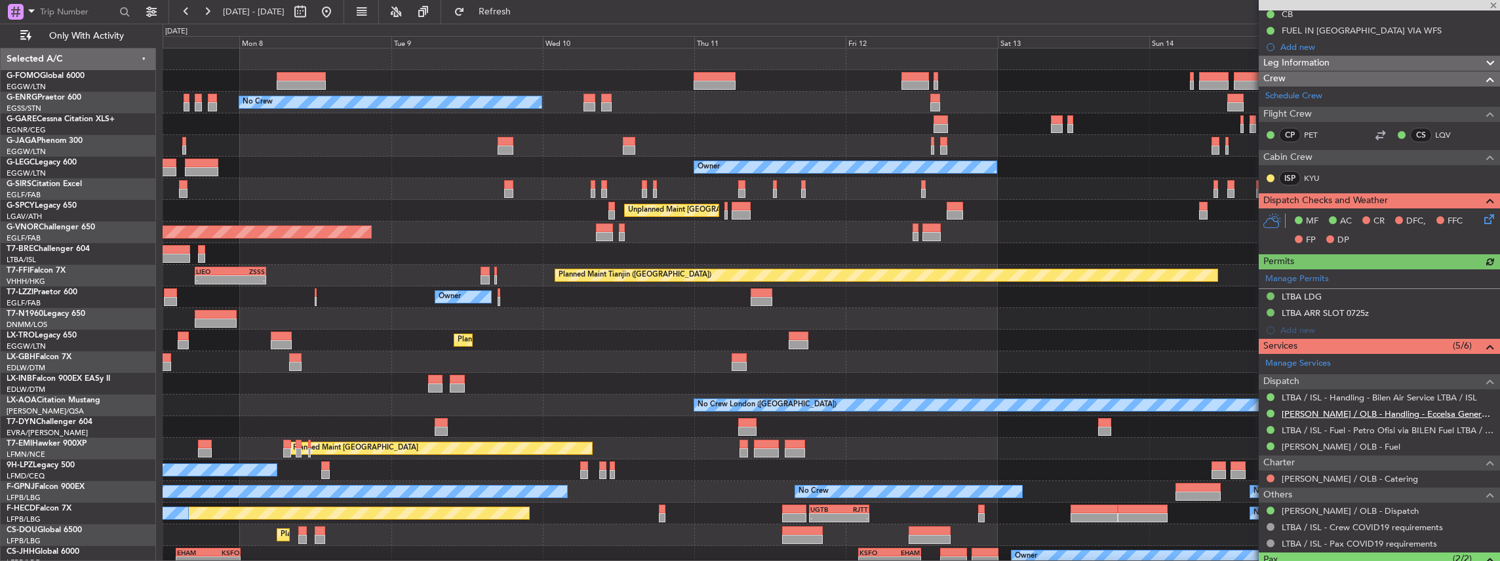
scroll to position [174, 0]
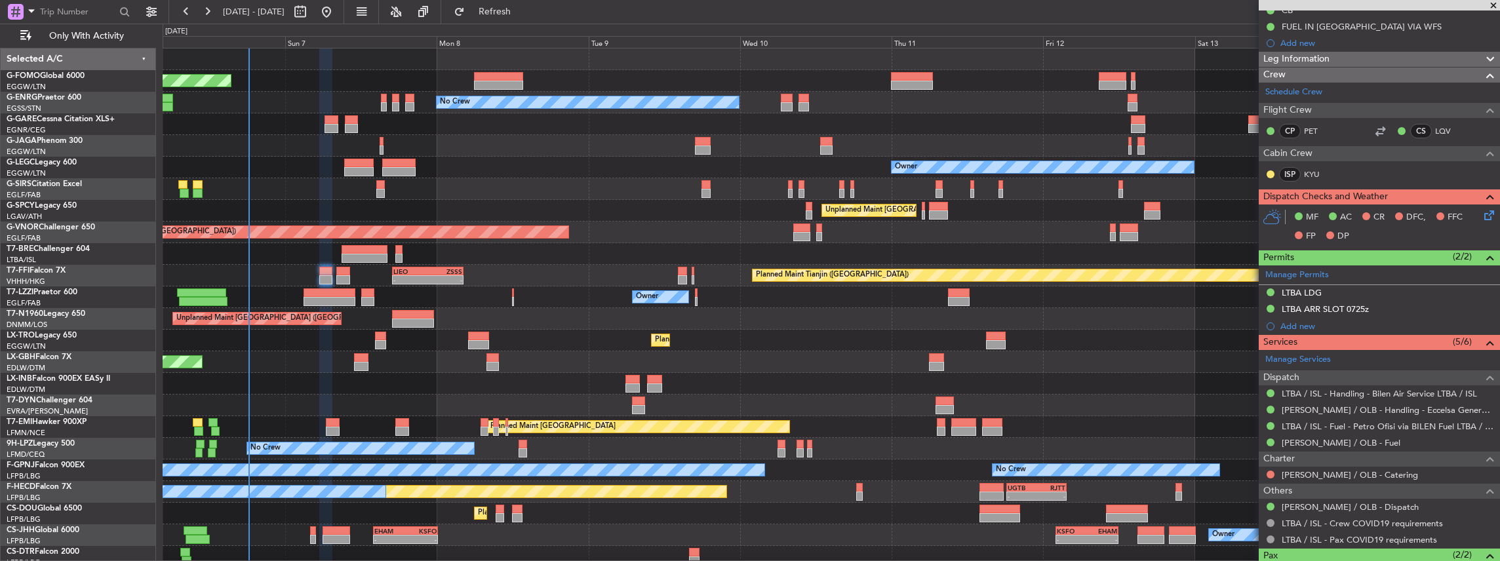
click at [965, 332] on div "Planned Maint London (Luton) No Crew Owner Planned Maint London (Farnborough) U…" at bounding box center [831, 308] width 1337 height 519
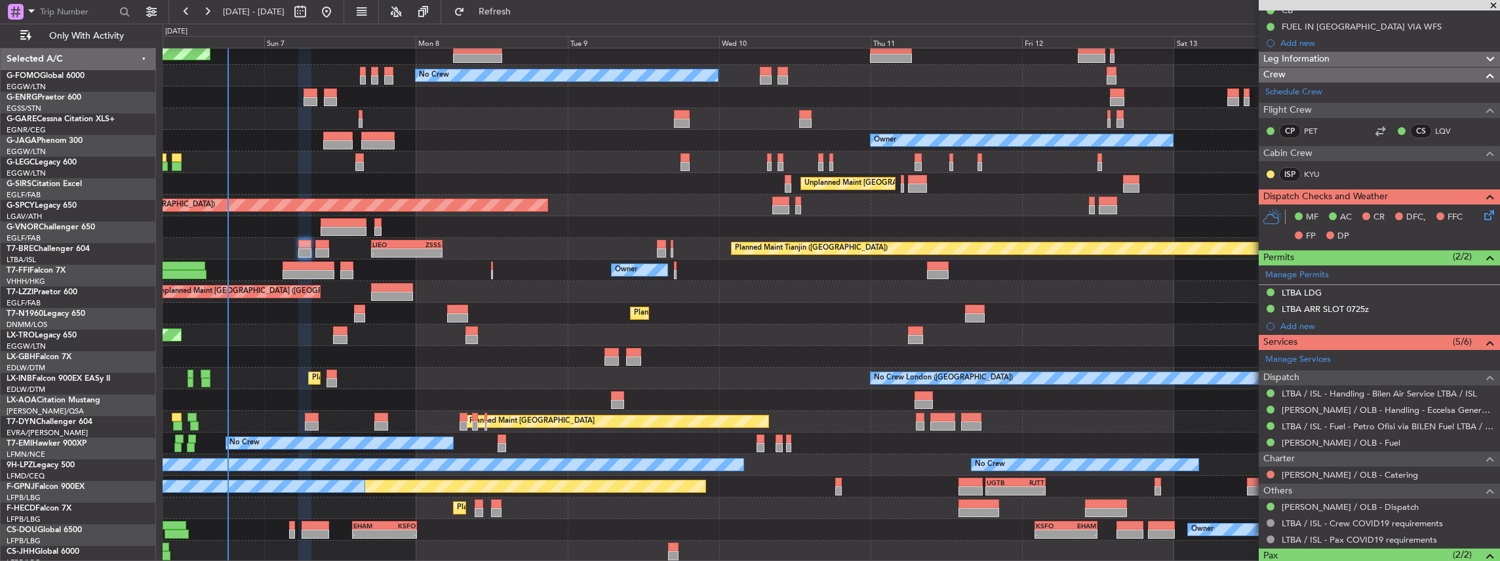
scroll to position [27, 0]
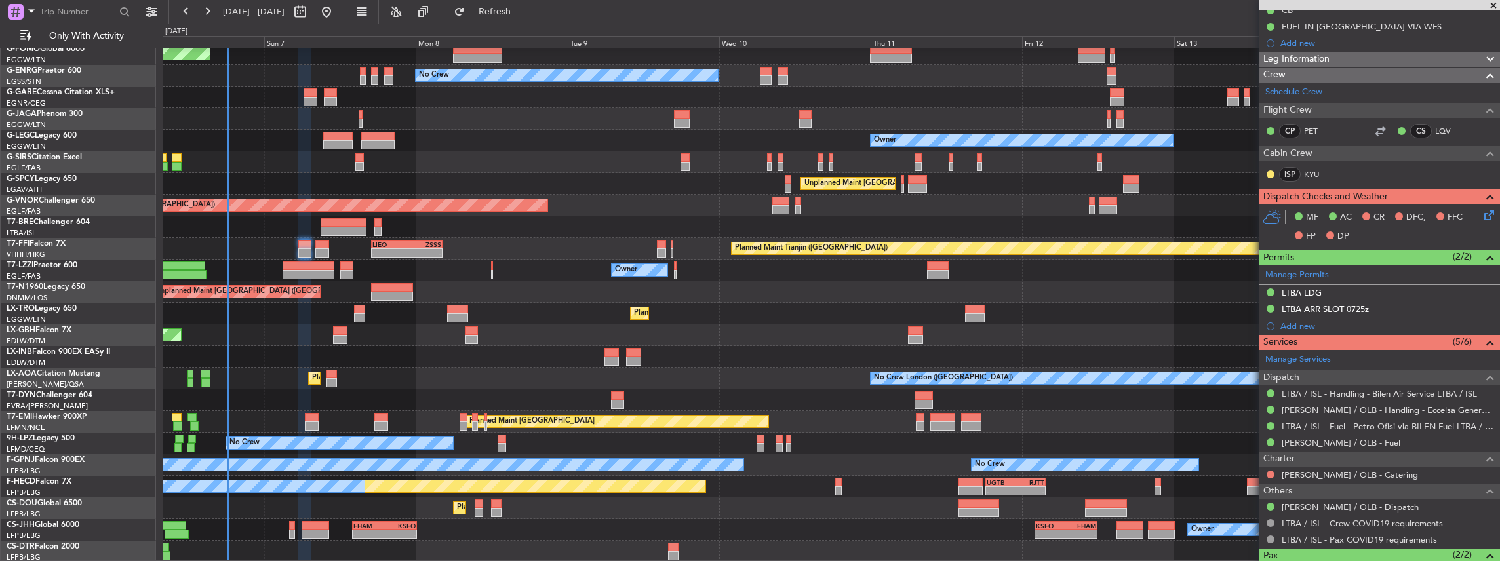
click at [737, 334] on div "Planned Maint Dubai (Dubai Intl) Planned Maint Nurnberg" at bounding box center [831, 336] width 1337 height 22
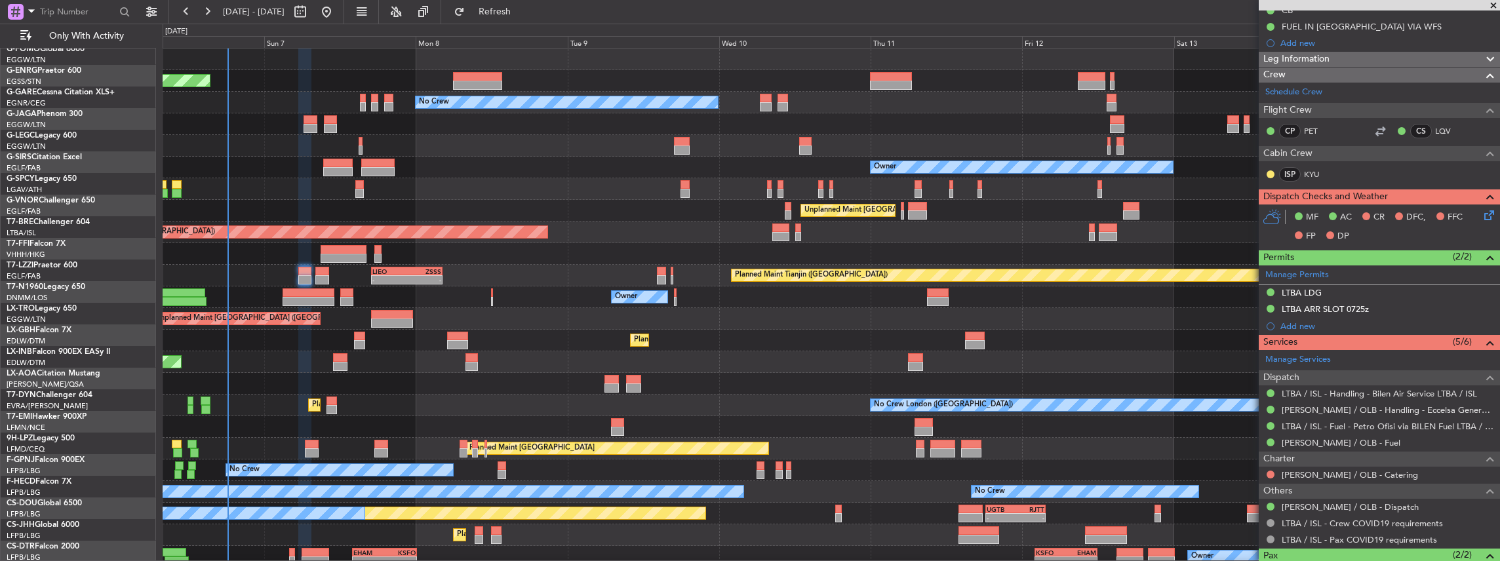
scroll to position [0, 0]
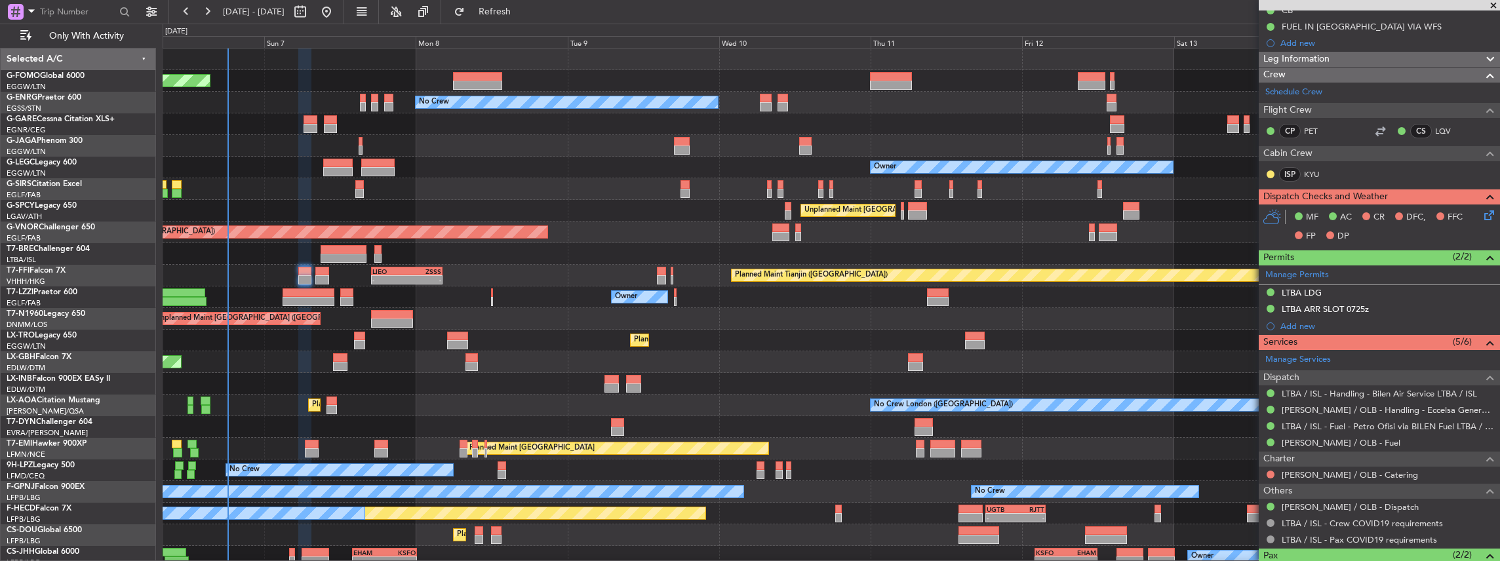
click at [698, 366] on div "Planned Maint Dubai (Dubai Intl) Planned Maint Nurnberg" at bounding box center [831, 362] width 1337 height 22
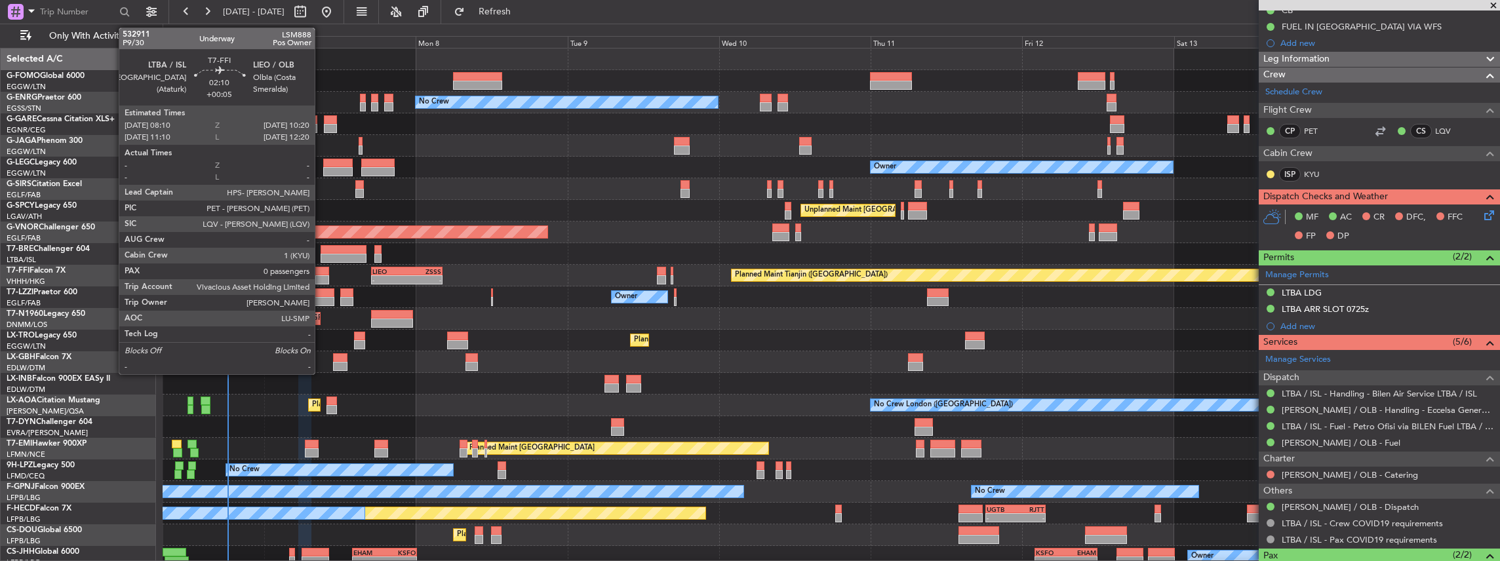
click at [321, 269] on div at bounding box center [322, 271] width 14 height 9
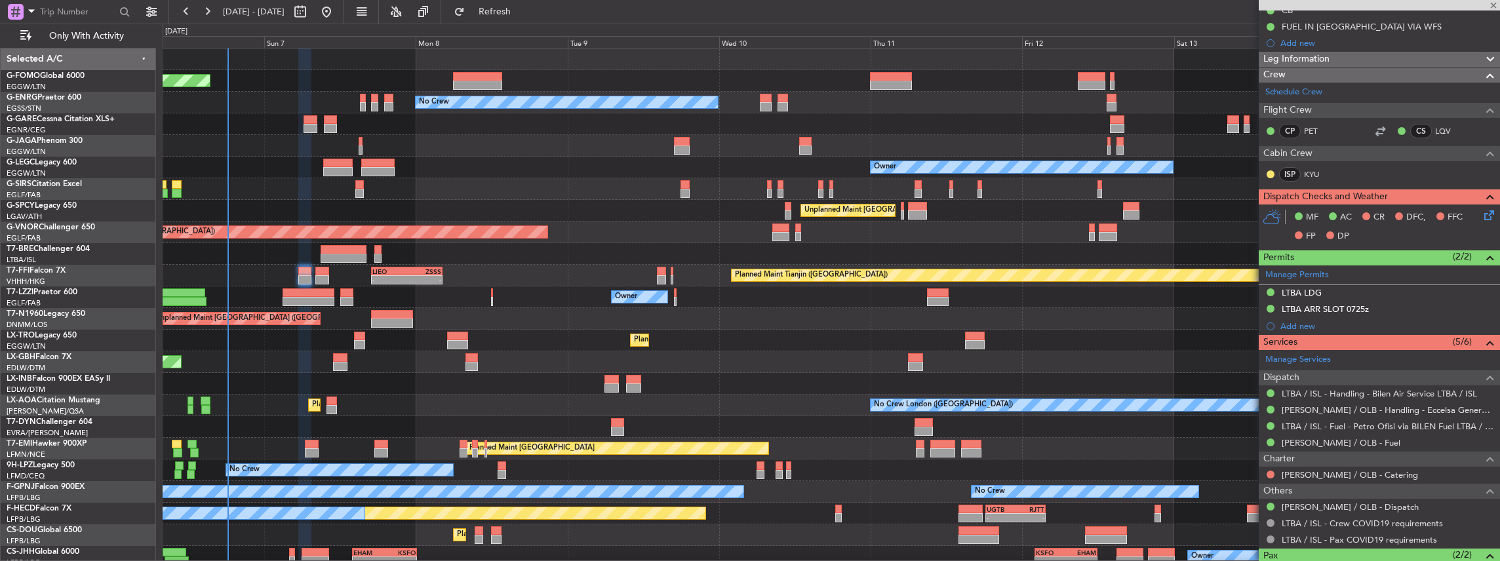
type input "0"
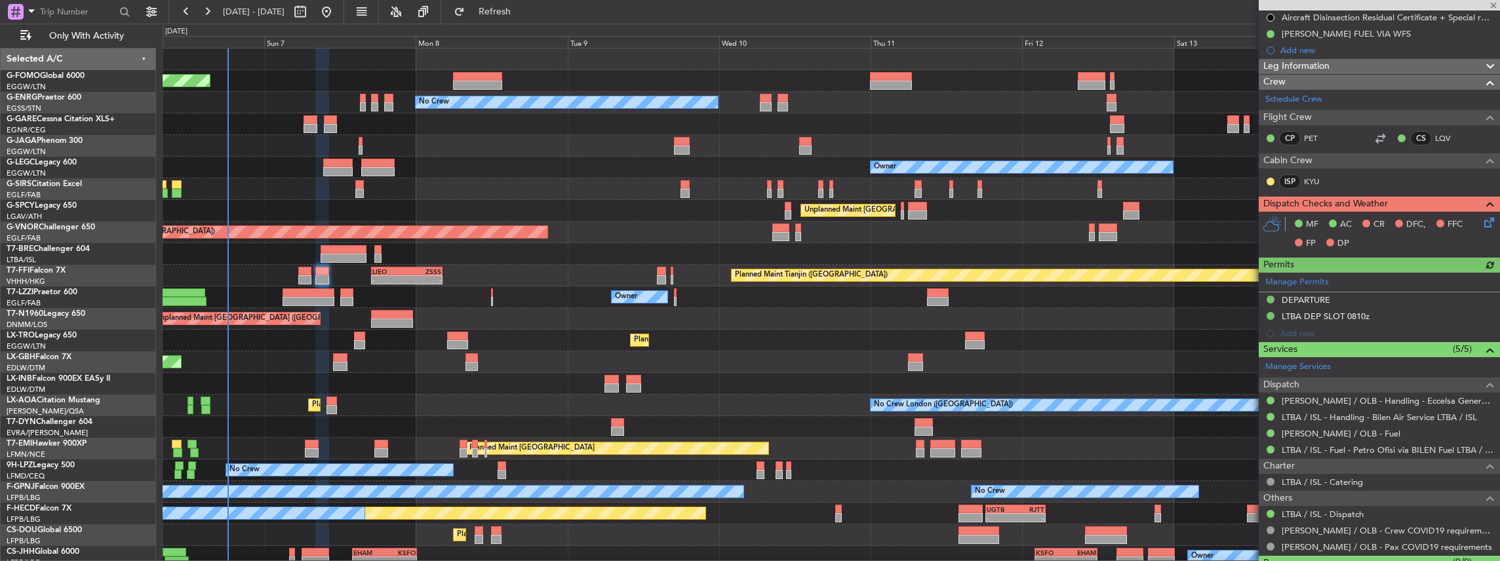
scroll to position [218, 0]
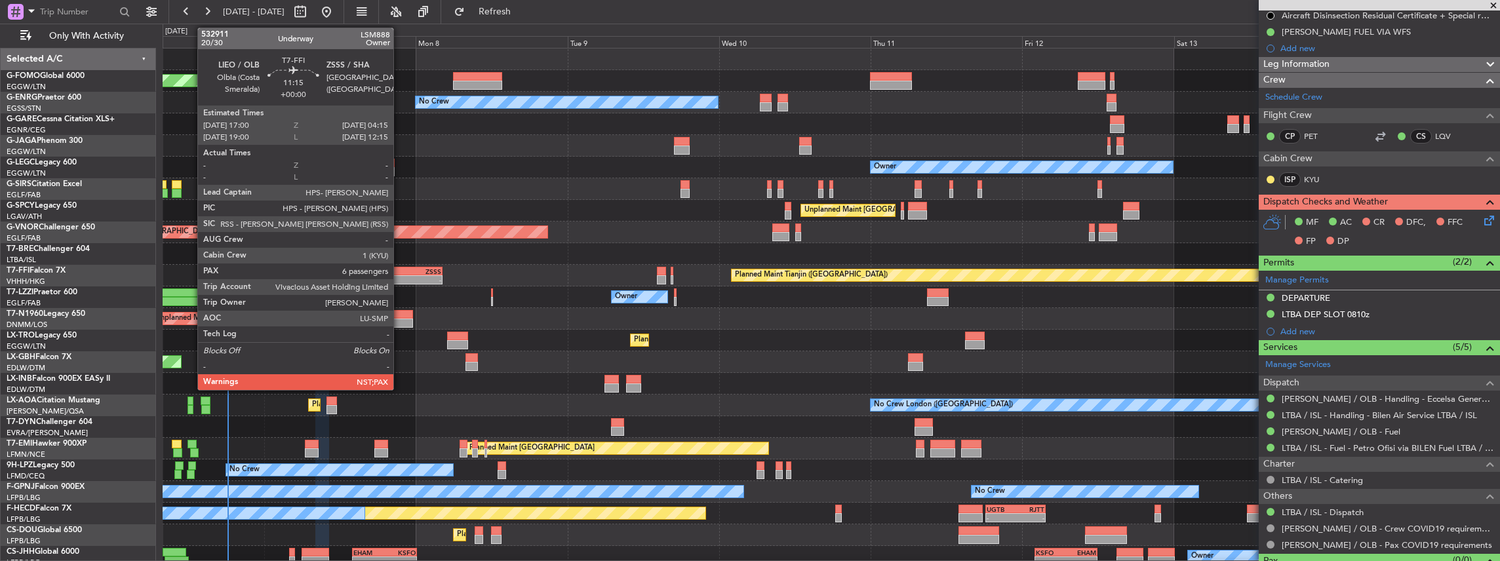
click at [400, 268] on div "LIEO" at bounding box center [389, 271] width 34 height 8
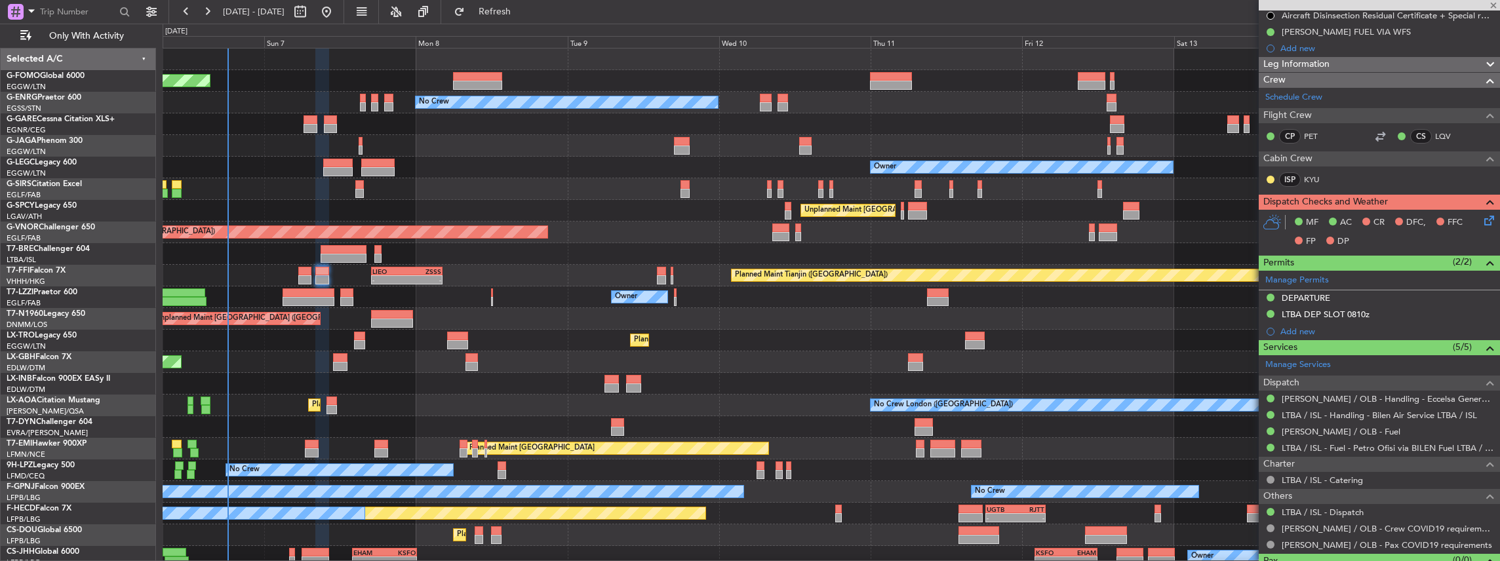
type input "6"
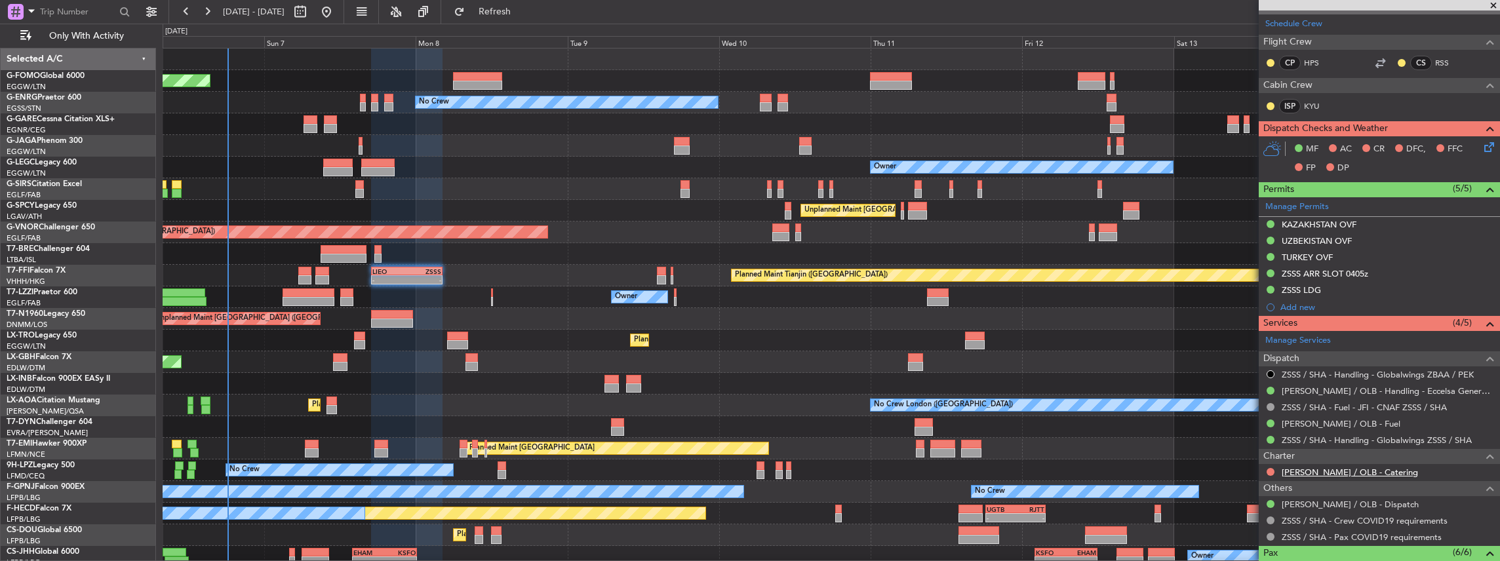
scroll to position [262, 0]
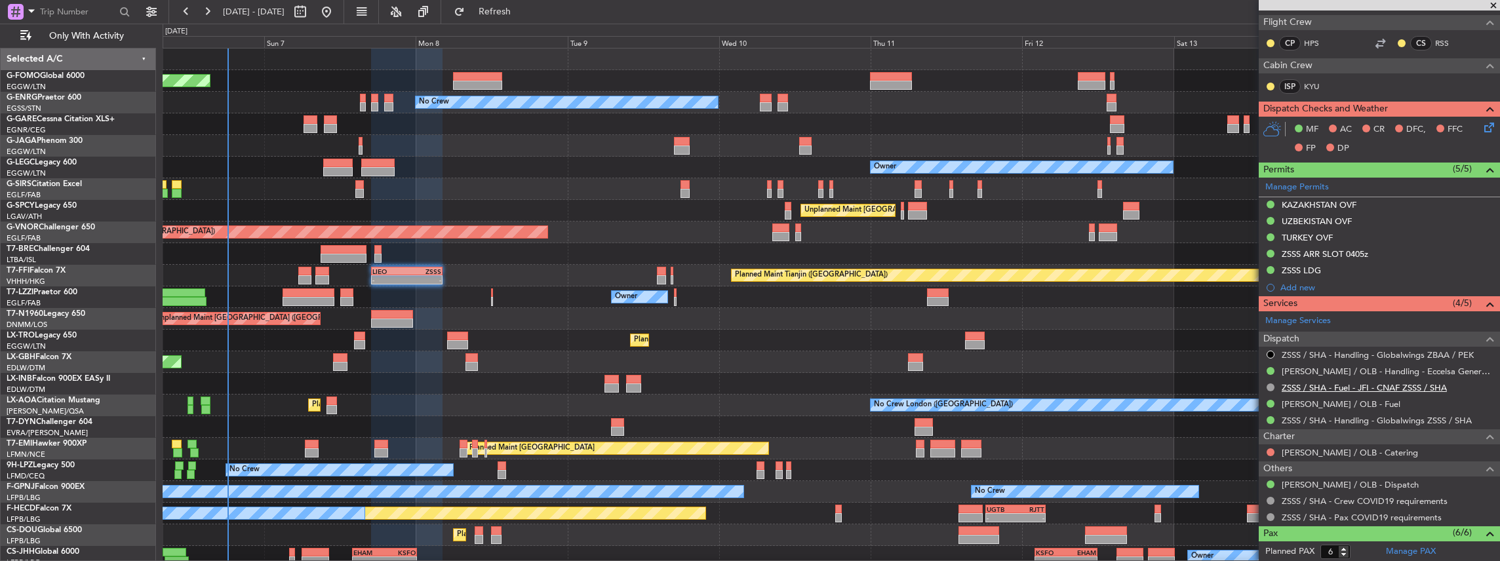
click at [1377, 382] on link "ZSSS / SHA - Fuel - JFI - CNAF ZSSS / SHA" at bounding box center [1364, 387] width 165 height 11
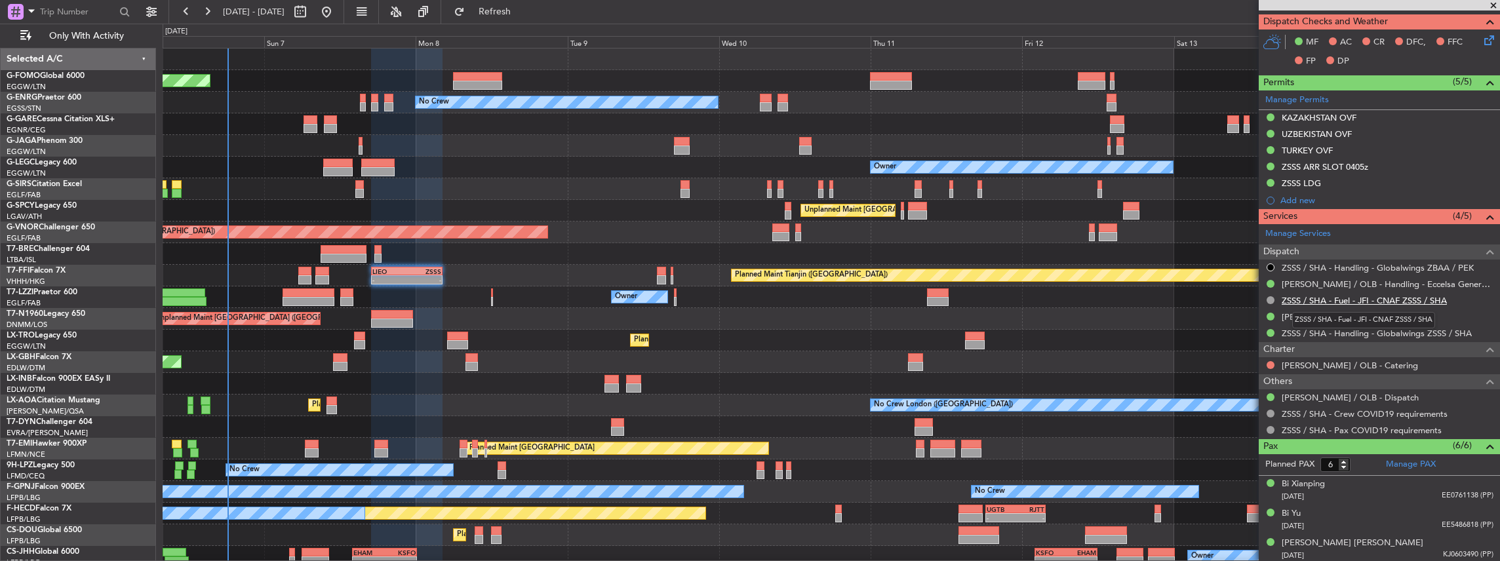
click at [1344, 298] on link "ZSSS / SHA - Fuel - JFI - CNAF ZSSS / SHA" at bounding box center [1364, 300] width 165 height 11
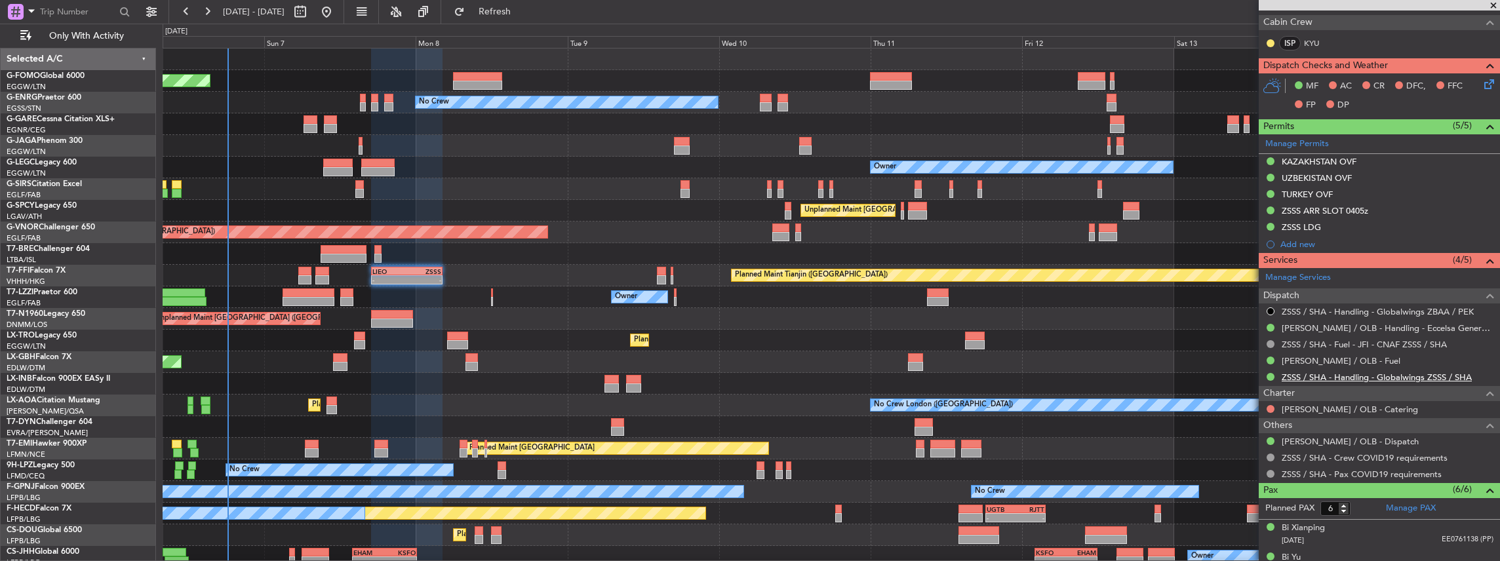
click at [1323, 378] on link "ZSSS / SHA - Handling - Globalwings ZSSS / SHA" at bounding box center [1377, 377] width 190 height 11
click at [526, 5] on button "Refresh" at bounding box center [487, 11] width 79 height 21
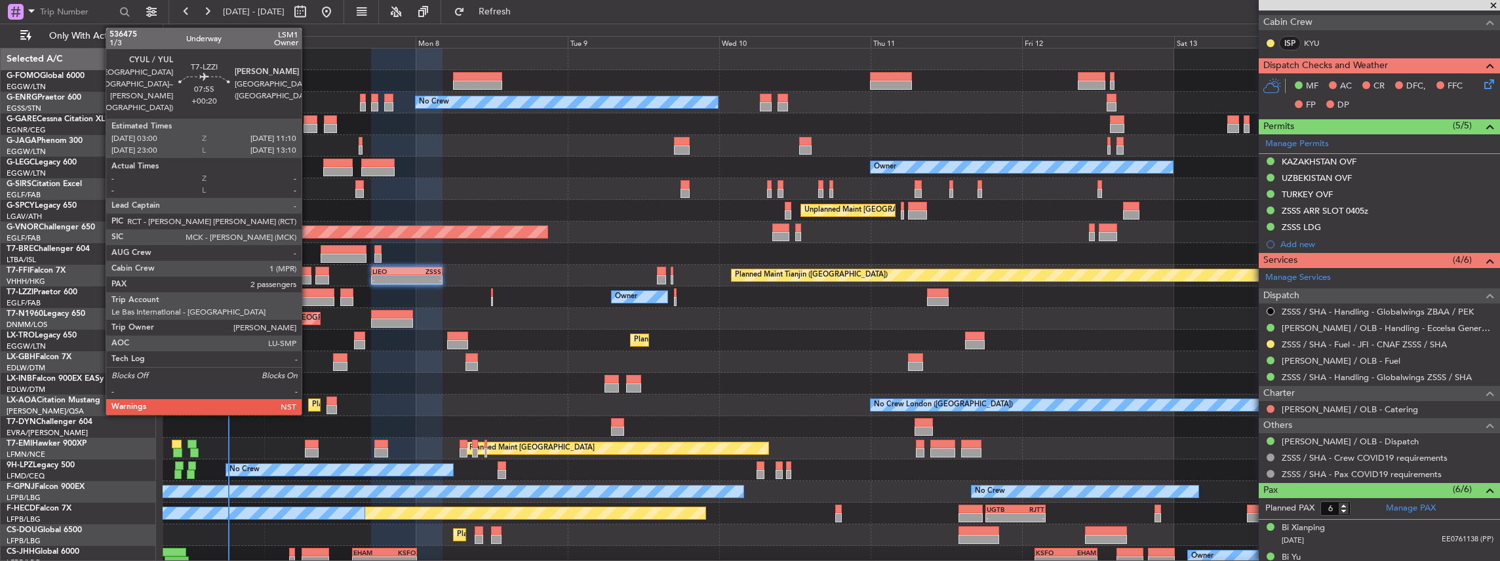
click at [309, 292] on div at bounding box center [309, 292] width 52 height 9
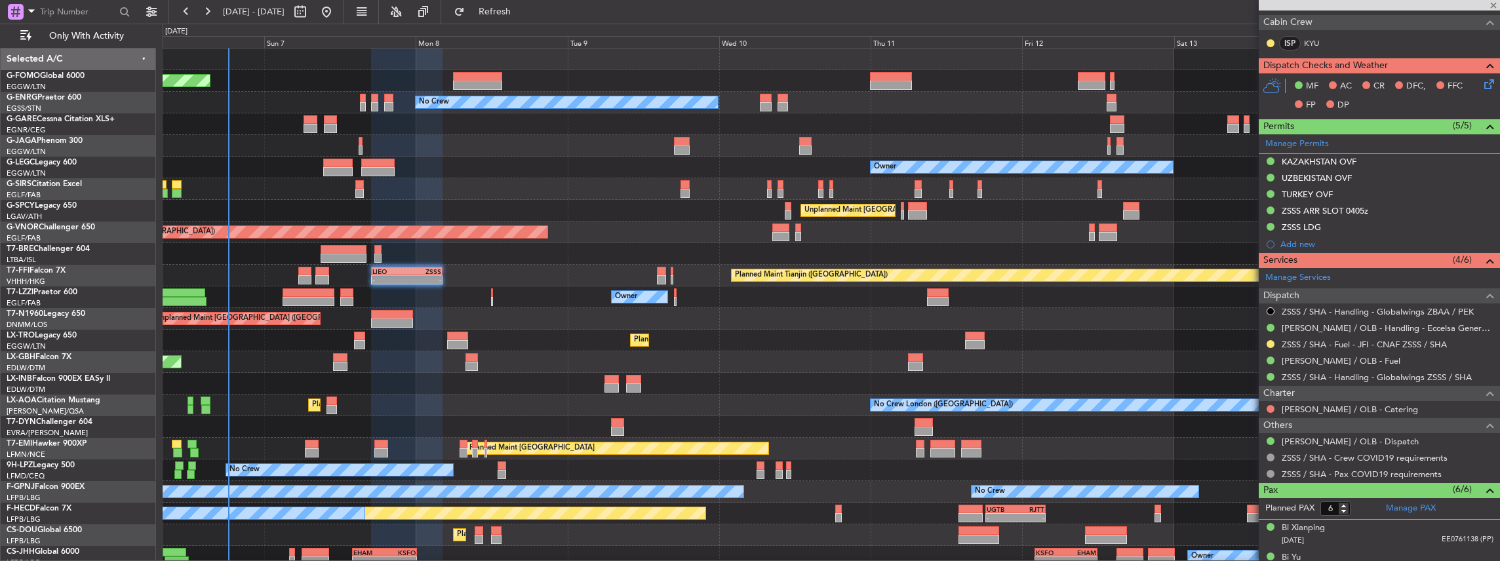
type input "+00:20"
type input "2"
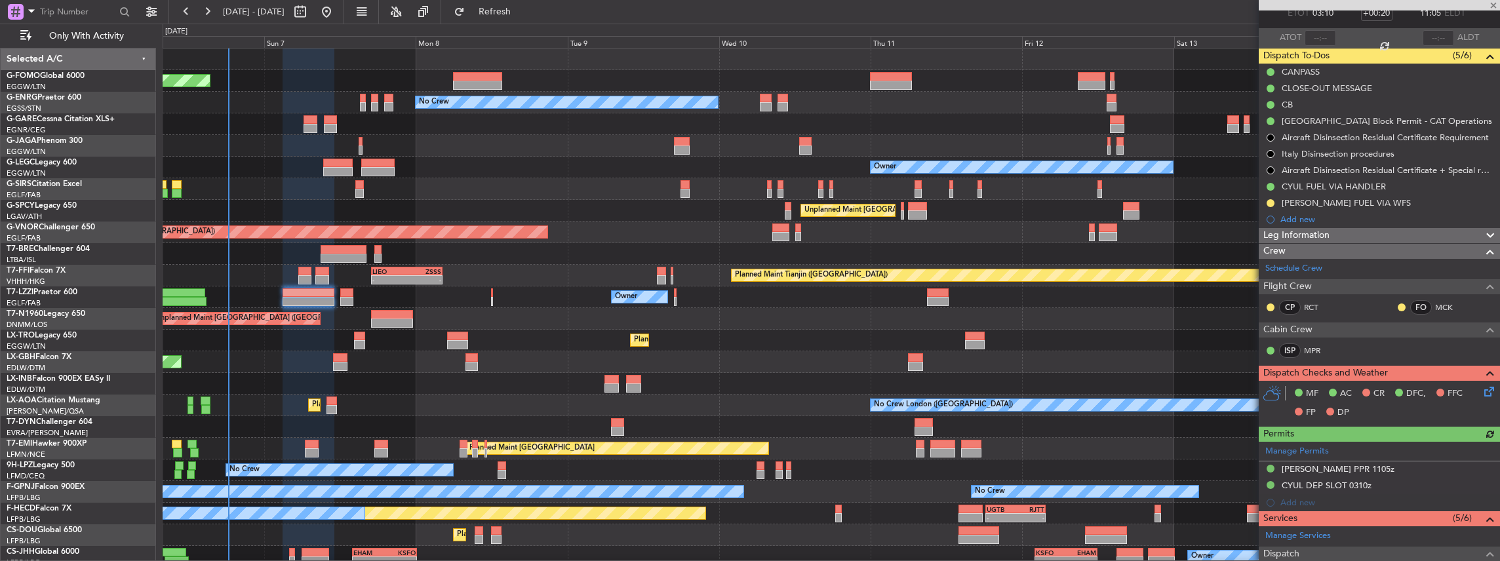
scroll to position [262, 0]
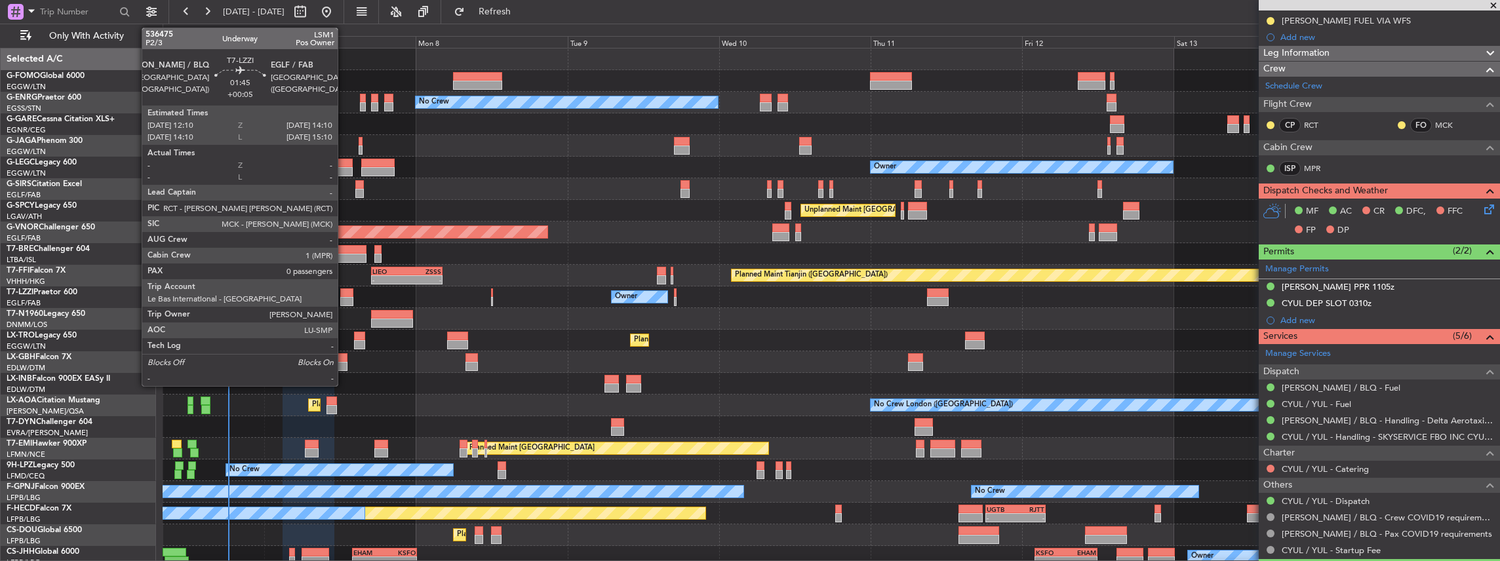
click at [344, 300] on div at bounding box center [346, 301] width 13 height 9
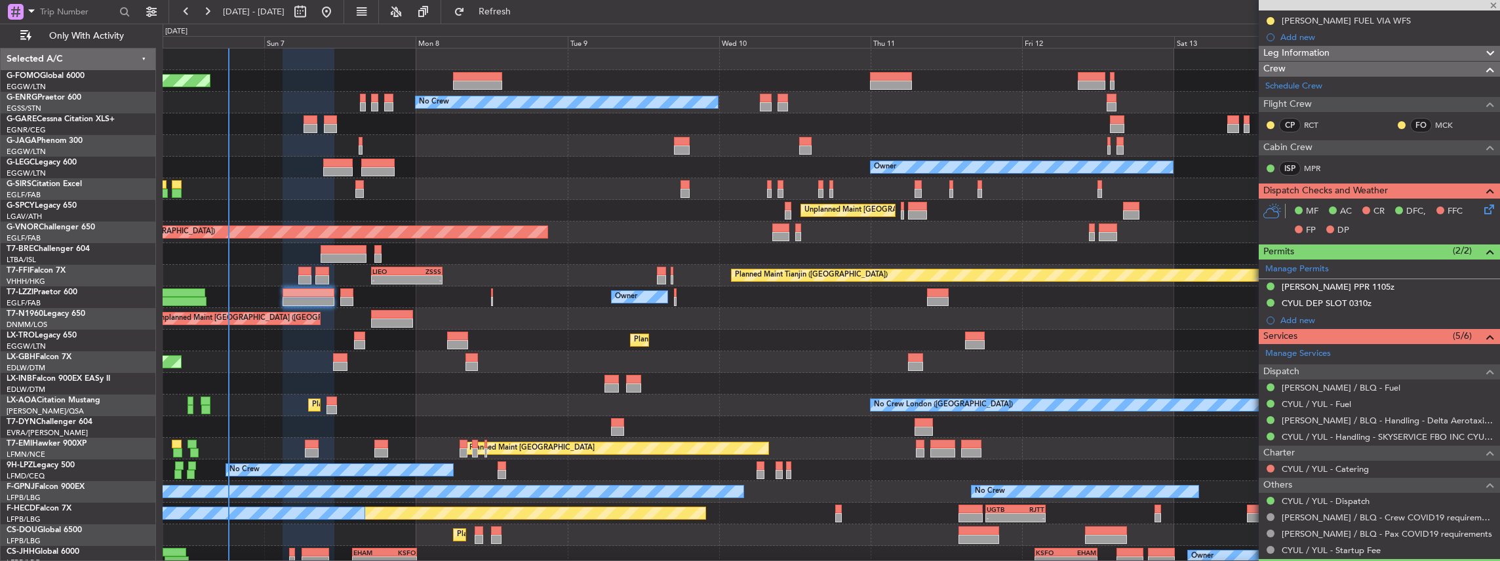
type input "+00:05"
type input "0"
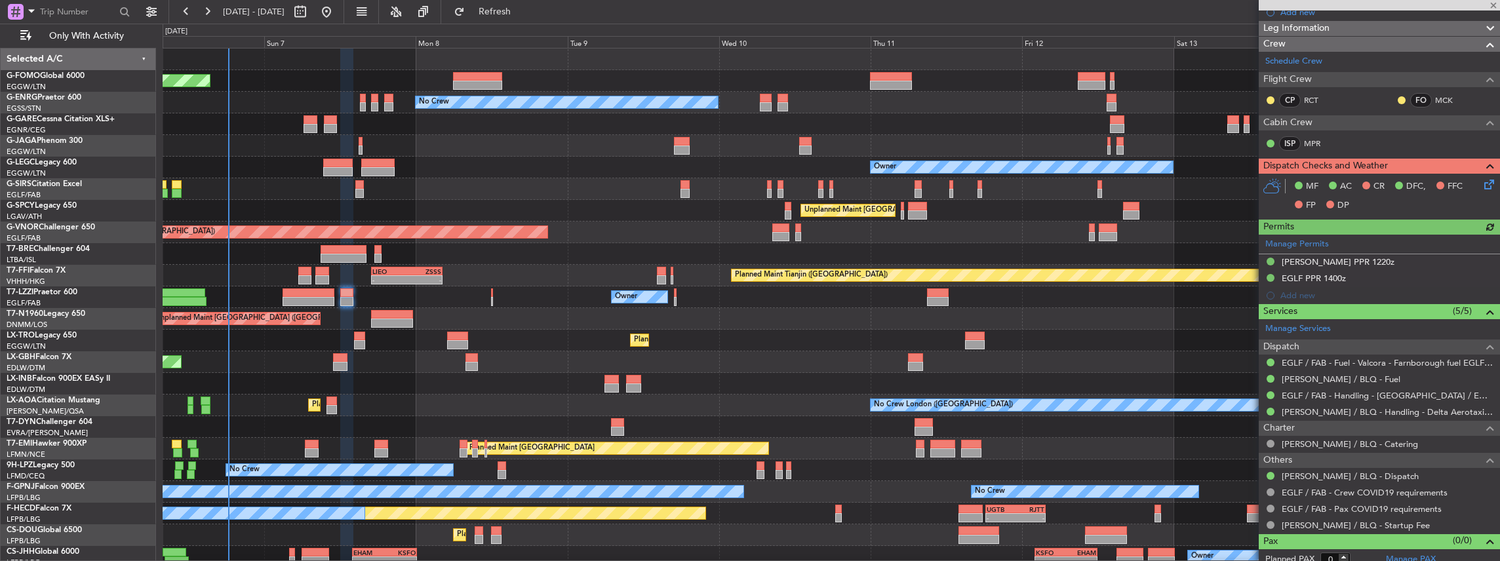
scroll to position [227, 0]
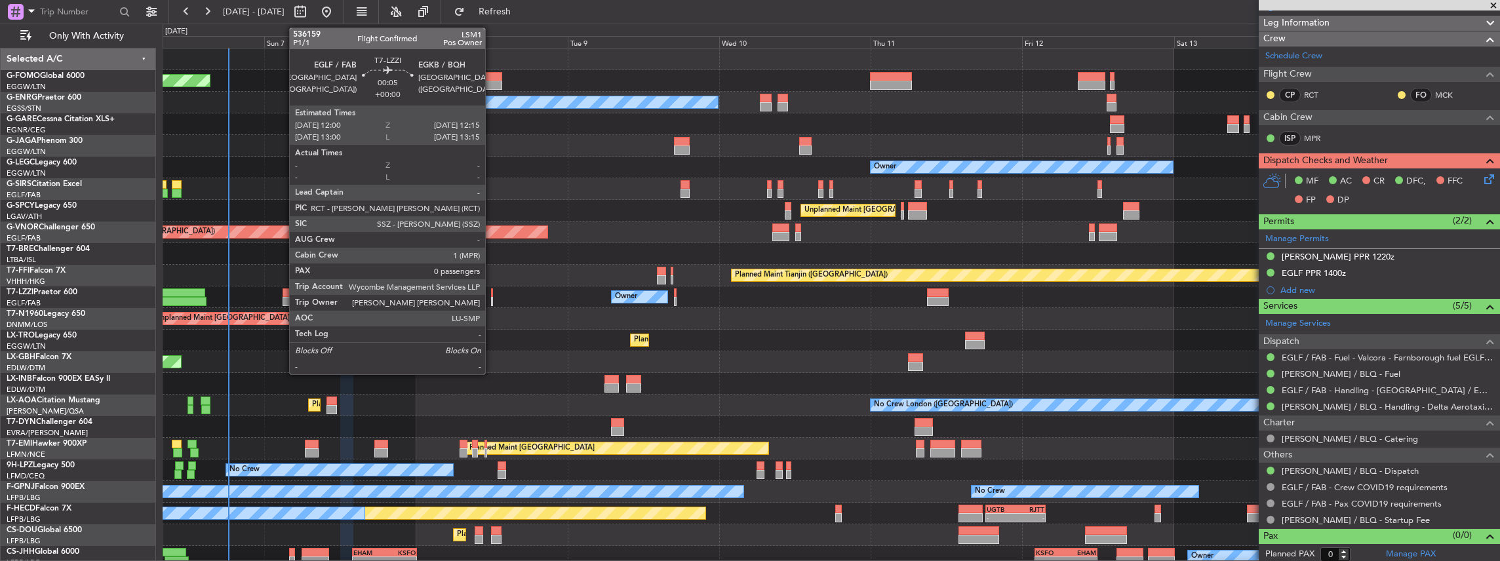
click at [492, 300] on div at bounding box center [492, 301] width 2 height 9
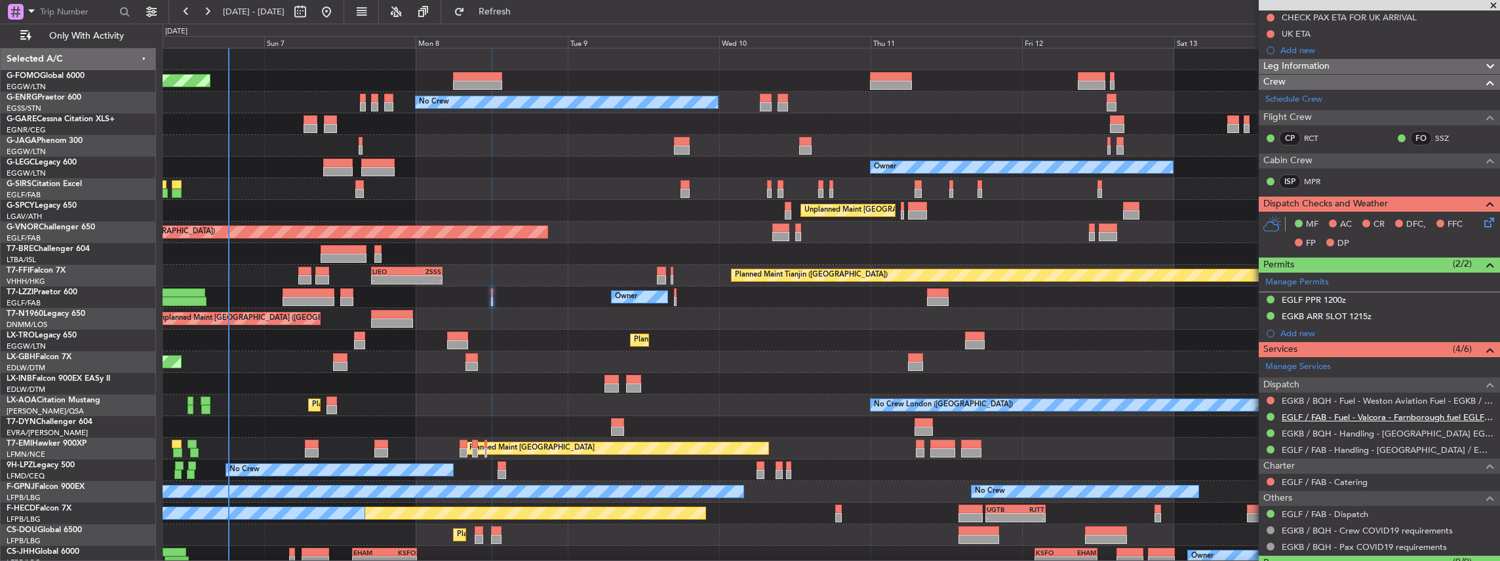
scroll to position [174, 0]
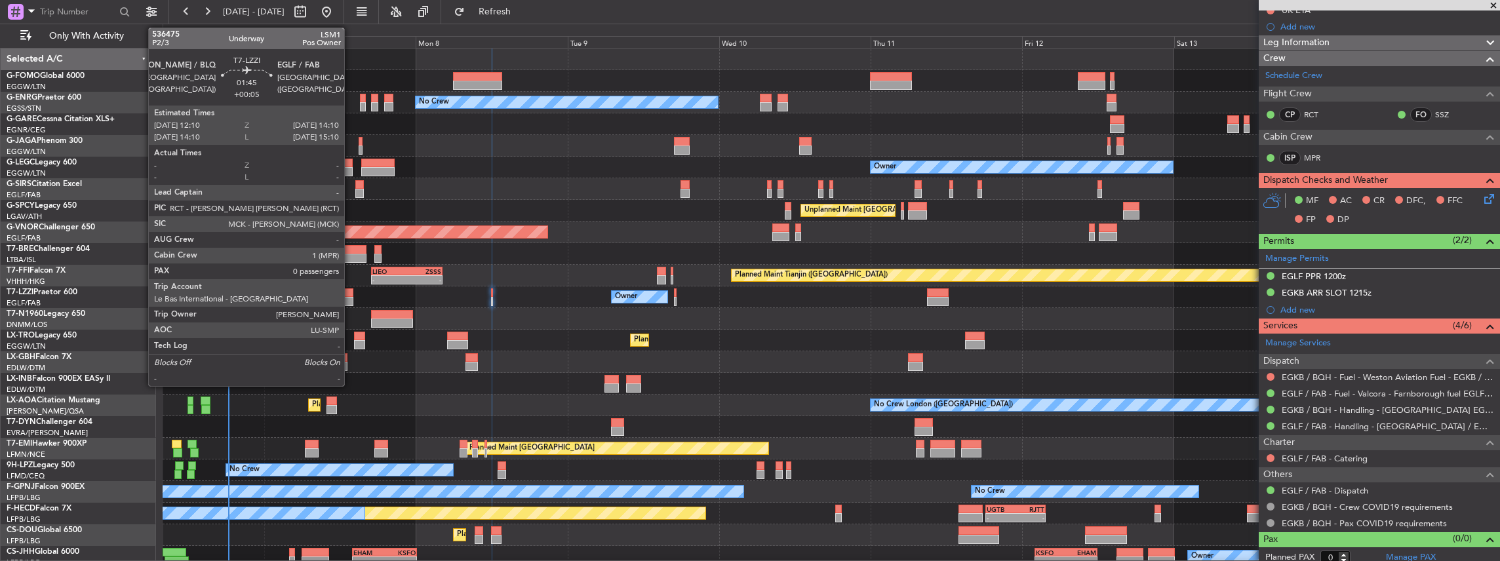
click at [351, 295] on div at bounding box center [346, 292] width 13 height 9
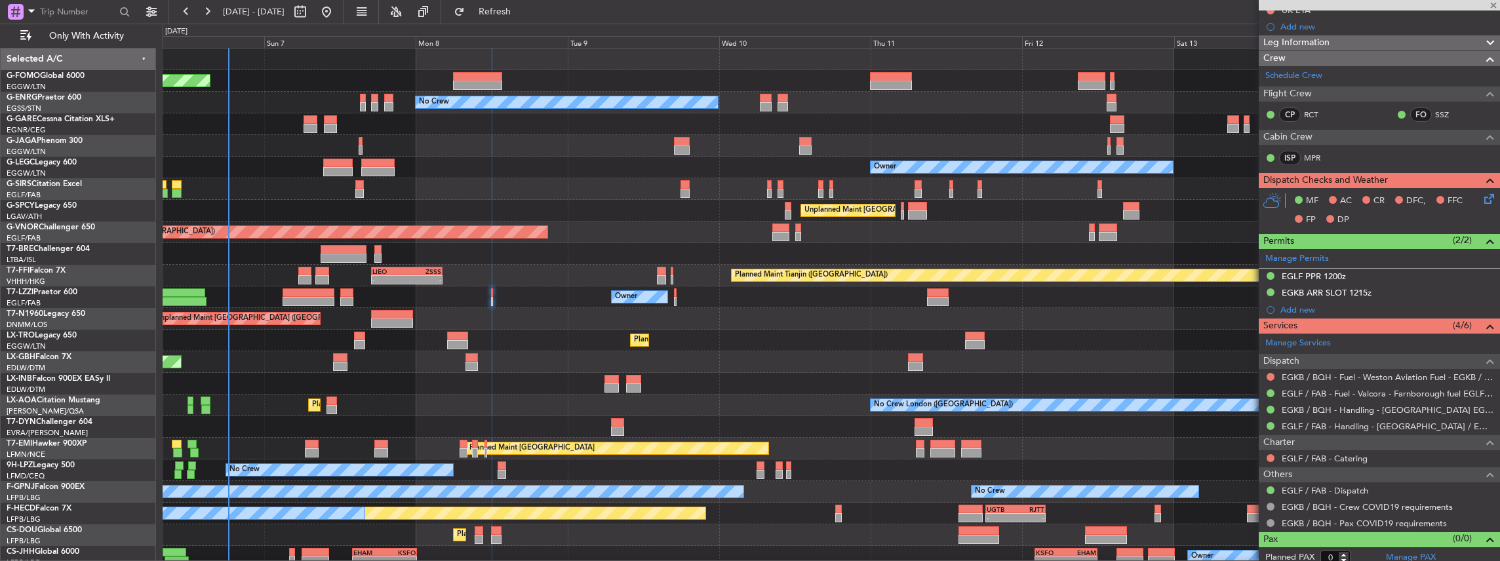
type input "+00:05"
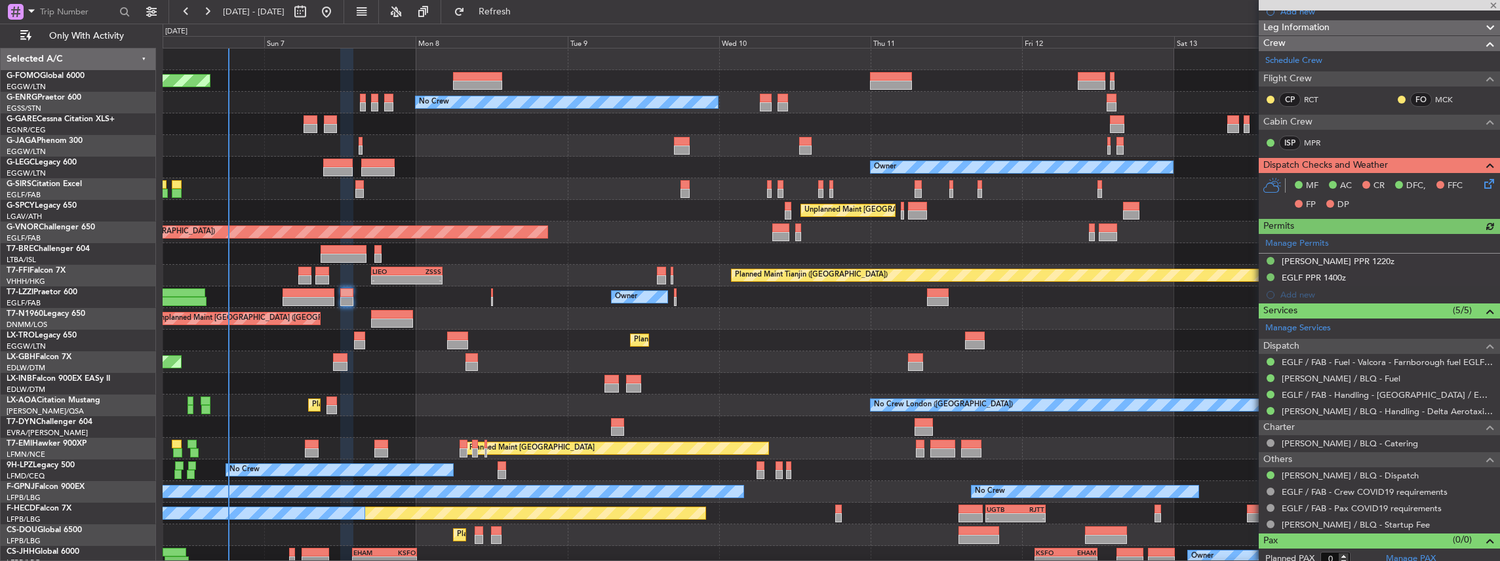
scroll to position [227, 0]
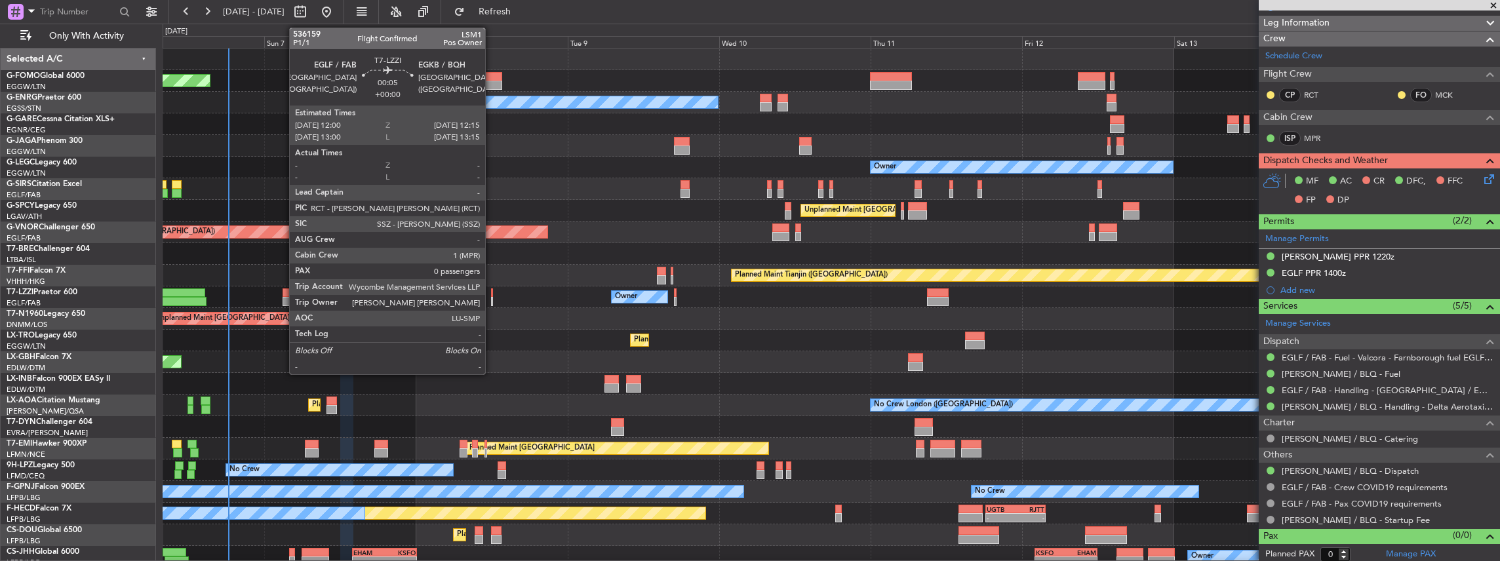
click at [492, 300] on div at bounding box center [492, 301] width 2 height 9
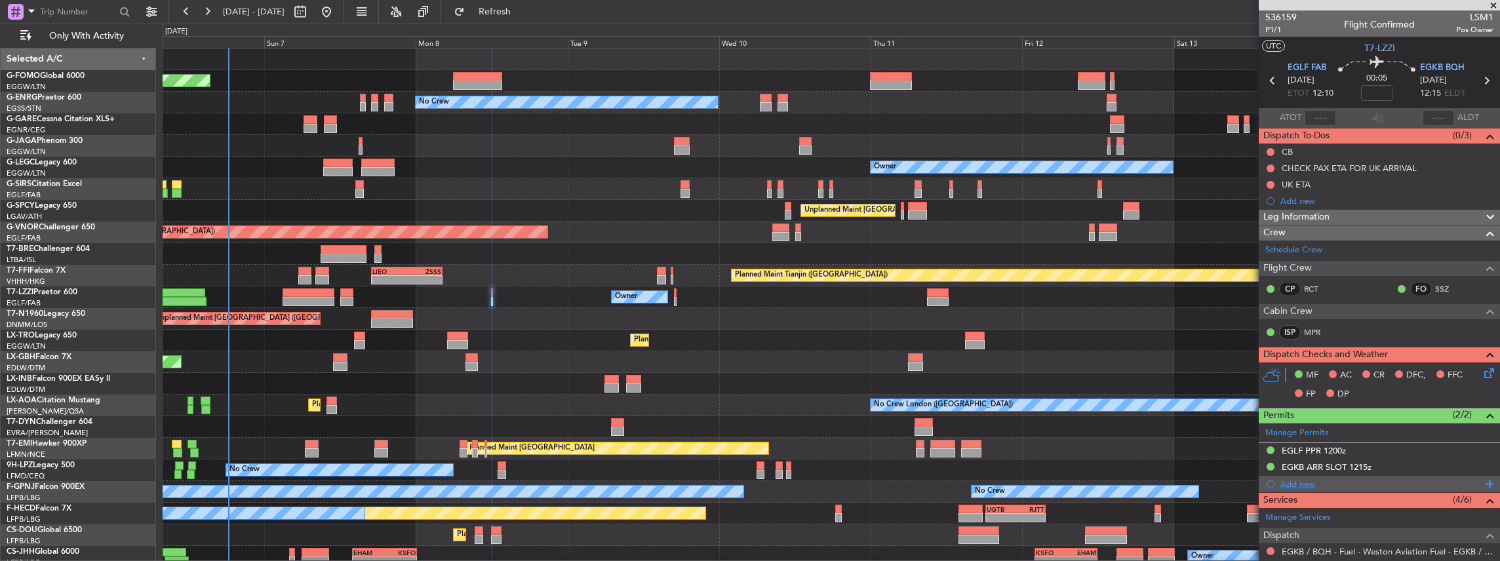
scroll to position [87, 0]
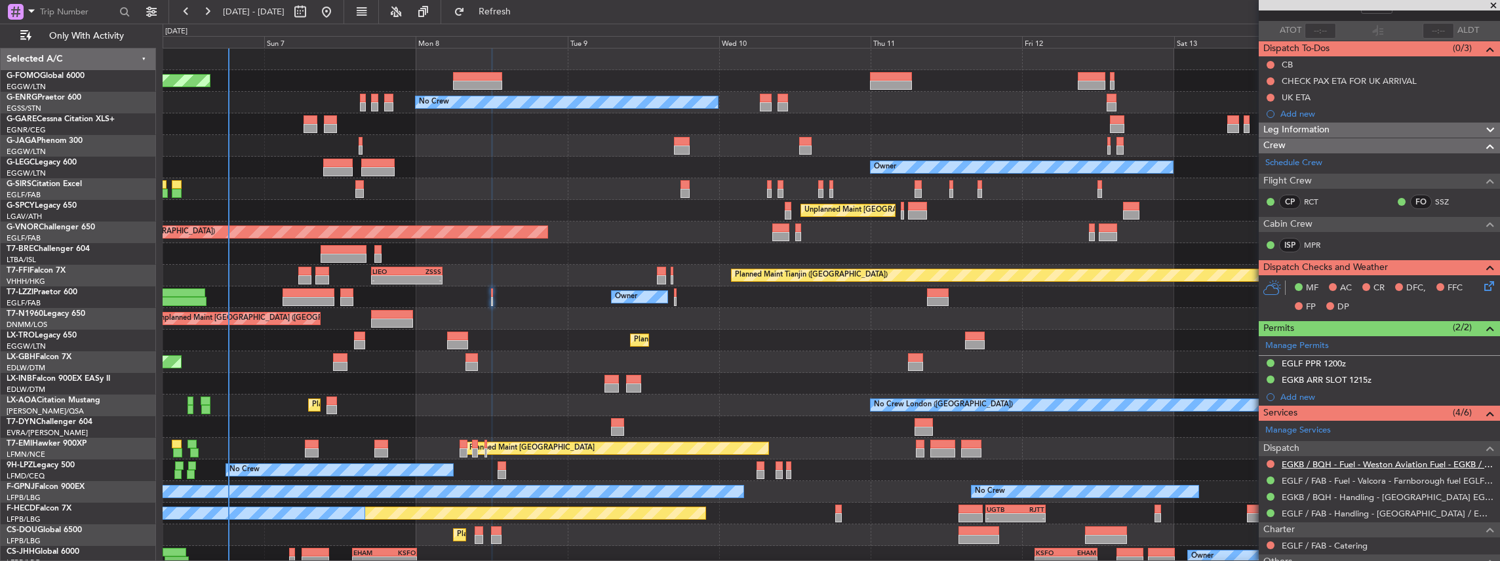
click at [1304, 462] on link "EGKB / BQH - Fuel - Weston Aviation Fuel - EGKB / BQH" at bounding box center [1388, 464] width 212 height 11
click at [1356, 495] on link "EGKB / BQH - Handling - Biggin Hill Airport EGKB / BQH" at bounding box center [1388, 497] width 212 height 11
click at [505, 12] on button "Refresh" at bounding box center [487, 11] width 79 height 21
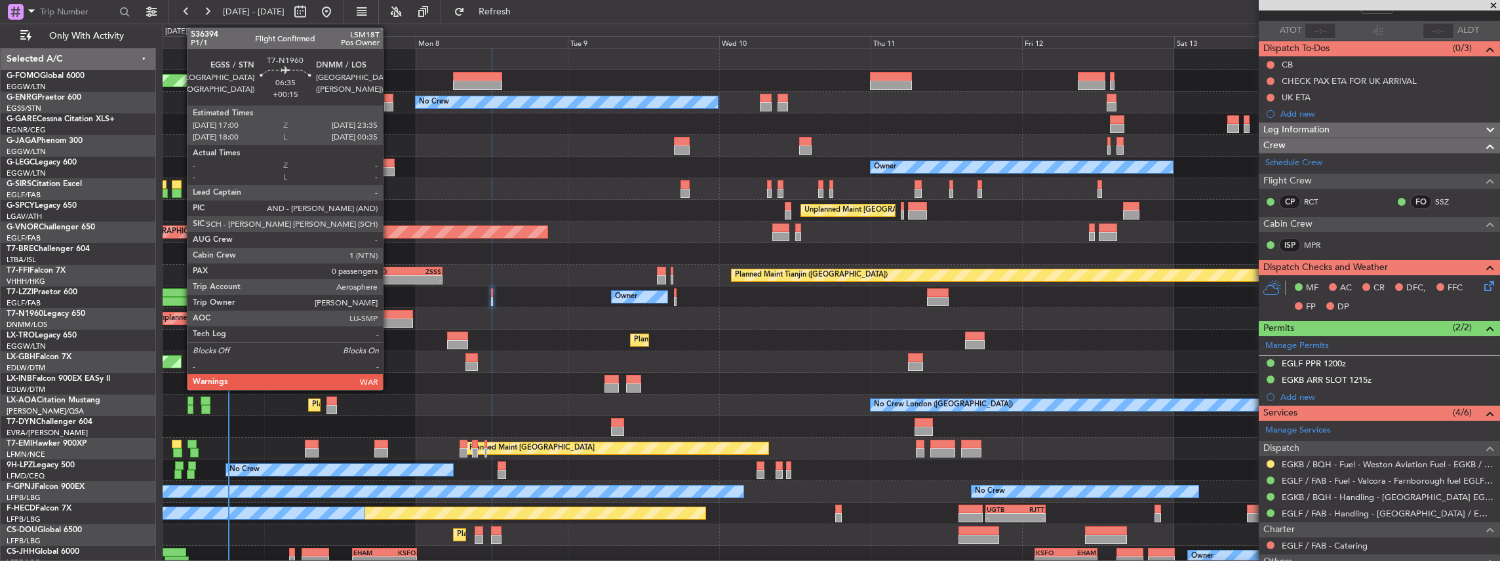
click at [389, 313] on div at bounding box center [392, 314] width 42 height 9
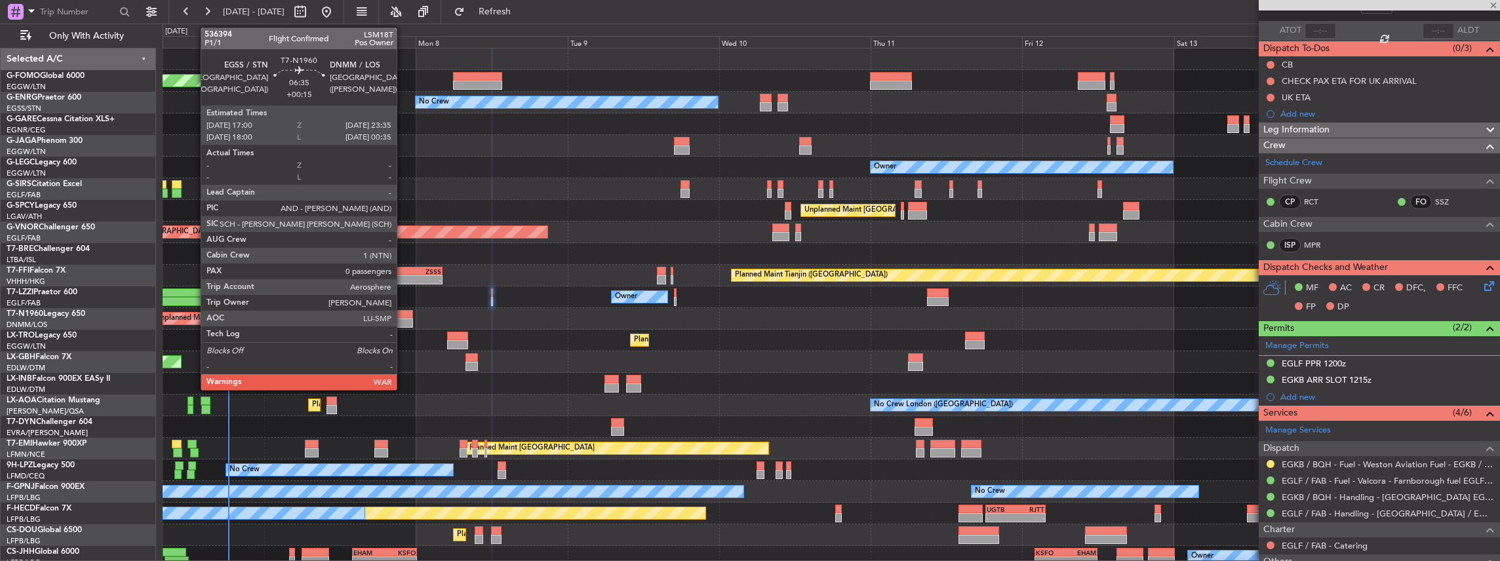
type input "+00:15"
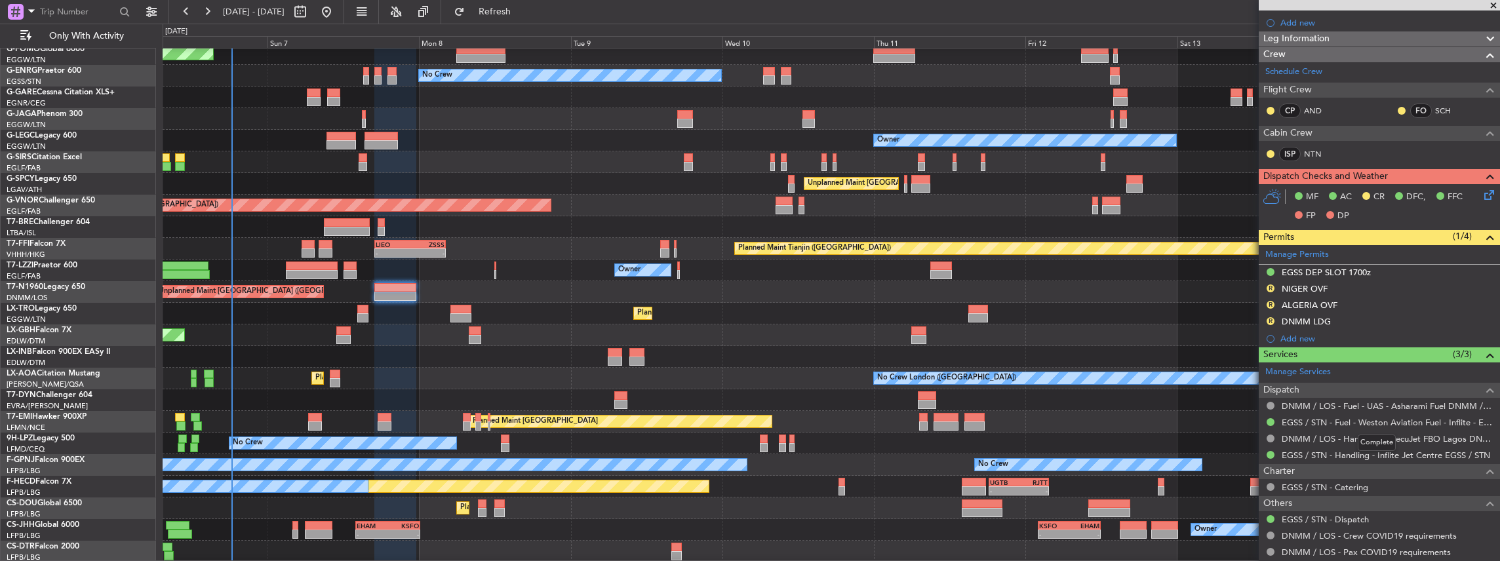
scroll to position [174, 0]
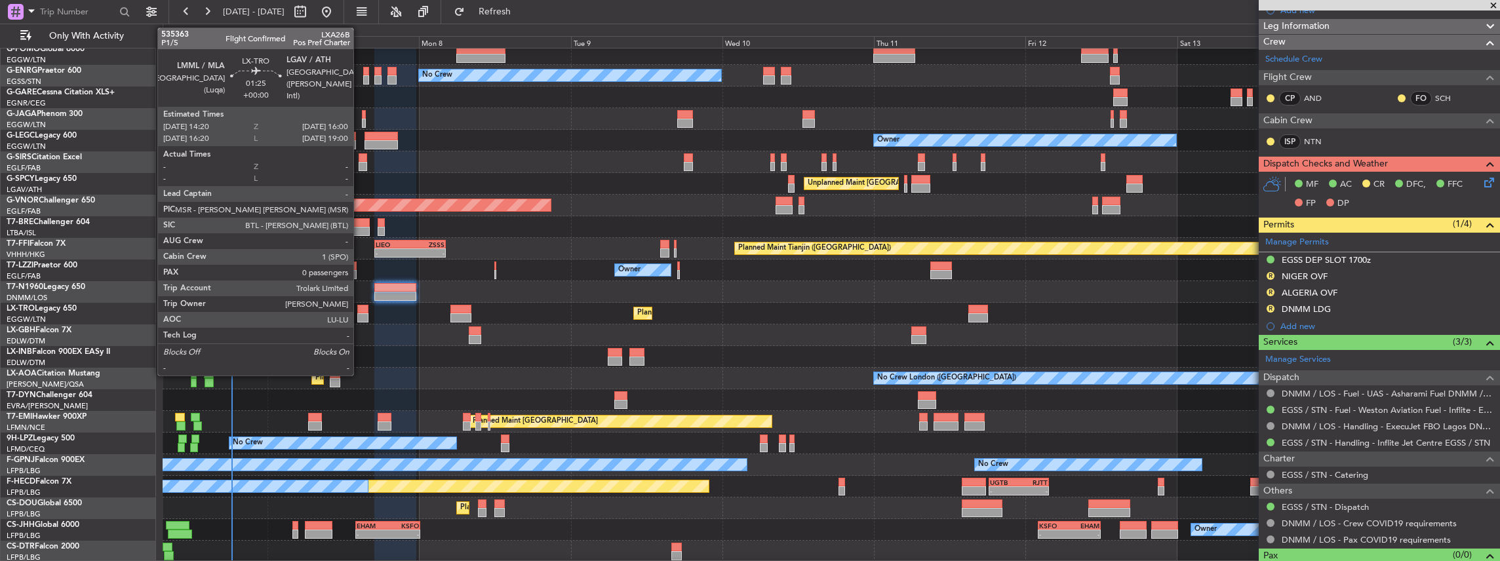
click at [360, 312] on div at bounding box center [362, 309] width 11 height 9
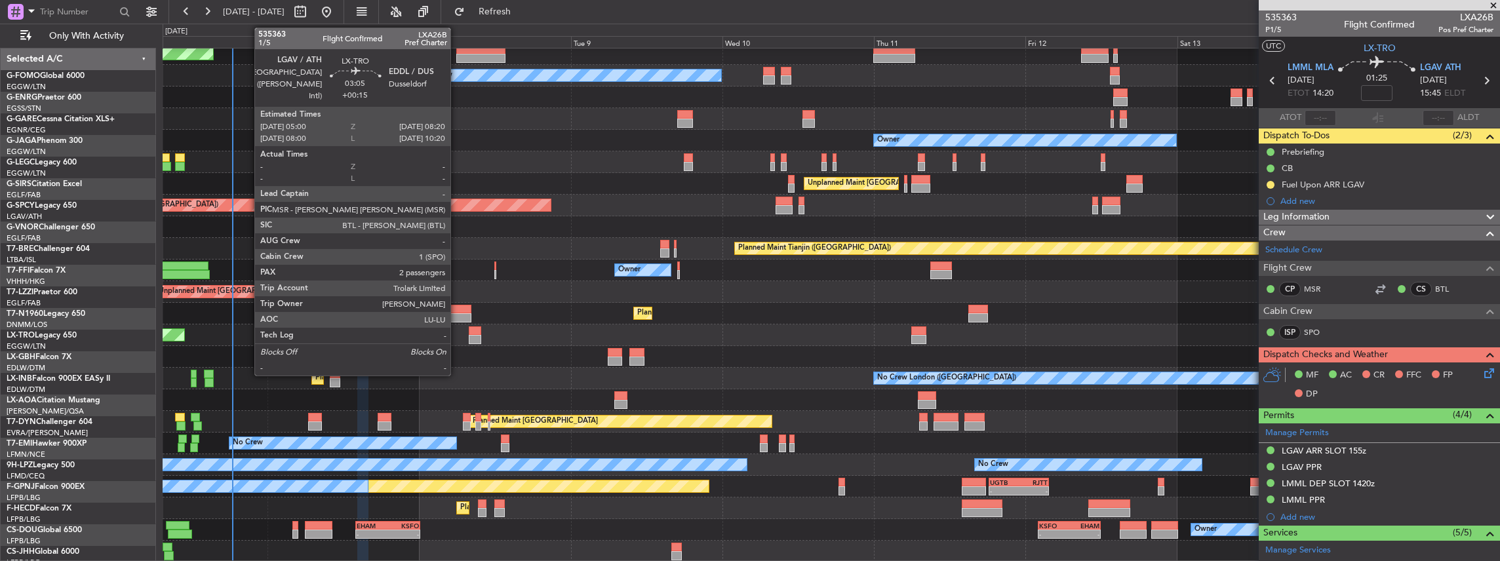
scroll to position [174, 0]
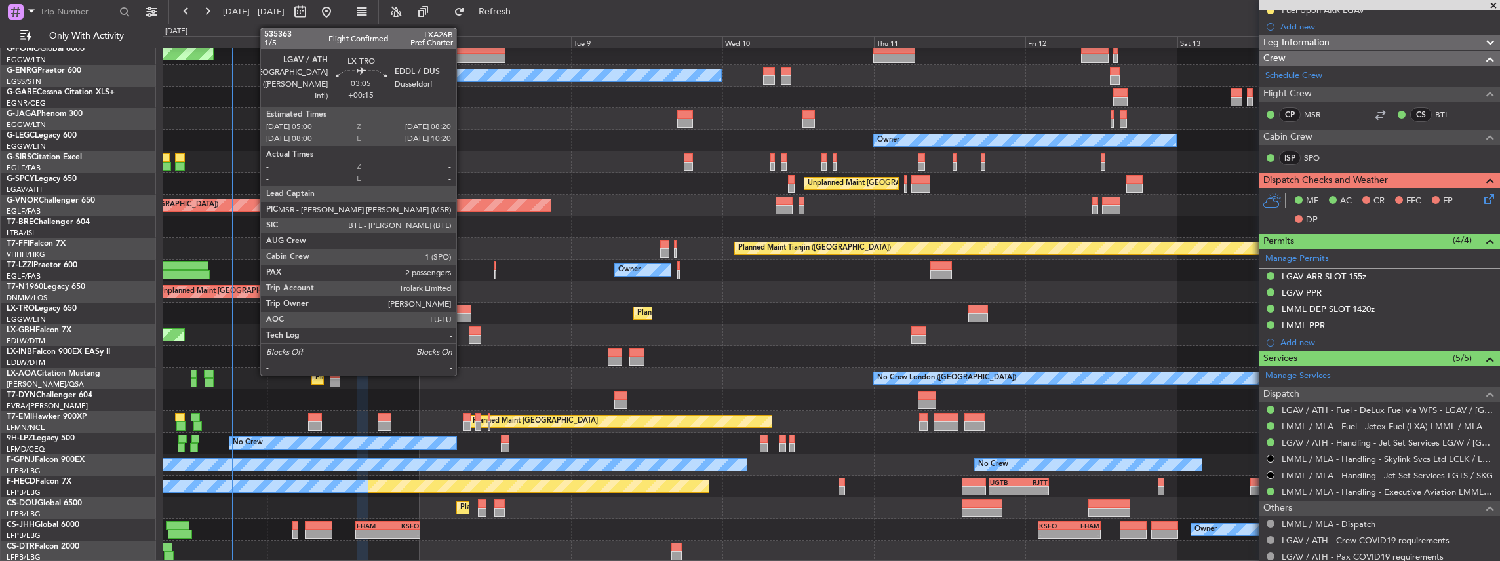
click at [463, 314] on div at bounding box center [461, 317] width 22 height 9
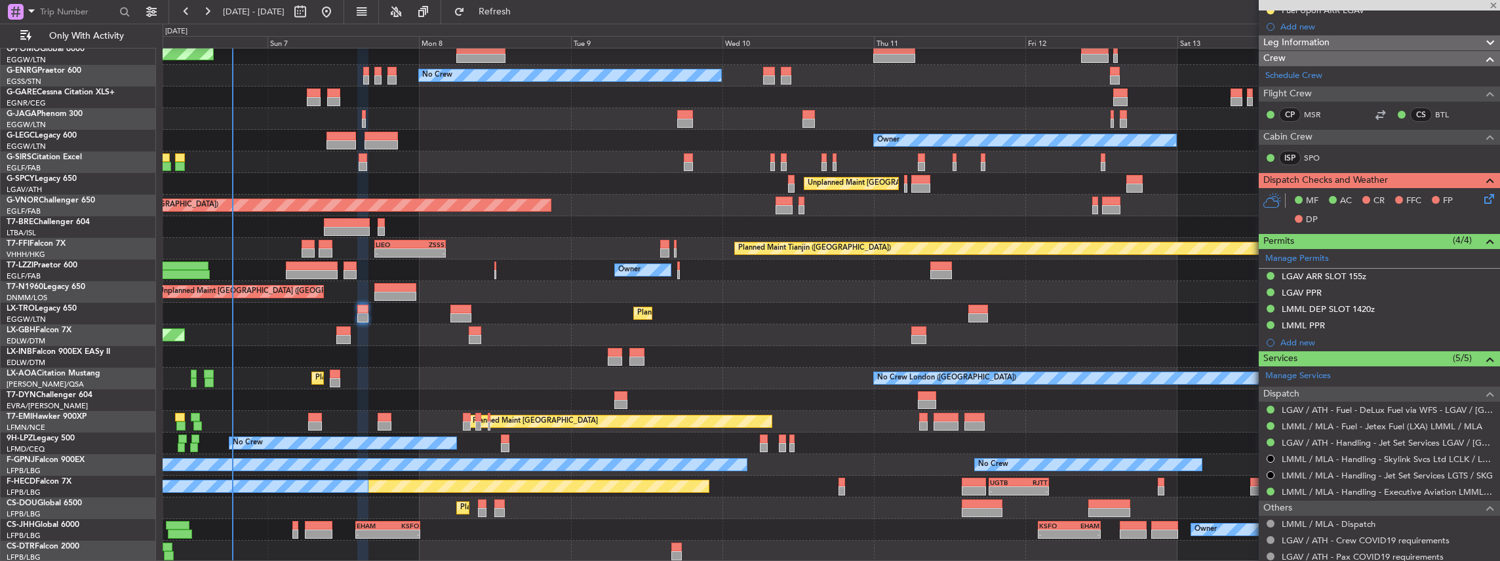
type input "+00:15"
type input "2"
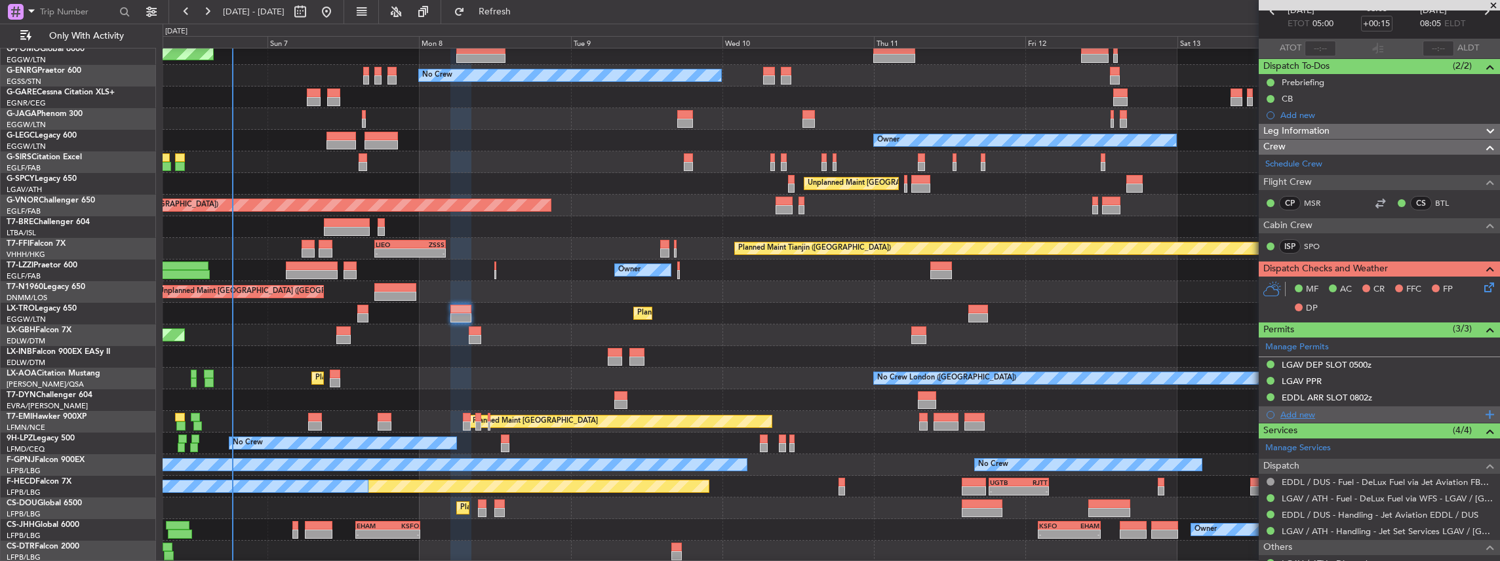
scroll to position [131, 0]
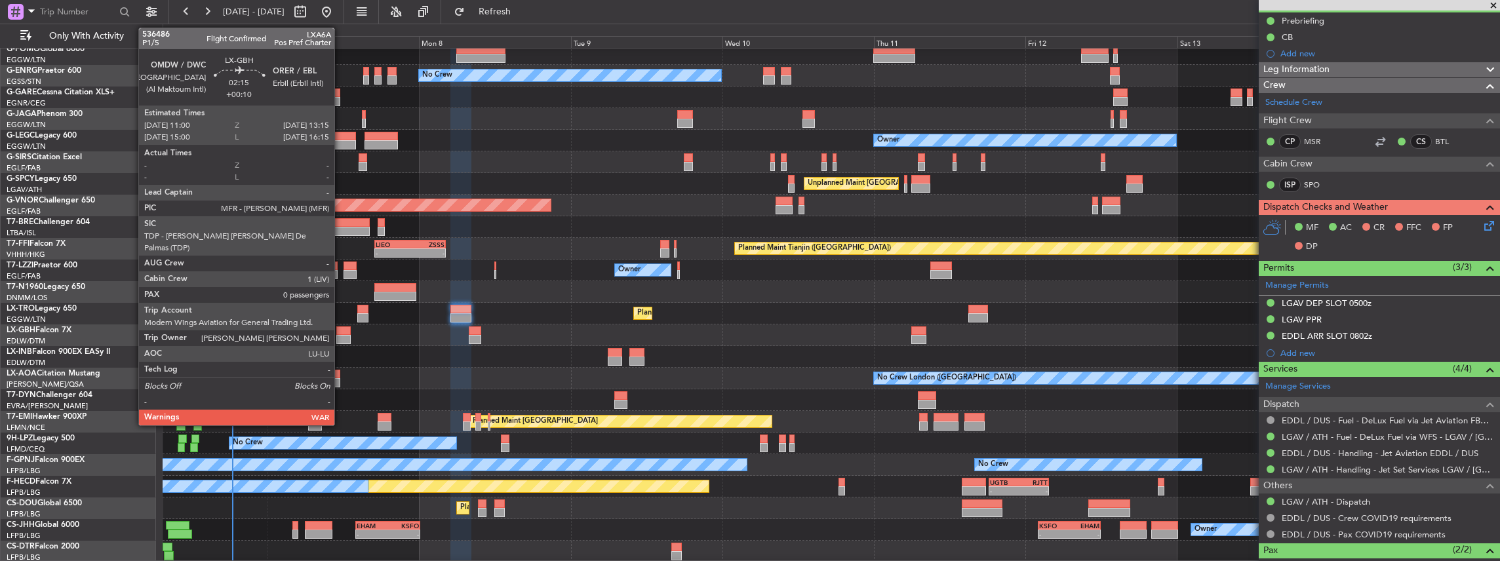
click at [341, 332] on div at bounding box center [343, 330] width 14 height 9
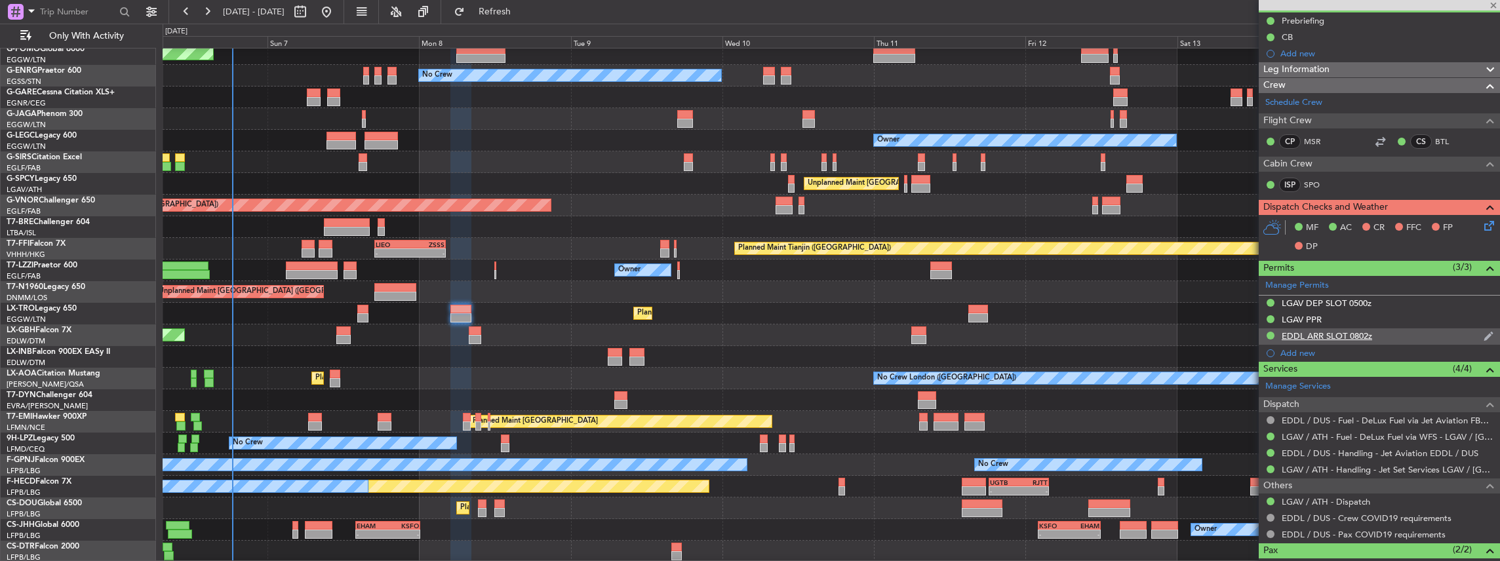
type input "+00:10"
type input "0"
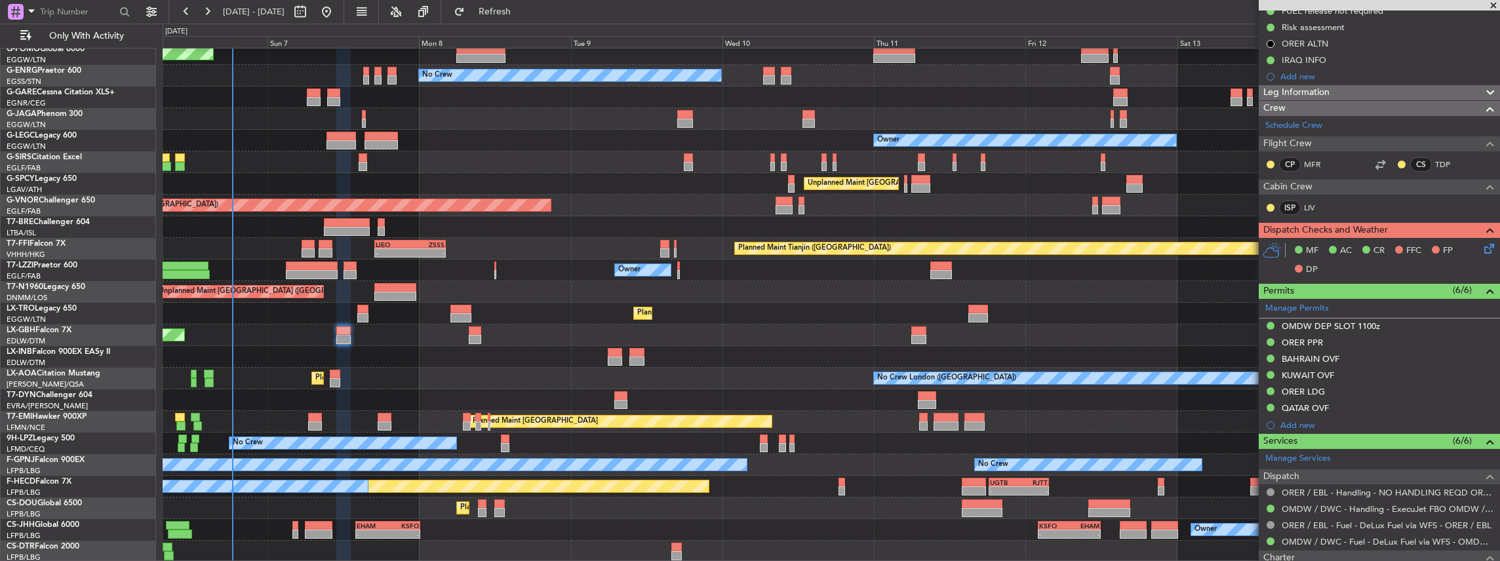
scroll to position [218, 0]
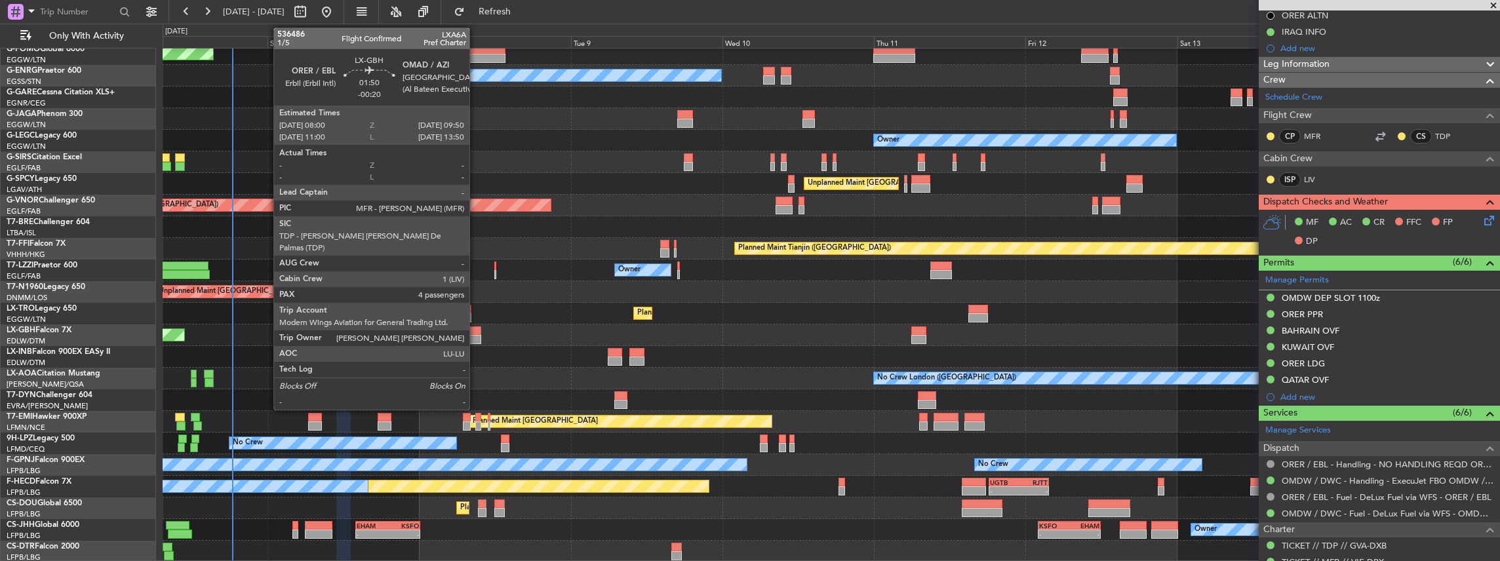
click at [476, 336] on div at bounding box center [475, 339] width 12 height 9
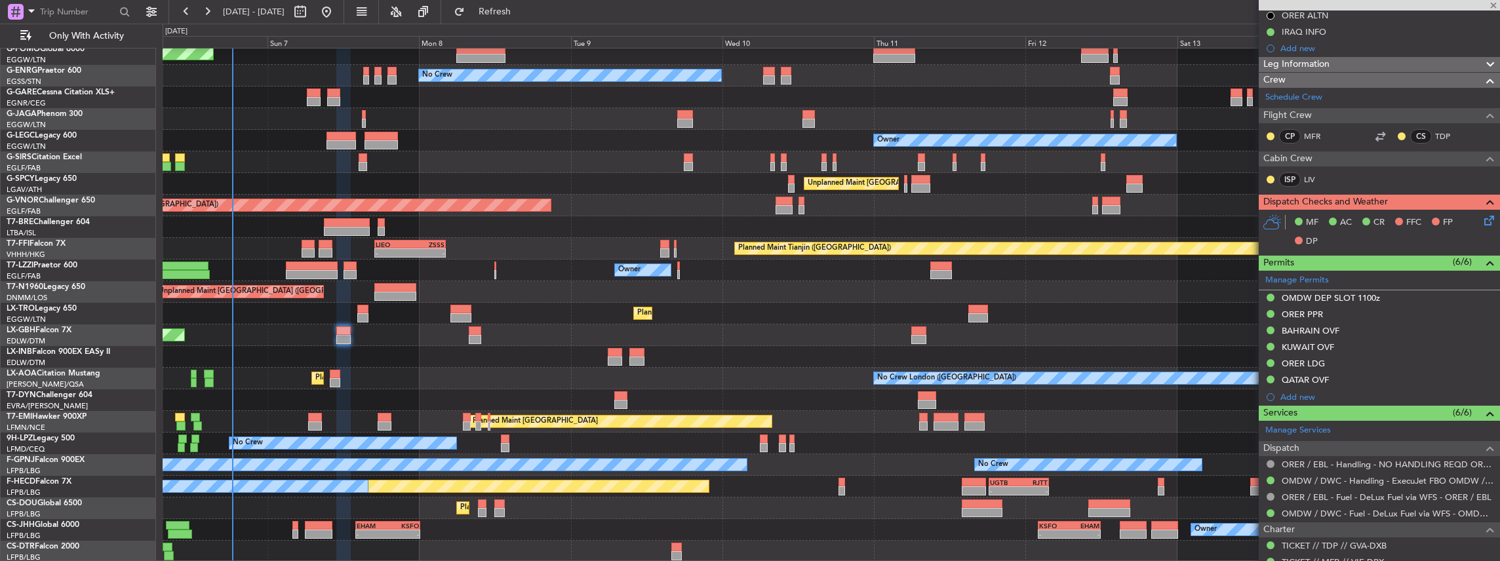
type input "-00:20"
type input "4"
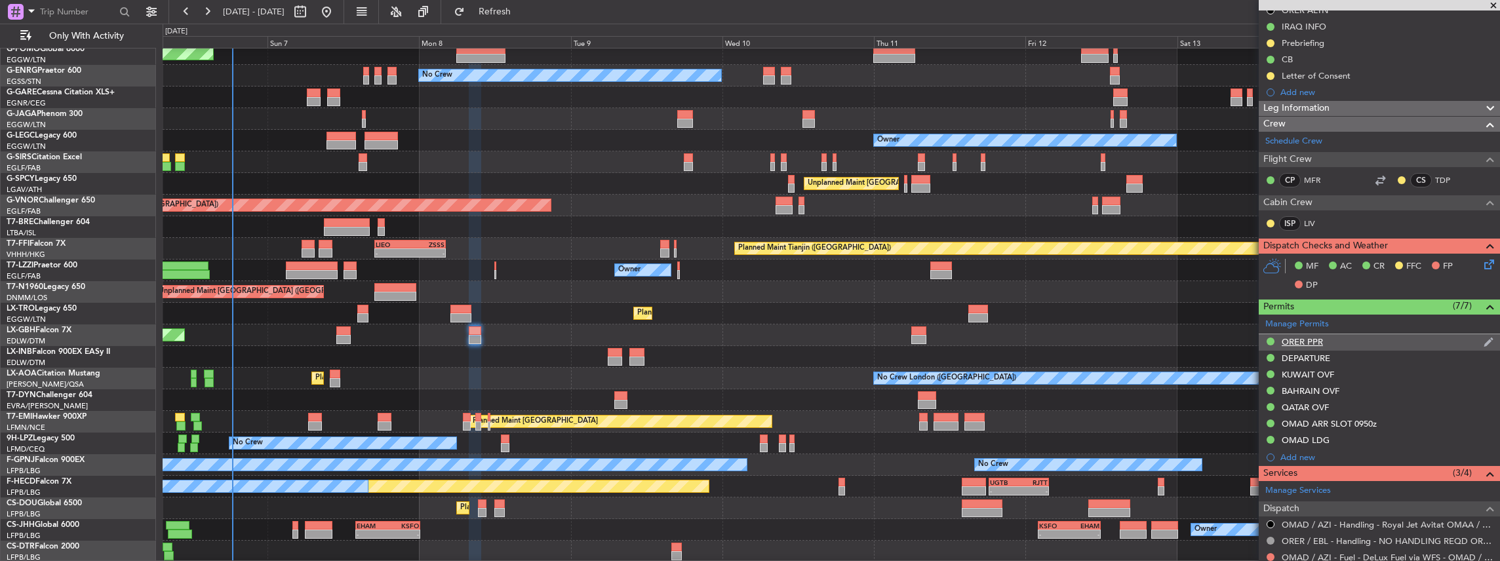
scroll to position [305, 0]
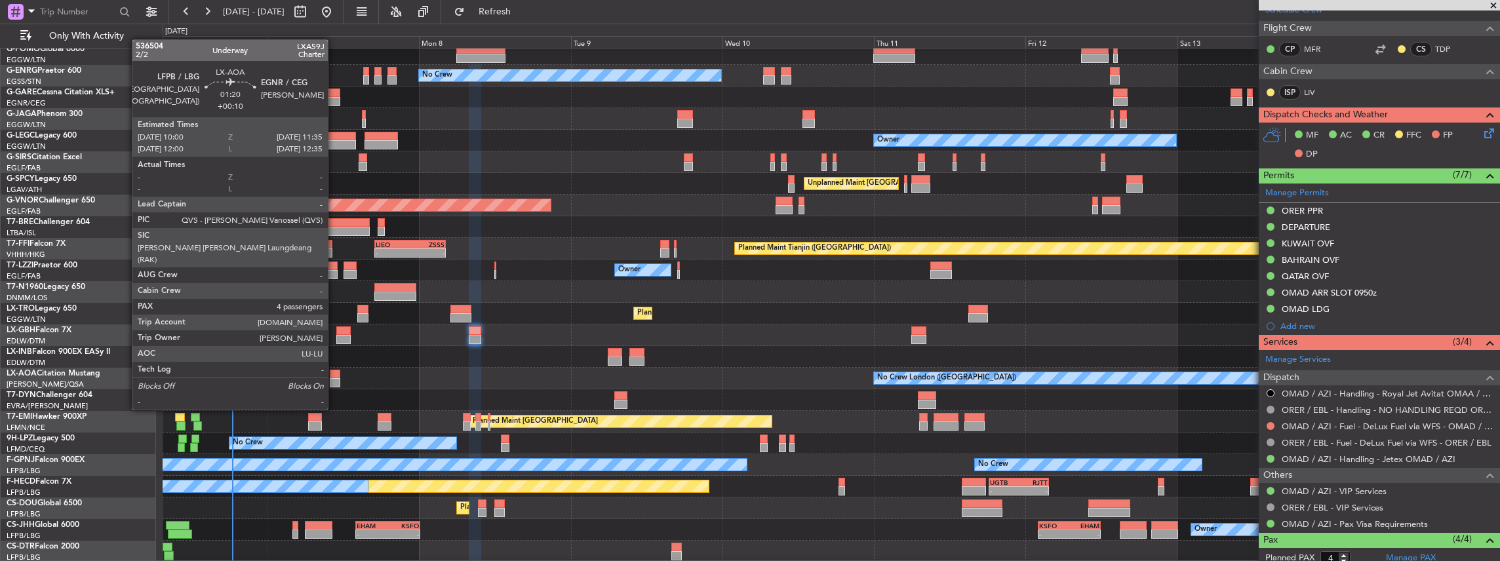
click at [334, 385] on div at bounding box center [335, 382] width 10 height 9
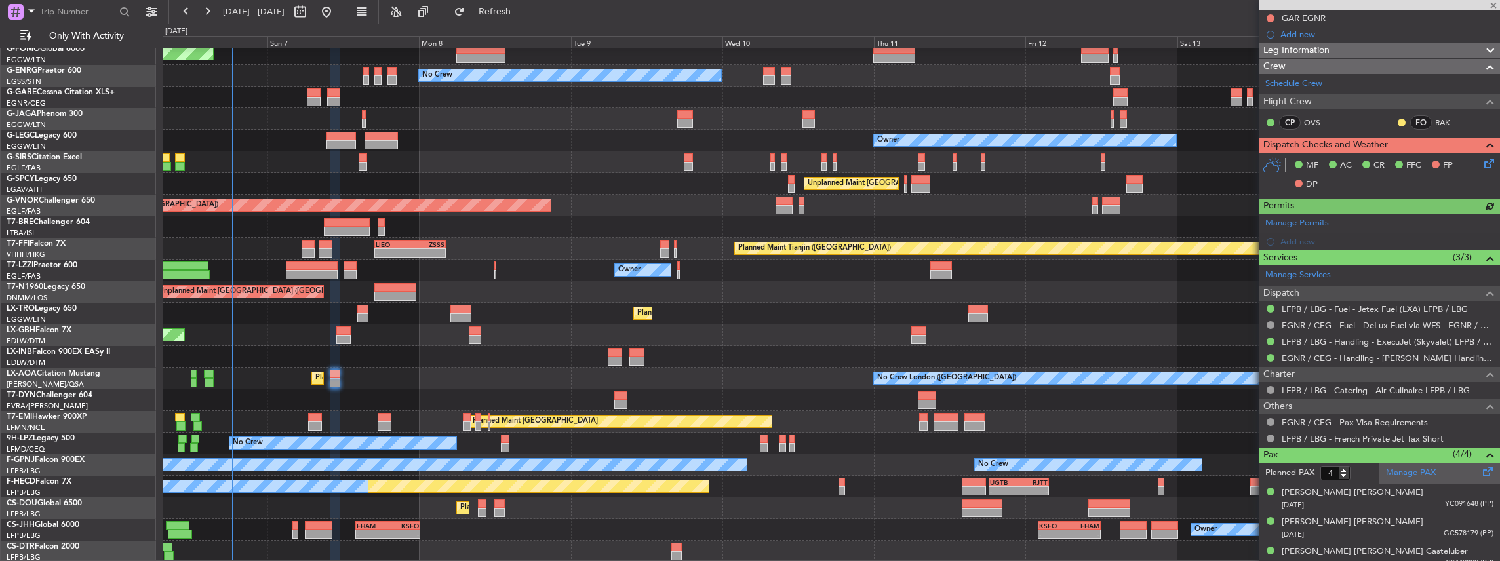
scroll to position [218, 0]
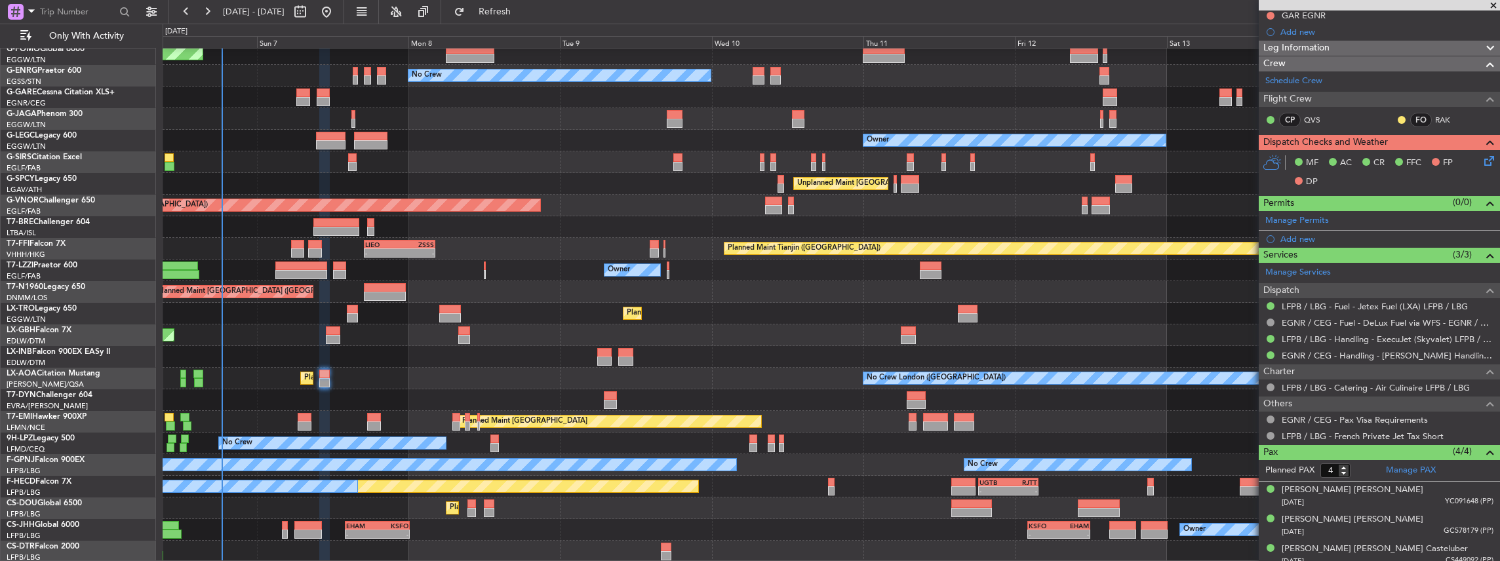
click at [546, 403] on div "Planned Maint London (Luton) No Crew Owner Planned Maint London (Farnborough) U…" at bounding box center [831, 292] width 1337 height 541
click at [1311, 321] on link "EGNR / CEG - Fuel - DeLux Fuel via WFS - EGNR / CEG" at bounding box center [1388, 322] width 212 height 11
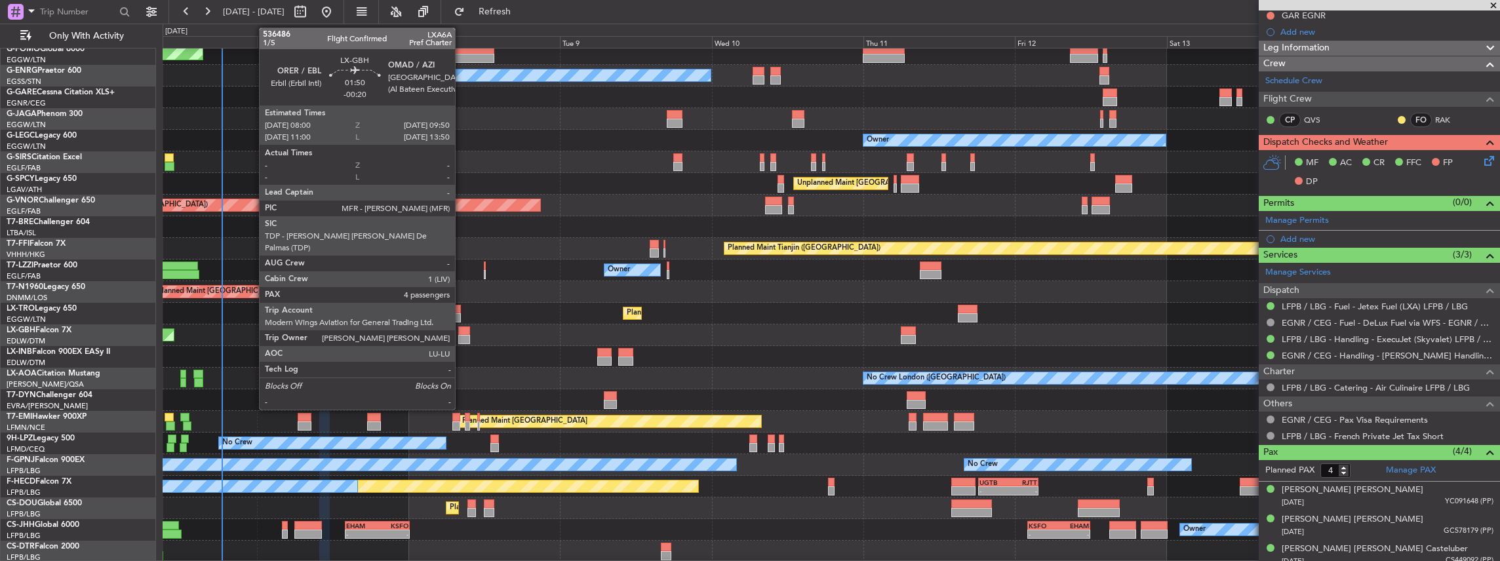
click at [462, 341] on div at bounding box center [464, 339] width 12 height 9
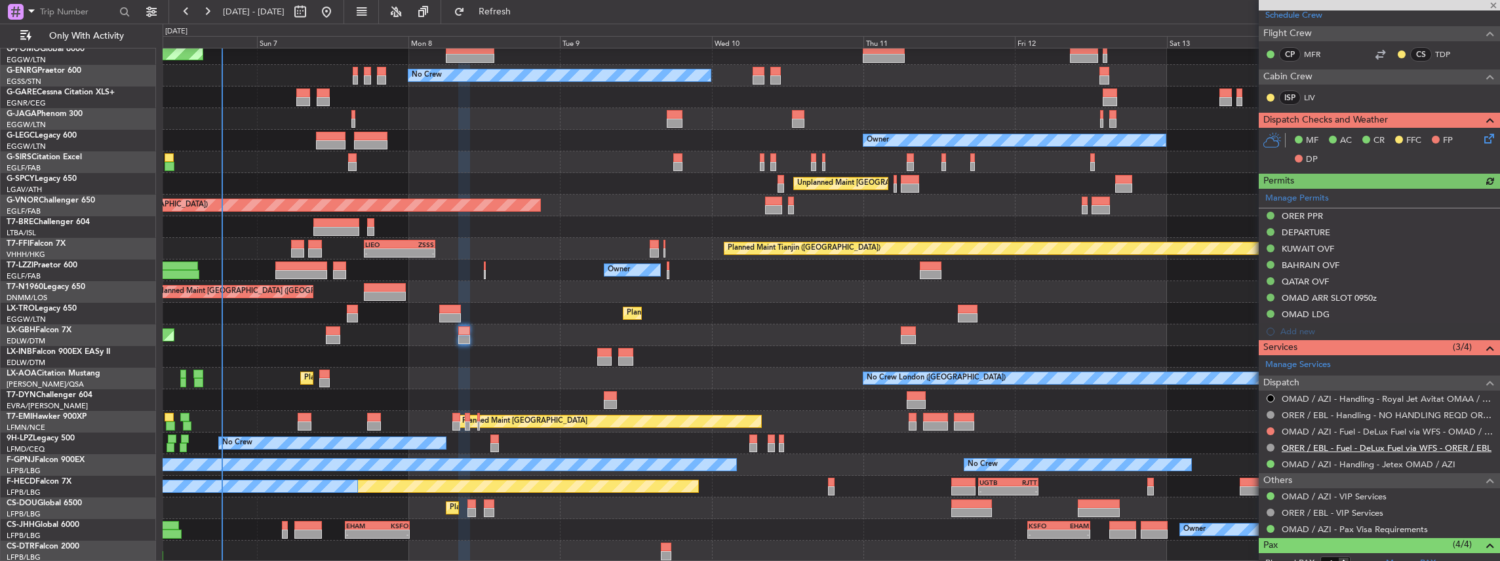
scroll to position [305, 0]
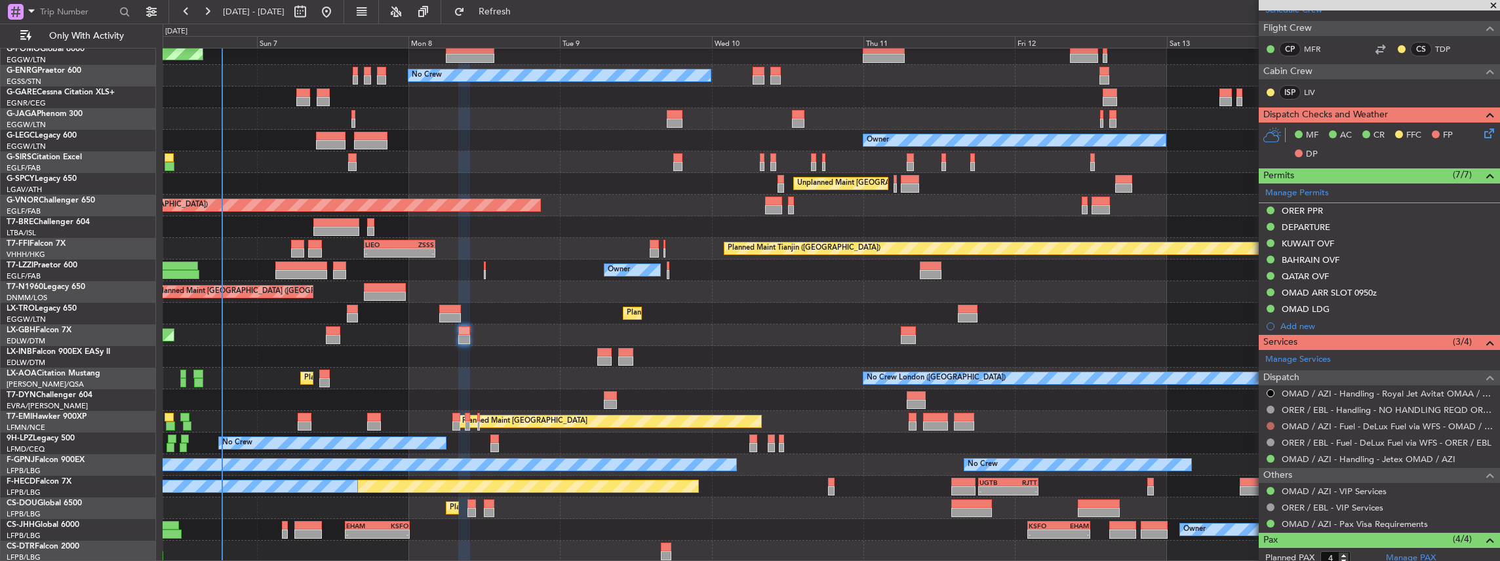
click at [1270, 422] on button at bounding box center [1271, 426] width 8 height 8
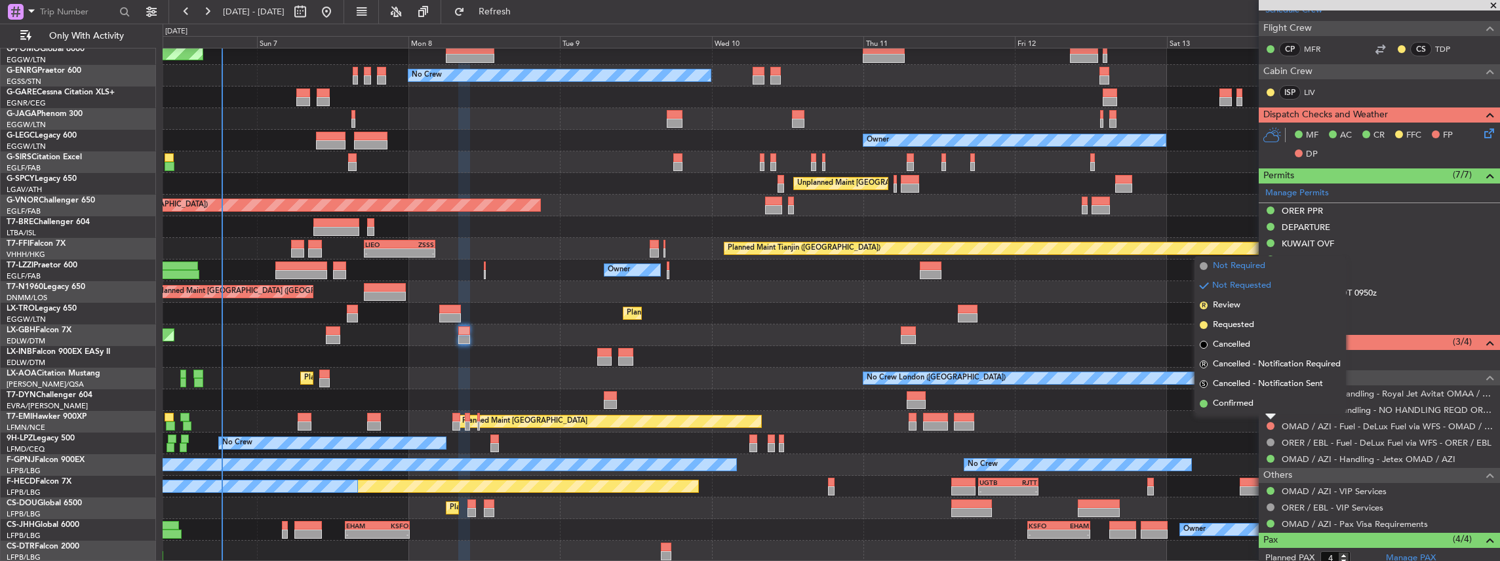
click at [1251, 269] on span "Not Required" at bounding box center [1239, 266] width 52 height 13
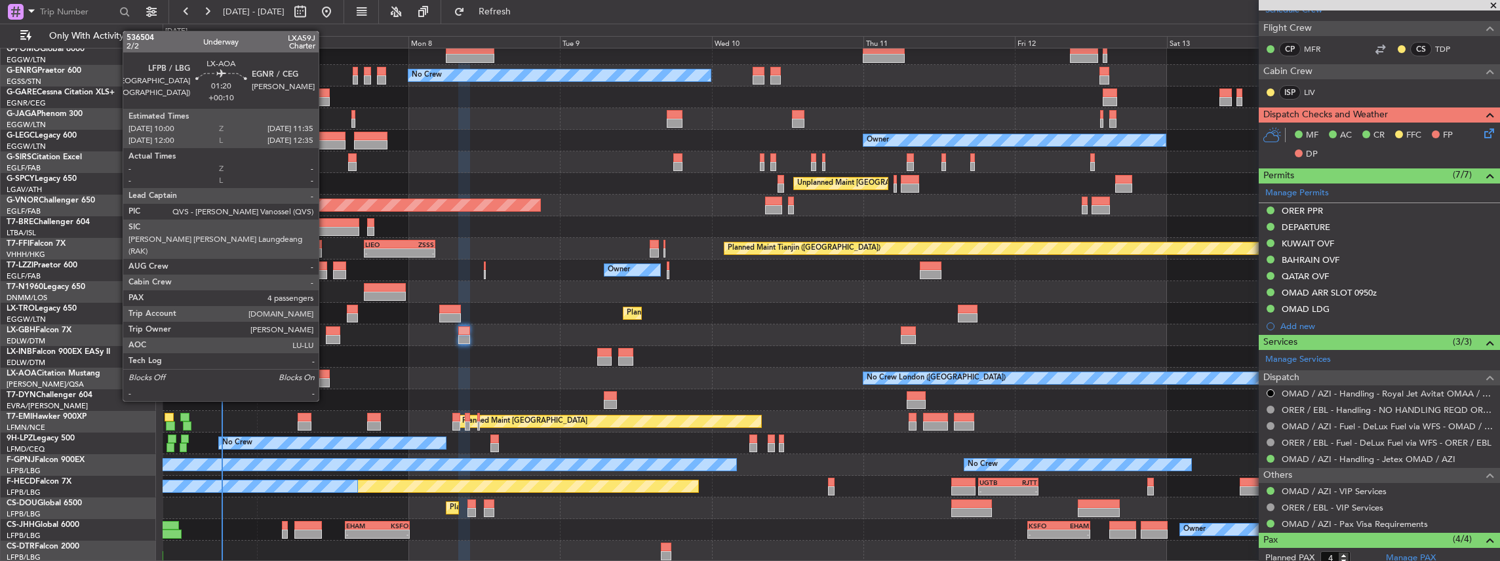
click at [325, 376] on div at bounding box center [324, 374] width 10 height 9
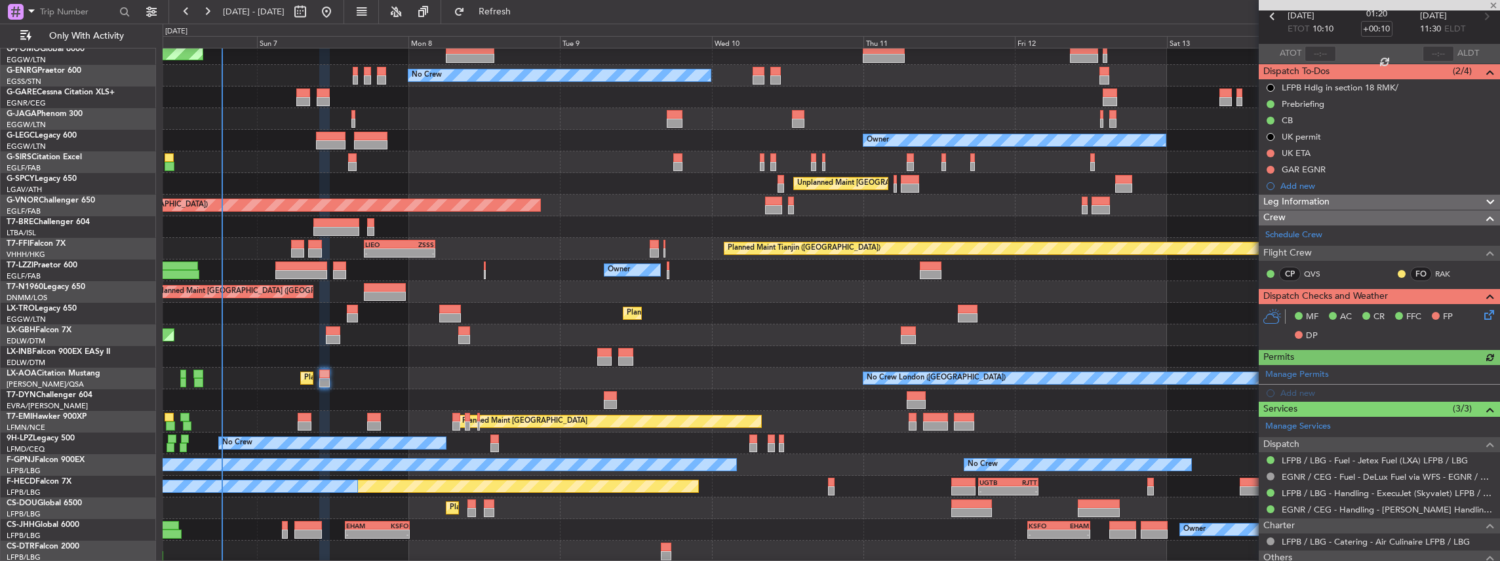
scroll to position [131, 0]
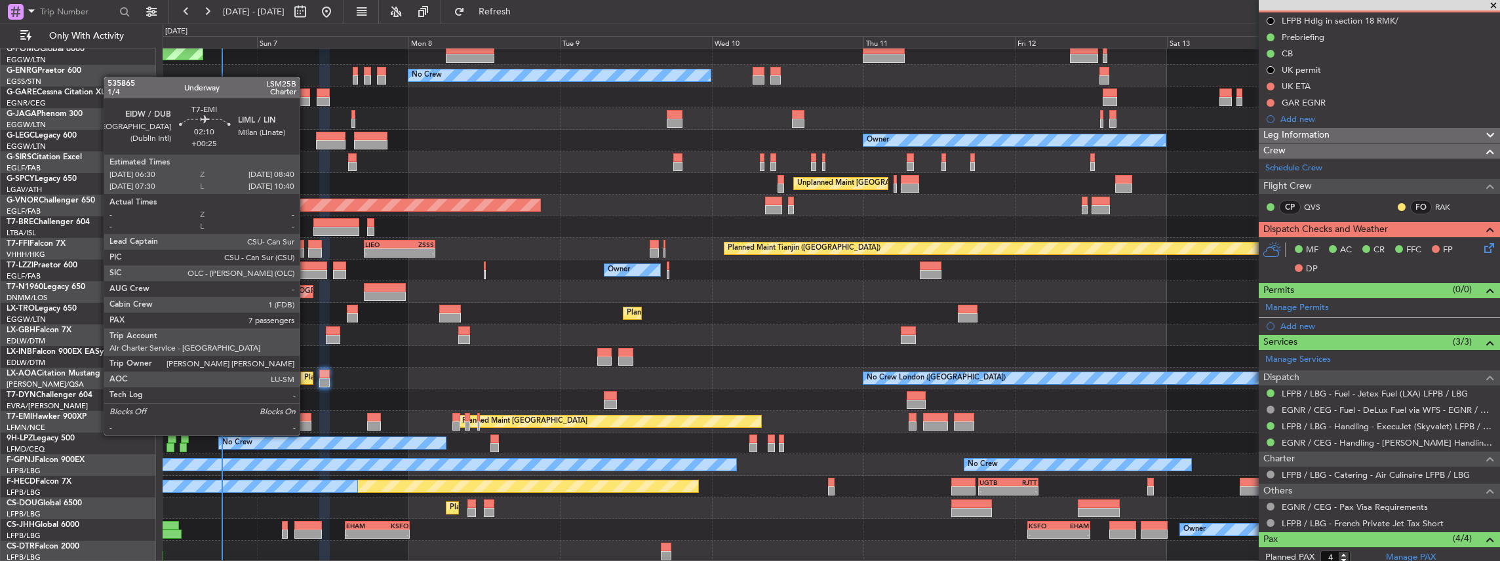
click at [307, 422] on div at bounding box center [305, 426] width 14 height 9
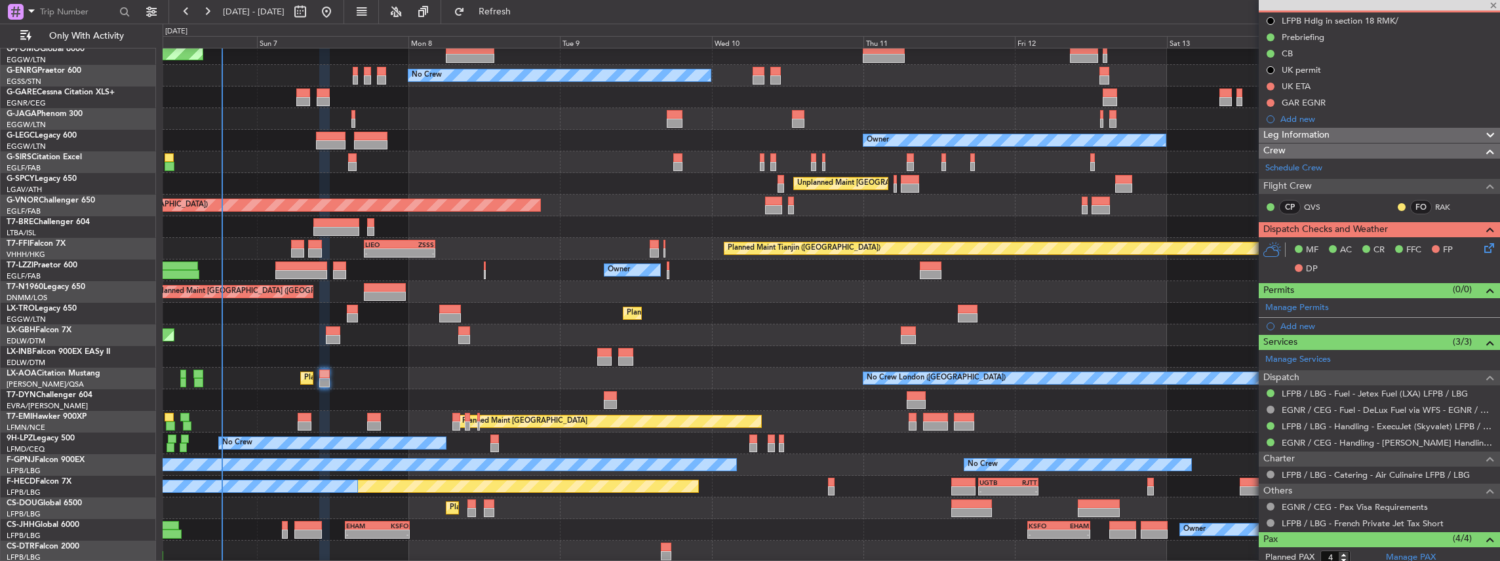
type input "+00:25"
type input "7"
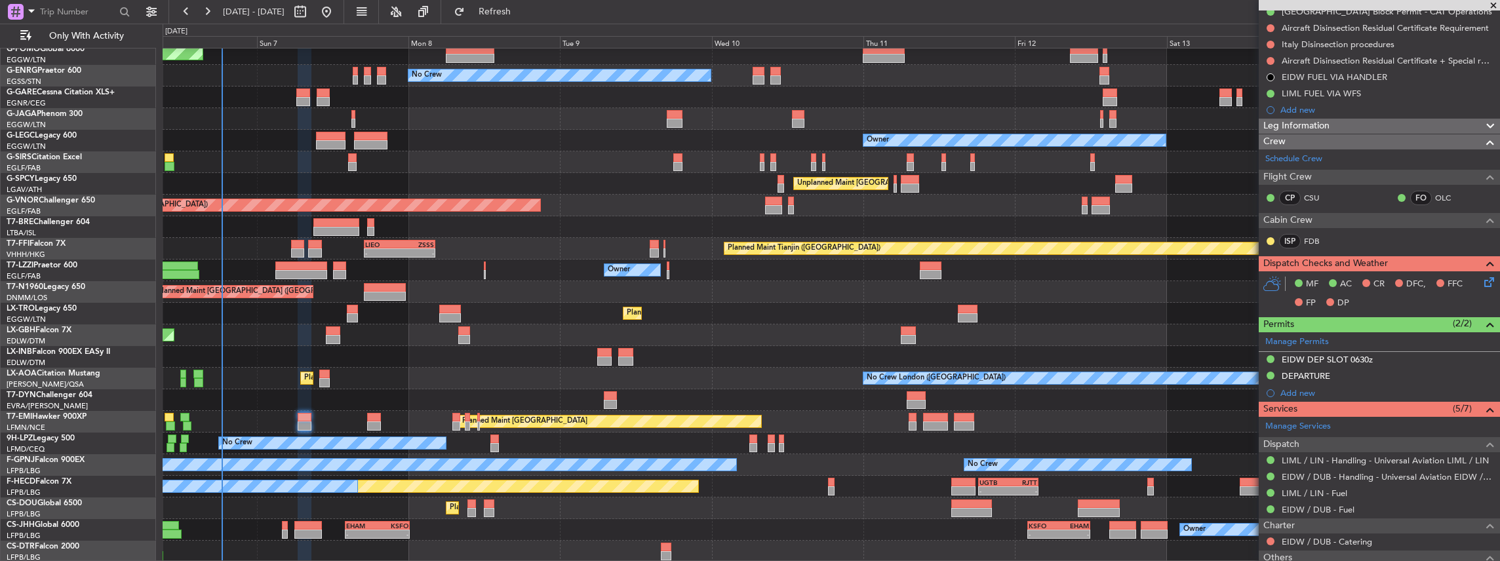
scroll to position [218, 0]
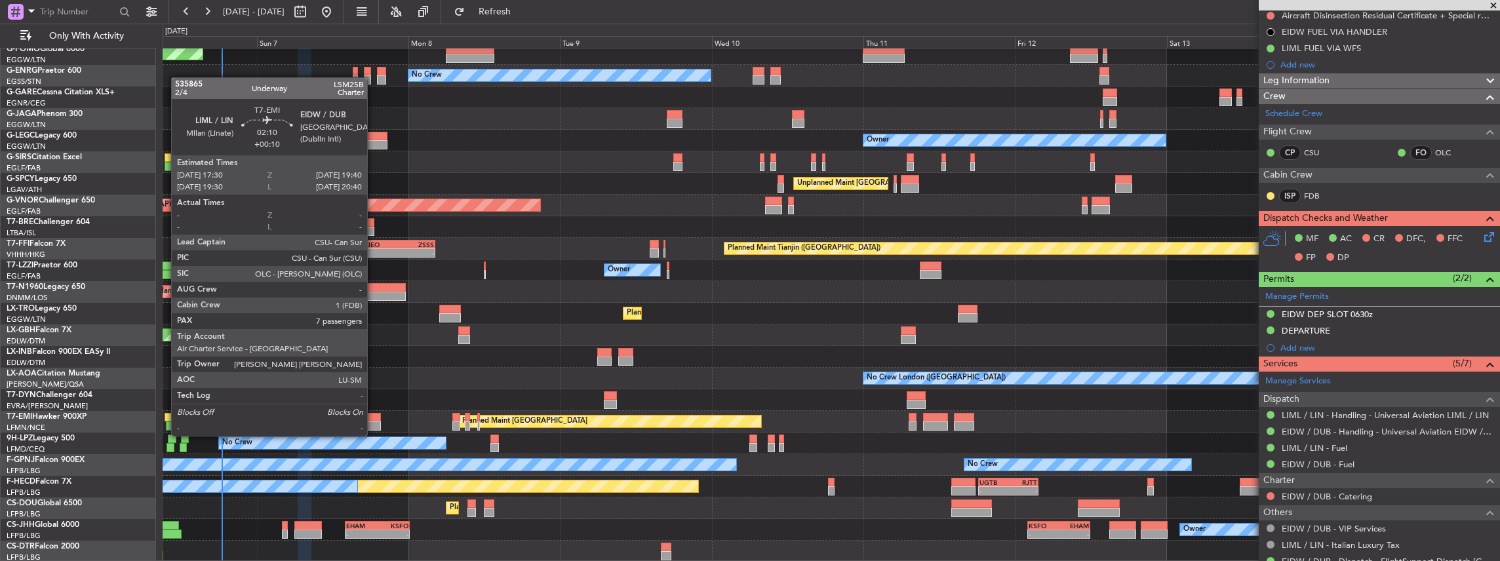
click at [372, 422] on div at bounding box center [374, 426] width 14 height 9
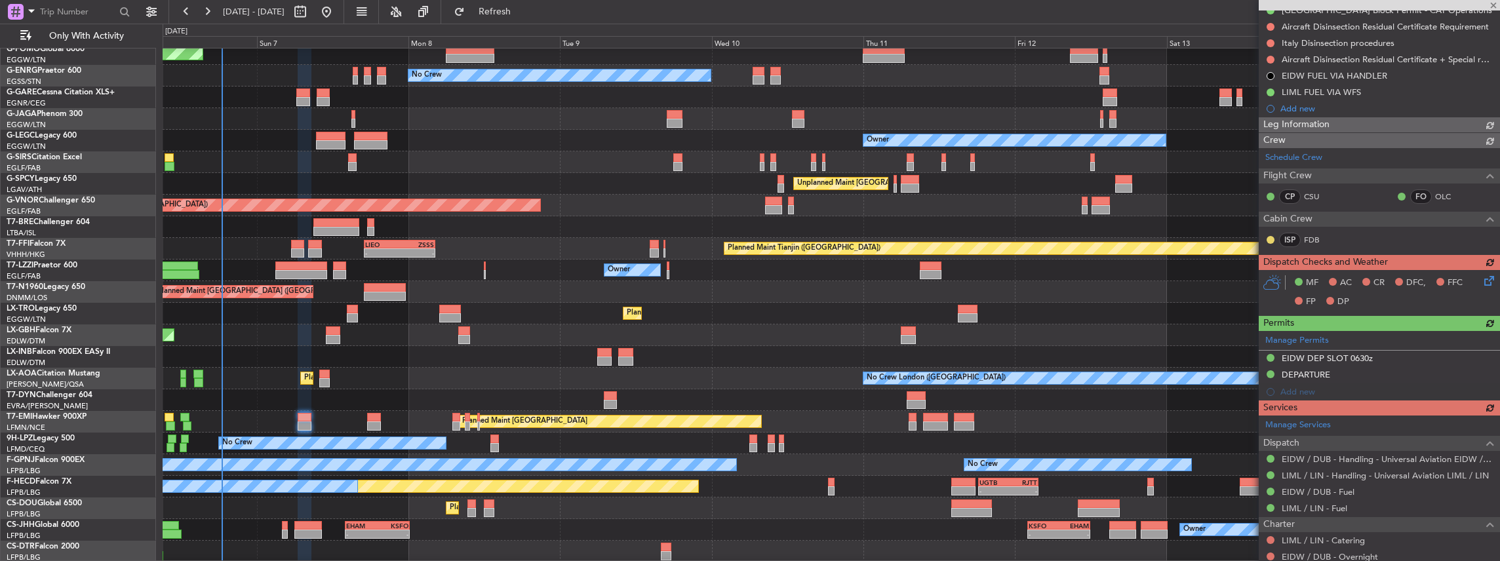
scroll to position [240, 0]
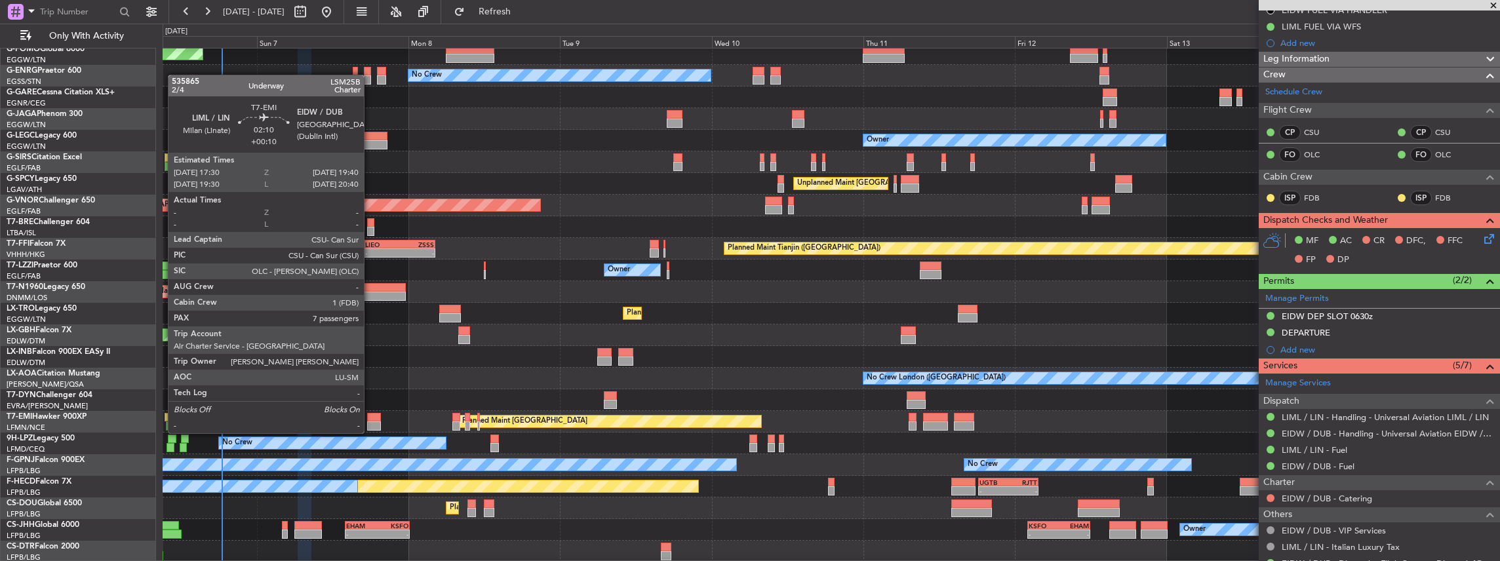
click at [370, 420] on div at bounding box center [374, 417] width 14 height 9
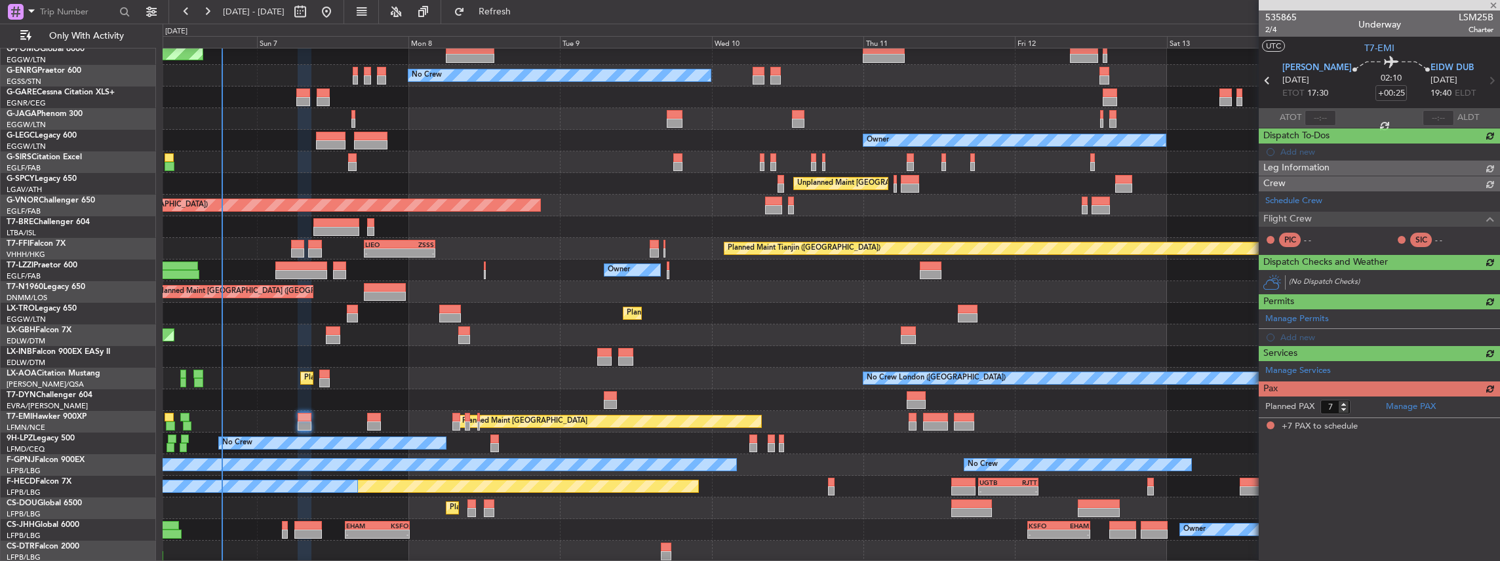
type input "+00:10"
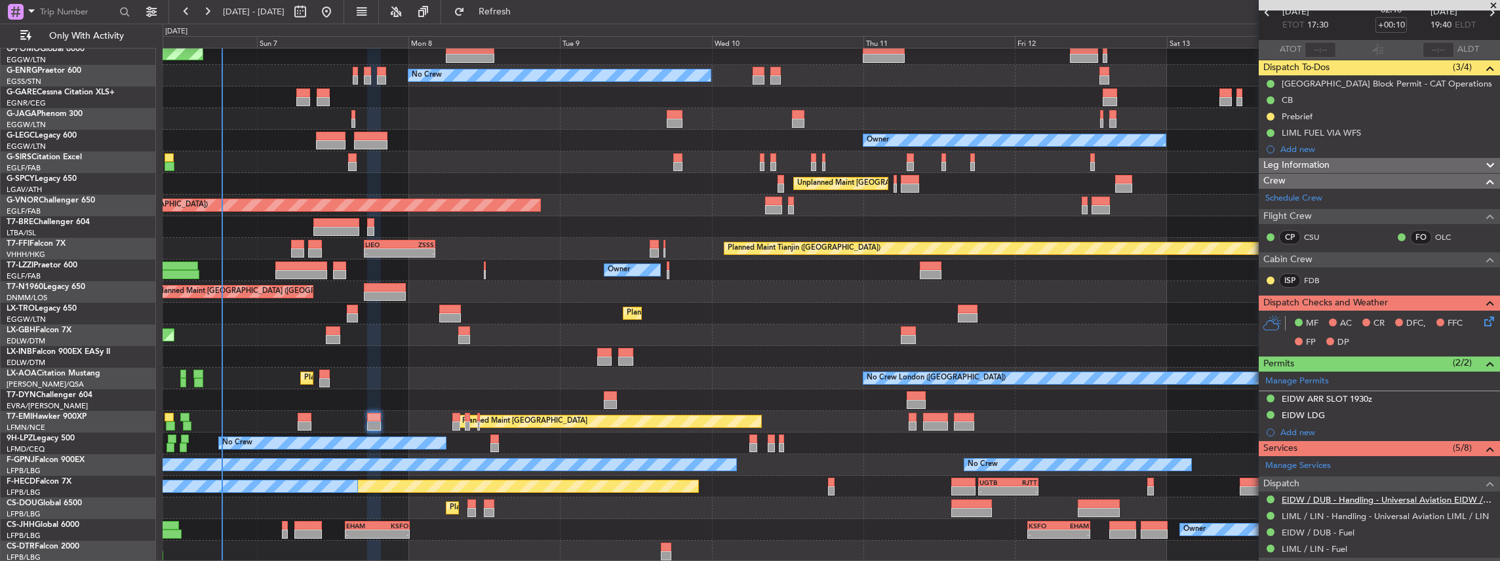
scroll to position [131, 0]
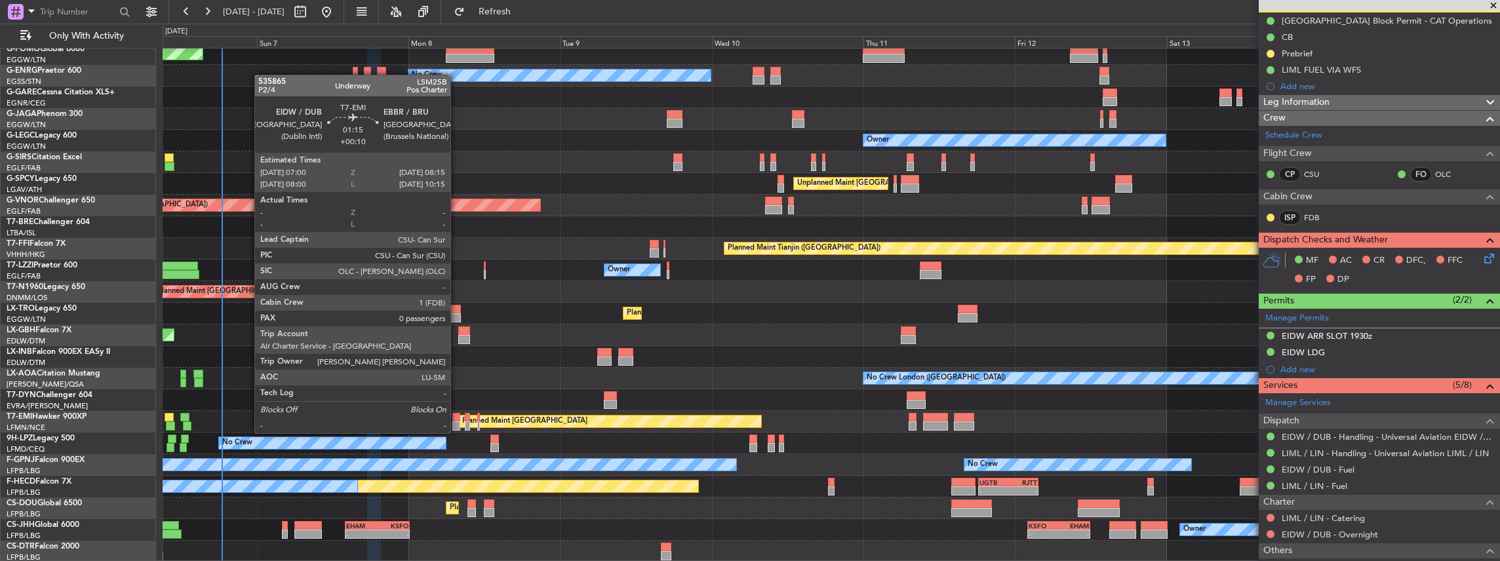
click at [456, 422] on div at bounding box center [456, 426] width 9 height 9
type input "0"
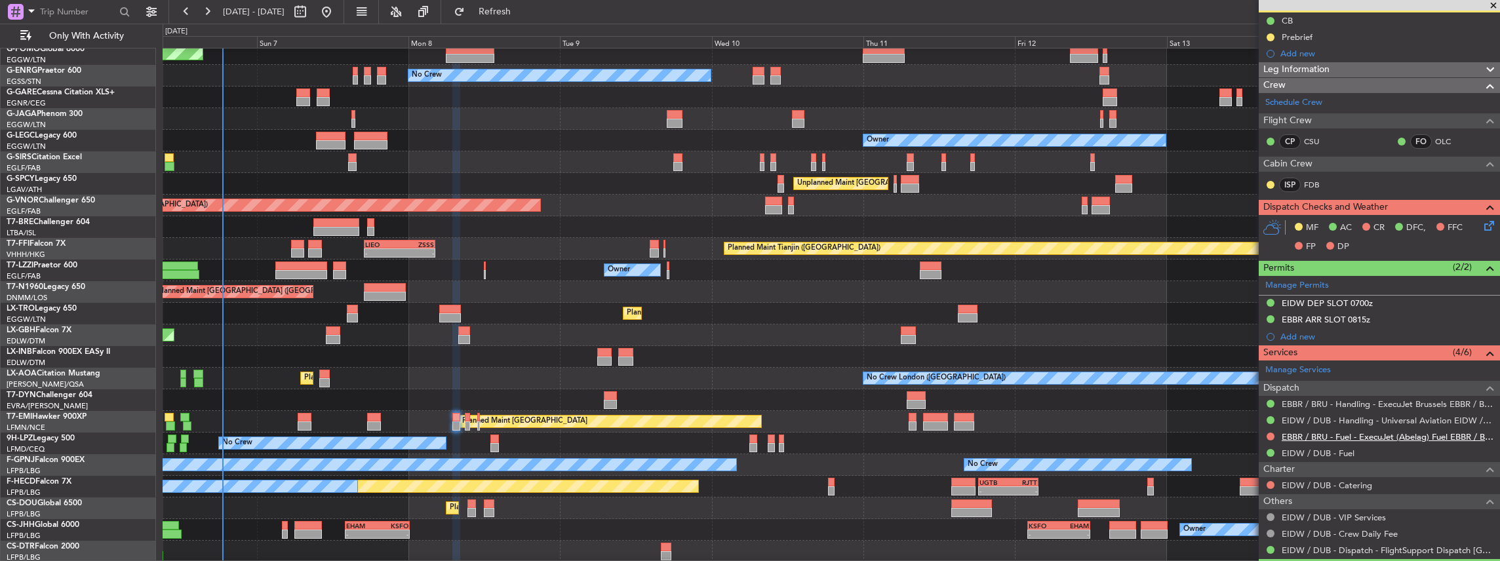
click at [1306, 434] on link "EBBR / BRU - Fuel - ExecuJet (Abelag) Fuel EBBR / BRU" at bounding box center [1388, 436] width 212 height 11
click at [1424, 401] on link "EBBR / BRU - Handling - ExecuJet Brussels EBBR / BRU" at bounding box center [1388, 404] width 212 height 11
click at [521, 11] on span "Refresh" at bounding box center [494, 11] width 55 height 9
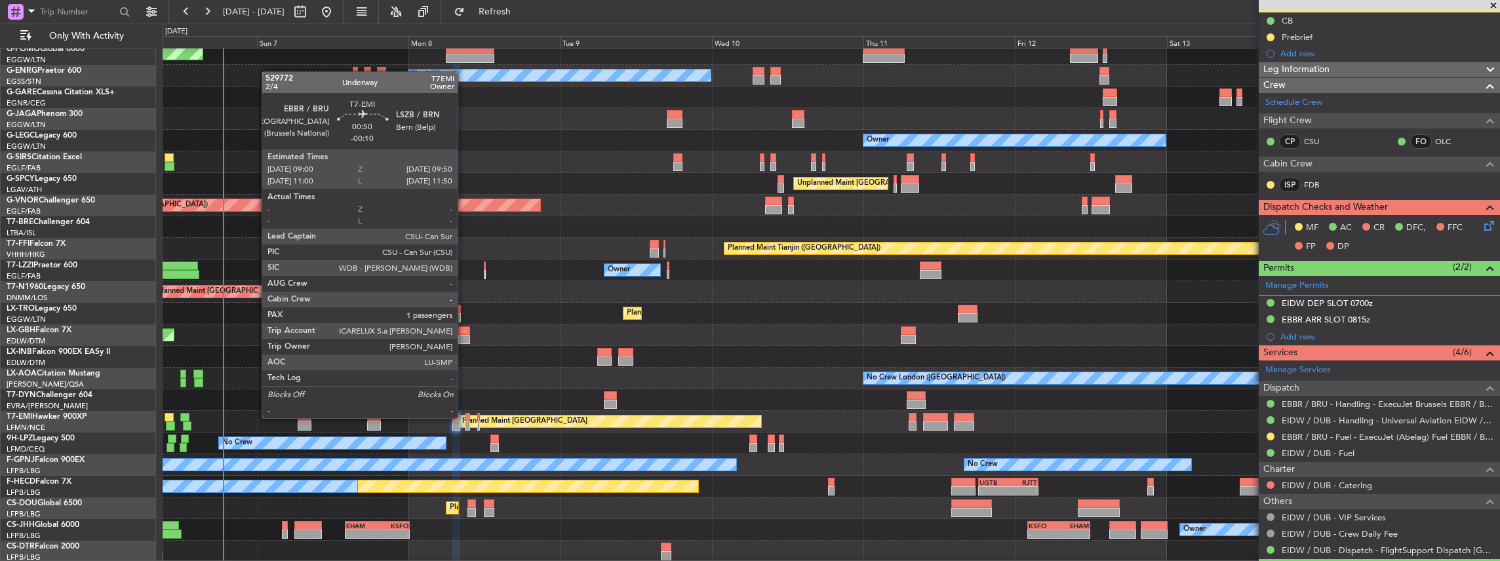
click at [465, 418] on div at bounding box center [468, 417] width 6 height 9
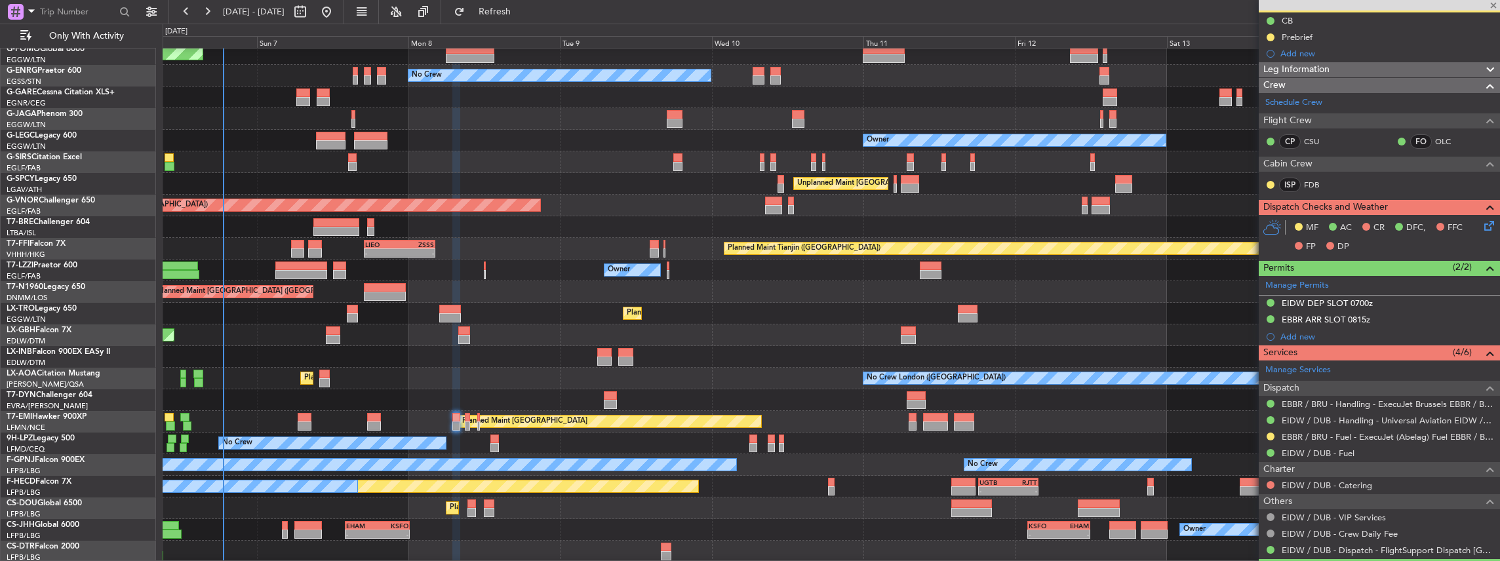
type input "-00:10"
type input "1"
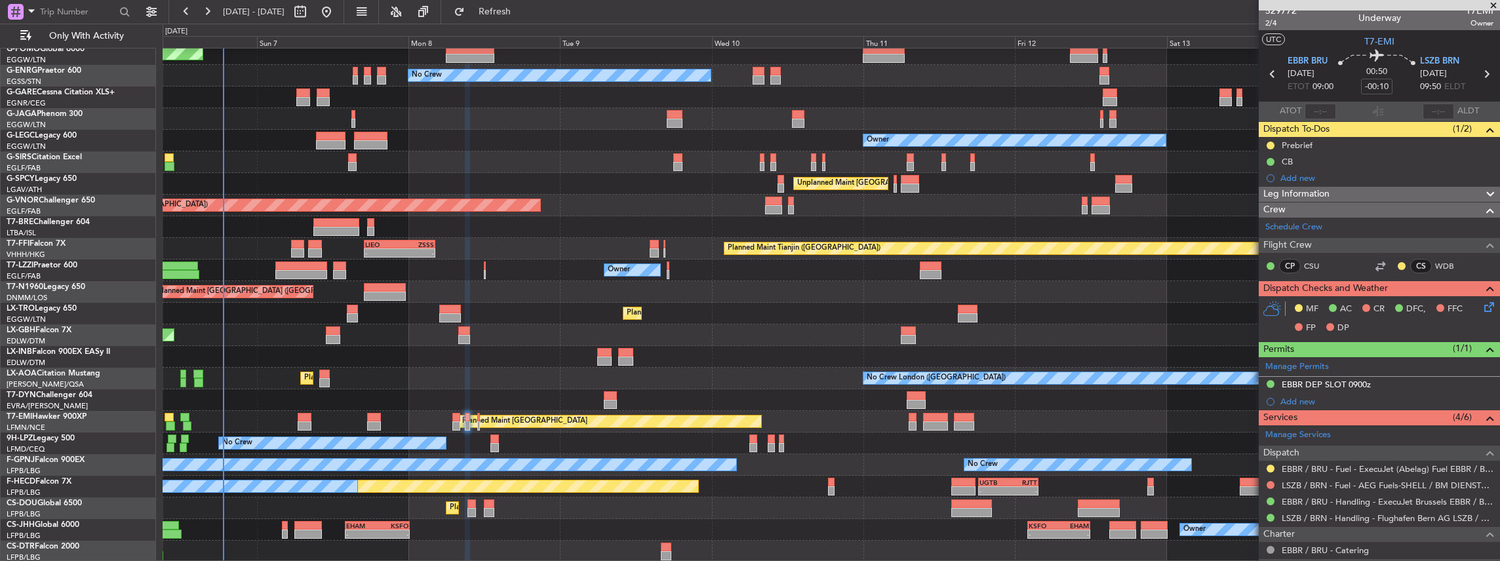
scroll to position [0, 0]
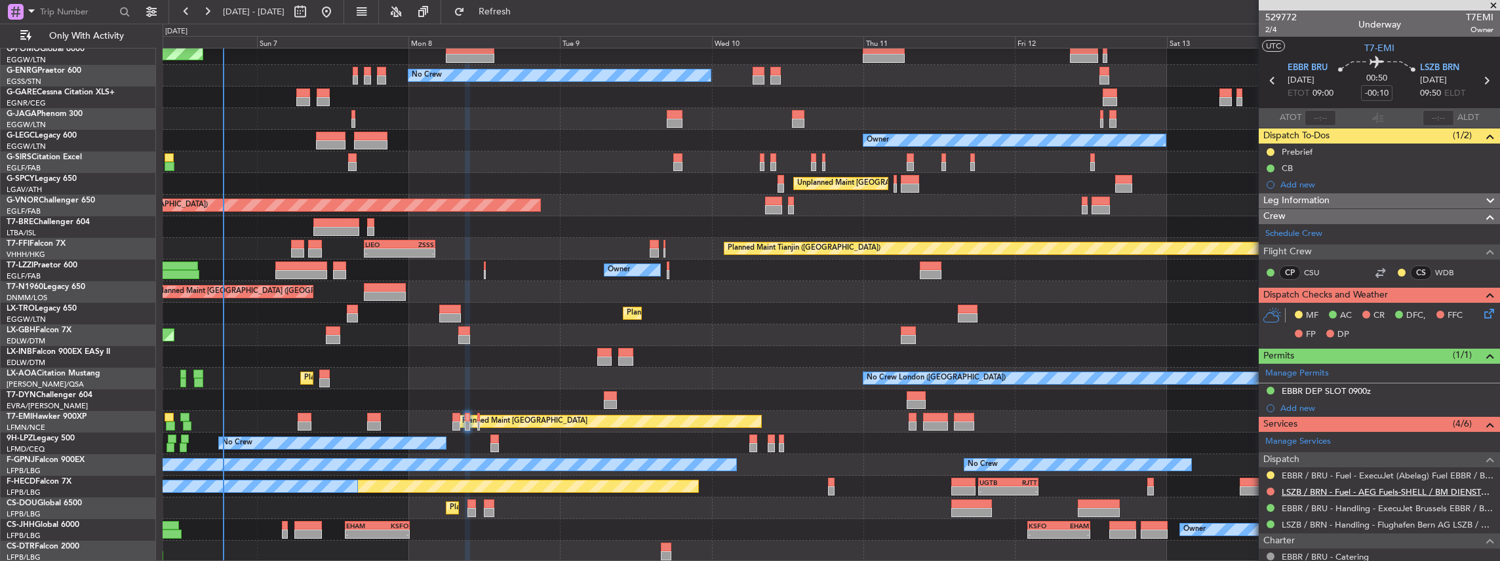
click at [1341, 488] on link "LSZB / BRN - Fuel - AEG Fuels-SHELL / BM DIENSTE-LSZB/BRN" at bounding box center [1388, 491] width 212 height 11
click at [507, 18] on button "Refresh" at bounding box center [487, 11] width 79 height 21
click at [1194, 110] on div at bounding box center [831, 119] width 1337 height 22
click at [1267, 489] on div at bounding box center [1270, 491] width 10 height 10
click at [1269, 488] on button at bounding box center [1271, 492] width 8 height 8
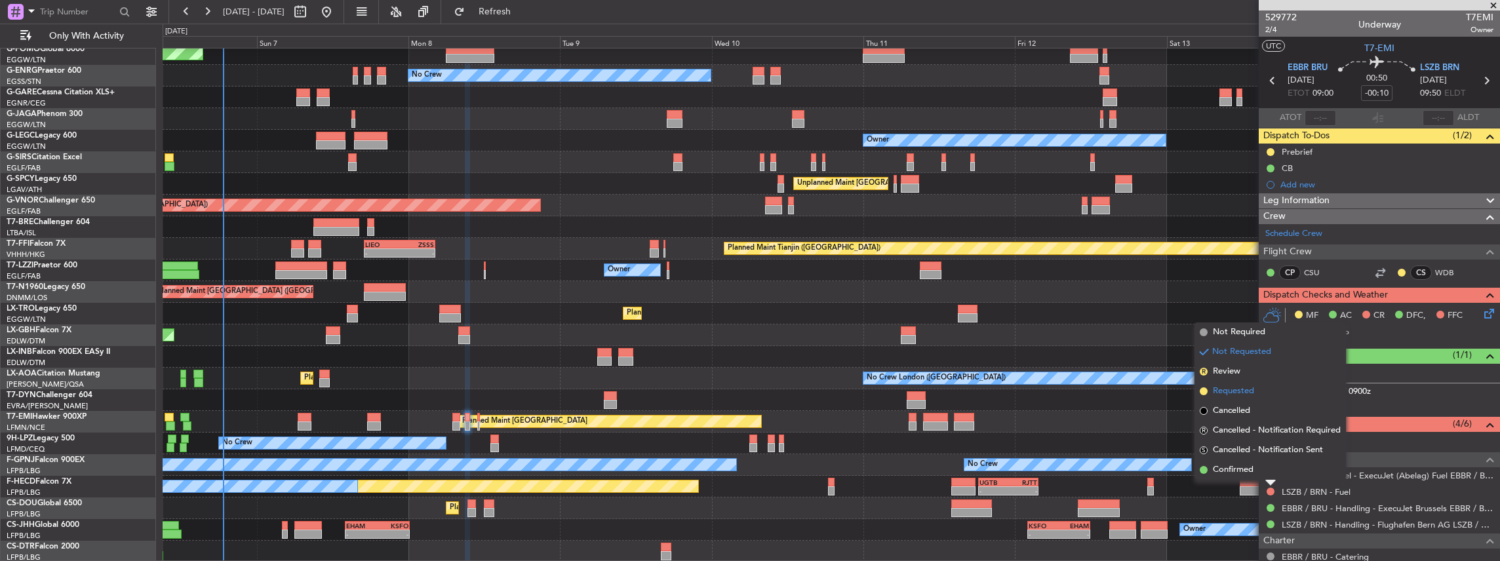
click at [1240, 386] on span "Requested" at bounding box center [1233, 391] width 41 height 13
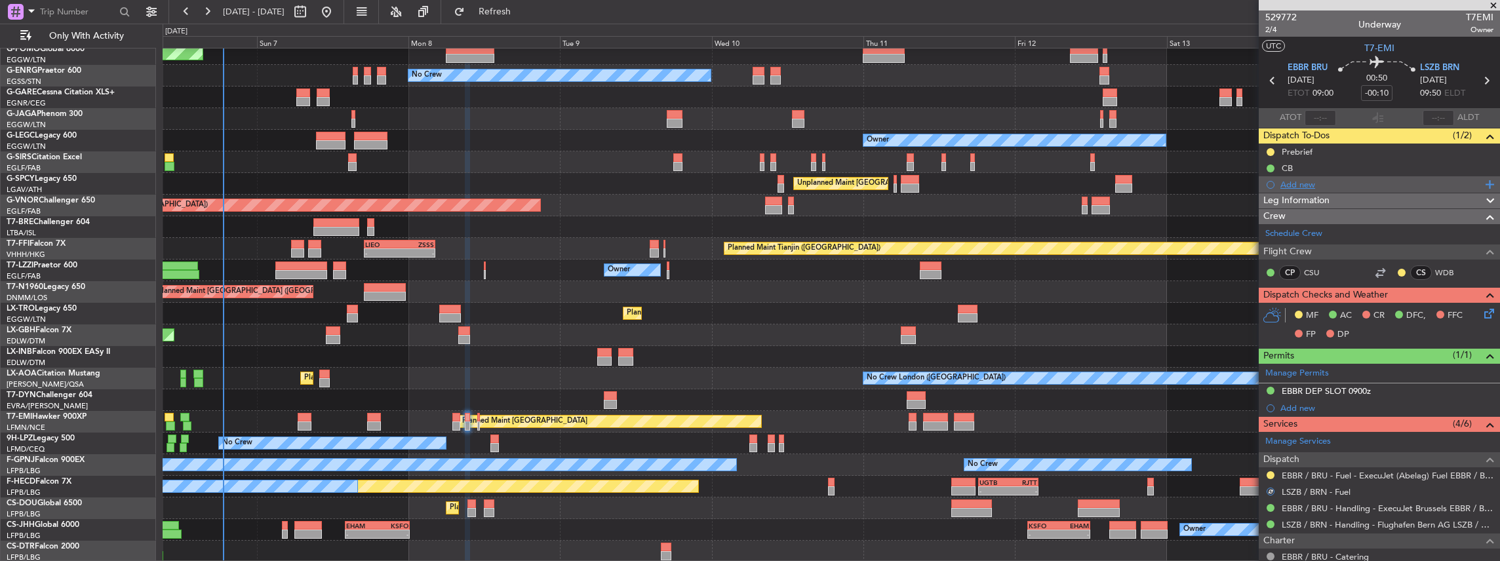
click at [1326, 186] on div "Add new" at bounding box center [1380, 184] width 201 height 11
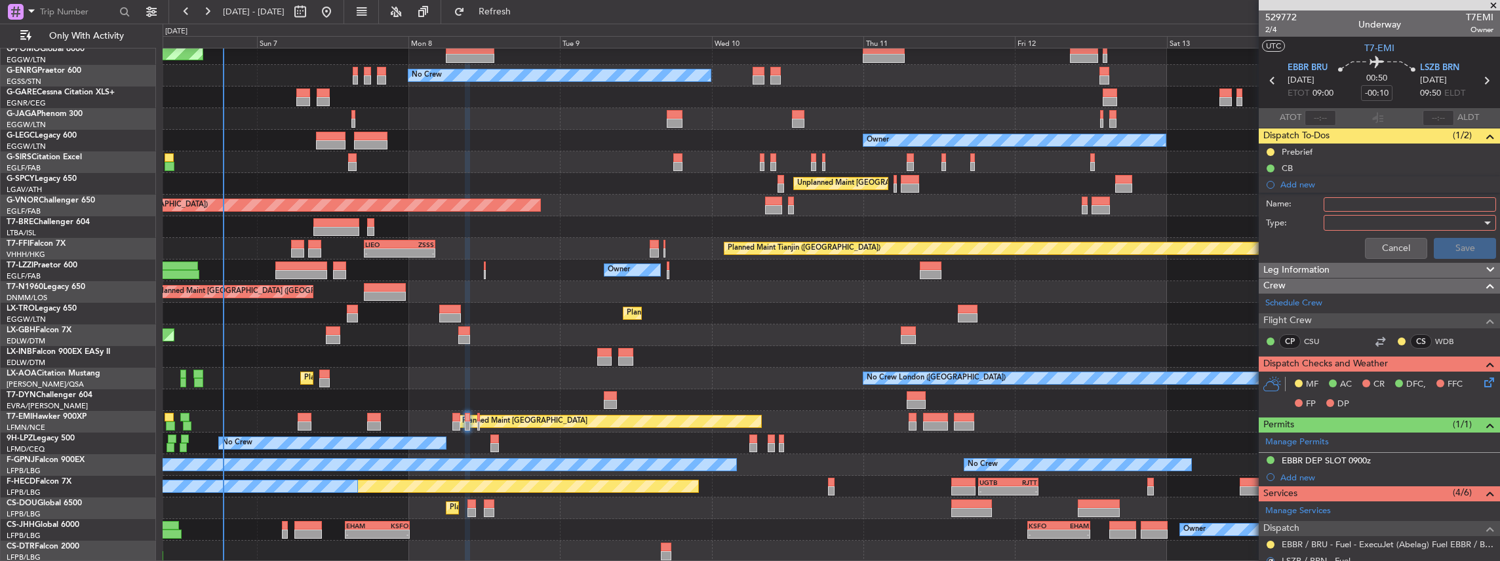
click at [1371, 203] on input "Name:" at bounding box center [1410, 204] width 172 height 14
drag, startPoint x: 1350, startPoint y: 203, endPoint x: 1322, endPoint y: 205, distance: 28.9
click at [1324, 205] on input "KFOK FUEL VIA HANDLER" at bounding box center [1410, 204] width 172 height 14
type input "LSZB FUEL VIA HANDLER"
click at [1366, 220] on div at bounding box center [1405, 223] width 153 height 20
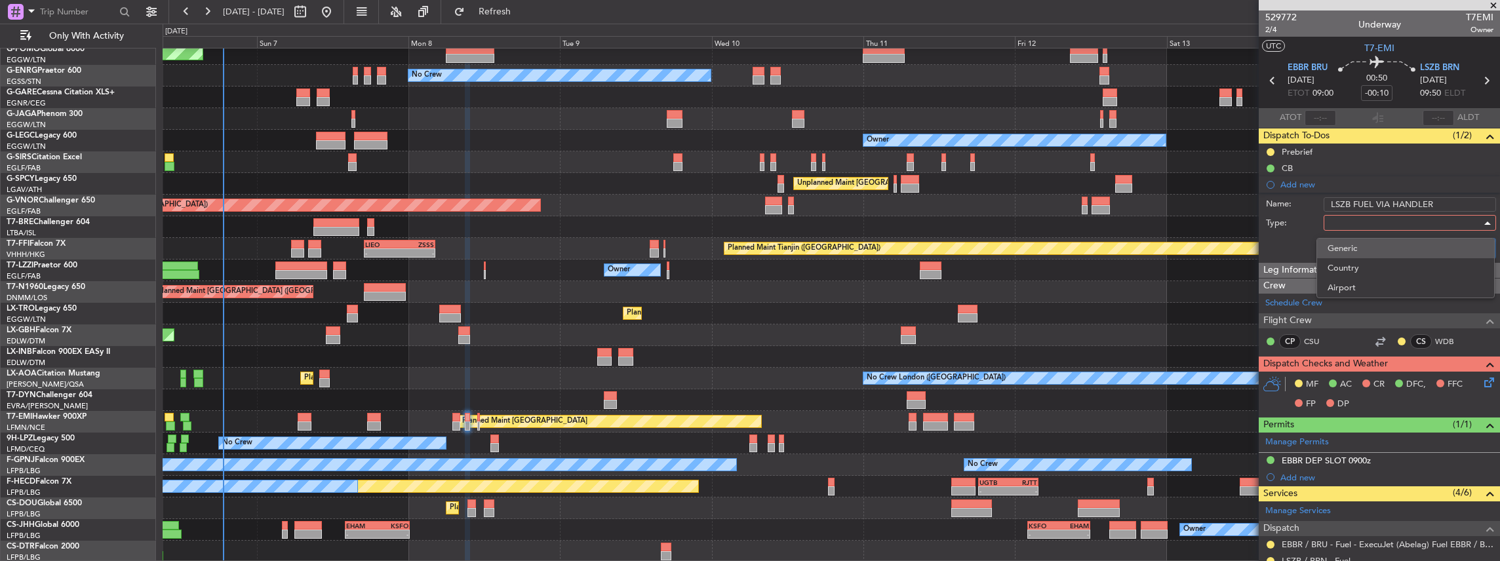
click at [1362, 247] on span "Generic" at bounding box center [1406, 249] width 156 height 20
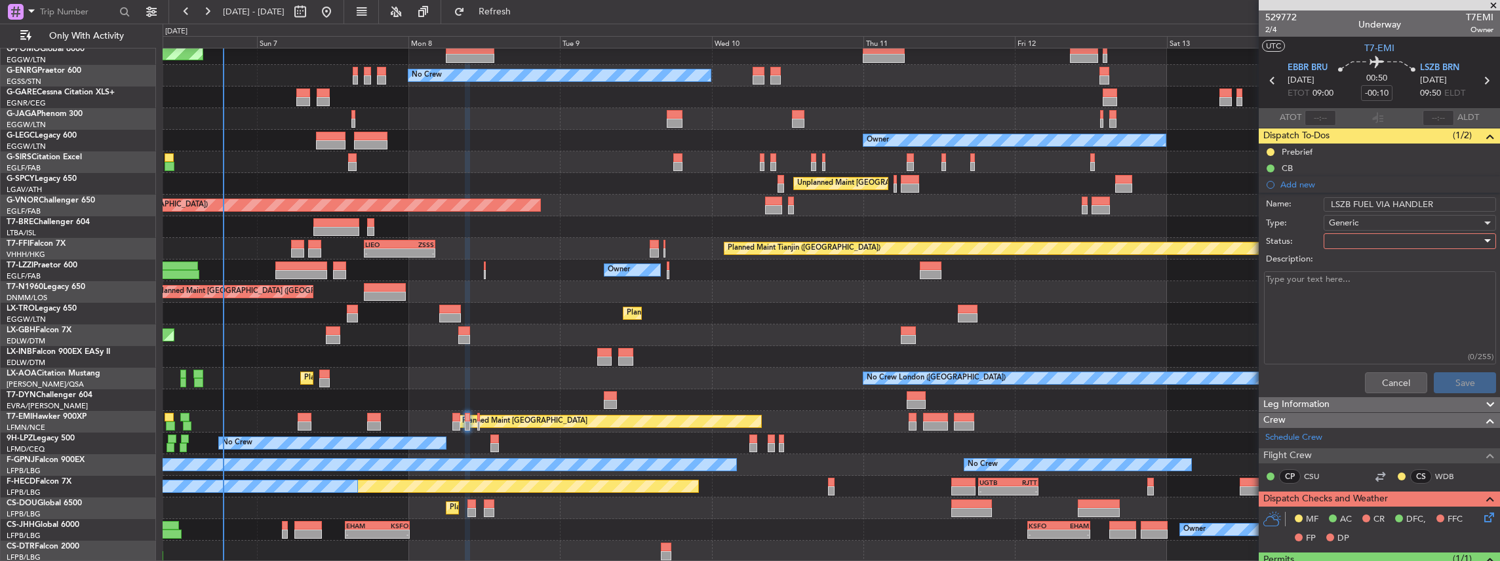
click at [1343, 235] on div at bounding box center [1405, 241] width 153 height 20
click at [1352, 291] on span "In Progress" at bounding box center [1406, 287] width 156 height 20
click at [1472, 380] on button "Save" at bounding box center [1465, 382] width 62 height 21
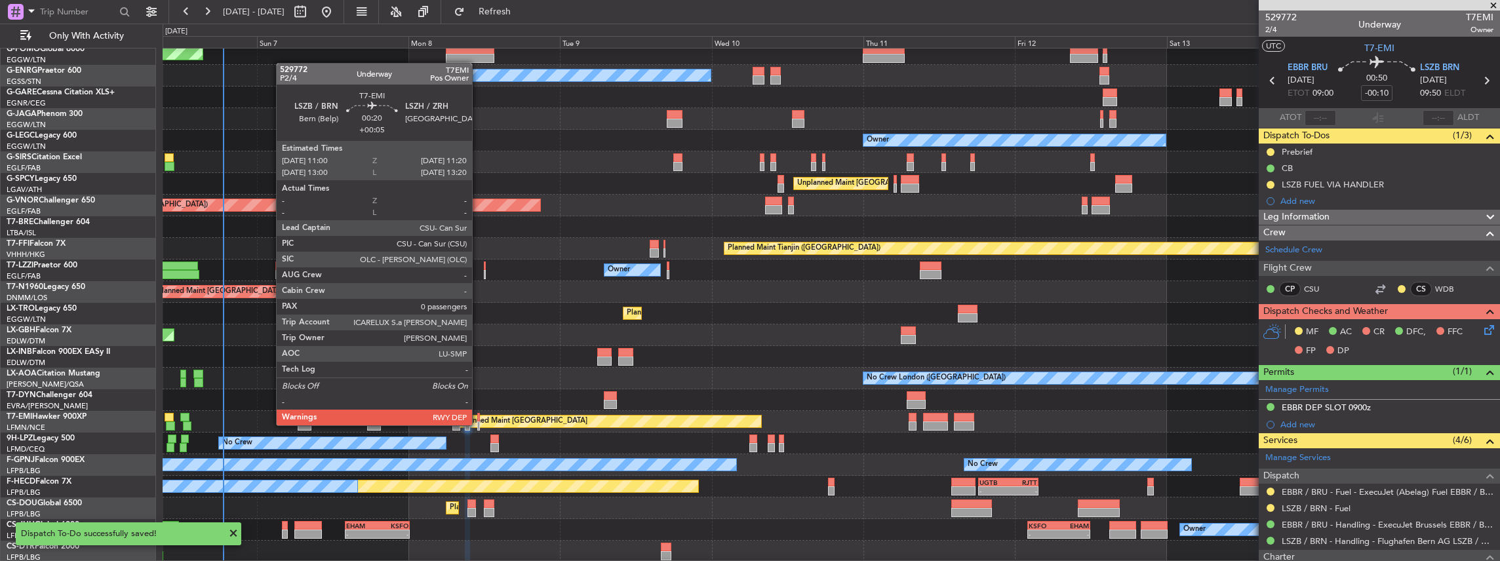
click at [479, 424] on div at bounding box center [478, 426] width 3 height 9
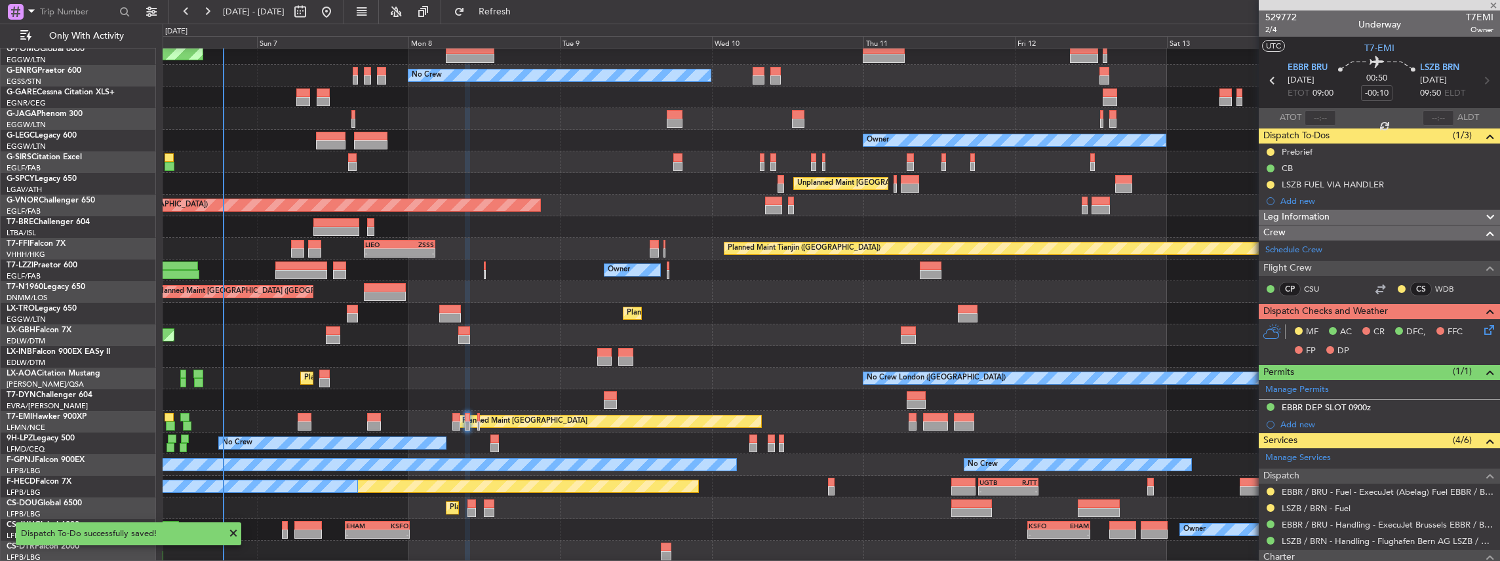
type input "+00:05"
type input "0"
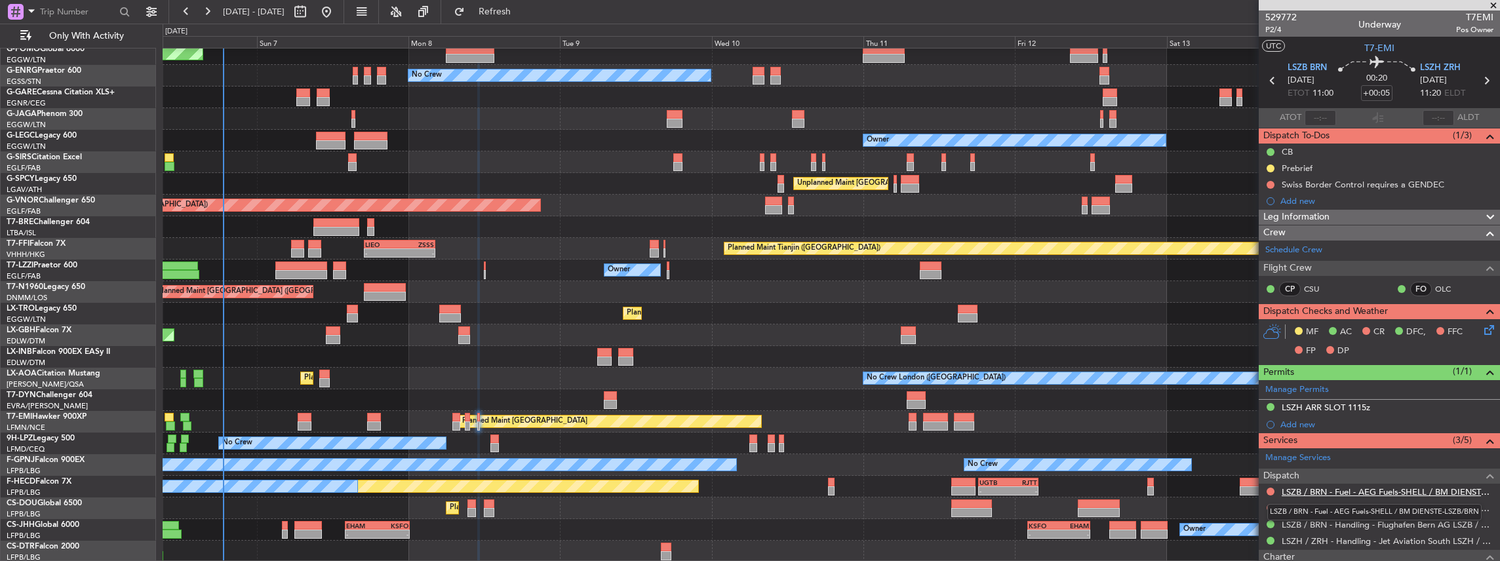
click at [1333, 490] on link "LSZB / BRN - Fuel - AEG Fuels-SHELL / BM DIENSTE-LSZB/BRN" at bounding box center [1388, 491] width 212 height 11
click at [511, 10] on span "Refresh" at bounding box center [494, 11] width 55 height 9
click at [1270, 488] on button at bounding box center [1271, 492] width 8 height 8
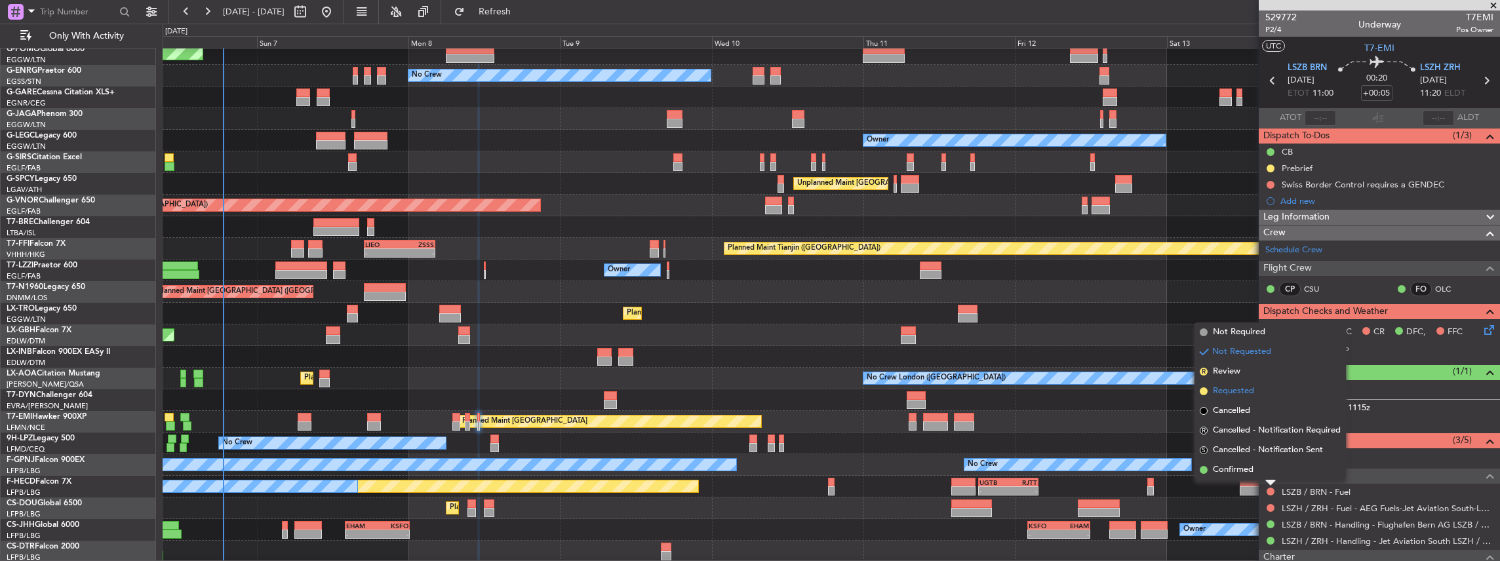
click at [1246, 385] on span "Requested" at bounding box center [1233, 391] width 41 height 13
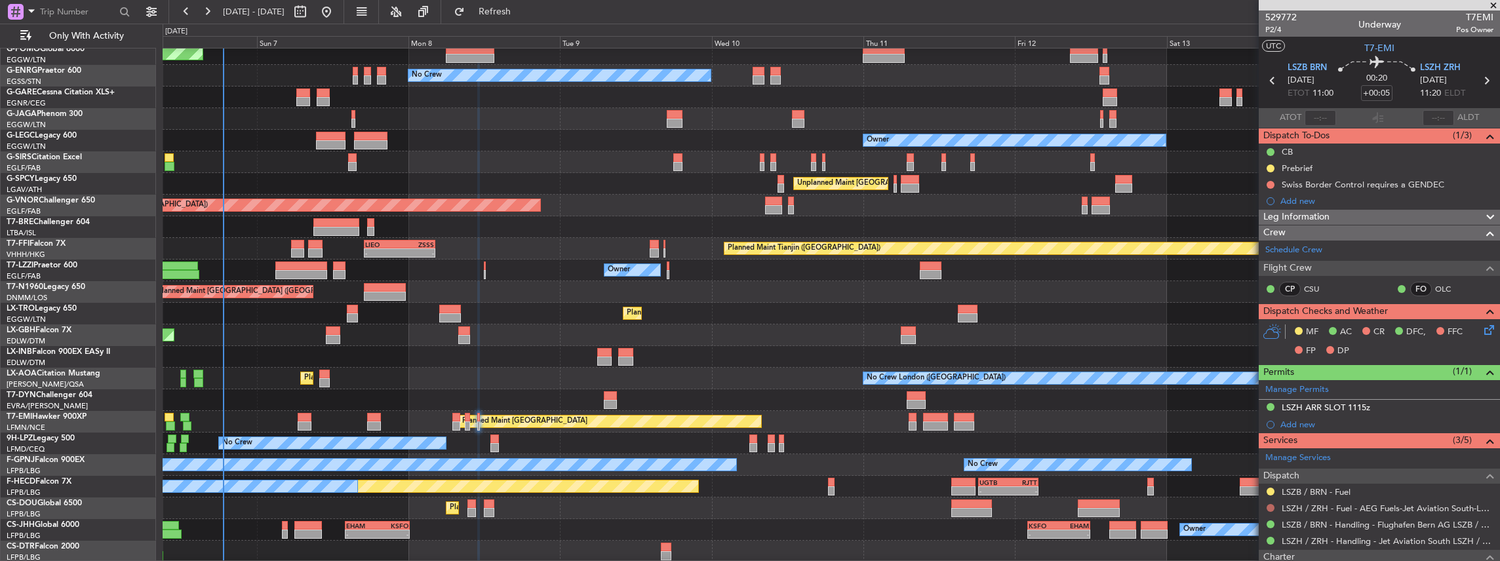
click at [1270, 507] on button at bounding box center [1271, 508] width 8 height 8
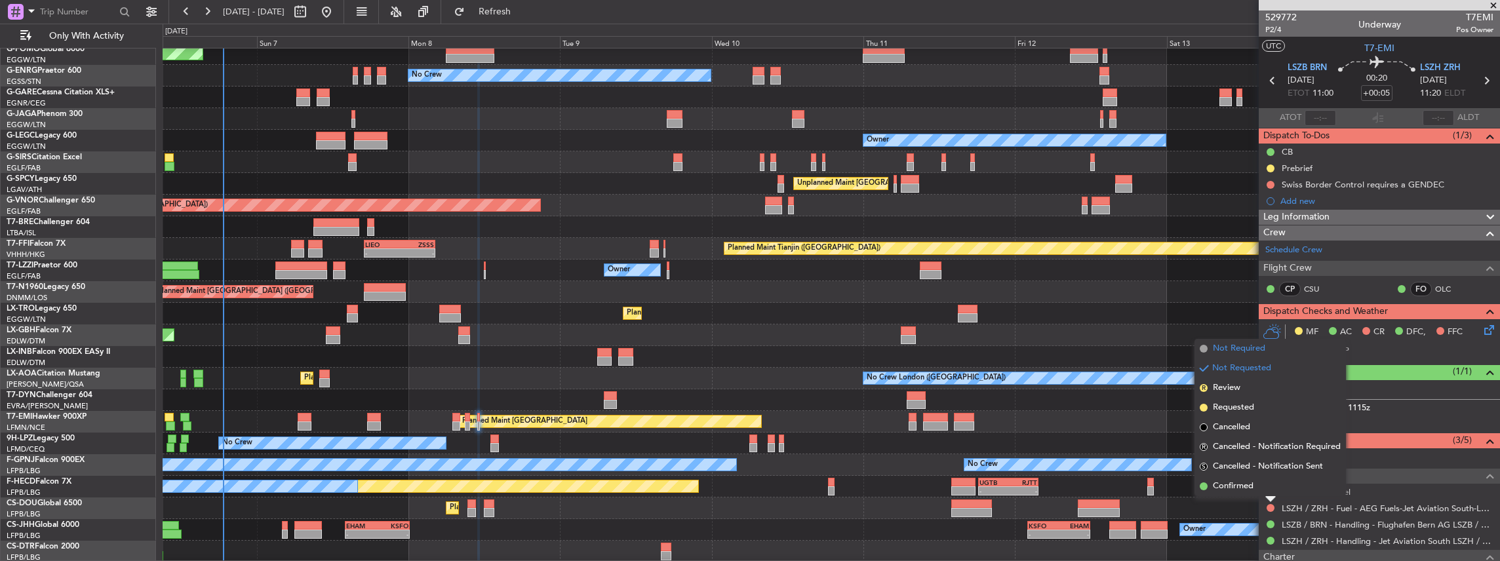
click at [1249, 349] on span "Not Required" at bounding box center [1239, 348] width 52 height 13
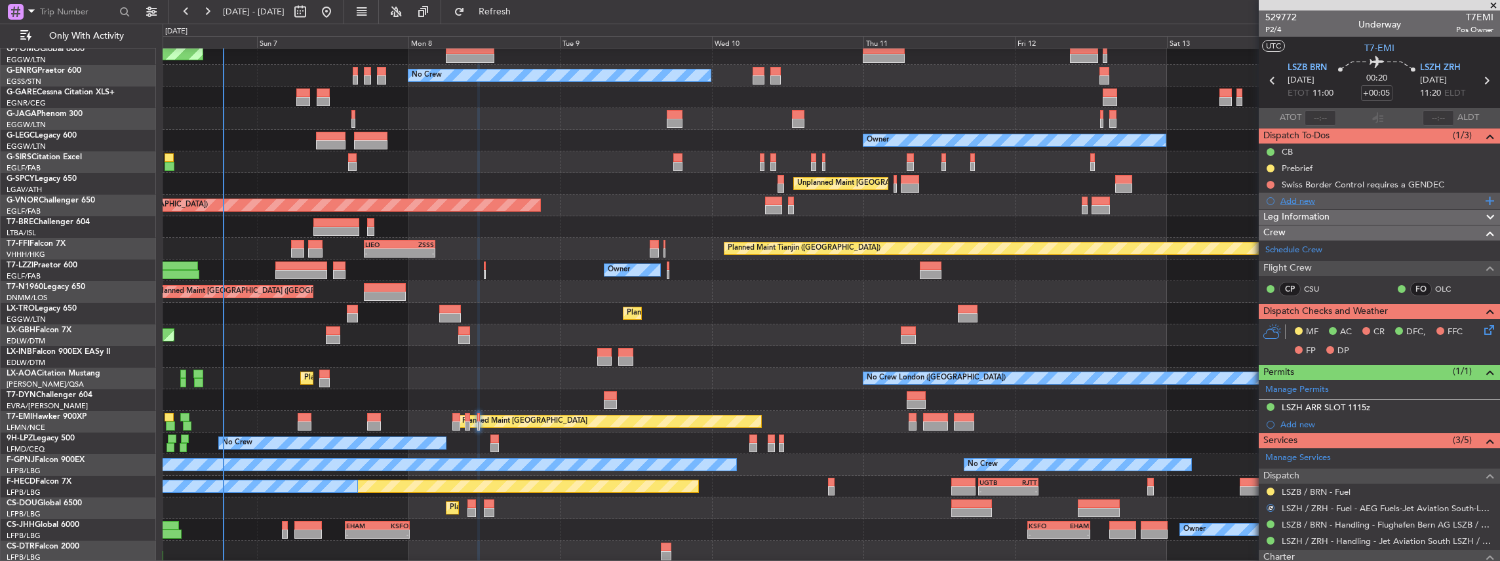
click at [1320, 201] on div "Add new" at bounding box center [1380, 200] width 201 height 11
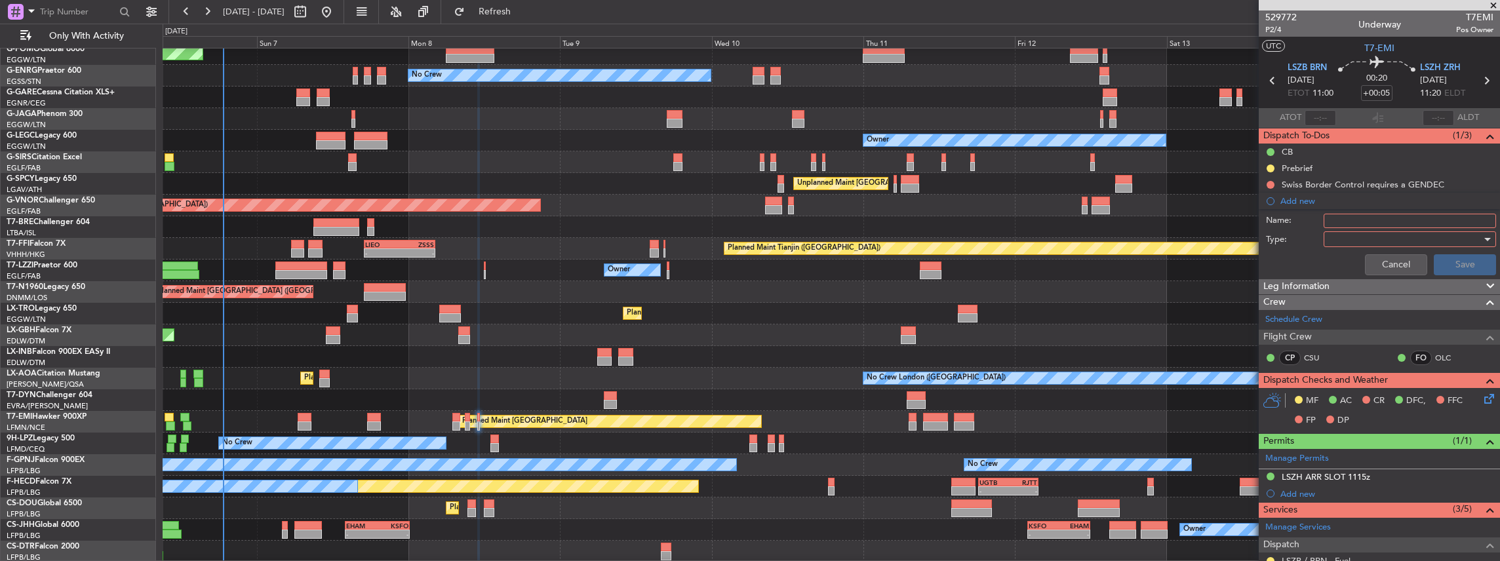
click at [1349, 223] on input "Name:" at bounding box center [1410, 221] width 172 height 14
drag, startPoint x: 1350, startPoint y: 218, endPoint x: 1282, endPoint y: 218, distance: 67.5
click at [1282, 218] on div "Name: KFOK FUEL VIA HANDLER" at bounding box center [1379, 221] width 254 height 20
type input "LSZB FUEL VIA HANDLER"
click at [1361, 235] on div at bounding box center [1405, 239] width 153 height 20
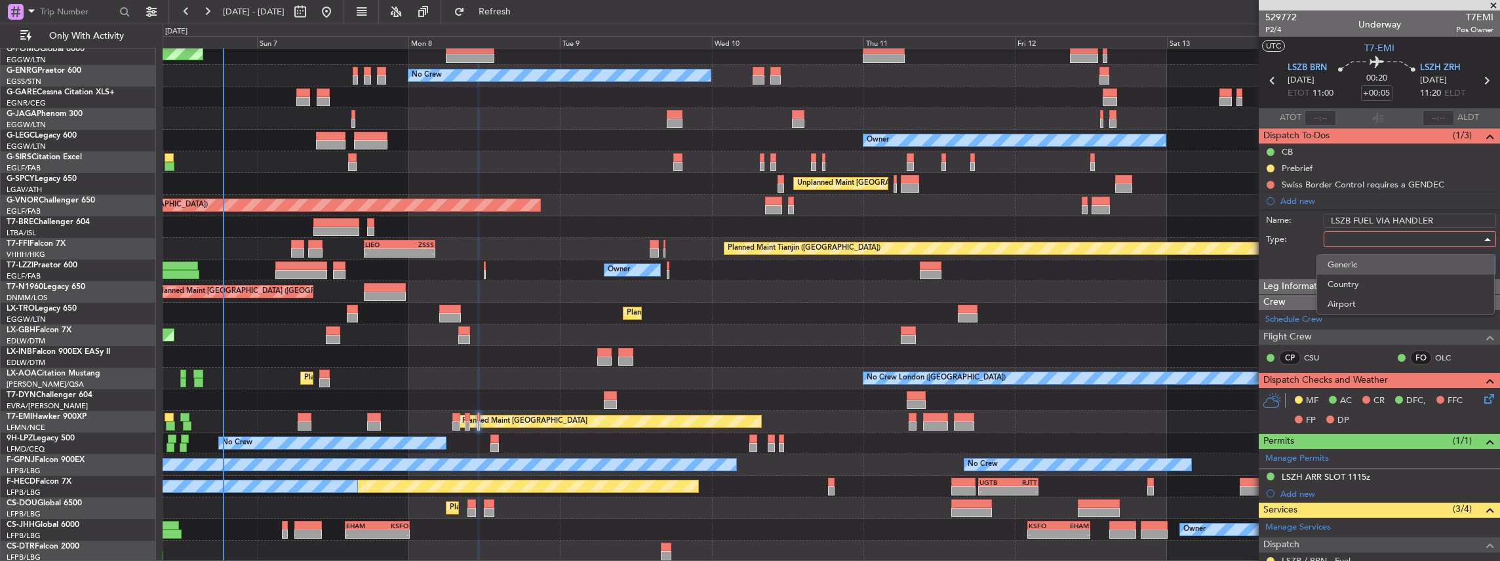
click at [1362, 270] on span "Generic" at bounding box center [1406, 265] width 156 height 20
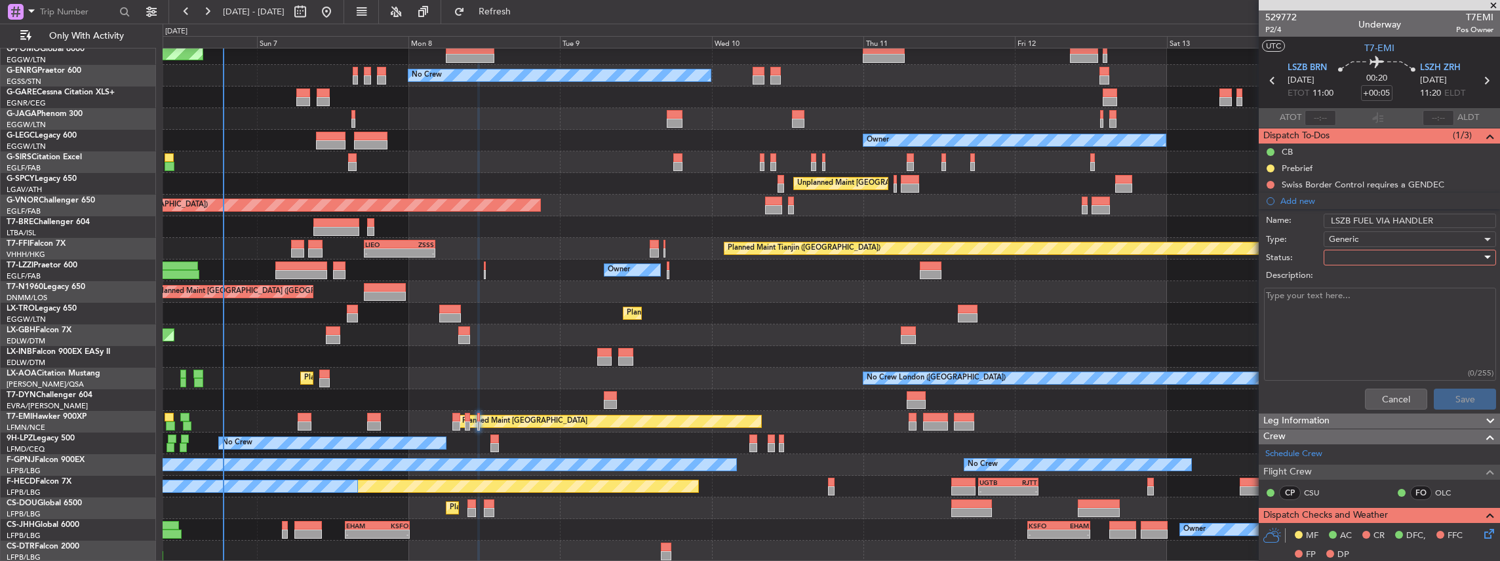
click at [1350, 252] on div at bounding box center [1405, 258] width 153 height 20
click at [1345, 305] on span "In Progress" at bounding box center [1406, 303] width 156 height 20
click at [1452, 399] on button "Save" at bounding box center [1465, 399] width 62 height 21
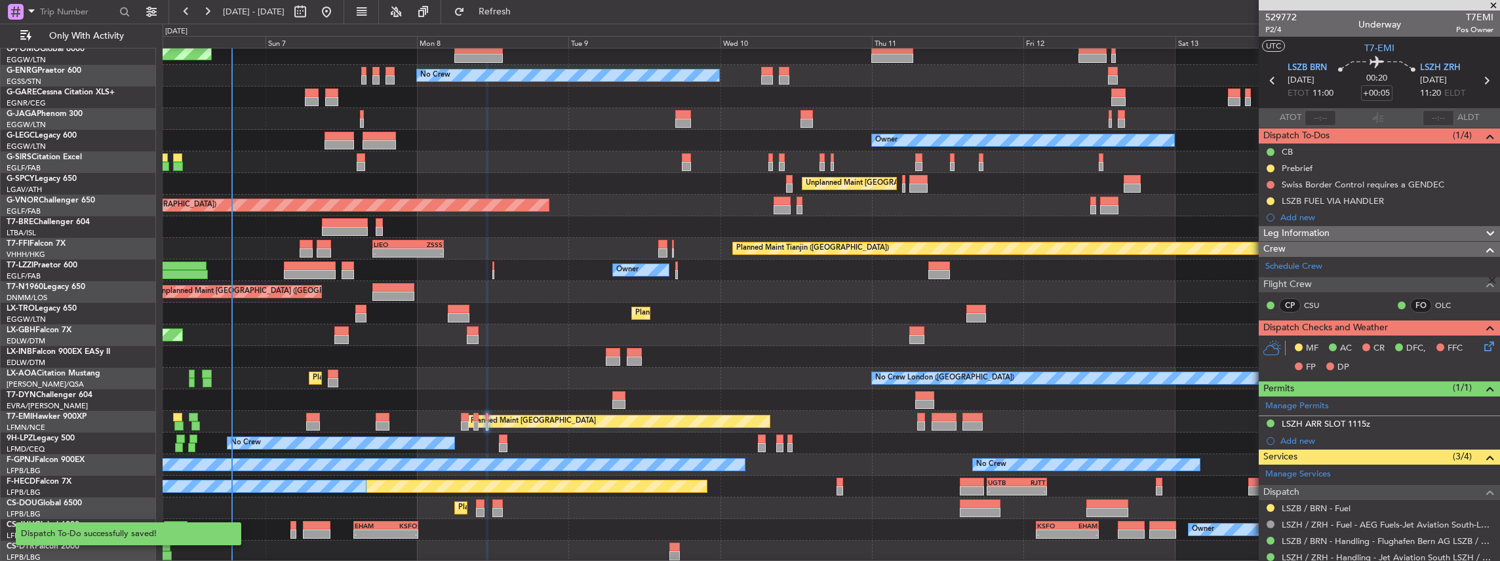
click at [654, 451] on div "Planned Maint London (Luton) No Crew Owner Planned Maint London (Farnborough) U…" at bounding box center [831, 292] width 1337 height 541
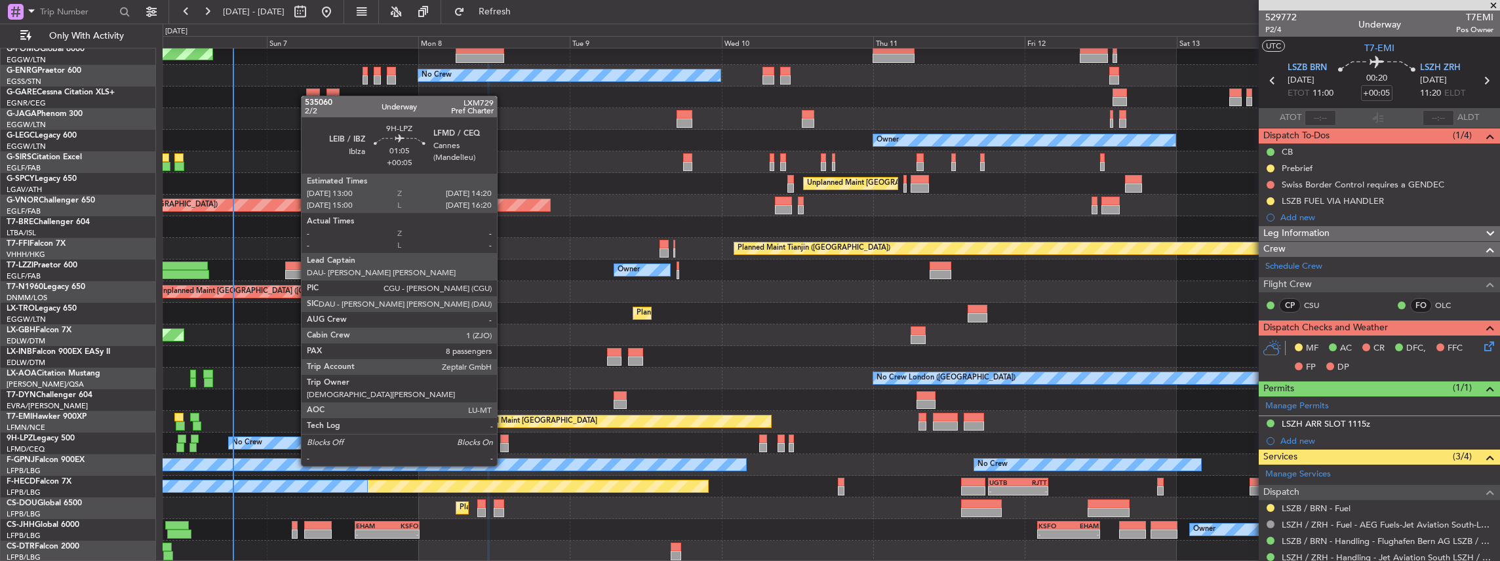
click at [503, 441] on div at bounding box center [504, 439] width 9 height 9
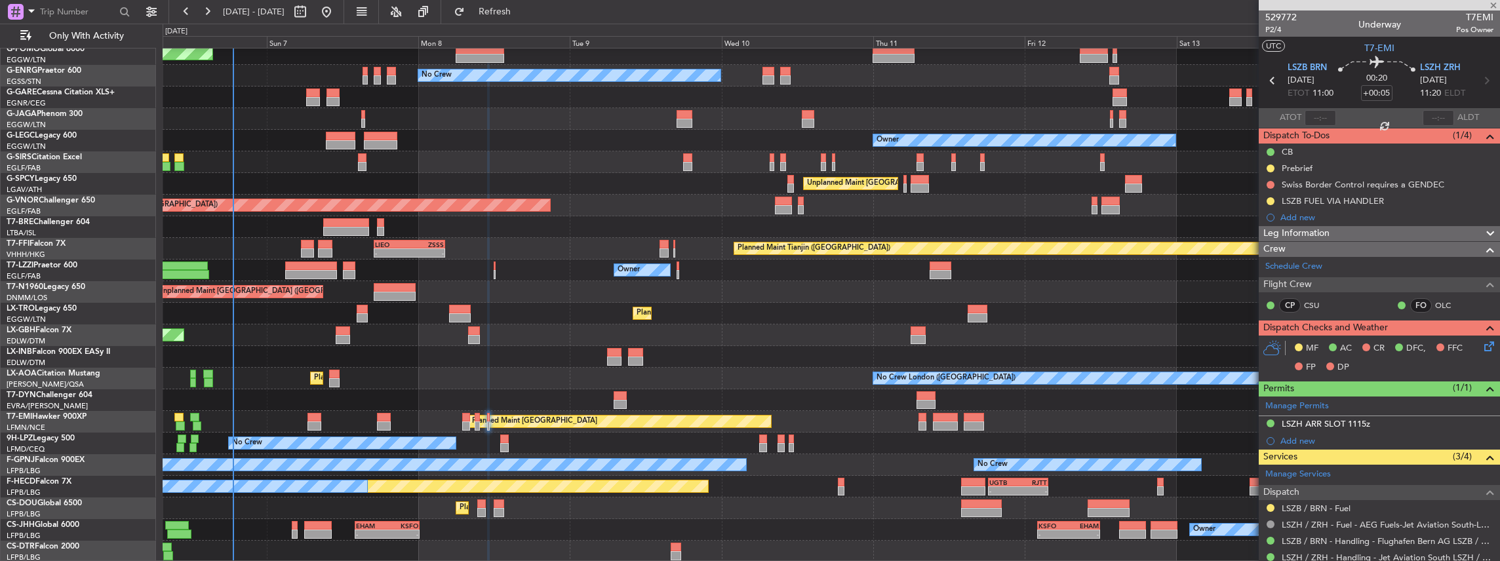
type input "8"
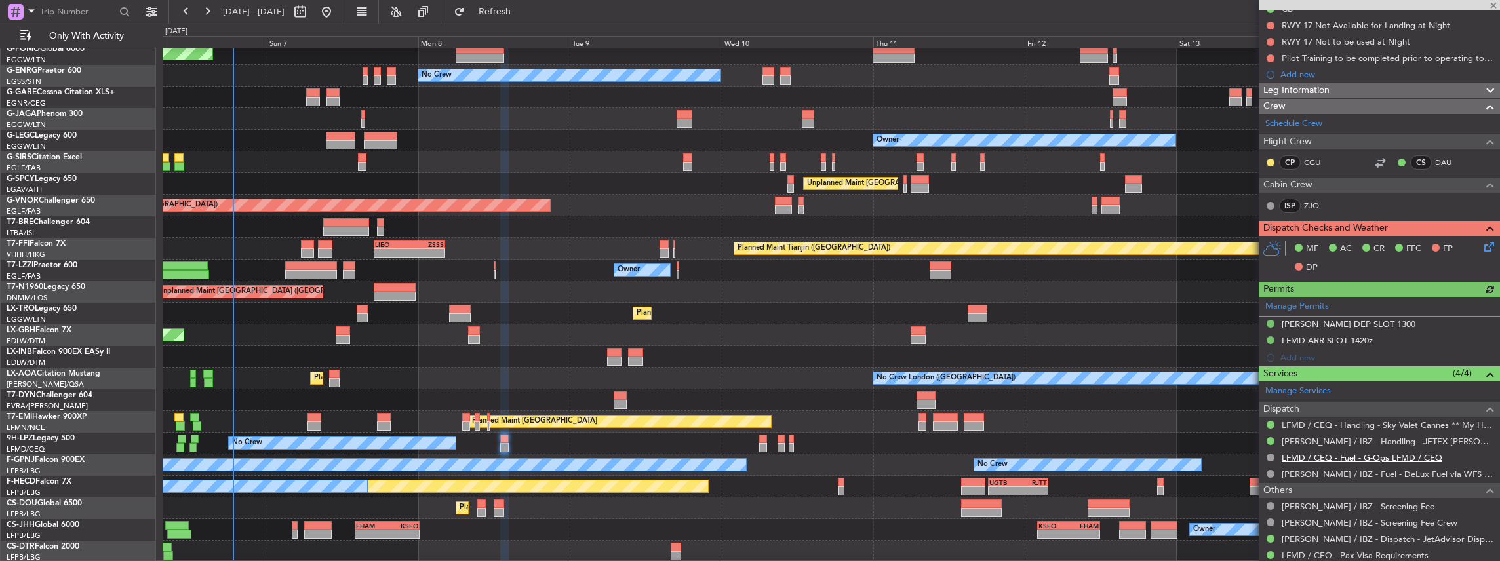
scroll to position [174, 0]
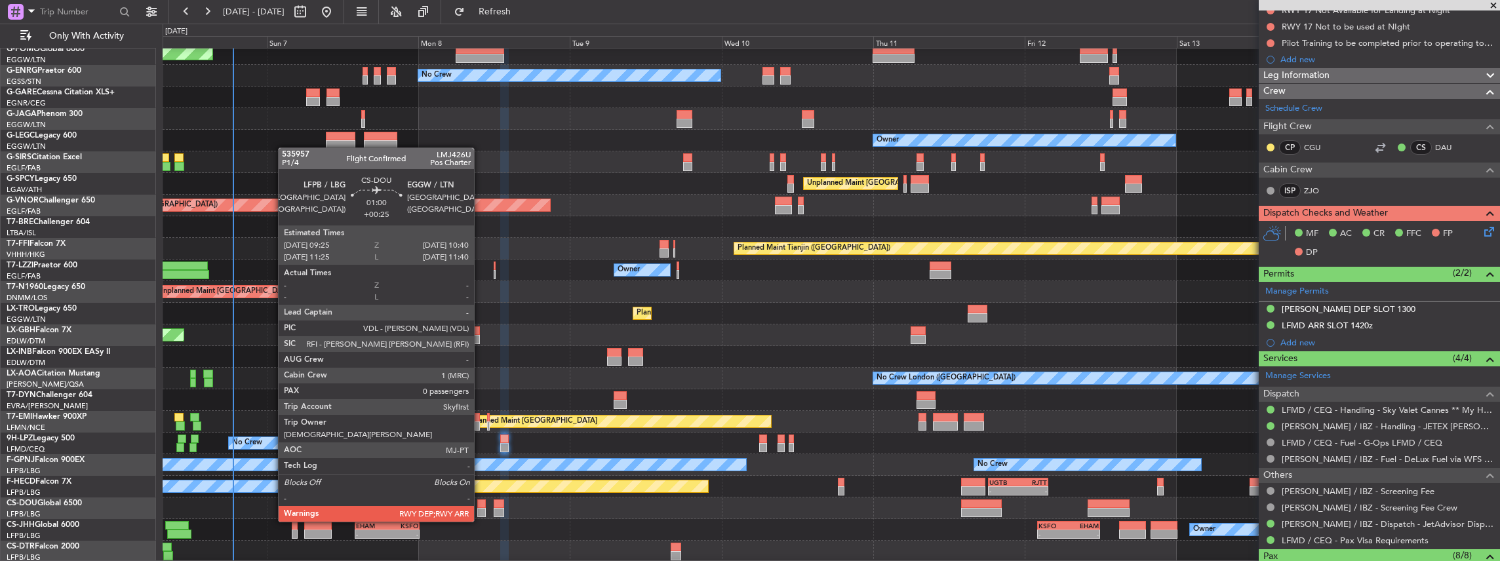
click at [481, 509] on div at bounding box center [481, 512] width 9 height 9
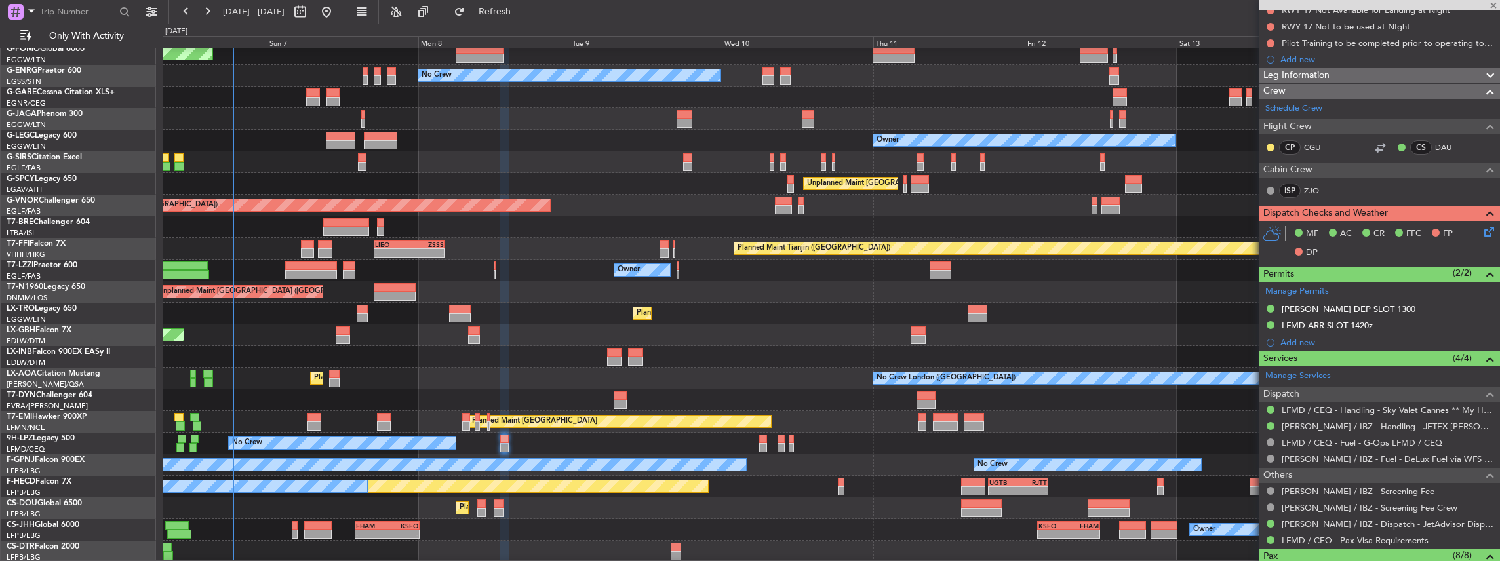
type input "+00:25"
type input "0"
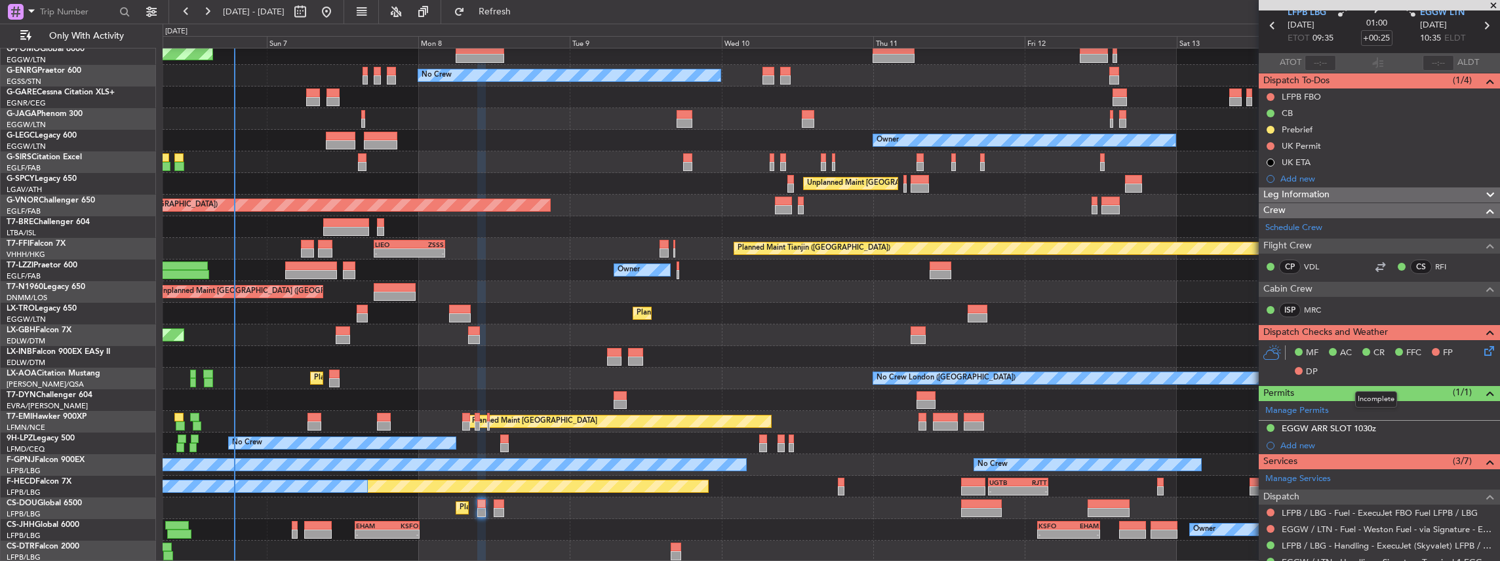
scroll to position [43, 0]
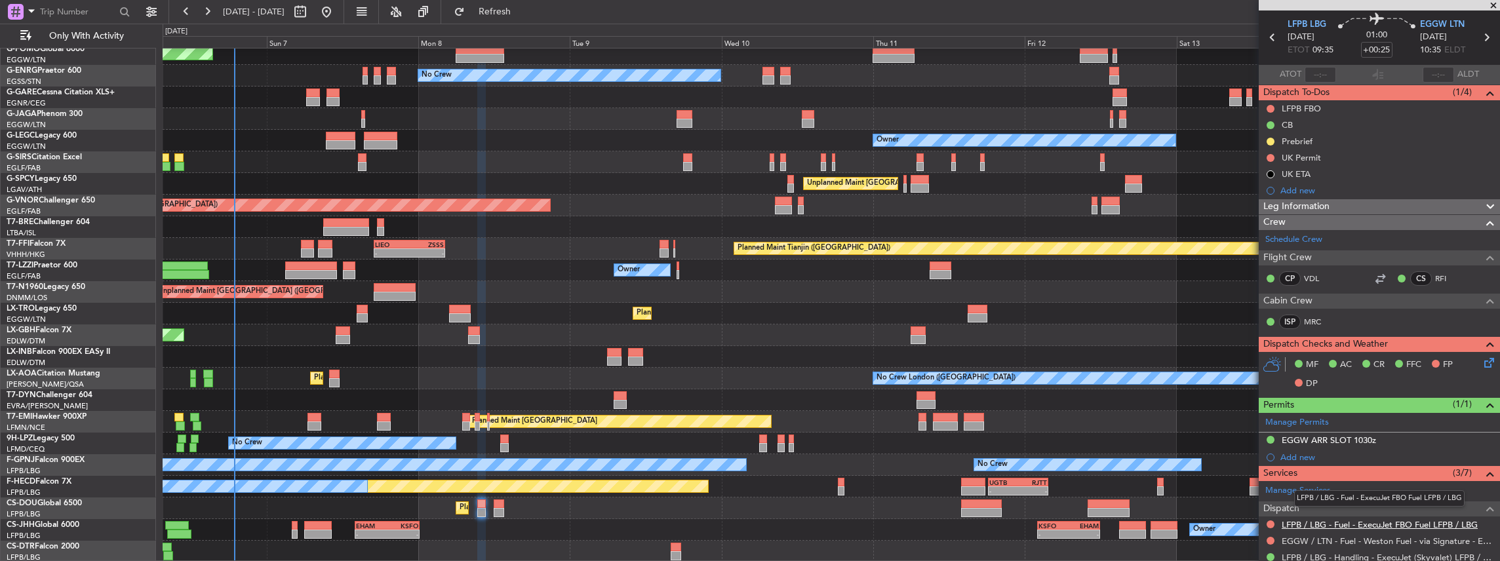
click at [1317, 525] on link "LFPB / LBG - Fuel - ExecuJet FBO Fuel LFPB / LBG" at bounding box center [1380, 524] width 196 height 11
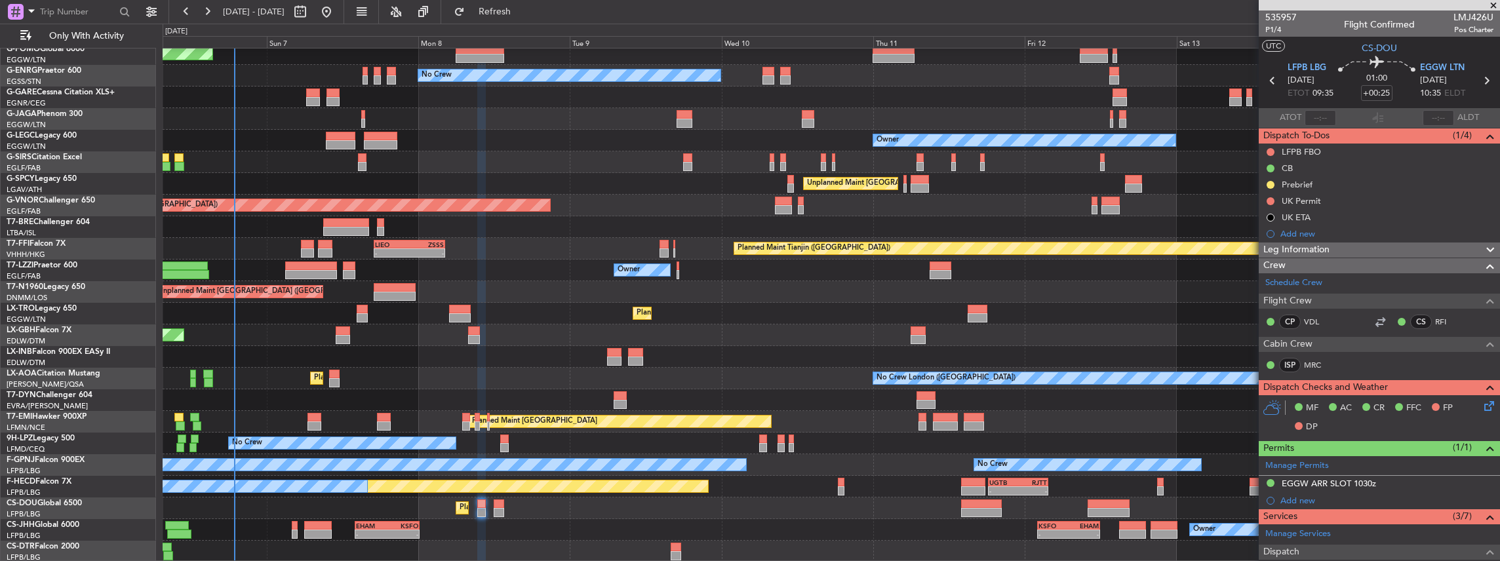
scroll to position [174, 0]
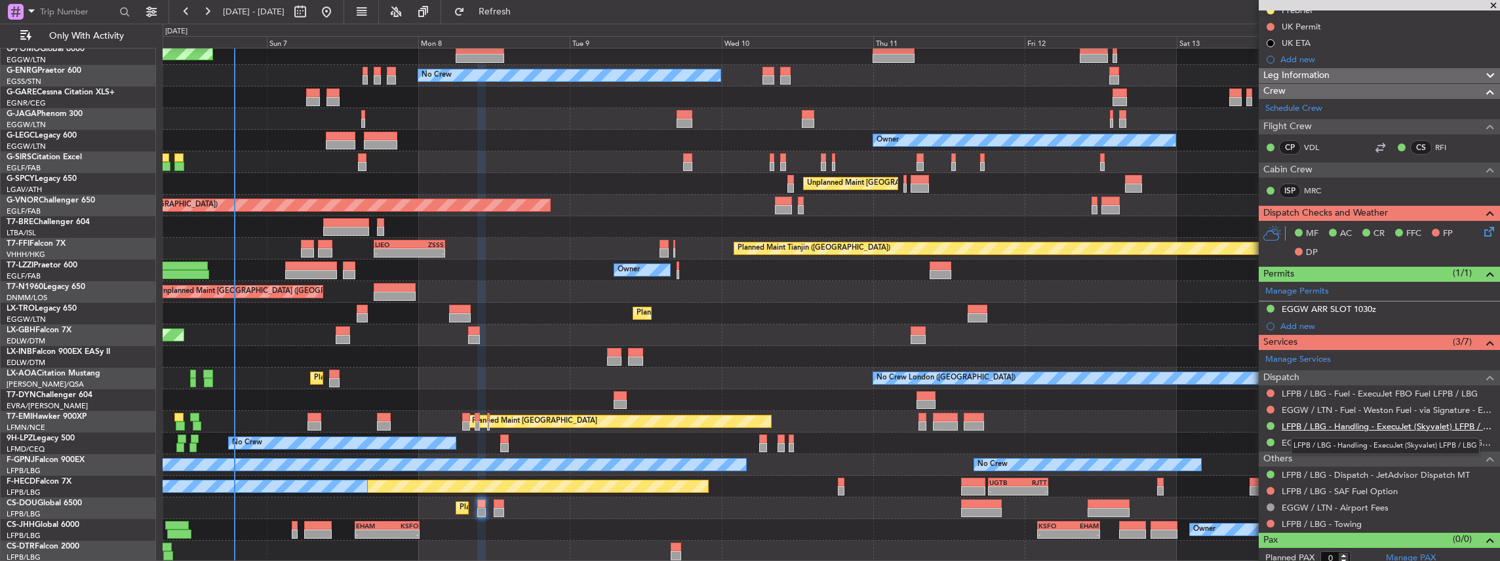
click at [1321, 427] on link "LFPB / LBG - Handling - ExecuJet (Skyvalet) LFPB / LBG" at bounding box center [1388, 426] width 212 height 11
click at [526, 5] on button "Refresh" at bounding box center [487, 11] width 79 height 21
click at [1337, 408] on link "EGGW / LTN - Fuel - Weston Fuel - via Signature - EGGW/LTN" at bounding box center [1388, 409] width 212 height 11
click at [577, 514] on div "Planned Maint London (Luton) No Crew Owner Planned Maint London (Farnborough) U…" at bounding box center [831, 292] width 1337 height 541
click at [1346, 406] on link "EGGW / LTN - Fuel - Weston Fuel - via Signature - EGGW/LTN" at bounding box center [1388, 409] width 212 height 11
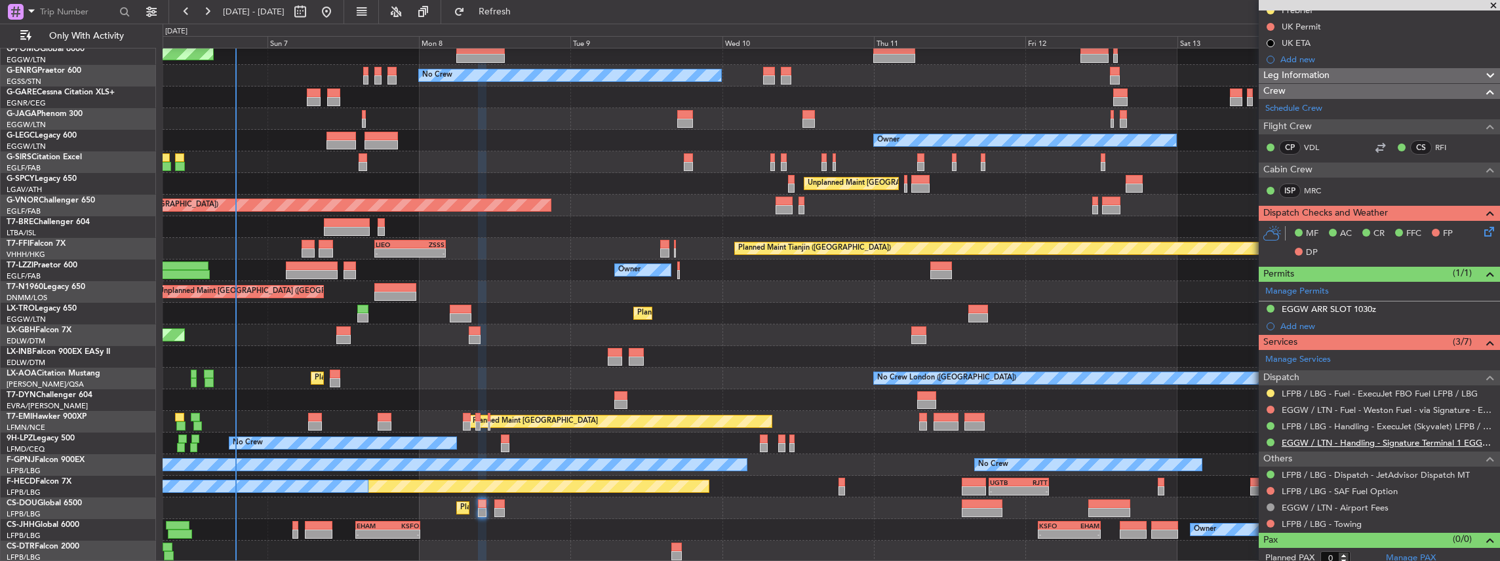
click at [1340, 443] on link "EGGW / LTN - Handling - Signature Terminal 1 EGGW / LTN" at bounding box center [1388, 442] width 212 height 11
click at [1364, 409] on link "EGGW / LTN - Fuel - Weston Fuel - via Signature - EGGW/LTN" at bounding box center [1388, 409] width 212 height 11
click at [522, 10] on span "Refresh" at bounding box center [494, 11] width 55 height 9
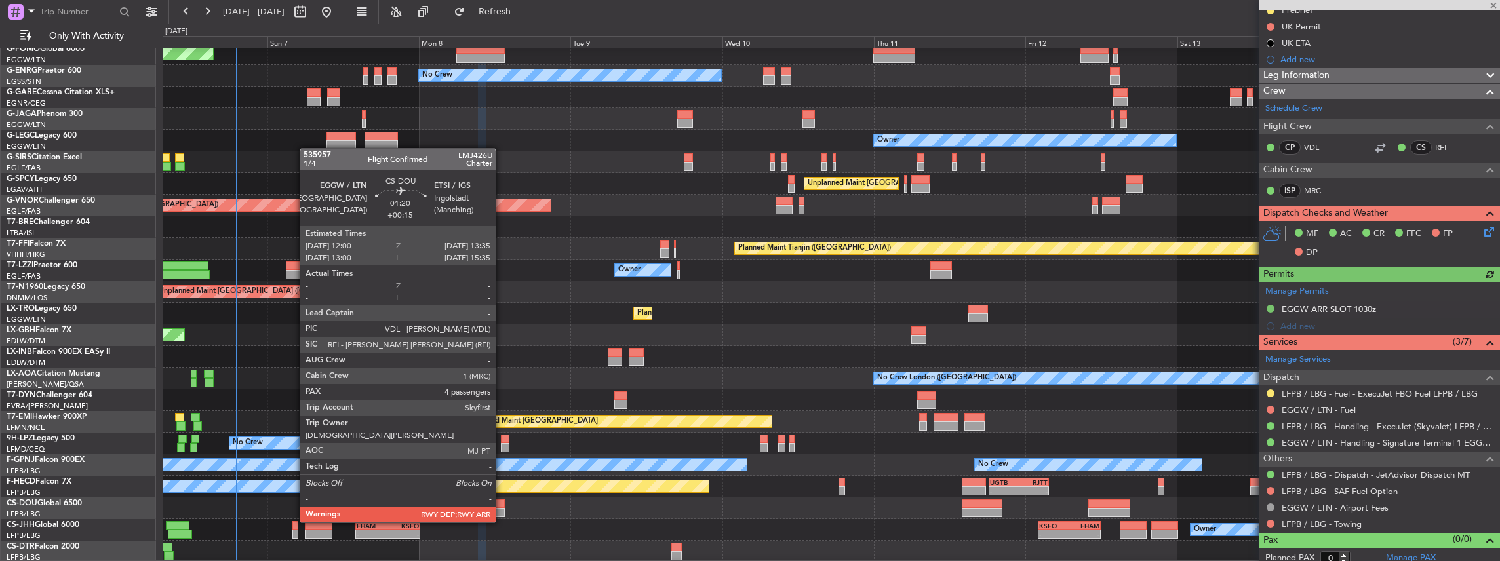
click at [501, 509] on div at bounding box center [499, 512] width 10 height 9
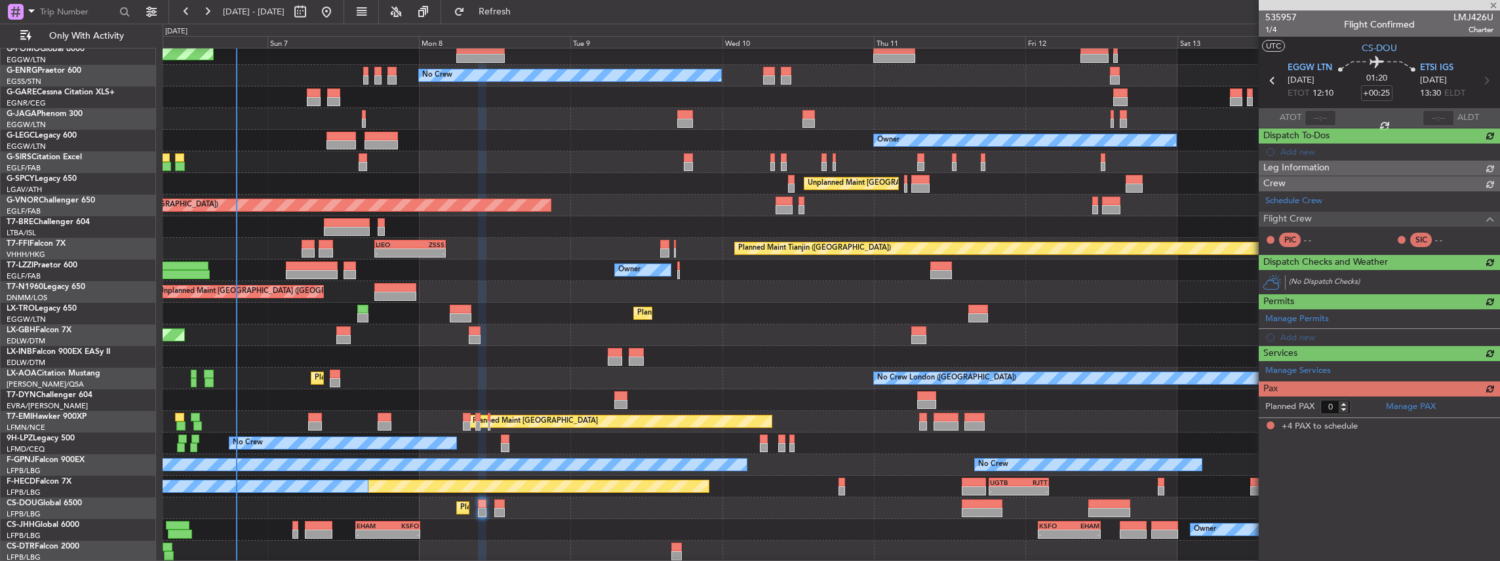
type input "+00:15"
type input "4"
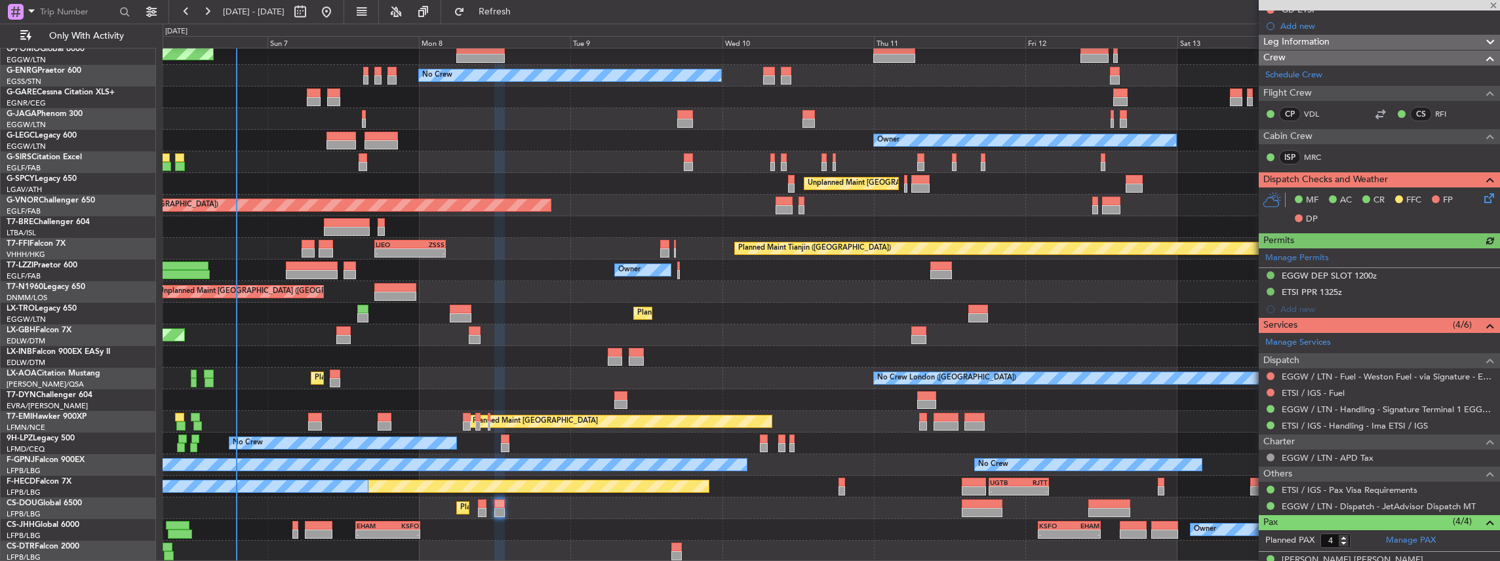
scroll to position [218, 0]
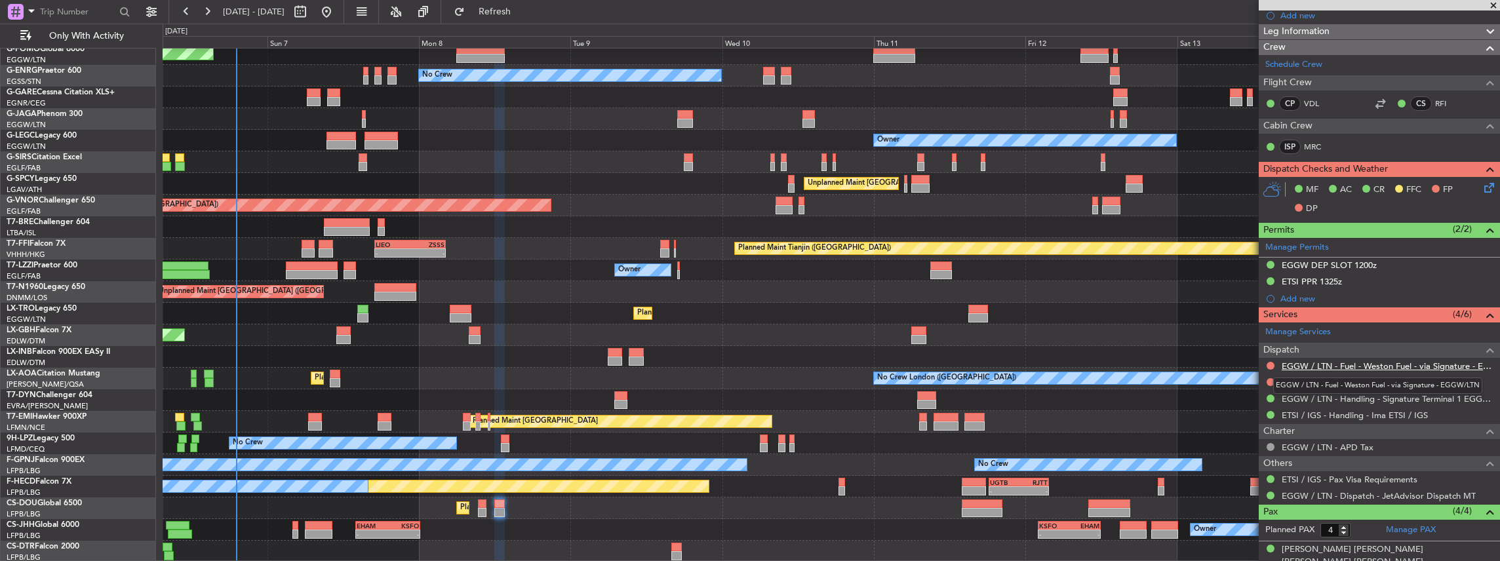
click at [1389, 361] on link "EGGW / LTN - Fuel - Weston Fuel - via Signature - EGGW/LTN" at bounding box center [1388, 366] width 212 height 11
click at [522, 10] on span "Refresh" at bounding box center [494, 11] width 55 height 9
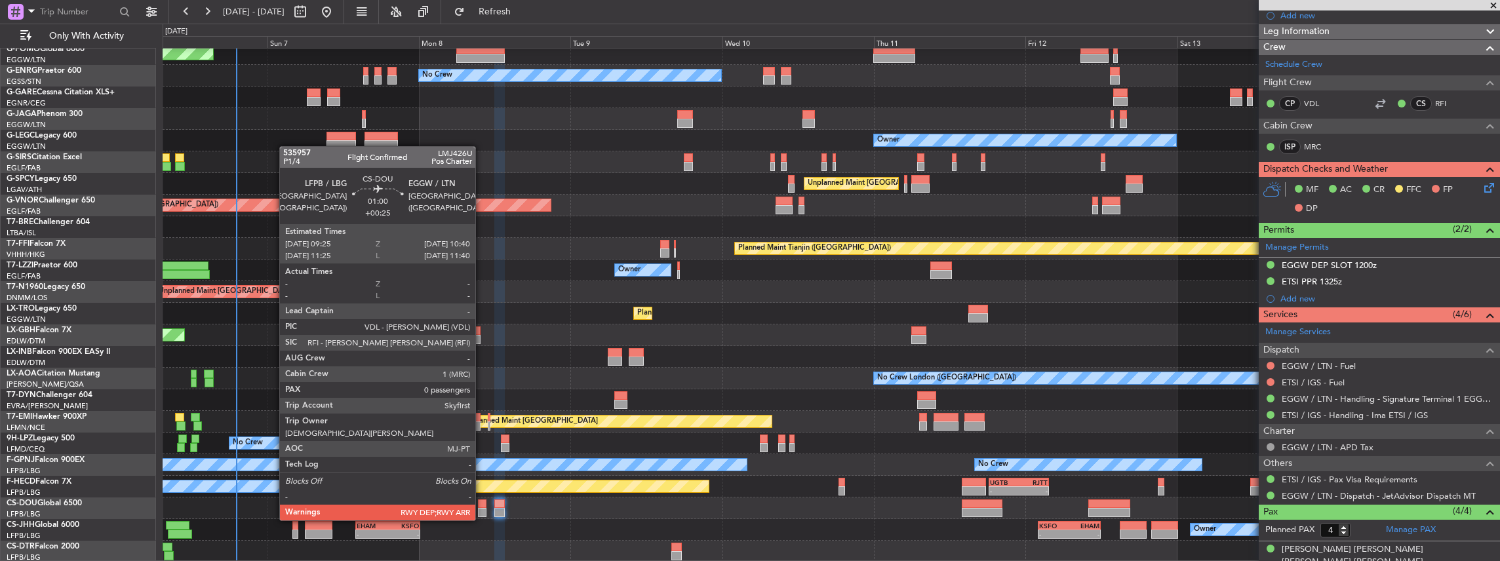
click at [482, 508] on div at bounding box center [482, 512] width 9 height 9
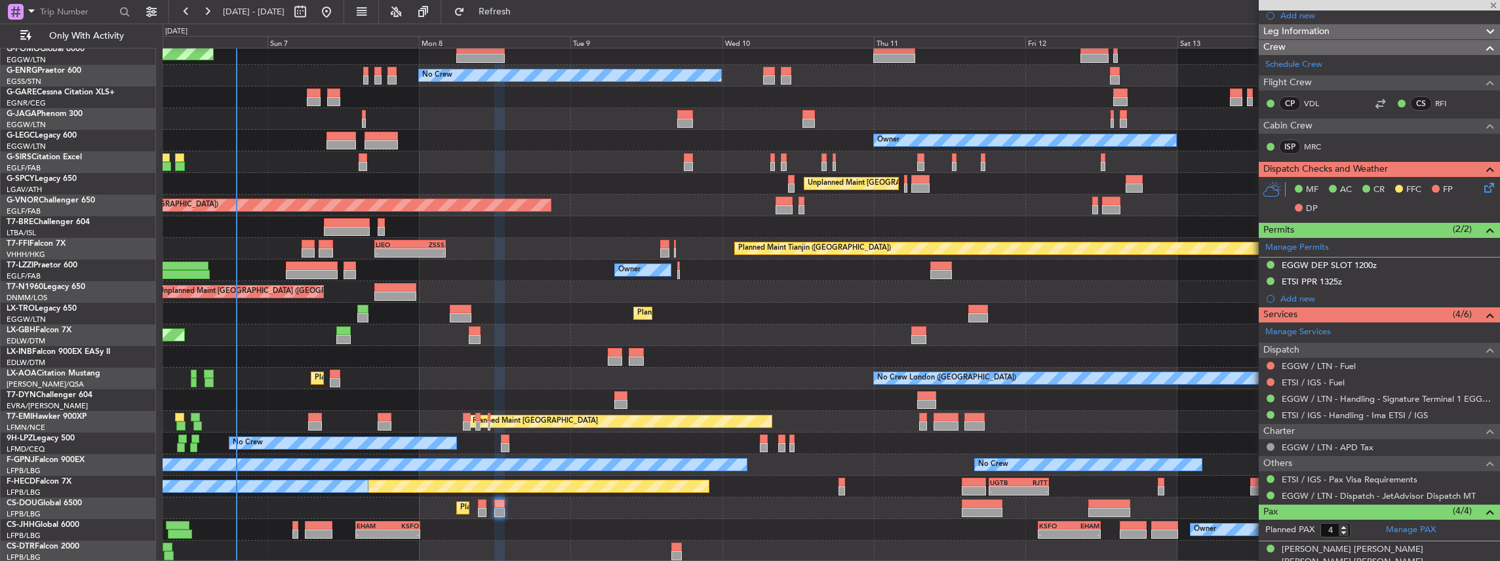
type input "+00:25"
type input "0"
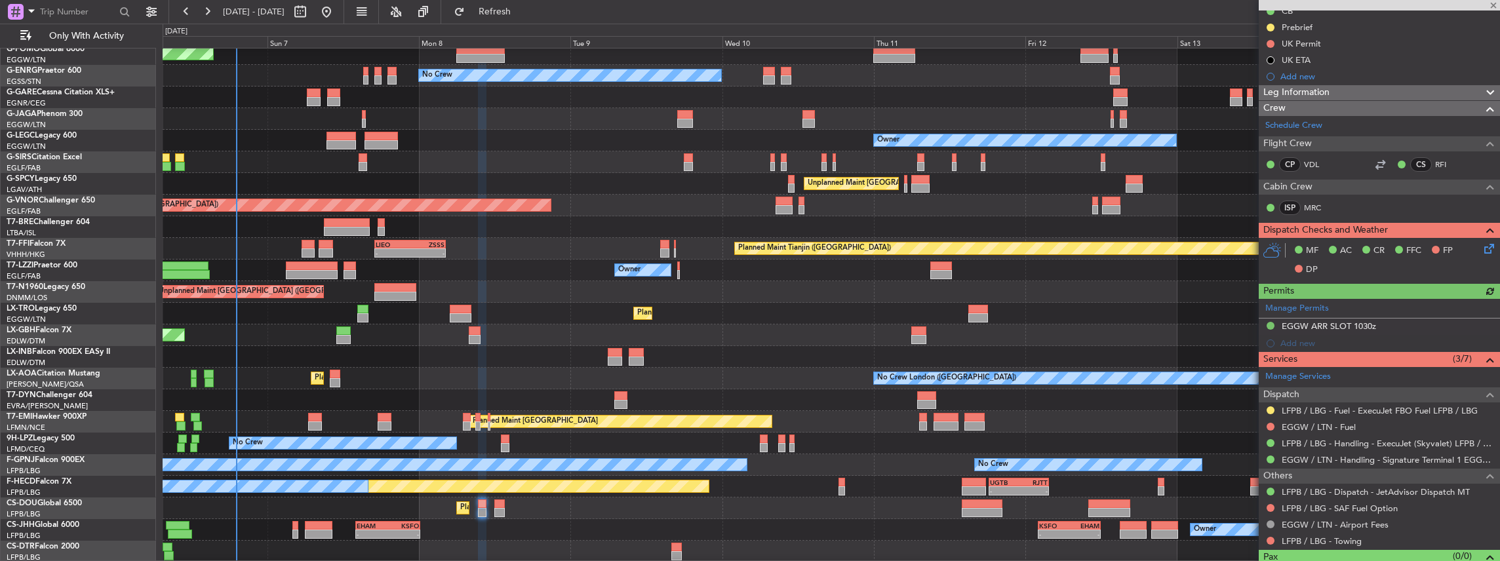
scroll to position [174, 0]
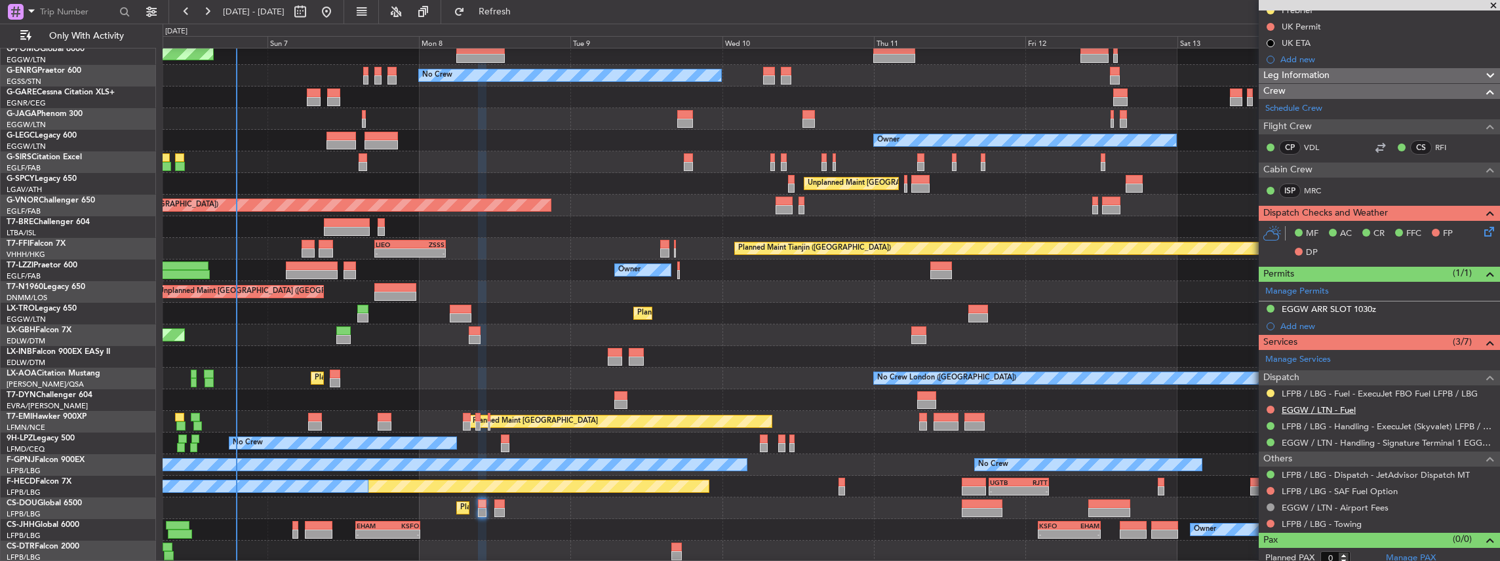
click at [1333, 408] on link "EGGW / LTN - Fuel" at bounding box center [1319, 409] width 74 height 11
click at [1337, 437] on link "EGGW / LTN - Handling - Signature Terminal 1 EGGW / LTN" at bounding box center [1388, 442] width 212 height 11
click at [522, 10] on span "Refresh" at bounding box center [494, 11] width 55 height 9
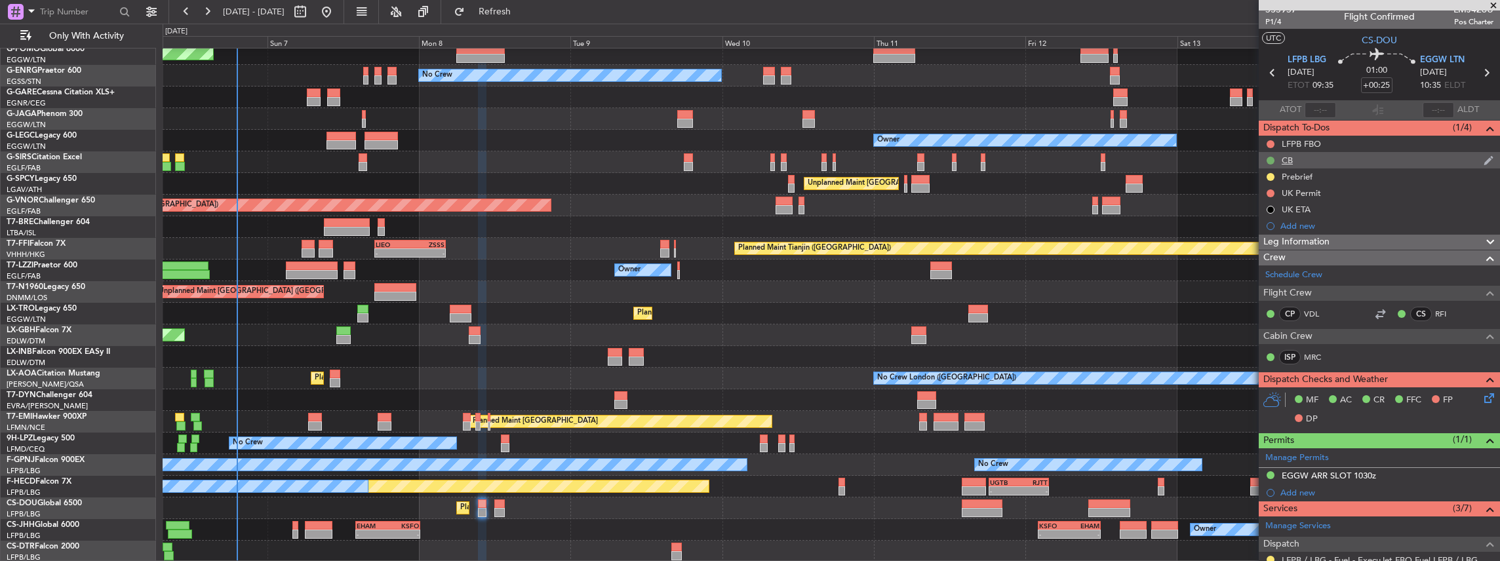
scroll to position [0, 0]
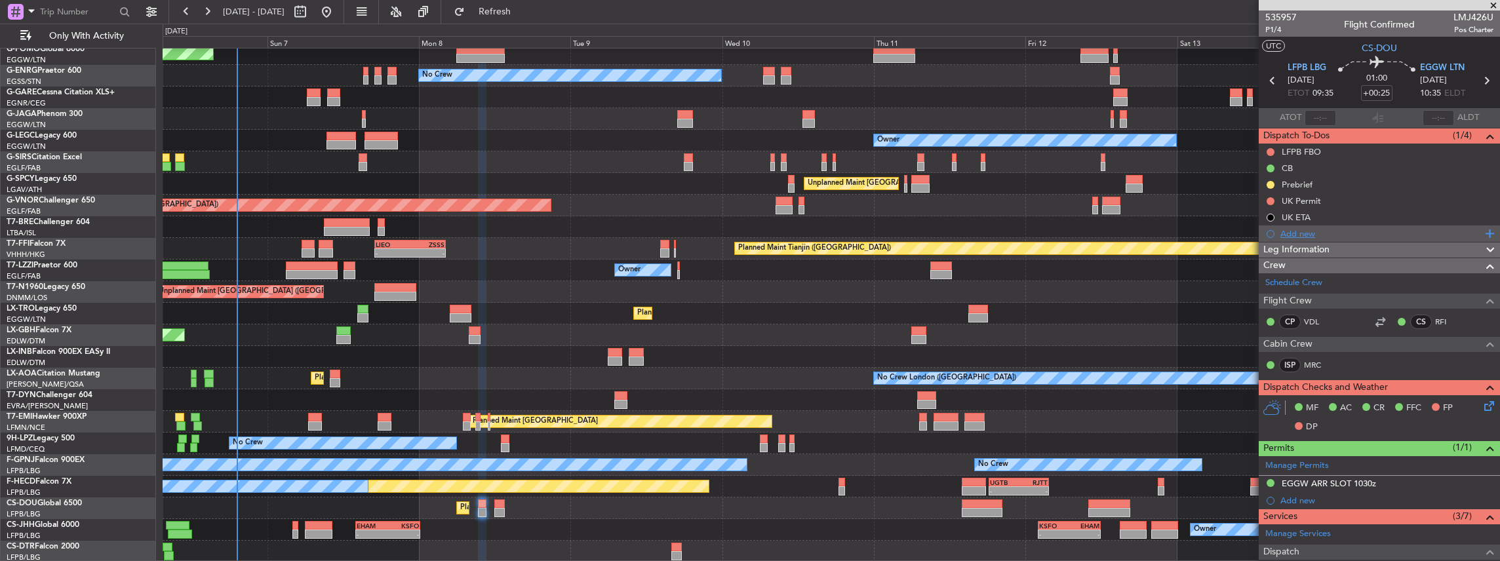
click at [1314, 232] on div "Add new" at bounding box center [1380, 233] width 201 height 11
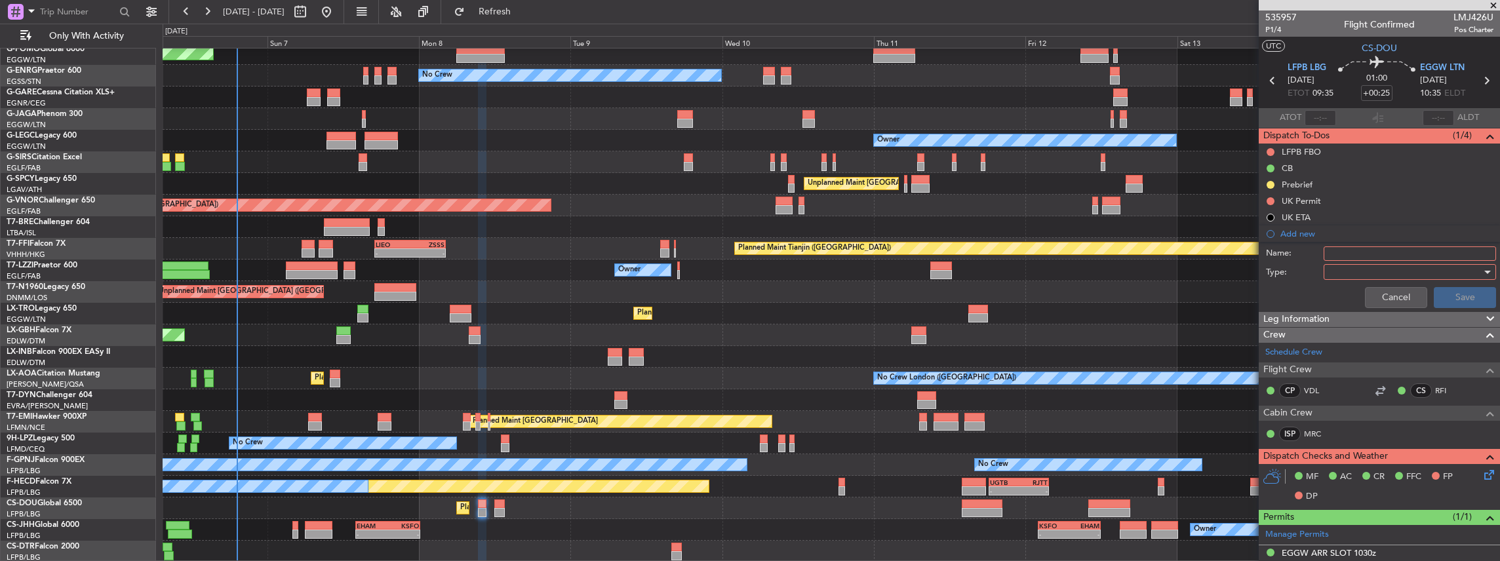
click at [1379, 247] on input "Name:" at bounding box center [1410, 253] width 172 height 14
drag, startPoint x: 1441, startPoint y: 254, endPoint x: 1394, endPoint y: 253, distance: 47.2
click at [1394, 253] on input "KFOK FUEL VIA HANDLER" at bounding box center [1410, 253] width 172 height 14
click at [1341, 253] on input "KFOK FUEL VIA HADID" at bounding box center [1410, 253] width 172 height 14
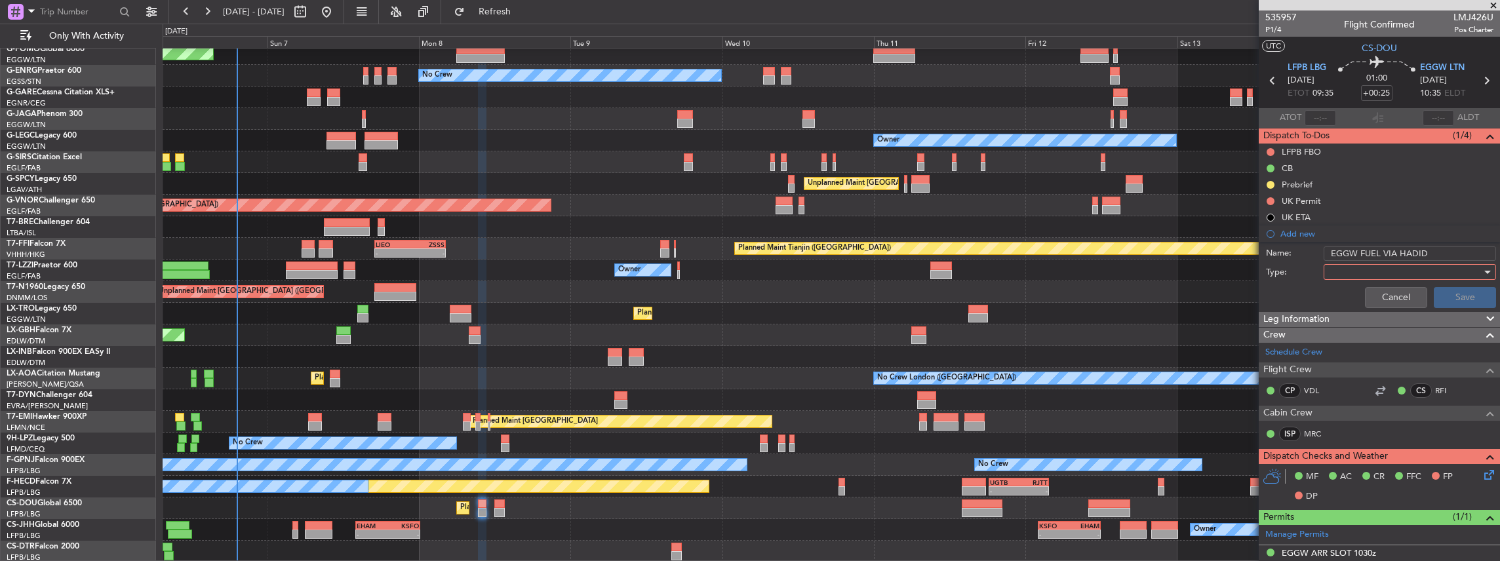
type input "EGGW FUEL VIA HADID"
click at [1368, 271] on div at bounding box center [1405, 272] width 153 height 20
click at [1346, 300] on span "Generic" at bounding box center [1406, 298] width 156 height 20
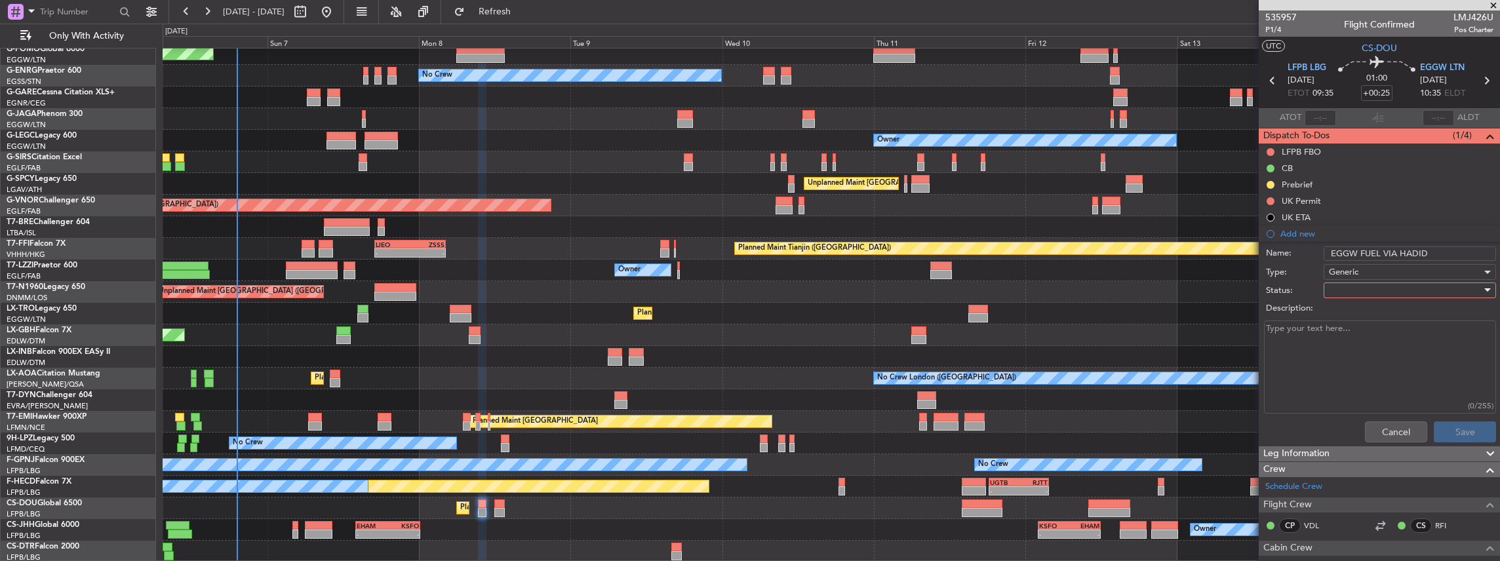
click at [1341, 294] on div at bounding box center [1405, 291] width 153 height 20
click at [1350, 340] on span "In Progress" at bounding box center [1406, 336] width 156 height 20
click at [1470, 437] on button "Save" at bounding box center [1465, 432] width 62 height 21
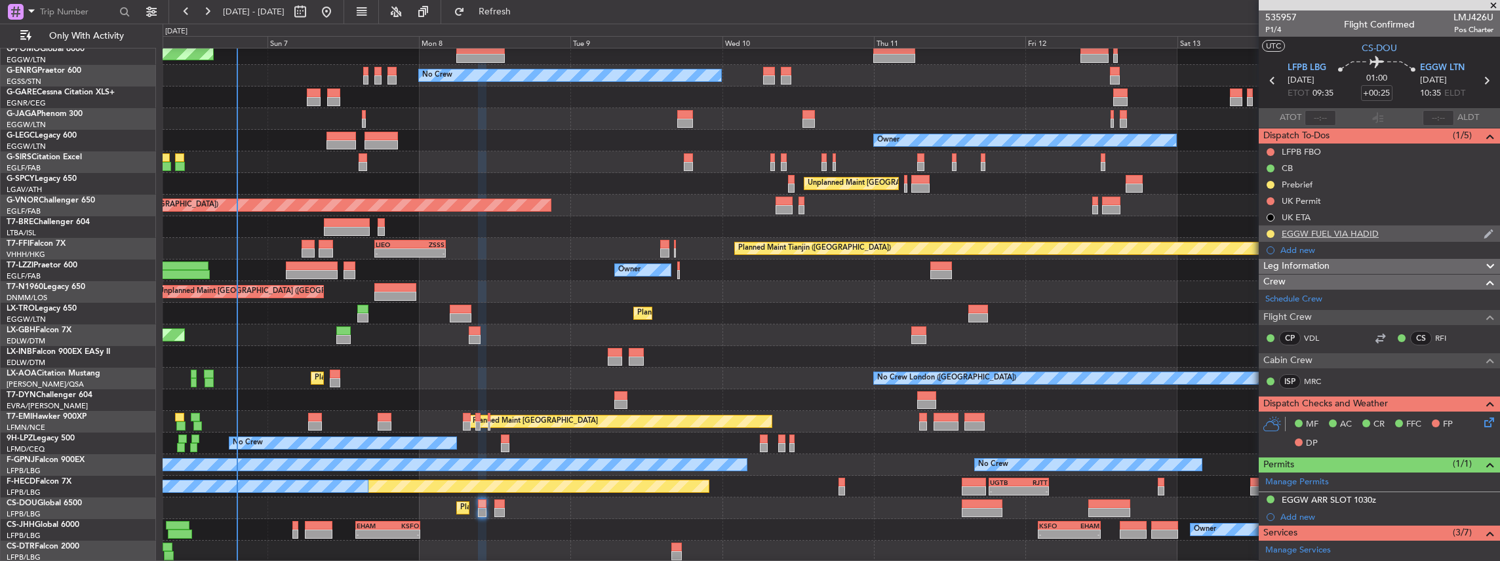
click at [1406, 233] on div "EGGW FUEL VIA HADID" at bounding box center [1379, 234] width 241 height 16
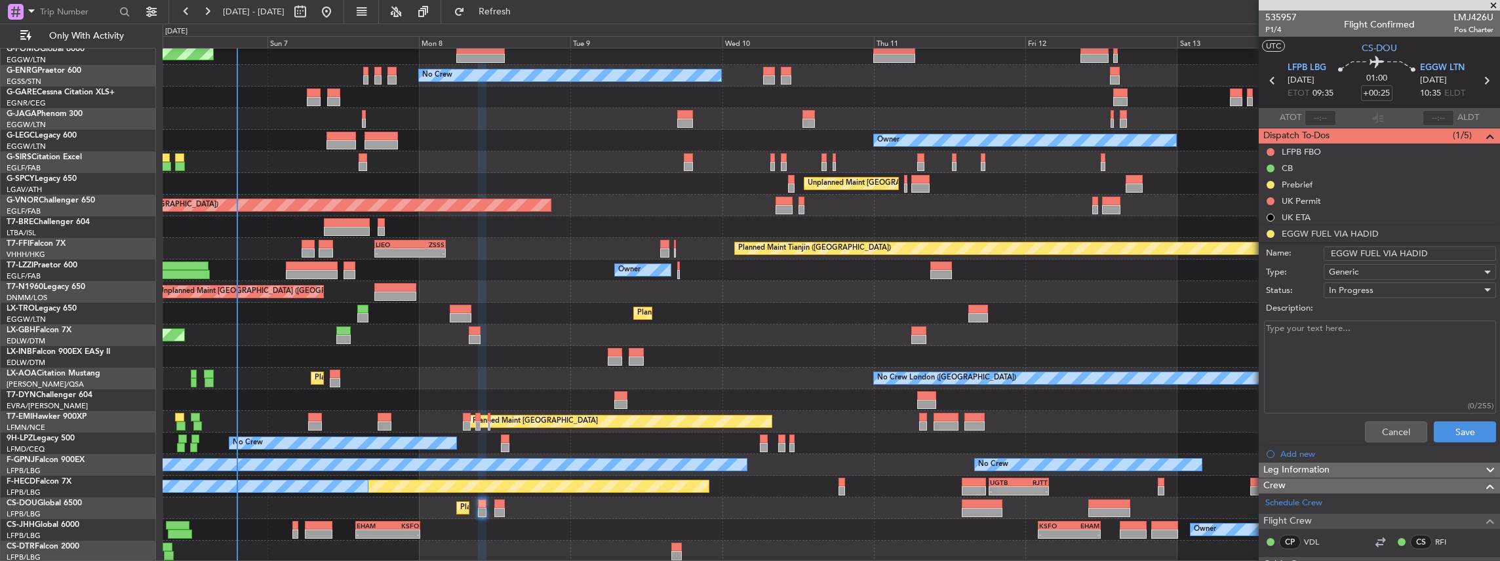
drag, startPoint x: 1431, startPoint y: 251, endPoint x: 1324, endPoint y: 248, distance: 106.9
click at [1324, 248] on input "EGGW FUEL VIA HADID" at bounding box center [1410, 253] width 172 height 14
click at [1400, 429] on button "Cancel" at bounding box center [1396, 432] width 62 height 21
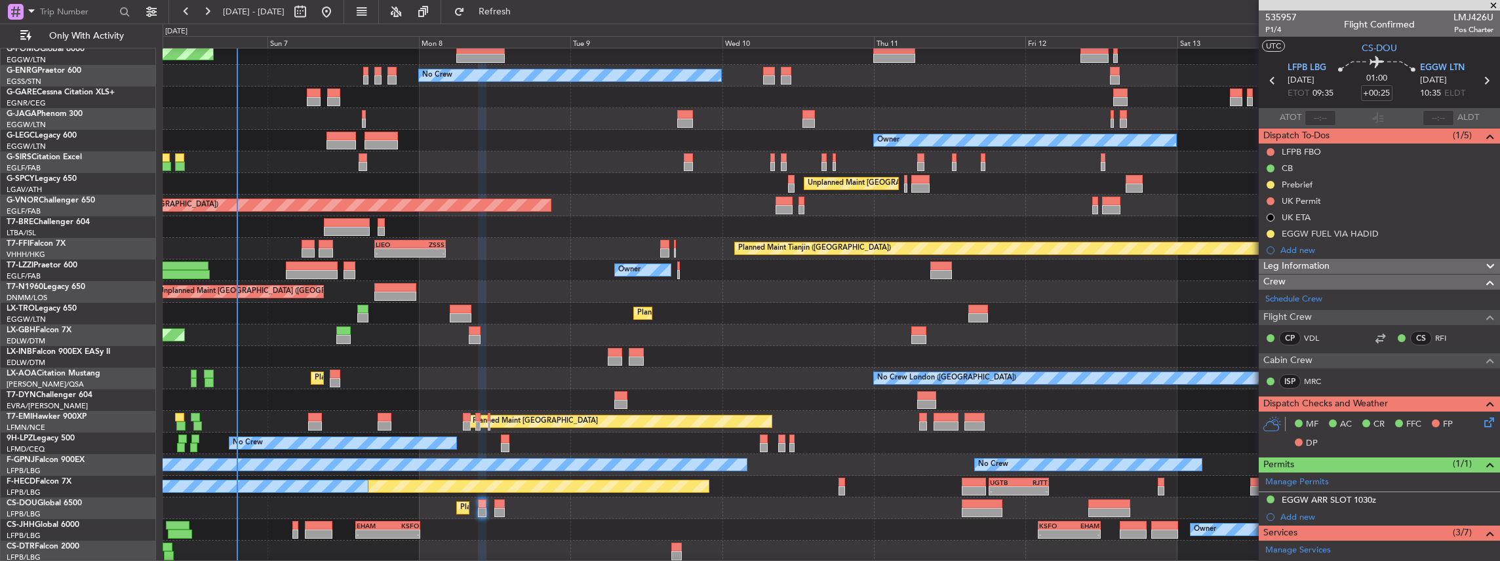
click at [1479, 81] on icon at bounding box center [1486, 80] width 17 height 17
type input "+00:15"
type input "4"
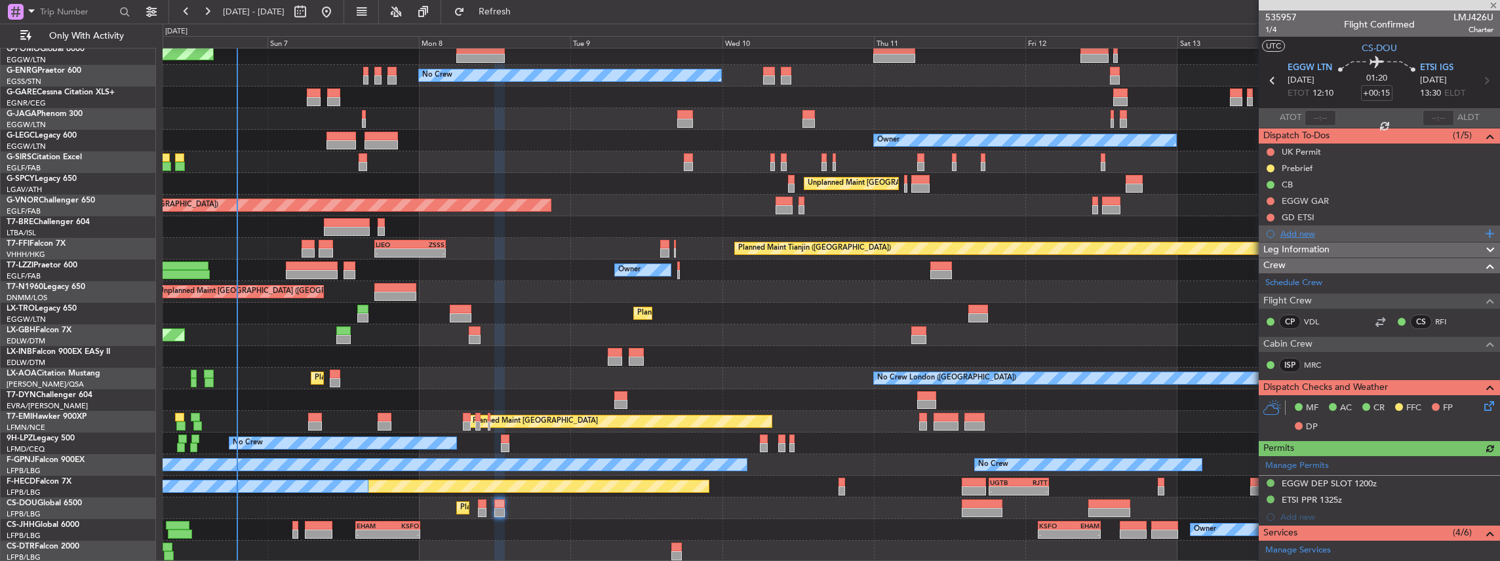
click at [1307, 236] on div "Add new" at bounding box center [1380, 233] width 201 height 11
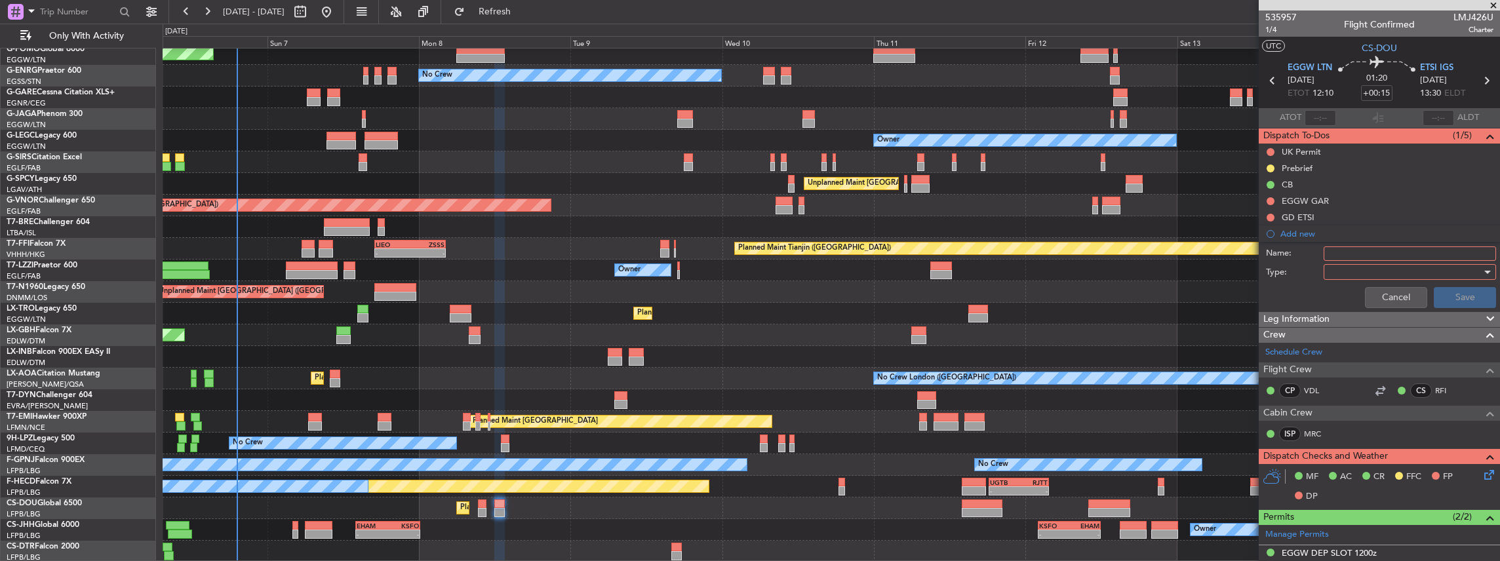
click at [1352, 252] on input "Name:" at bounding box center [1410, 253] width 172 height 14
paste input "EGGW FUEL VIA HADID"
type input "EGGW FUEL VIA HADID"
click at [1341, 267] on div at bounding box center [1405, 272] width 153 height 20
click at [1372, 294] on span "Generic" at bounding box center [1406, 298] width 156 height 20
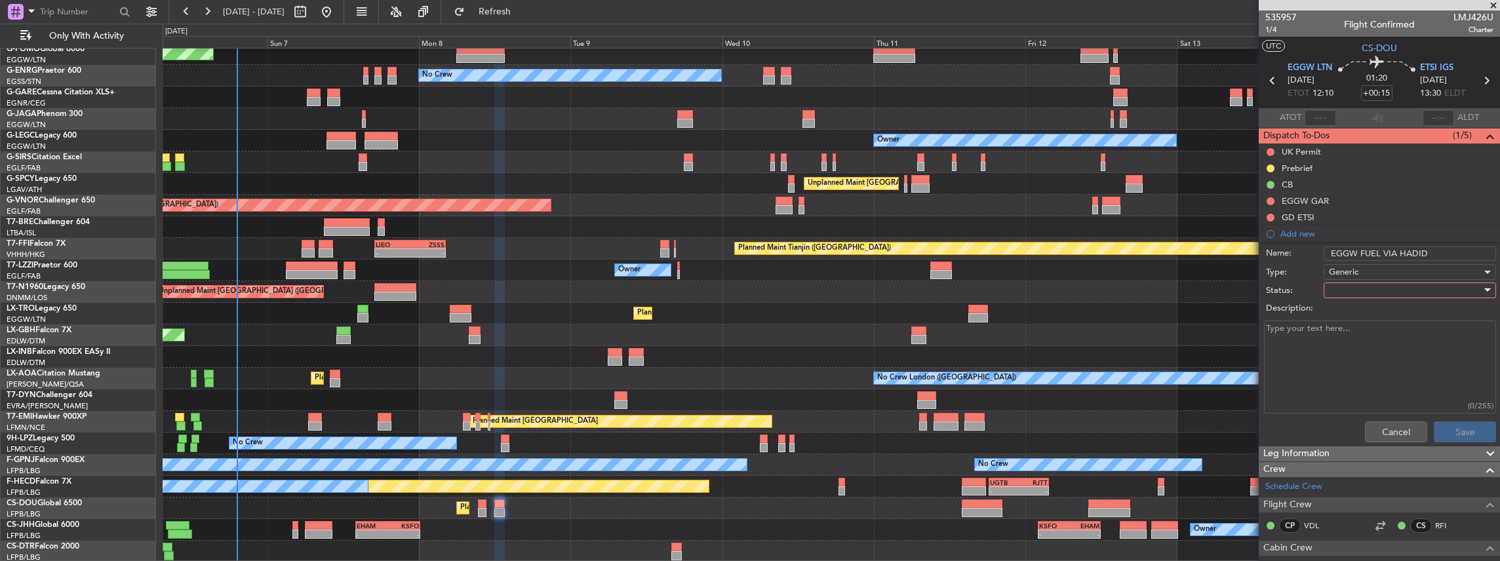
click at [1360, 283] on div at bounding box center [1405, 291] width 153 height 20
click at [1354, 330] on span "In Progress" at bounding box center [1406, 336] width 156 height 20
click at [1451, 430] on button "Save" at bounding box center [1465, 432] width 62 height 21
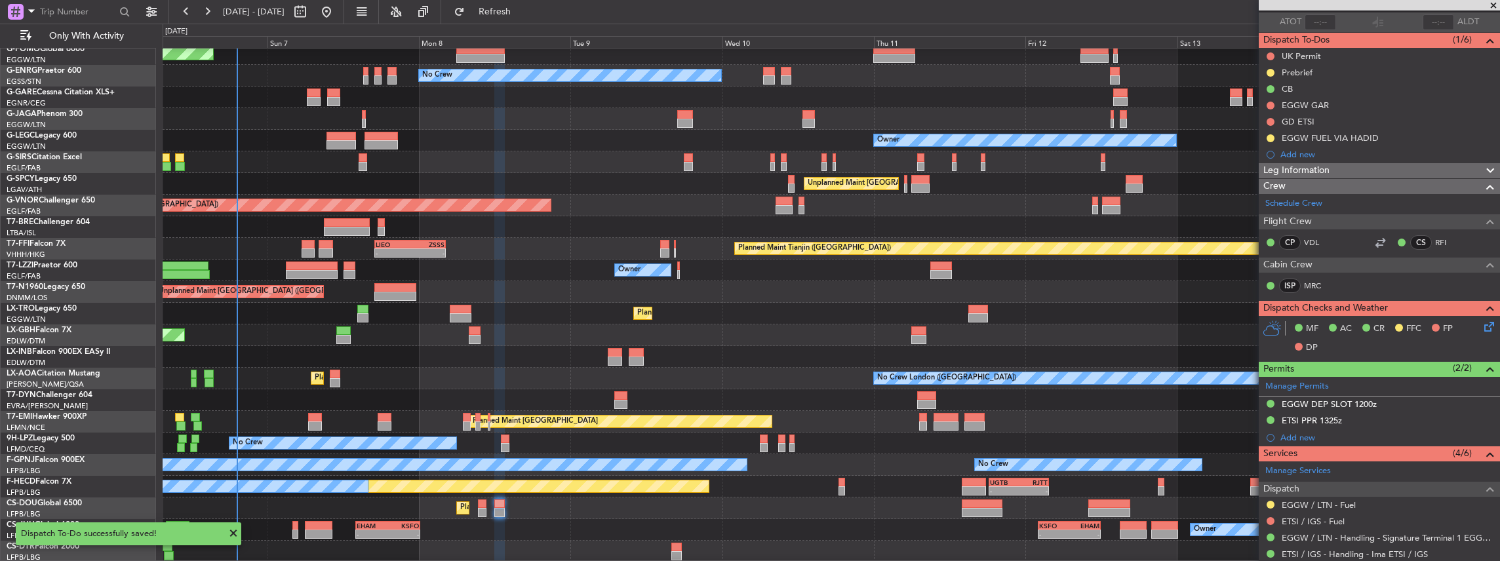
scroll to position [218, 0]
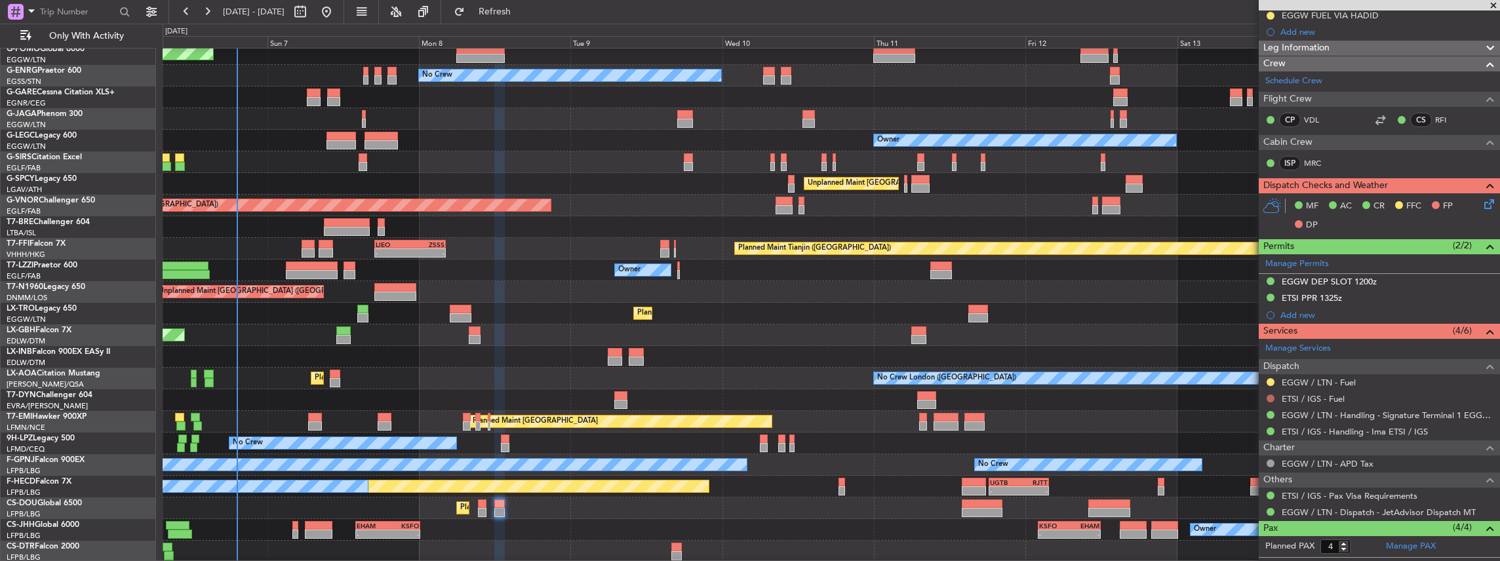
click at [1271, 396] on button at bounding box center [1271, 399] width 8 height 8
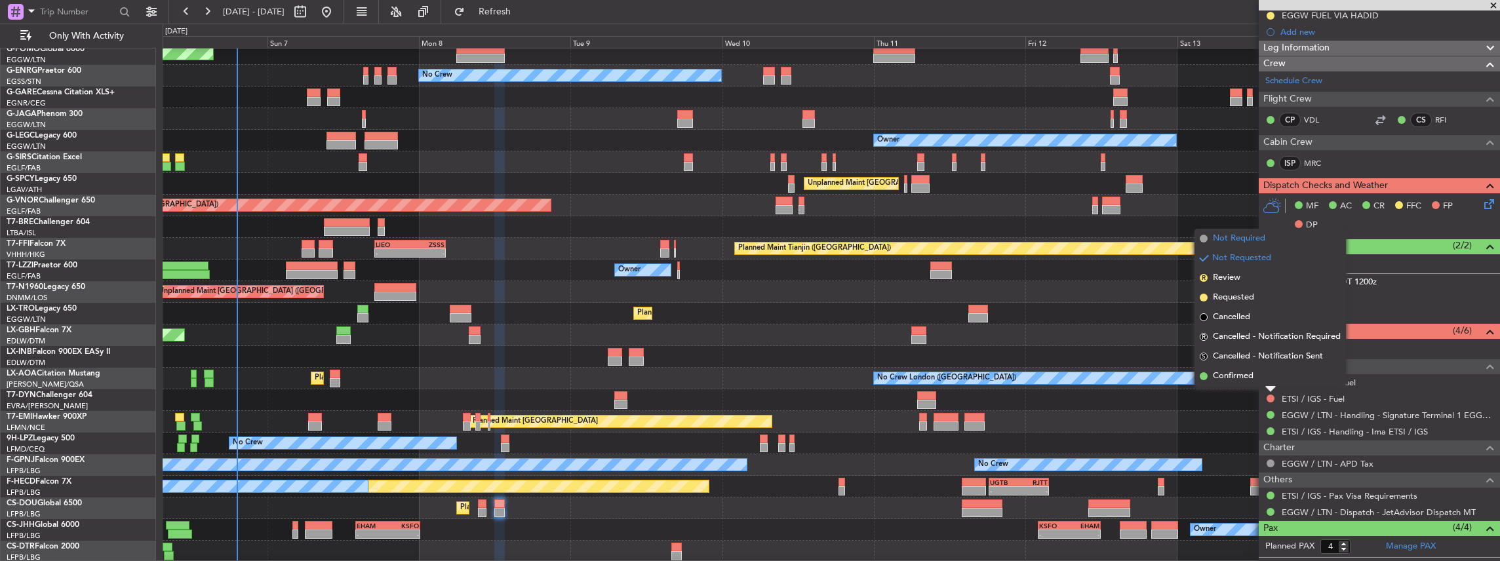
click at [1238, 242] on span "Not Required" at bounding box center [1239, 238] width 52 height 13
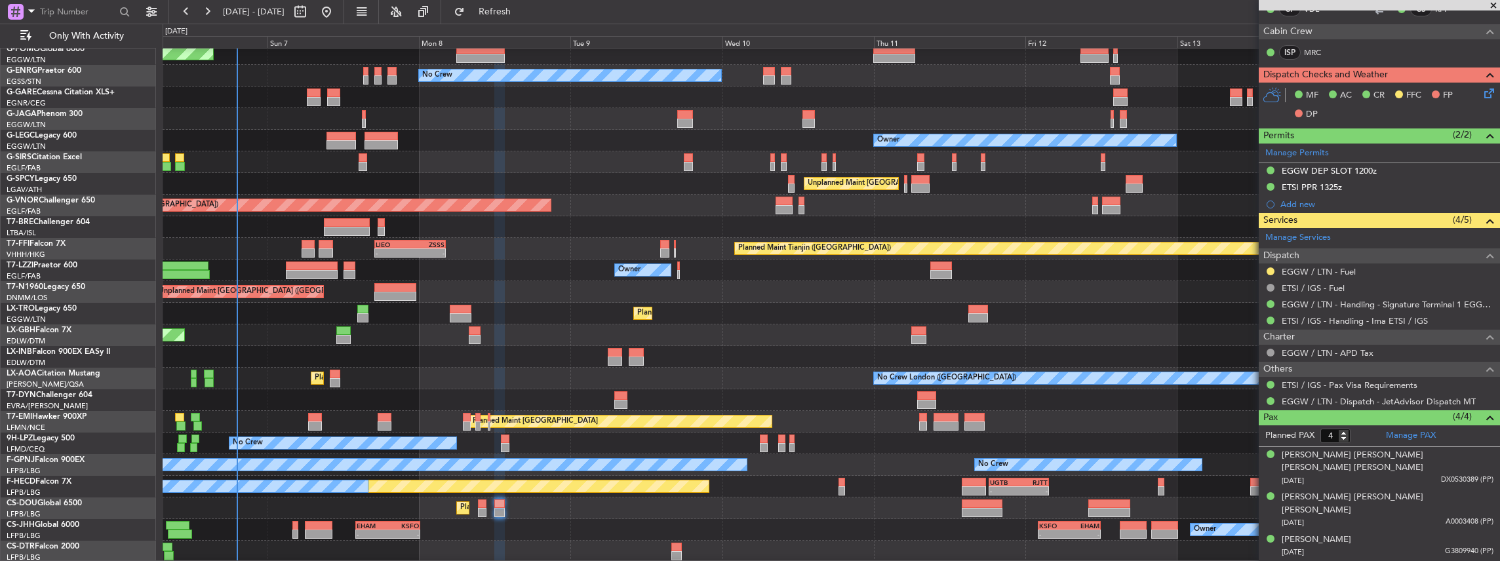
scroll to position [23, 0]
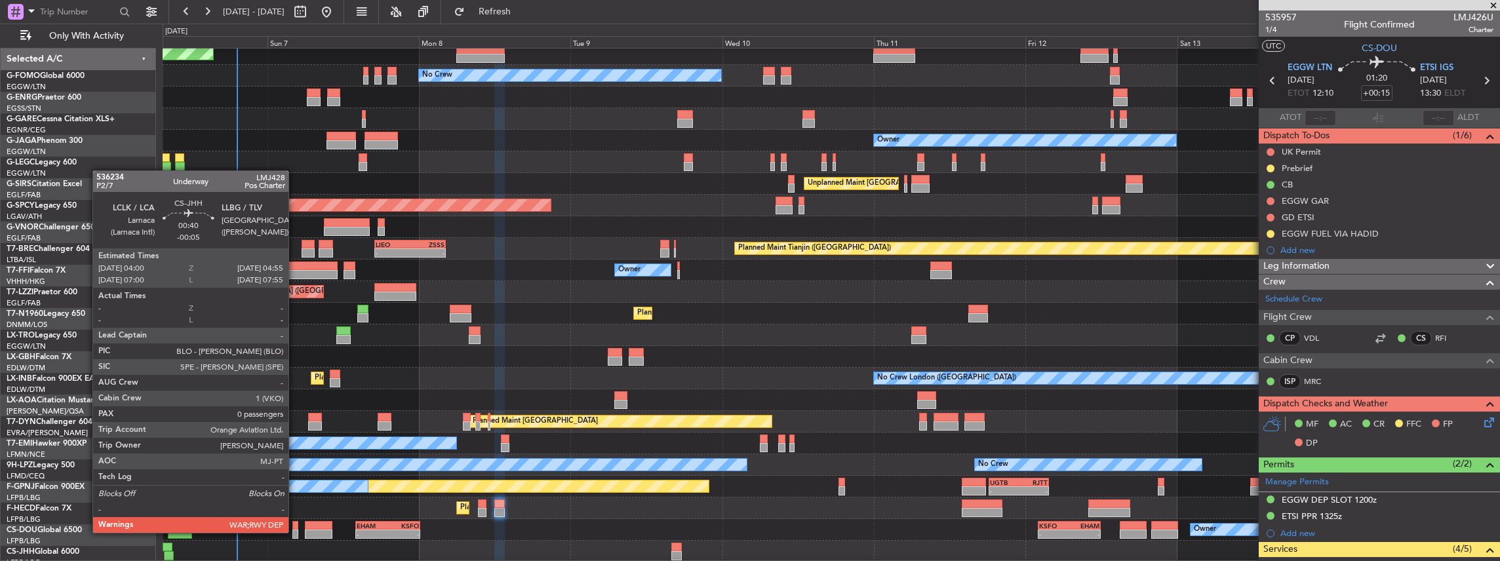
click at [295, 532] on div at bounding box center [295, 534] width 6 height 9
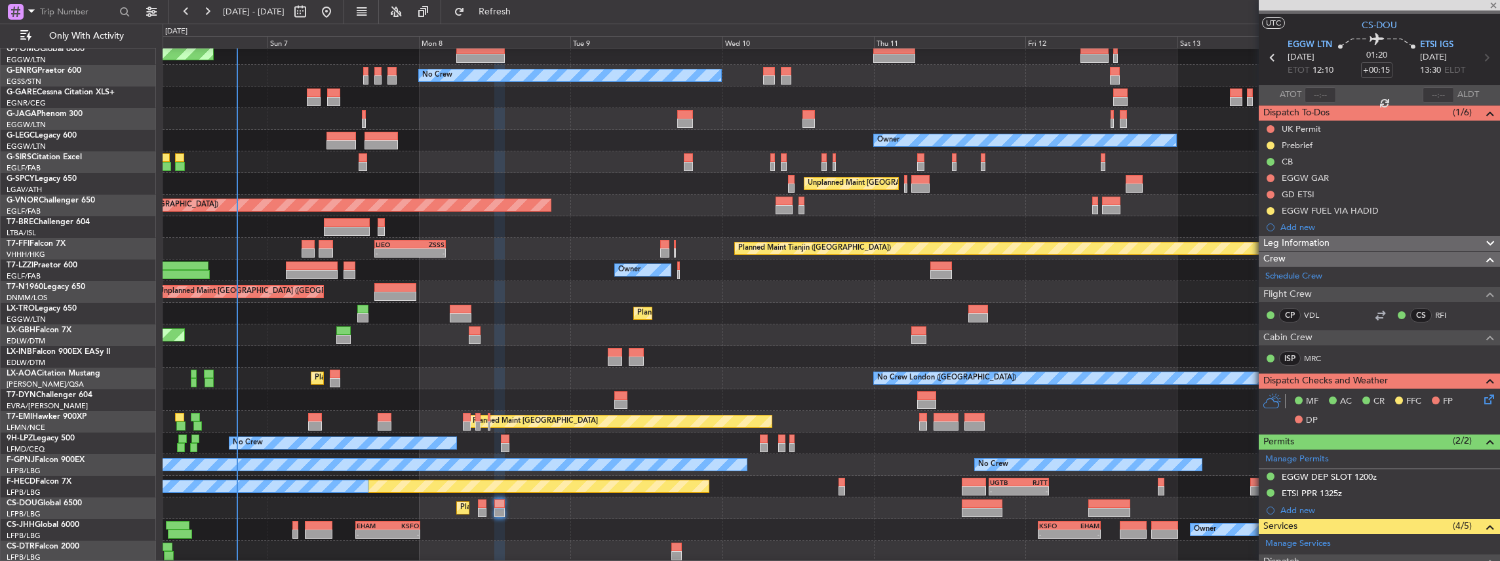
type input "-00:05"
type input "0"
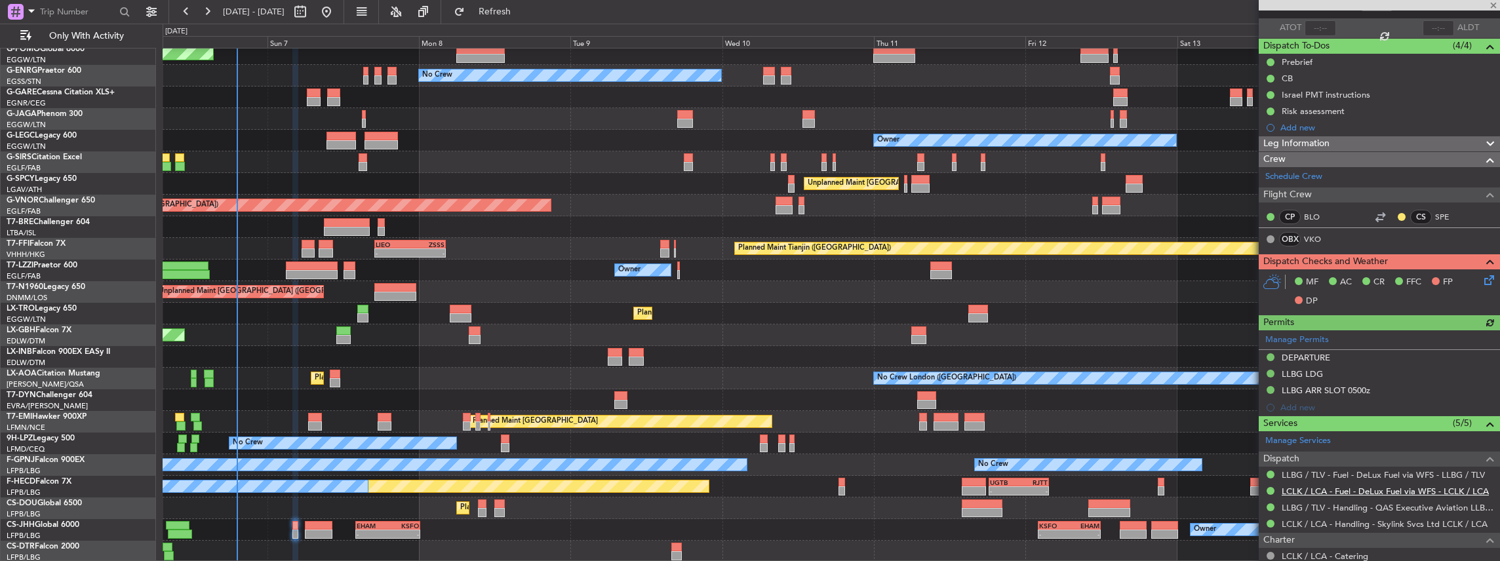
scroll to position [131, 0]
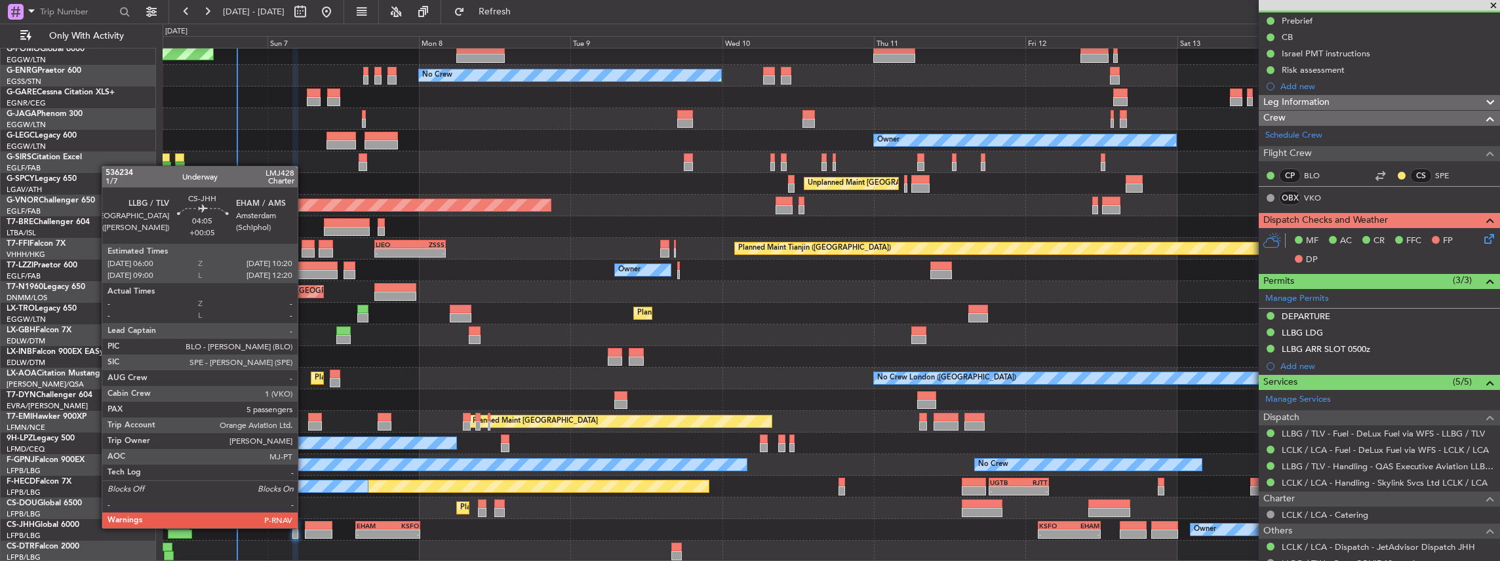
click at [305, 527] on div at bounding box center [319, 525] width 28 height 9
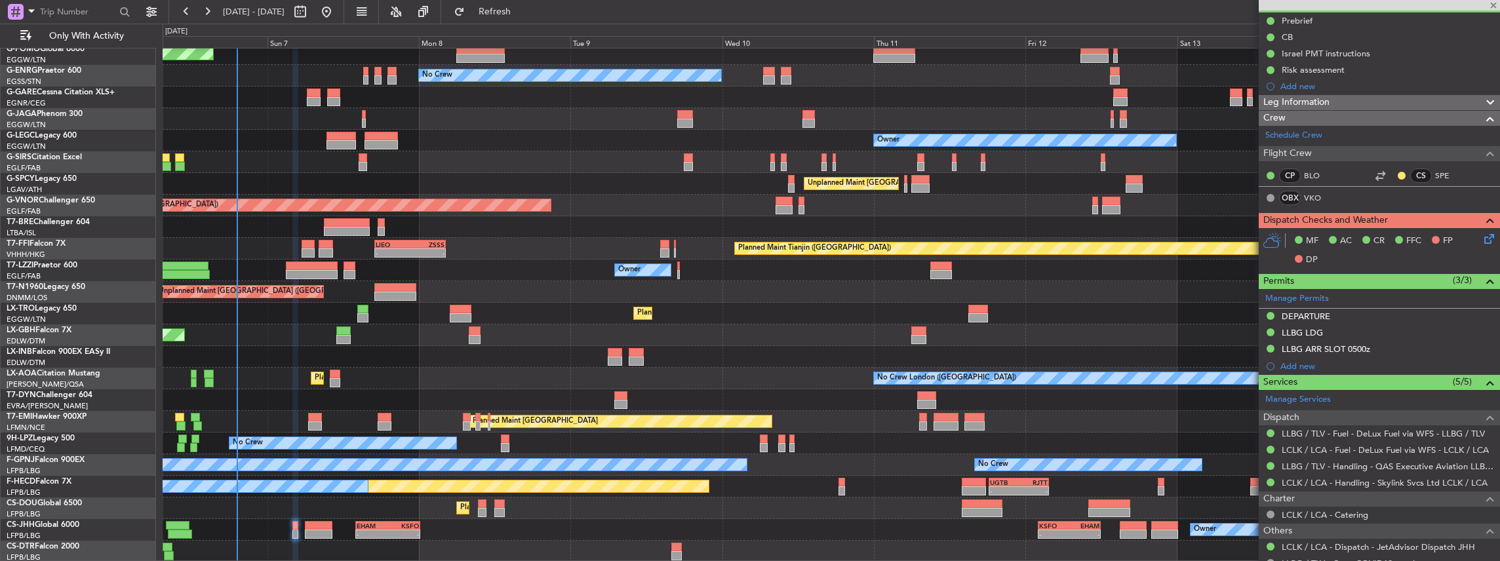
type input "+00:05"
type input "5"
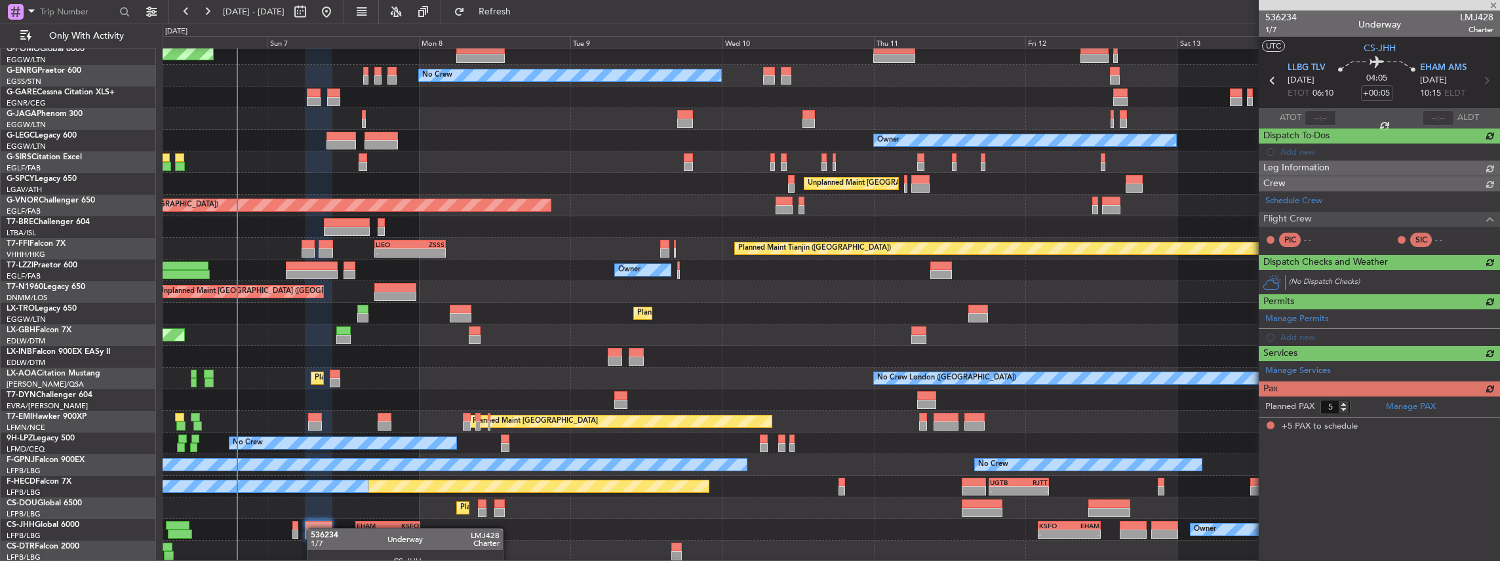
click at [313, 528] on div at bounding box center [319, 525] width 28 height 9
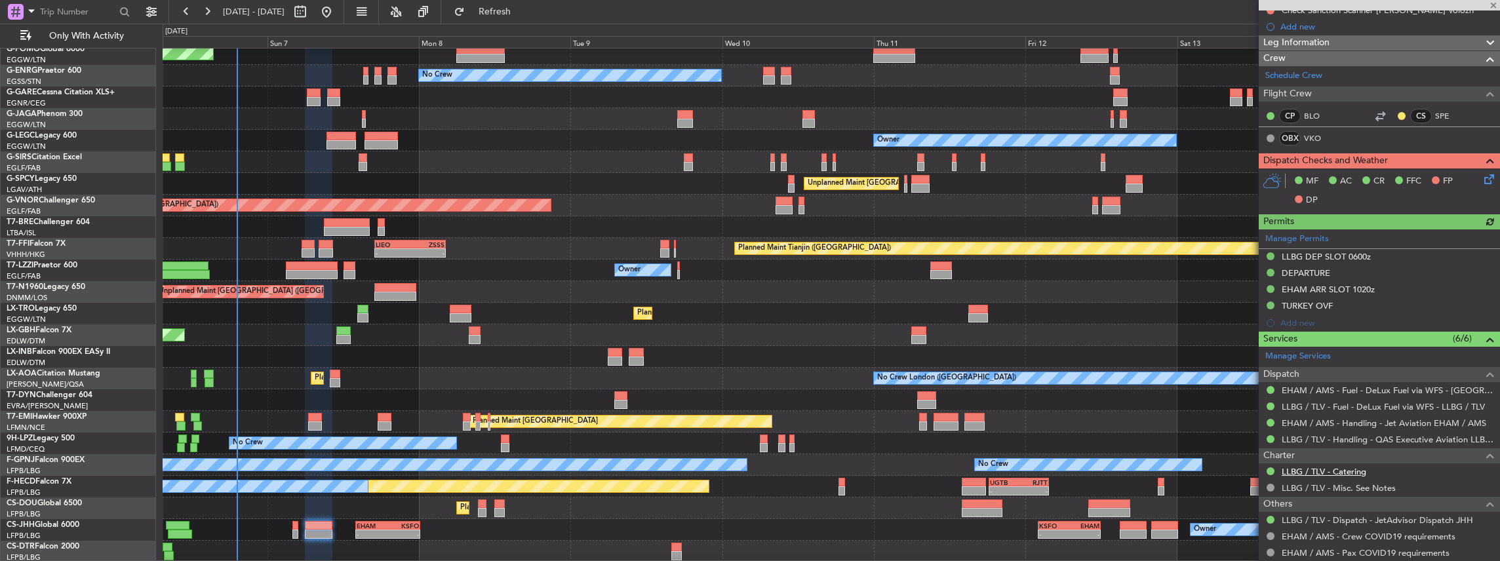
scroll to position [218, 0]
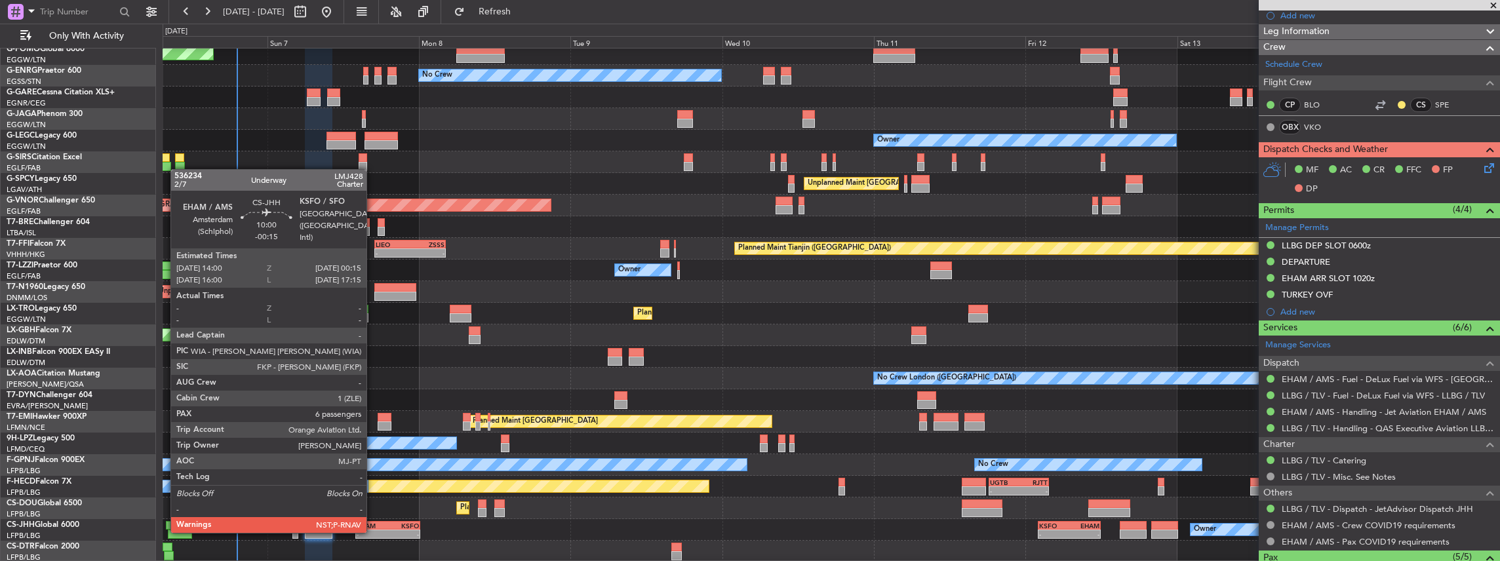
click at [373, 532] on div "-" at bounding box center [372, 534] width 31 height 8
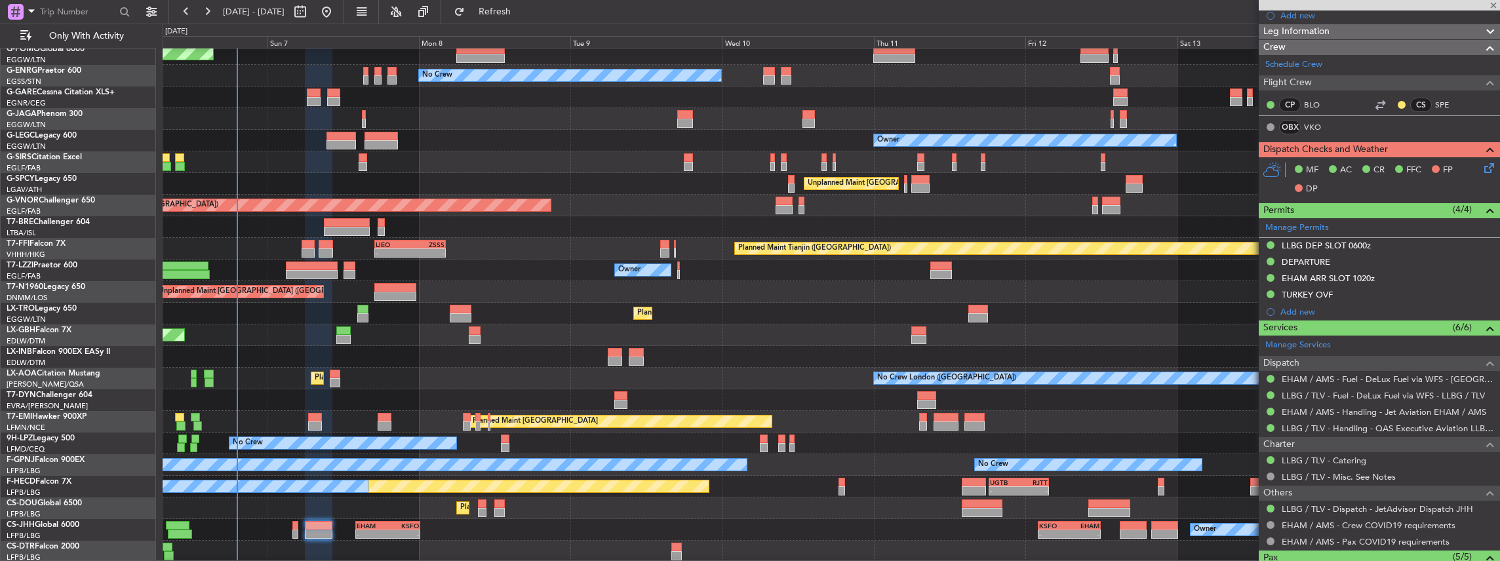
type input "-00:15"
type input "6"
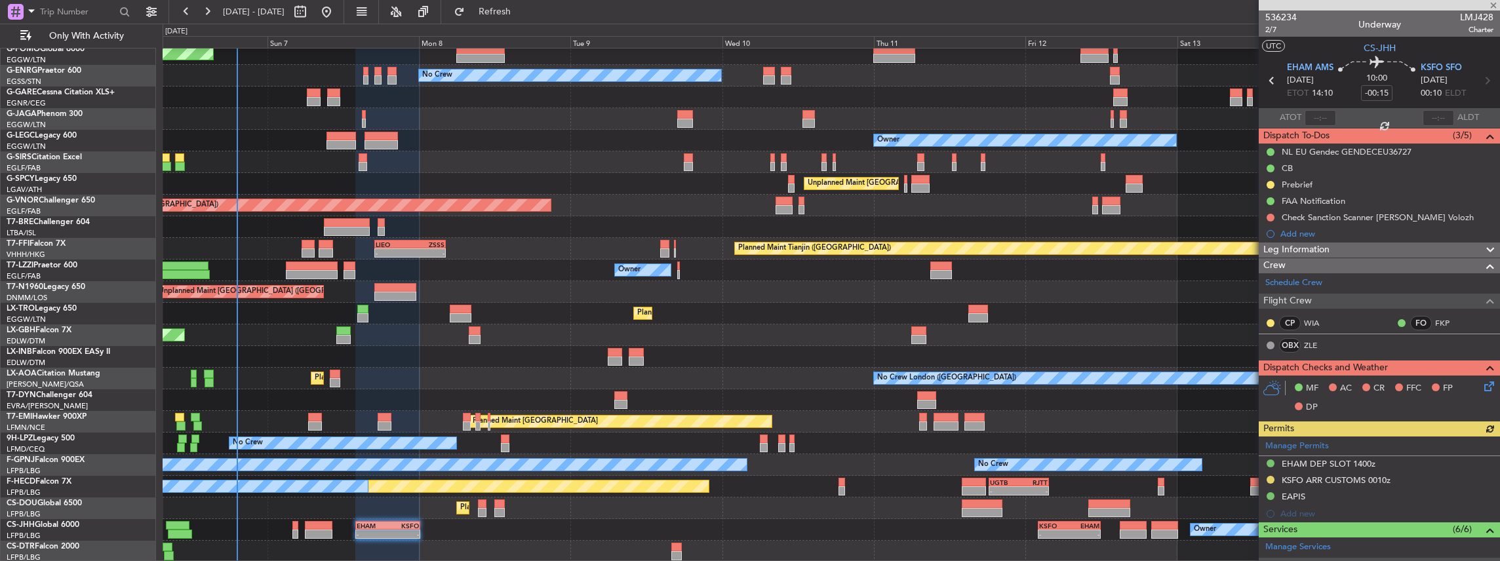
scroll to position [174, 0]
